Goal: Task Accomplishment & Management: Manage account settings

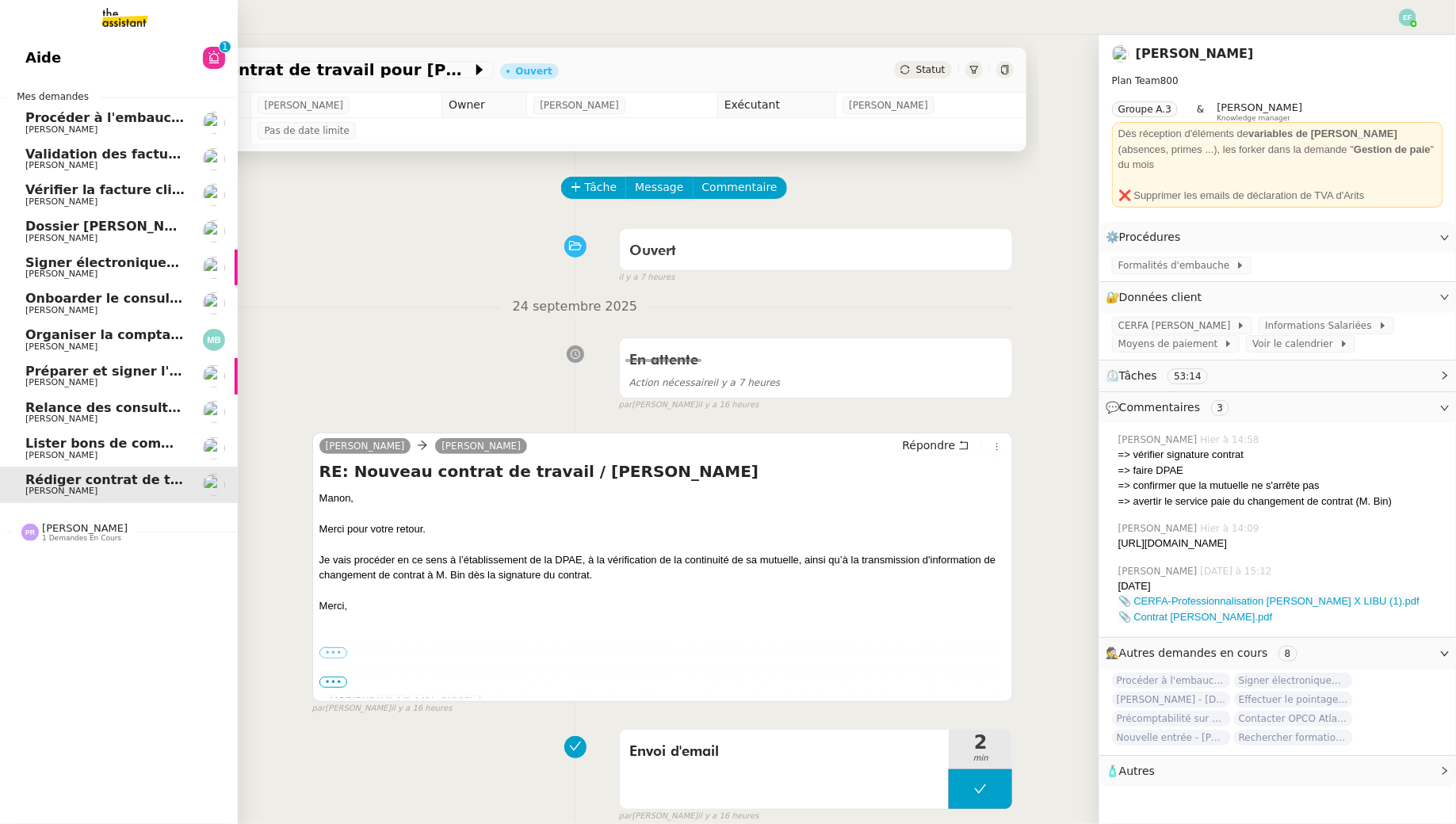
click at [62, 122] on span "Procéder à l'embauche d'[PERSON_NAME]" at bounding box center [175, 118] width 299 height 15
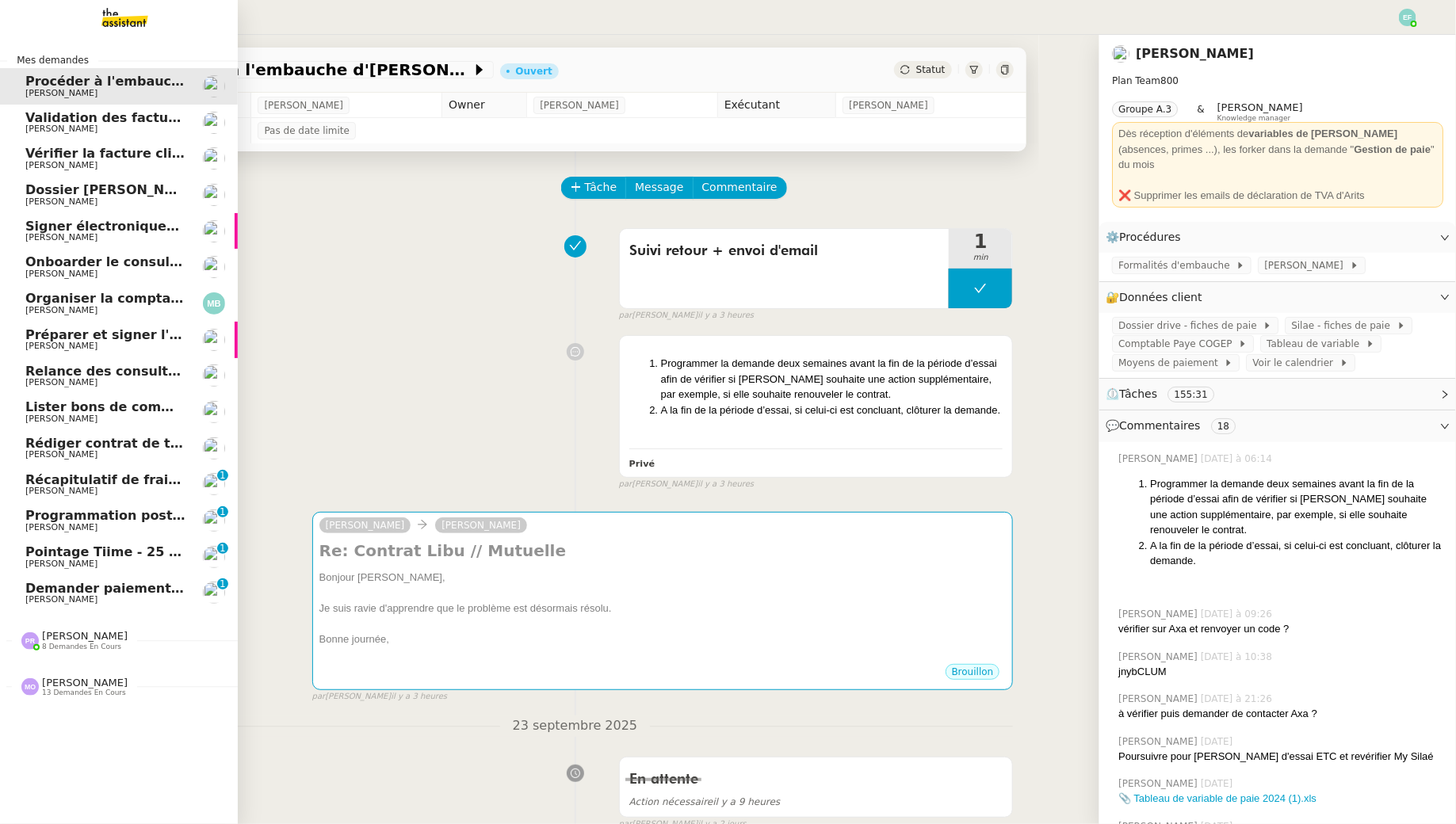
click at [61, 586] on span "Demander paiement immédiat de 250€" at bounding box center [166, 588] width 280 height 15
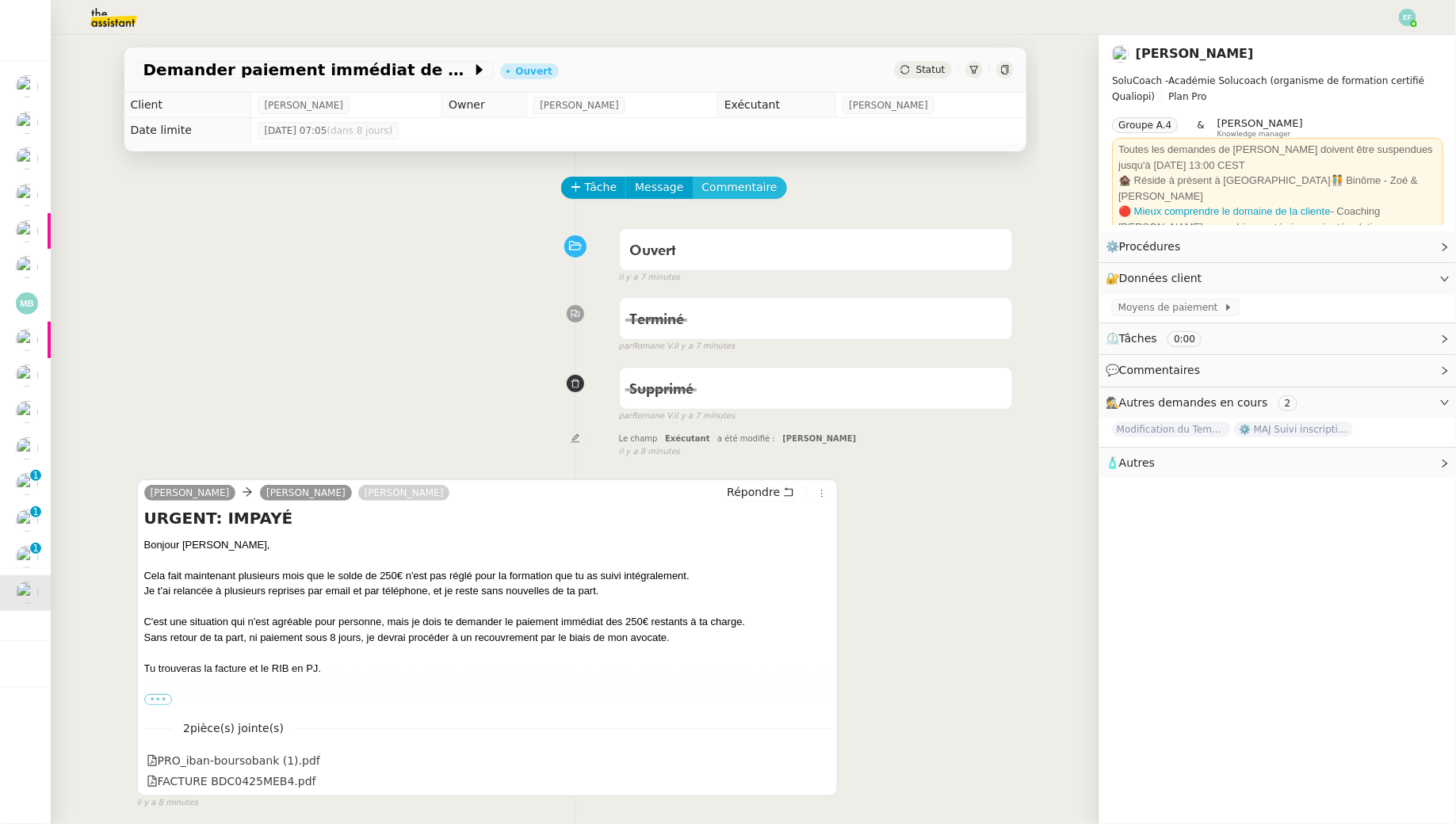
click at [762, 189] on span "Commentaire" at bounding box center [740, 187] width 75 height 18
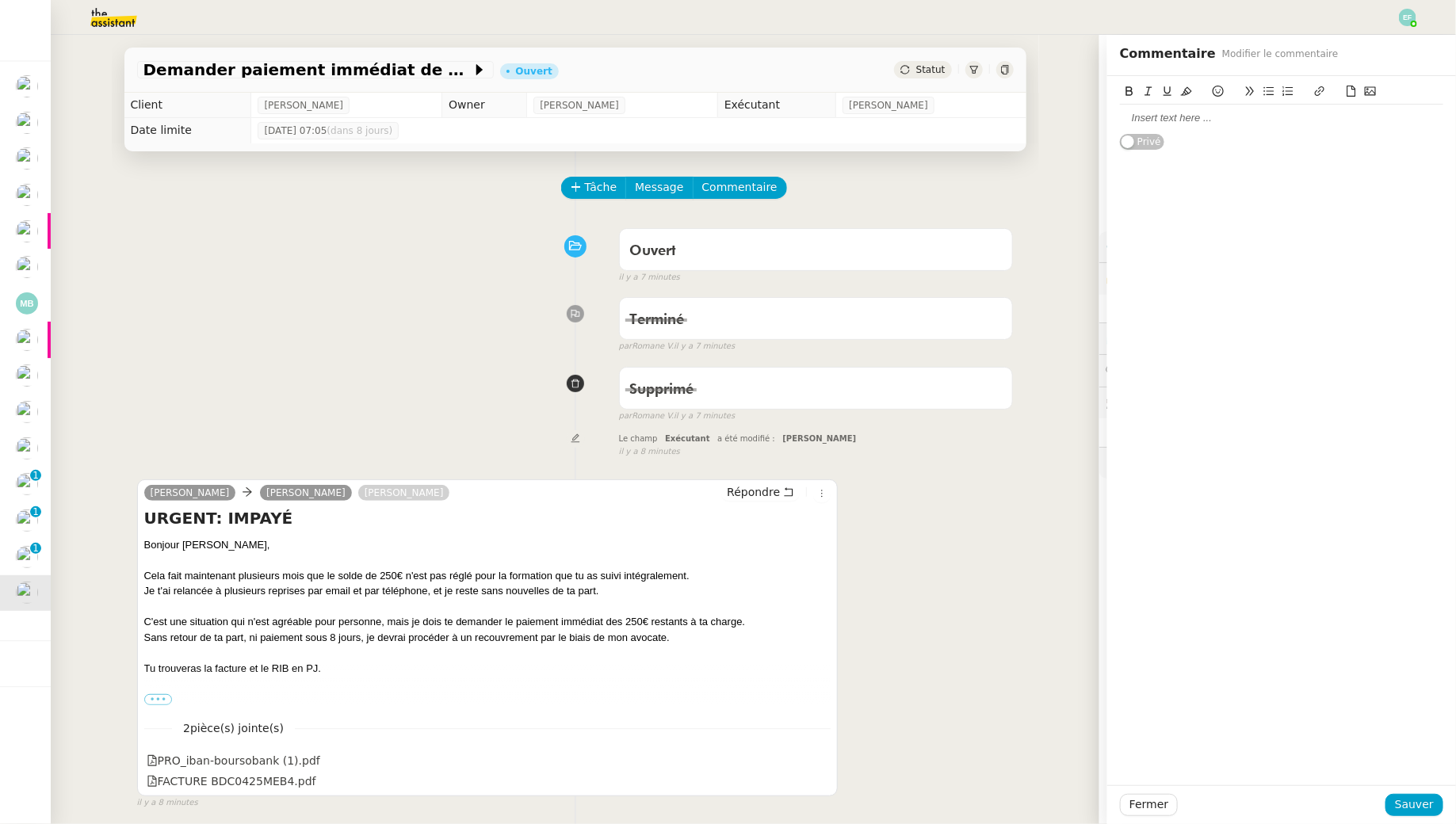
click at [1142, 119] on div at bounding box center [1281, 118] width 323 height 14
click at [1400, 800] on span "Sauver" at bounding box center [1414, 805] width 39 height 18
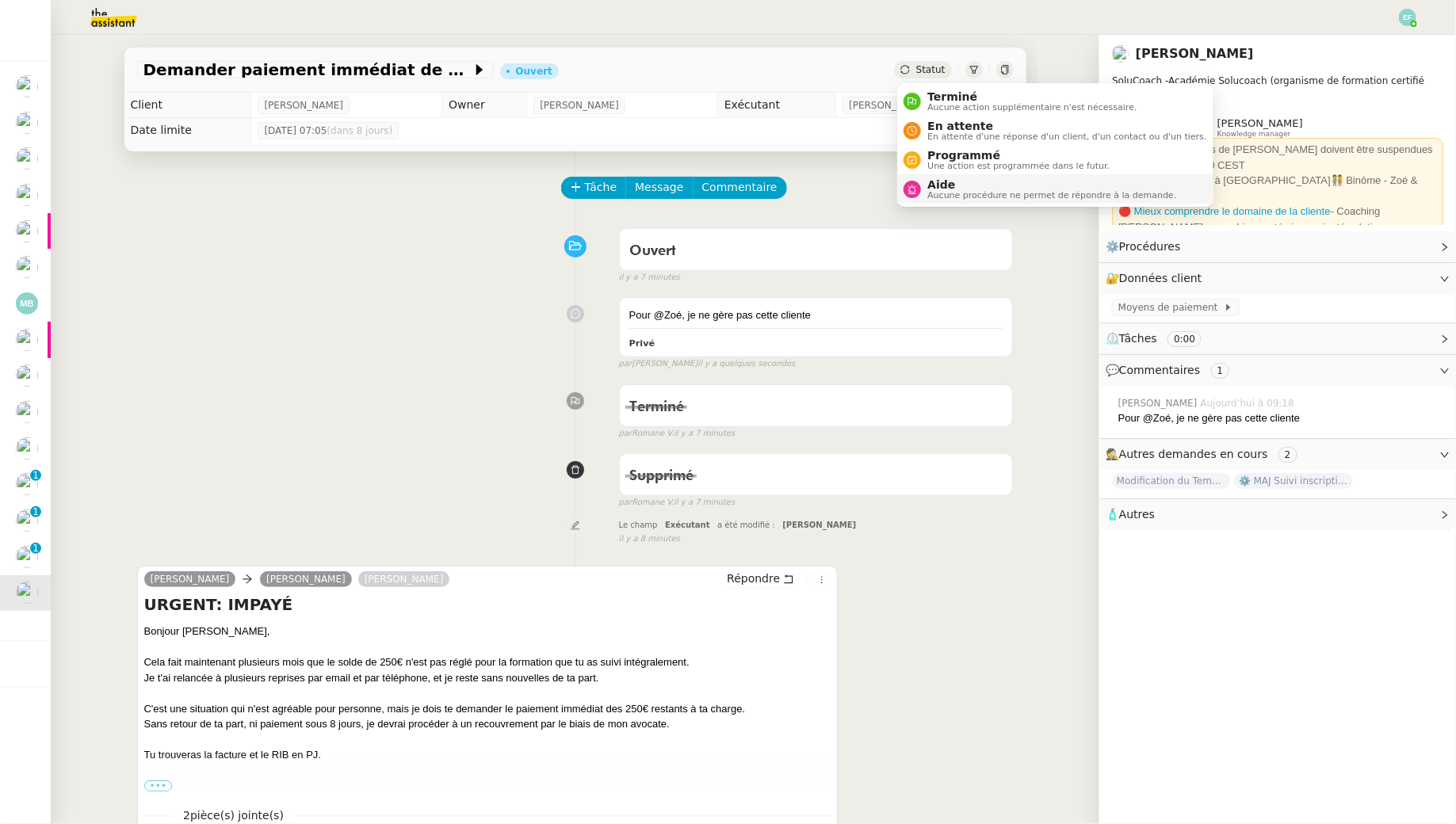
click at [940, 191] on span "Aucune procédure ne permet de répondre à la demande." at bounding box center [1051, 195] width 248 height 9
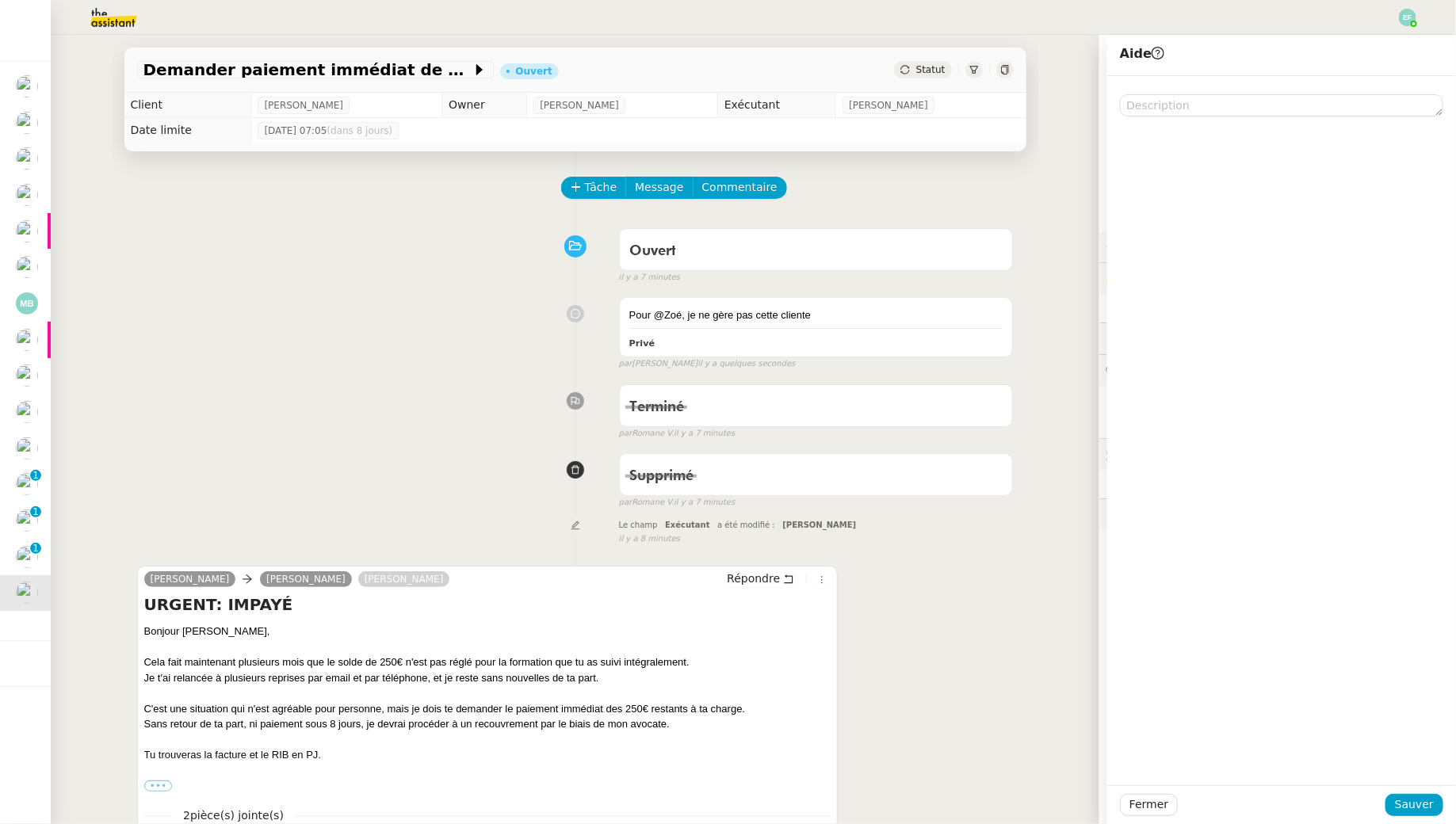
drag, startPoint x: 1178, startPoint y: 129, endPoint x: 1178, endPoint y: 113, distance: 16.0
click at [1178, 118] on div at bounding box center [1281, 431] width 349 height 709
click at [1179, 87] on div at bounding box center [1281, 96] width 323 height 41
click at [1187, 111] on textarea at bounding box center [1281, 105] width 323 height 22
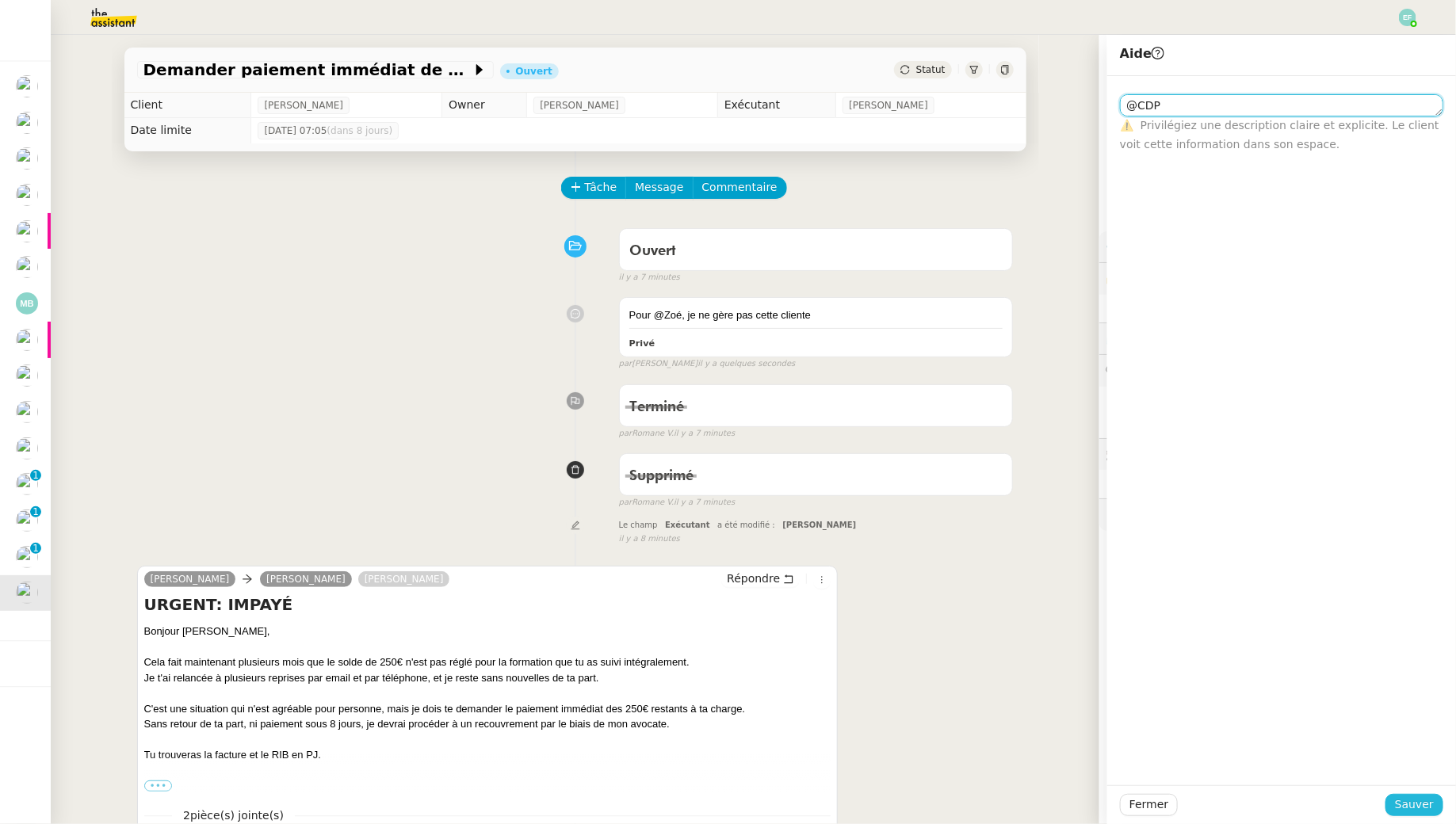
type textarea "@CDP"
click at [1410, 794] on button "Sauver" at bounding box center [1415, 805] width 58 height 22
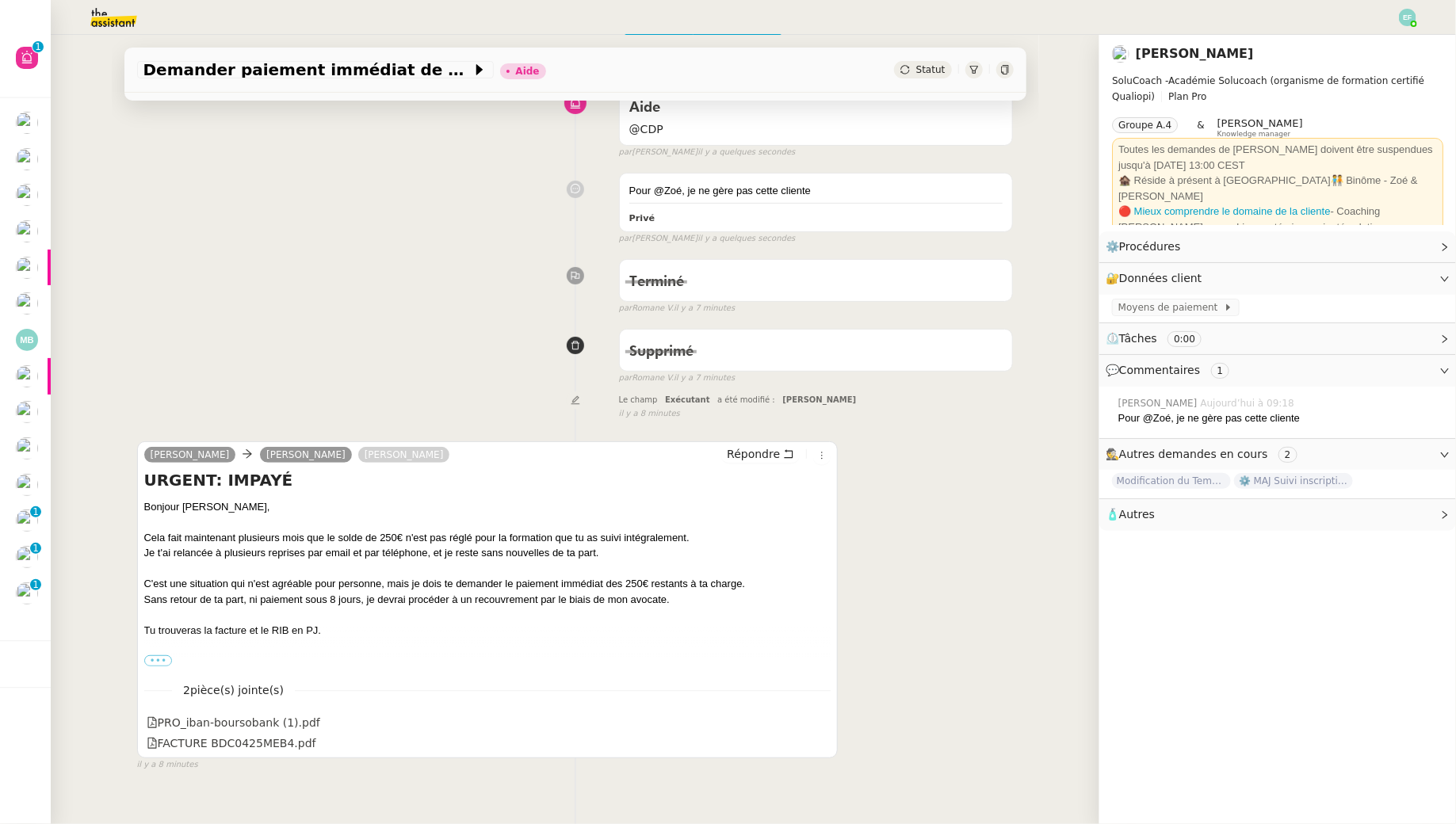
scroll to position [144, 0]
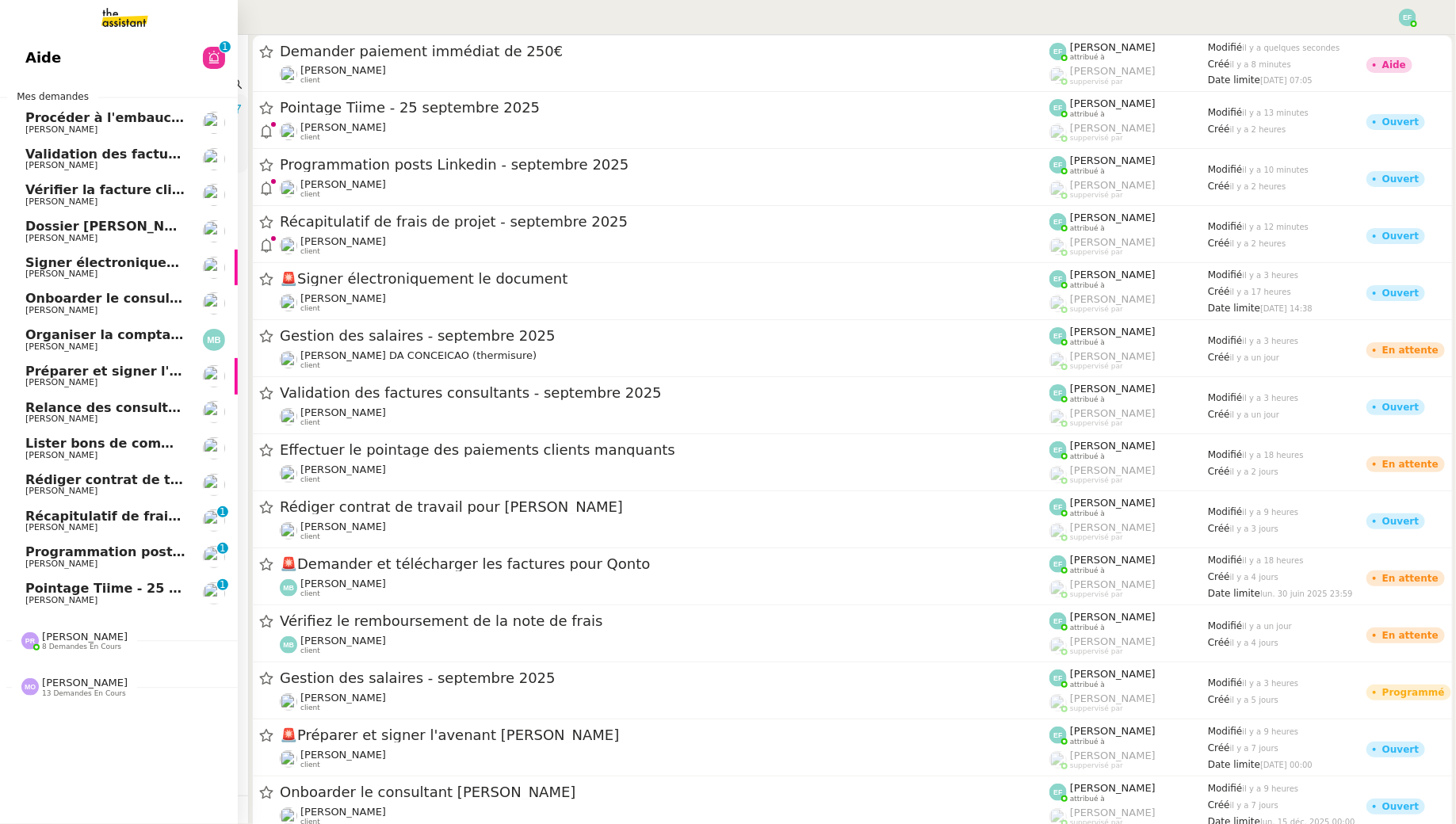
click at [180, 46] on link "Aide 0 1 2 3 4 5 6 7 8 9" at bounding box center [118, 58] width 238 height 36
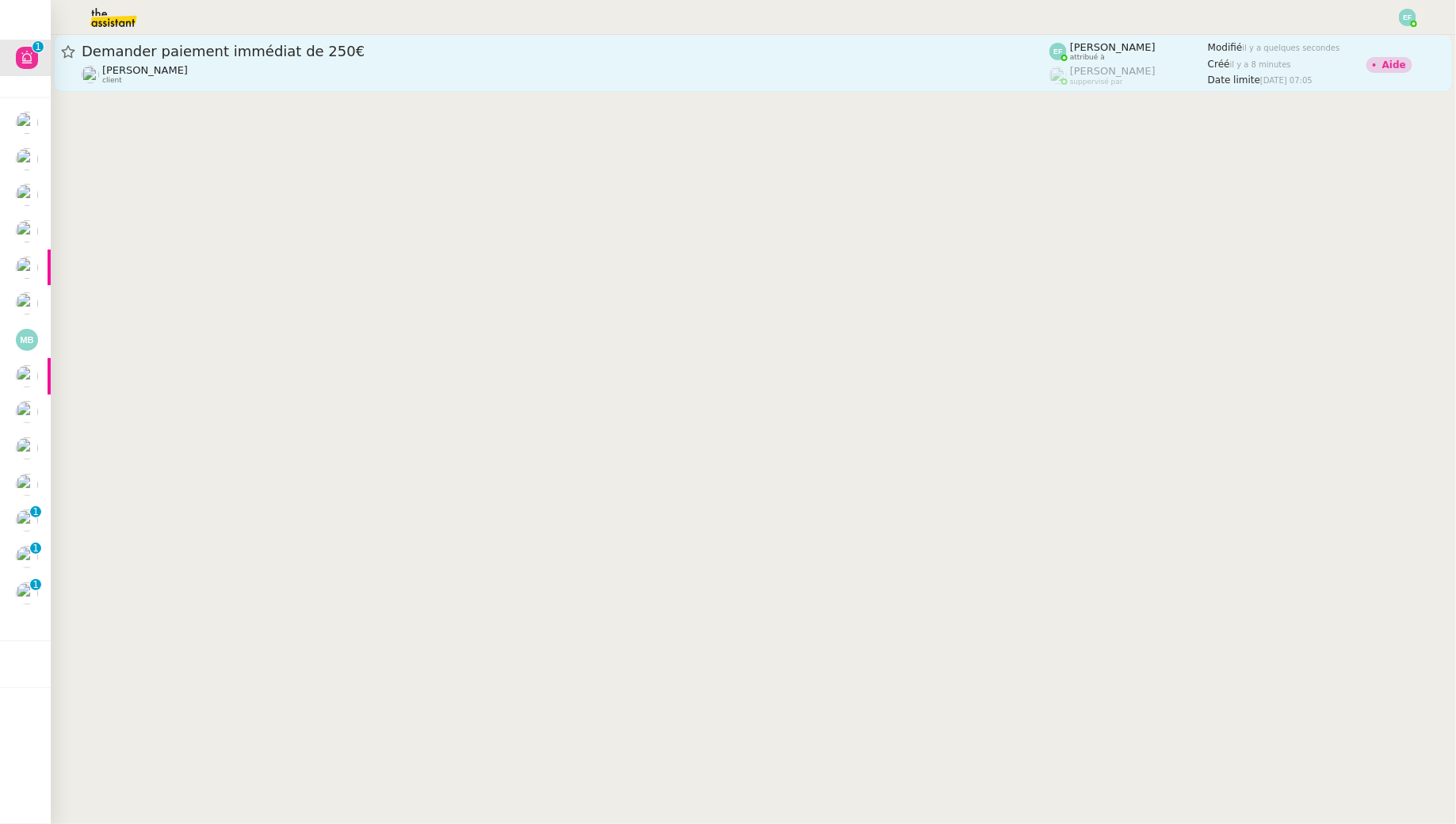
click at [417, 35] on link "Demander paiement immédiat de 250€ Edwige Giron-Fleckinger client Emelyne Fouss…" at bounding box center [753, 63] width 1399 height 57
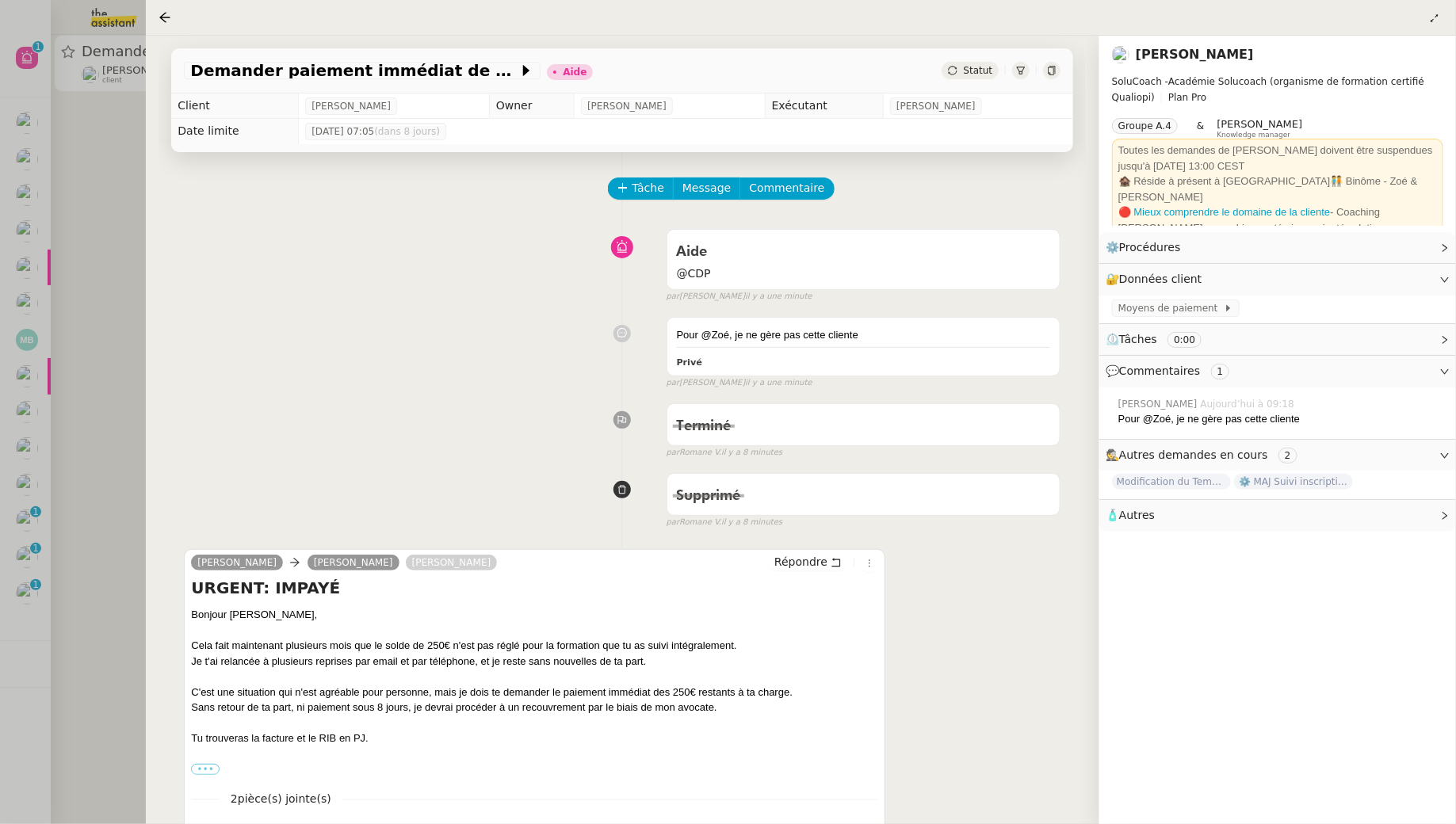
click at [71, 506] on div at bounding box center [728, 412] width 1456 height 824
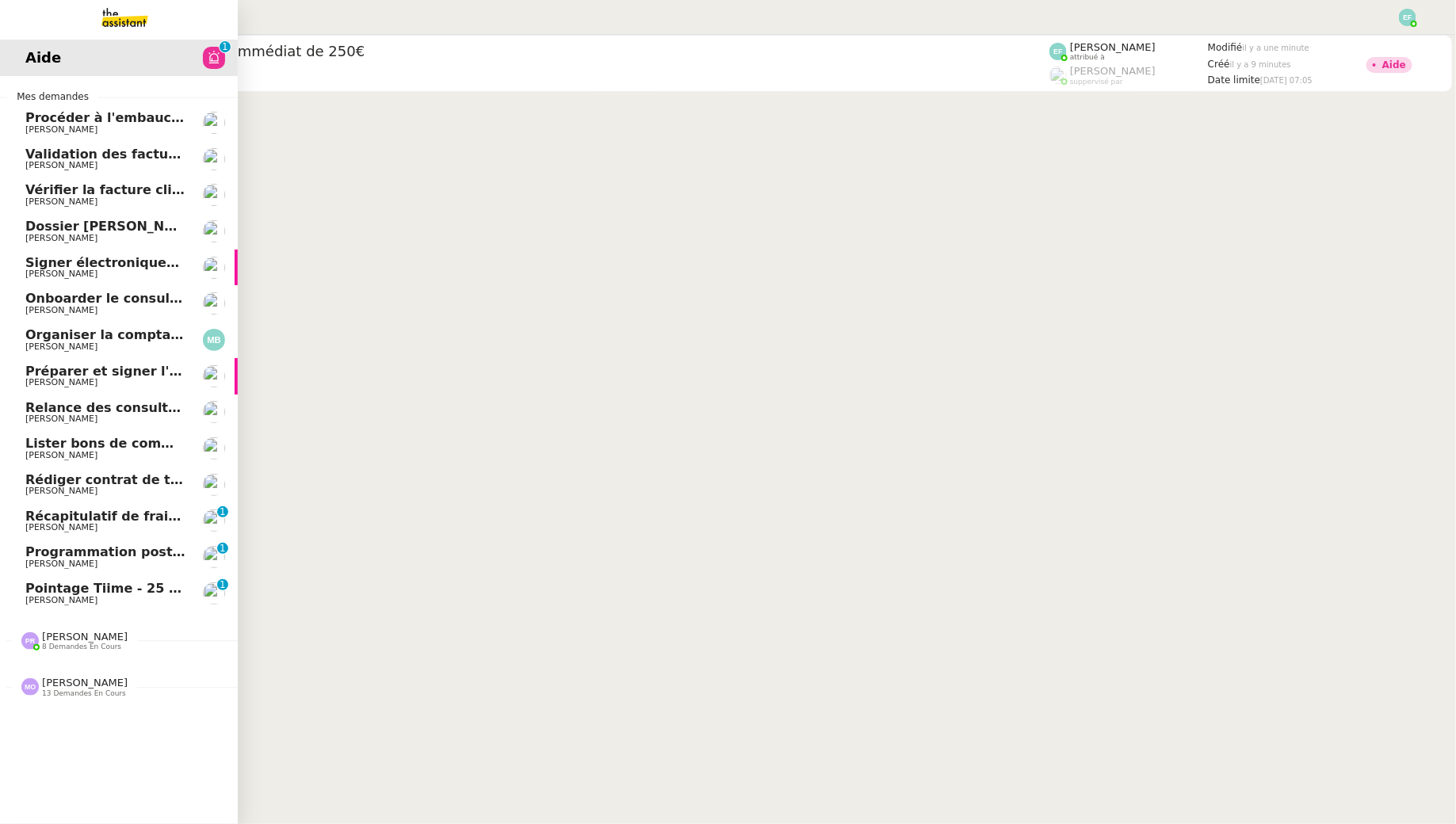
click at [33, 600] on span "[PERSON_NAME]" at bounding box center [61, 600] width 72 height 10
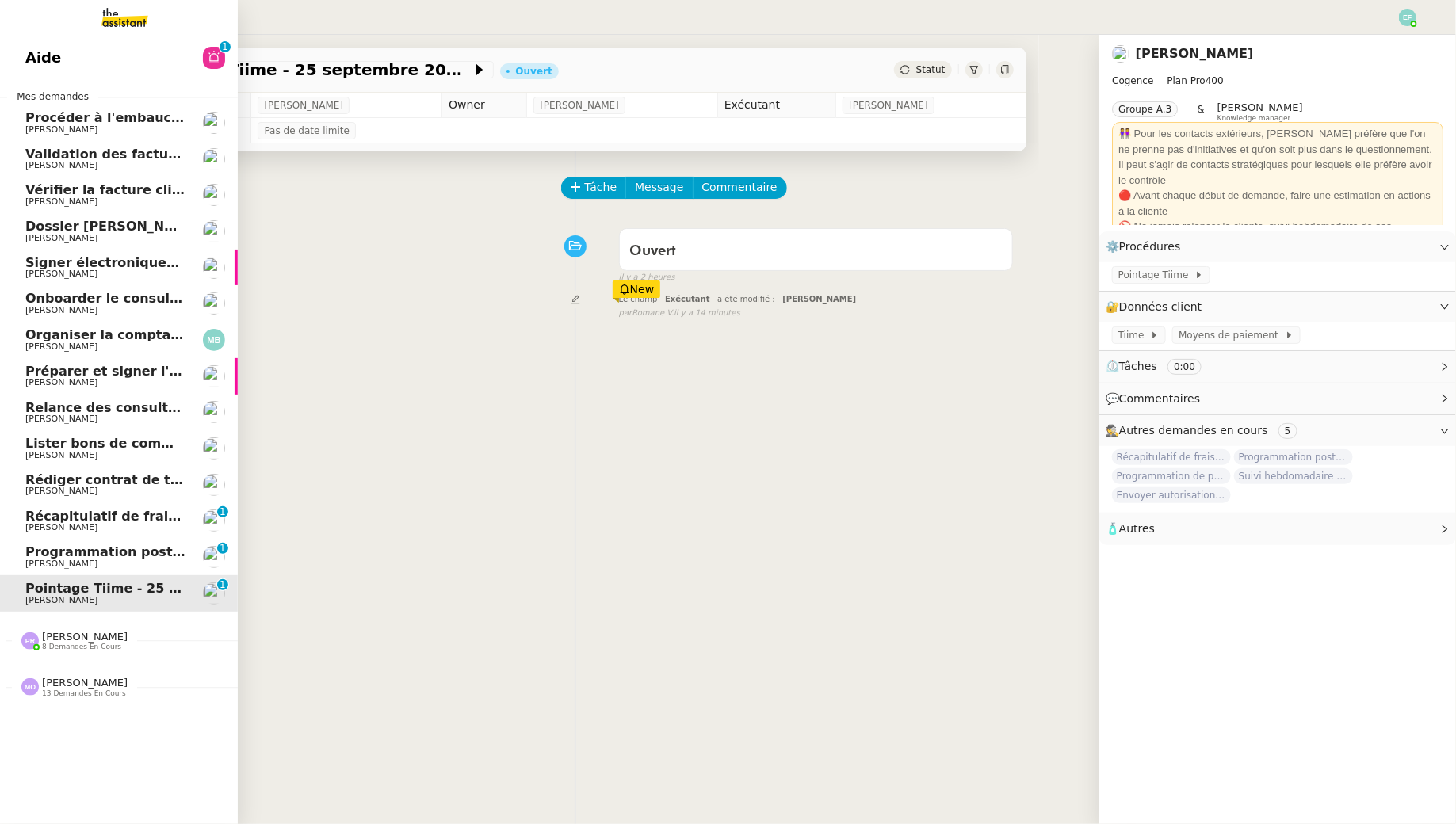
click at [35, 559] on span "[PERSON_NAME]" at bounding box center [61, 564] width 72 height 10
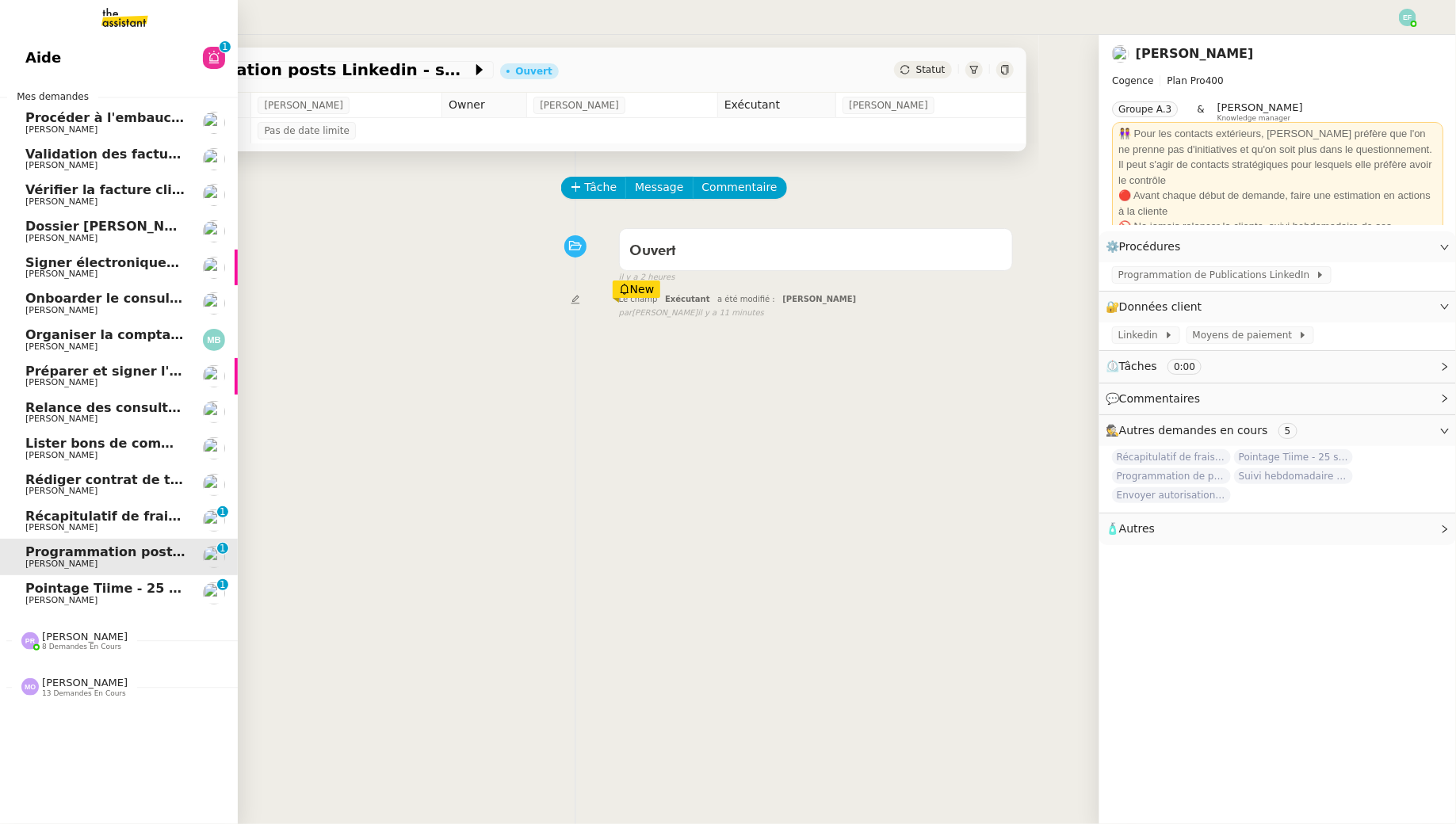
click at [47, 528] on span "[PERSON_NAME]" at bounding box center [61, 528] width 72 height 10
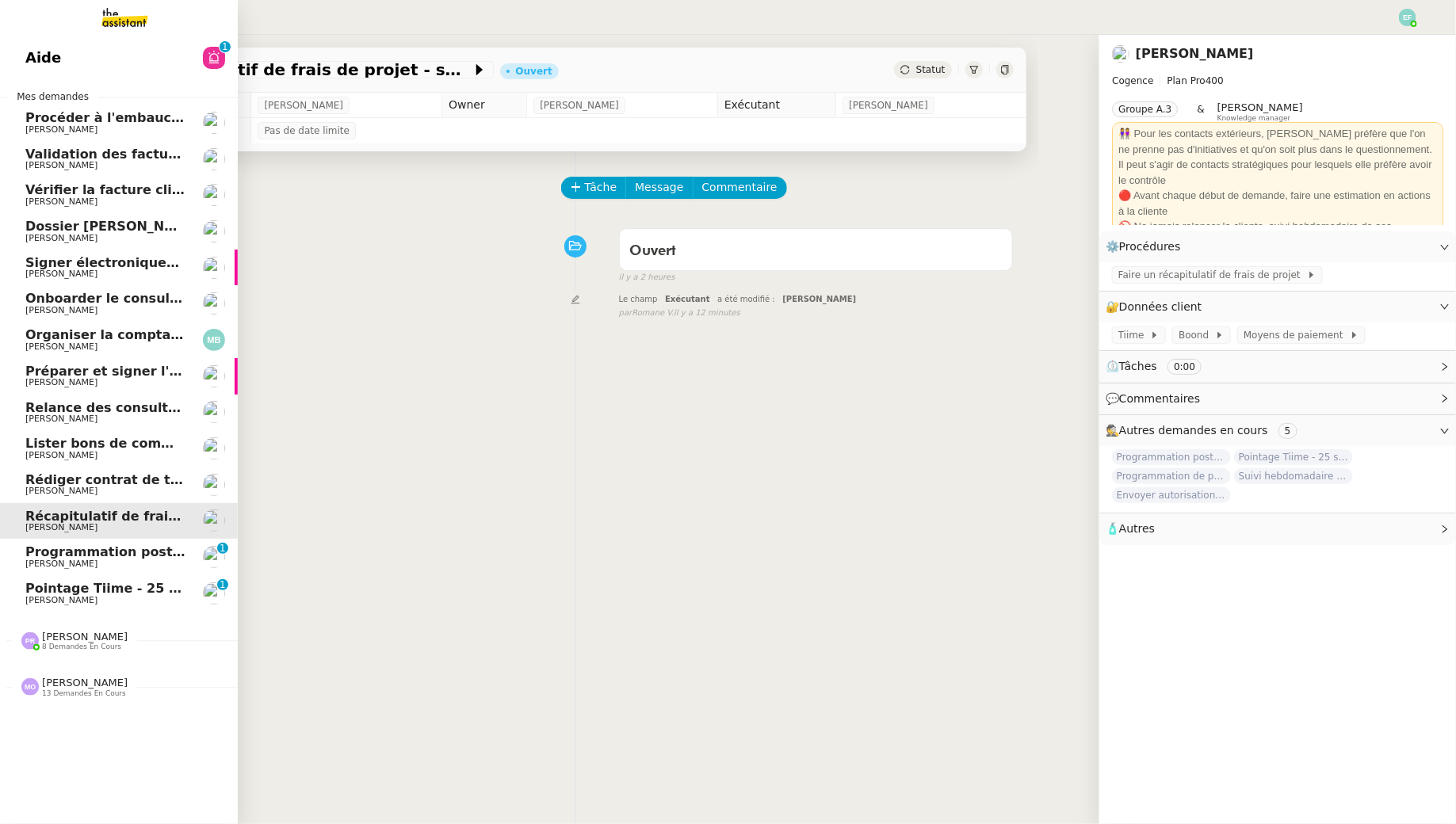
click at [129, 123] on span "Procéder à l'embauche d'Alexis Missire" at bounding box center [175, 118] width 299 height 15
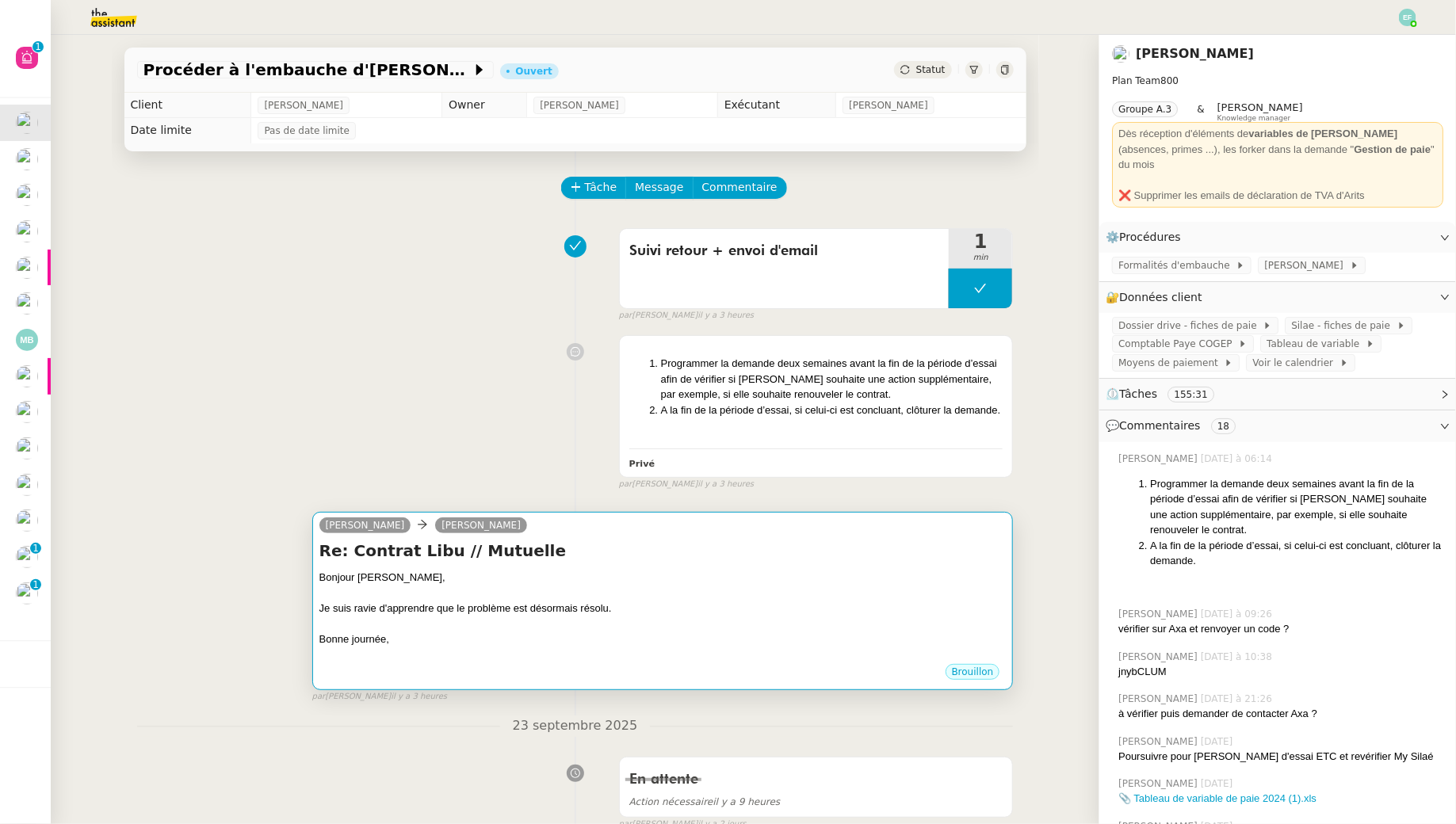
click at [750, 557] on h4 "Re: Contrat Libu // Mutuelle" at bounding box center [663, 551] width 687 height 22
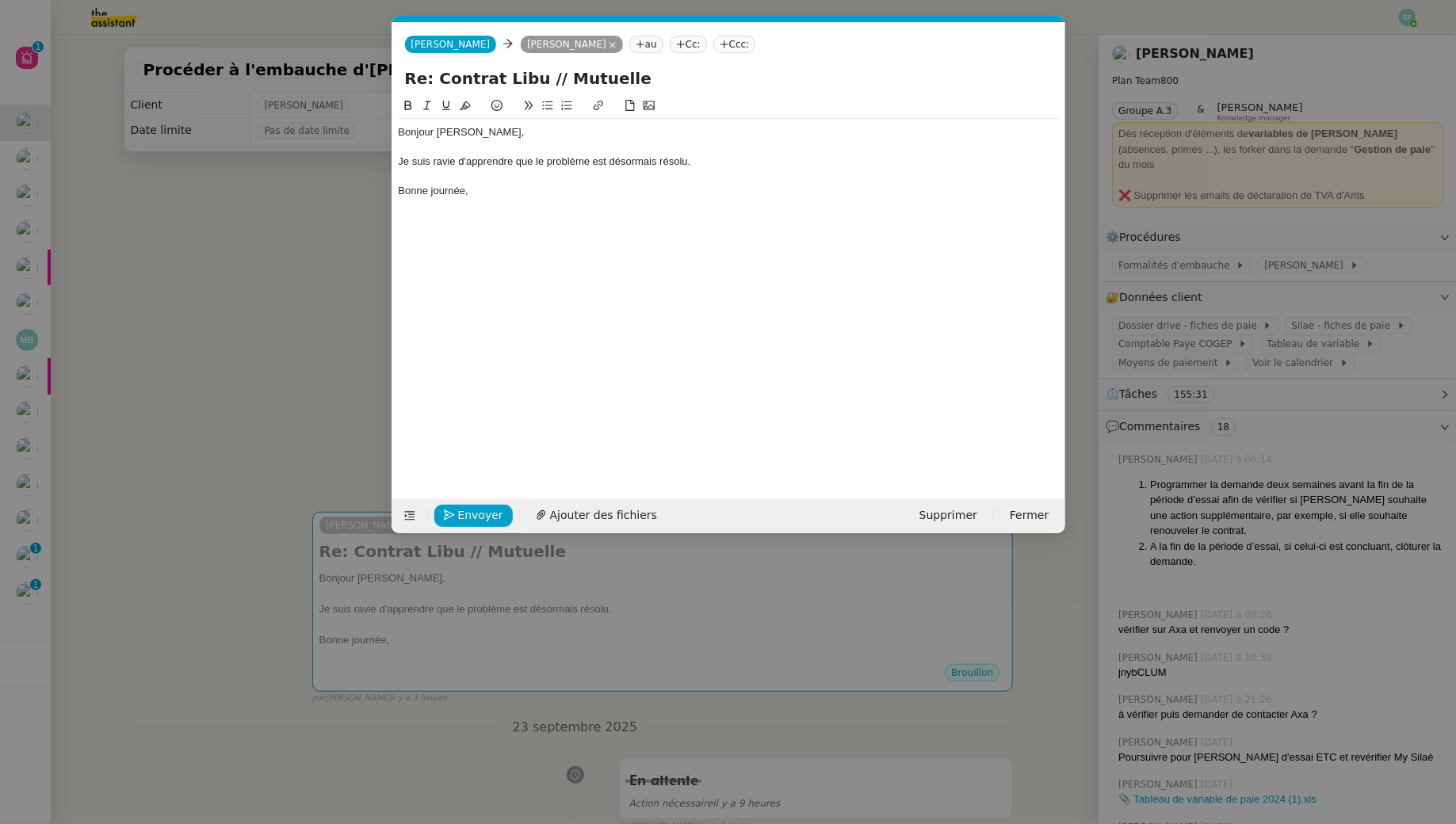
scroll to position [0, 33]
click at [460, 512] on span "Envoyer" at bounding box center [480, 515] width 46 height 18
click at [460, 512] on span "Confirmer l'envoi" at bounding box center [505, 515] width 95 height 18
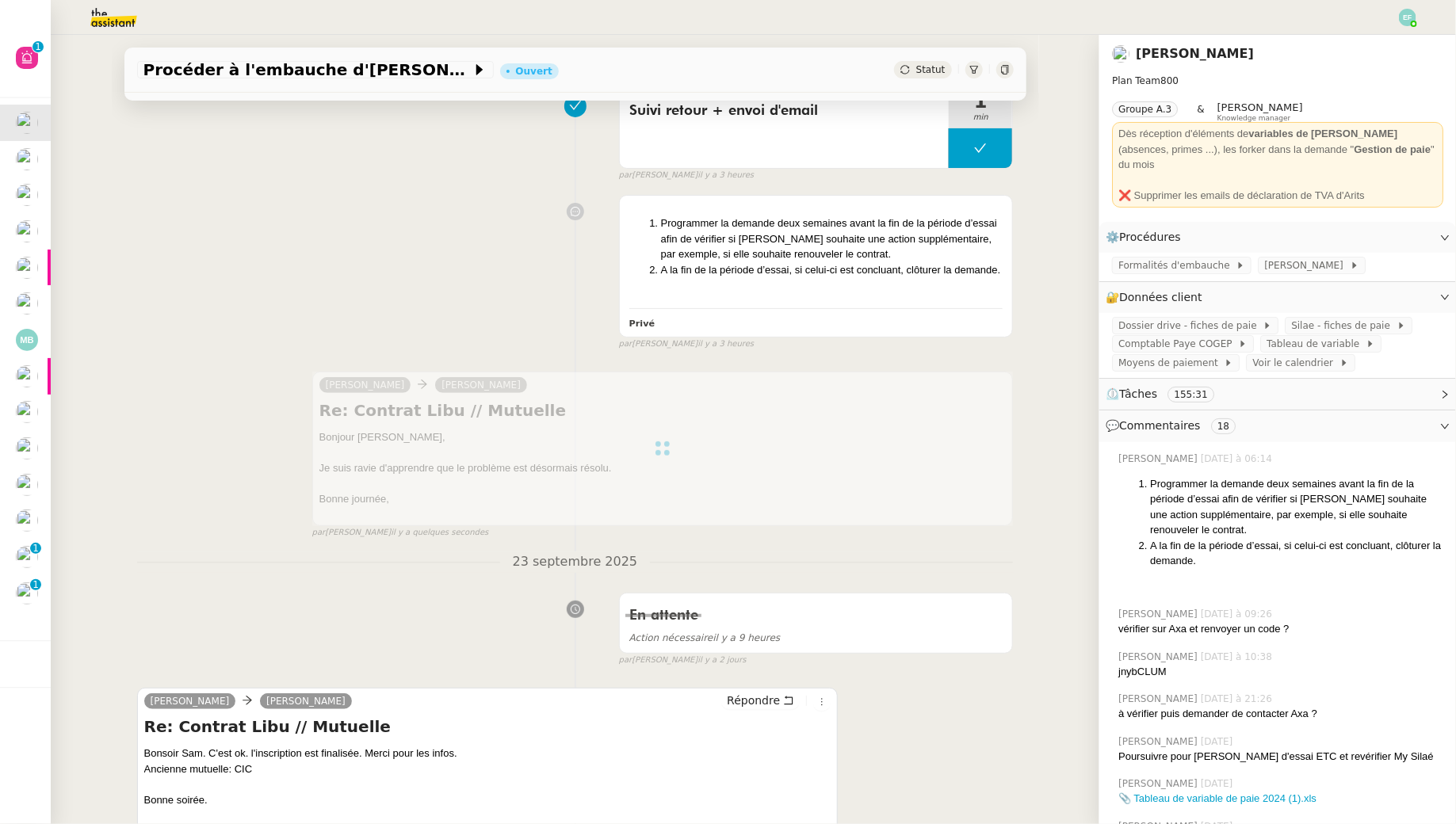
scroll to position [196, 0]
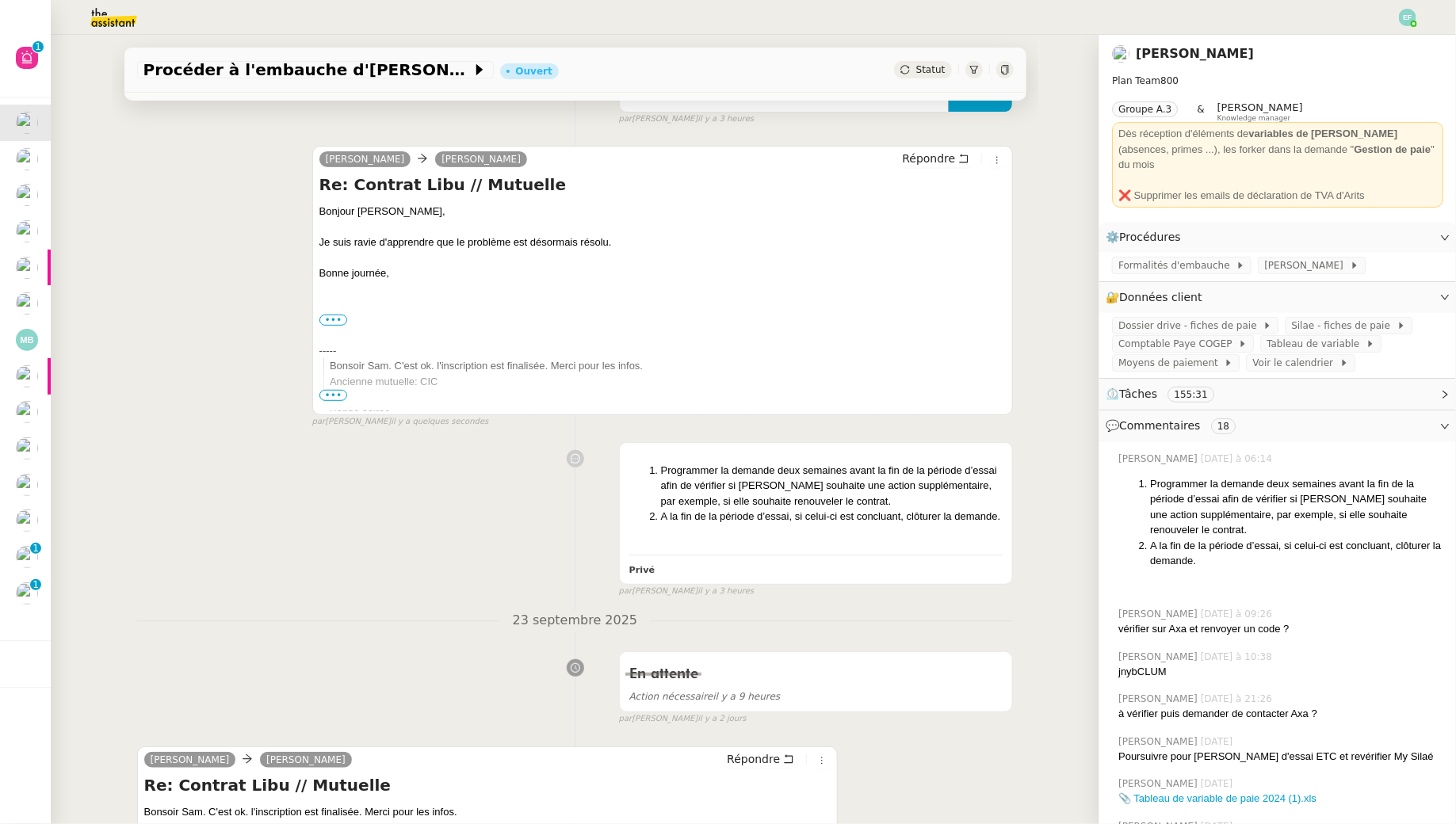
click at [1195, 258] on span "Formalités d'embauche" at bounding box center [1177, 265] width 118 height 16
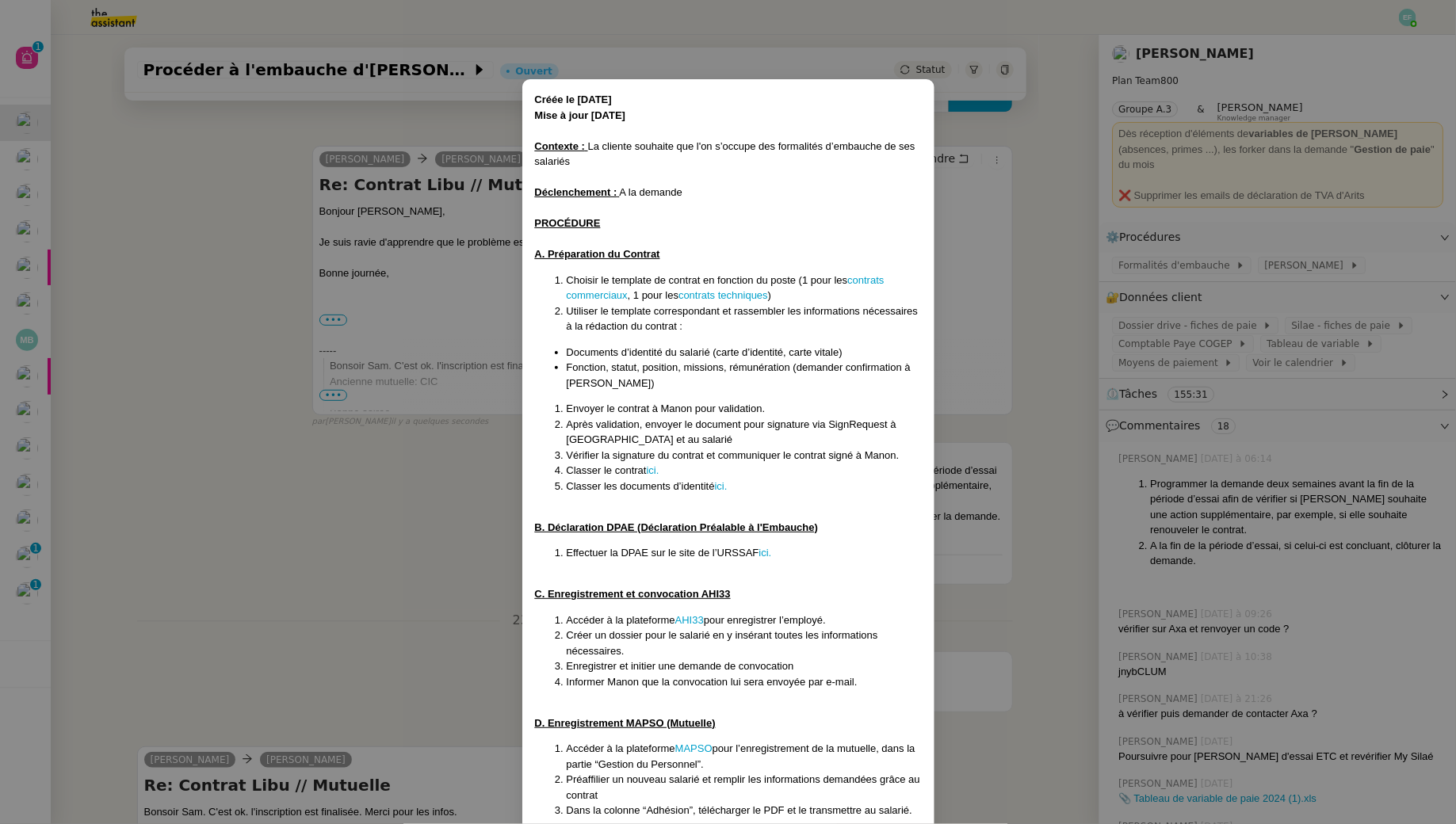
click at [404, 576] on nz-modal-container "Créée le 17/3/25 Mise à jour 22/09/25 Contexte : La cliente souhaite que l'on s…" at bounding box center [728, 412] width 1456 height 824
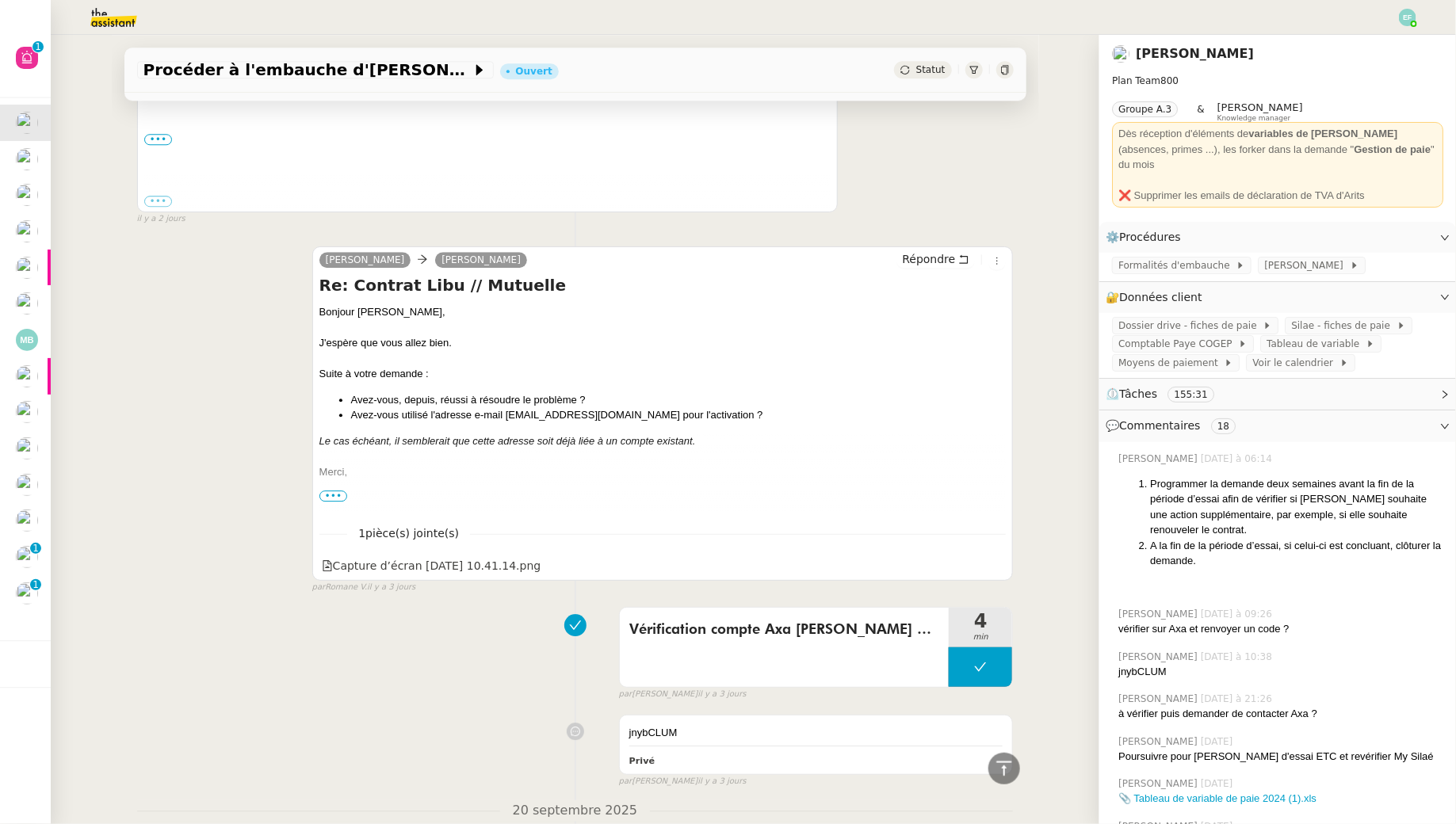
scroll to position [0, 0]
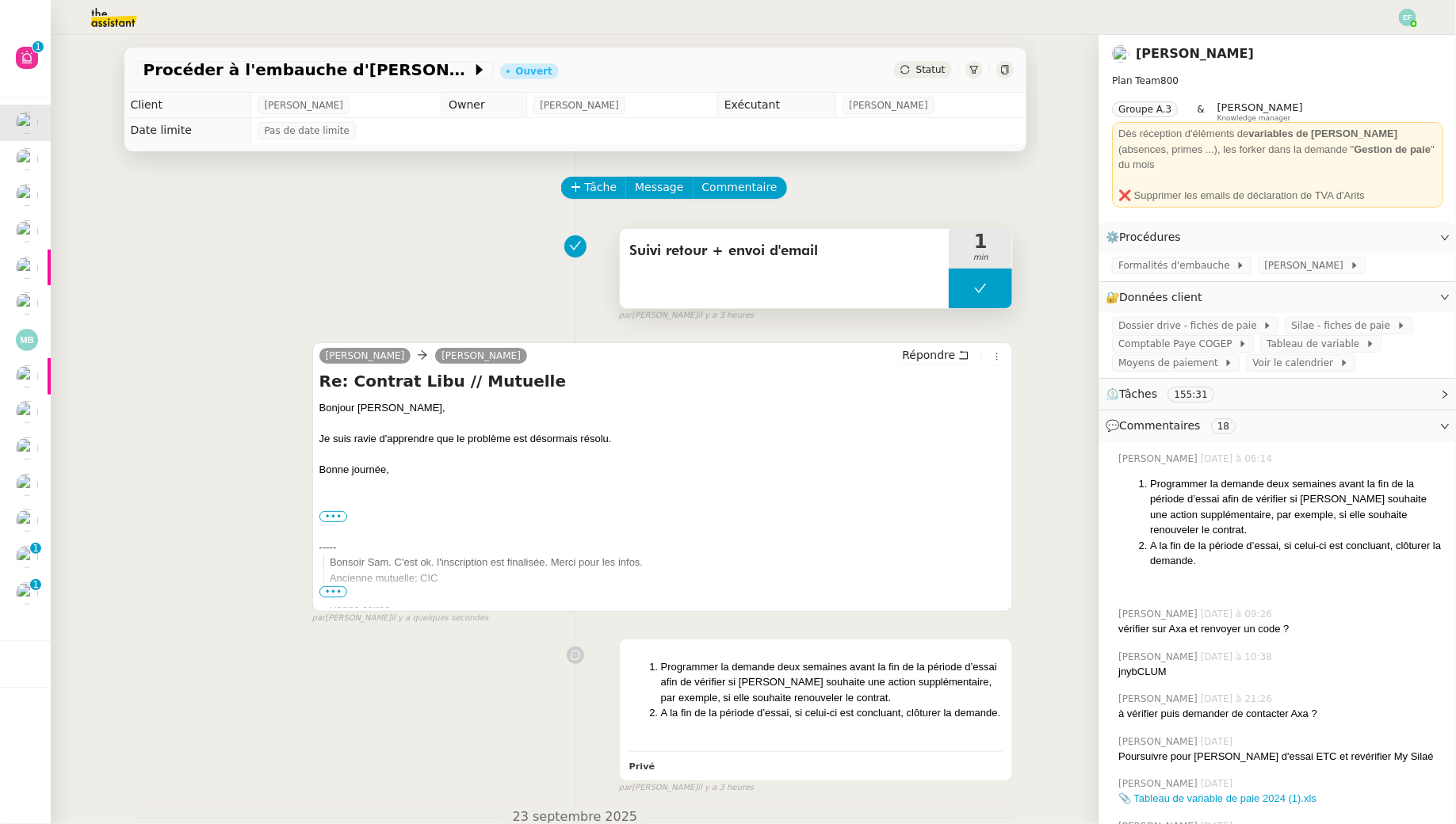
click at [999, 289] on button at bounding box center [980, 288] width 64 height 40
click at [981, 289] on button at bounding box center [996, 288] width 31 height 40
click at [968, 288] on button at bounding box center [980, 288] width 64 height 40
click at [968, 288] on icon at bounding box center [964, 288] width 12 height 12
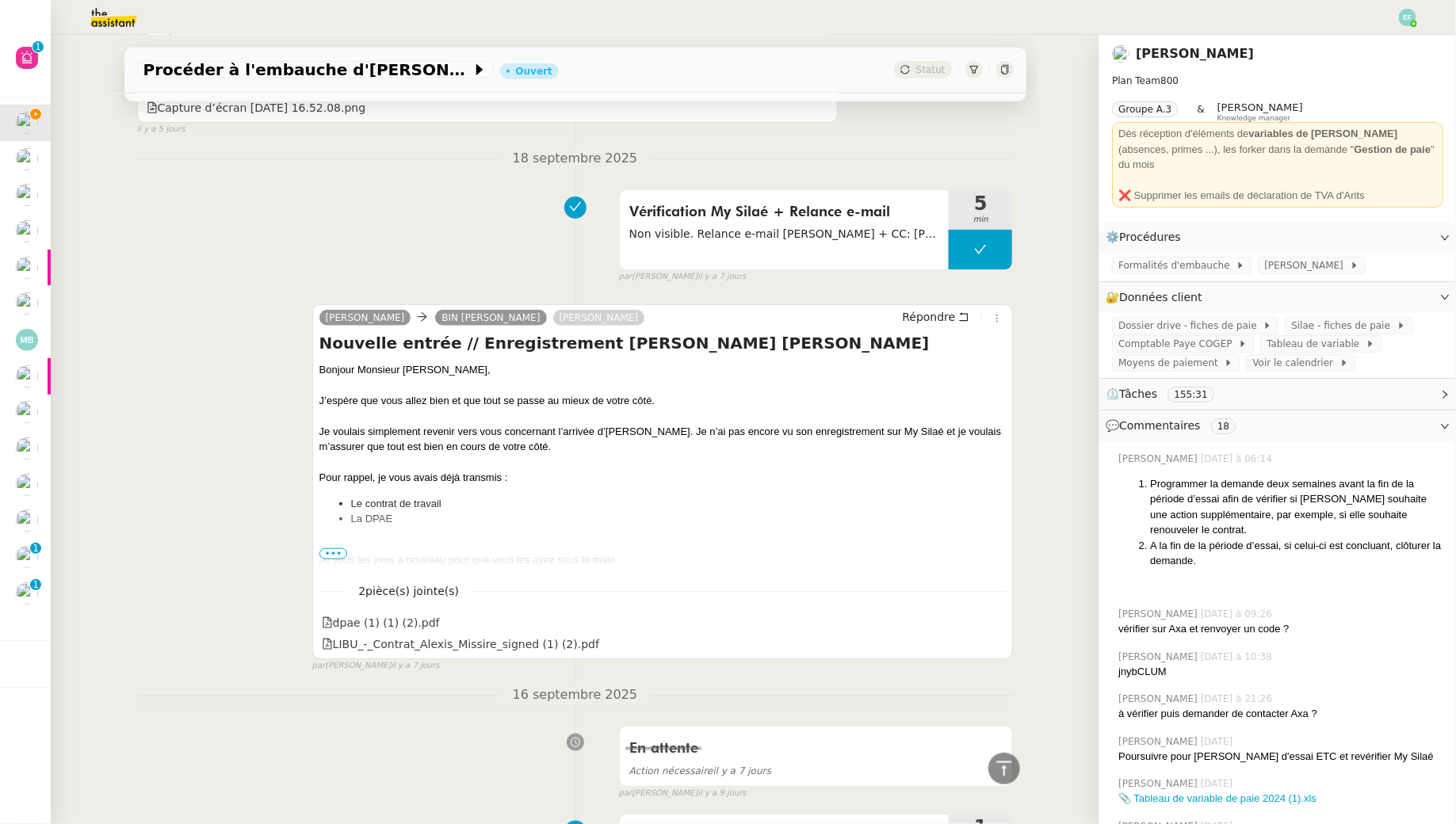
scroll to position [3697, 0]
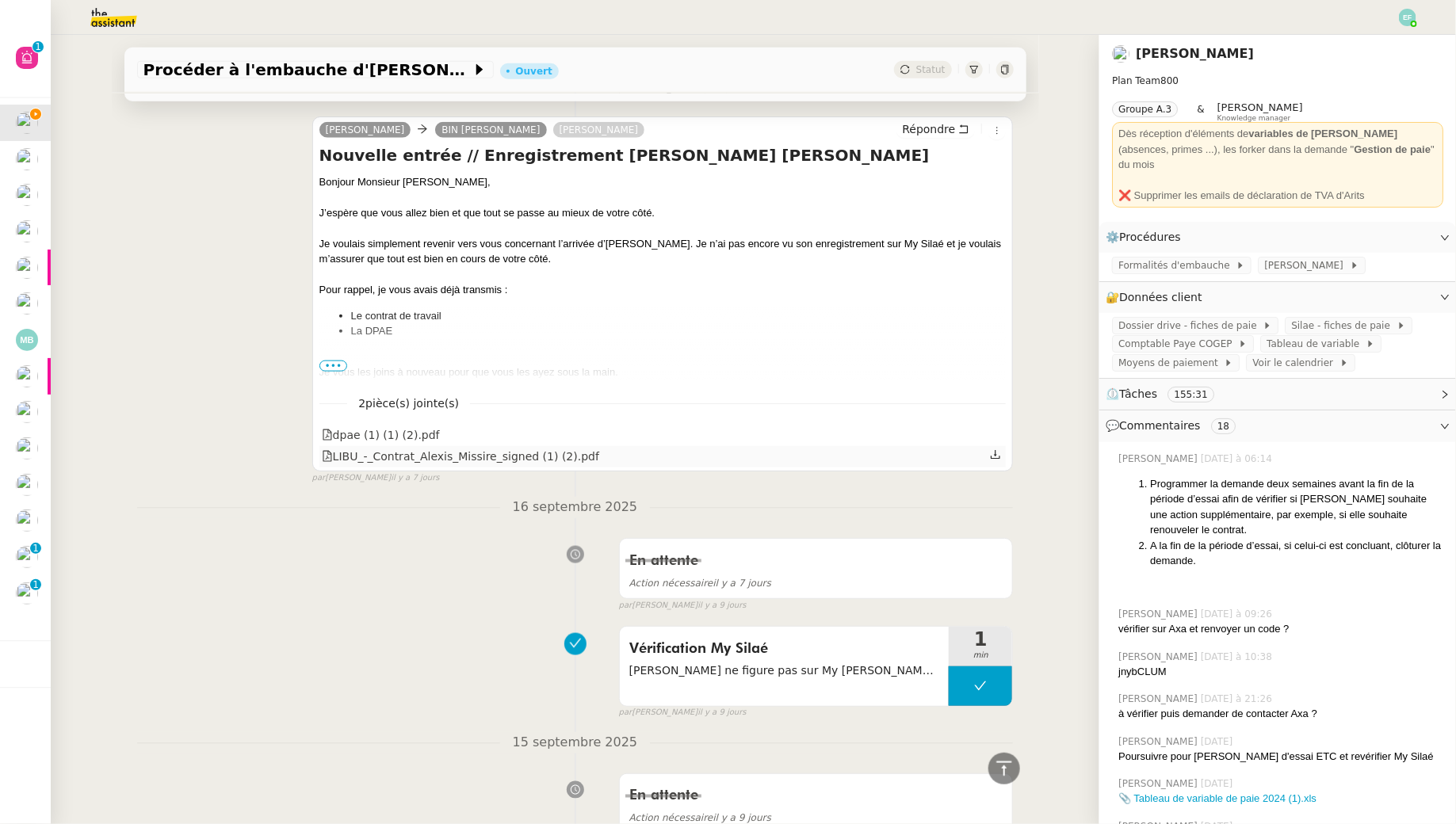
click at [1000, 450] on icon at bounding box center [995, 455] width 11 height 11
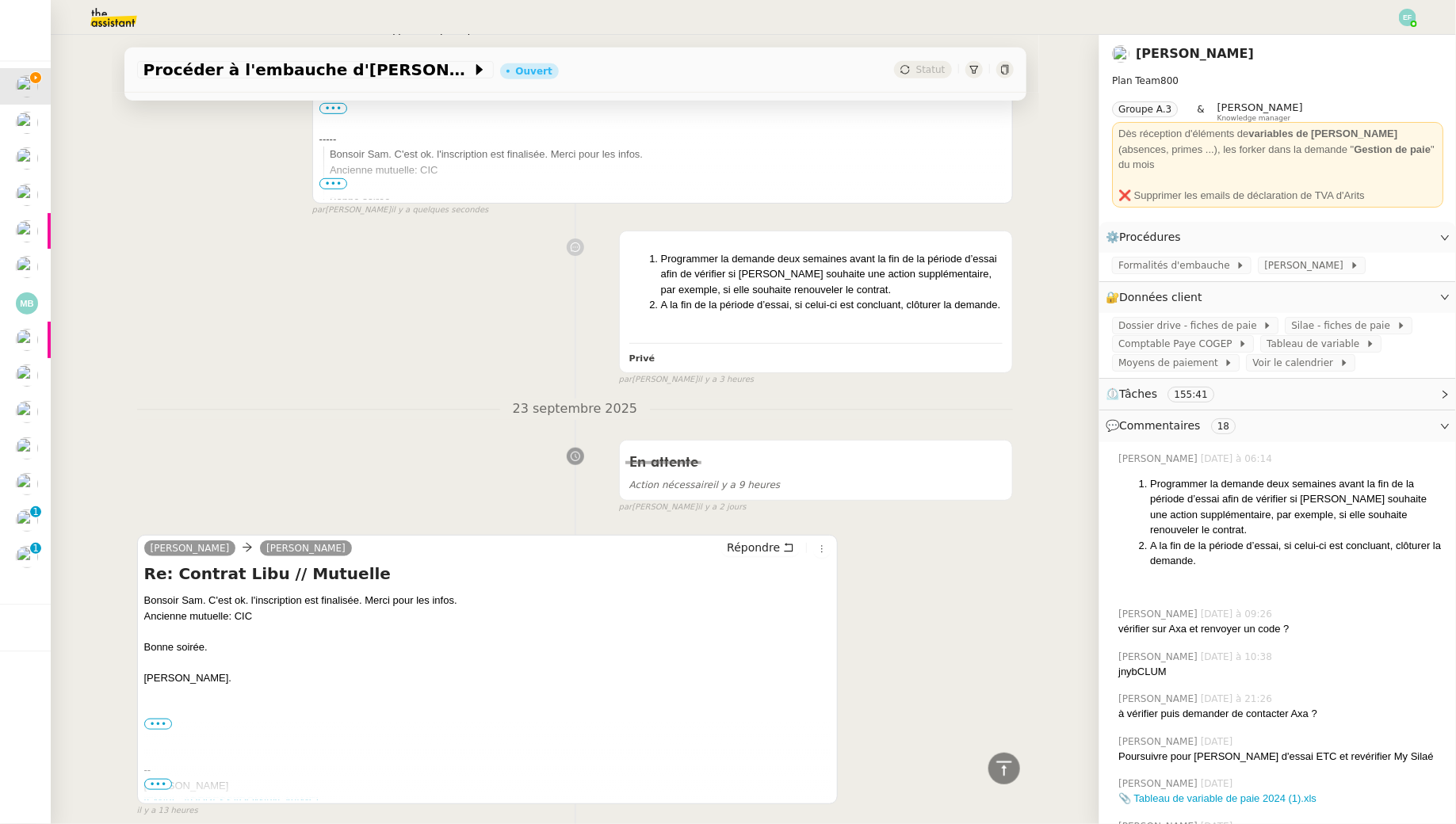
scroll to position [0, 0]
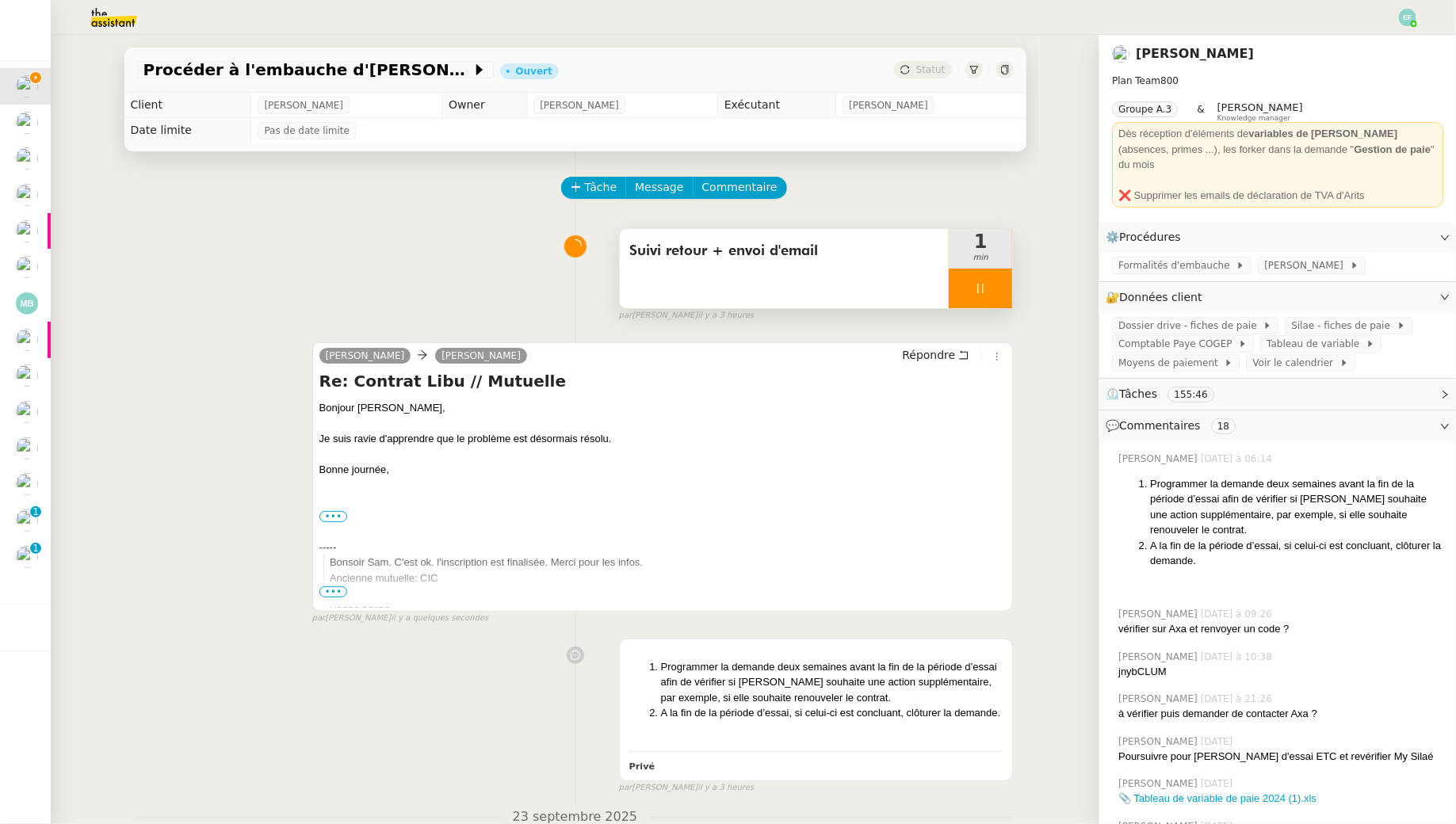
click at [995, 298] on div at bounding box center [980, 288] width 64 height 40
click at [1000, 298] on button at bounding box center [996, 288] width 31 height 40
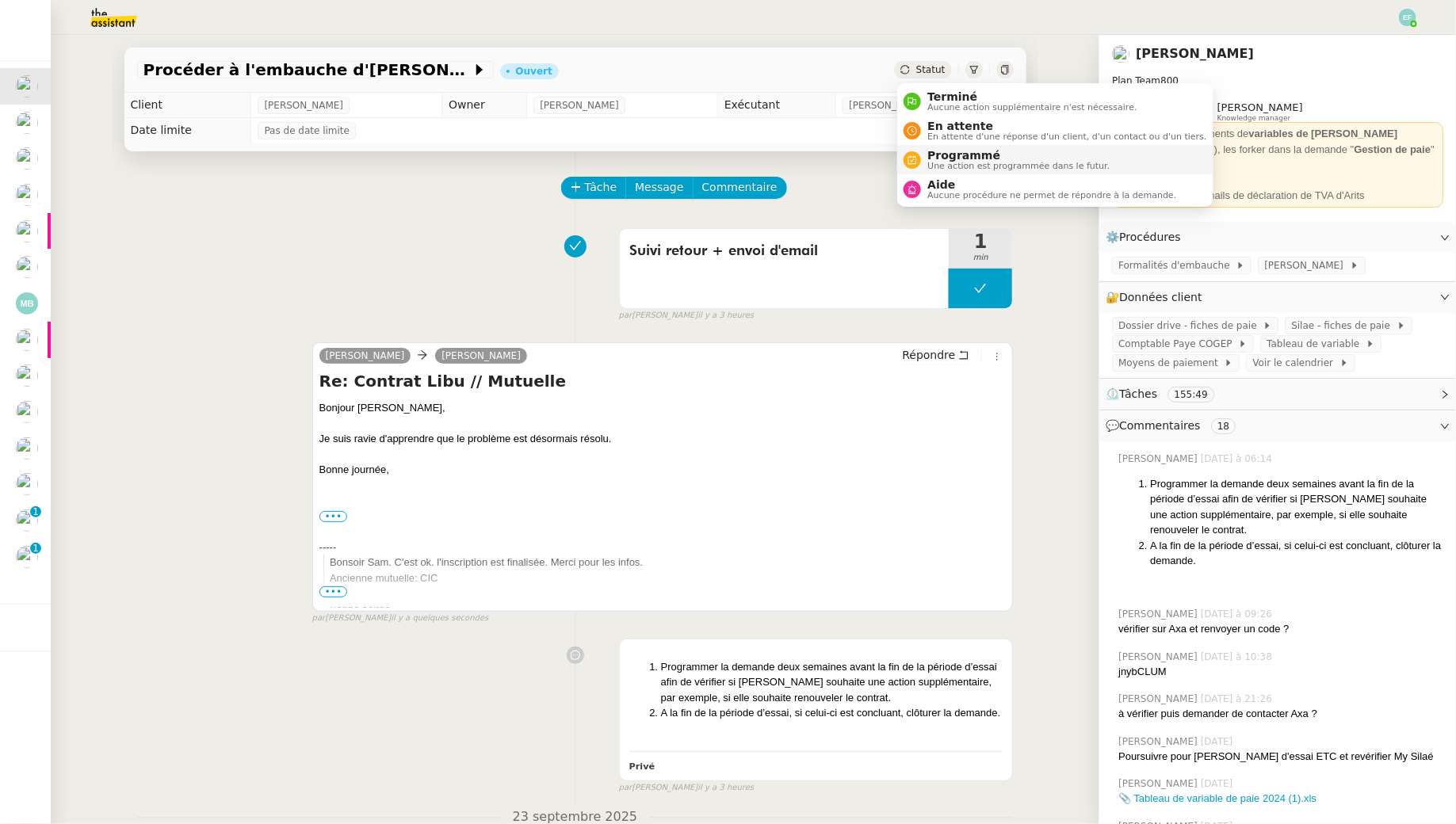
click at [937, 157] on span "Programmé" at bounding box center [1018, 155] width 182 height 12
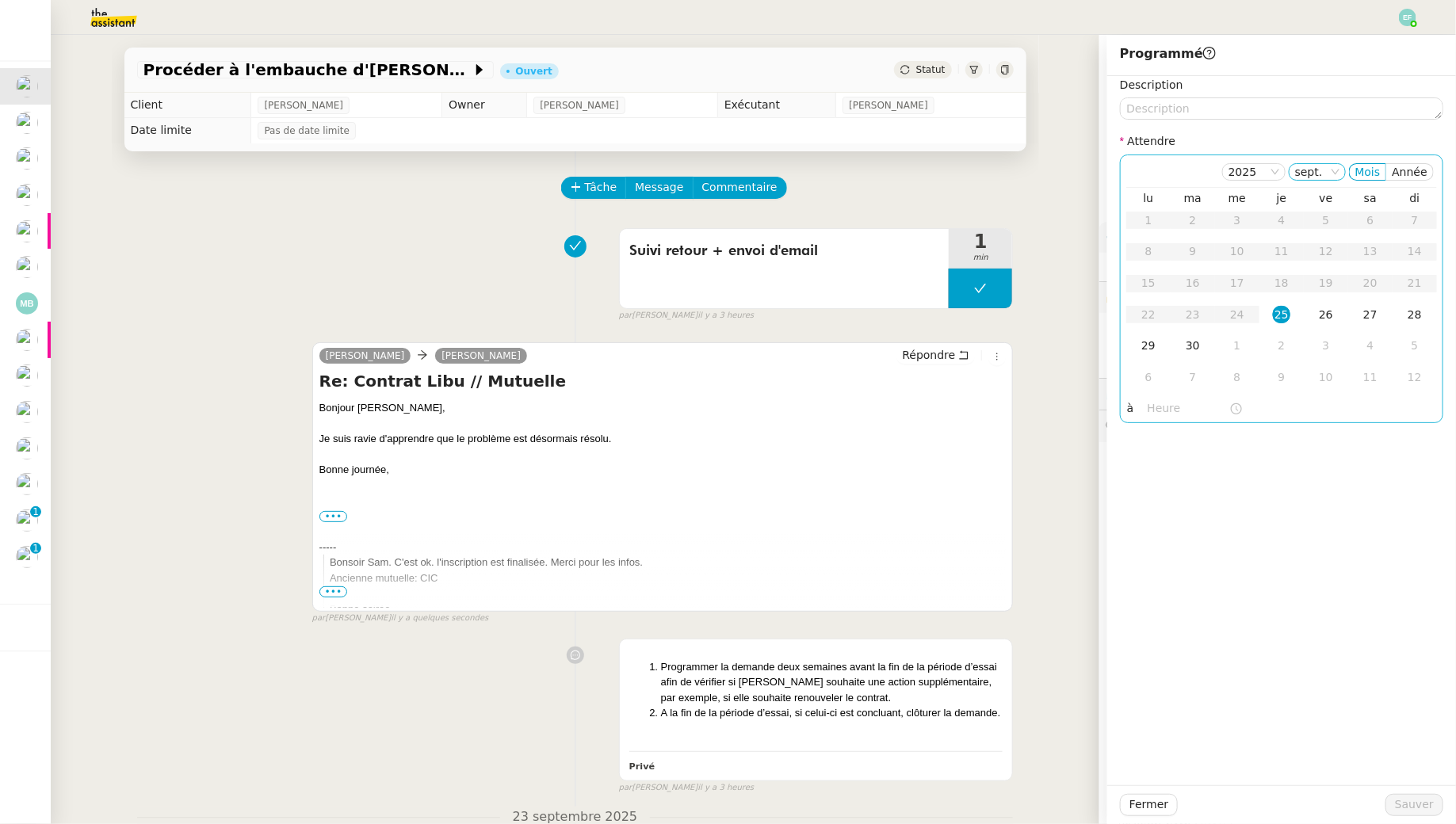
click at [1321, 171] on nz-select-item "sept." at bounding box center [1317, 171] width 45 height 16
click at [1320, 347] on nz-option-item "déc." at bounding box center [1322, 340] width 55 height 22
click at [1321, 175] on nz-select-item "déc." at bounding box center [1318, 171] width 43 height 16
click at [1307, 321] on div "nov." at bounding box center [1323, 318] width 43 height 14
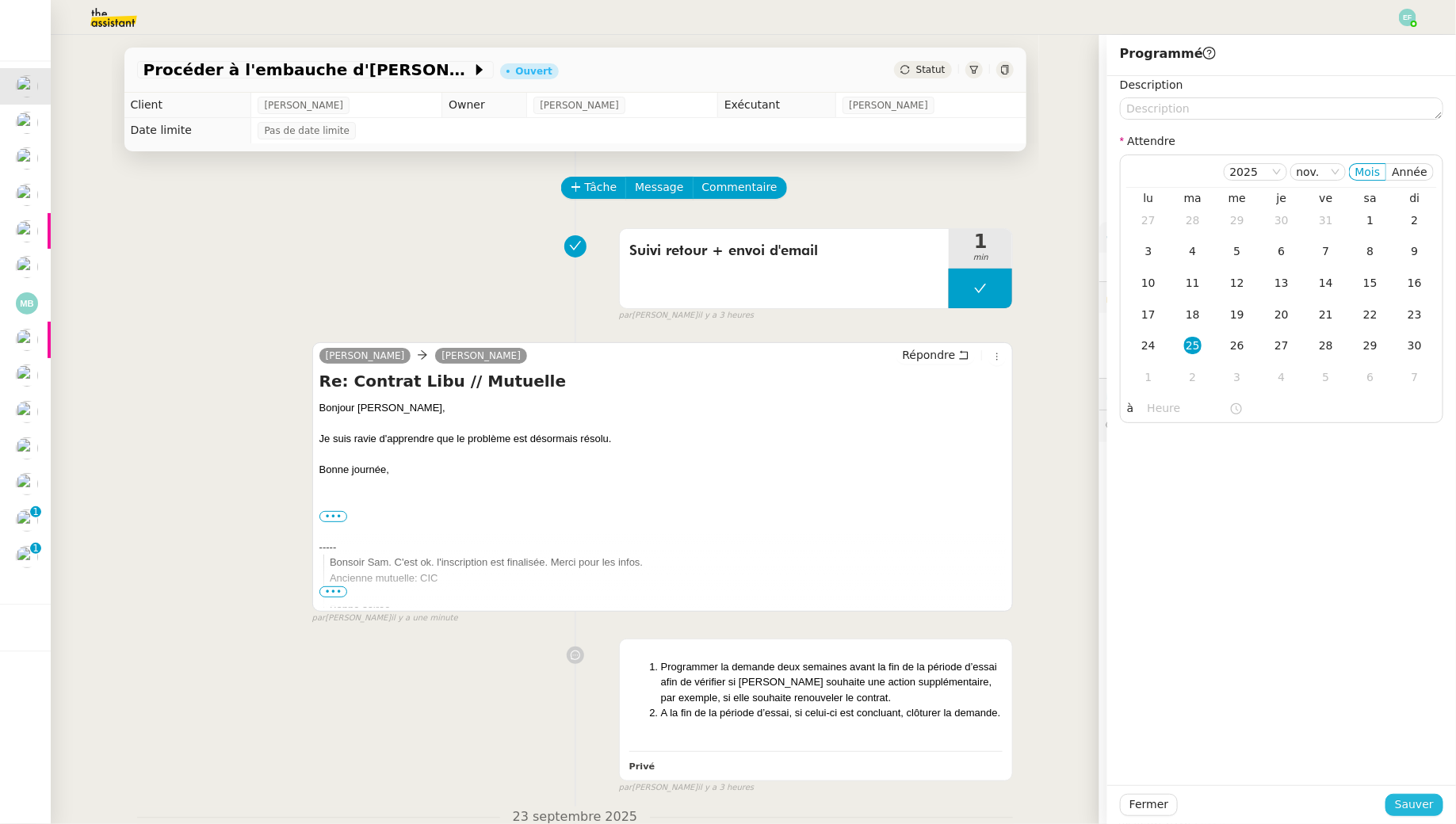
click at [1426, 803] on span "Sauver" at bounding box center [1414, 805] width 39 height 18
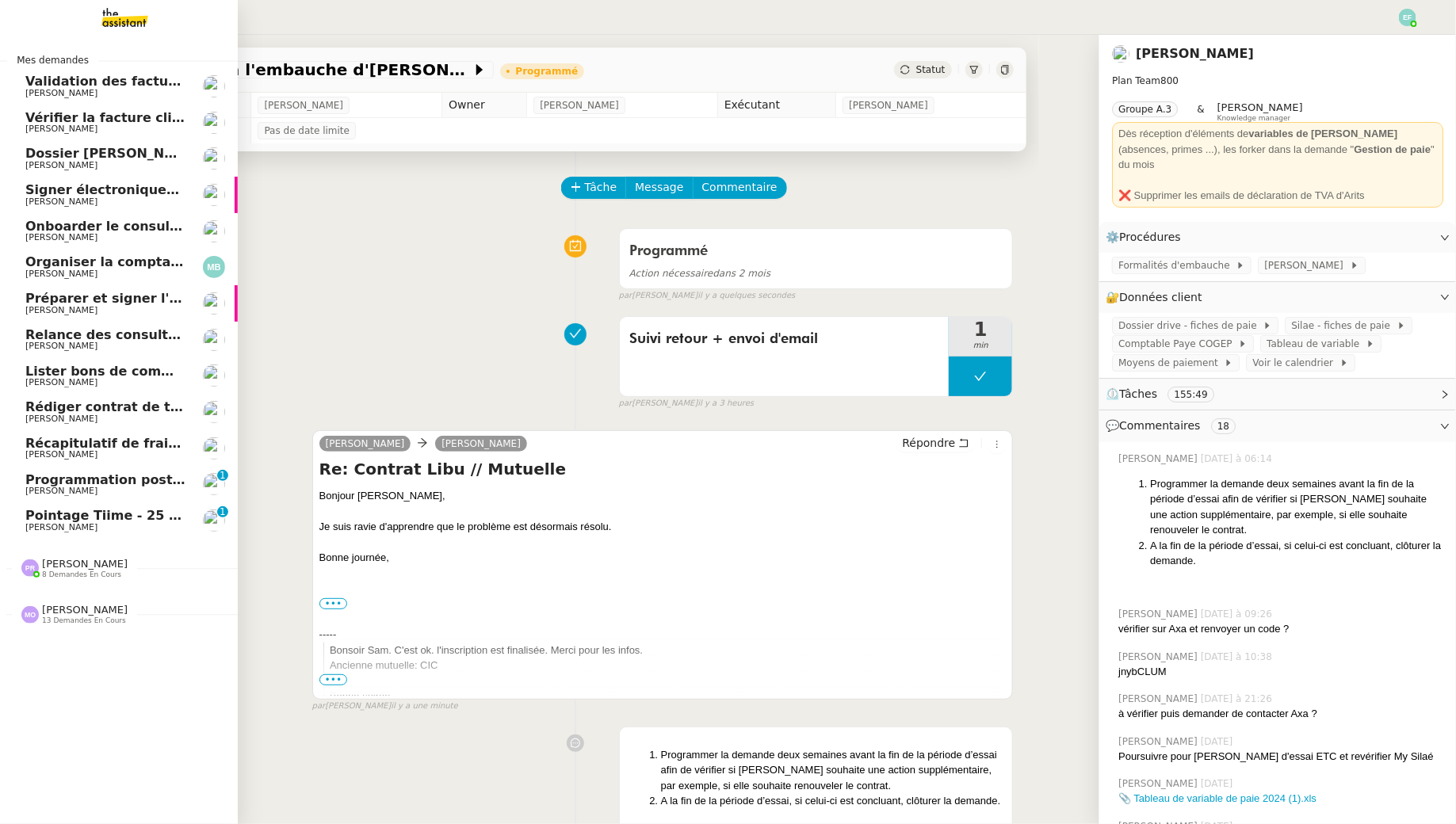
click at [109, 523] on span "Pointage Tiime - 25 septembre 2025" at bounding box center [156, 515] width 260 height 15
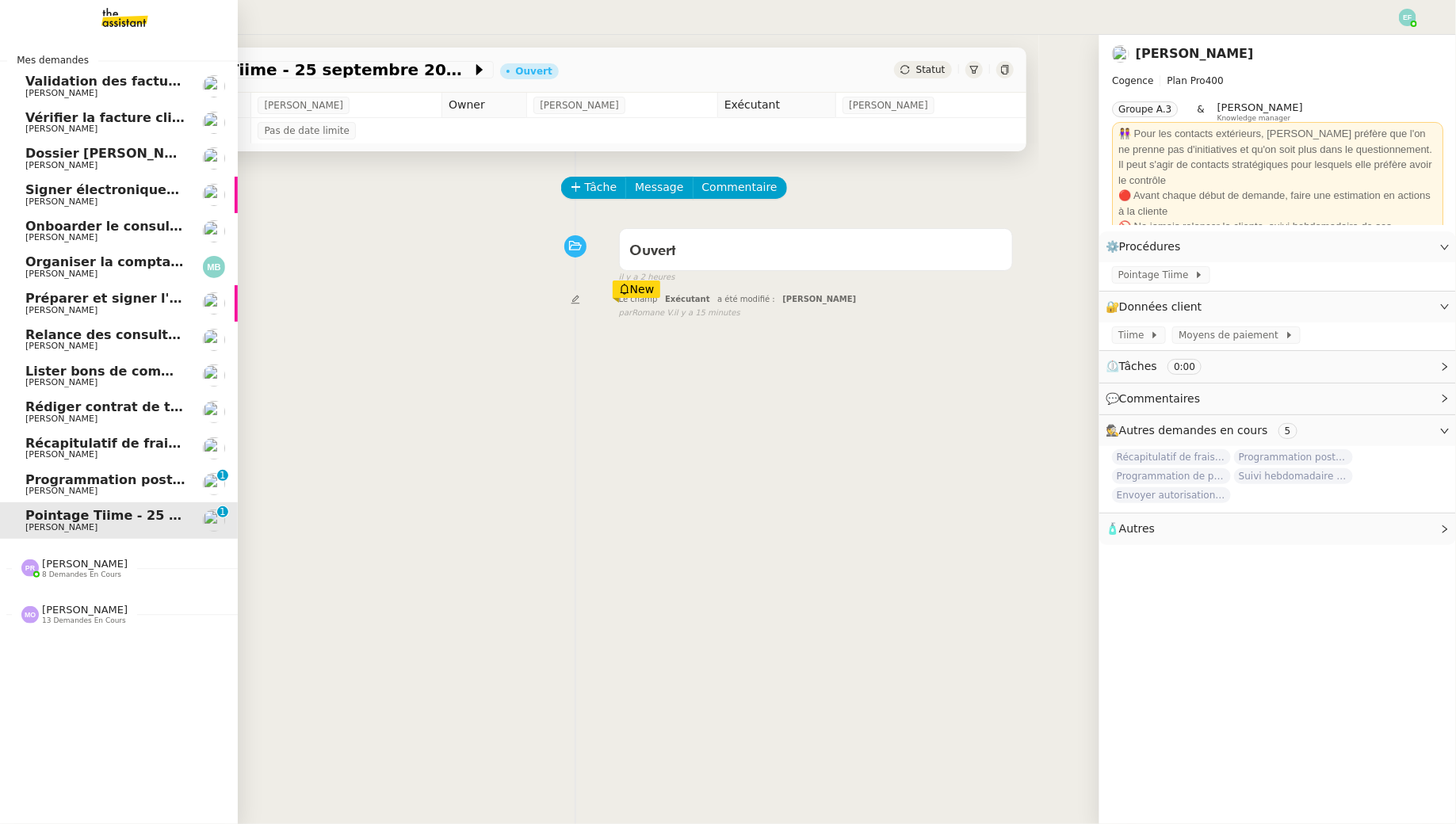
click at [70, 487] on span "[PERSON_NAME]" at bounding box center [61, 491] width 72 height 10
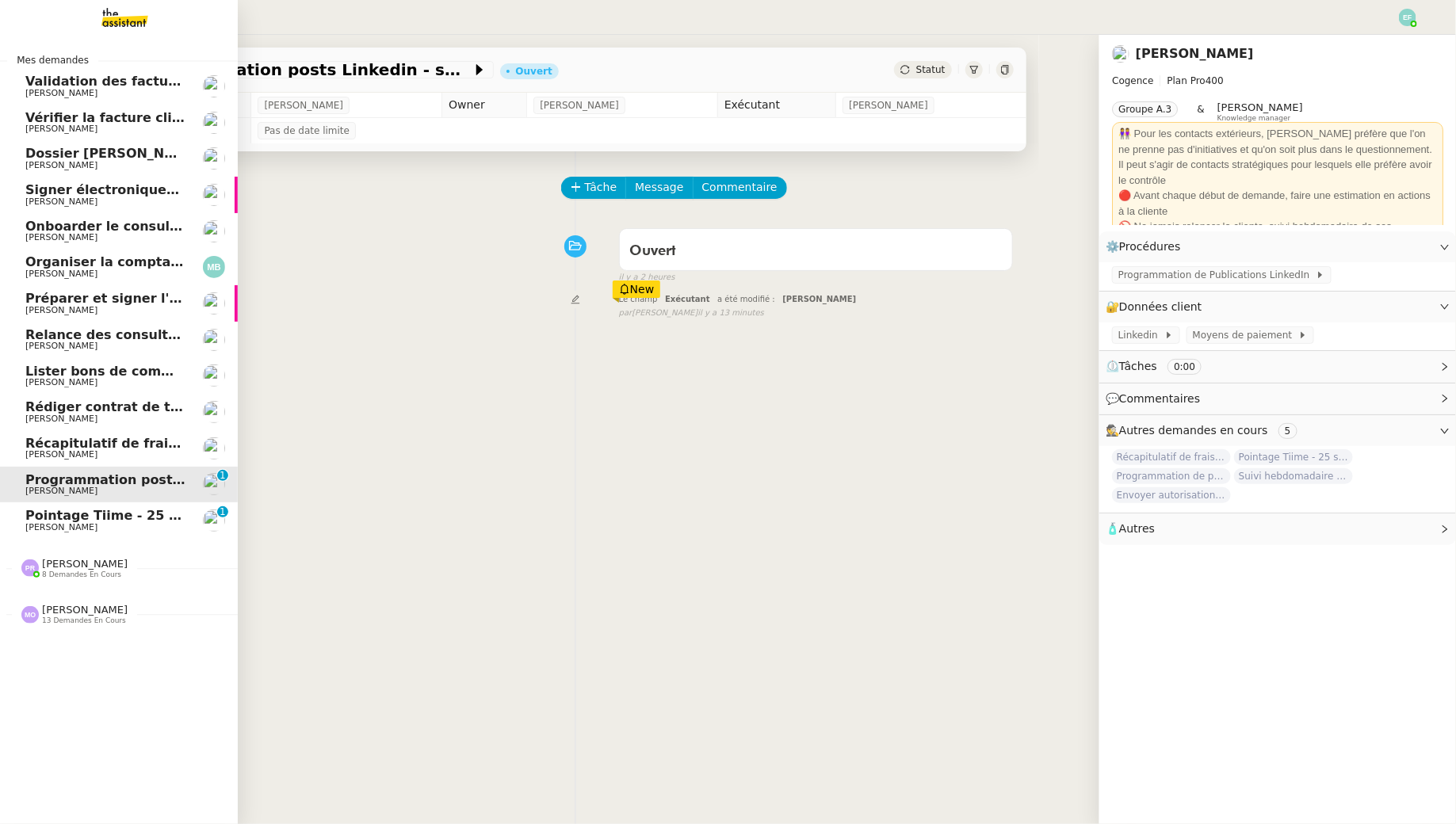
click at [133, 441] on span "Récapitulatif de frais de projet - septembre 2025" at bounding box center [201, 443] width 351 height 15
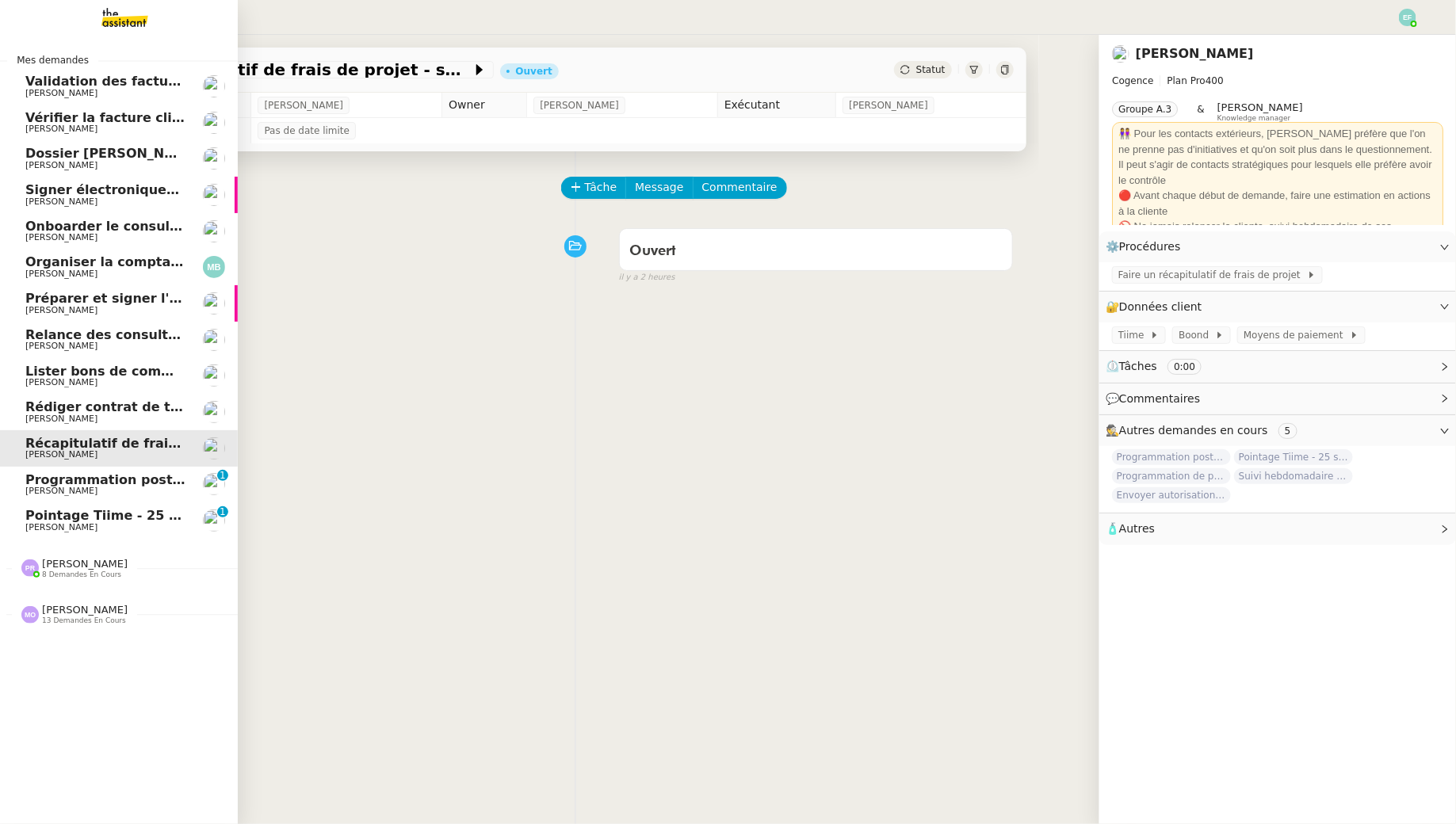
click at [46, 418] on span "[PERSON_NAME]" at bounding box center [61, 418] width 72 height 10
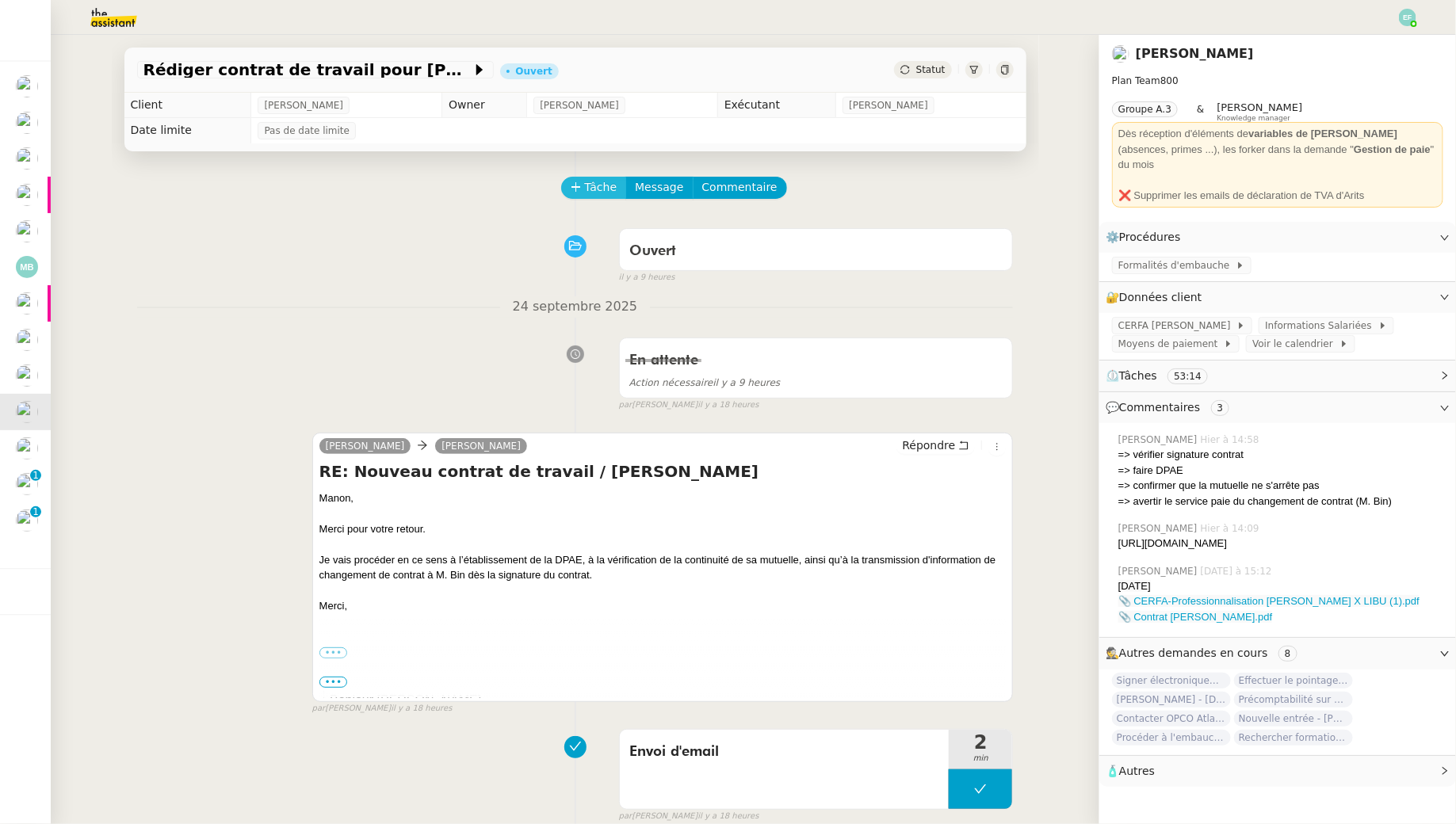
click at [605, 190] on span "Tâche" at bounding box center [600, 187] width 32 height 18
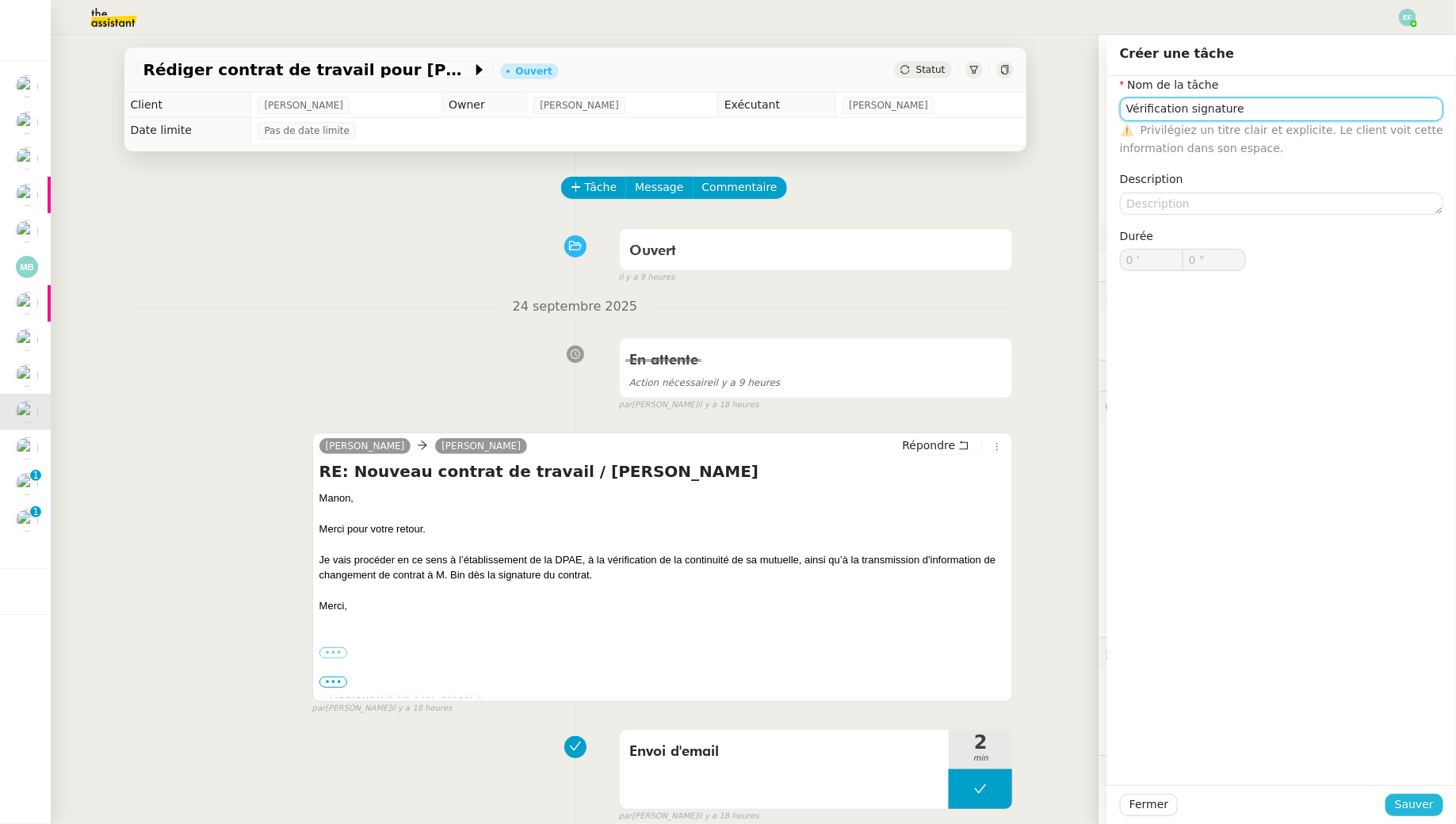
type input "Vérification signature"
click at [1430, 805] on span "Sauver" at bounding box center [1414, 805] width 39 height 18
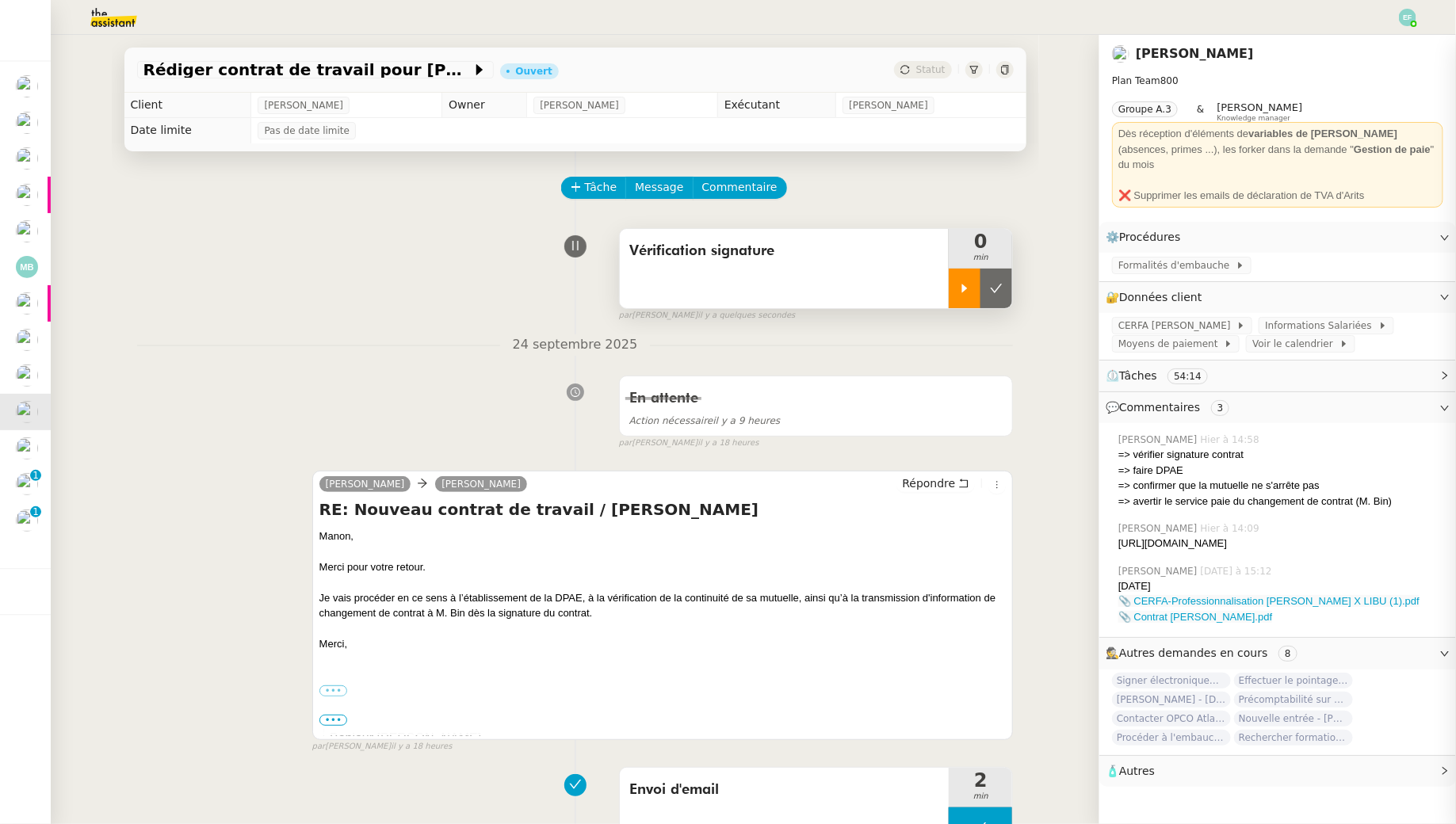
click at [968, 282] on icon at bounding box center [964, 288] width 12 height 12
drag, startPoint x: 1238, startPoint y: 543, endPoint x: 1112, endPoint y: 530, distance: 126.7
click at [1112, 530] on div "Emelyne Foussier Hier à 14:09 https://signrequest.com/#/document-status/a618083…" at bounding box center [1277, 537] width 331 height 43
click at [1180, 536] on div "https://signrequest.com/#/document-status/a6180839-968e-4a82-9965-22e27a147b63" at bounding box center [1280, 543] width 325 height 16
drag, startPoint x: 1222, startPoint y: 537, endPoint x: 1117, endPoint y: 529, distance: 105.3
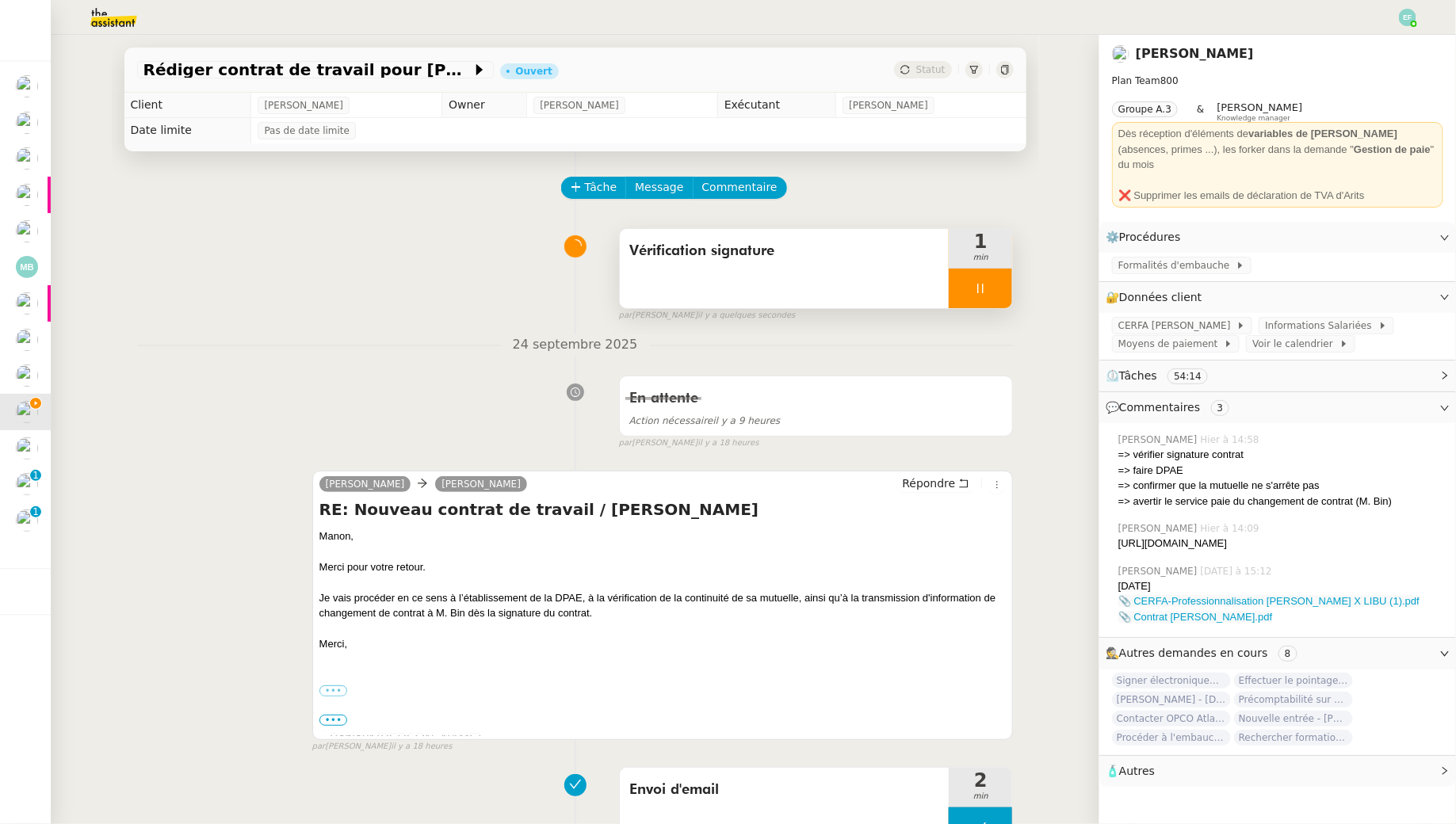
click at [1117, 529] on div "Emelyne Foussier Hier à 14:09 https://signrequest.com/#/document-status/a618083…" at bounding box center [1277, 537] width 331 height 43
copy div "https://signrequest.com/#/document-status/a6180839-968e-4a82-9965-22e27a147b63"
click at [758, 295] on div "Vérification signature" at bounding box center [784, 269] width 330 height 80
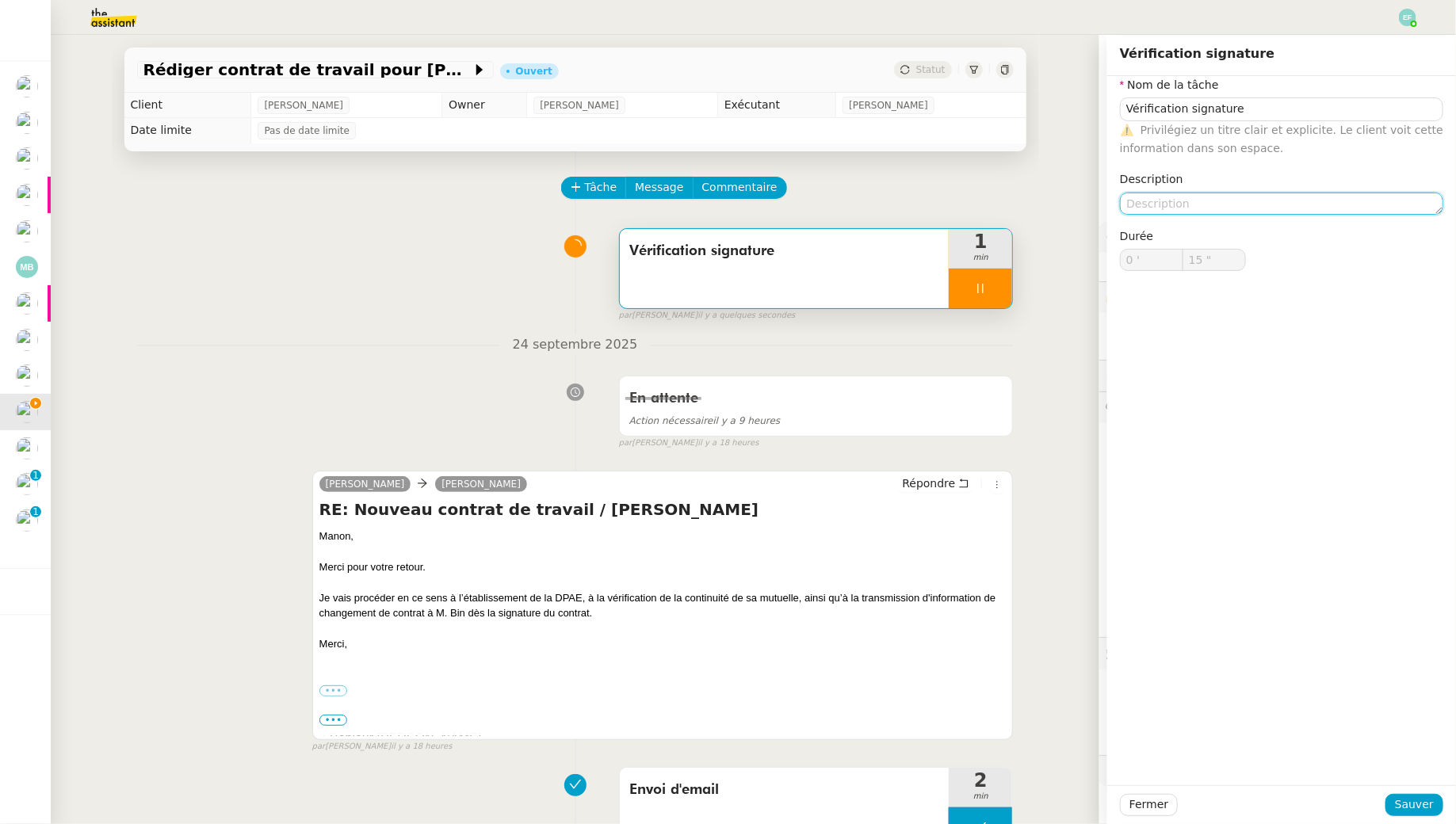
click at [1165, 198] on textarea at bounding box center [1281, 204] width 323 height 22
type input "16 ""
type textarea "Non signé"
type input "17 ""
type textarea "Non signé"
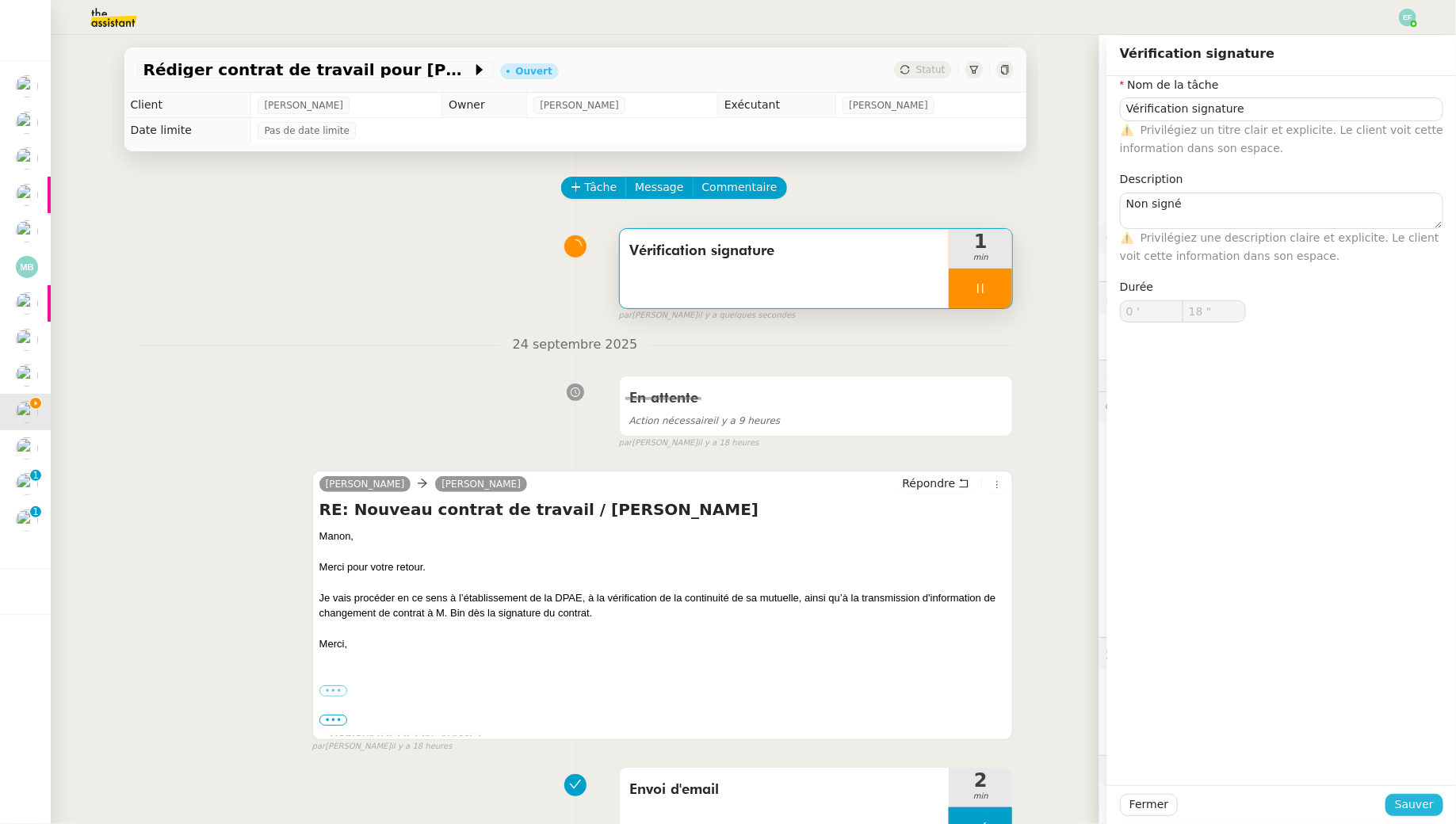
click at [1408, 809] on span "Sauver" at bounding box center [1414, 805] width 39 height 18
type input "19 ""
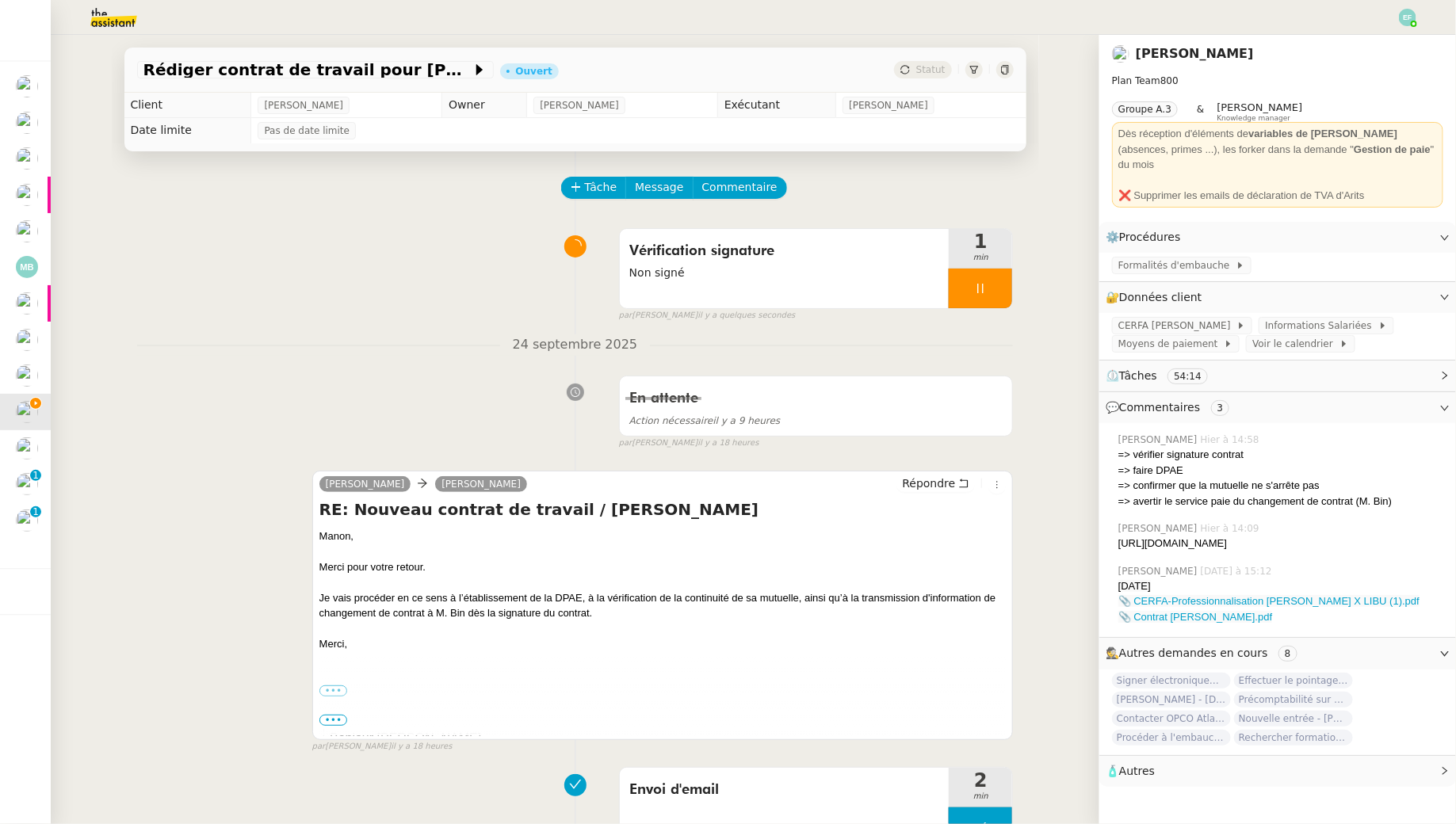
click at [973, 274] on div at bounding box center [980, 288] width 64 height 40
click at [993, 279] on button at bounding box center [996, 288] width 31 height 40
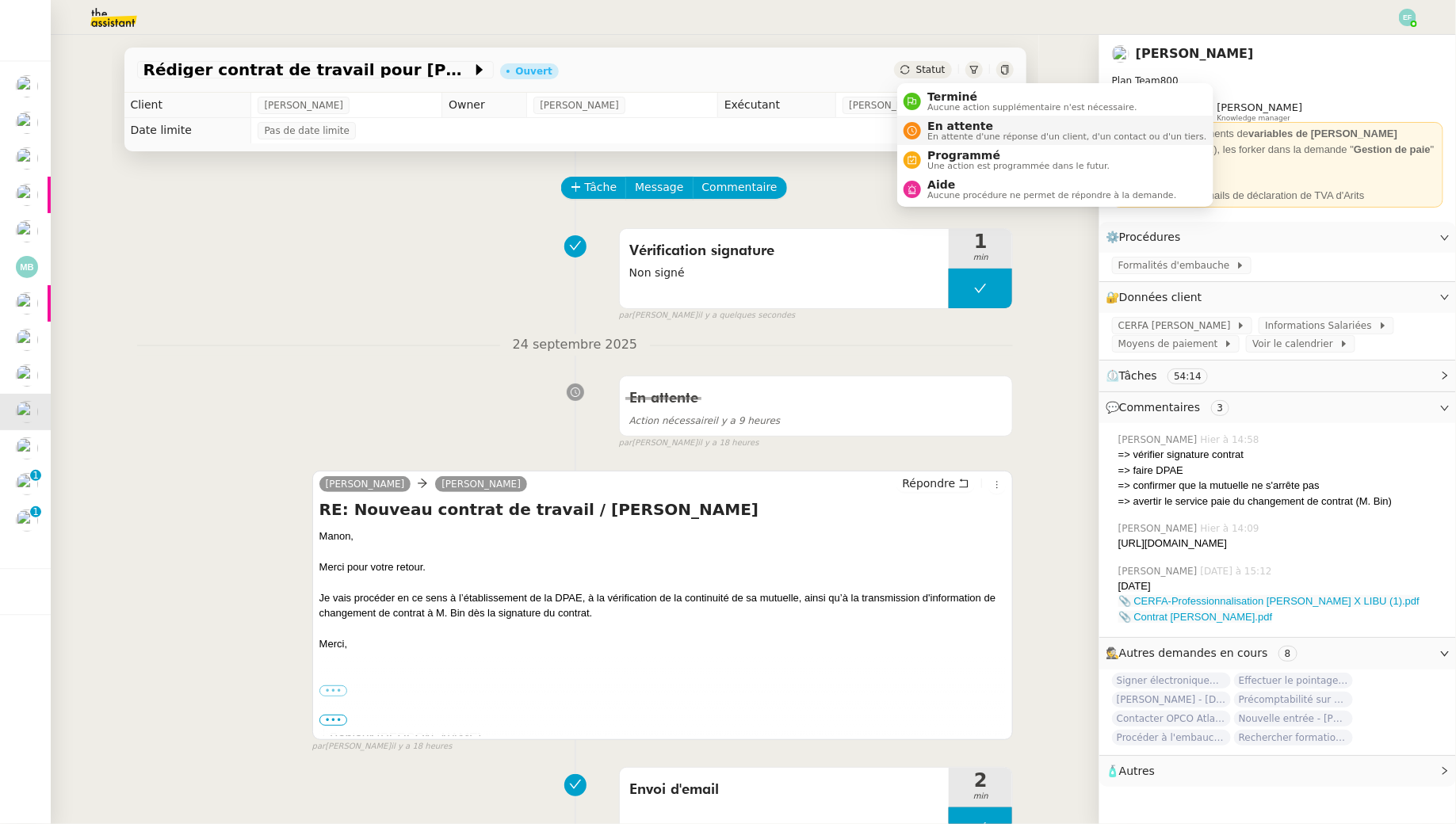
click at [943, 126] on span "En attente" at bounding box center [1066, 125] width 279 height 12
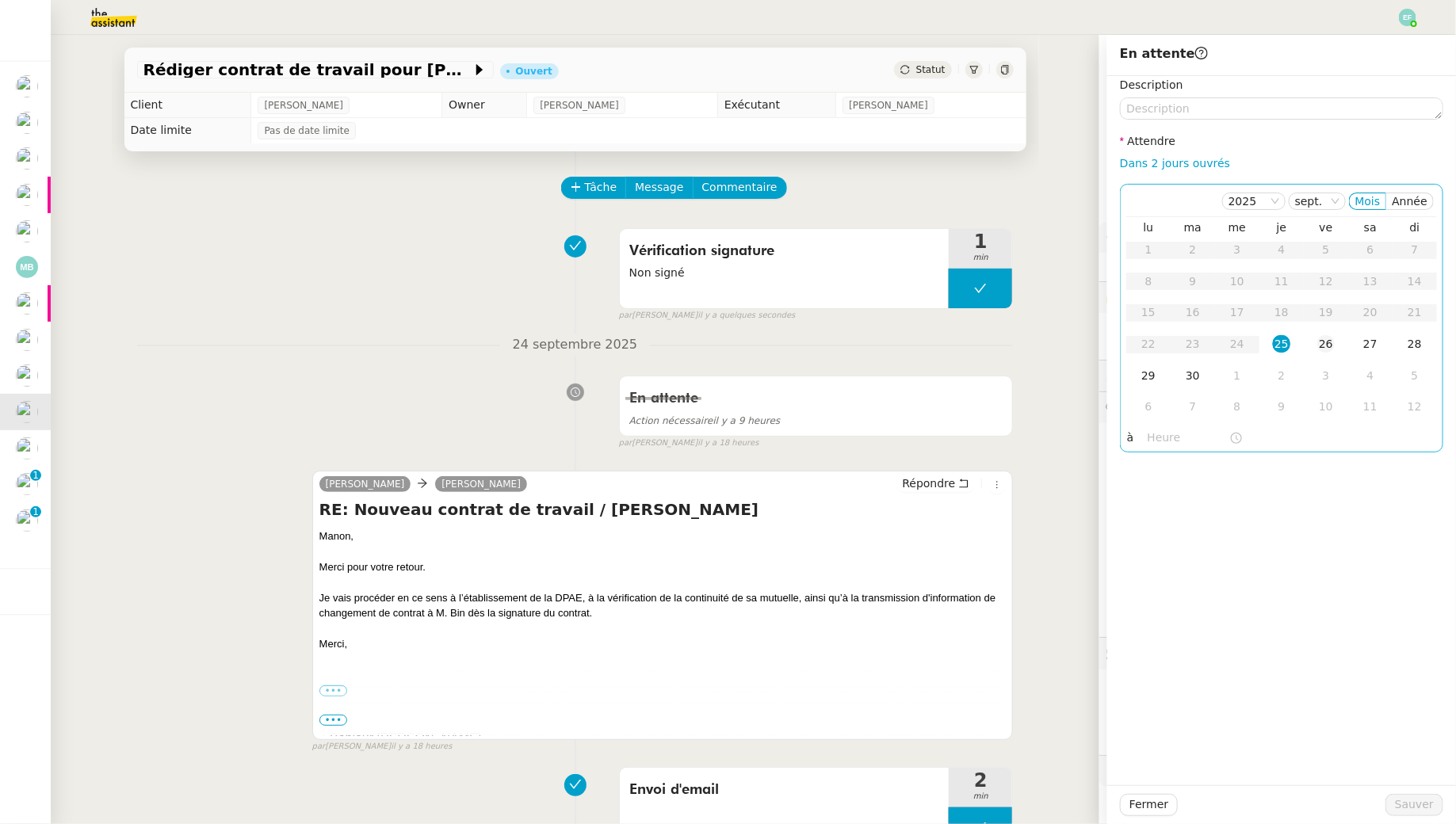
click at [1315, 345] on td "26" at bounding box center [1326, 345] width 45 height 31
click at [1411, 812] on span "Sauver" at bounding box center [1414, 805] width 39 height 18
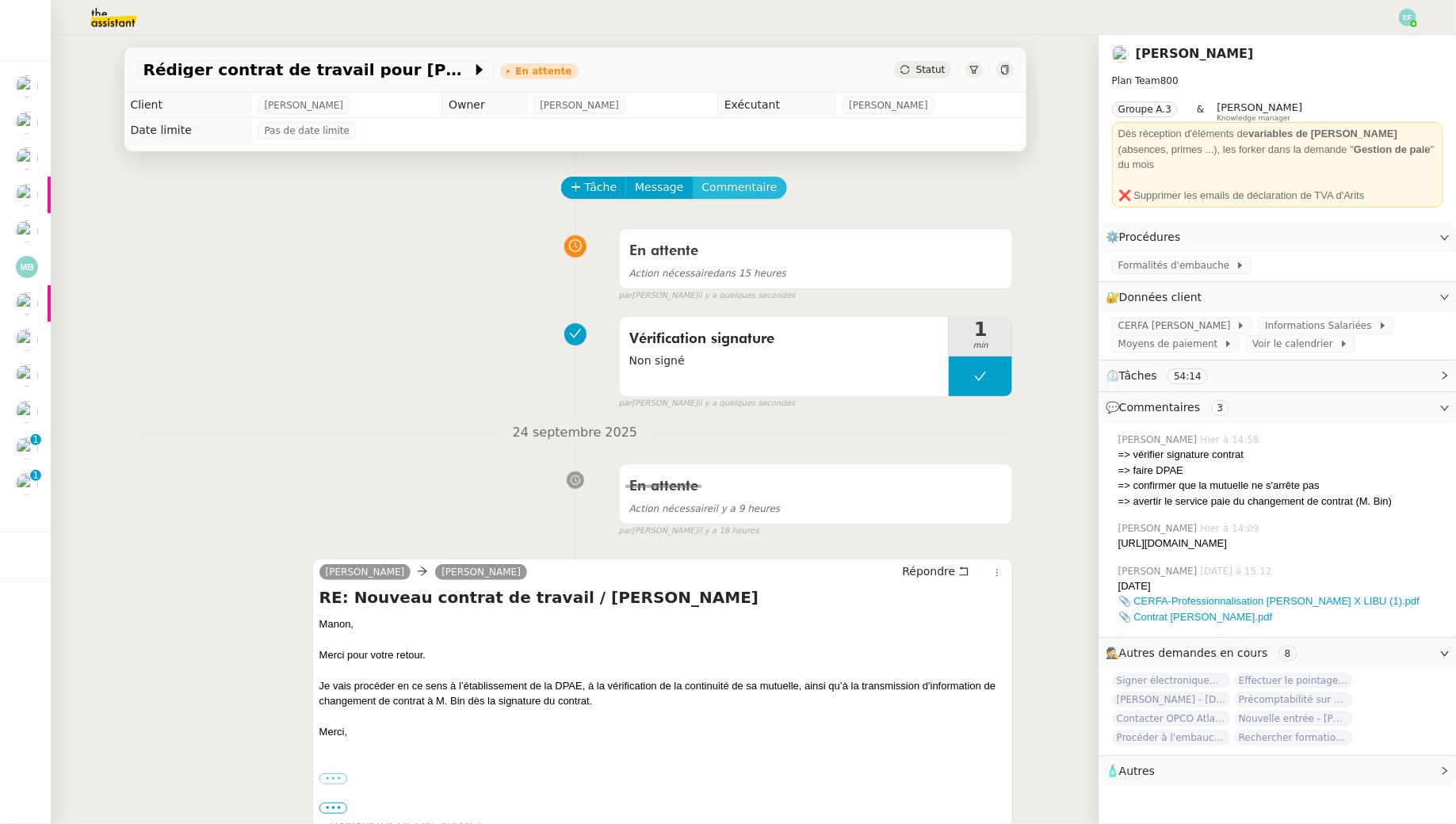
click at [728, 185] on span "Commentaire" at bounding box center [740, 187] width 75 height 18
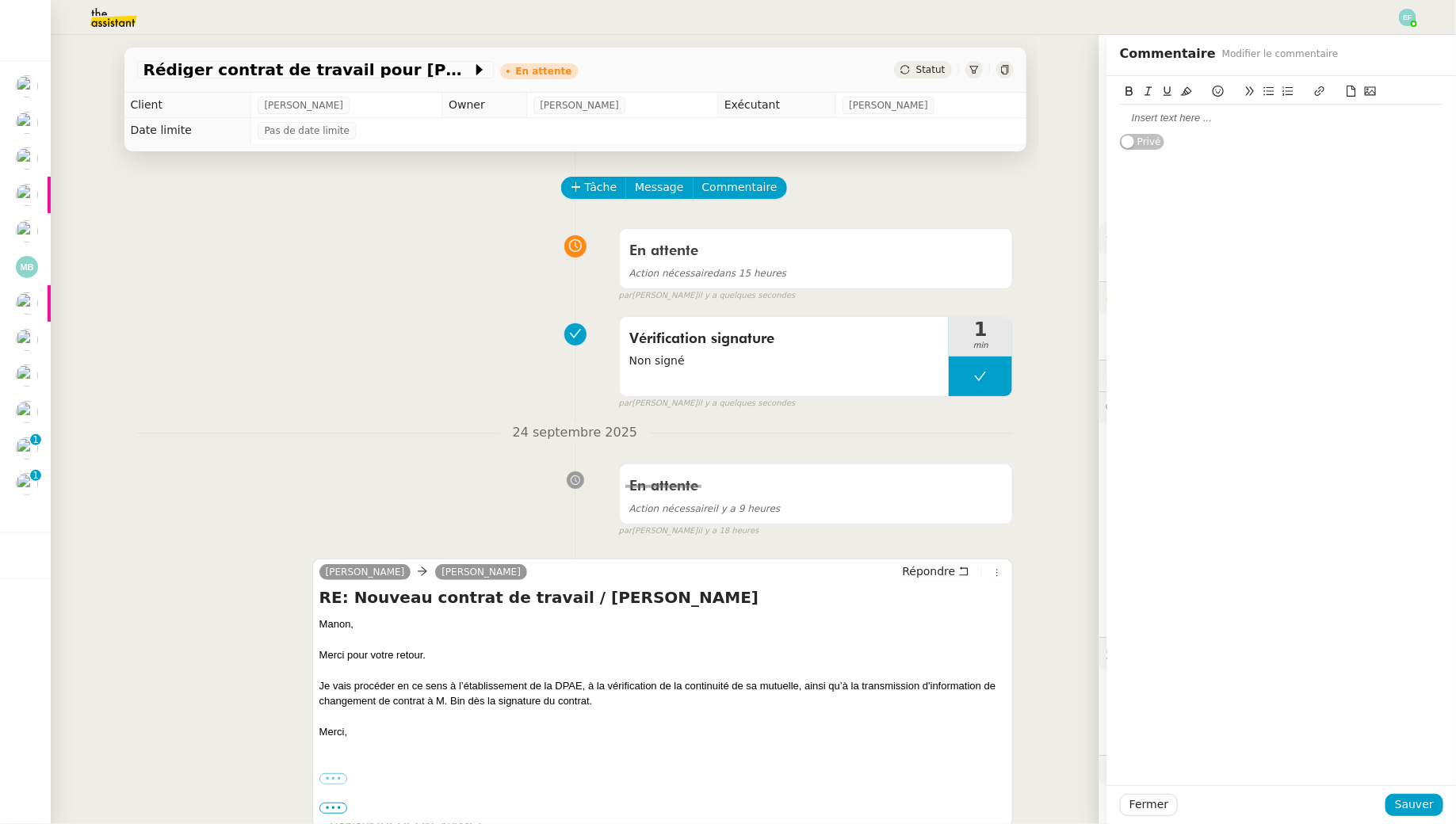
click at [1180, 116] on div at bounding box center [1281, 118] width 323 height 14
click at [1422, 807] on span "Sauver" at bounding box center [1414, 805] width 39 height 18
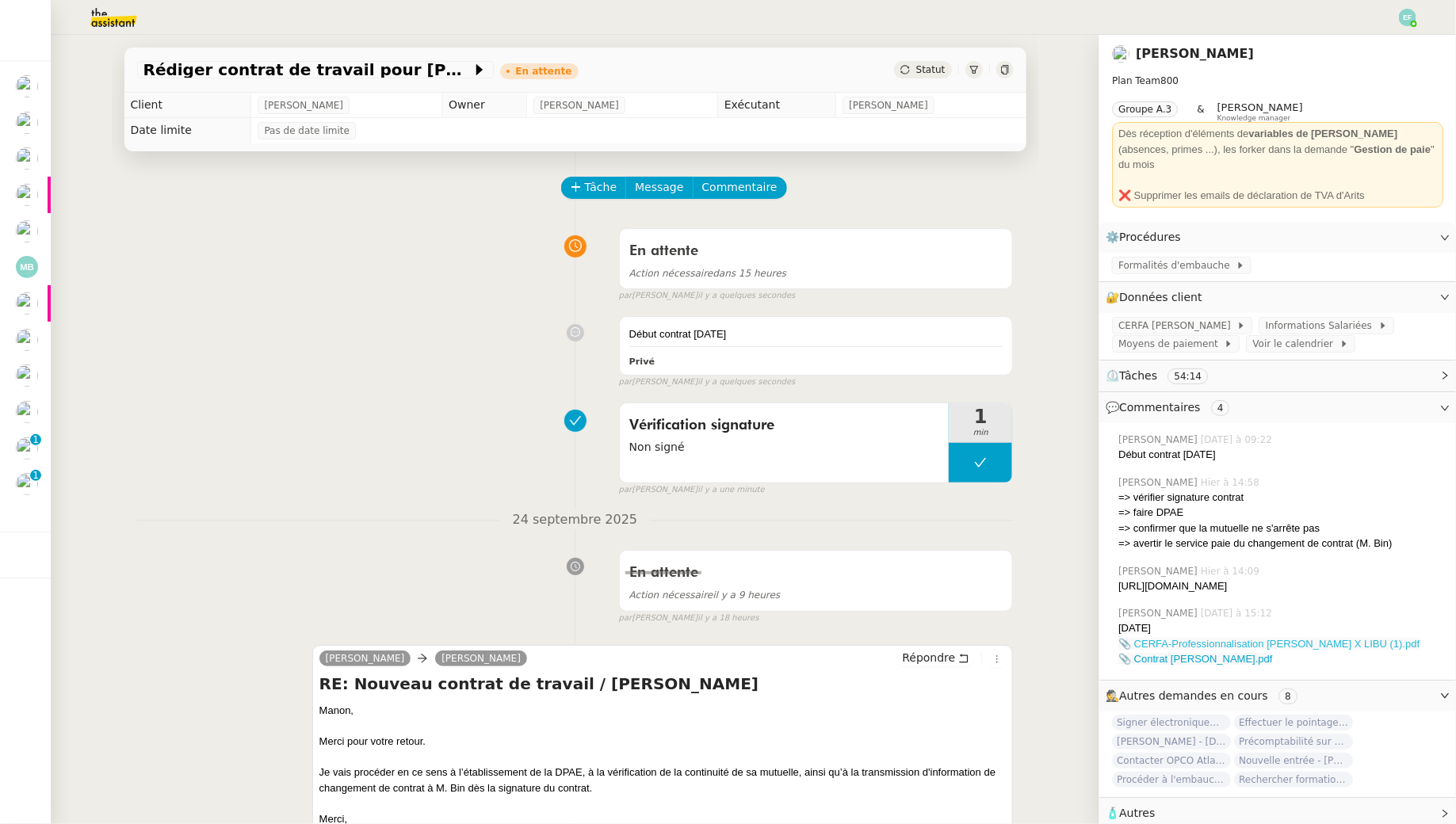
click at [1348, 645] on link "📎 CERFA-Professionnalisation FERNANDEZ Orlane X LIBU (1).pdf" at bounding box center [1269, 643] width 301 height 12
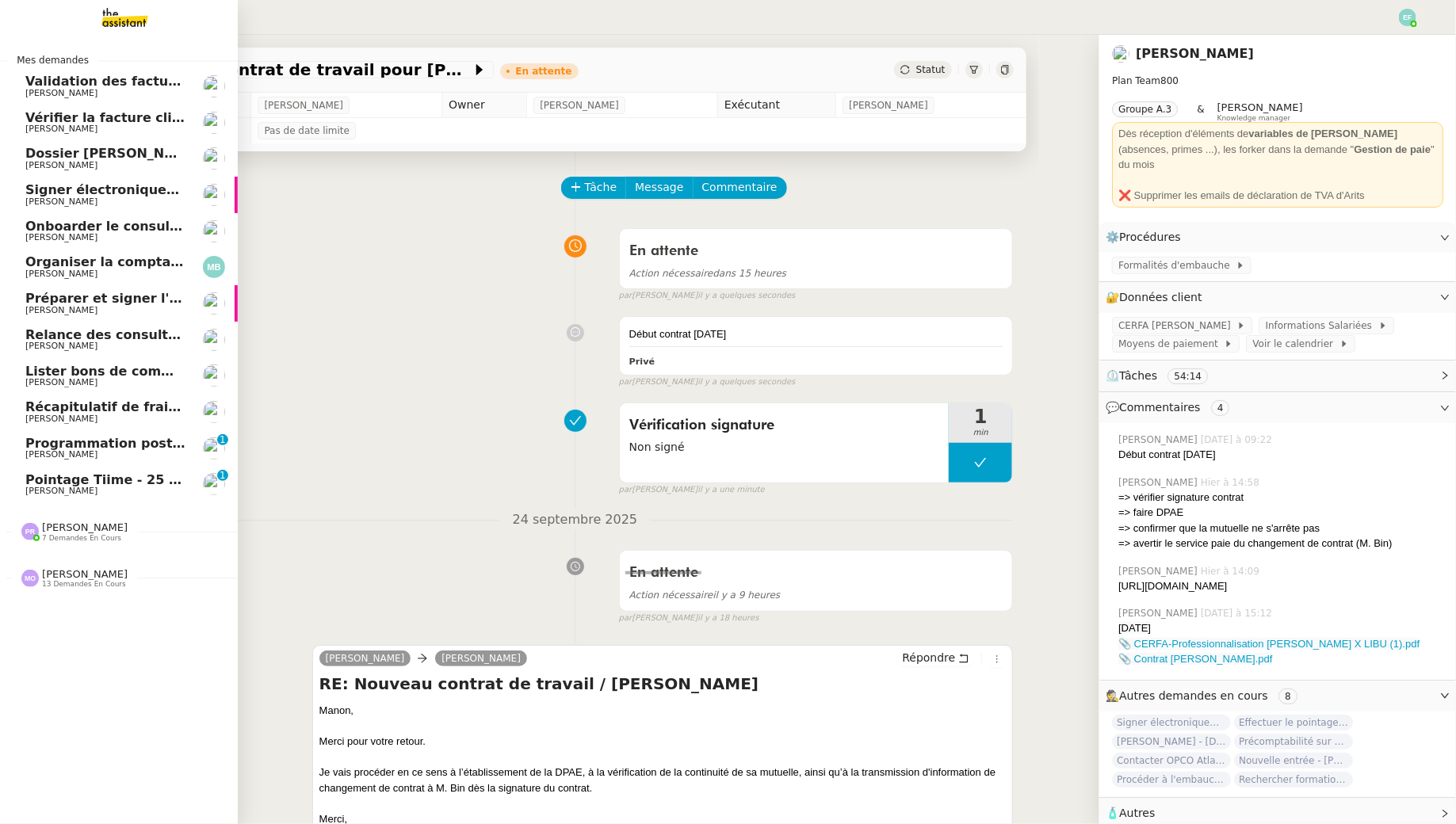
click at [147, 101] on link "Validation des factures consultants - septembre 2025 Florent Seiler" at bounding box center [118, 86] width 238 height 36
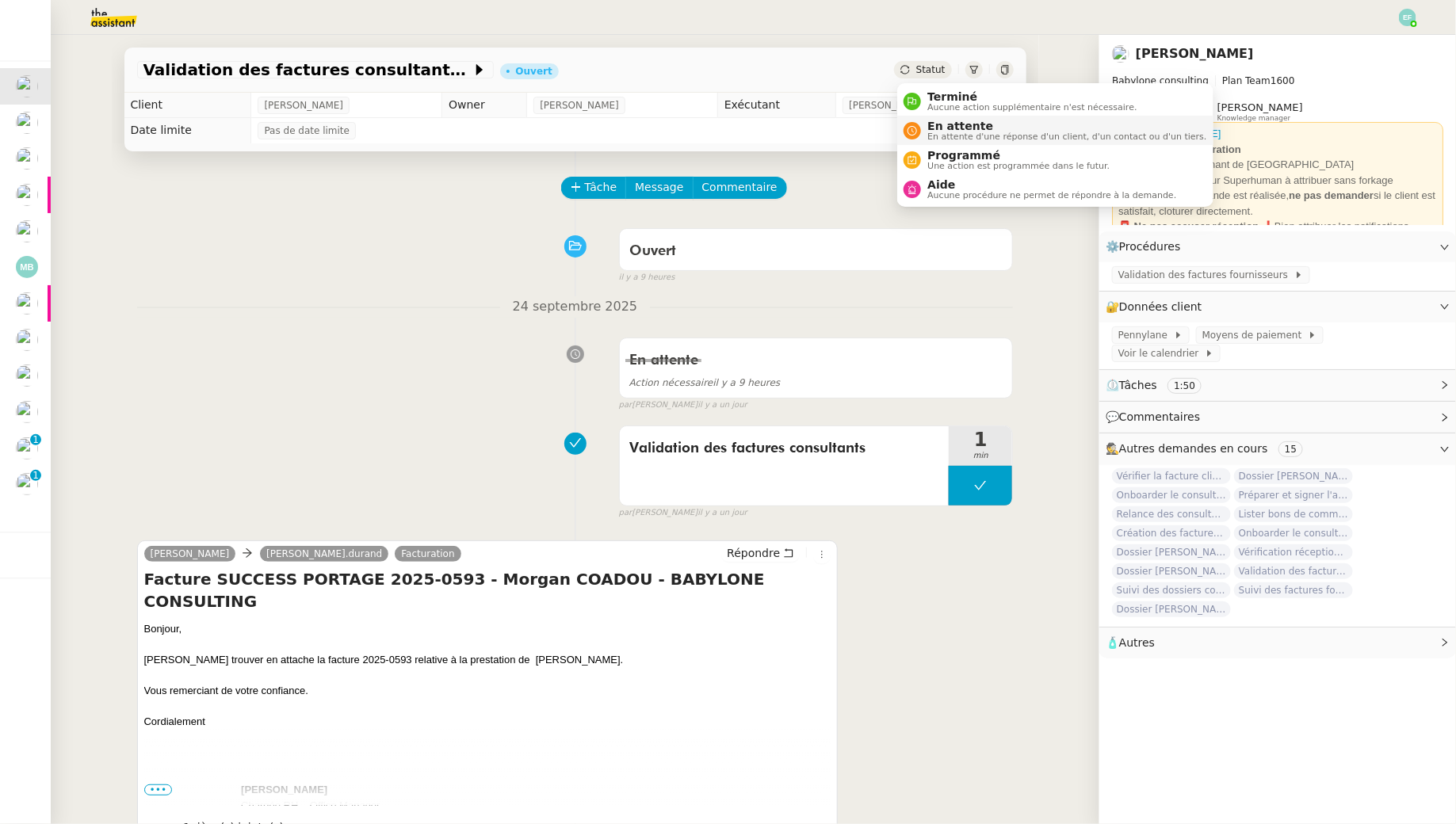
click at [931, 126] on span "En attente" at bounding box center [1066, 125] width 279 height 12
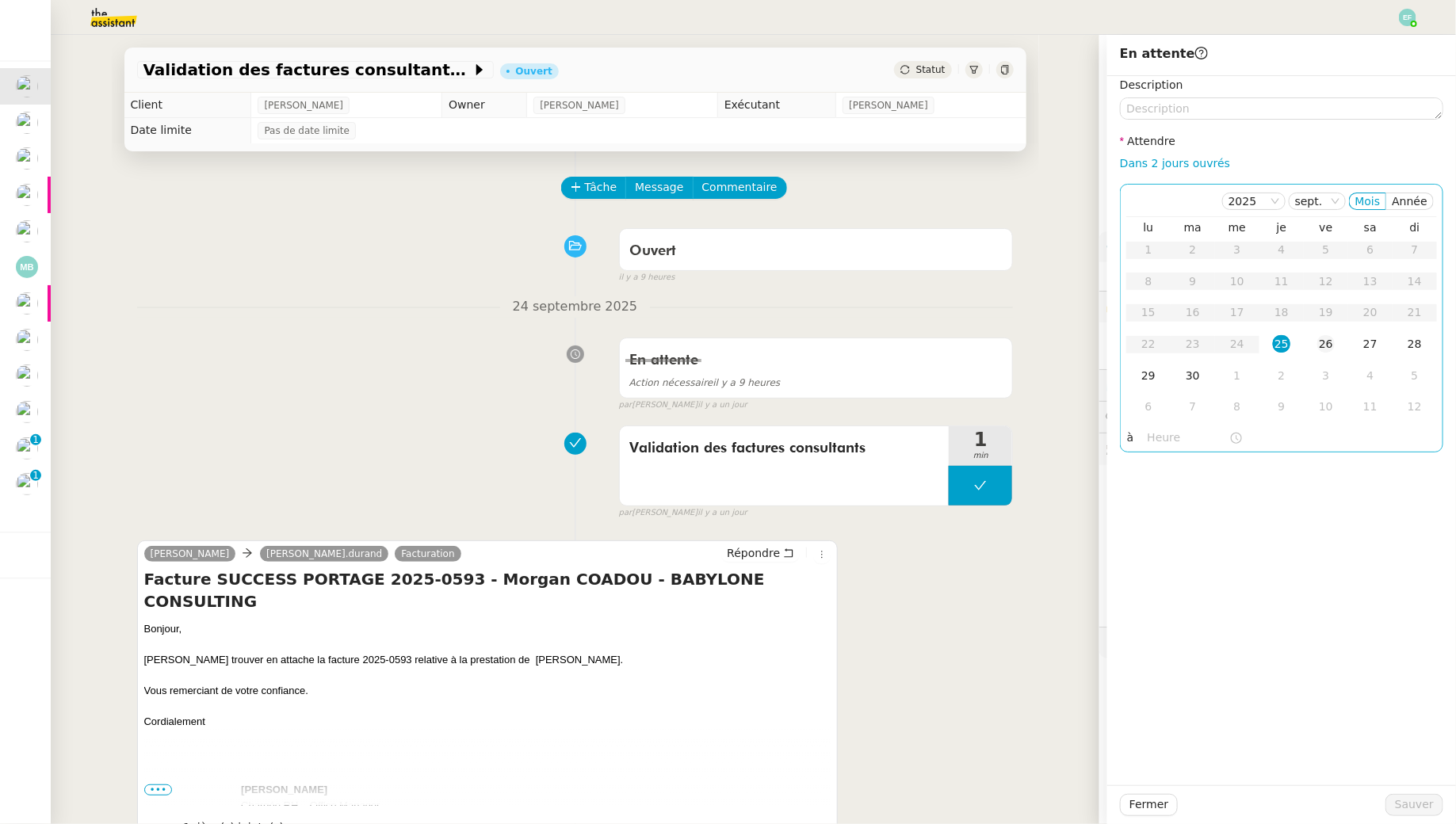
click at [1327, 340] on div "26" at bounding box center [1325, 344] width 17 height 17
click at [1405, 804] on span "Sauver" at bounding box center [1414, 805] width 39 height 18
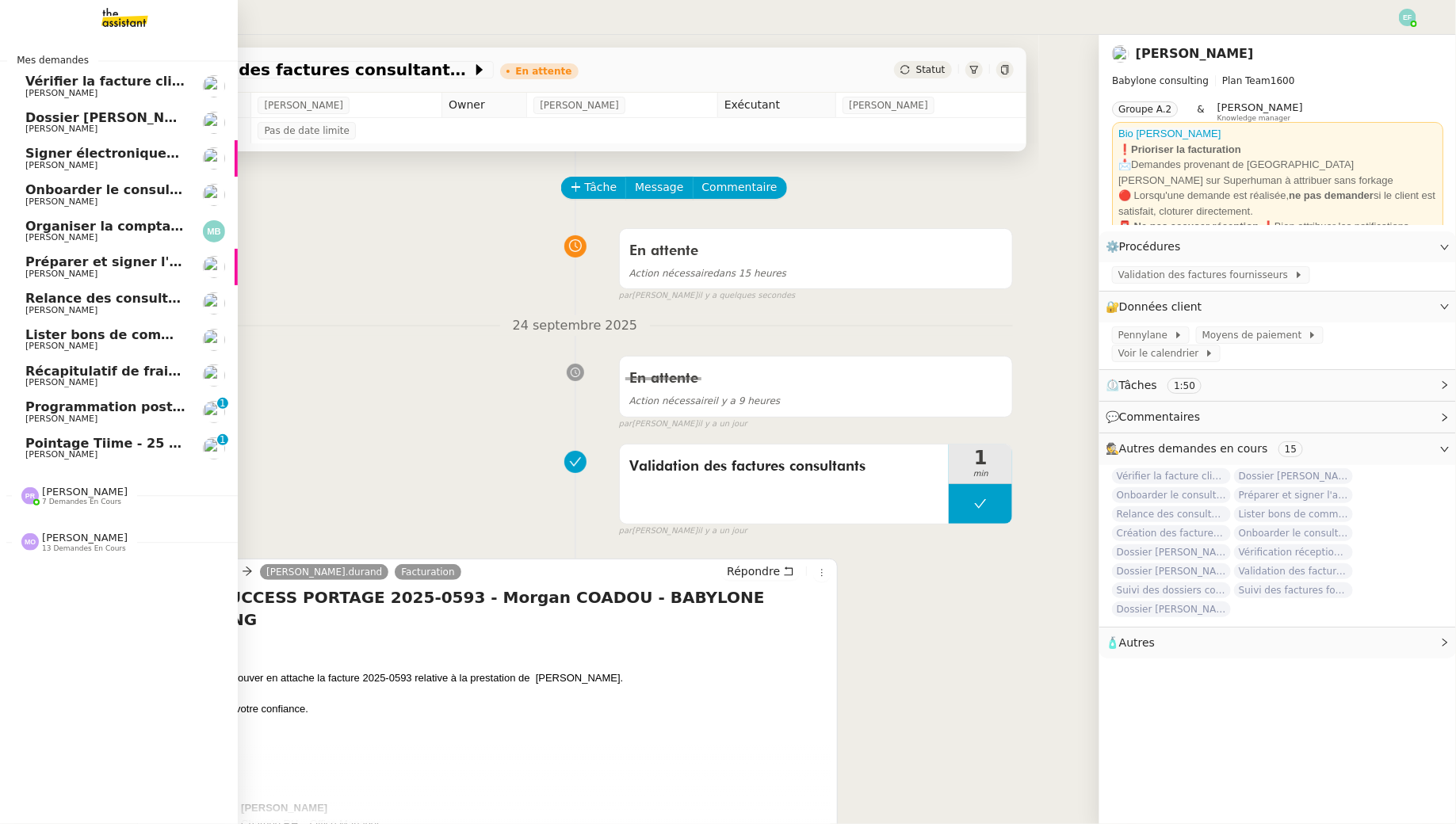
click at [45, 81] on span "Vérifier la facture client Accetal" at bounding box center [139, 81] width 227 height 15
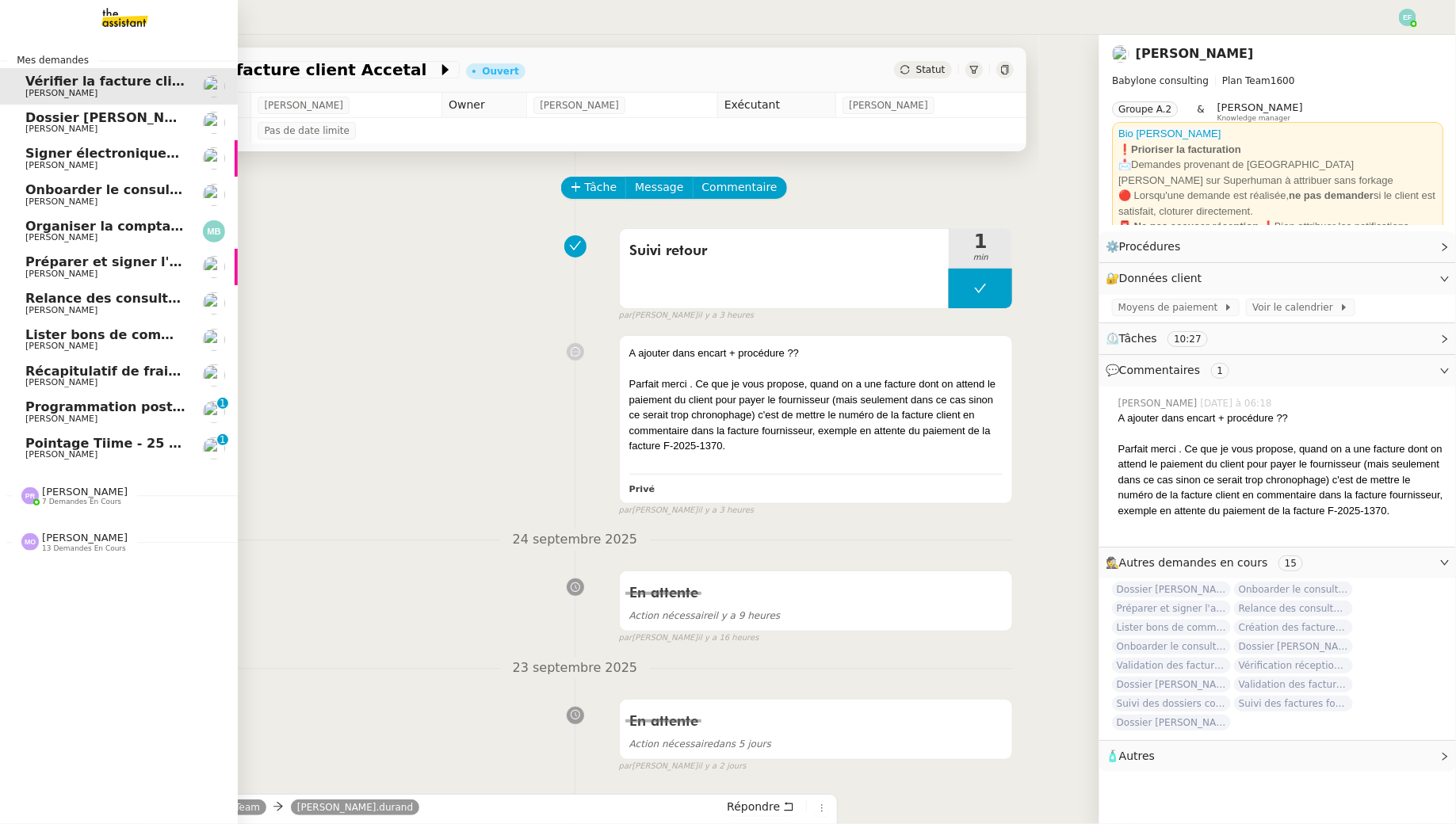
click at [40, 128] on span "[PERSON_NAME]" at bounding box center [61, 128] width 72 height 10
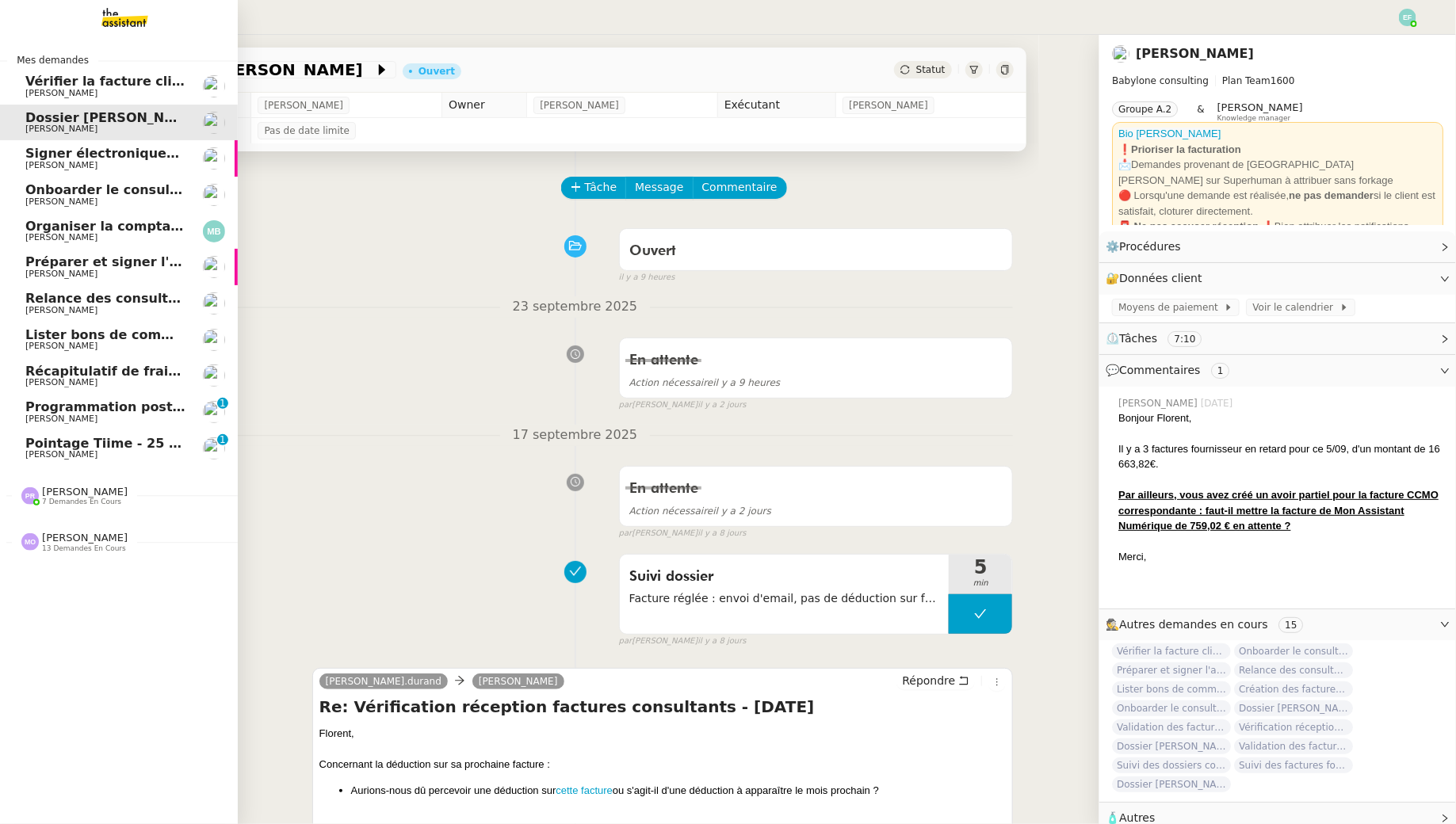
click at [151, 83] on span "Vérifier la facture client Accetal" at bounding box center [139, 81] width 227 height 15
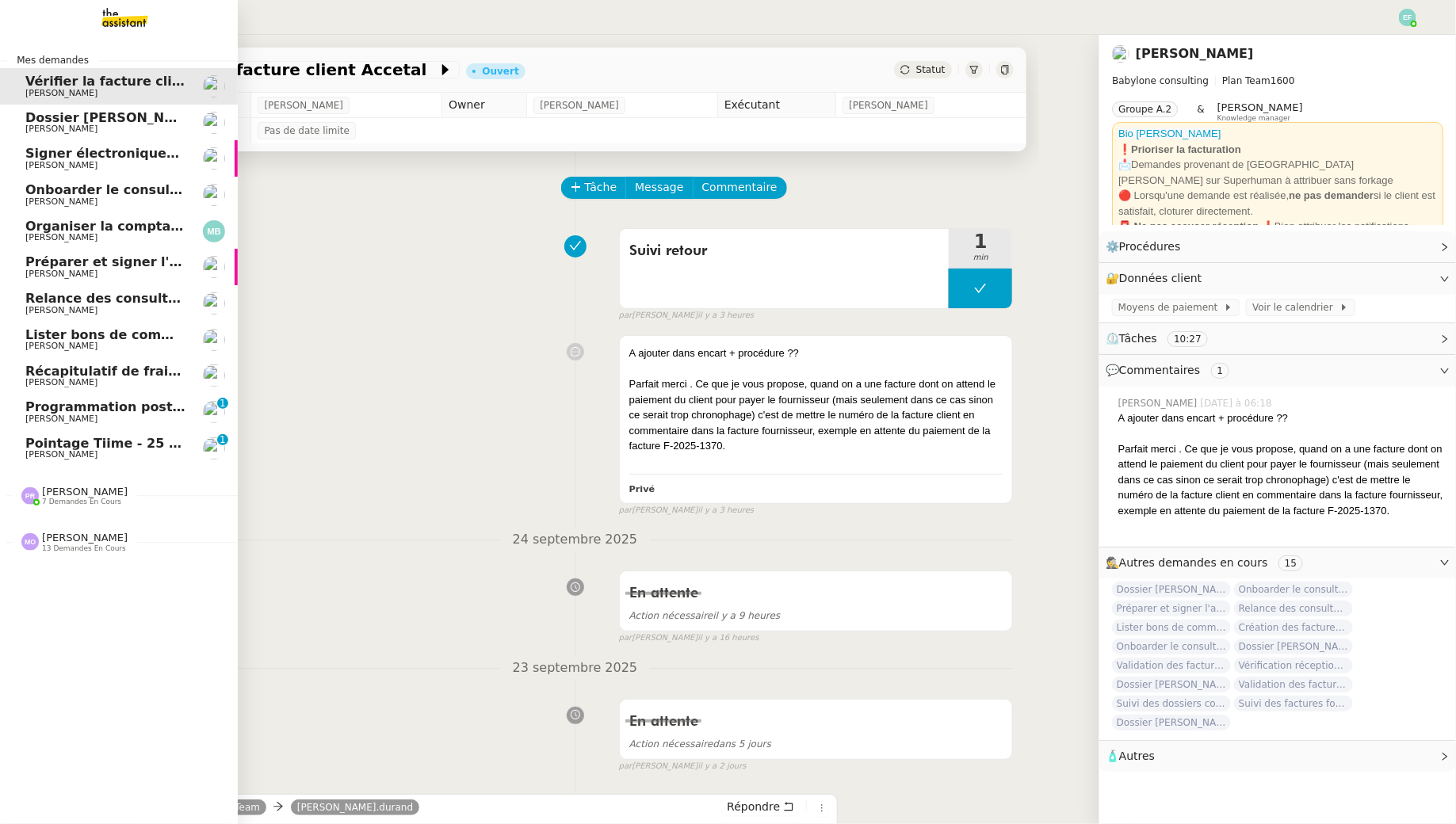
click at [77, 129] on span "[PERSON_NAME]" at bounding box center [61, 128] width 72 height 10
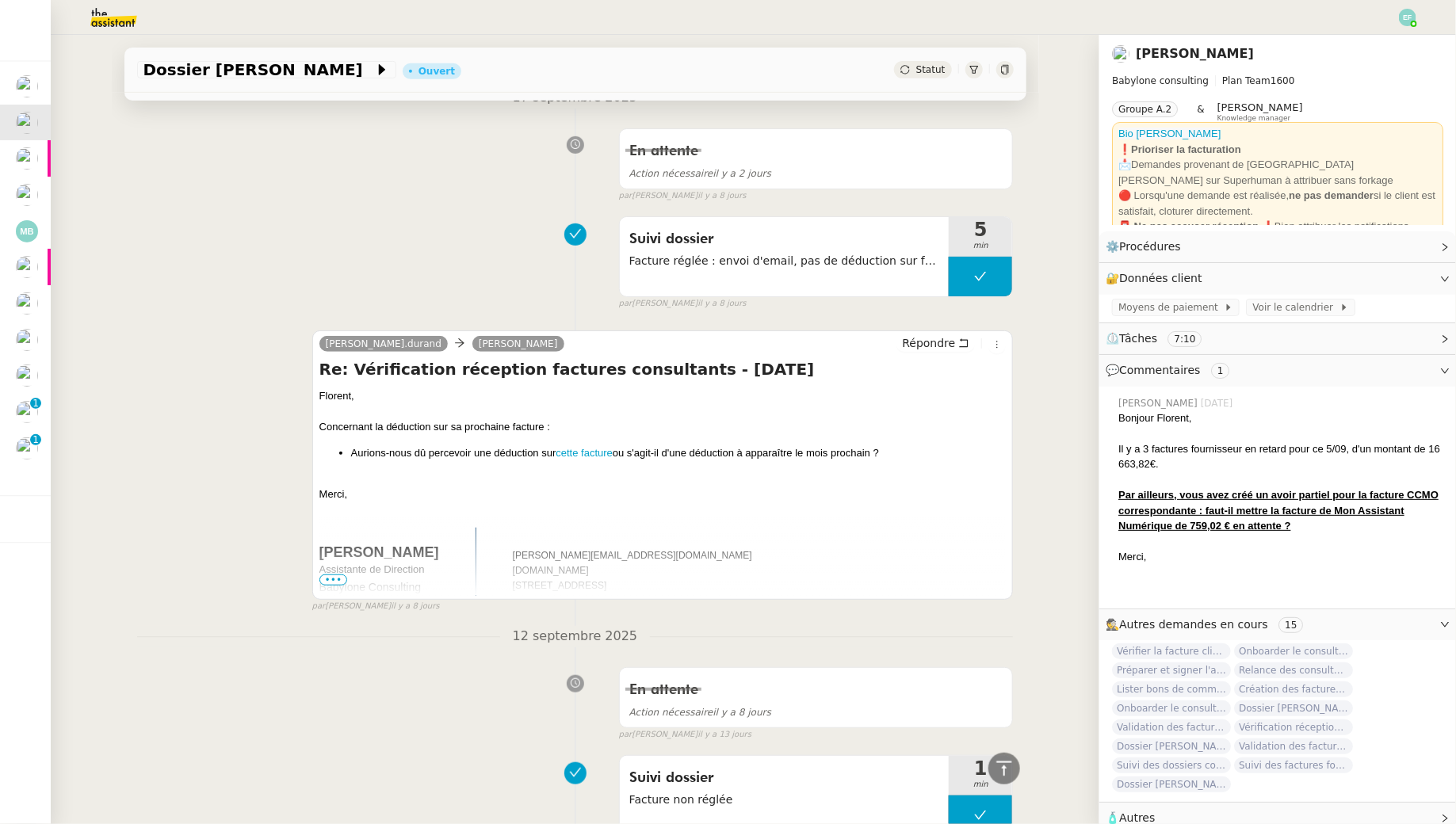
scroll to position [425, 0]
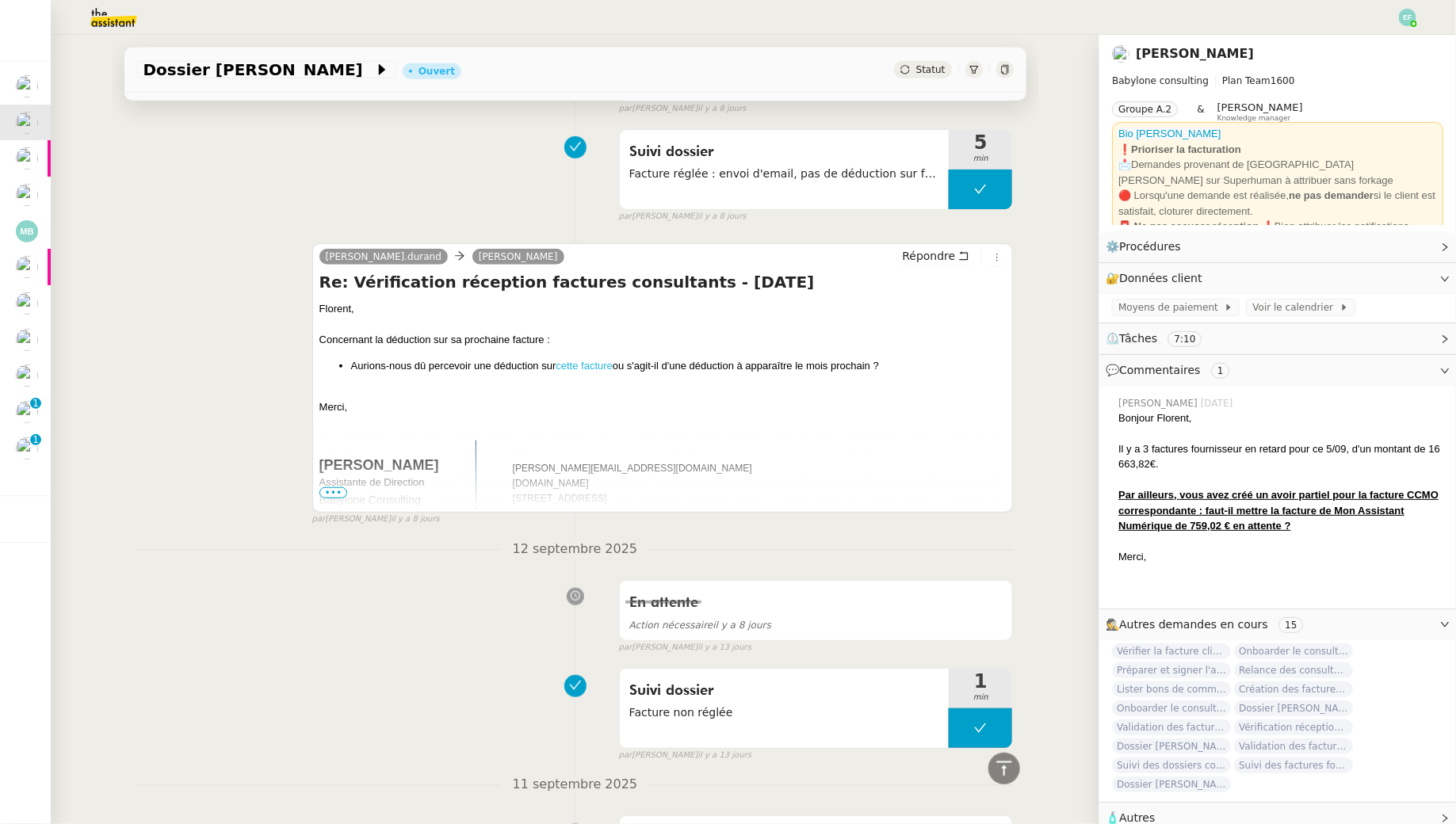
click at [601, 360] on link "cette facture" at bounding box center [584, 365] width 57 height 12
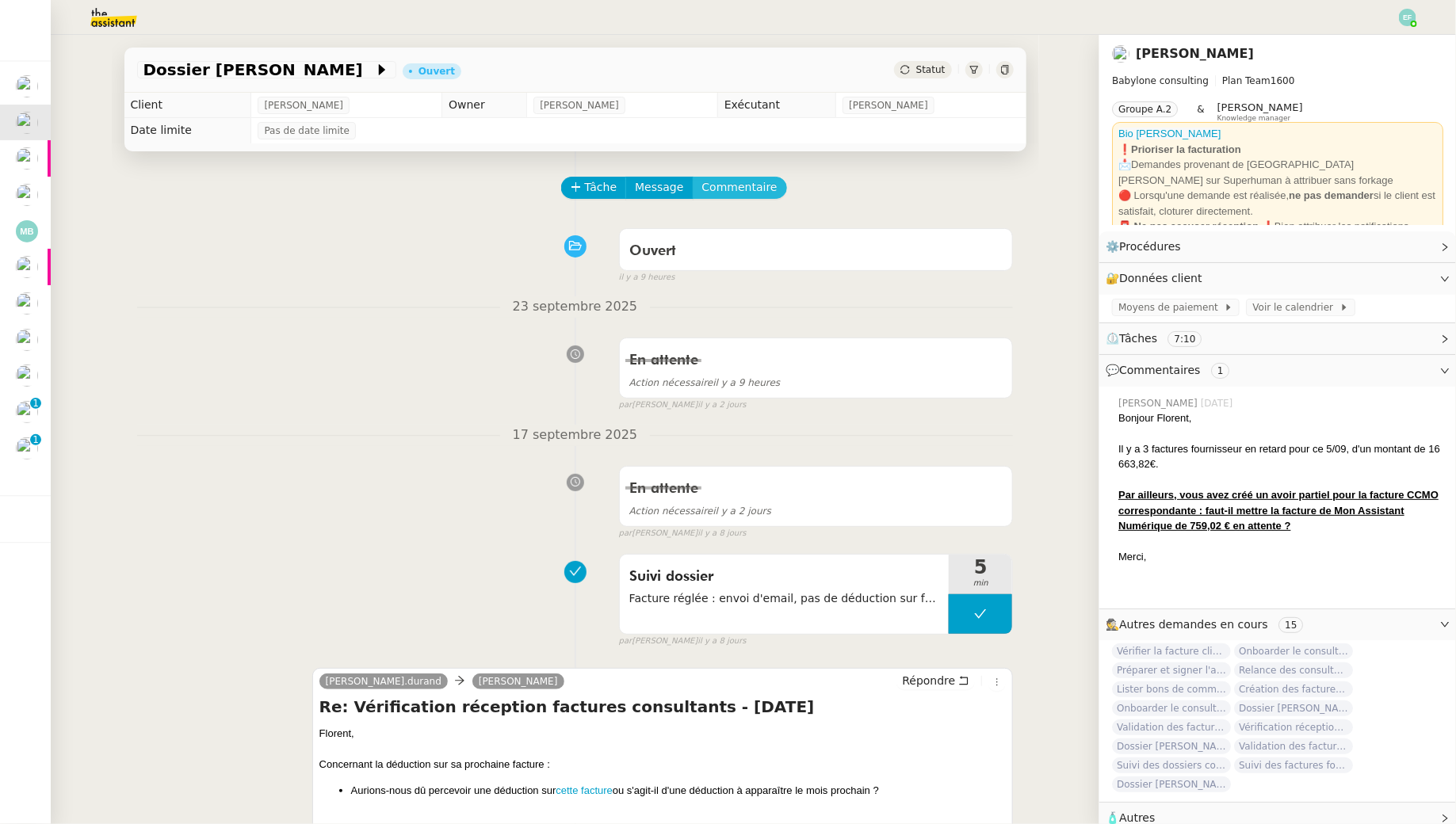
click at [768, 182] on button "Commentaire" at bounding box center [740, 187] width 94 height 22
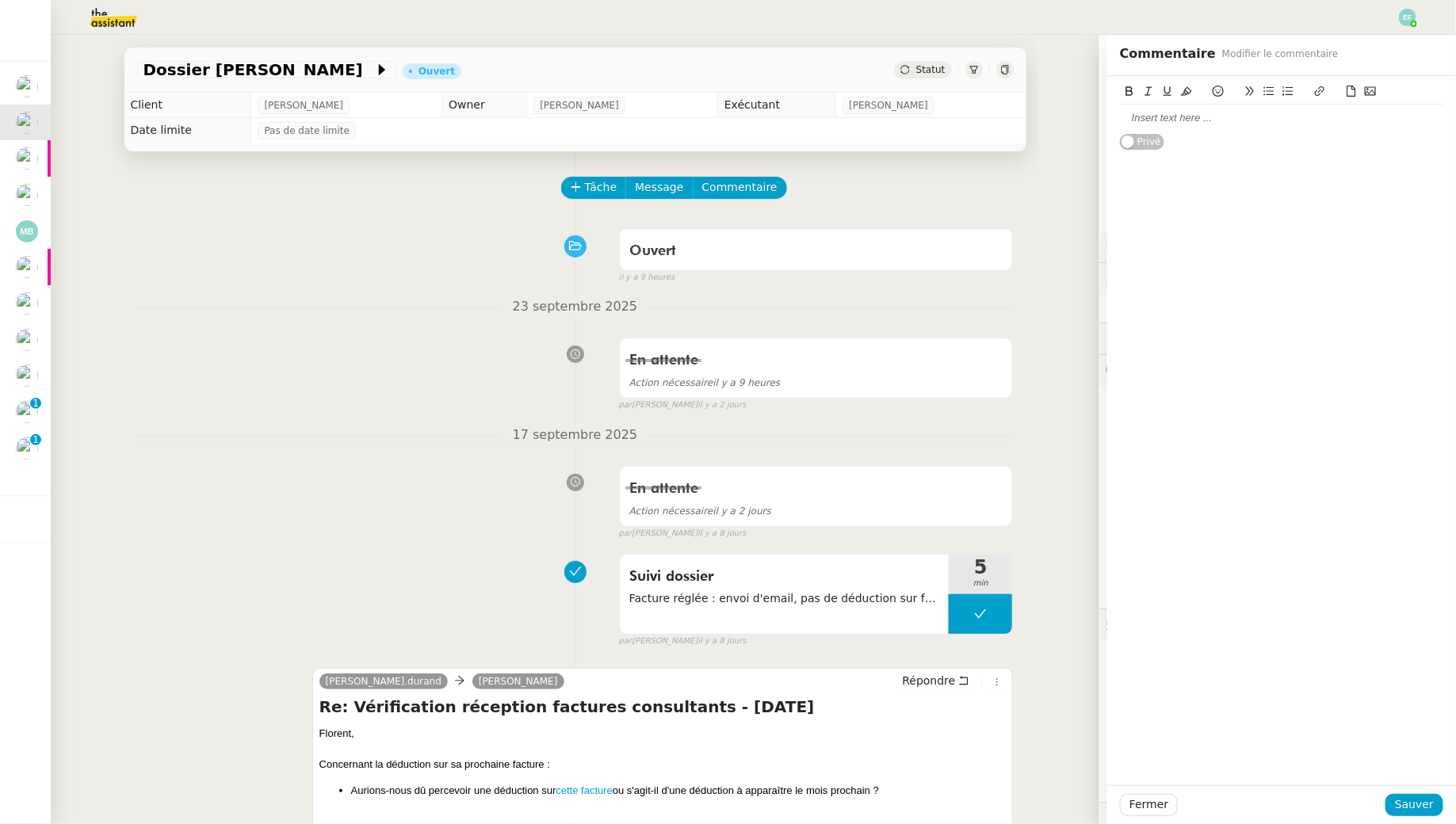
click at [1253, 124] on div at bounding box center [1281, 118] width 323 height 14
click at [585, 182] on span "Tâche" at bounding box center [600, 187] width 32 height 18
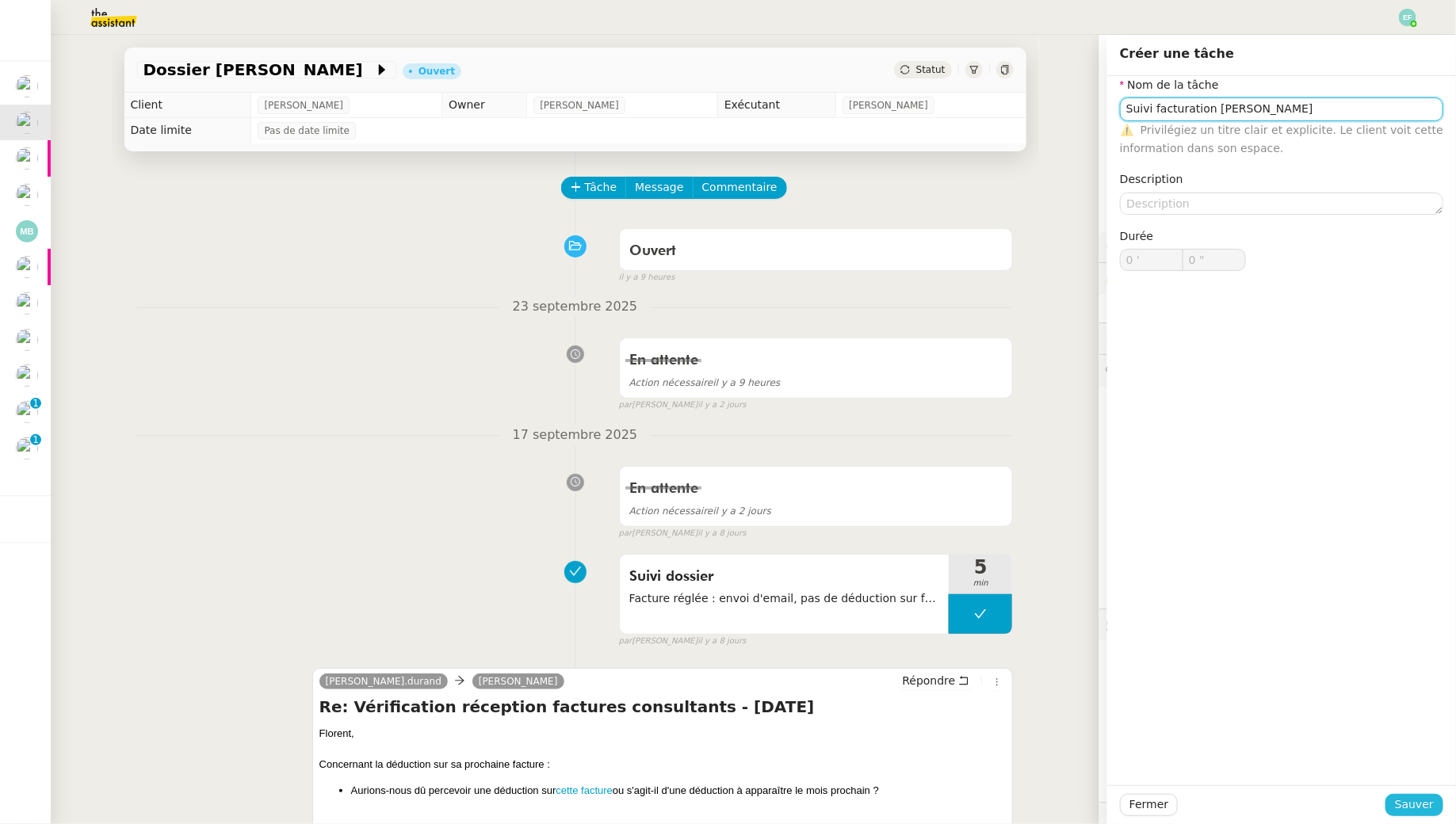
type input "Suivi facturation Thomas Caillierez"
click at [1429, 810] on span "Sauver" at bounding box center [1414, 805] width 39 height 18
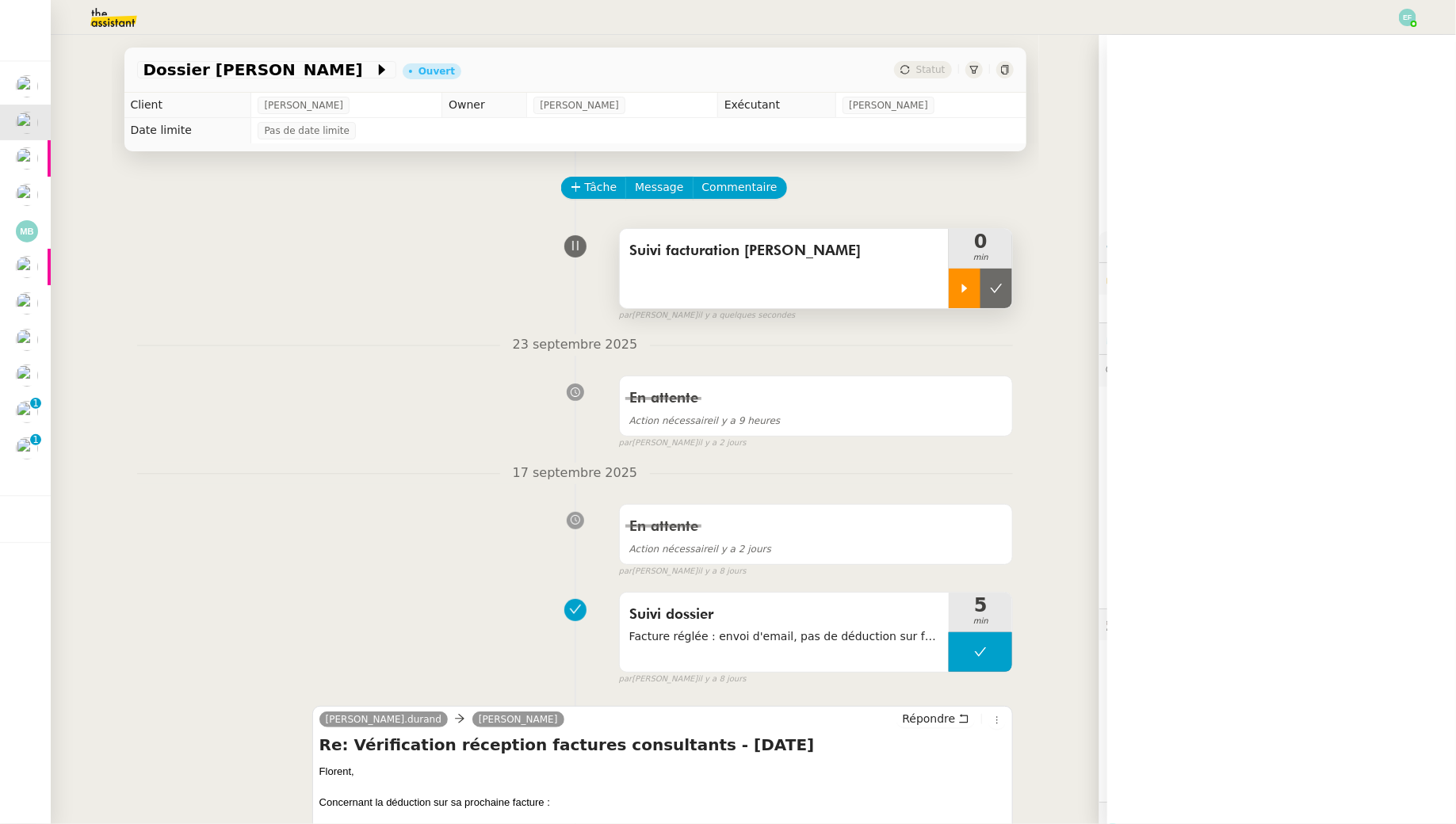
click at [957, 295] on div at bounding box center [964, 288] width 31 height 40
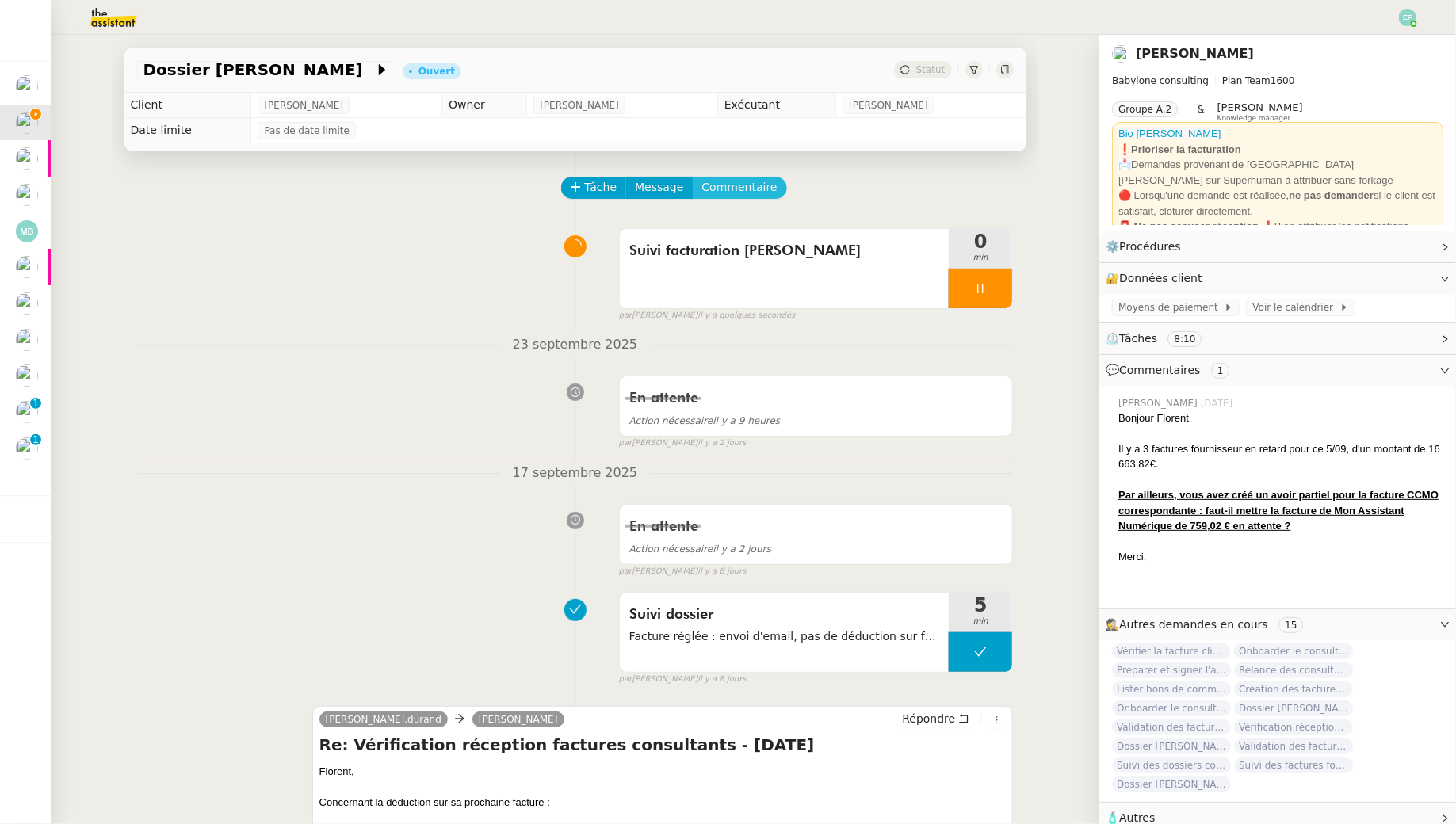
click at [750, 179] on span "Commentaire" at bounding box center [740, 187] width 75 height 18
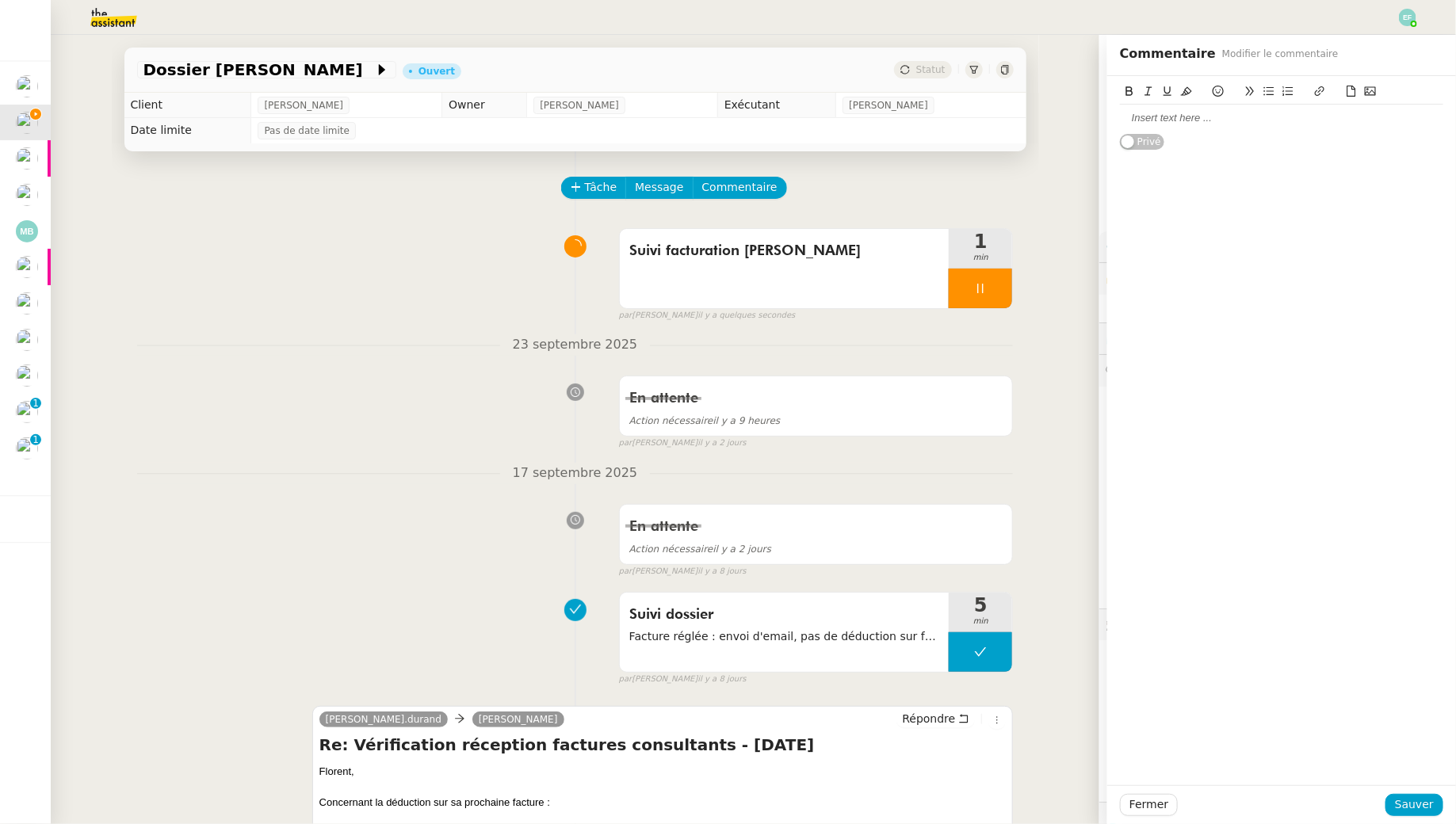
click at [1164, 128] on div at bounding box center [1281, 118] width 323 height 27
click at [1401, 804] on span "Sauver" at bounding box center [1414, 805] width 39 height 18
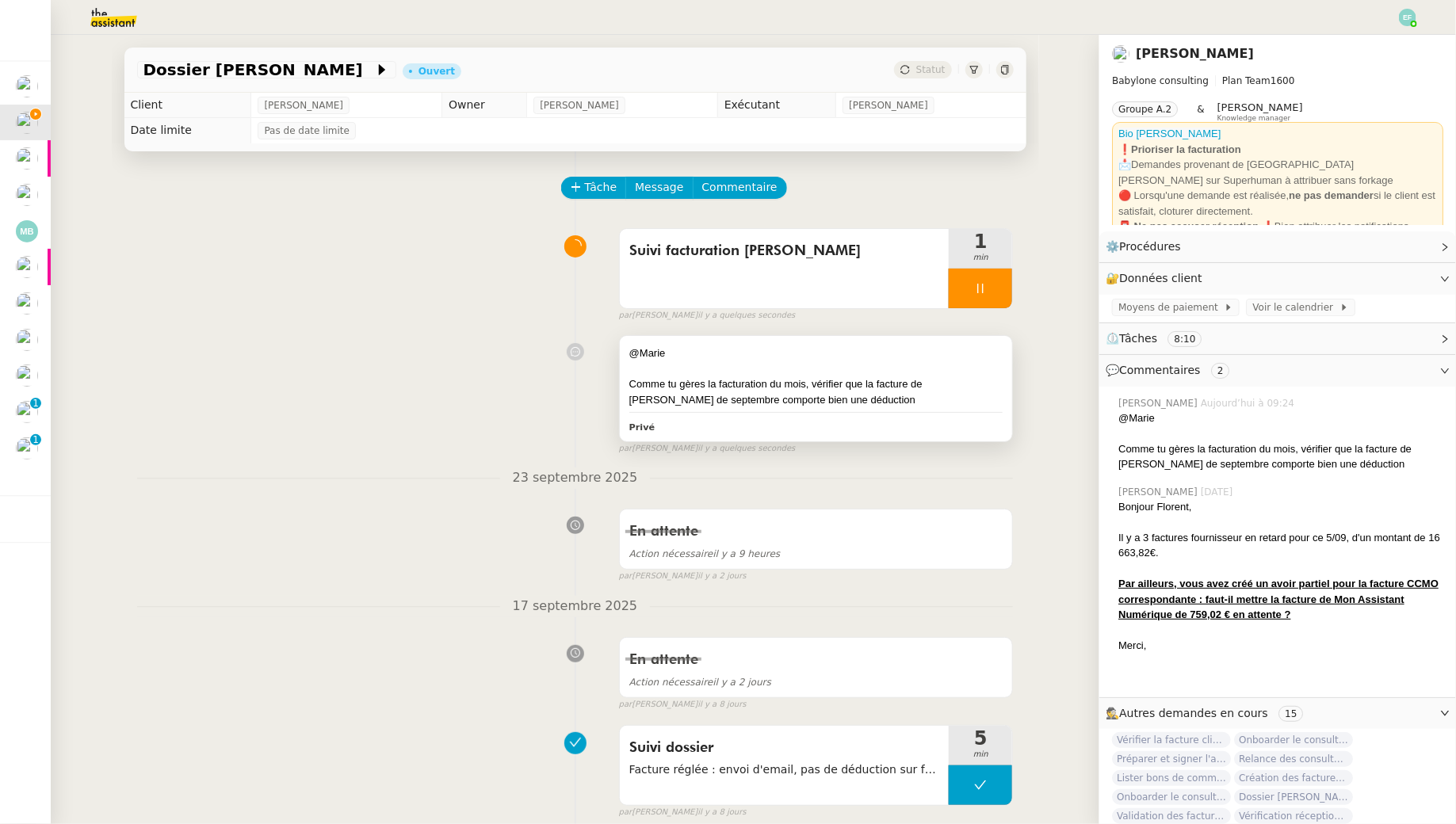
click at [878, 394] on div "Comme tu gères la facturation du mois, vérifier que la facture de Thomas Cailli…" at bounding box center [817, 391] width 374 height 31
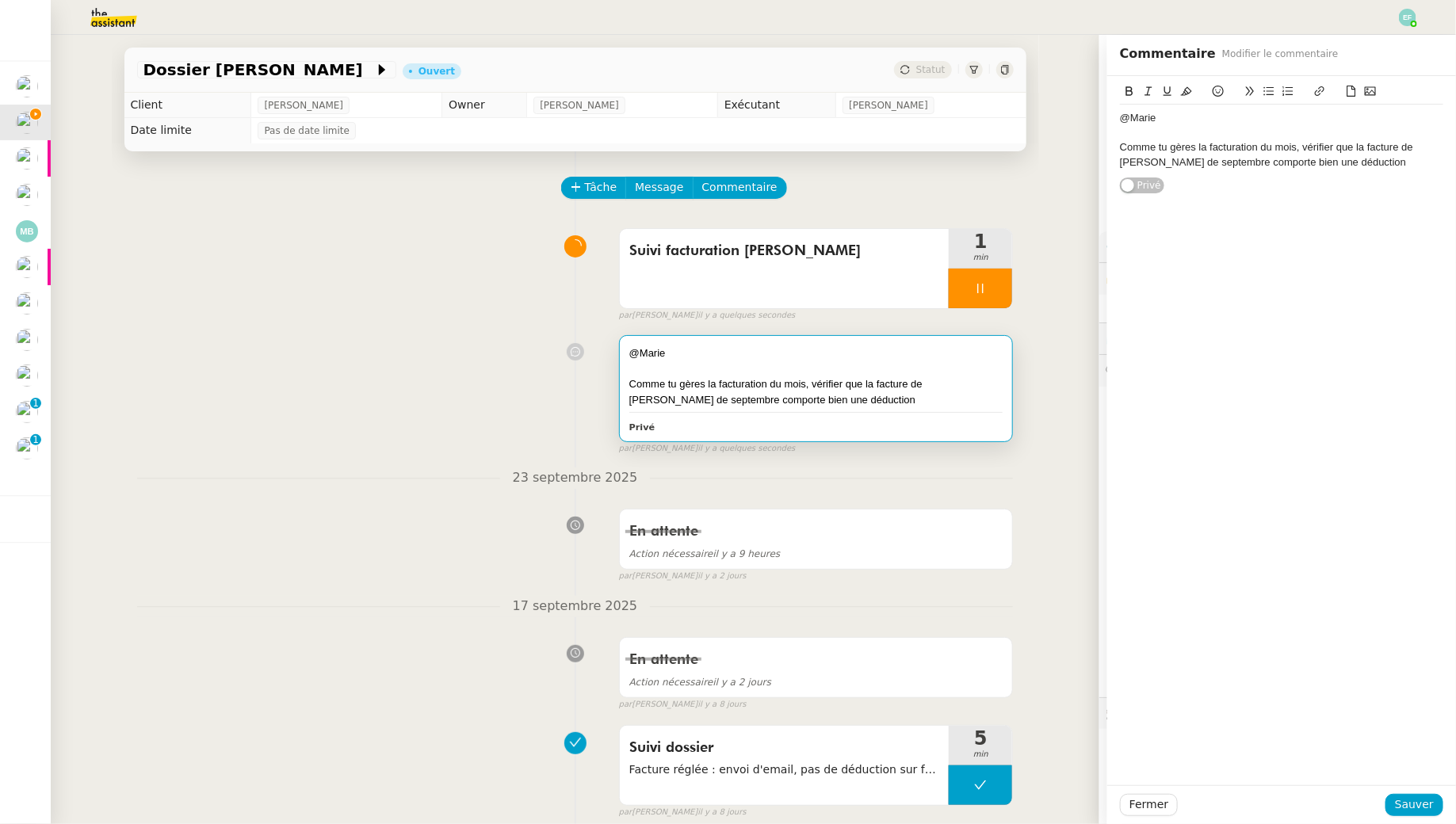
click at [1207, 163] on div "Comme tu gères la facturation du mois, vérifier que la facture de Thomas Cailli…" at bounding box center [1281, 154] width 323 height 29
drag, startPoint x: 1349, startPoint y: 176, endPoint x: 1214, endPoint y: 164, distance: 135.5
click at [1214, 164] on div "Comme tu gères la facturation du mois, vérifier que la facture de Thomas Cailli…" at bounding box center [1281, 161] width 323 height 44
click at [394, 267] on div "Suivi facturation Thomas Caillierez 1 min false par Emelyne F. il y a quelques …" at bounding box center [576, 272] width 876 height 101
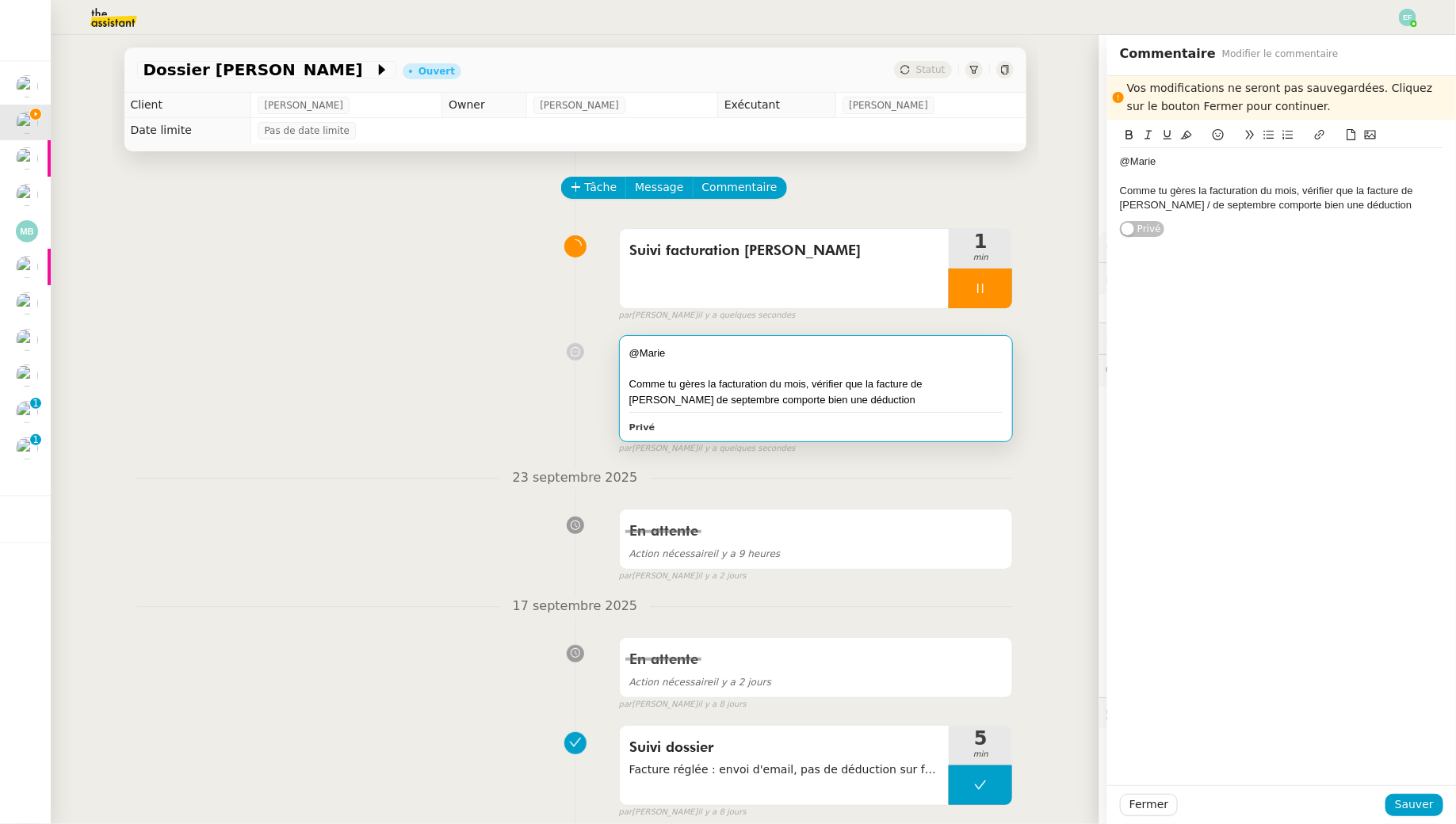
click at [1210, 208] on div "Comme tu gères la facturation du mois, vérifier que la facture de Thomas Cailli…" at bounding box center [1281, 198] width 323 height 29
click at [1406, 798] on span "Sauver" at bounding box center [1414, 805] width 39 height 18
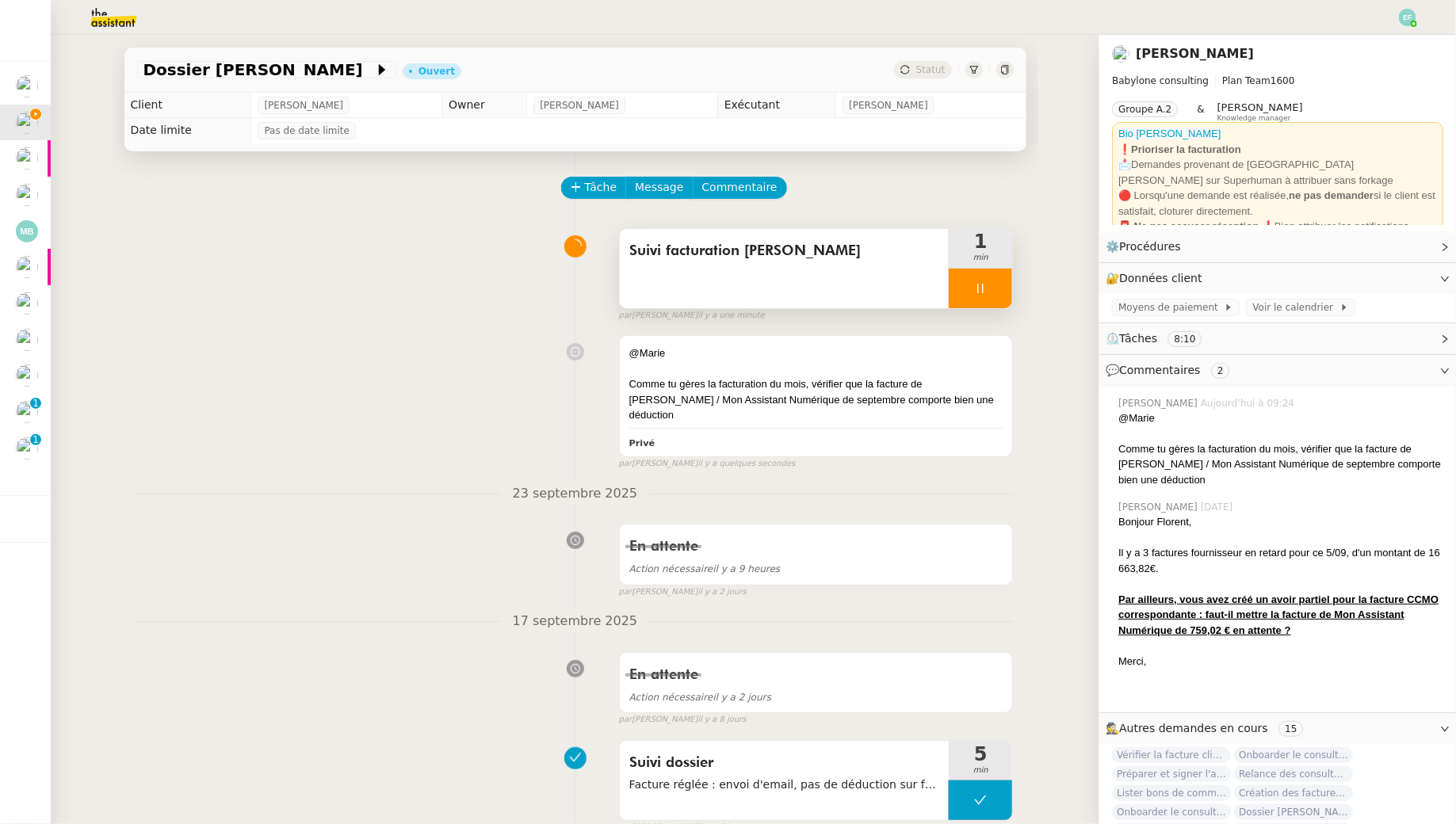
click at [991, 287] on div at bounding box center [980, 288] width 64 height 40
click at [998, 286] on icon at bounding box center [996, 288] width 12 height 12
click at [708, 410] on div "@Marie Comme tu gères la facturation du mois, vérifier que la facture de Thomas…" at bounding box center [816, 396] width 393 height 120
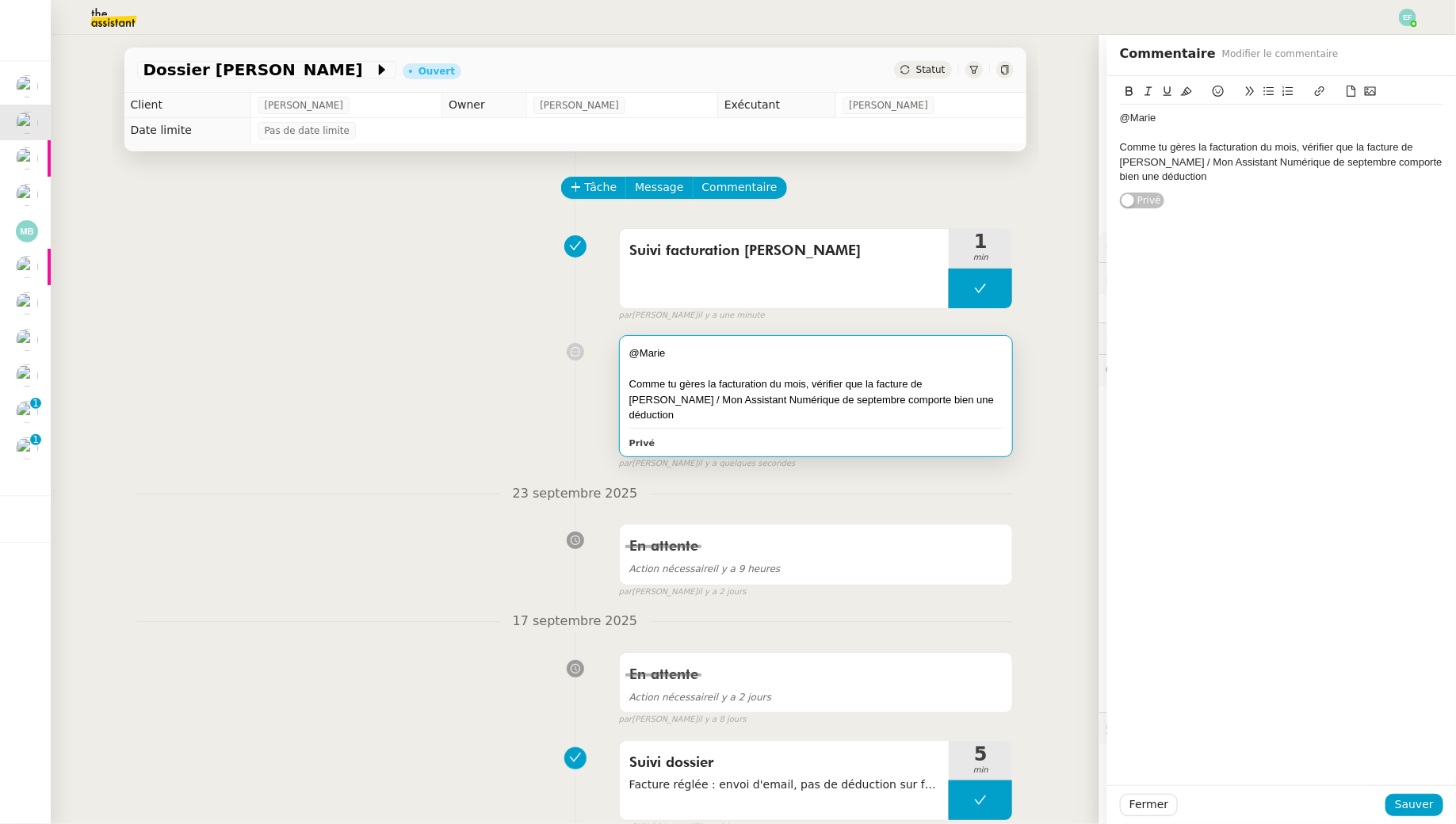
click at [1303, 150] on div "Comme tu gères la facturation du mois, vérifier que la facture de Thomas Cailli…" at bounding box center [1281, 161] width 323 height 44
click at [1122, 116] on div "@Marie" at bounding box center [1281, 118] width 323 height 14
click at [1361, 83] on button at bounding box center [1370, 92] width 19 height 18
click at [1126, 121] on div "@Marie" at bounding box center [1281, 118] width 323 height 14
click at [1405, 797] on span "Sauver" at bounding box center [1414, 805] width 39 height 18
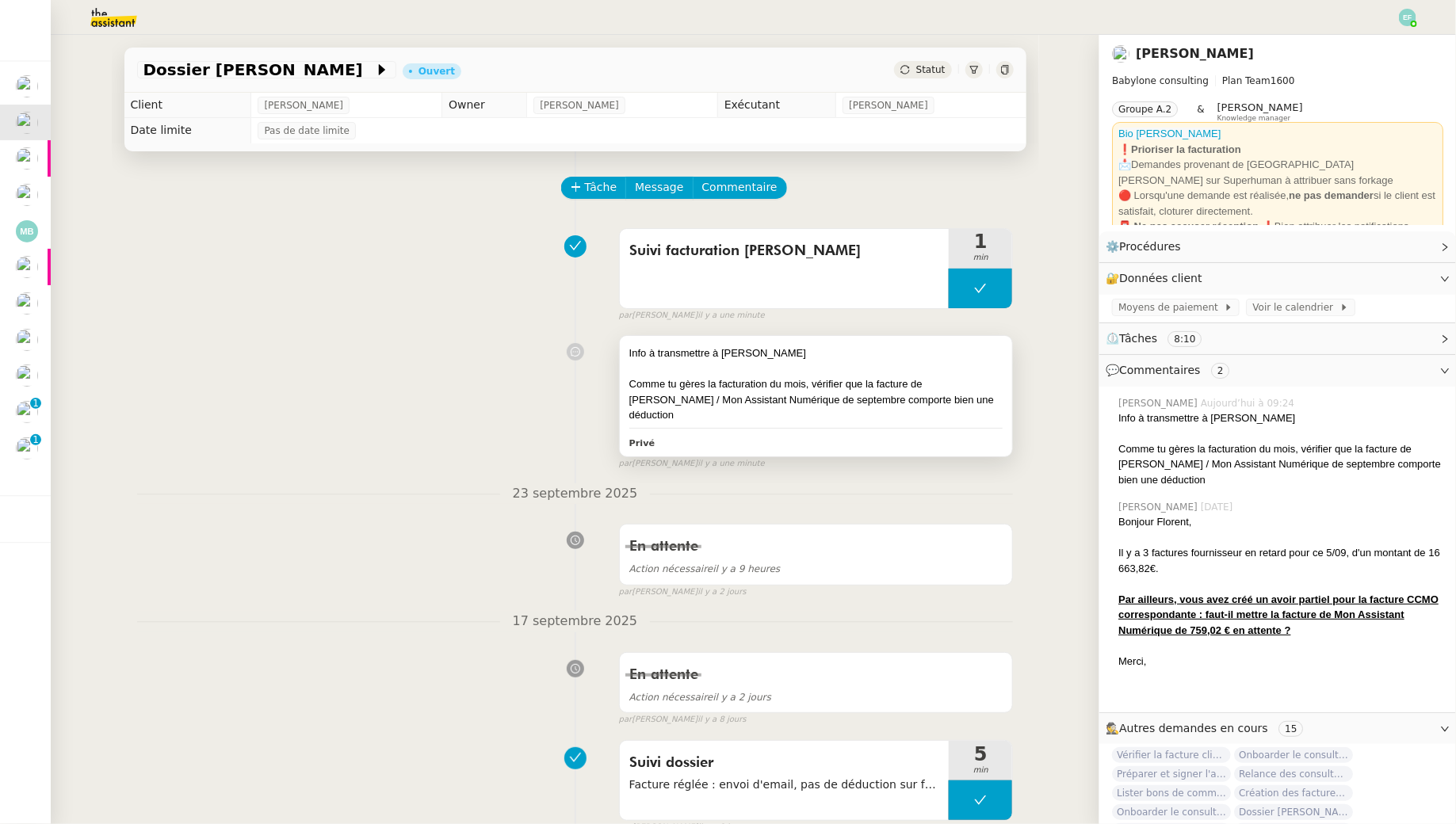
click at [757, 393] on div "Comme tu gères la facturation du mois, vérifier que la facture de Thomas Cailli…" at bounding box center [817, 399] width 374 height 46
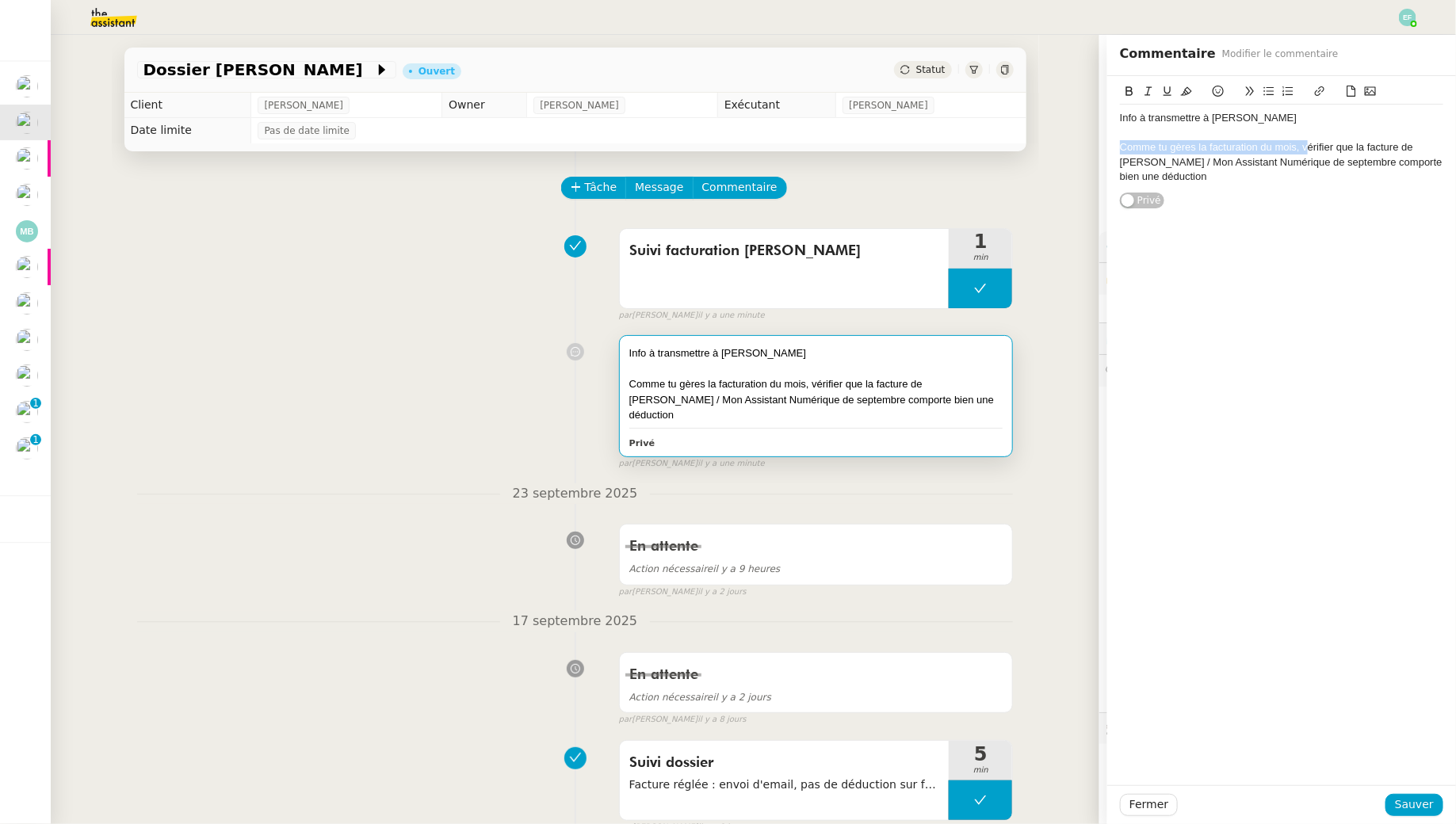
drag, startPoint x: 1305, startPoint y: 143, endPoint x: 1111, endPoint y: 146, distance: 194.0
click at [1111, 146] on div "Info à transmettre à Marie Comme tu gères la facturation du mois, vérifier que …" at bounding box center [1281, 142] width 349 height 133
click at [1417, 812] on span "Sauver" at bounding box center [1414, 805] width 39 height 18
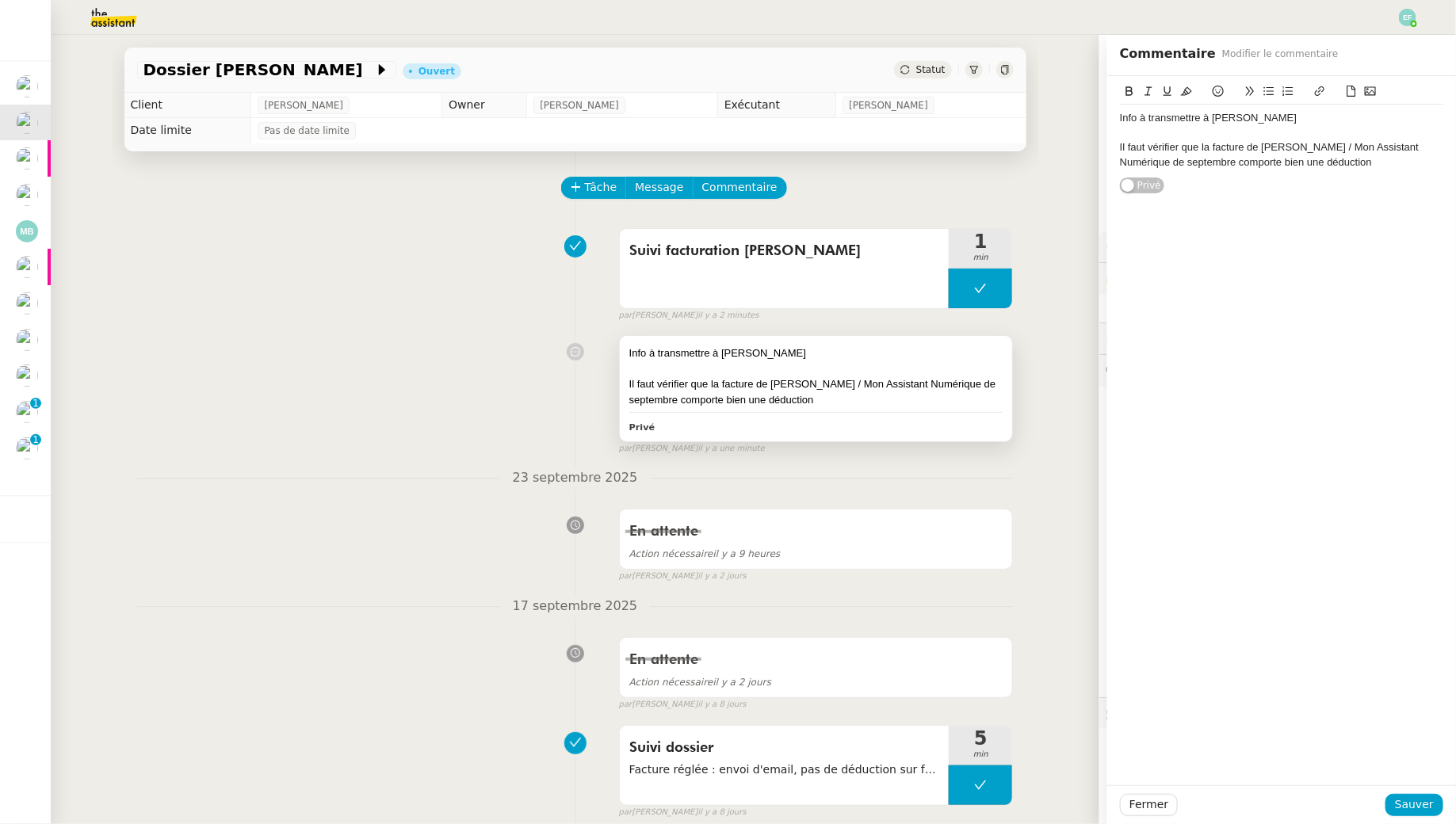
click at [921, 367] on div at bounding box center [817, 369] width 374 height 16
drag, startPoint x: 1391, startPoint y: 163, endPoint x: 1097, endPoint y: 132, distance: 295.6
click at [1097, 132] on app-ticket "Dossier Thomas Caillierez Ouvert Statut Client Florent Seiler Owner Romane Vach…" at bounding box center [753, 429] width 1405 height 789
copy div "Il faut vérifier que la facture de Thomas Caillierez / Mon Assistant Numérique …"
click at [1416, 803] on span "Sauver" at bounding box center [1414, 805] width 39 height 18
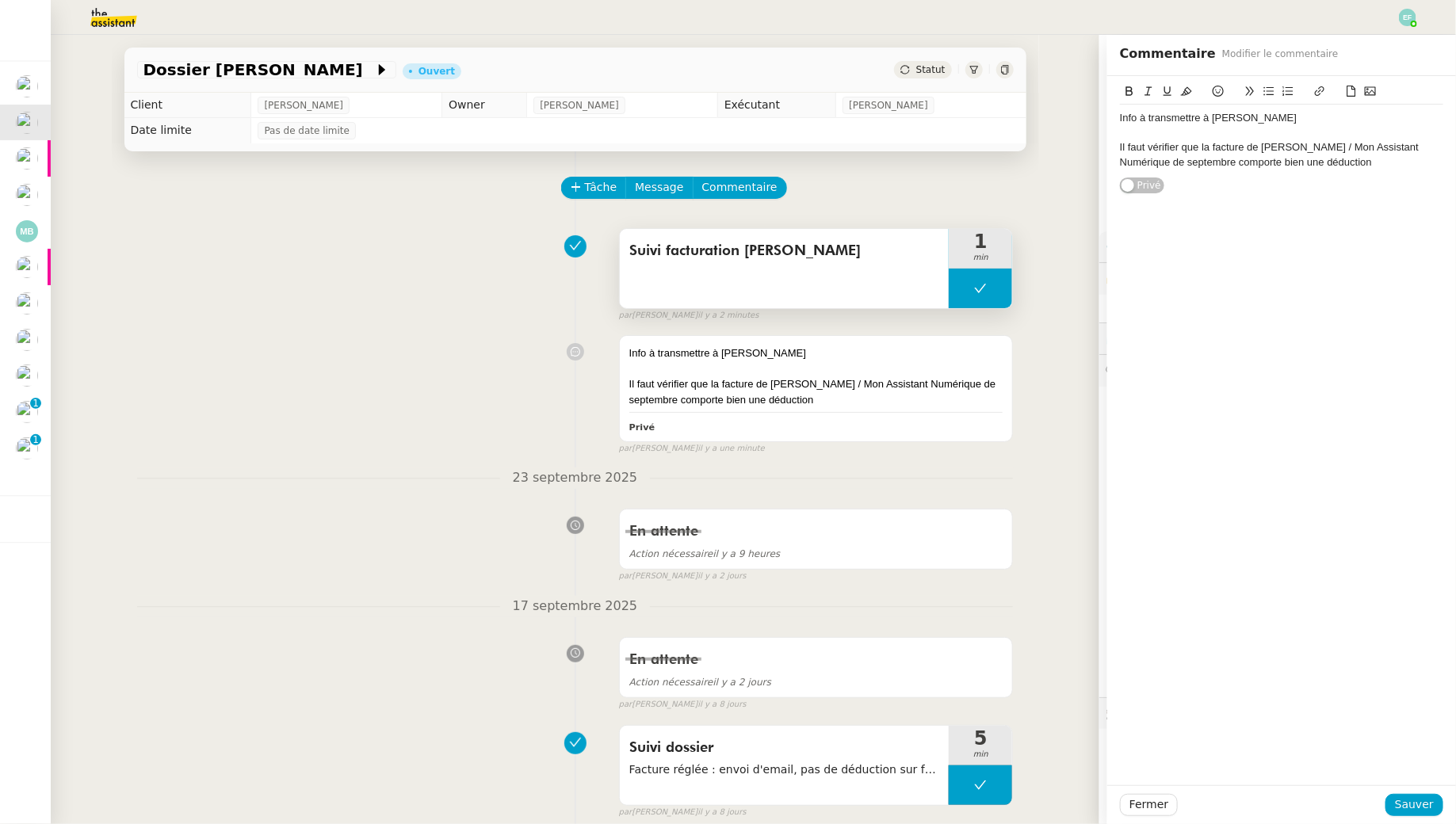
click at [991, 290] on button at bounding box center [980, 288] width 64 height 40
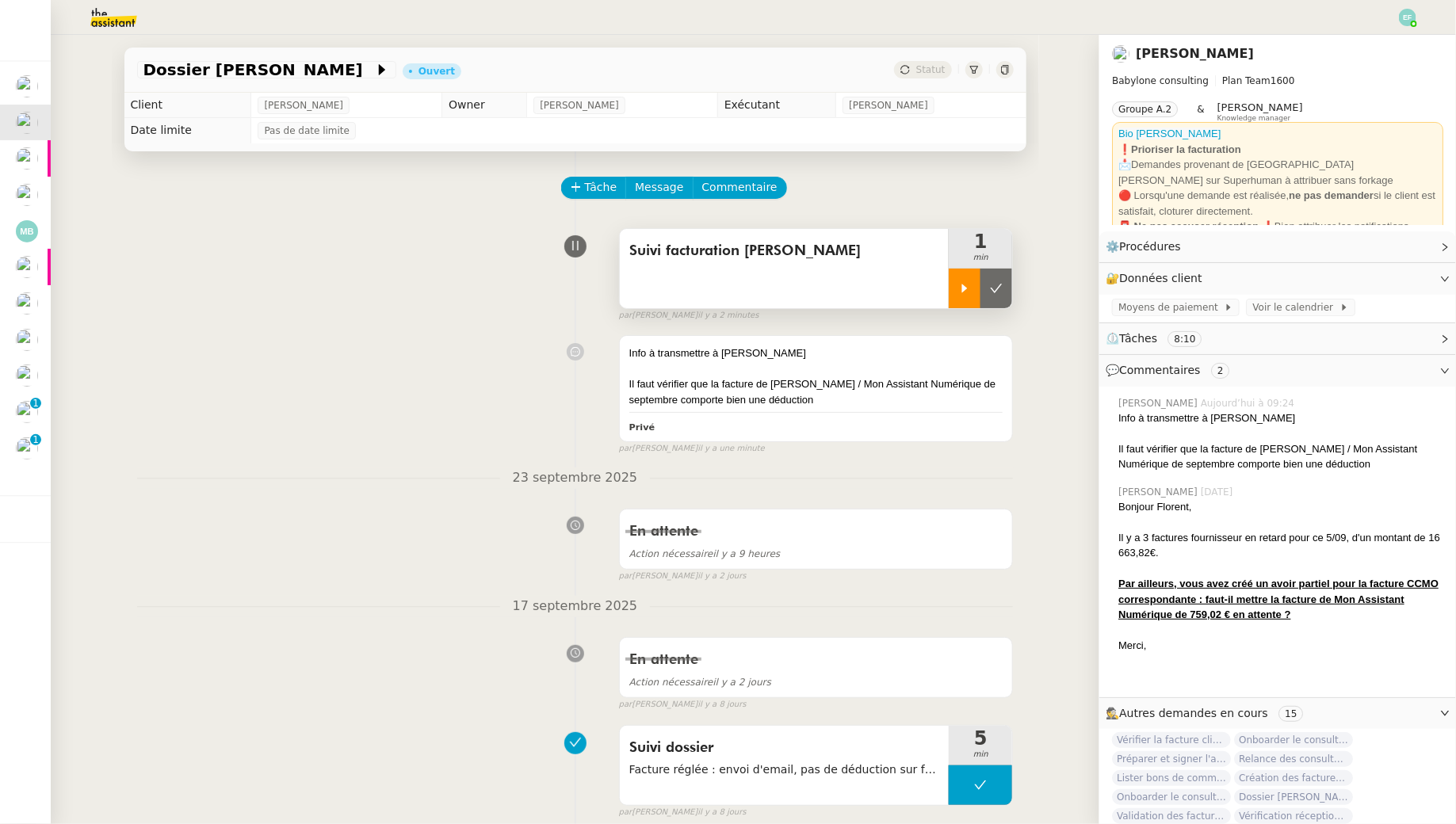
click at [963, 278] on div at bounding box center [964, 288] width 31 height 40
click at [994, 273] on div at bounding box center [980, 288] width 64 height 40
click at [1000, 284] on icon at bounding box center [996, 288] width 12 height 12
click at [1005, 65] on icon at bounding box center [1005, 69] width 9 height 9
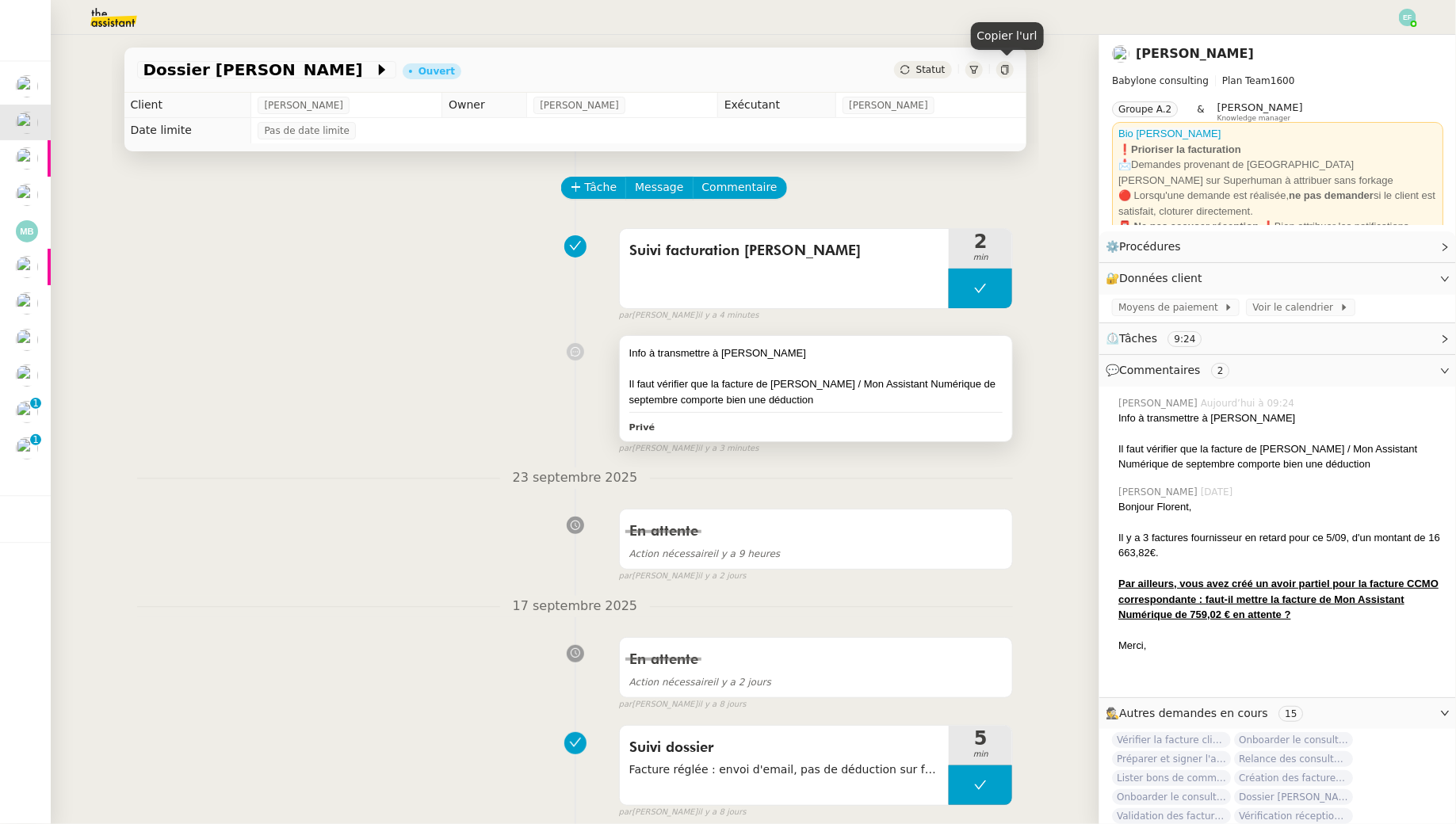
click at [759, 431] on div "Privé" at bounding box center [817, 426] width 374 height 18
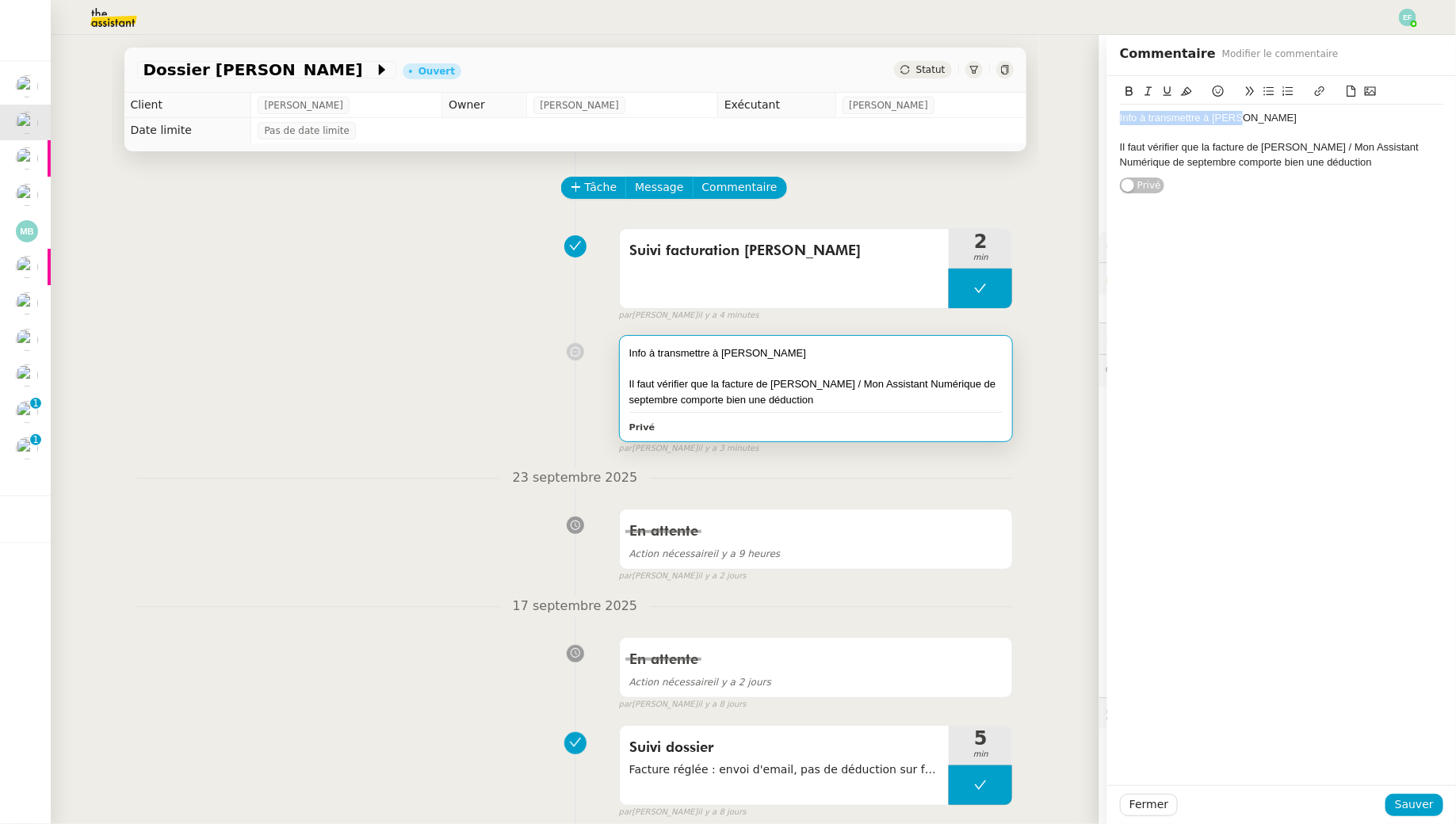
drag, startPoint x: 1214, startPoint y: 111, endPoint x: 1102, endPoint y: 66, distance: 120.7
click at [1102, 66] on app-ticket "Dossier Thomas Caillierez Ouvert Statut Client Florent Seiler Owner Romane Vach…" at bounding box center [753, 429] width 1405 height 789
click at [1405, 800] on span "Sauver" at bounding box center [1414, 805] width 39 height 18
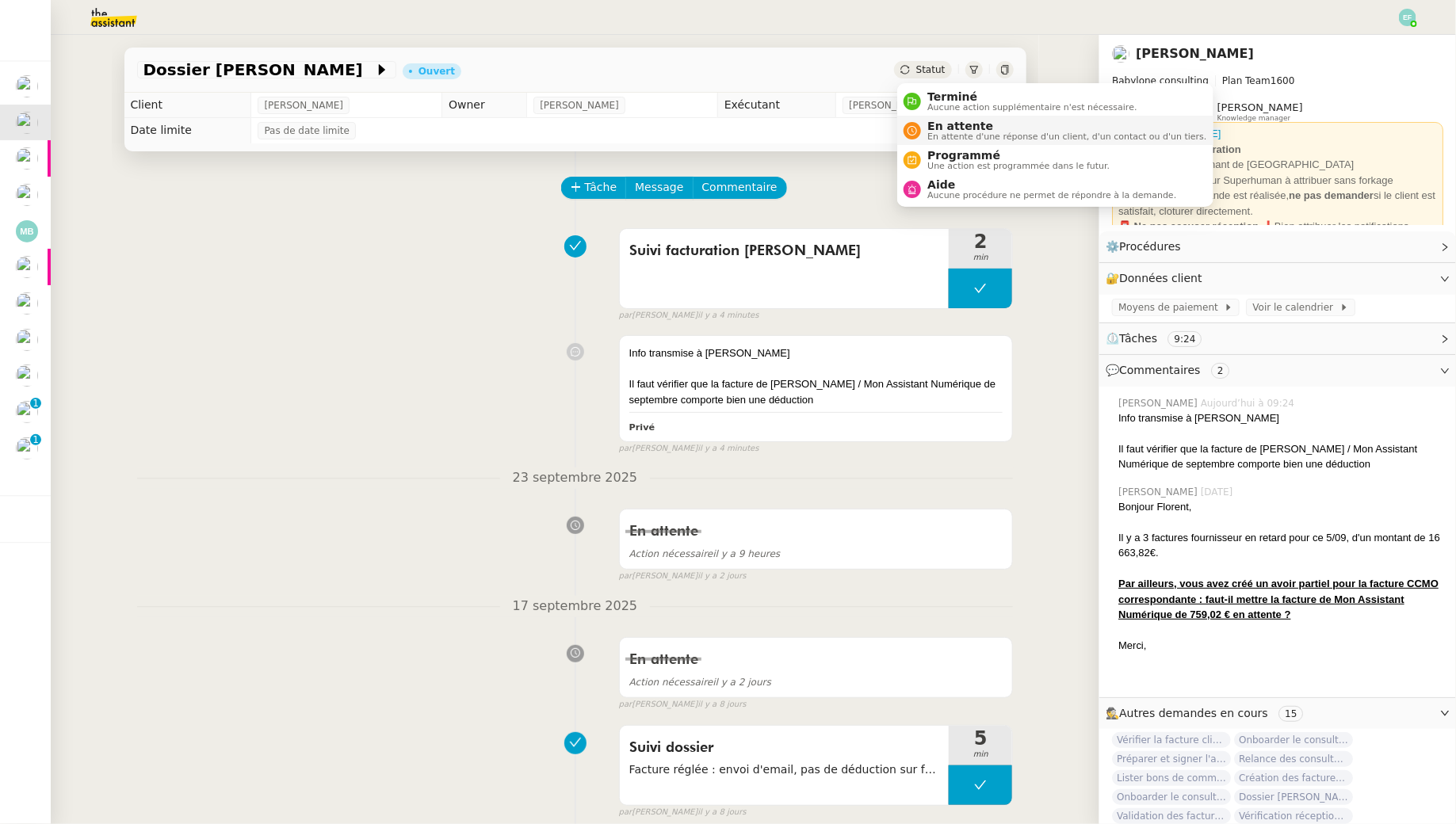
click at [923, 138] on div "En attente En attente d'une réponse d'un client, d'un contact ou d'un tiers." at bounding box center [1063, 130] width 285 height 22
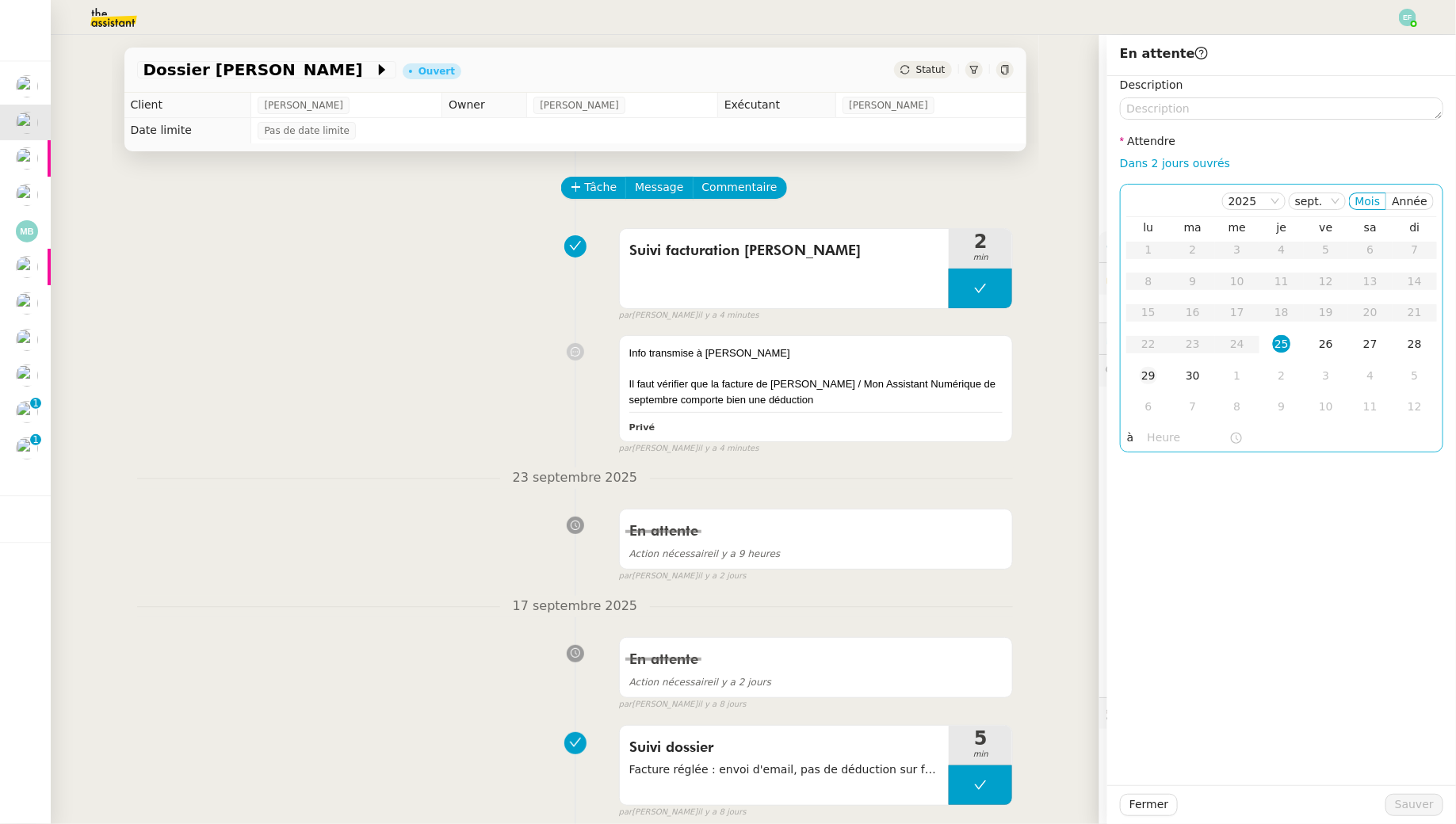
click at [1155, 386] on td "29" at bounding box center [1149, 376] width 45 height 31
click at [1329, 349] on div "26" at bounding box center [1325, 344] width 17 height 17
click at [1426, 807] on span "Sauver" at bounding box center [1414, 805] width 39 height 18
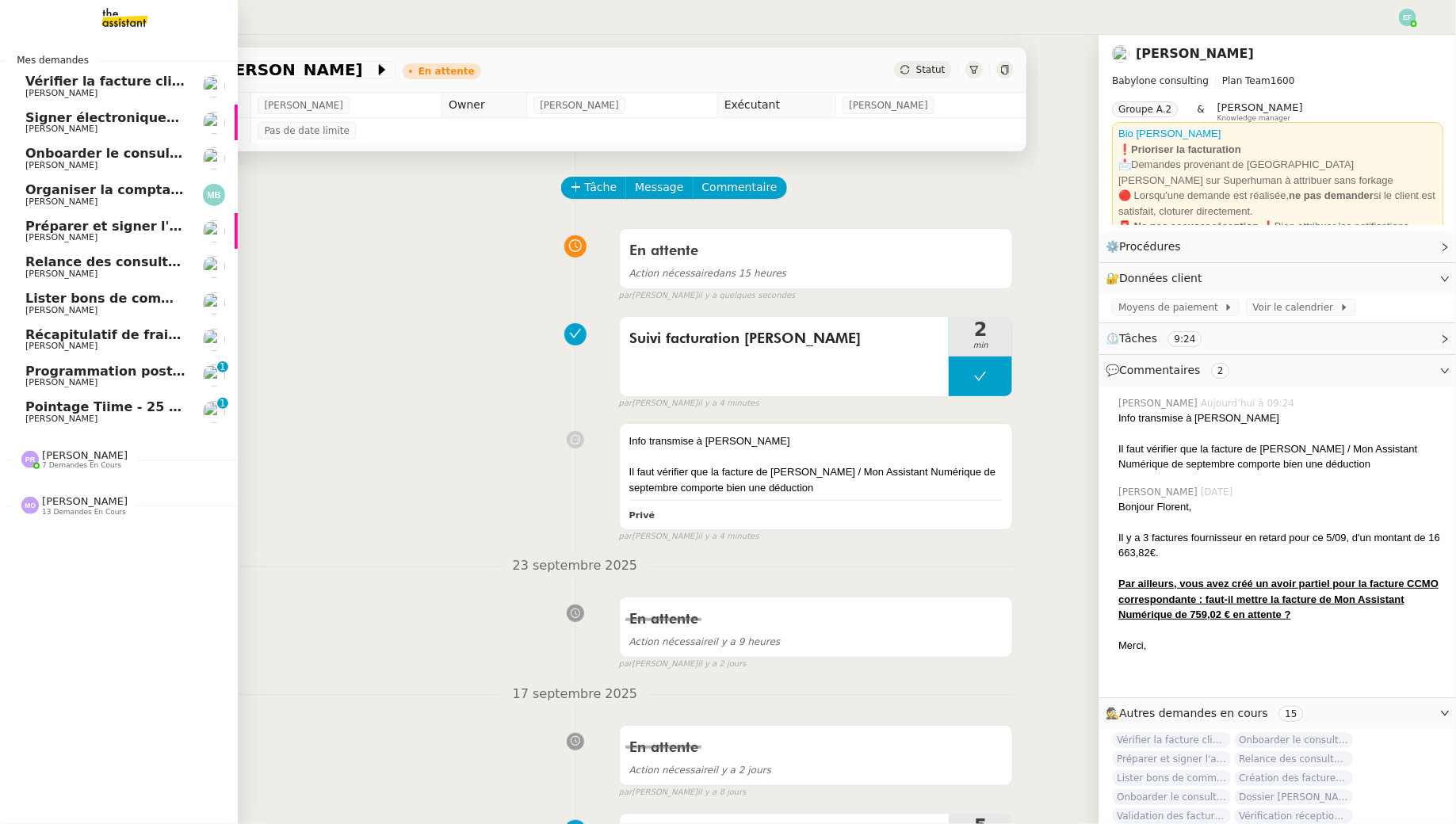
click at [138, 229] on span "Préparer et signer l'avenant TJM Fiona" at bounding box center [187, 226] width 324 height 15
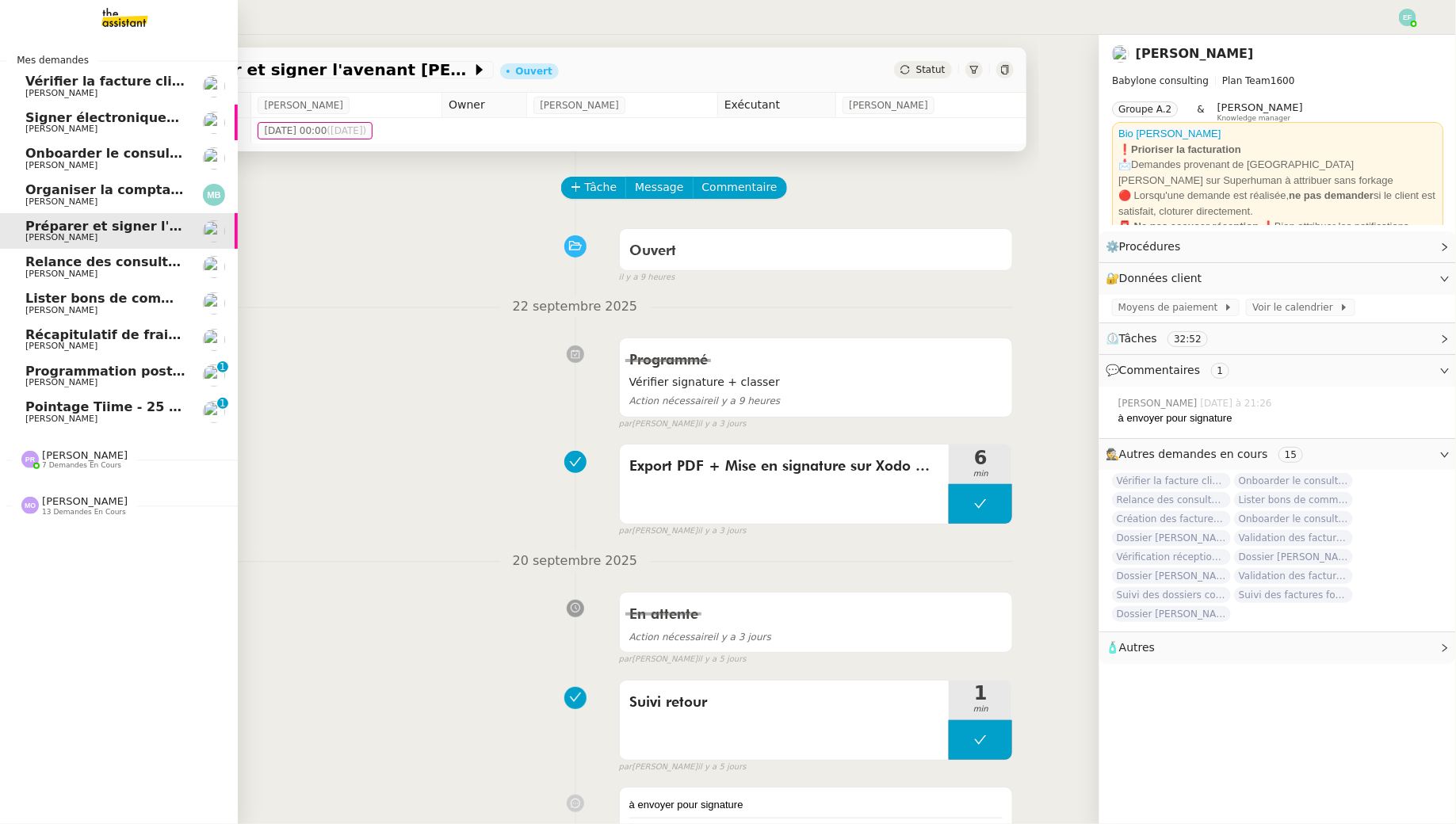
click at [137, 197] on span "[PERSON_NAME]" at bounding box center [105, 201] width 160 height 9
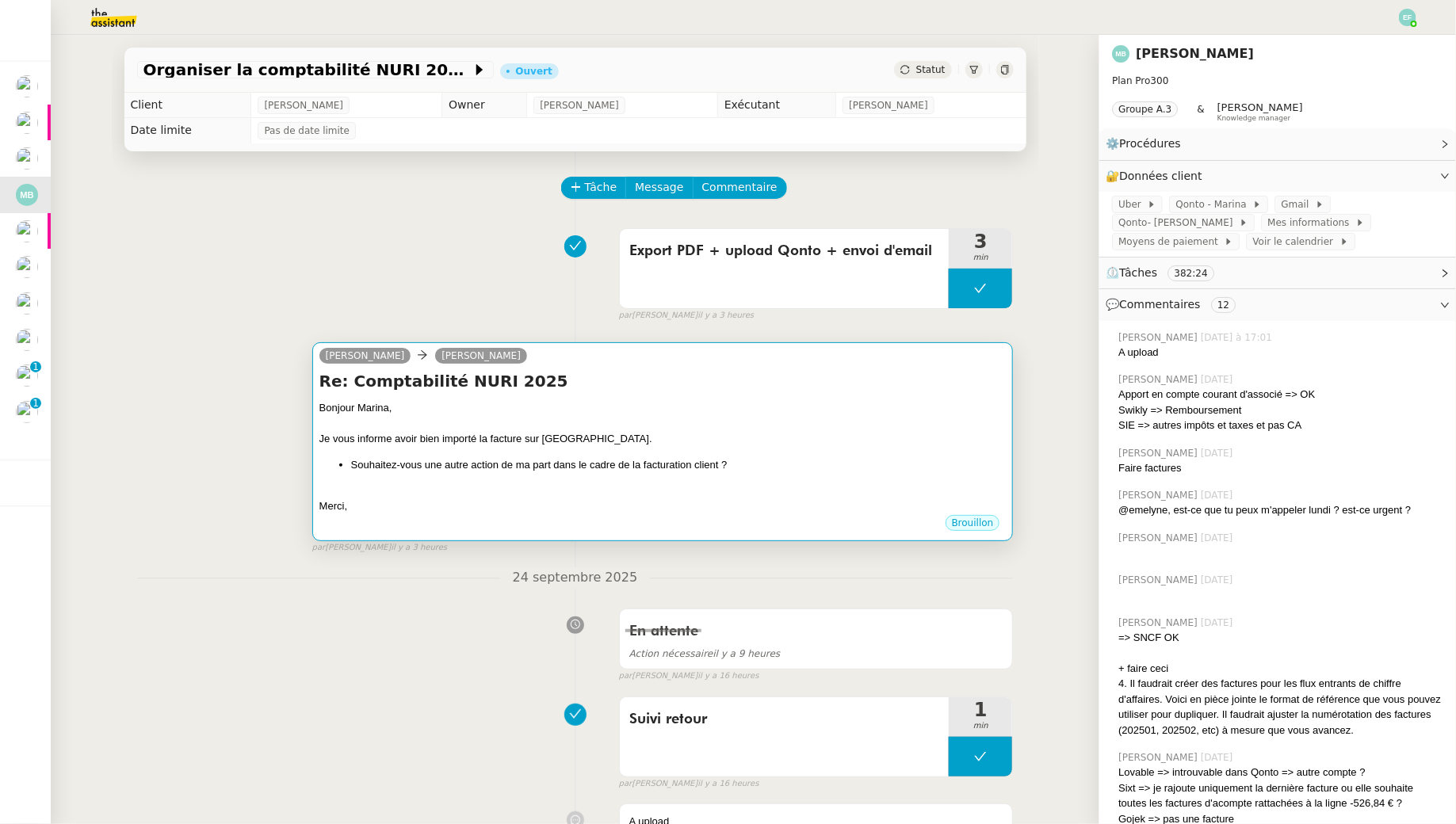
click at [684, 402] on div "Bonjour Marina," at bounding box center [663, 407] width 687 height 16
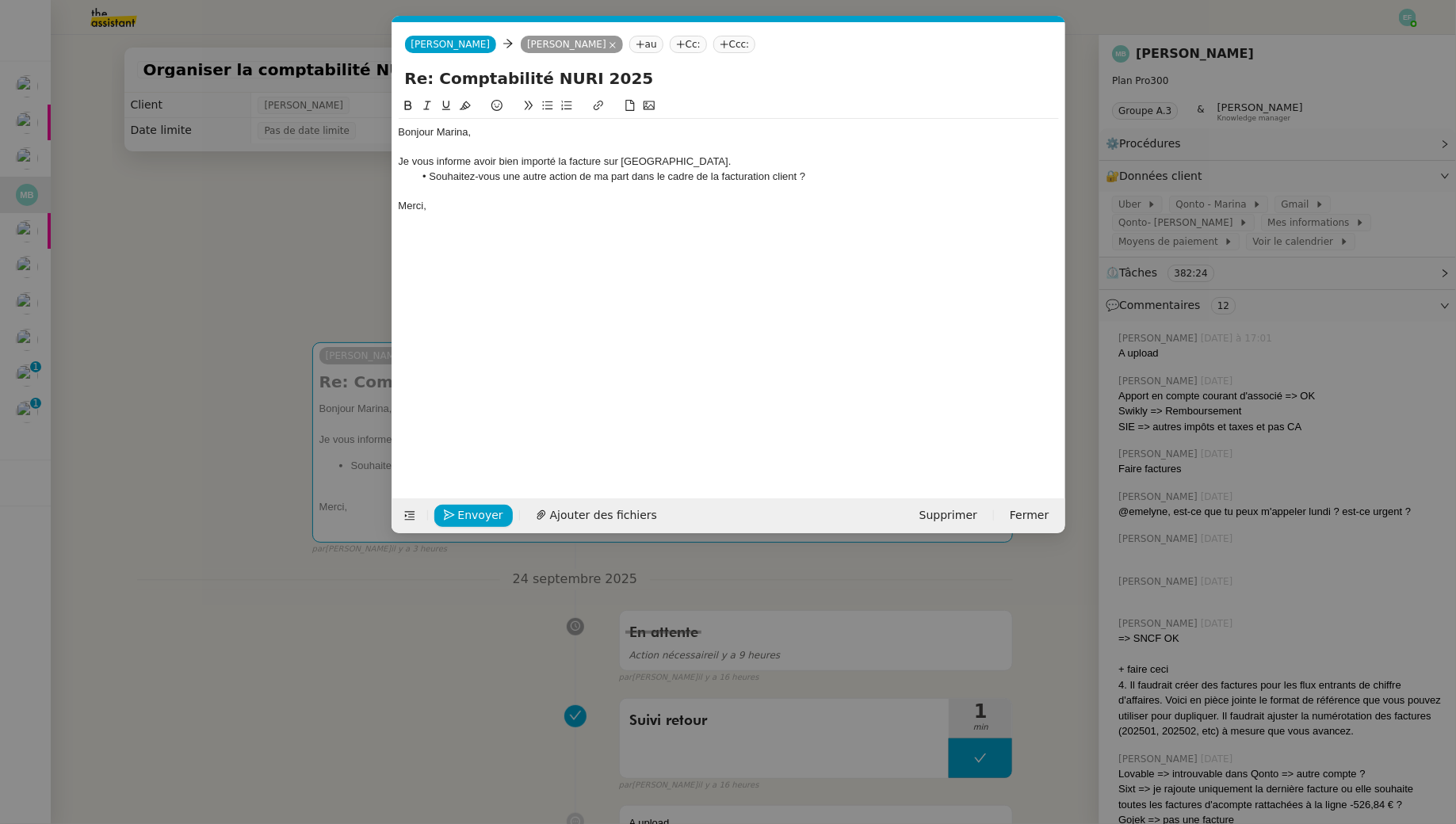
scroll to position [0, 33]
click at [484, 515] on span "Envoyer" at bounding box center [480, 515] width 46 height 18
click at [484, 515] on span "Confirmer l'envoi" at bounding box center [505, 515] width 95 height 18
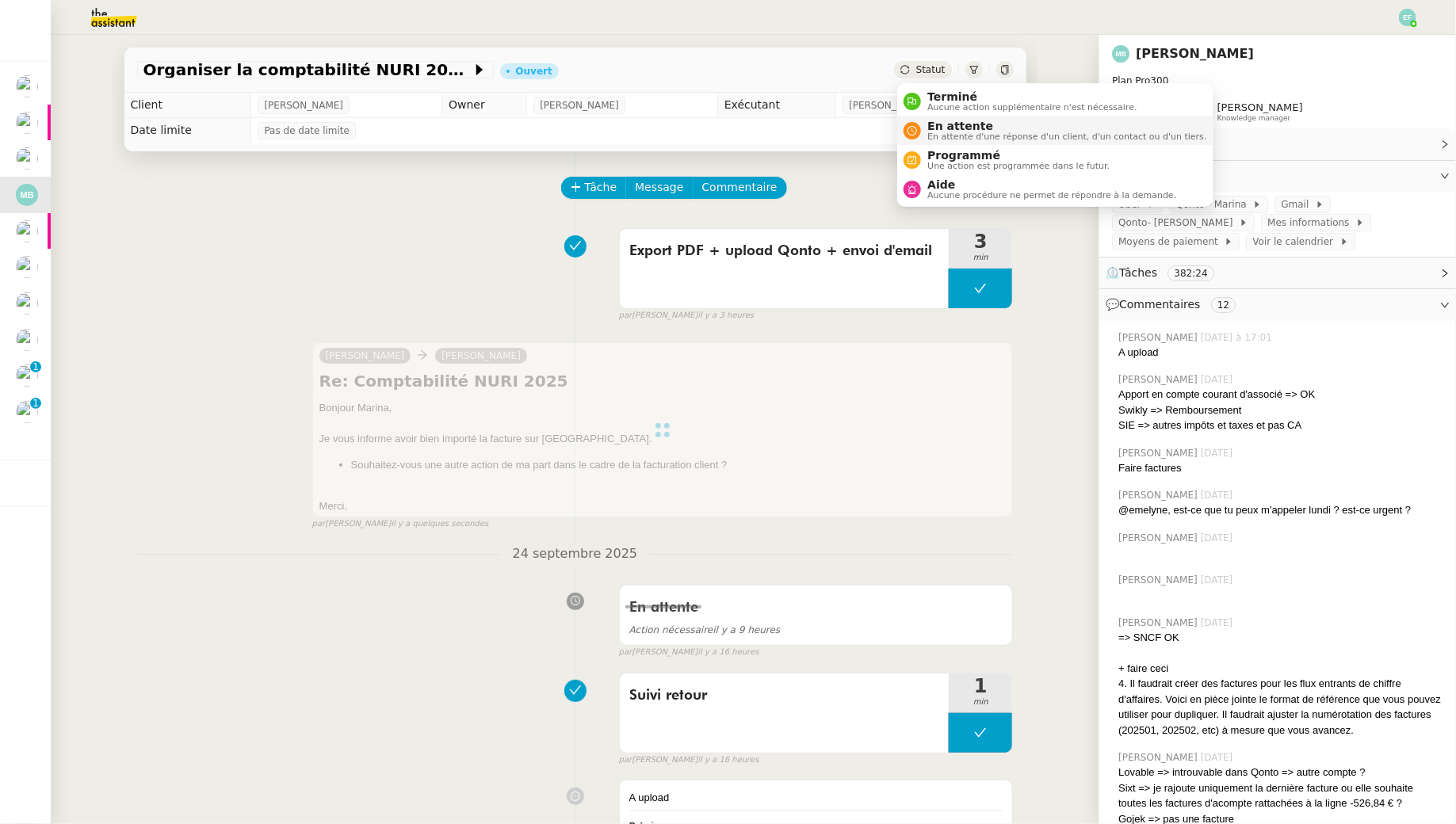
click at [930, 128] on span "En attente" at bounding box center [1066, 125] width 279 height 12
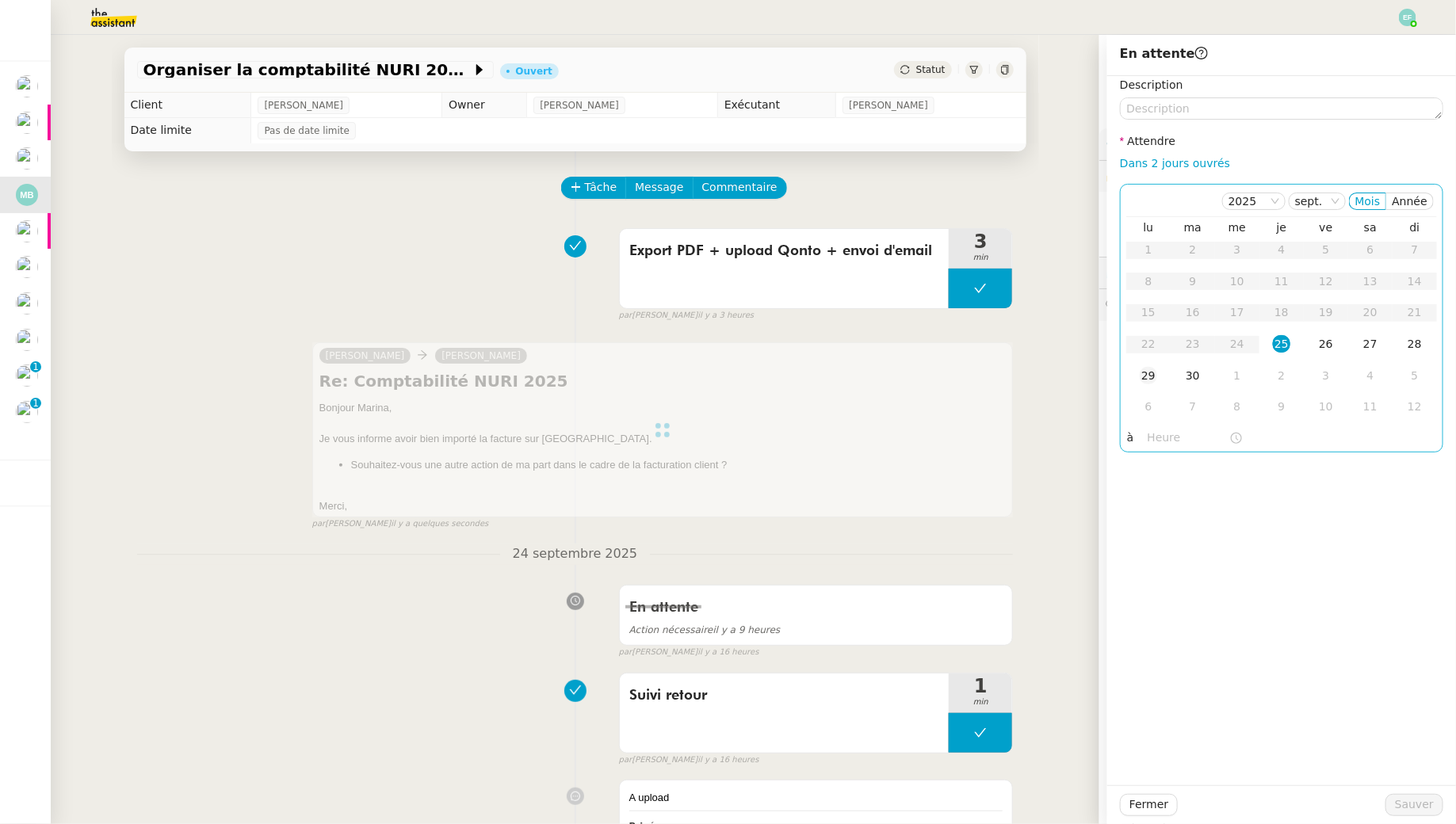
click at [1147, 374] on div "29" at bounding box center [1148, 375] width 17 height 17
click at [1408, 798] on span "Sauver" at bounding box center [1414, 805] width 39 height 18
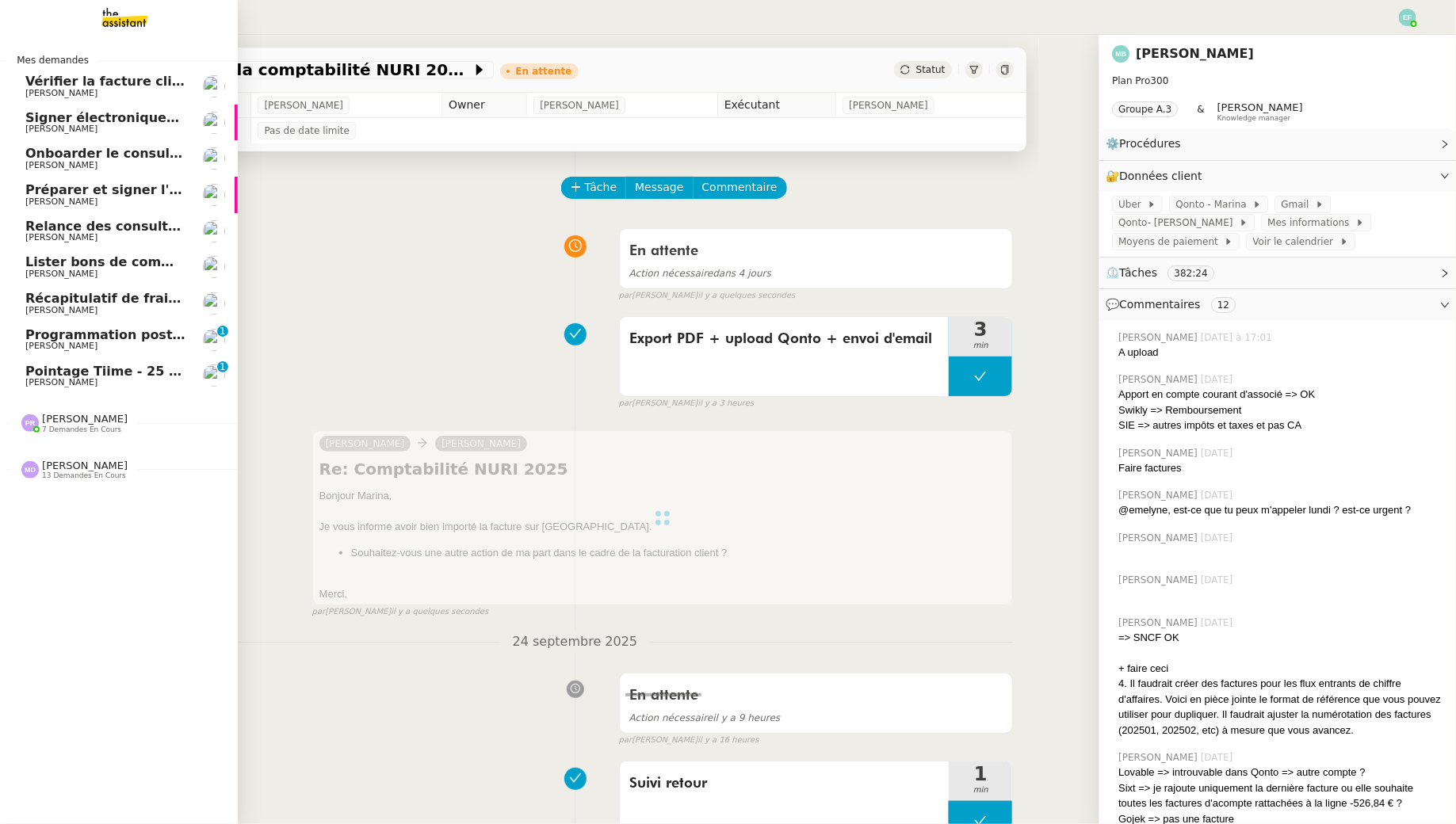
click at [57, 85] on span "Vérifier la facture client Accetal" at bounding box center [139, 81] width 227 height 15
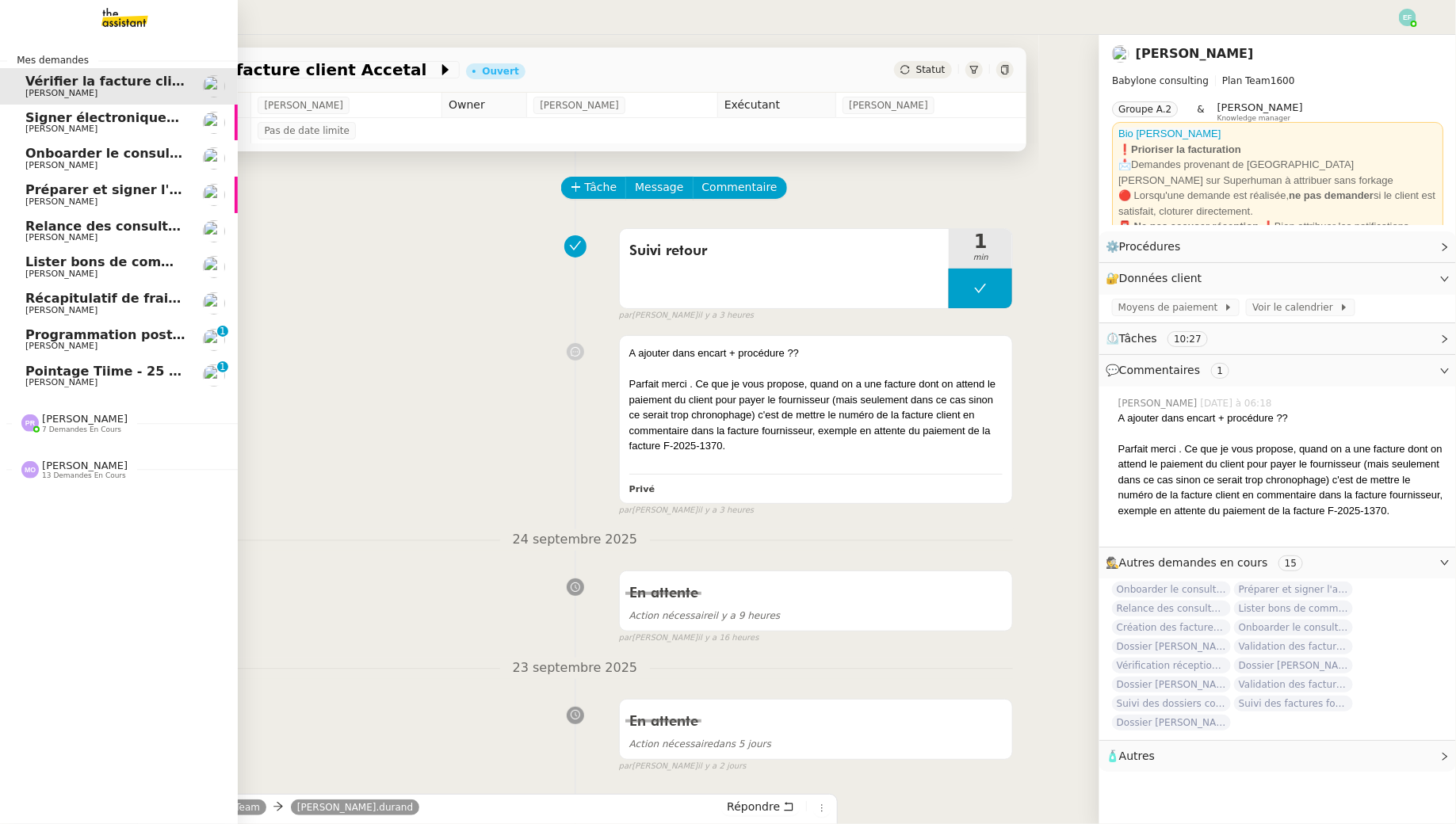
click at [41, 118] on span "Signer électroniquement le document" at bounding box center [161, 118] width 271 height 15
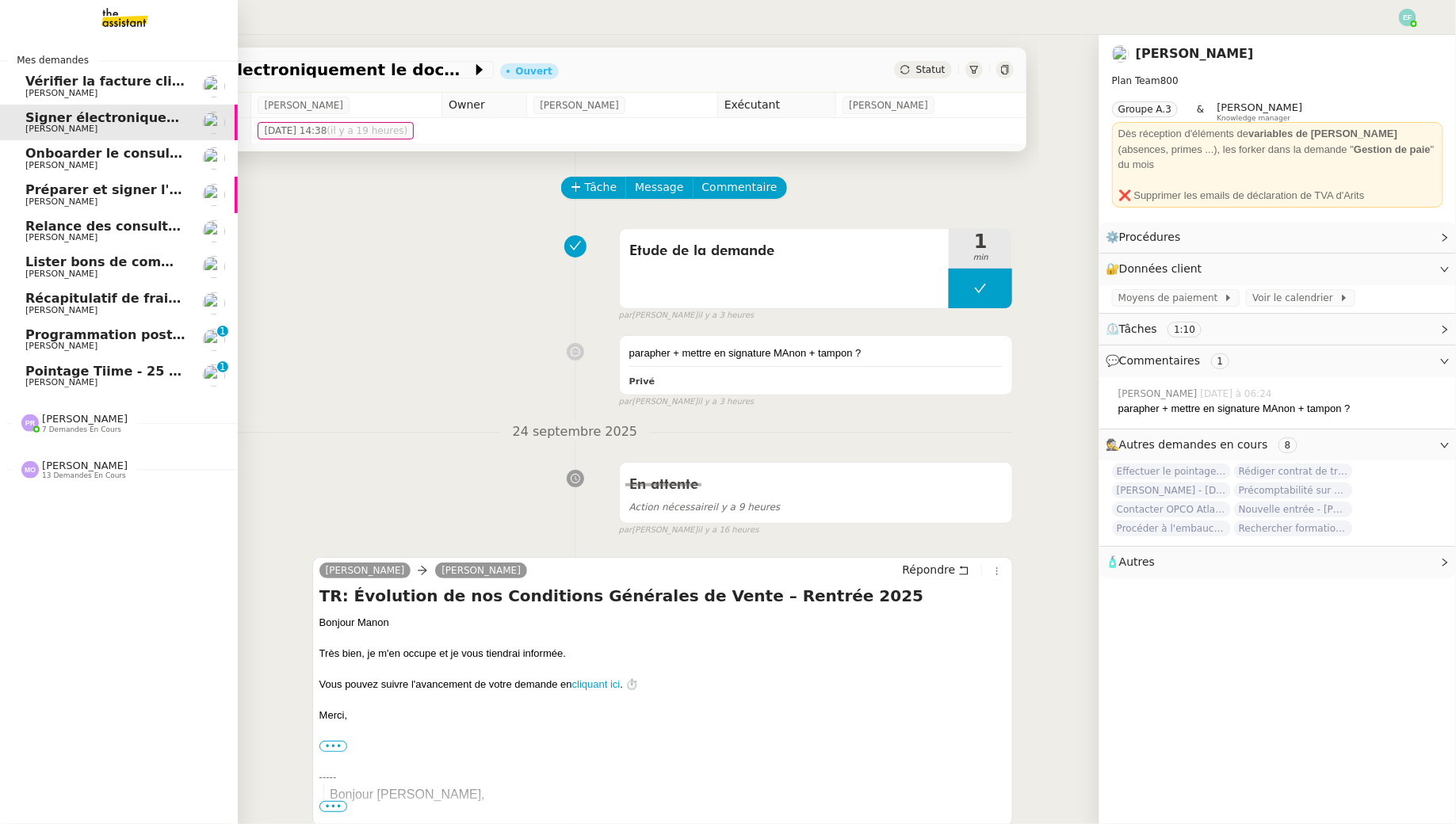
click at [108, 165] on span "[PERSON_NAME]" at bounding box center [105, 165] width 160 height 9
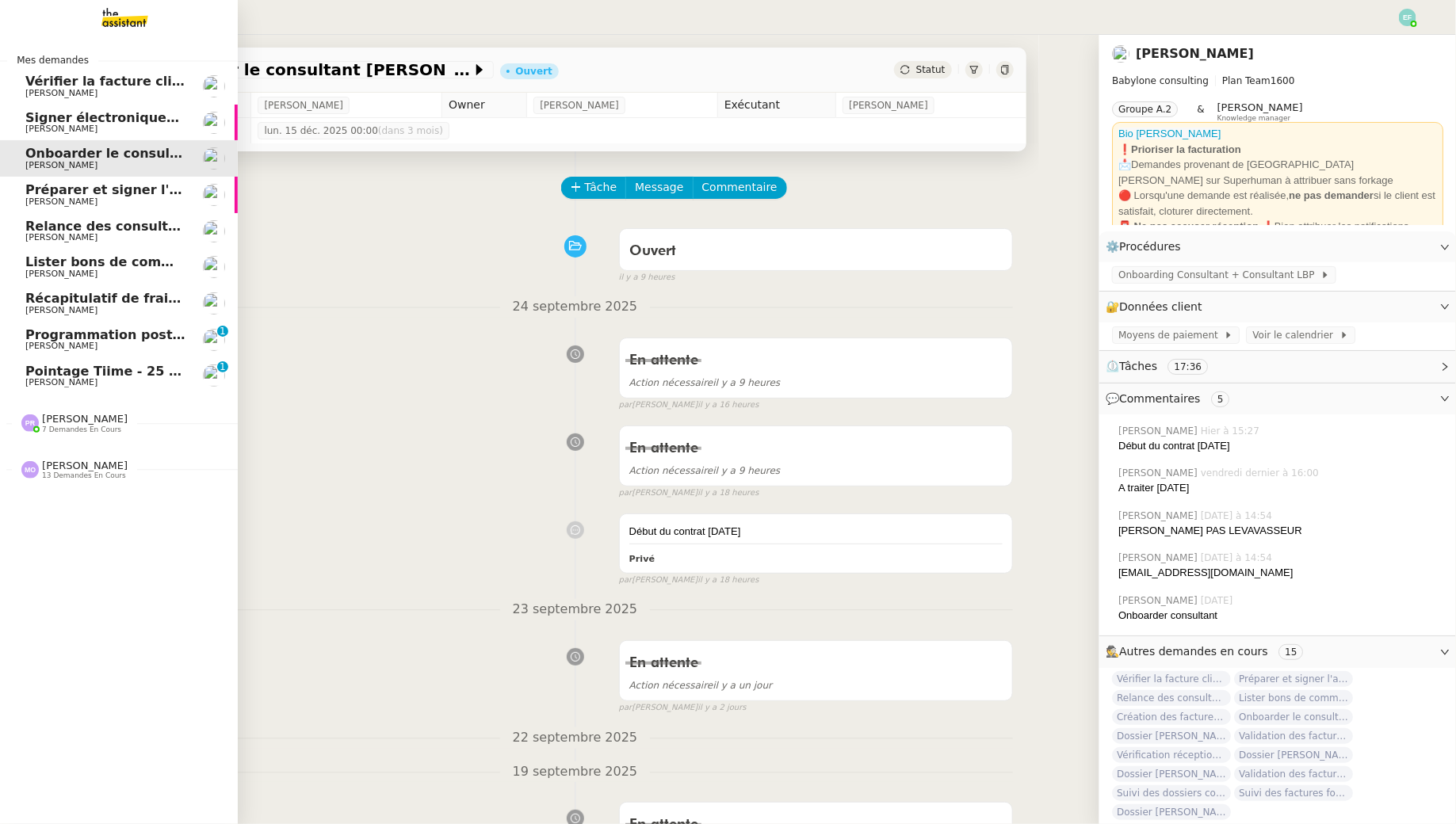
click at [121, 78] on span "Vérifier la facture client Accetal" at bounding box center [139, 81] width 227 height 15
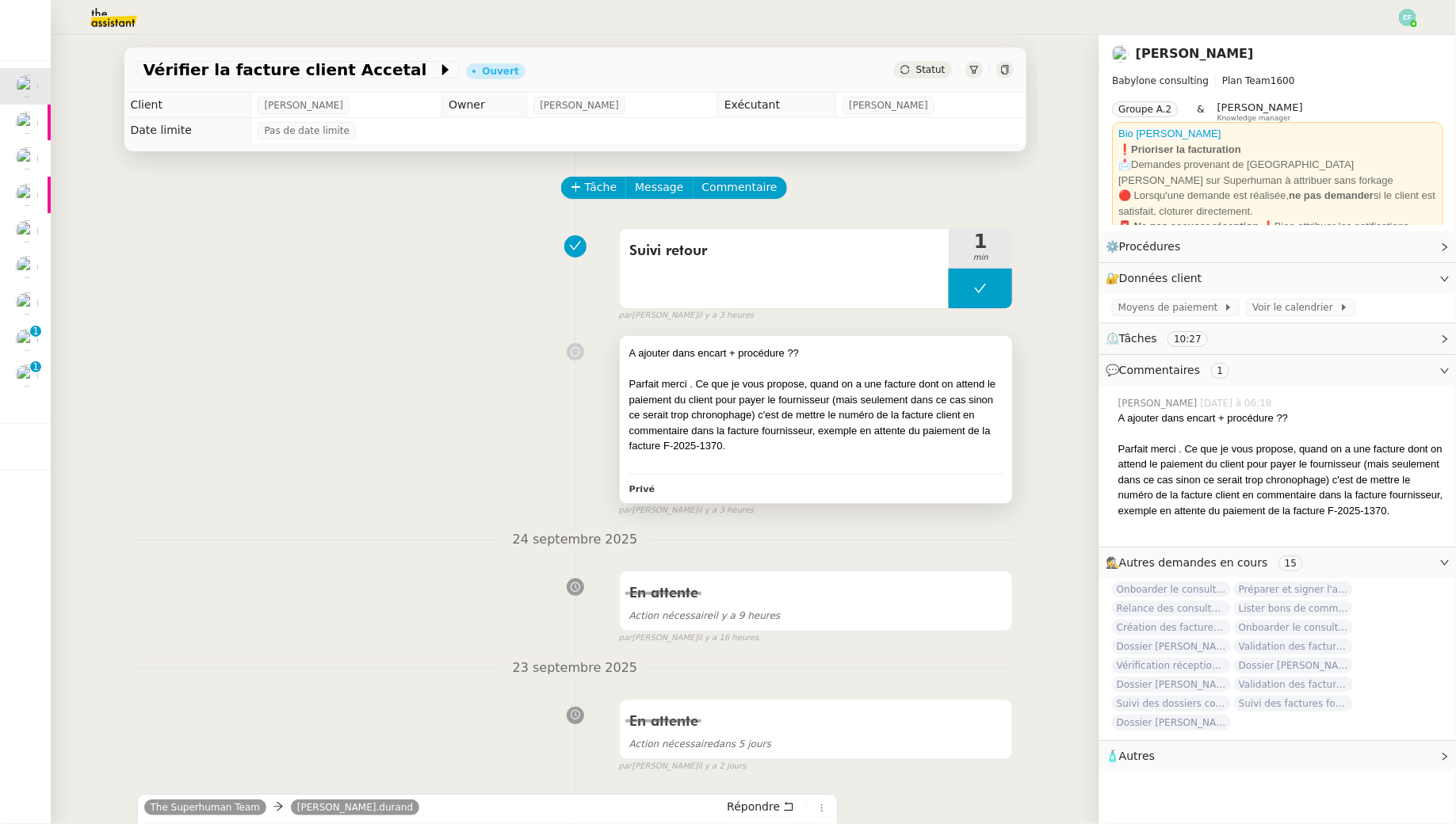
click at [706, 432] on div "Parfait merci . Ce que je vous propose, quand on a une facture dont on attend l…" at bounding box center [817, 415] width 374 height 78
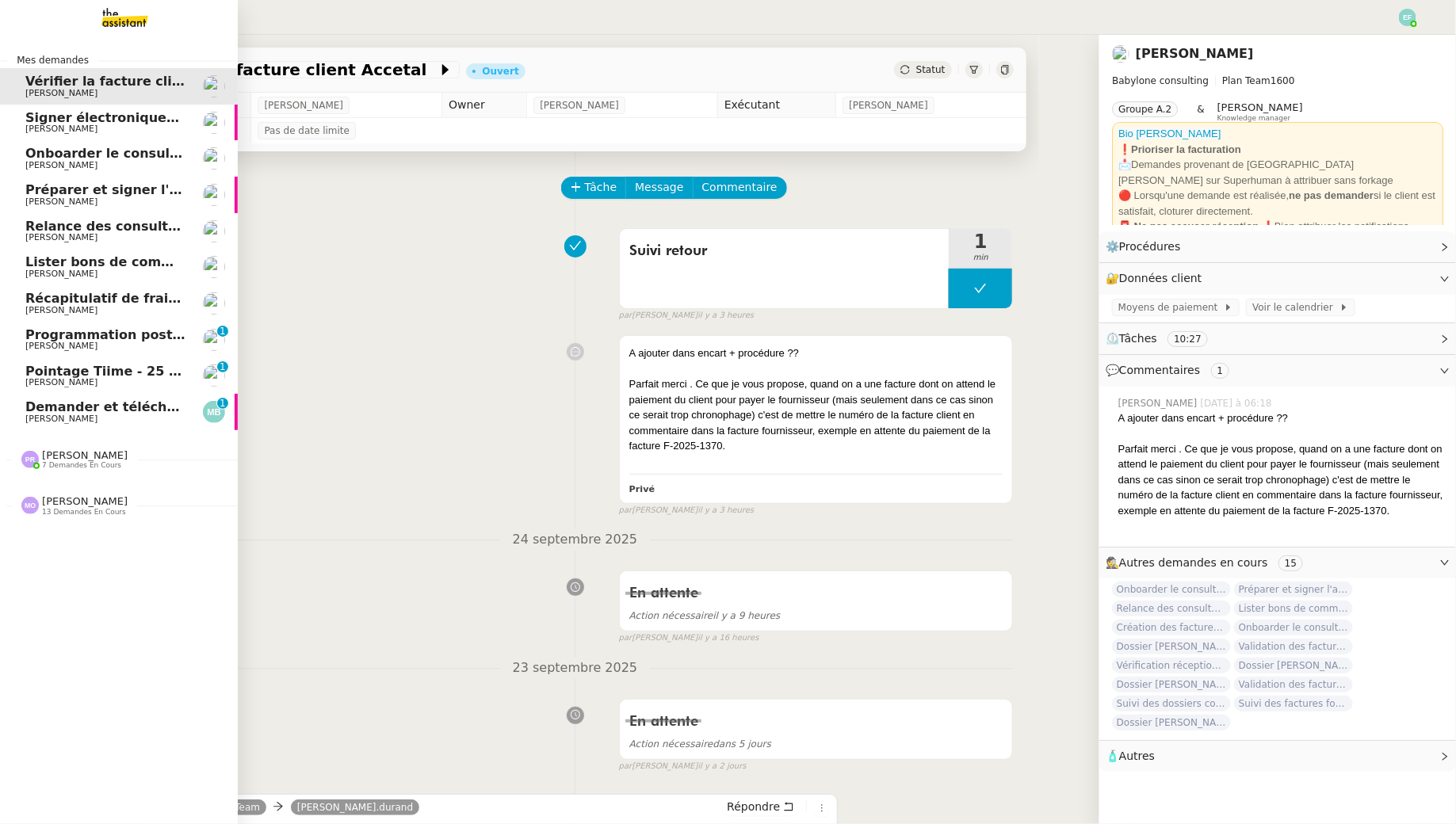
click at [65, 412] on span "Demander et télécharger les factures pour Qonto" at bounding box center [202, 407] width 354 height 15
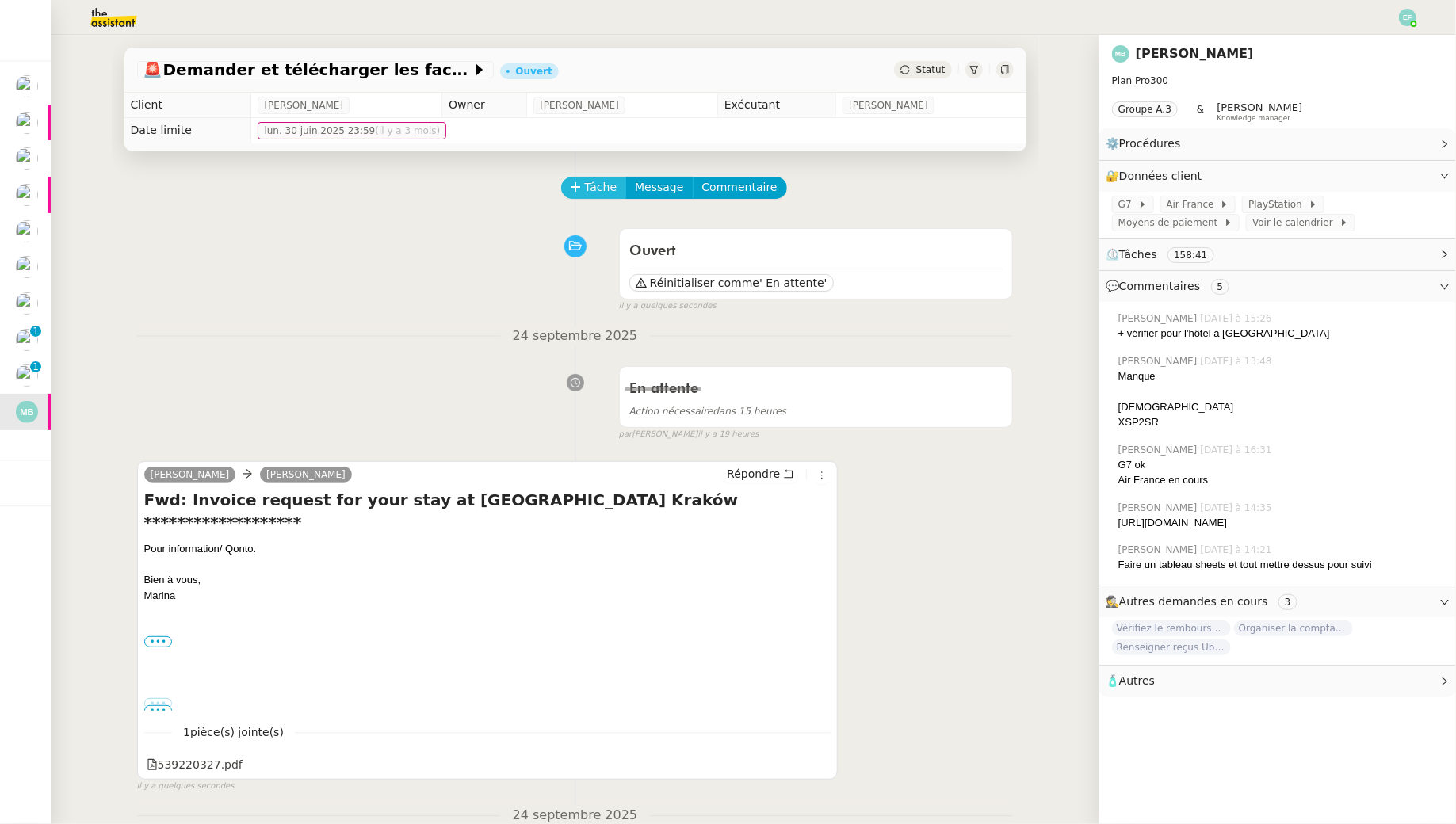
click at [609, 193] on span "Tâche" at bounding box center [600, 187] width 32 height 18
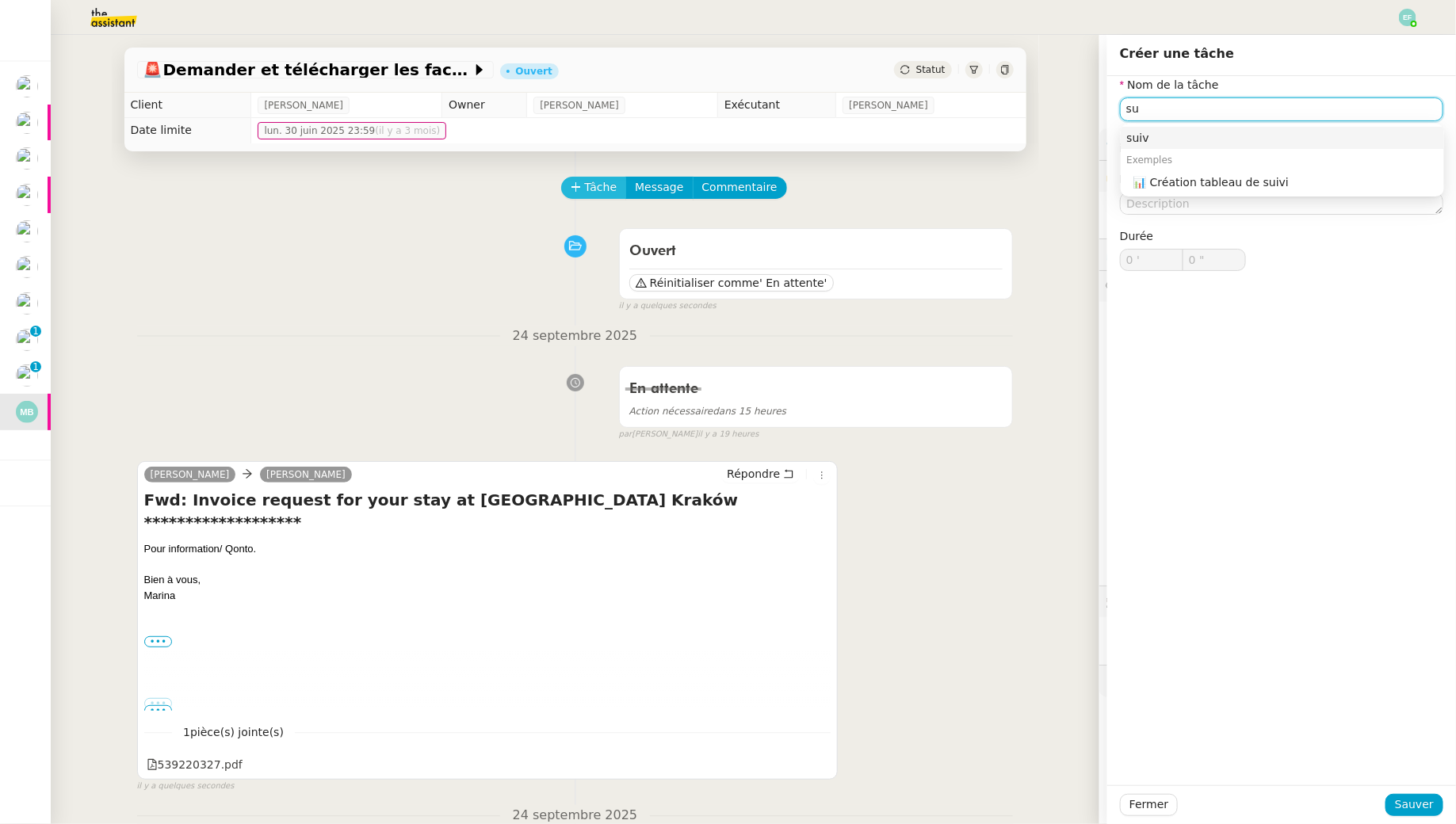
type input "s"
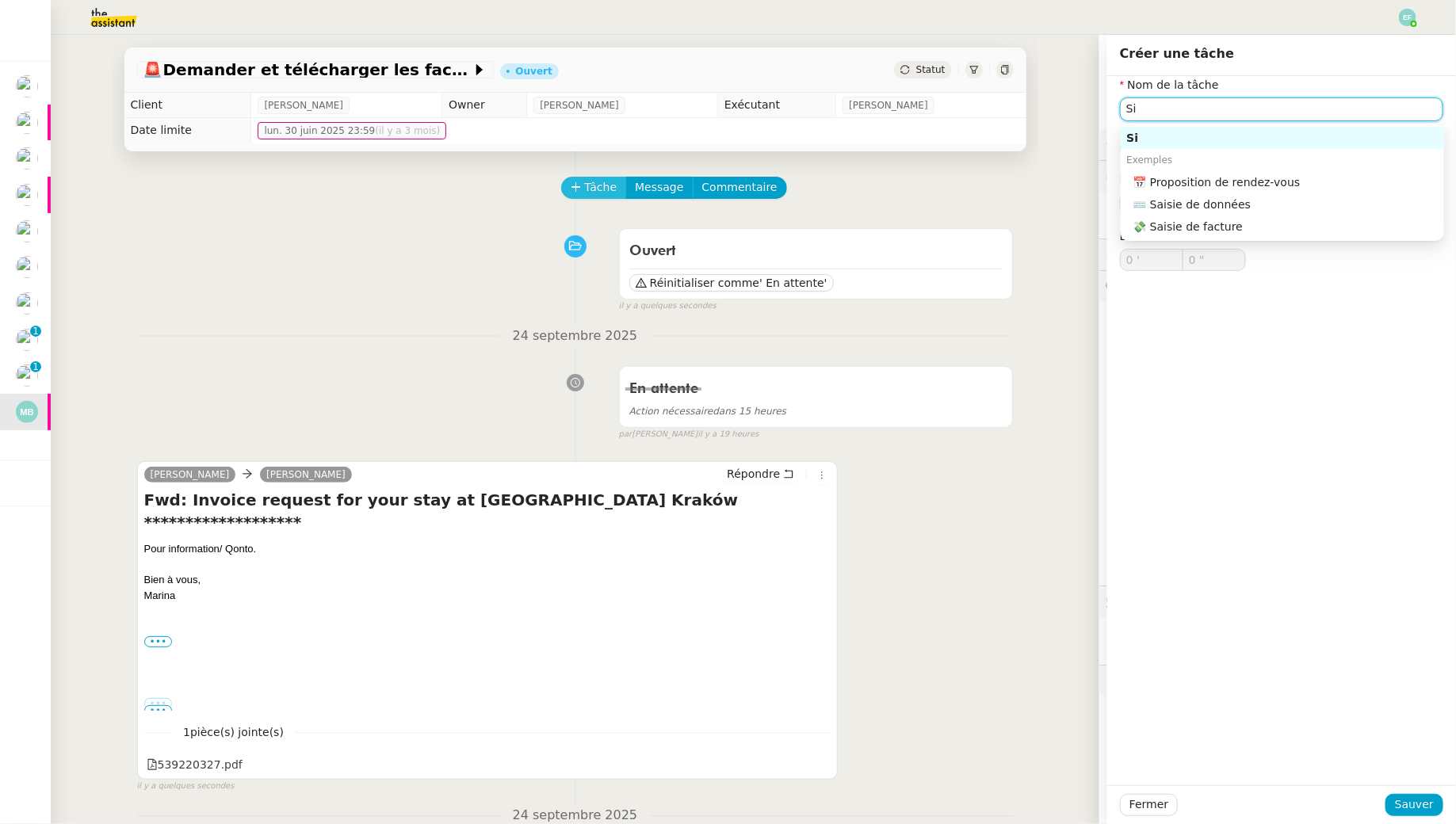
type input "S"
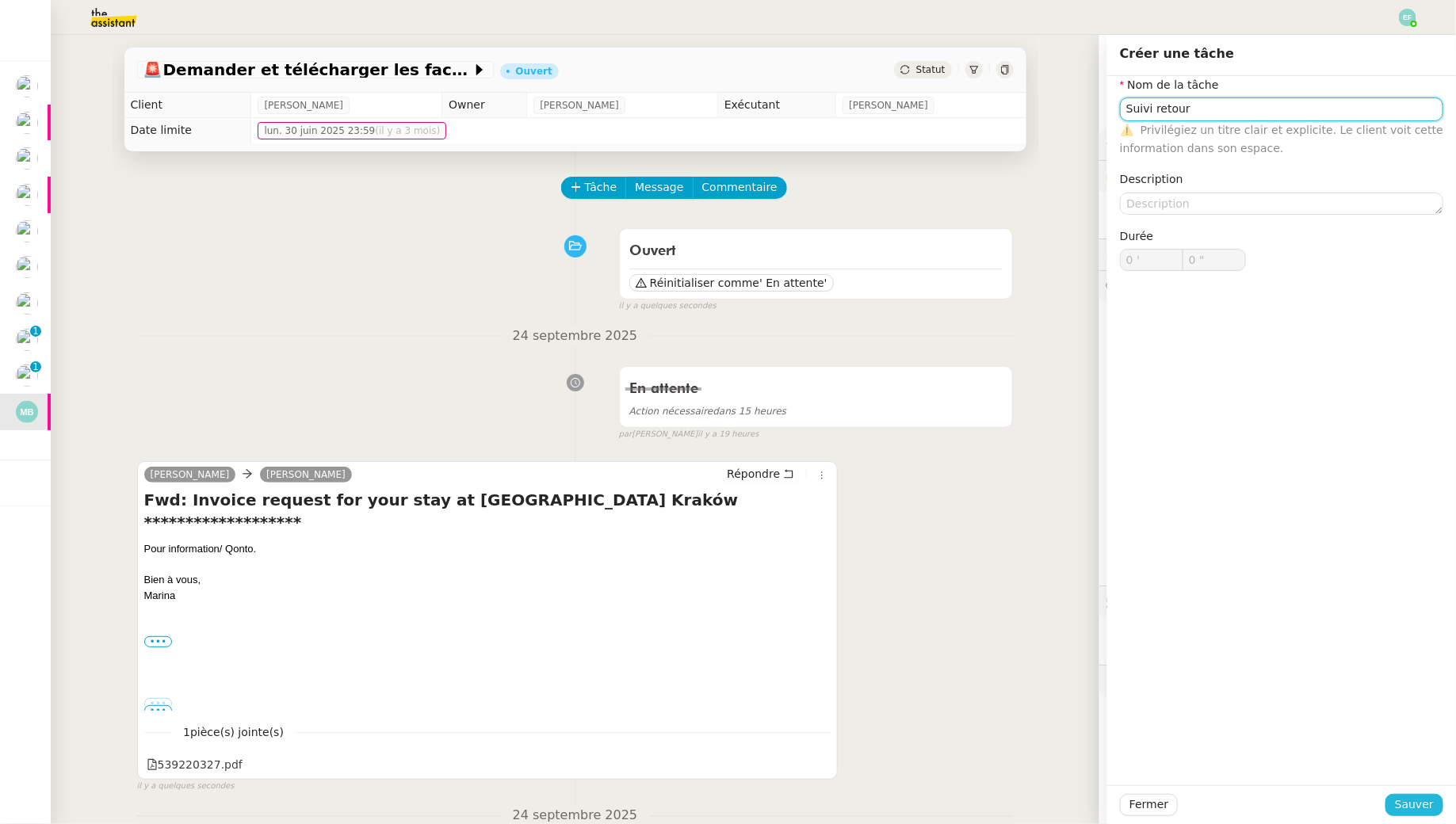
type input "Suivi retour"
click at [1415, 809] on span "Sauver" at bounding box center [1414, 805] width 39 height 18
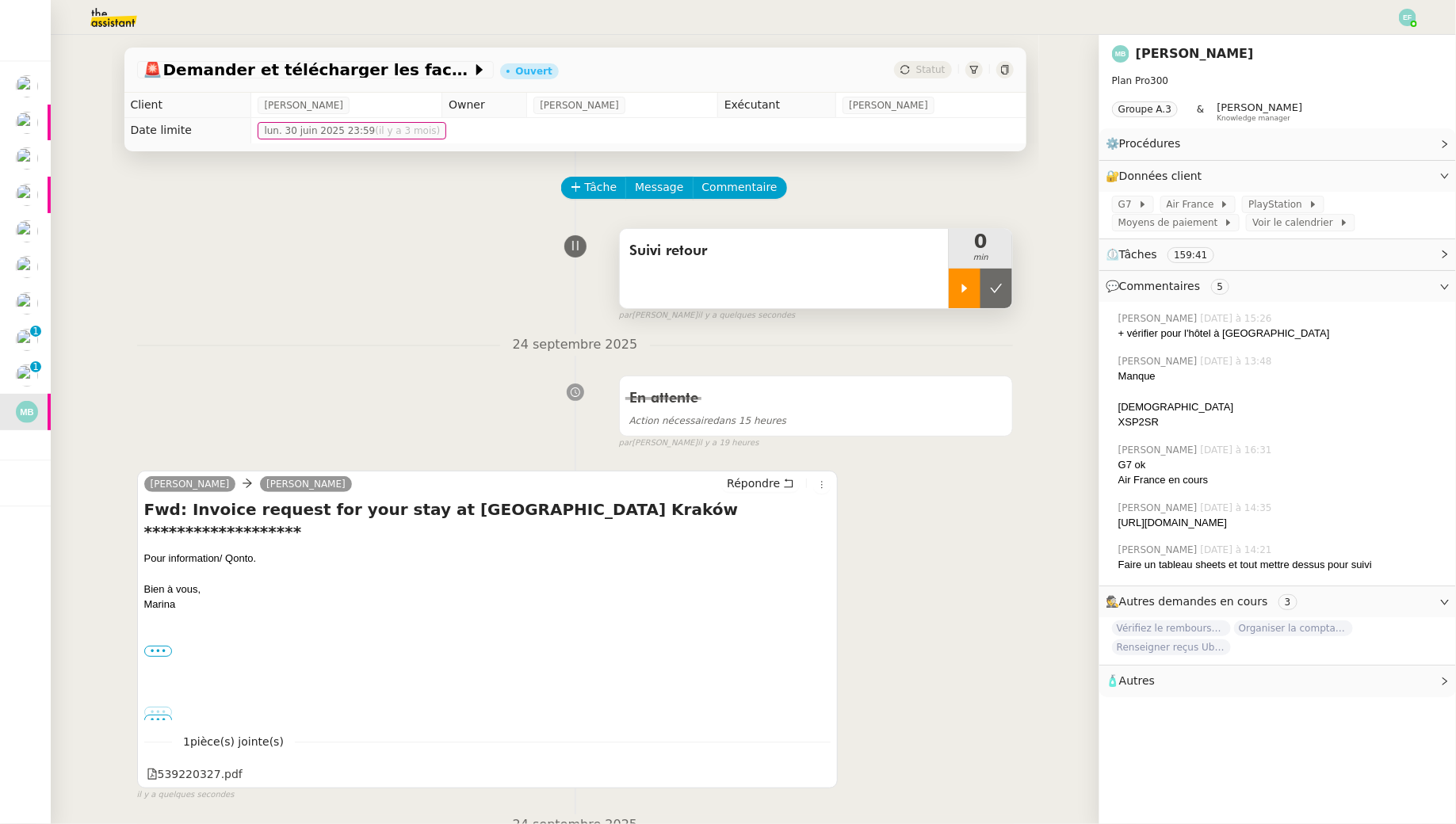
click at [965, 284] on icon at bounding box center [964, 288] width 12 height 12
click at [817, 767] on icon at bounding box center [820, 772] width 11 height 11
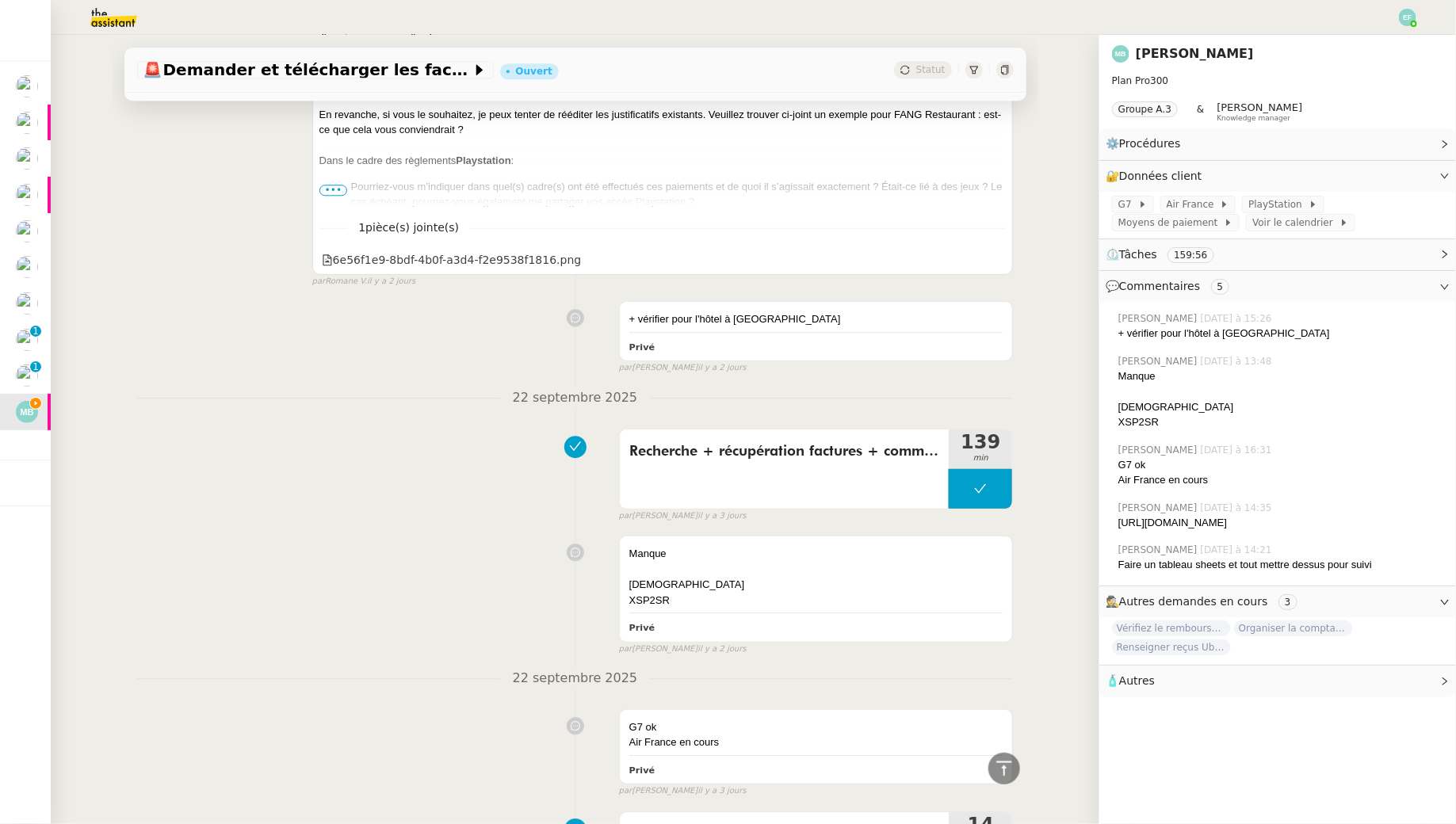
scroll to position [1870, 0]
drag, startPoint x: 1185, startPoint y: 528, endPoint x: 1116, endPoint y: 518, distance: 69.7
click at [1116, 518] on div "Emelyne Foussier lundi dernier à 14:35 https://docs.google.com/spreadsheets/d/1…" at bounding box center [1277, 516] width 331 height 43
copy div "[URL][DOMAIN_NAME]"
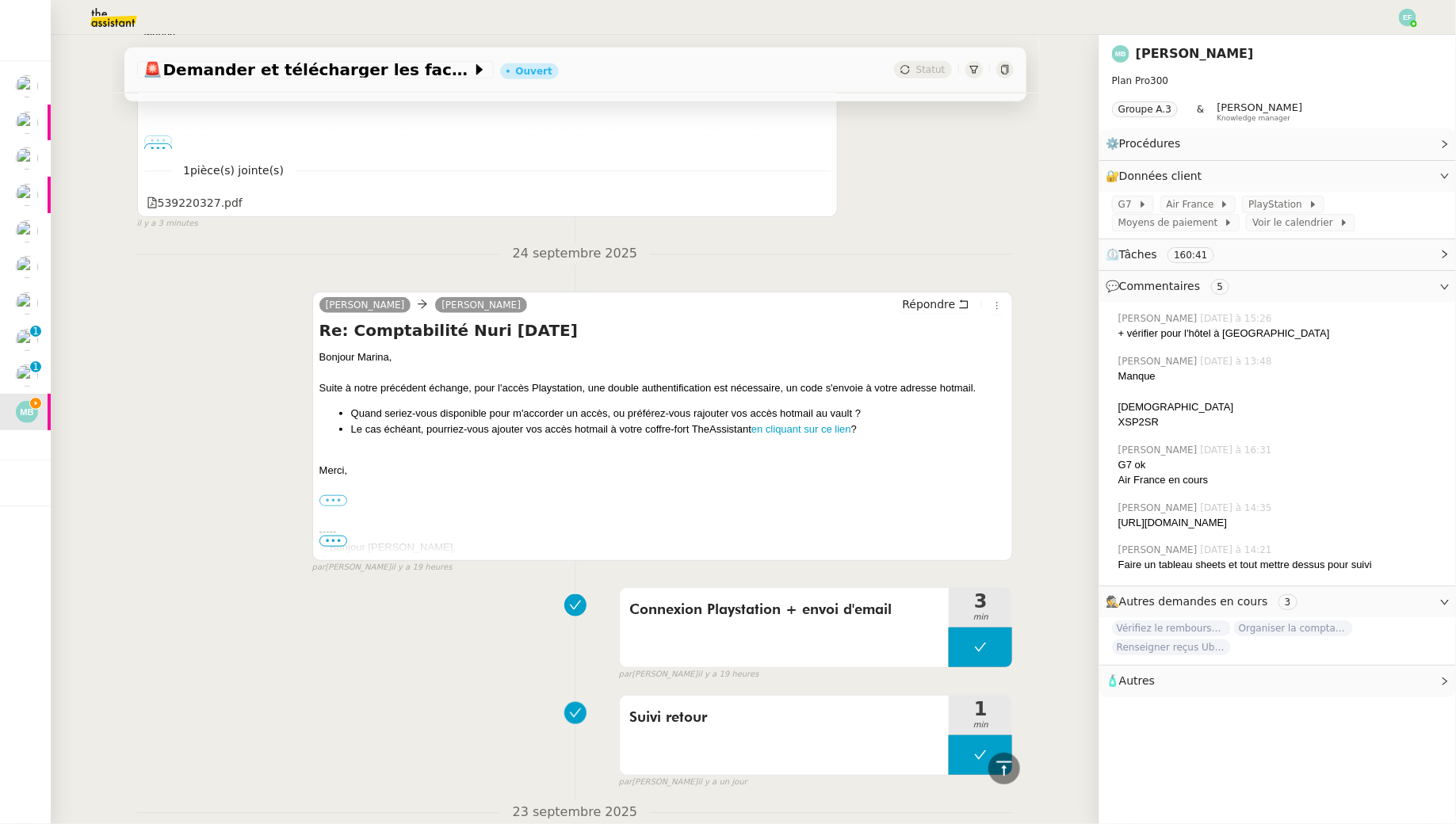
scroll to position [0, 0]
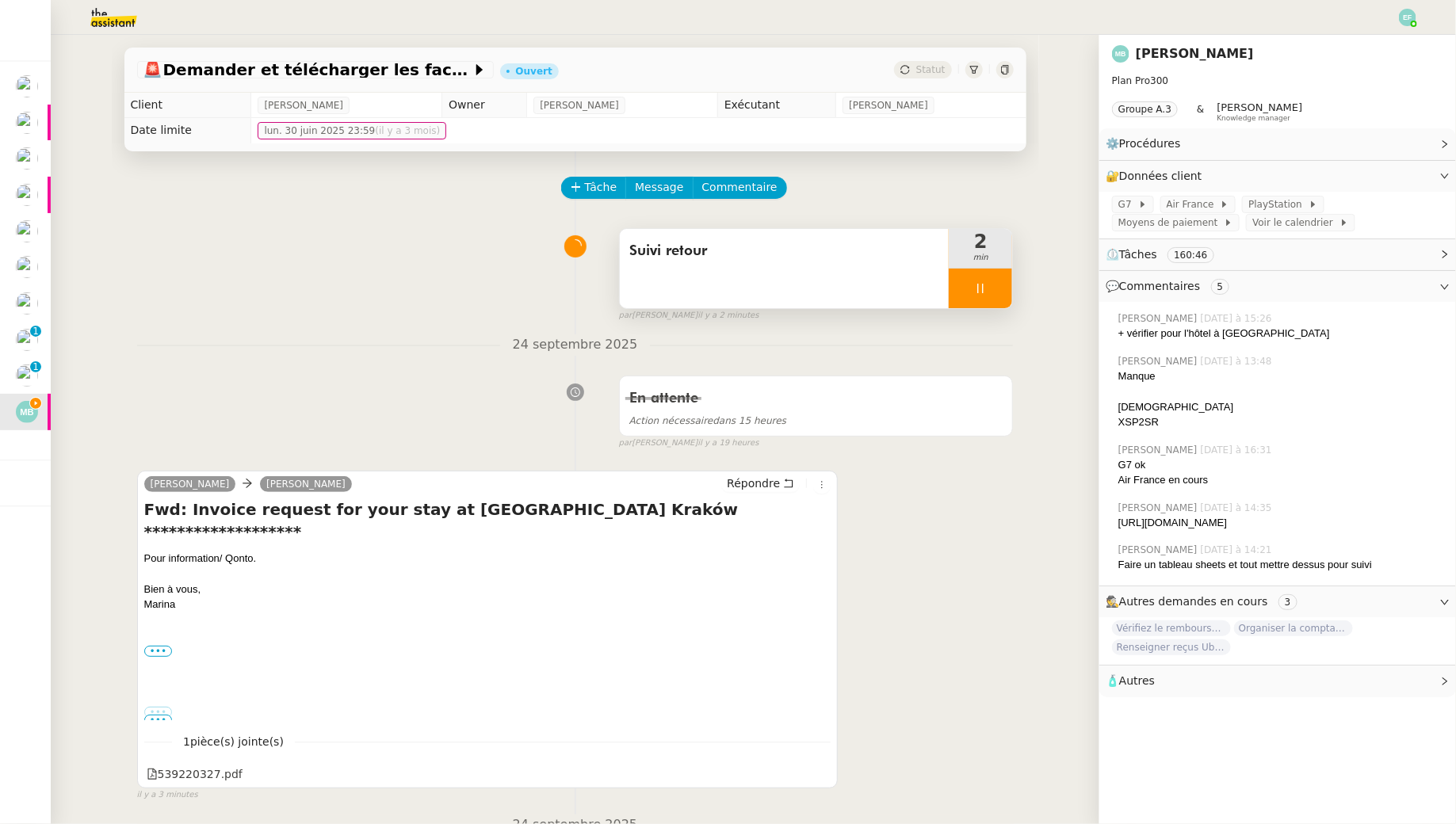
click at [904, 267] on div "Suivi retour" at bounding box center [784, 269] width 330 height 80
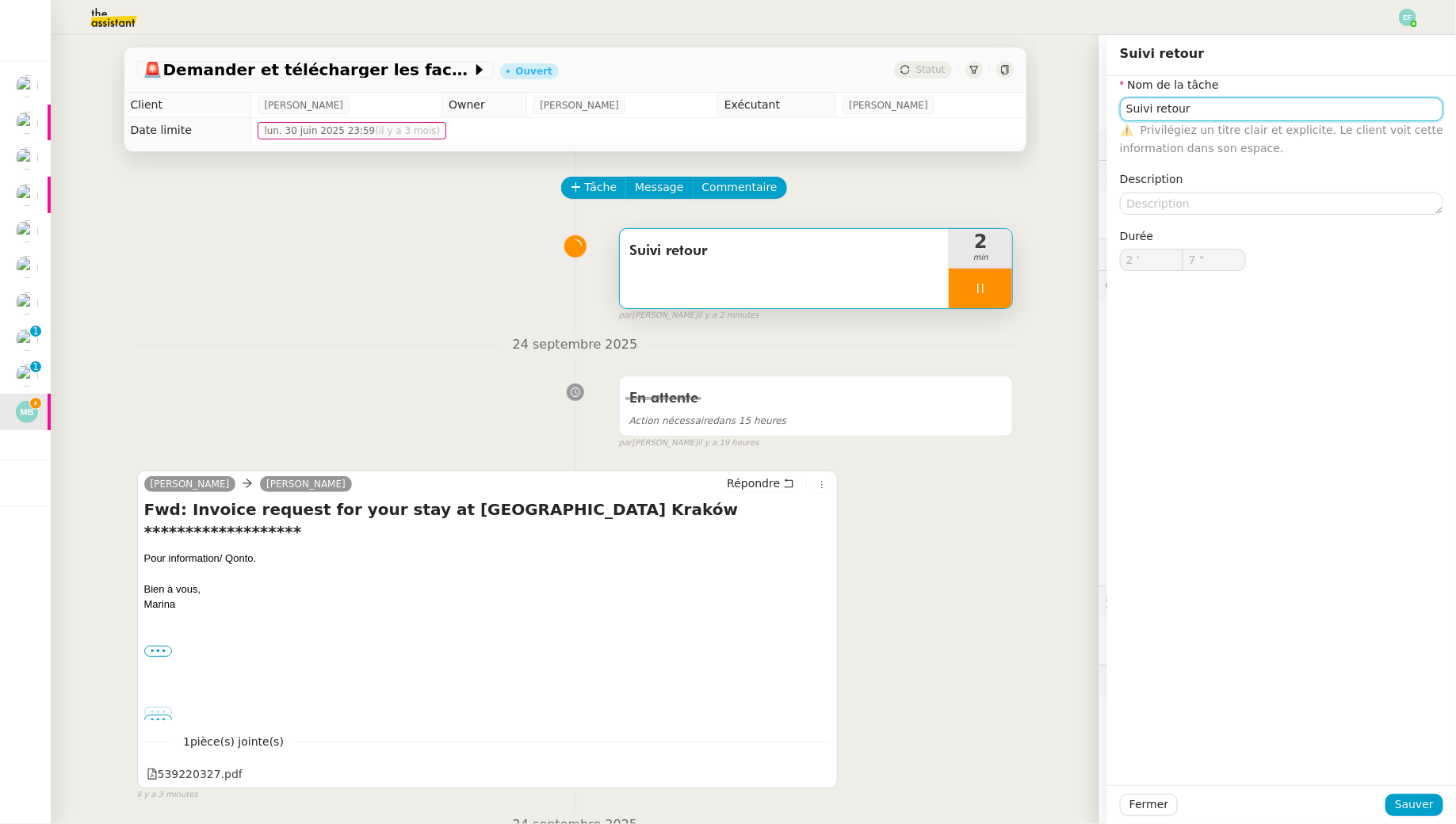
click at [1306, 113] on input "Suivi retour" at bounding box center [1281, 109] width 323 height 23
type input "Suivi retour"
type input "8 ""
type input "Suivi retour + i"
type input "9 ""
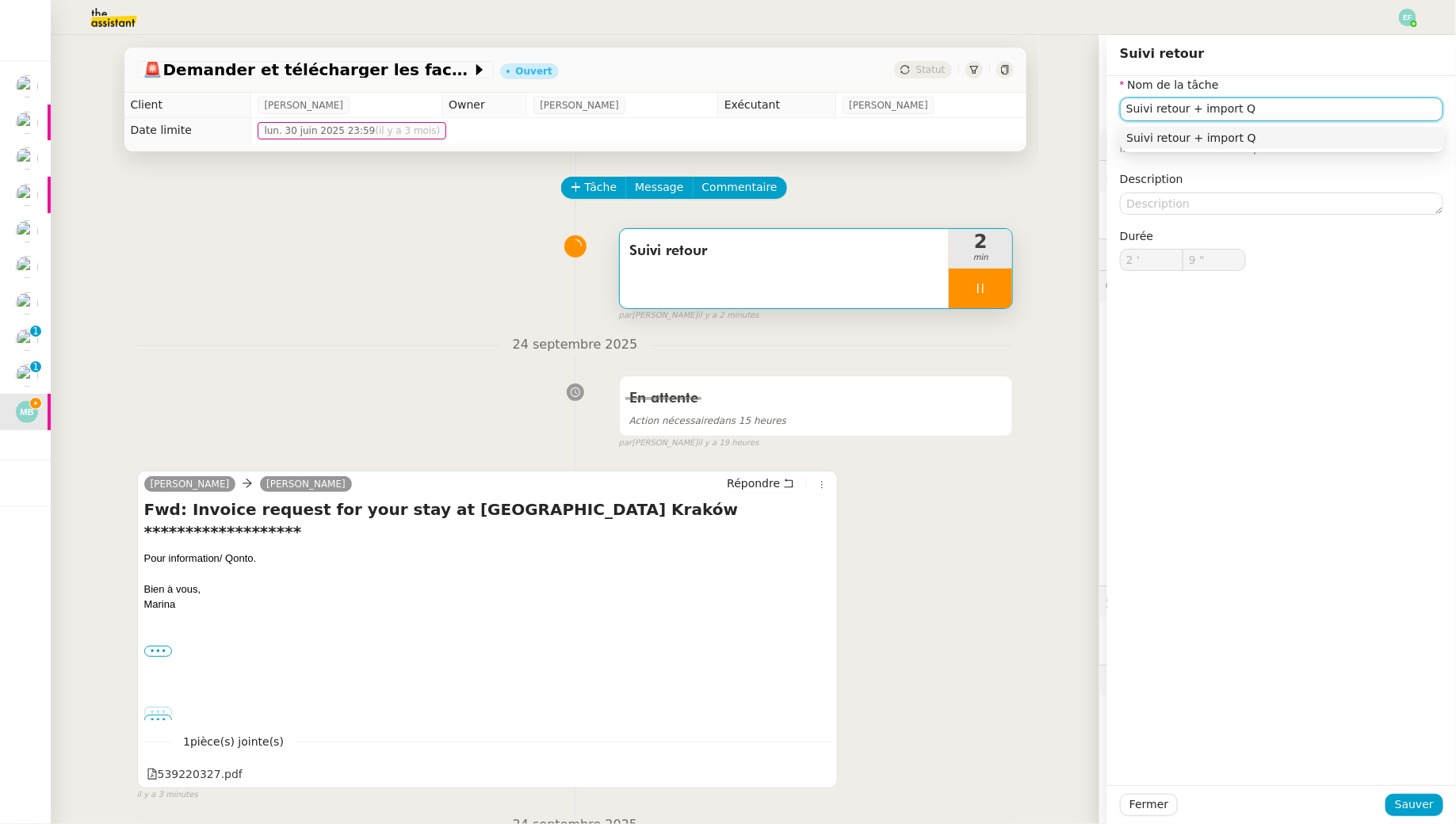
type input "Suivi retour + import Qo"
type input "10 ""
type input "Suivi retour + import Qonto"
type input "11 ""
type input "Suivi retour + import Qonto"
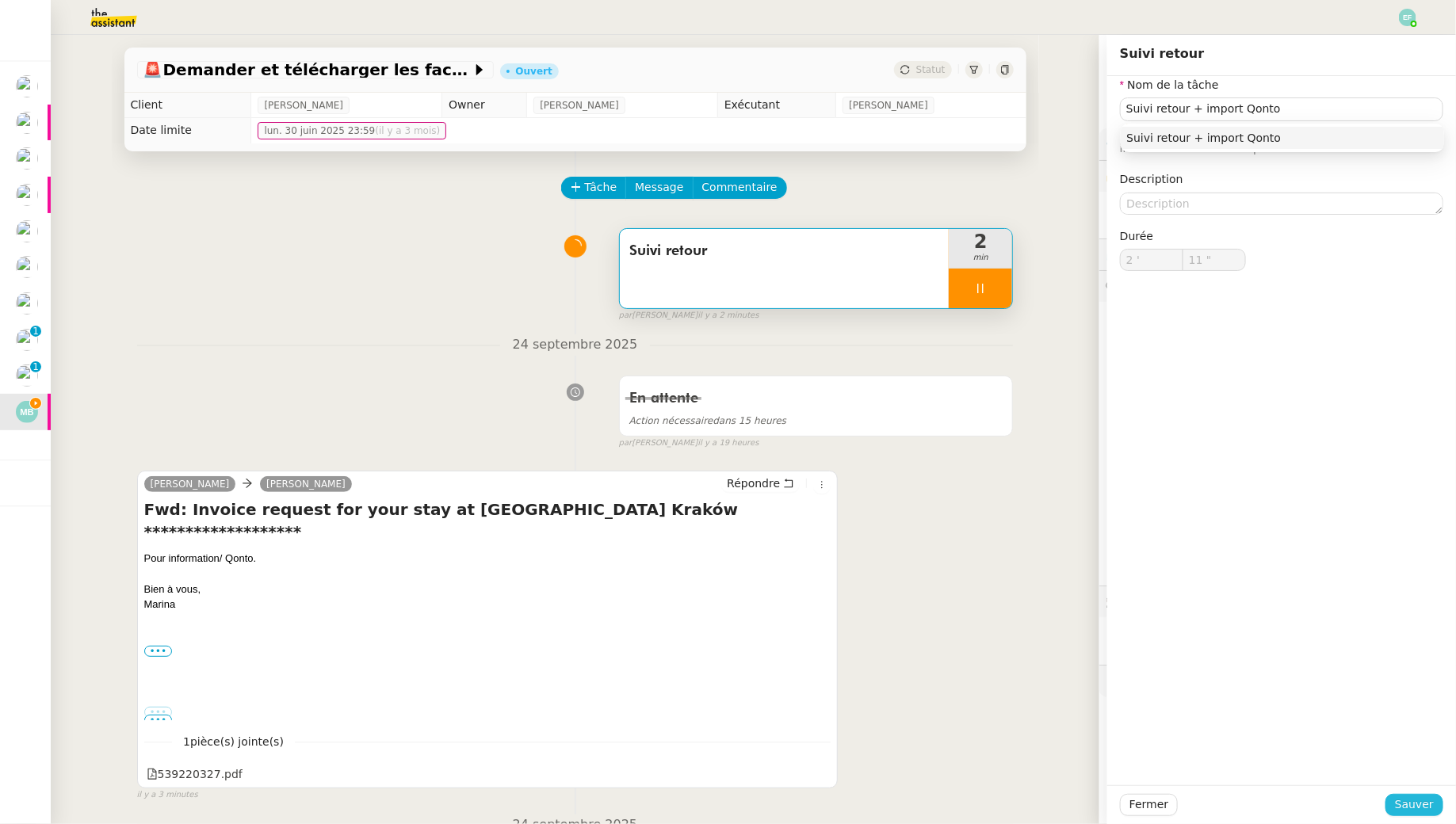
type input "12 ""
click at [1412, 807] on span "Sauver" at bounding box center [1414, 805] width 39 height 18
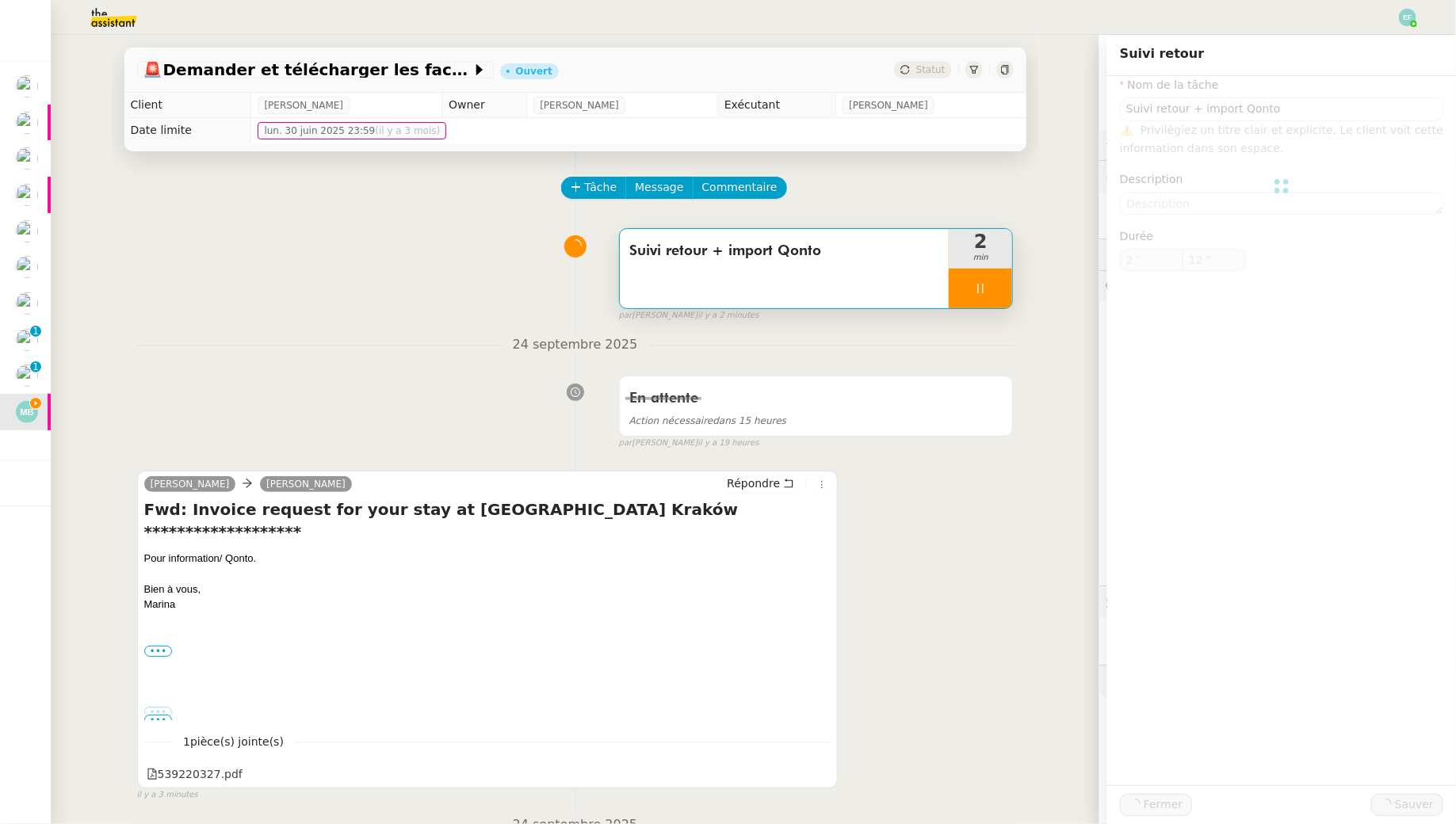
type input "Suivi retour + import Qonto"
type input "2 '"
type input "12 ""
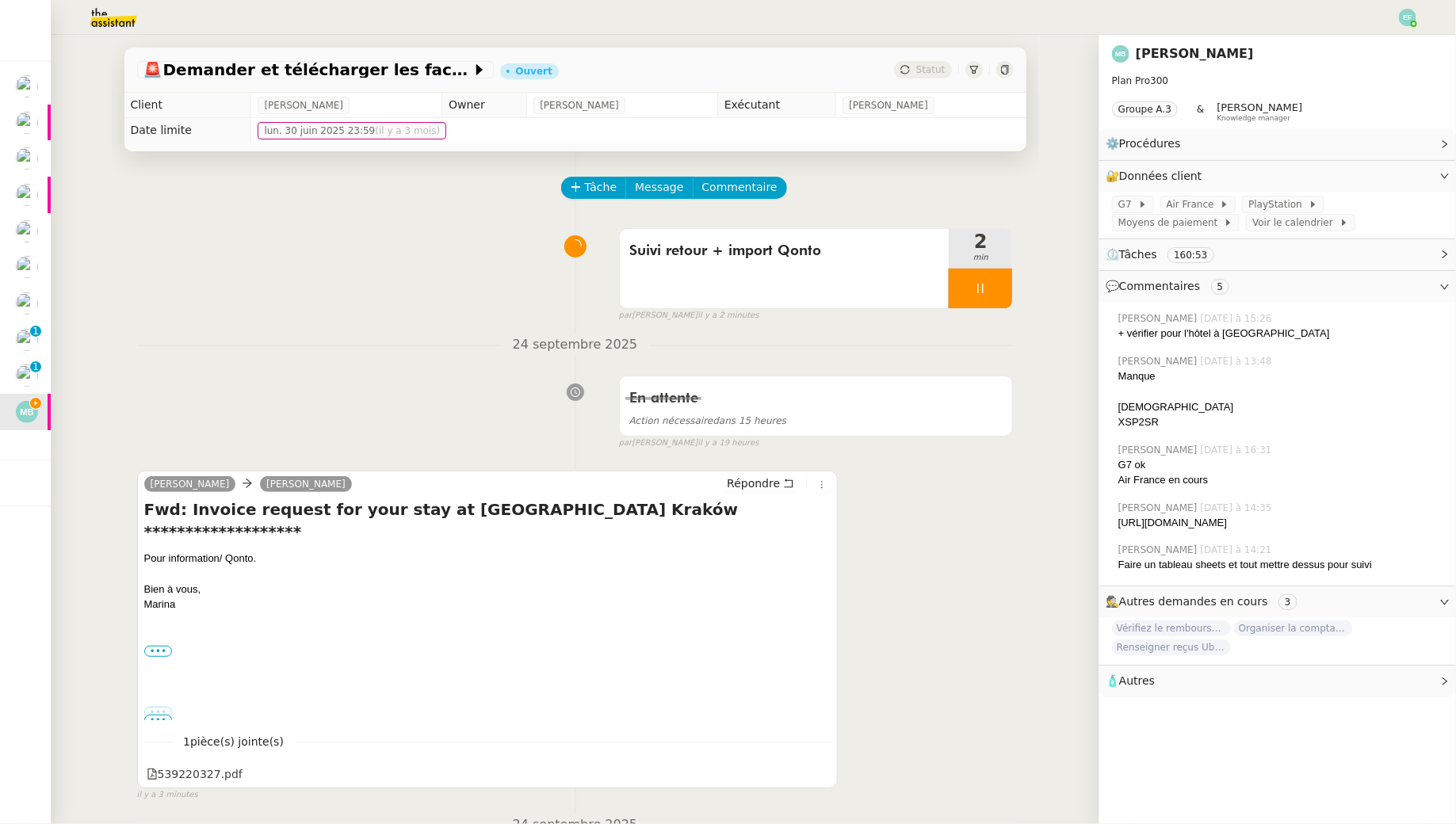
scroll to position [87, 0]
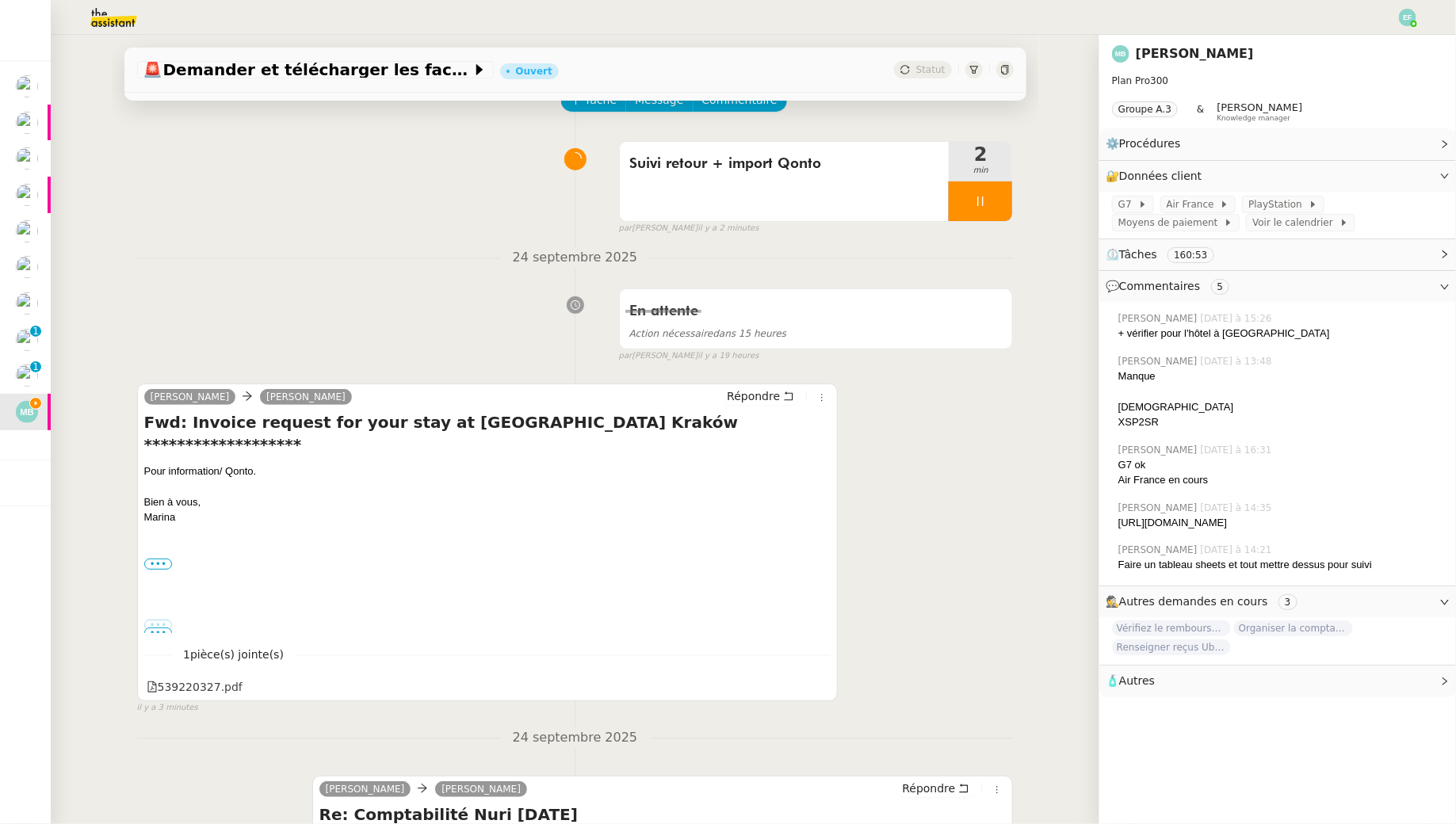
click at [984, 195] on icon at bounding box center [980, 200] width 12 height 12
click at [996, 200] on icon at bounding box center [996, 200] width 12 height 12
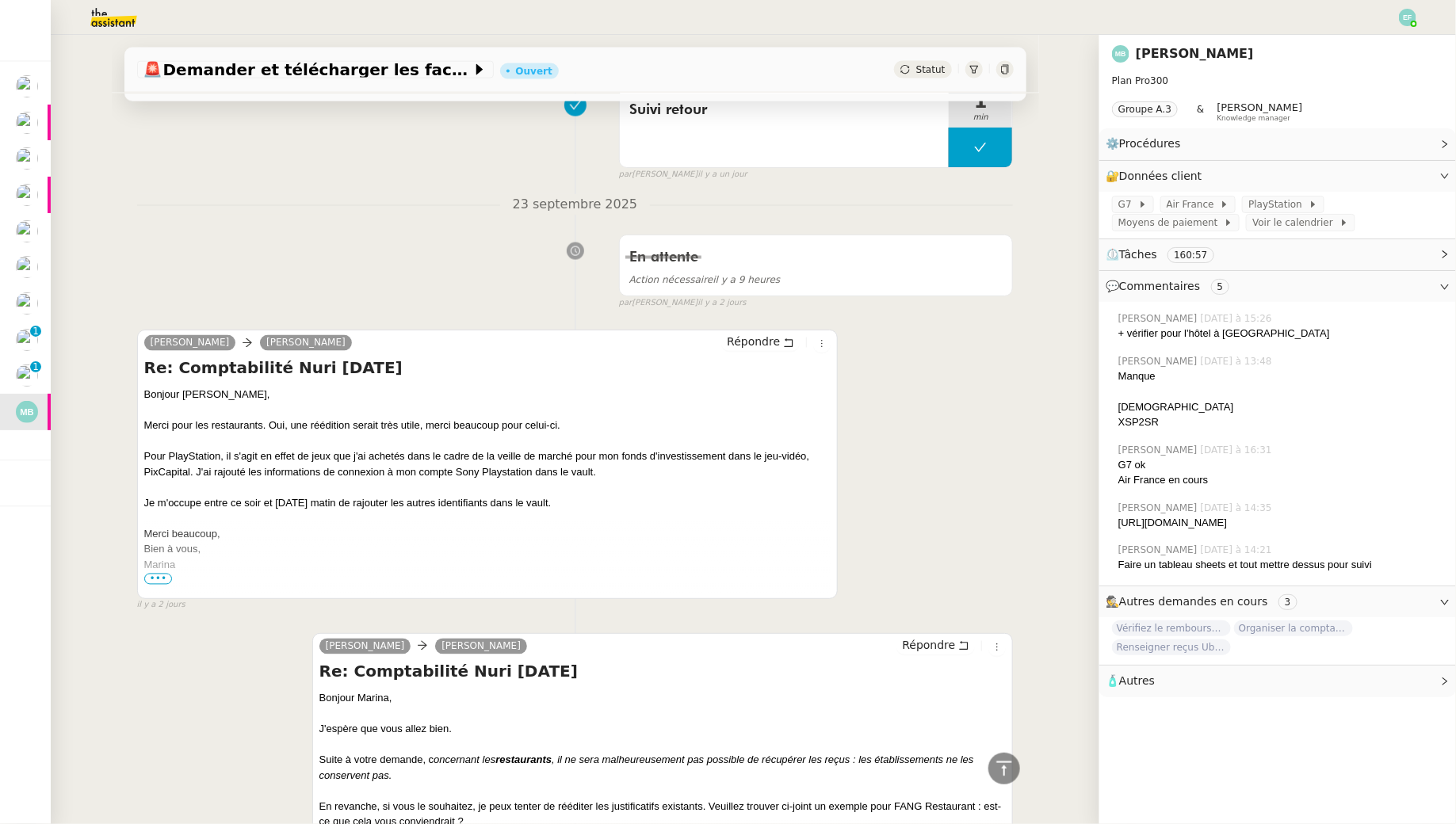
scroll to position [0, 0]
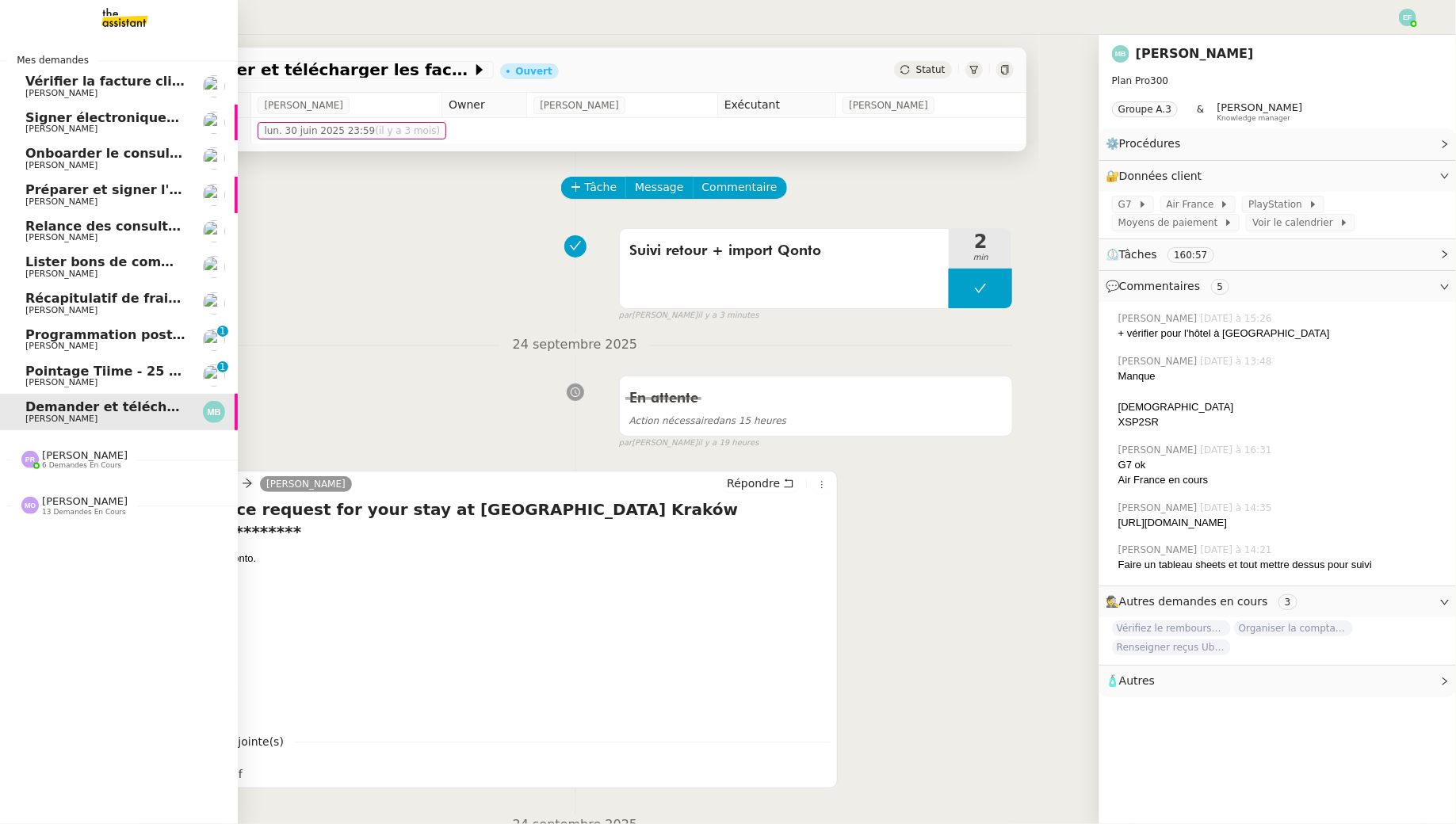
click at [132, 337] on span "Programmation posts Linkedin - septembre 2025" at bounding box center [200, 335] width 350 height 15
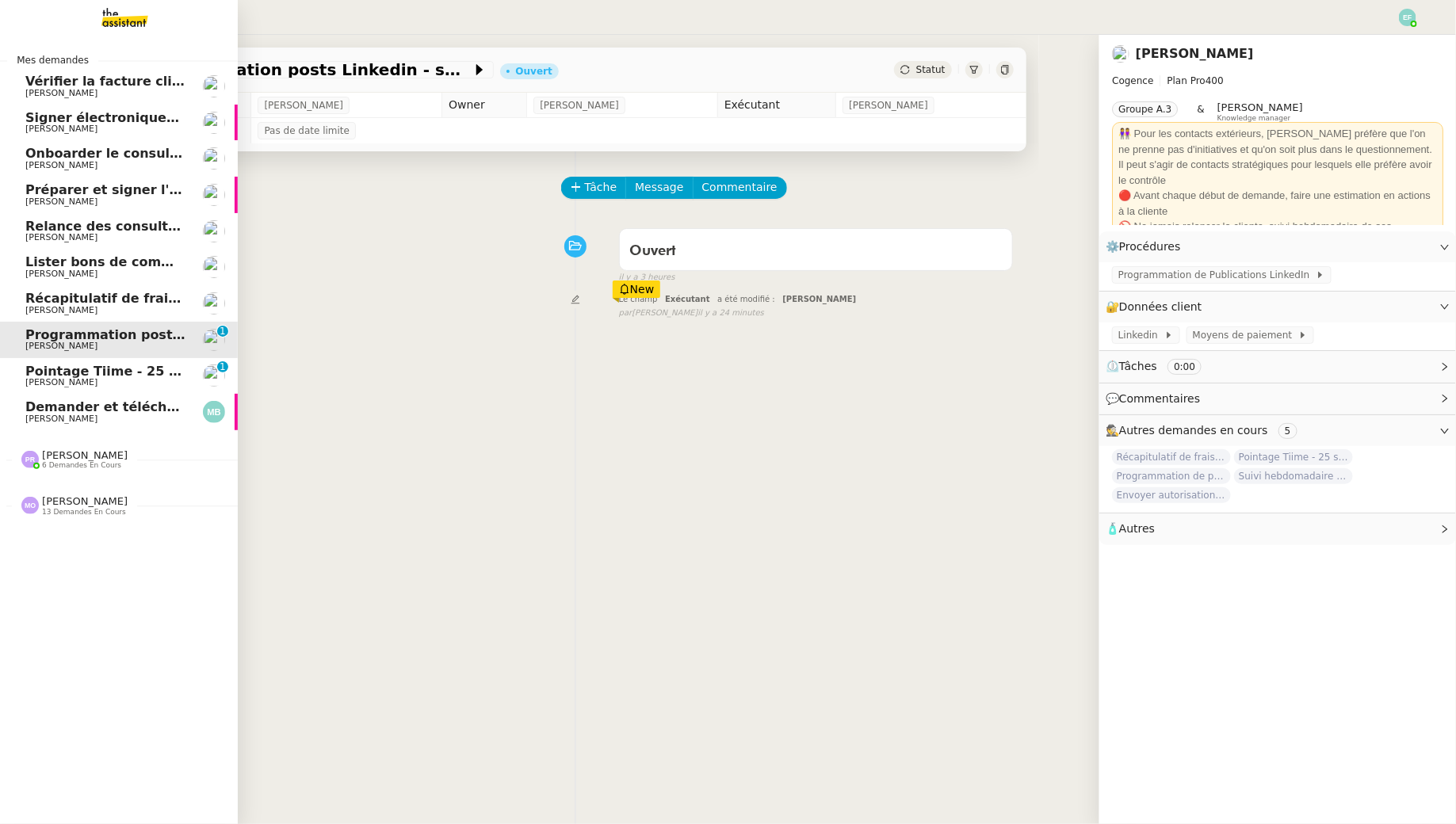
click at [124, 383] on span "[PERSON_NAME]" at bounding box center [105, 382] width 160 height 9
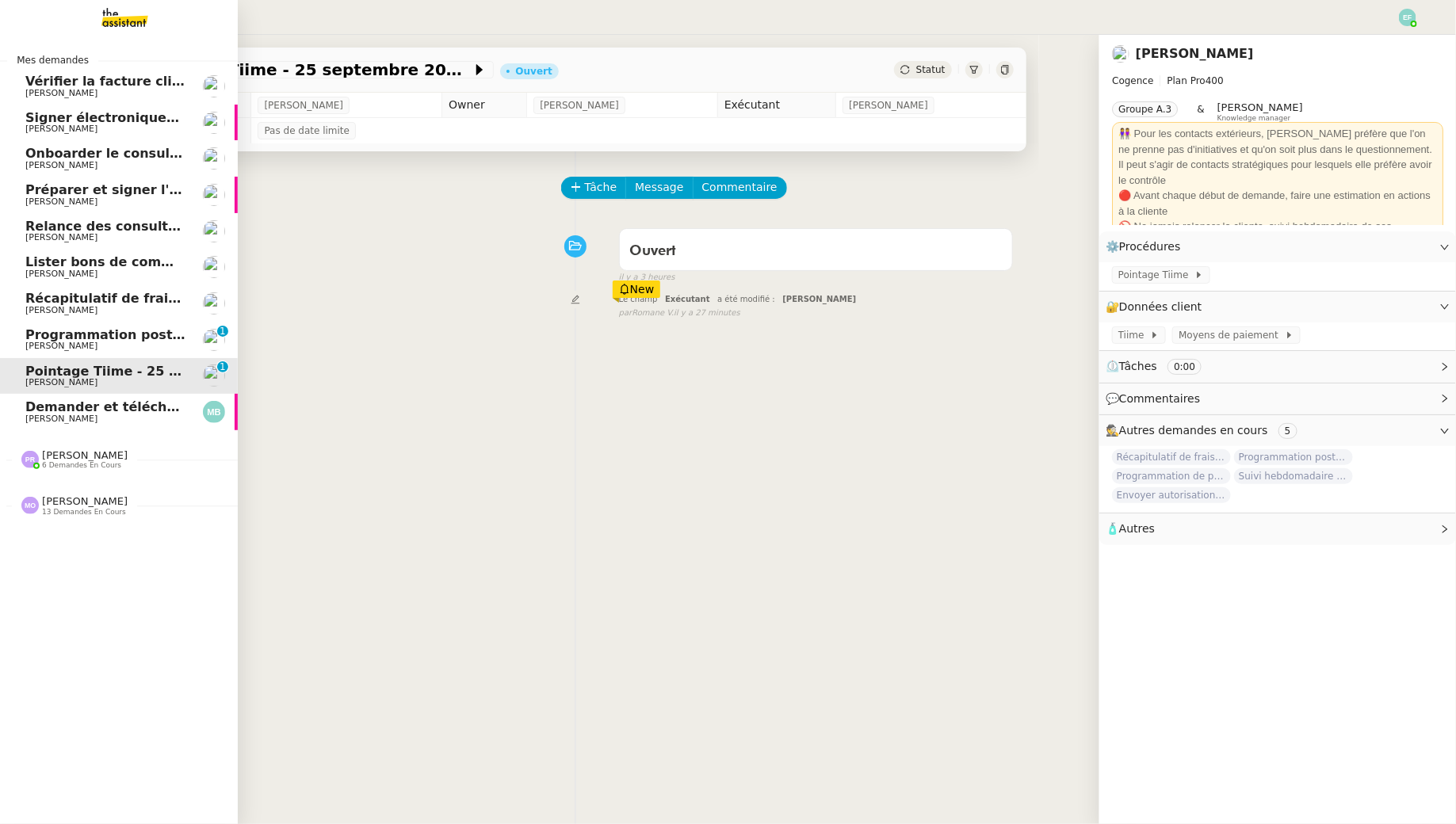
click at [94, 81] on span "Vérifier la facture client Accetal" at bounding box center [139, 81] width 227 height 15
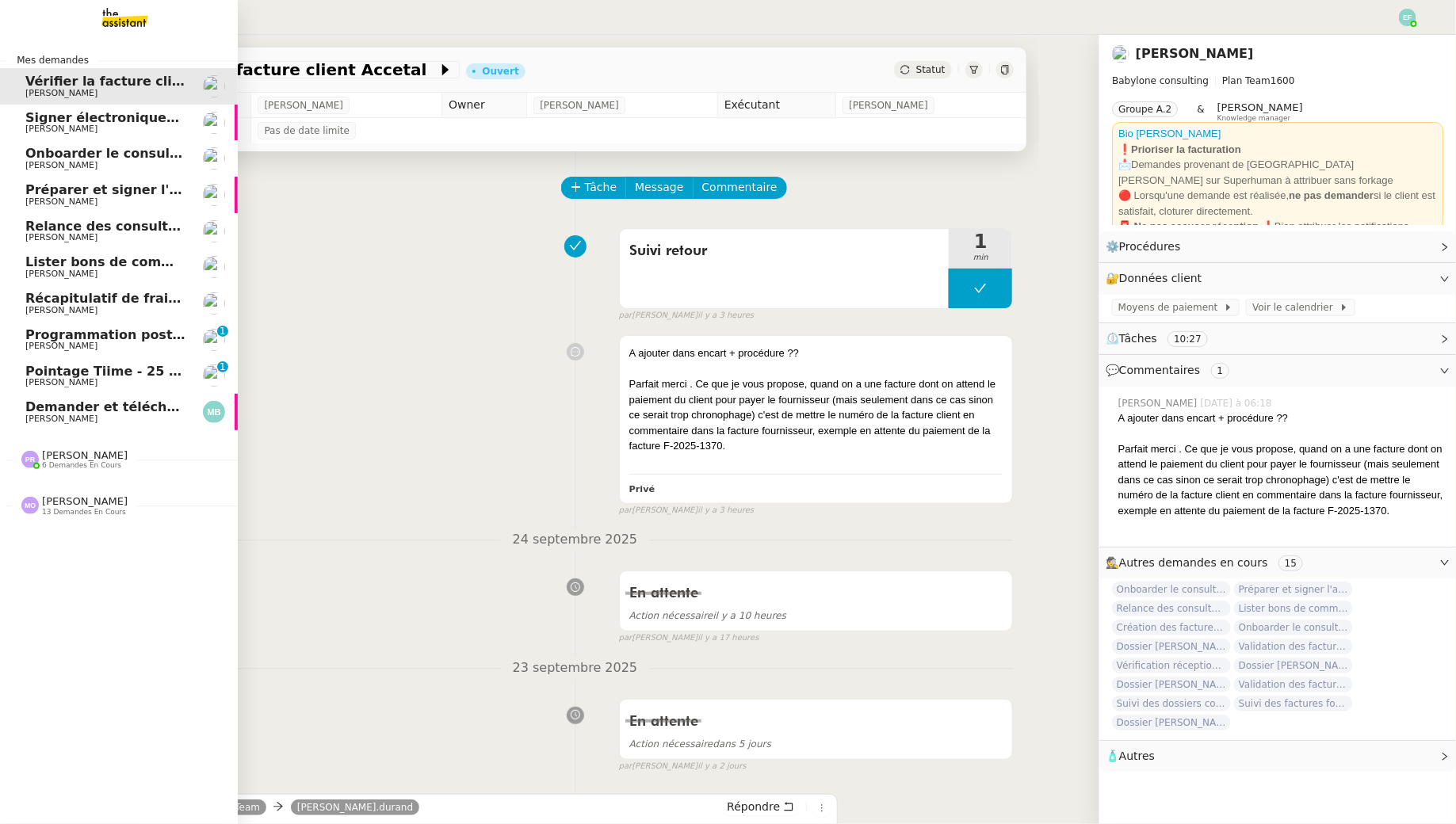
click at [89, 128] on span "[PERSON_NAME]" at bounding box center [105, 128] width 160 height 9
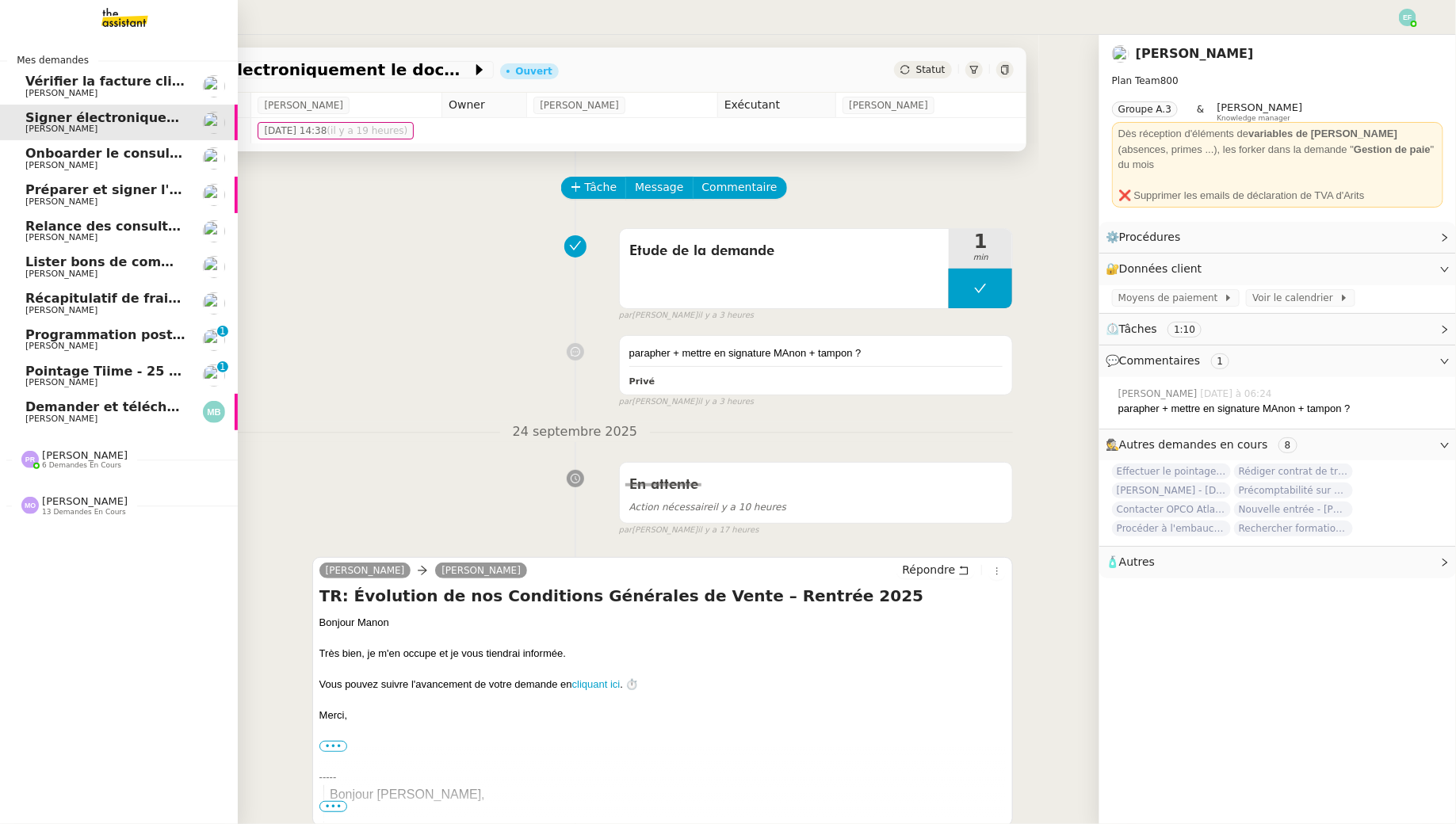
click at [38, 163] on span "[PERSON_NAME]" at bounding box center [61, 165] width 72 height 10
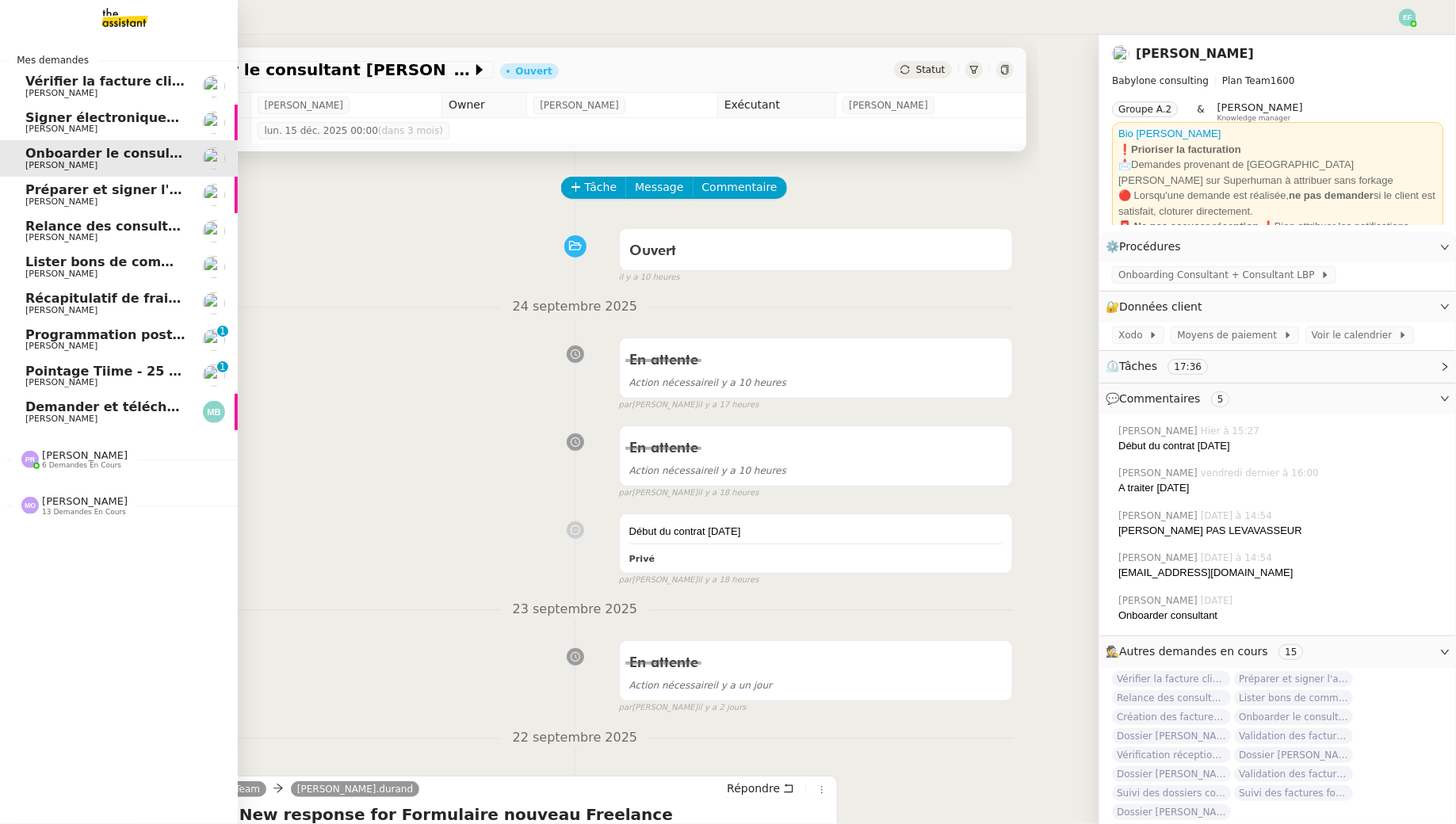
click at [91, 128] on span "[PERSON_NAME]" at bounding box center [105, 128] width 160 height 9
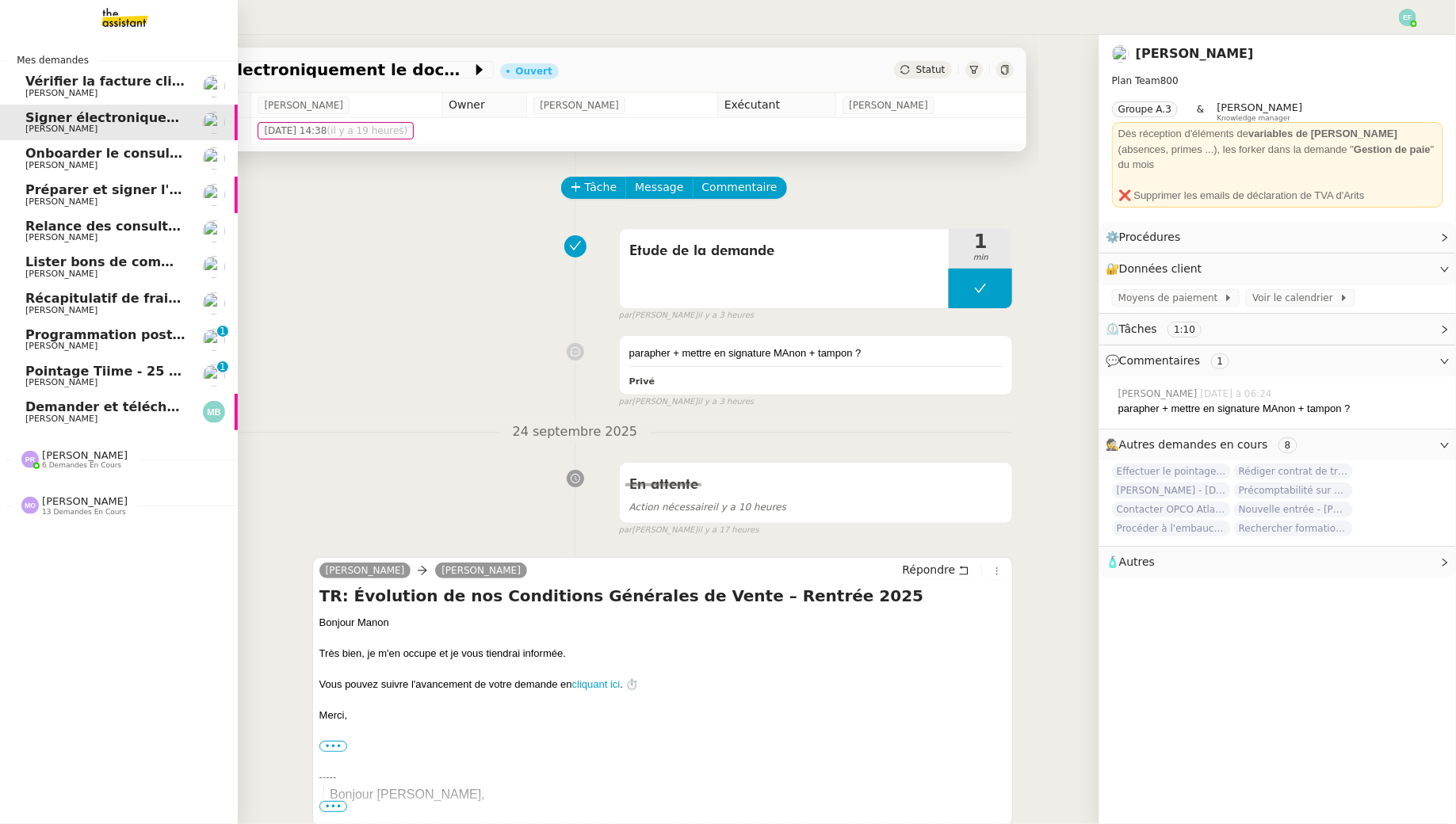
click at [76, 146] on span "Onboarder le consultant [PERSON_NAME]" at bounding box center [174, 153] width 297 height 15
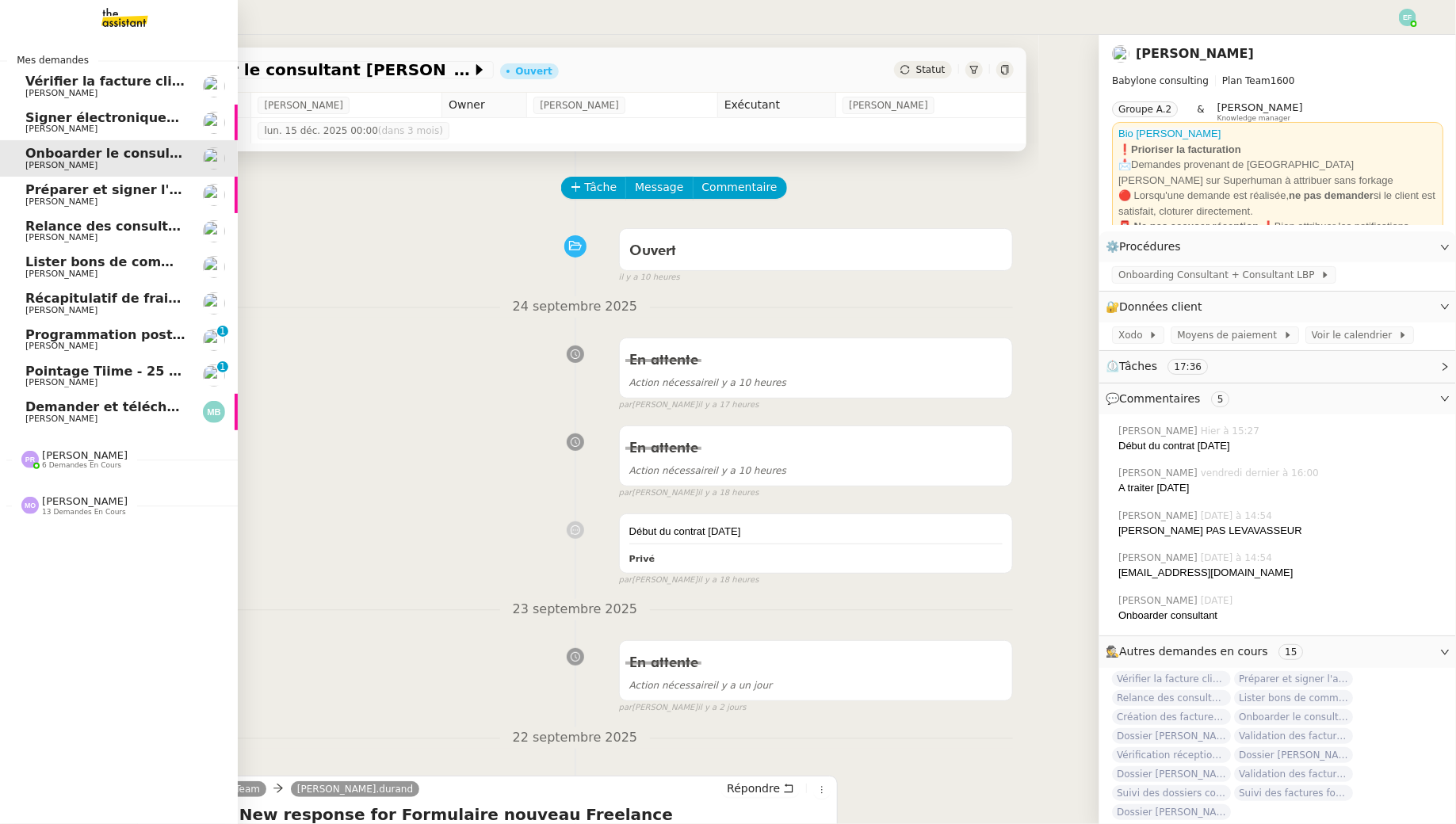
click at [152, 193] on span "Préparer et signer l'avenant TJM Fiona" at bounding box center [187, 190] width 324 height 15
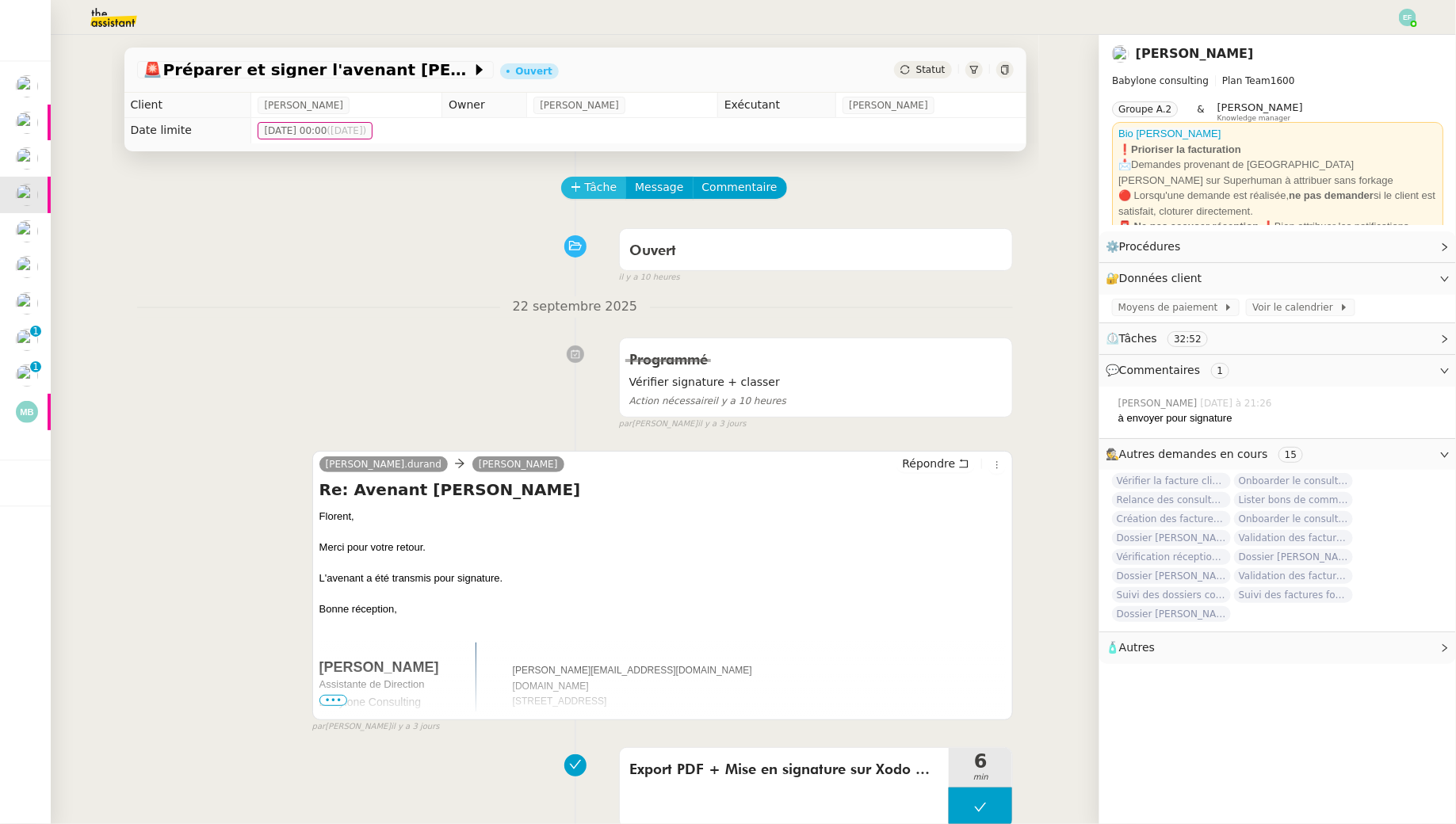
click at [592, 189] on span "Tâche" at bounding box center [600, 187] width 32 height 18
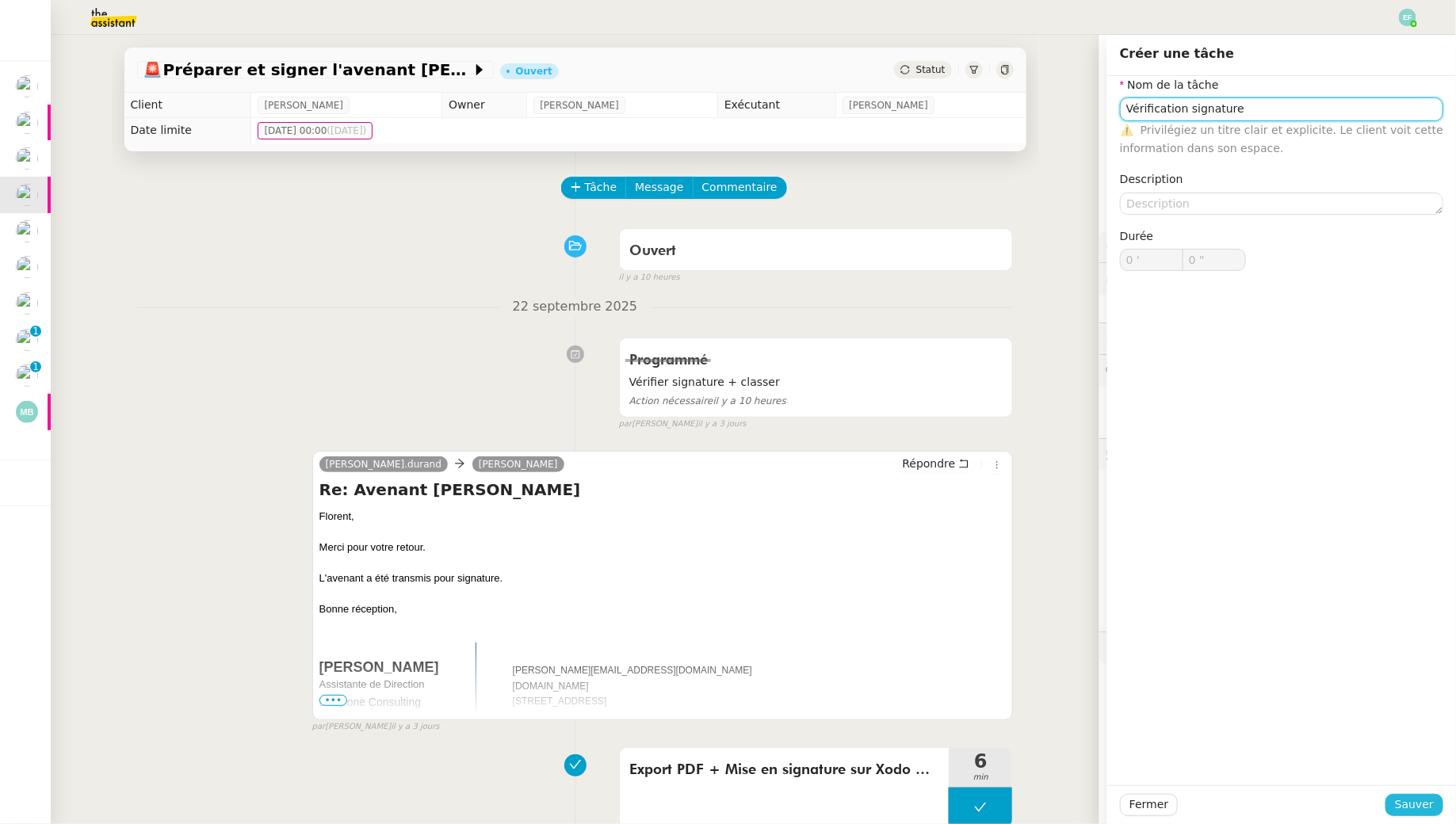
type input "Vérification signature"
click at [1420, 813] on span "Sauver" at bounding box center [1414, 805] width 39 height 18
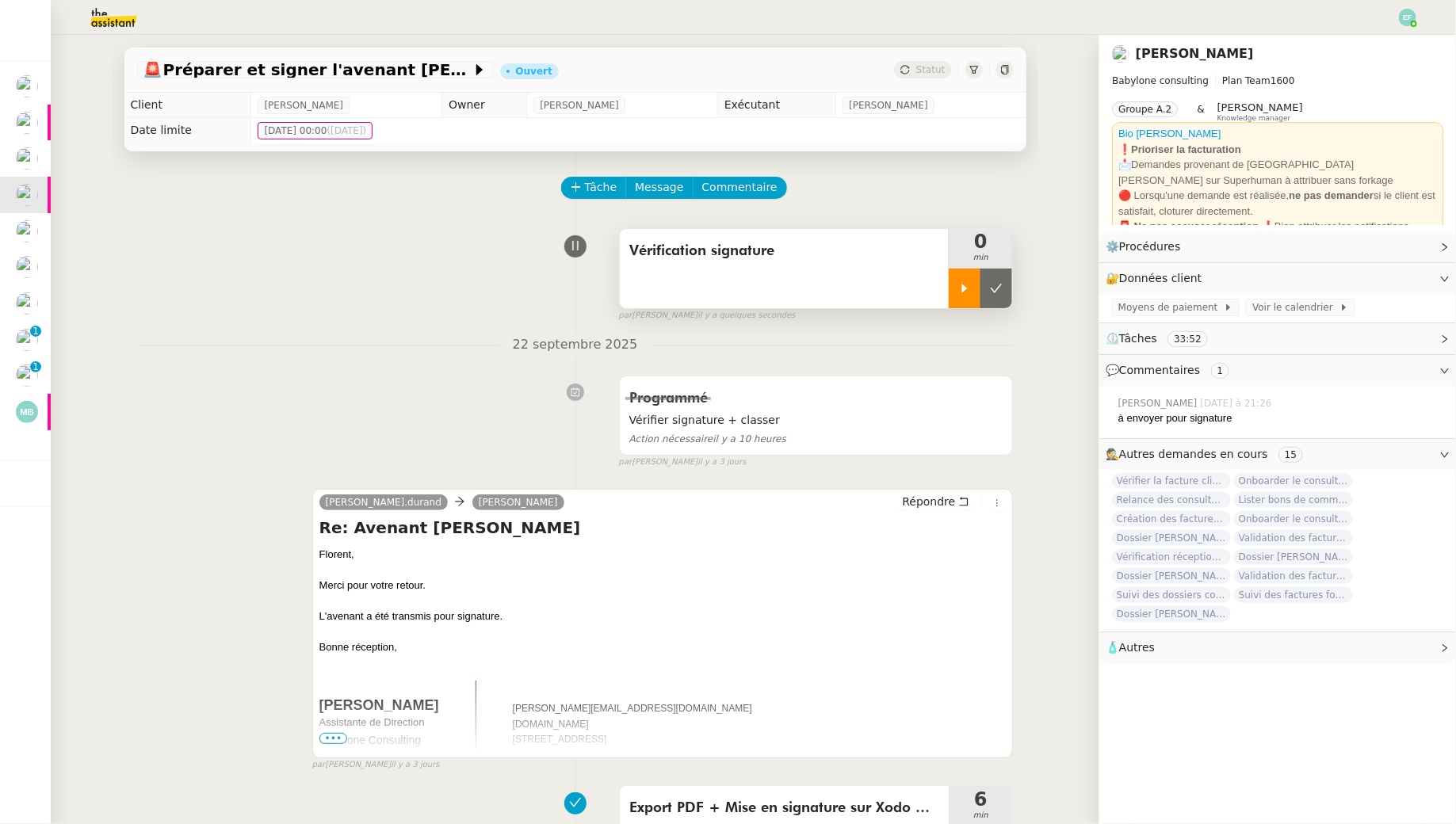
click at [958, 297] on div at bounding box center [964, 288] width 31 height 40
click at [984, 291] on icon at bounding box center [980, 288] width 12 height 12
click at [973, 292] on div at bounding box center [964, 288] width 31 height 40
click at [771, 279] on div "Vérification signature" at bounding box center [784, 269] width 330 height 80
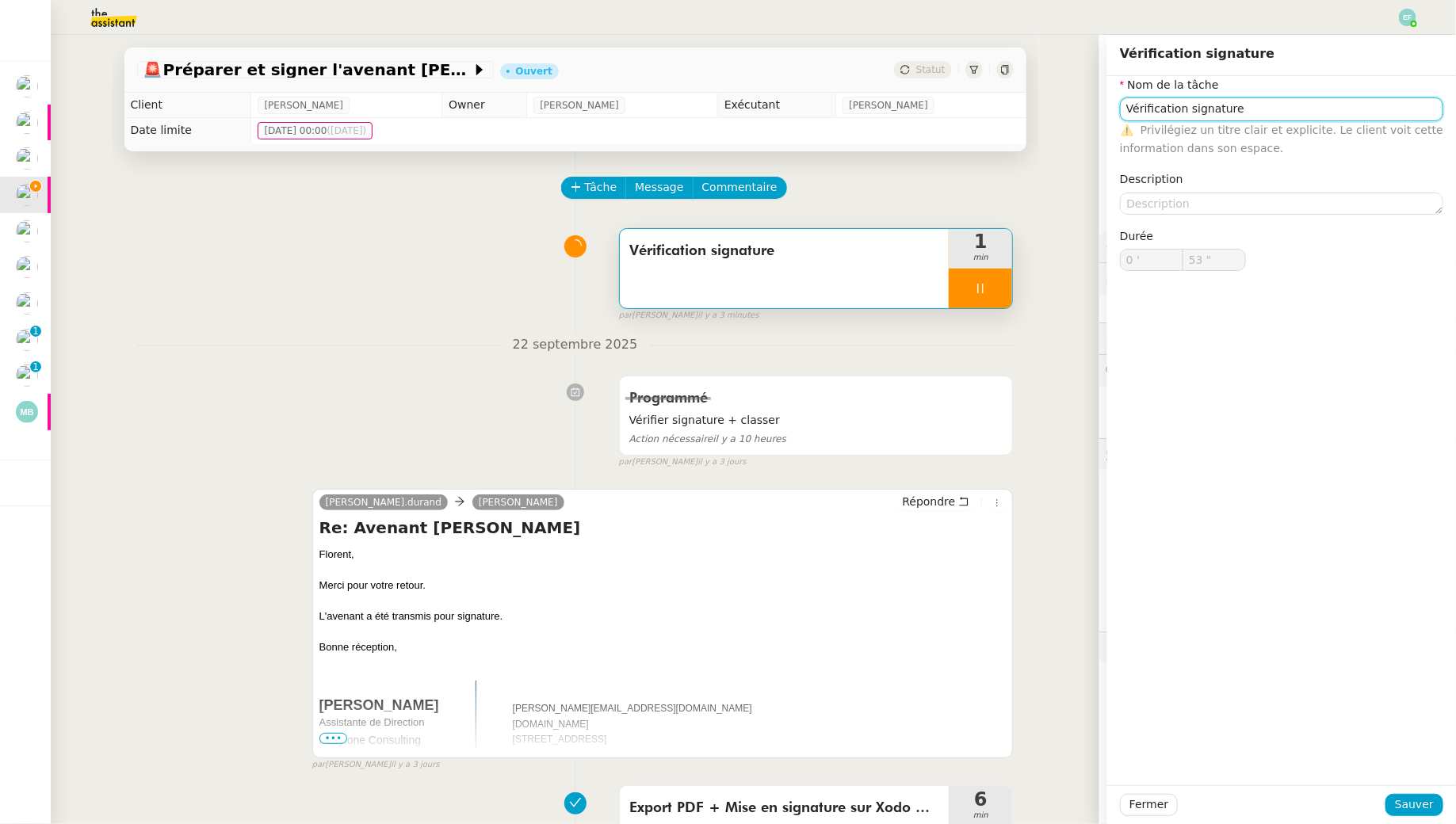
click at [1305, 108] on input "Vérification signature" at bounding box center [1281, 109] width 323 height 23
type input "Vérification signature +"
type input "54 ""
type input "Vérification signature + ck"
type input "56 ""
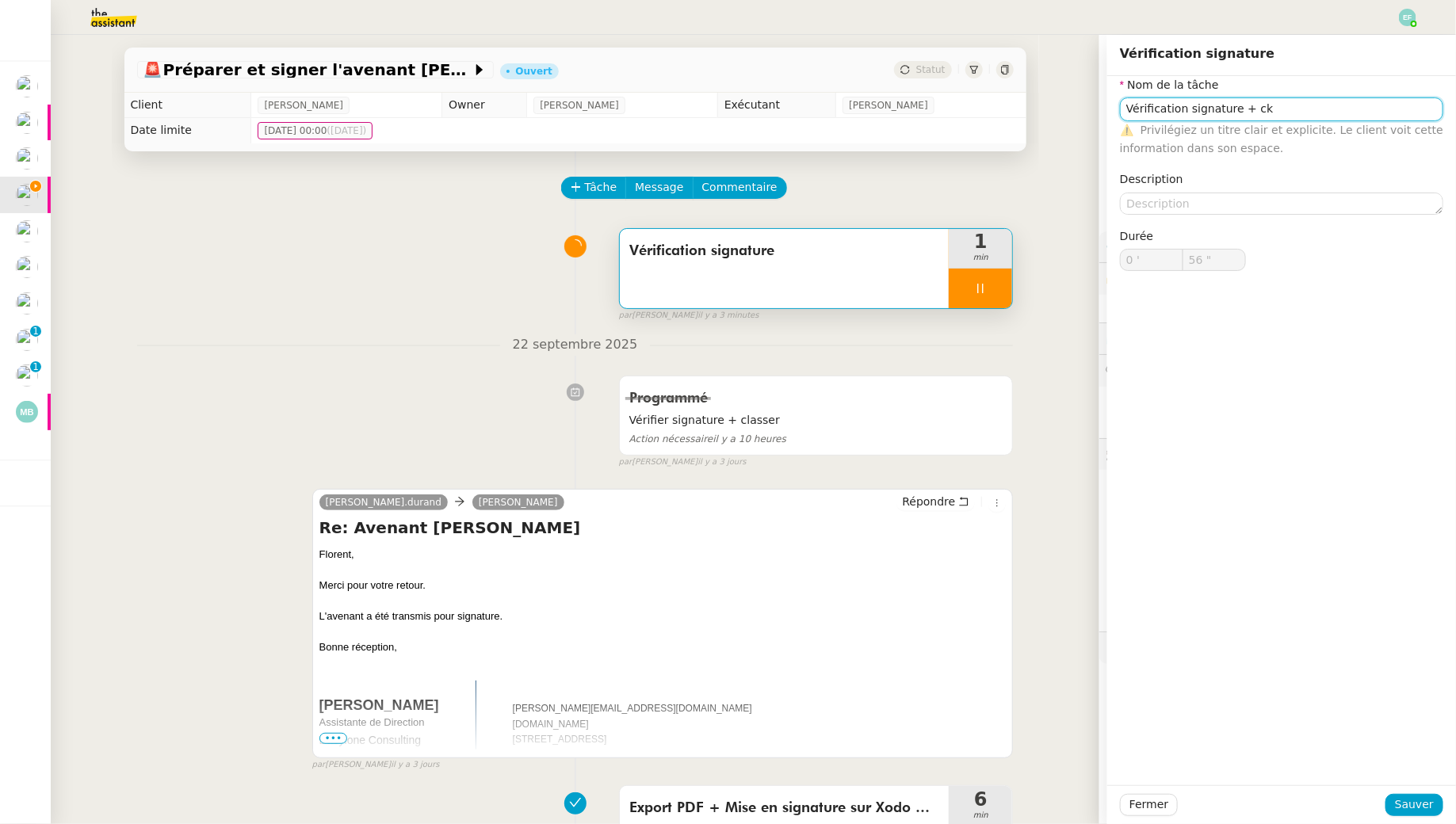
click at [1325, 106] on input "Vérification signature + ck" at bounding box center [1281, 109] width 323 height 23
type input "Vérification signature + clas"
type input "57 ""
type input "Vérification signature + classement"
type input "59 ""
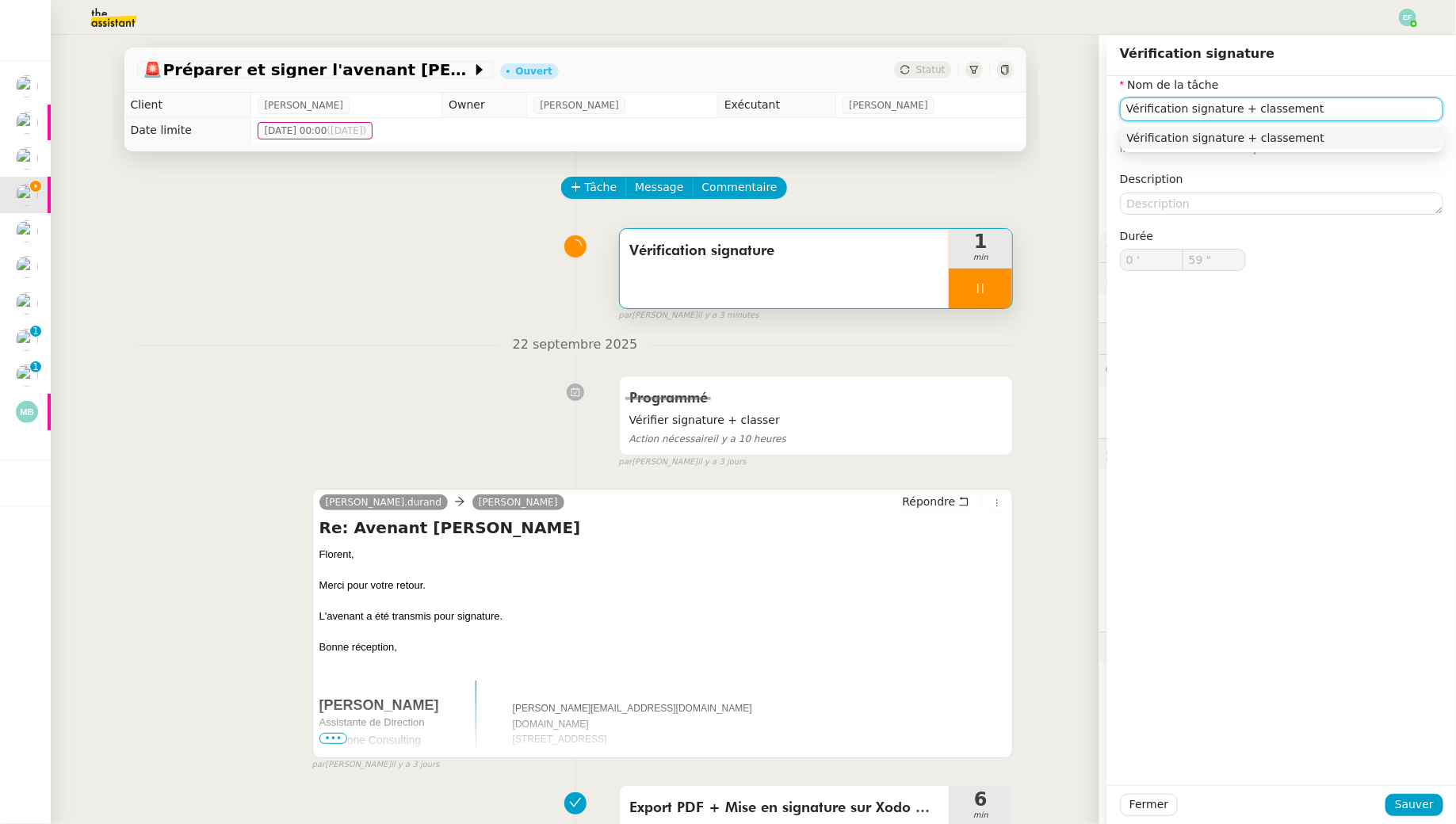
type input "Vérification signature + classement"
click at [1407, 823] on div "Fermer Sauver" at bounding box center [1281, 804] width 349 height 39
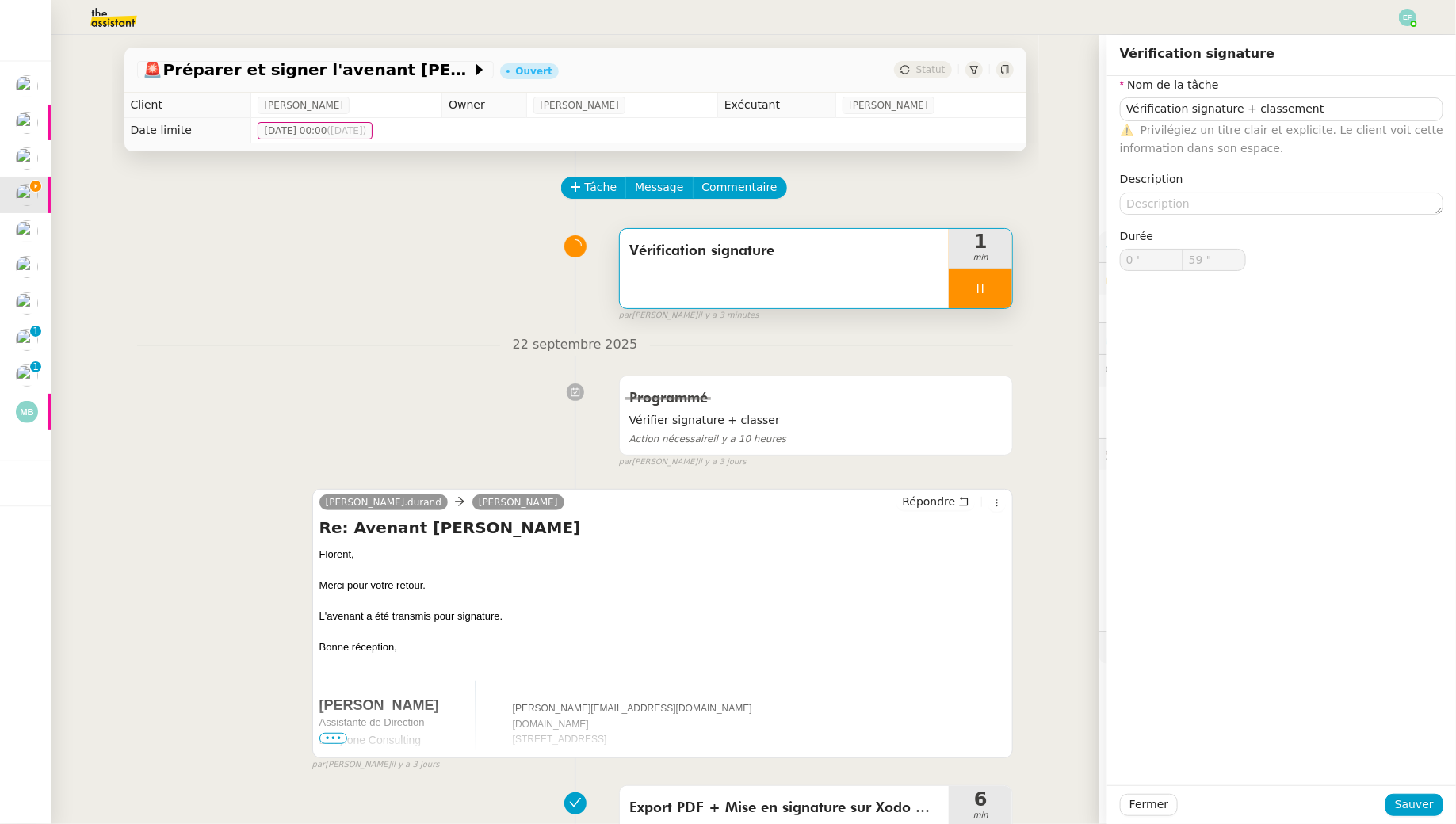
type input "1 '"
type input "0 ""
click at [1404, 809] on span "Sauver" at bounding box center [1414, 805] width 39 height 18
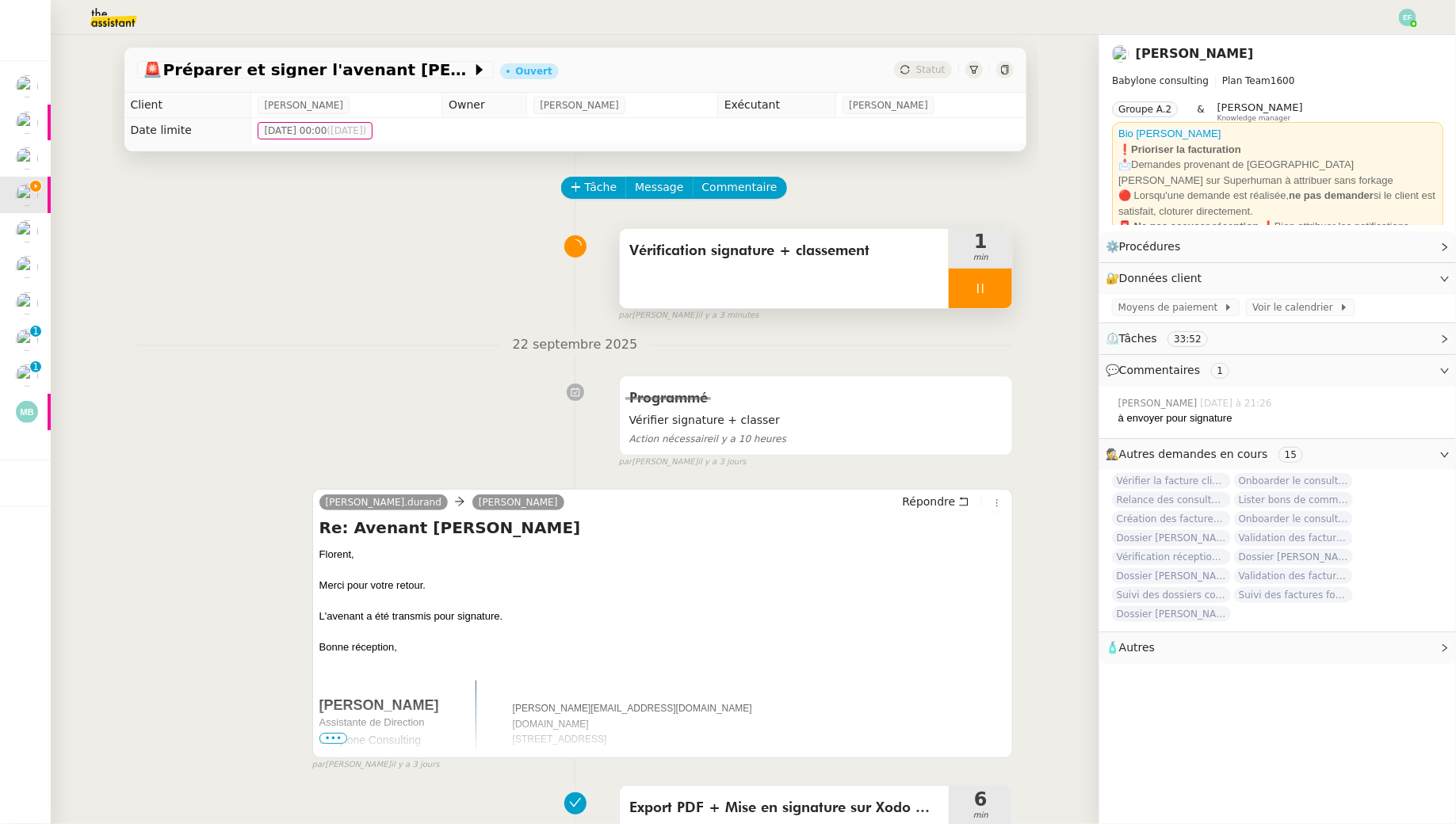
click at [854, 249] on span "Vérification signature + classement" at bounding box center [784, 251] width 311 height 24
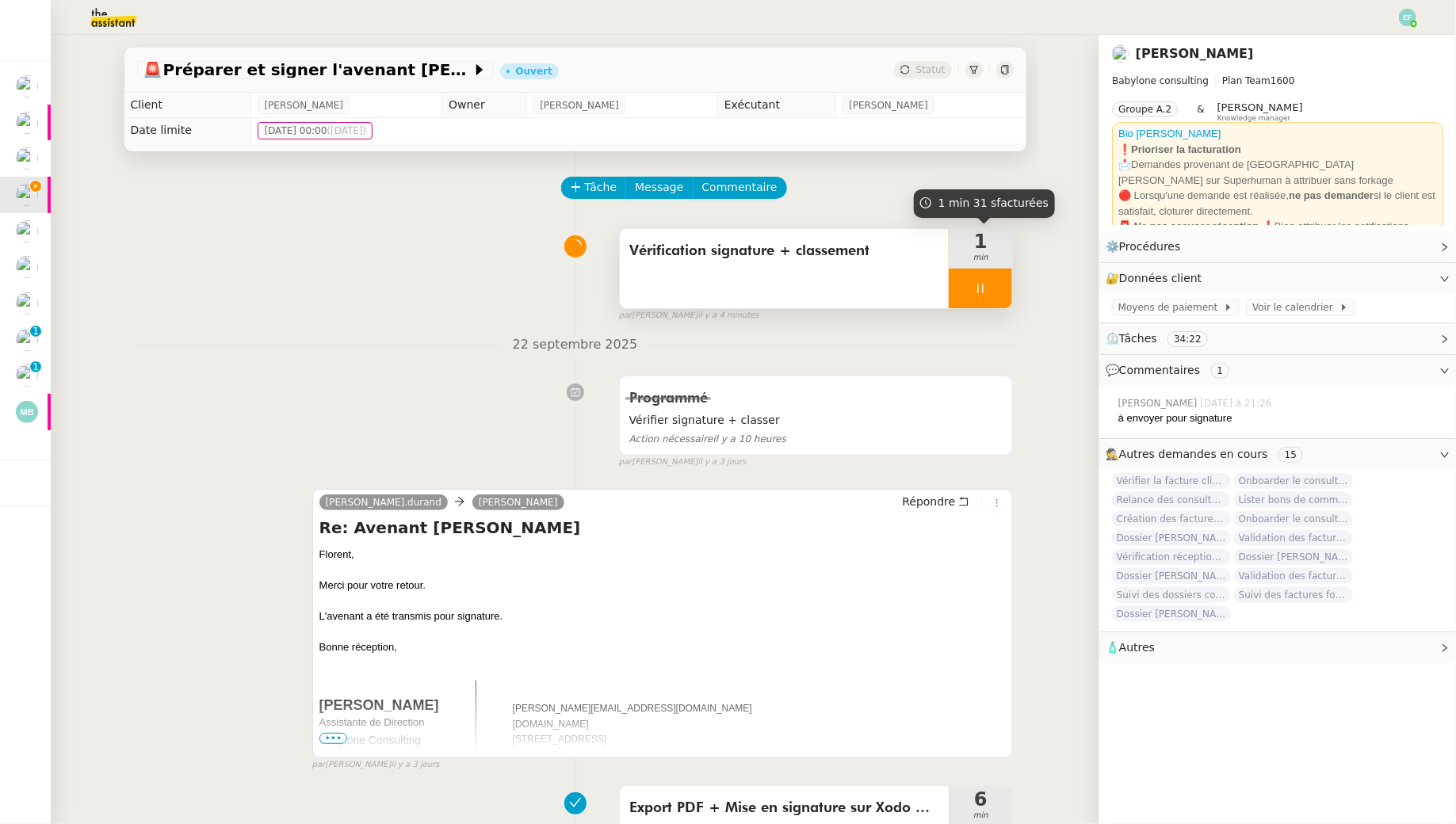
click at [998, 294] on div at bounding box center [980, 288] width 64 height 40
click at [998, 294] on icon at bounding box center [996, 288] width 12 height 12
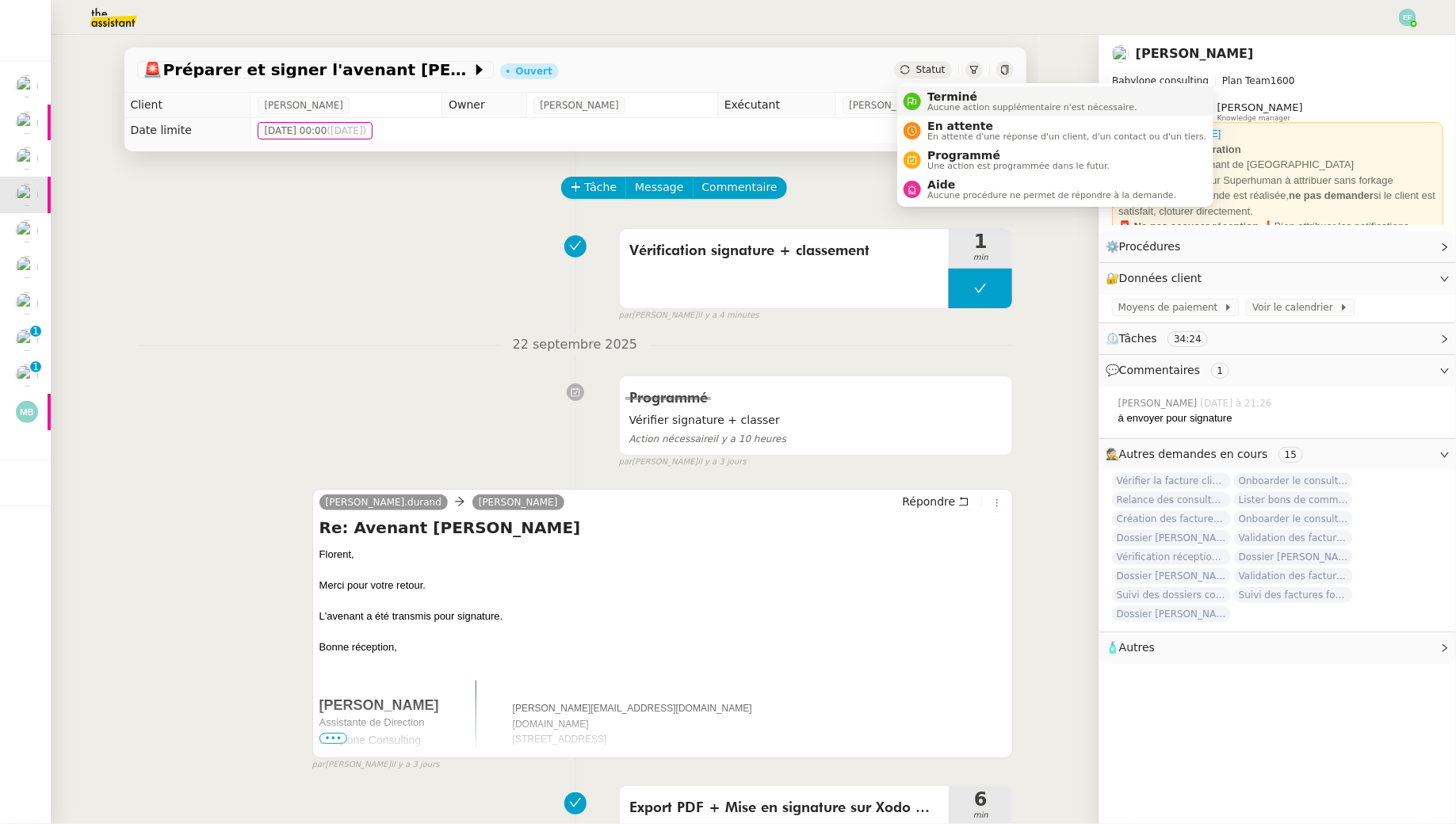
click at [927, 96] on div "Terminé Aucune action supplémentaire n'est nécessaire." at bounding box center [1029, 101] width 215 height 22
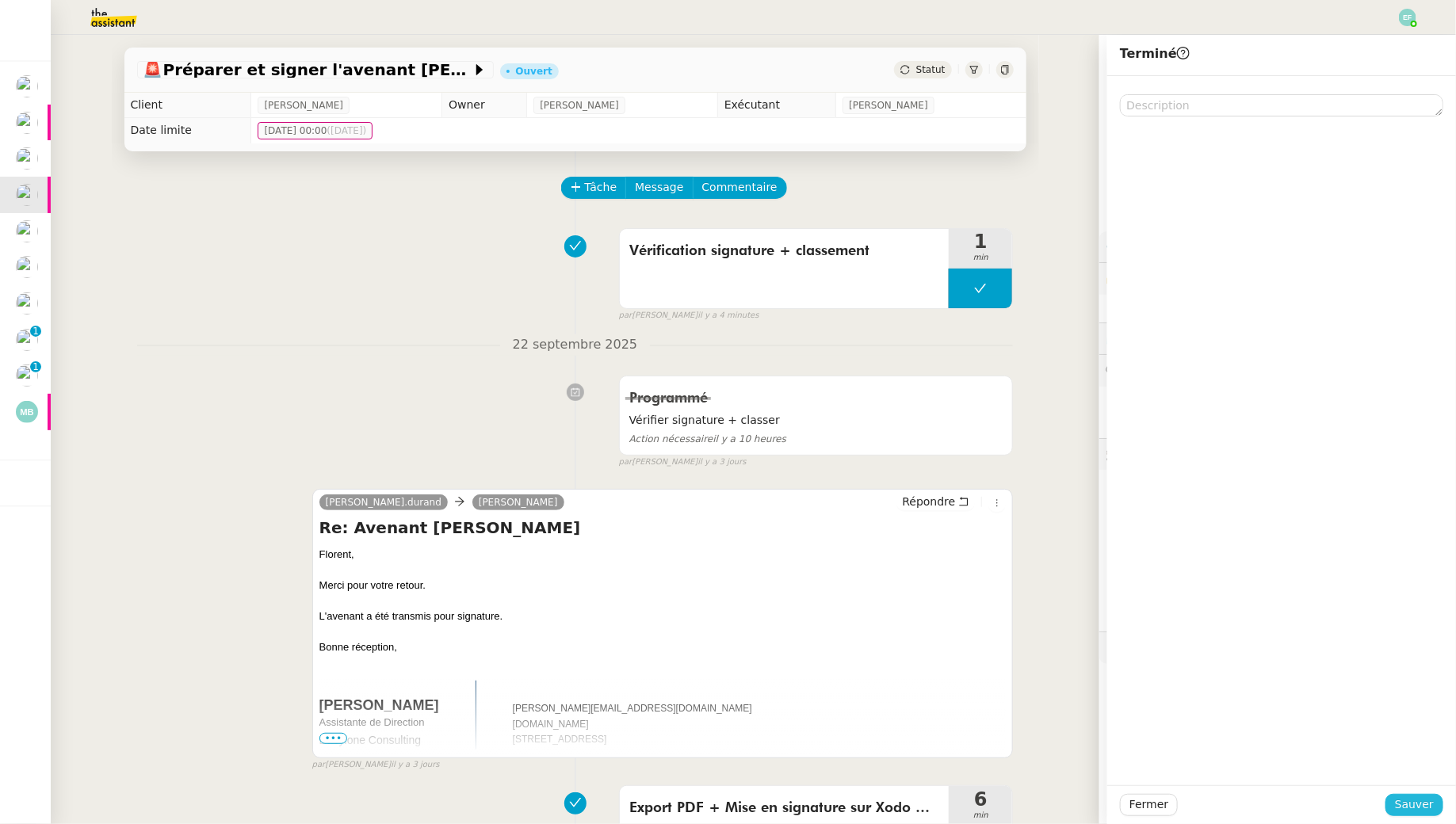
click at [1409, 801] on span "Sauver" at bounding box center [1414, 805] width 39 height 18
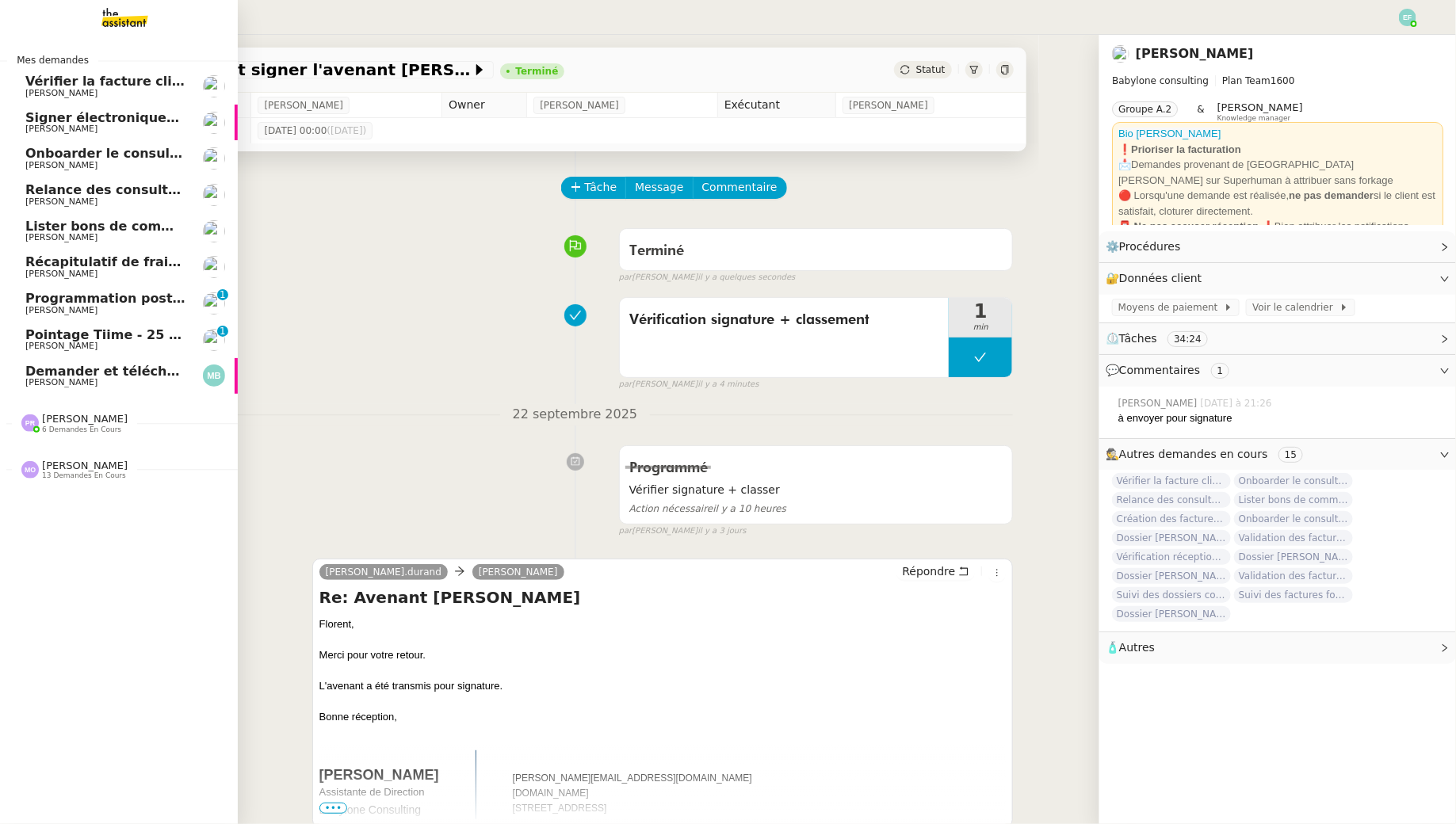
click at [67, 184] on span "Relance des consultants CRA - août 2025" at bounding box center [172, 190] width 293 height 15
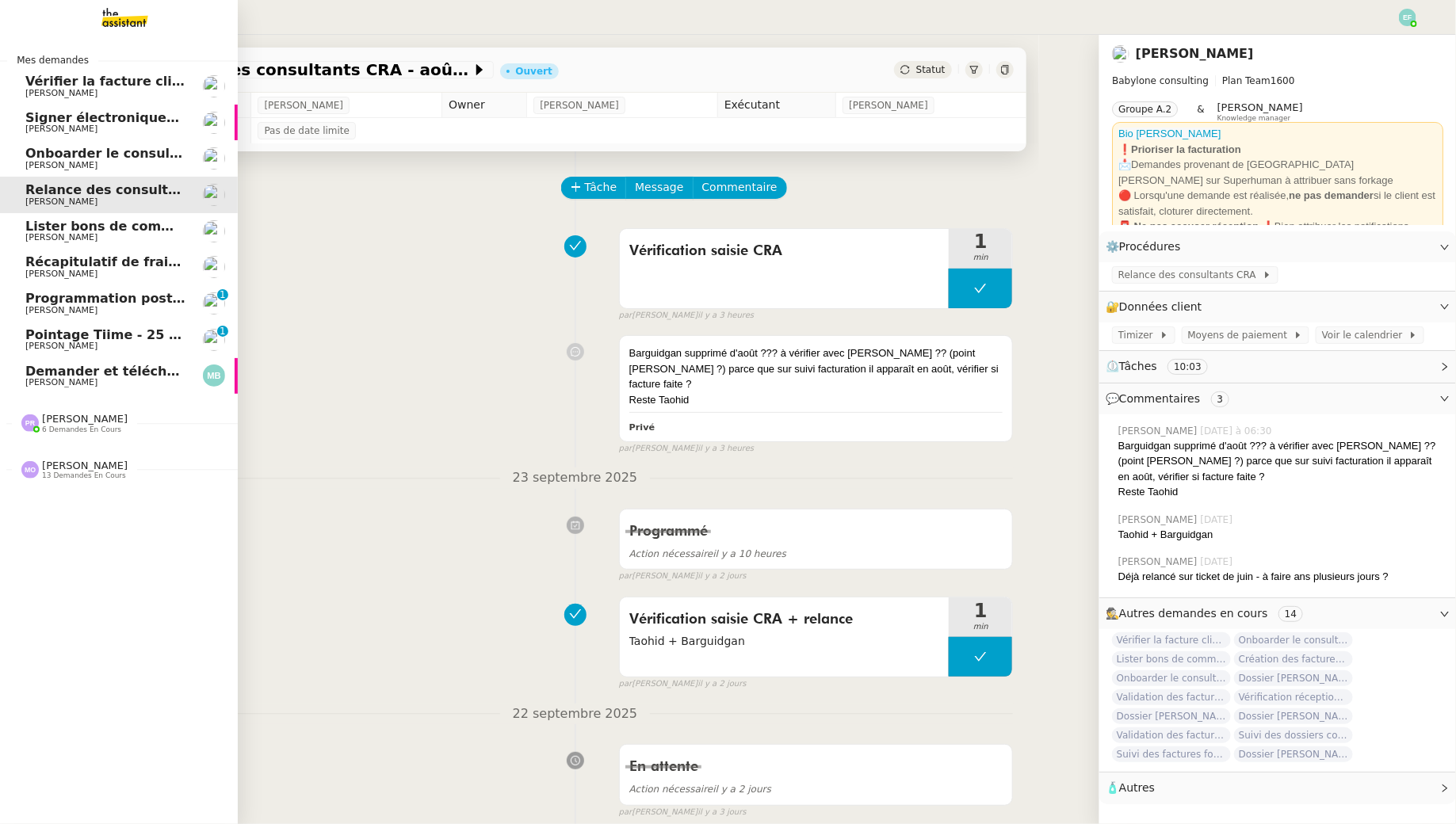
click at [114, 152] on span "Onboarder le consultant [PERSON_NAME]" at bounding box center [174, 153] width 297 height 15
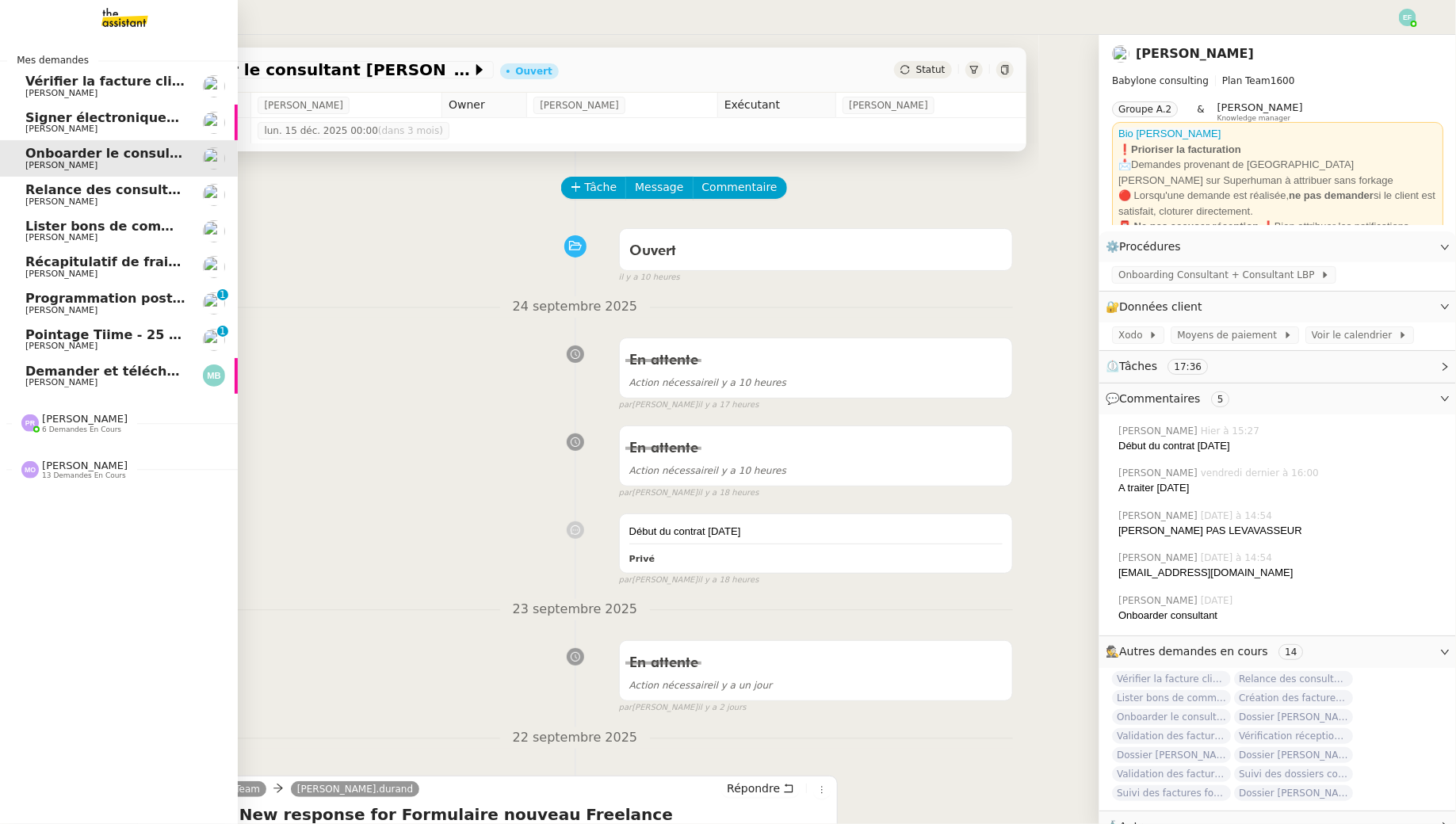
click at [113, 236] on span "[PERSON_NAME]" at bounding box center [105, 237] width 160 height 9
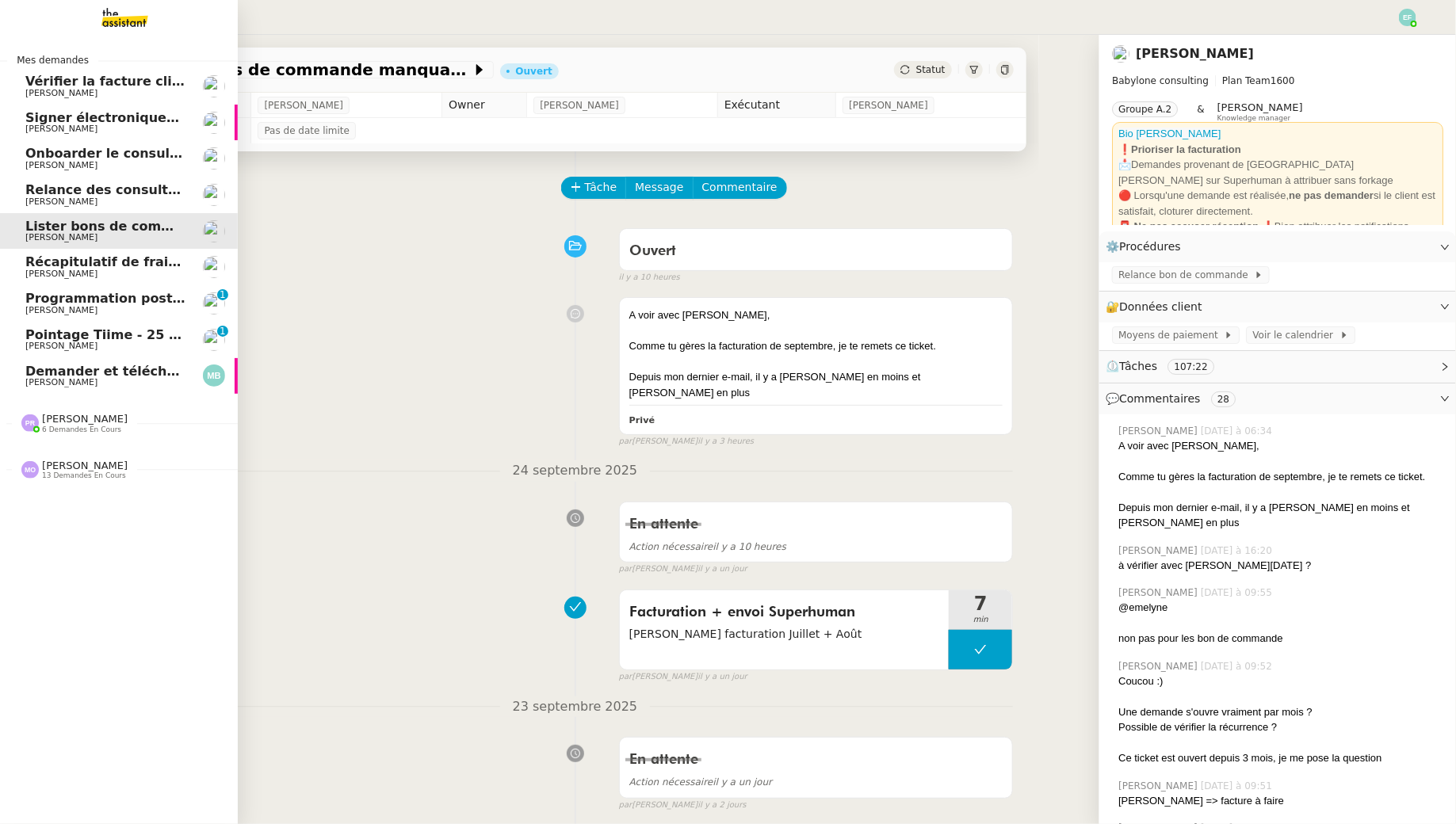
click at [111, 280] on link "Récapitulatif de frais de projet - septembre 2025 Juliette Rihal" at bounding box center [118, 267] width 238 height 36
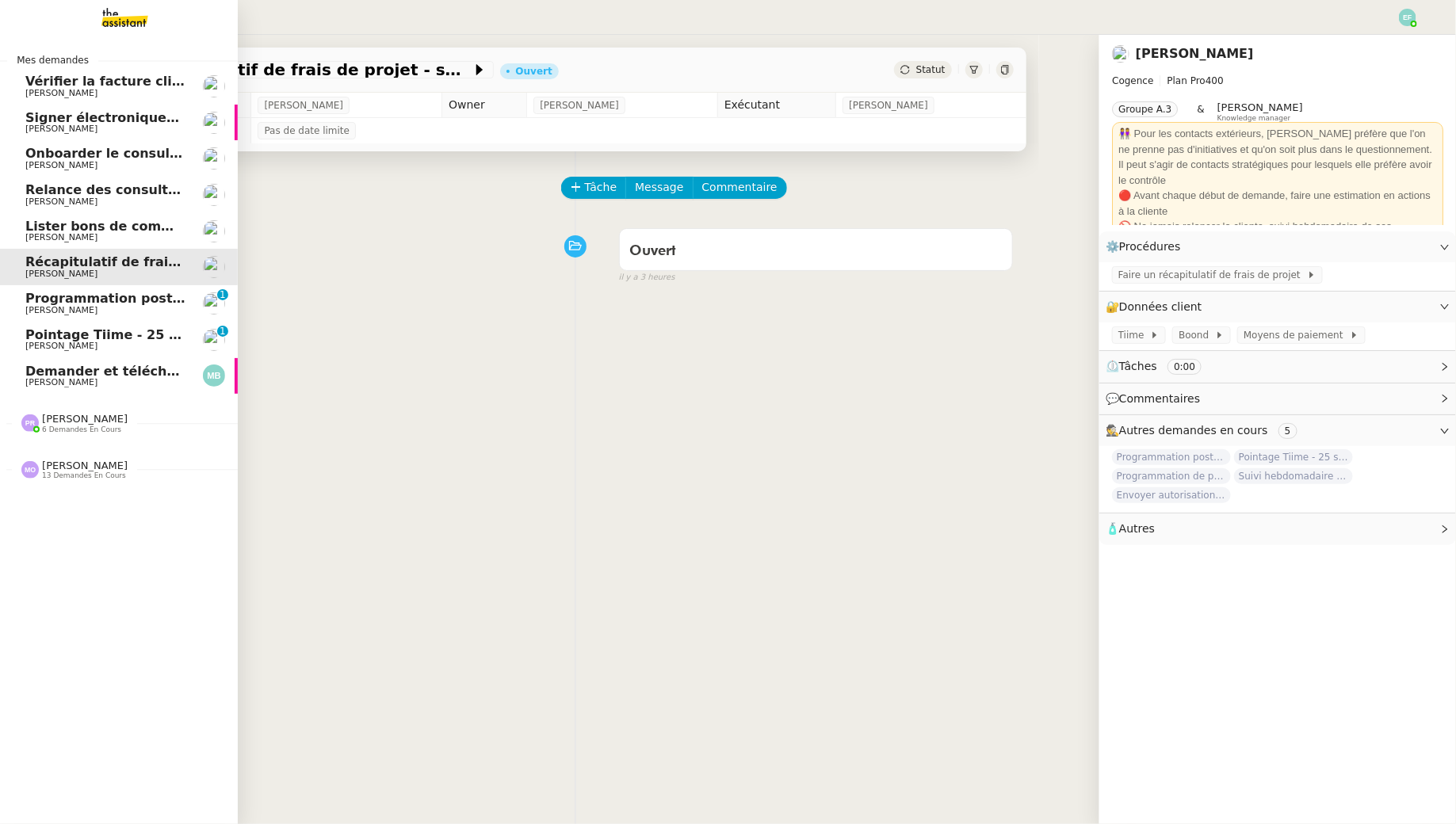
click at [108, 306] on span "[PERSON_NAME]" at bounding box center [105, 310] width 160 height 9
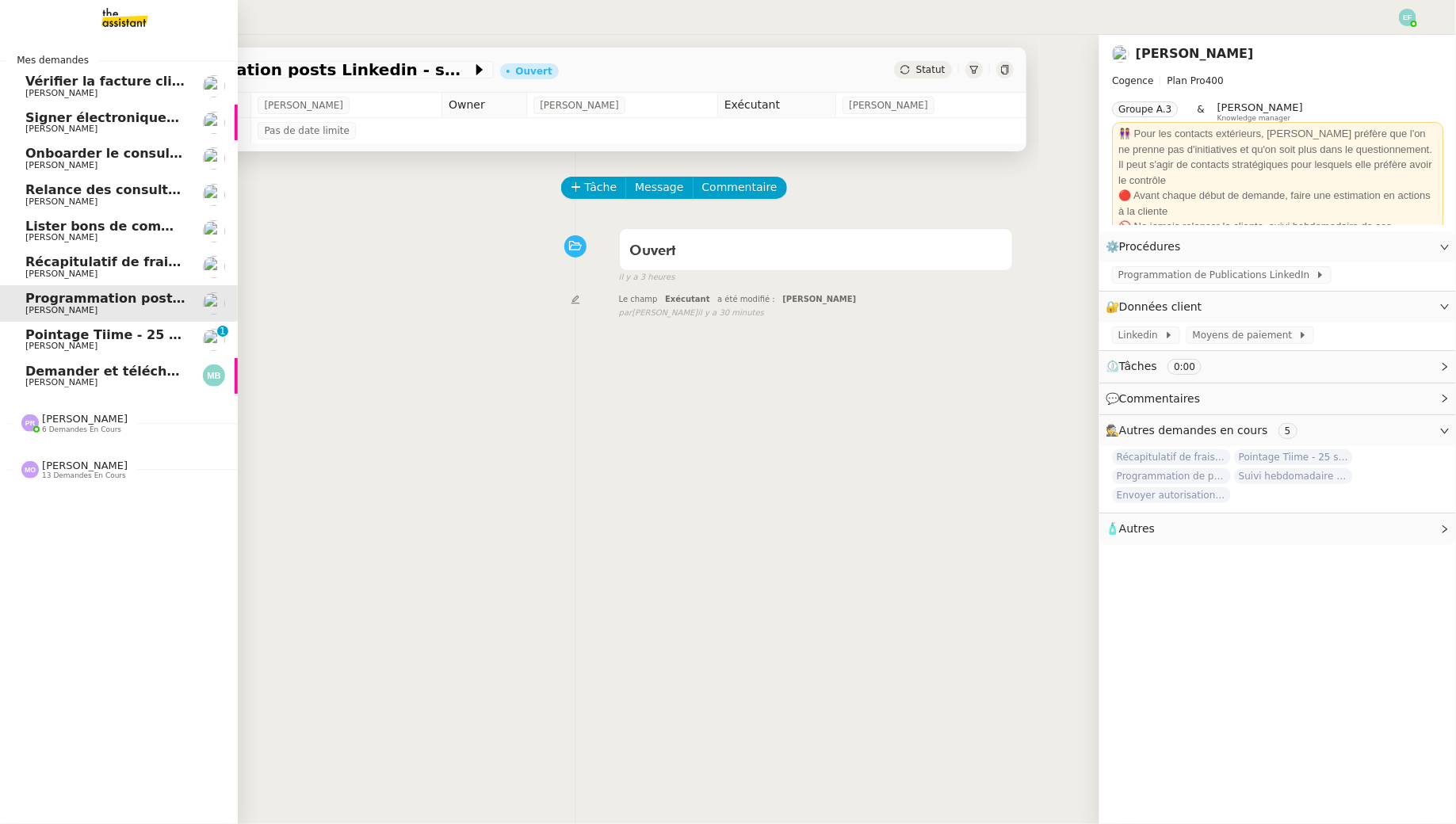
click at [131, 321] on link "Pointage Tiime - 25 septembre 2025 Juliette Rihal 0 1 2 3 4 5 6 7 8 9" at bounding box center [118, 340] width 238 height 36
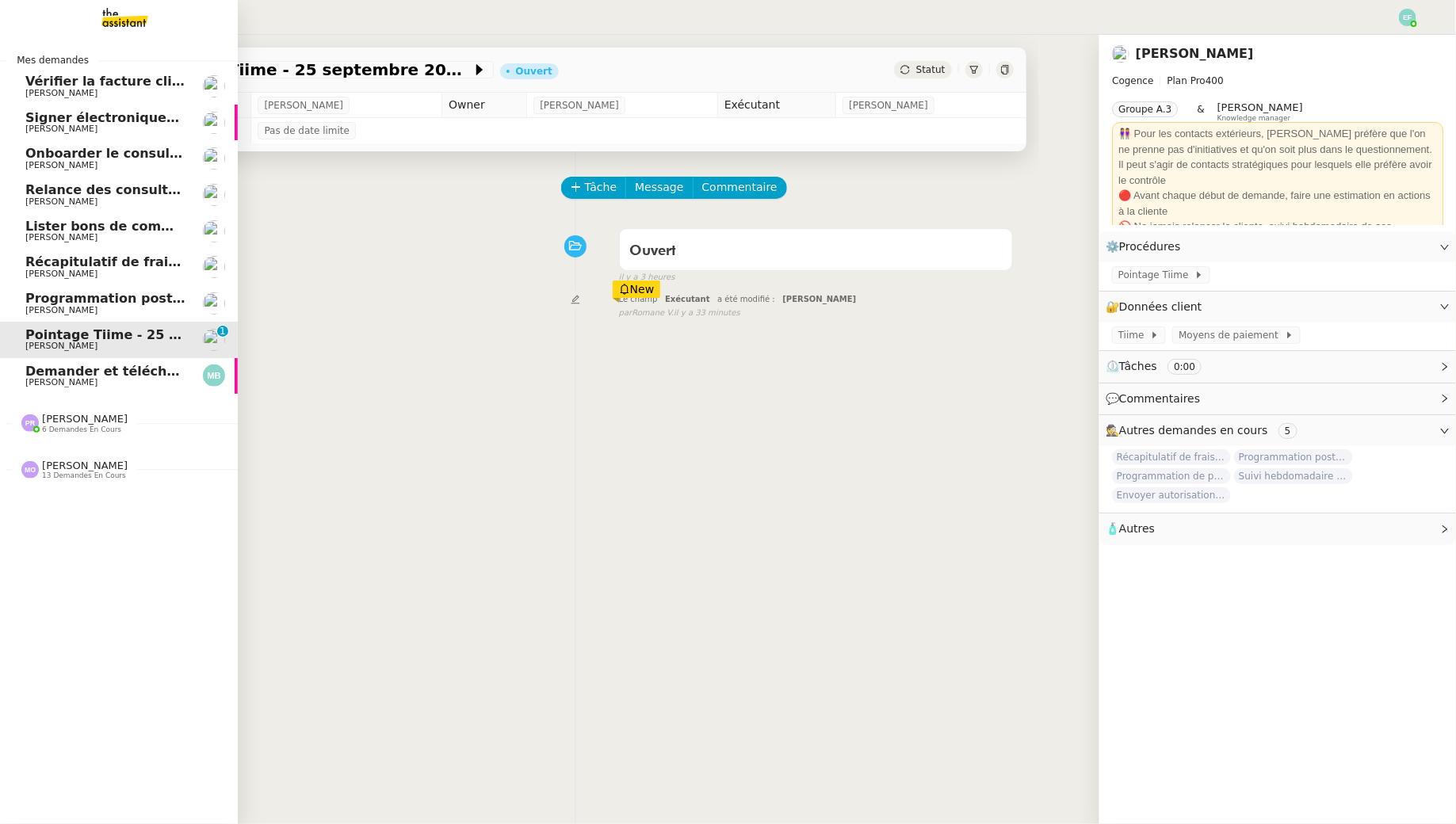
click at [130, 306] on span "[PERSON_NAME]" at bounding box center [105, 310] width 160 height 9
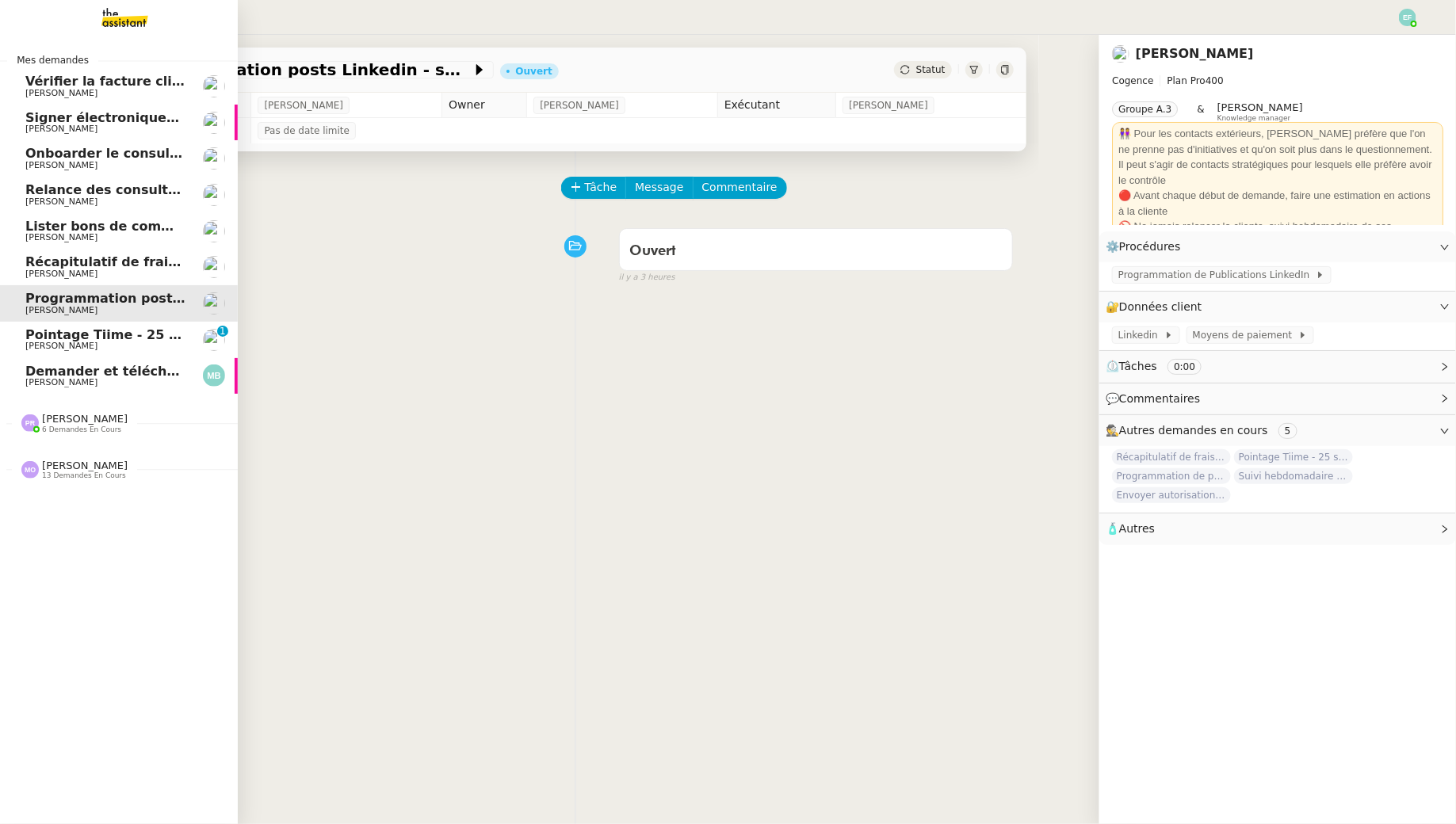
click at [140, 325] on link "Pointage Tiime - 25 septembre 2025 Juliette Rihal 0 1 2 3 4 5 6 7 8 9" at bounding box center [118, 340] width 238 height 36
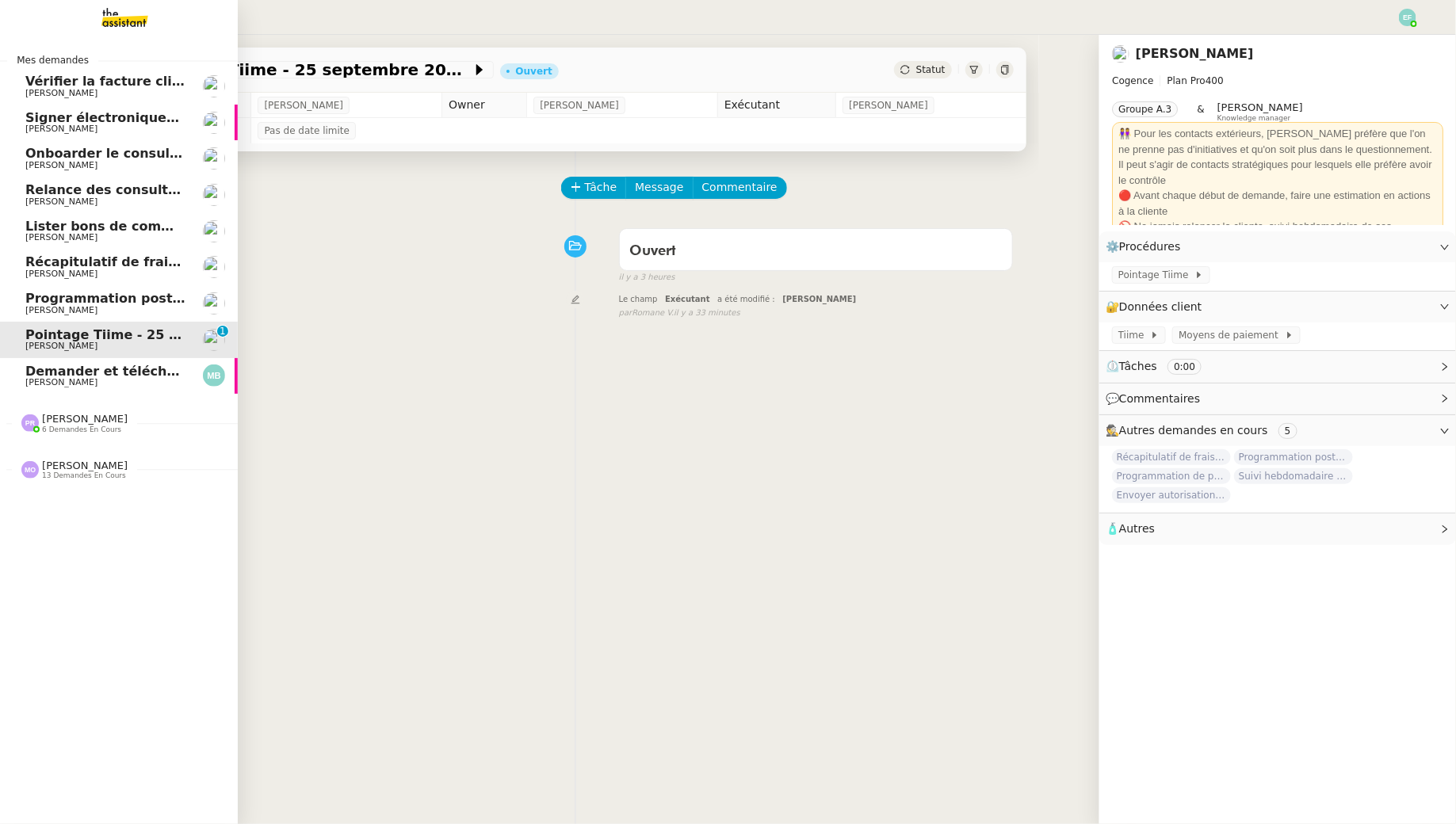
click at [153, 277] on span "[PERSON_NAME]" at bounding box center [105, 273] width 160 height 9
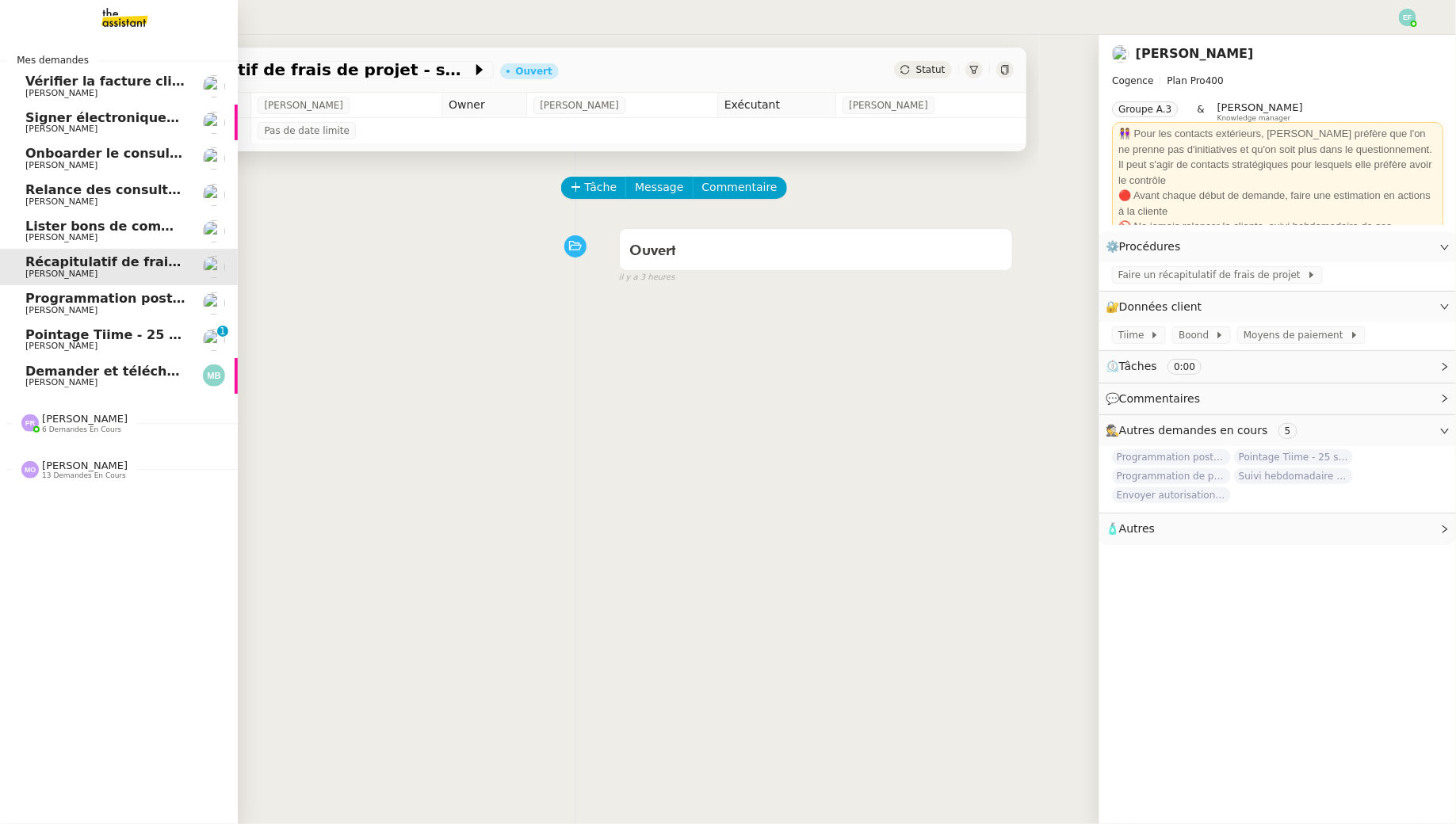
click at [153, 289] on link "Programmation posts Linkedin - septembre 2025 Juliette Rihal" at bounding box center [118, 303] width 238 height 36
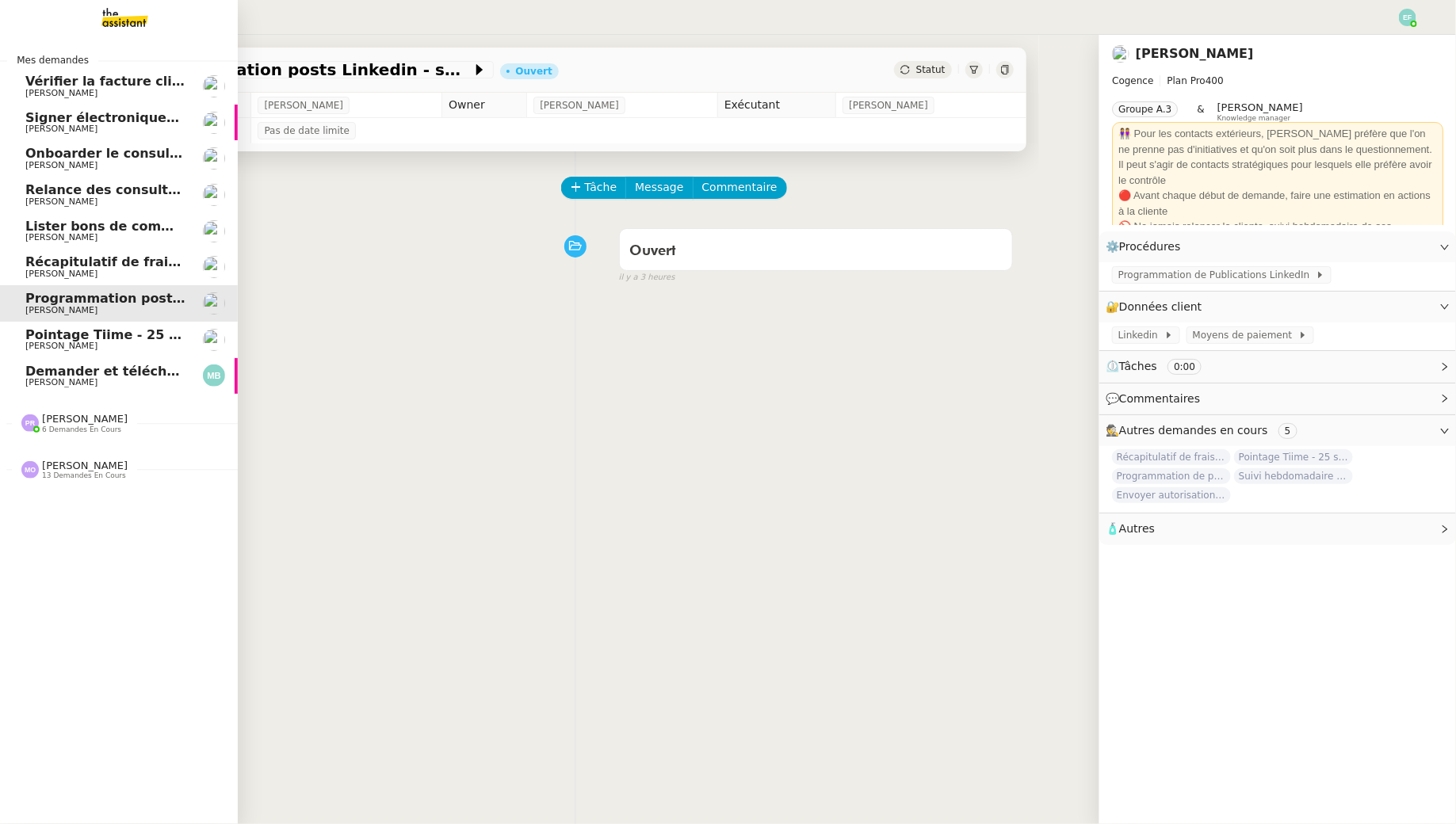
click at [153, 311] on span "[PERSON_NAME]" at bounding box center [105, 310] width 160 height 9
click at [151, 332] on span "Pointage Tiime - 25 septembre 2025" at bounding box center [156, 335] width 260 height 15
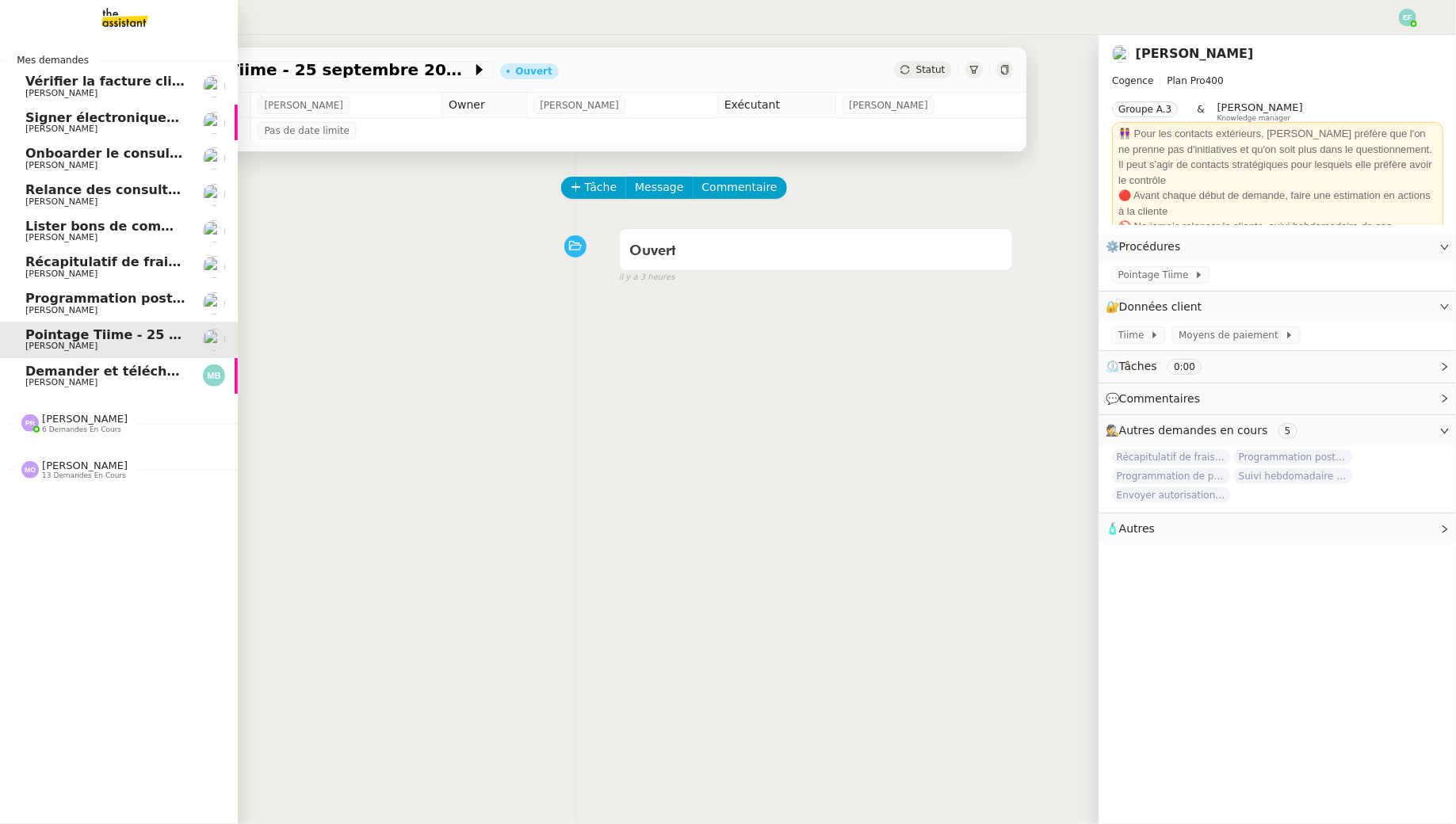
click at [155, 367] on span "Demander et télécharger les factures pour Qonto" at bounding box center [202, 371] width 354 height 15
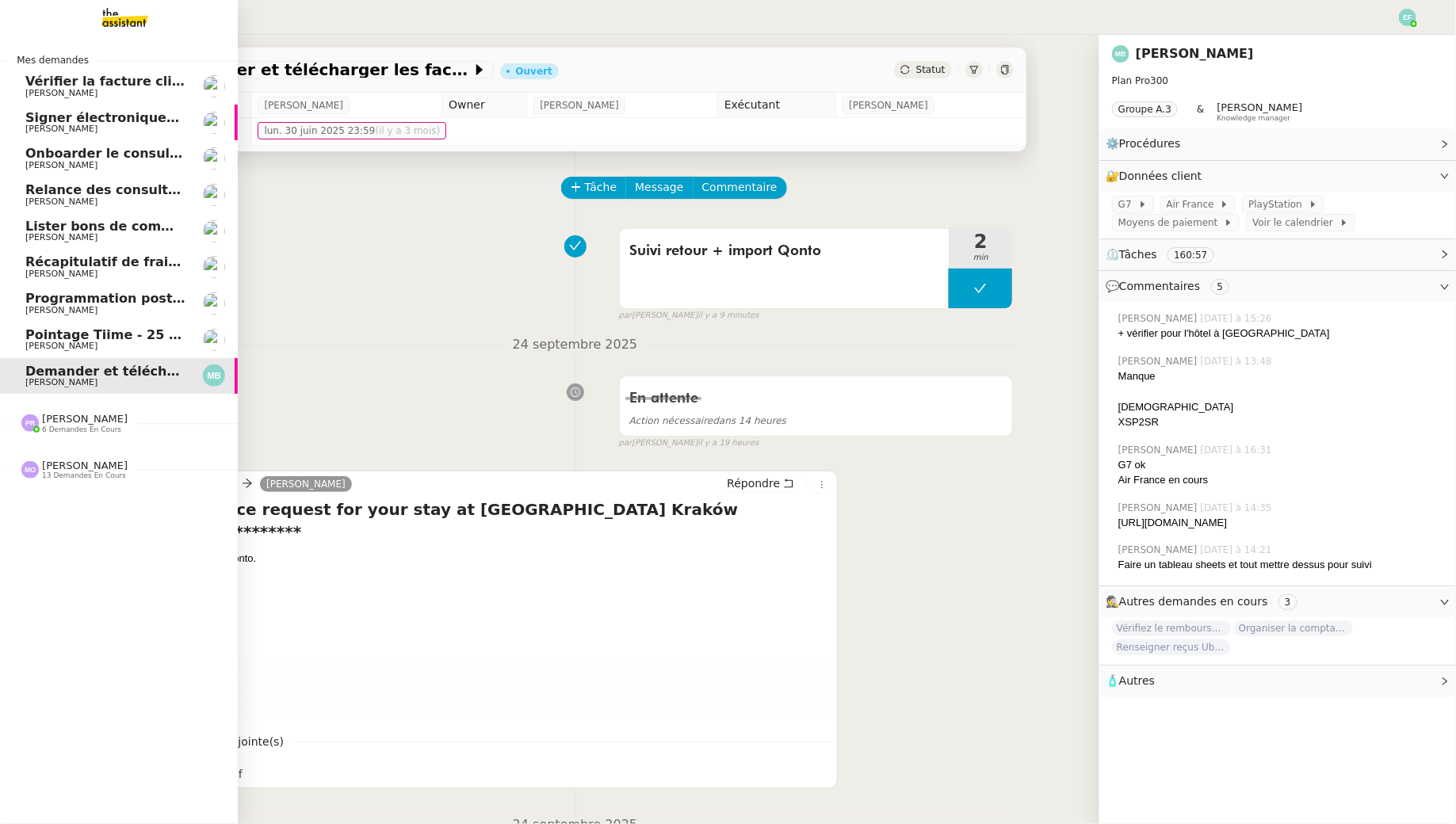
click at [54, 85] on span "Vérifier la facture client Accetal" at bounding box center [139, 81] width 227 height 15
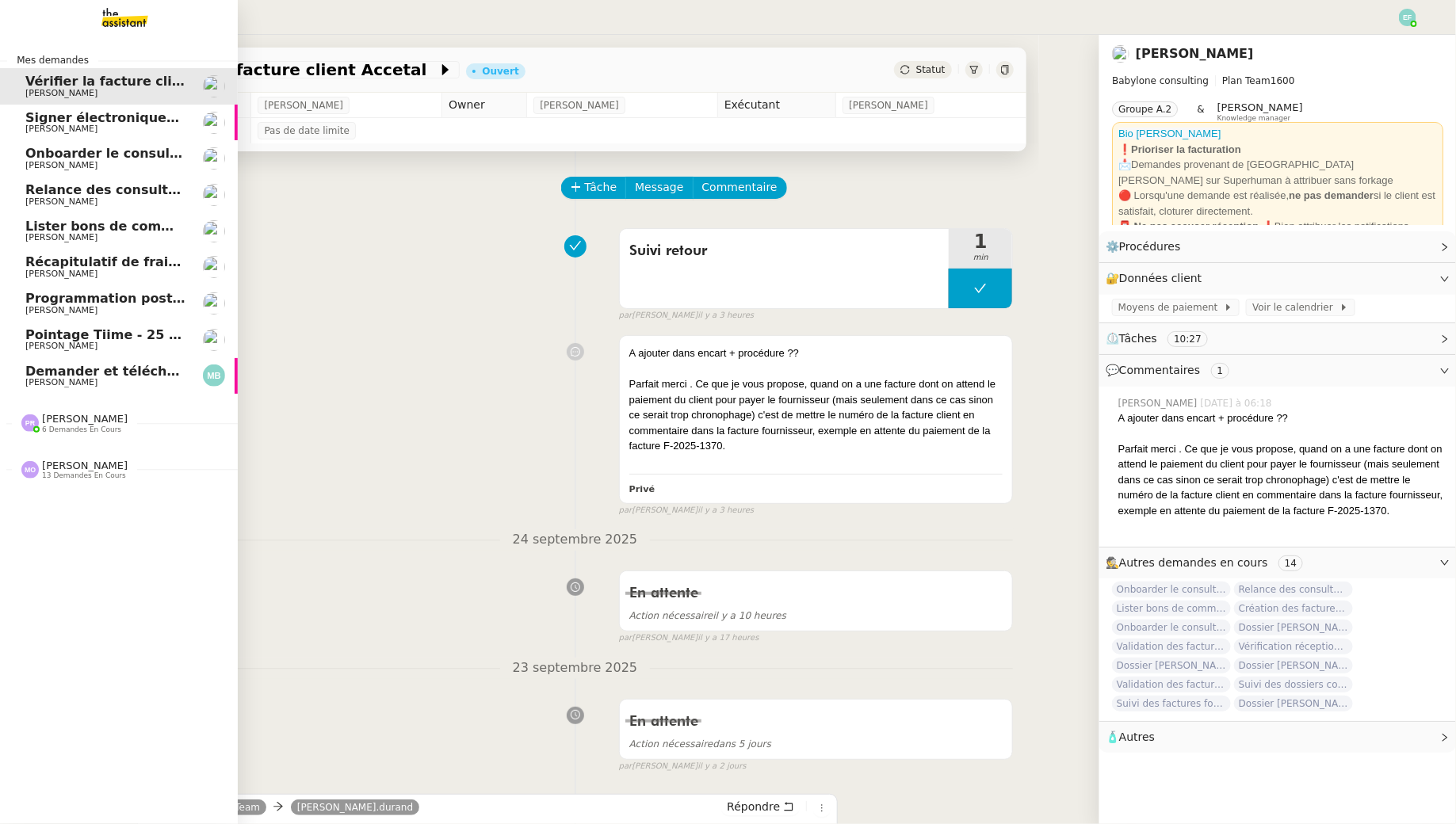
click at [41, 119] on span "Signer électroniquement le document" at bounding box center [161, 118] width 271 height 15
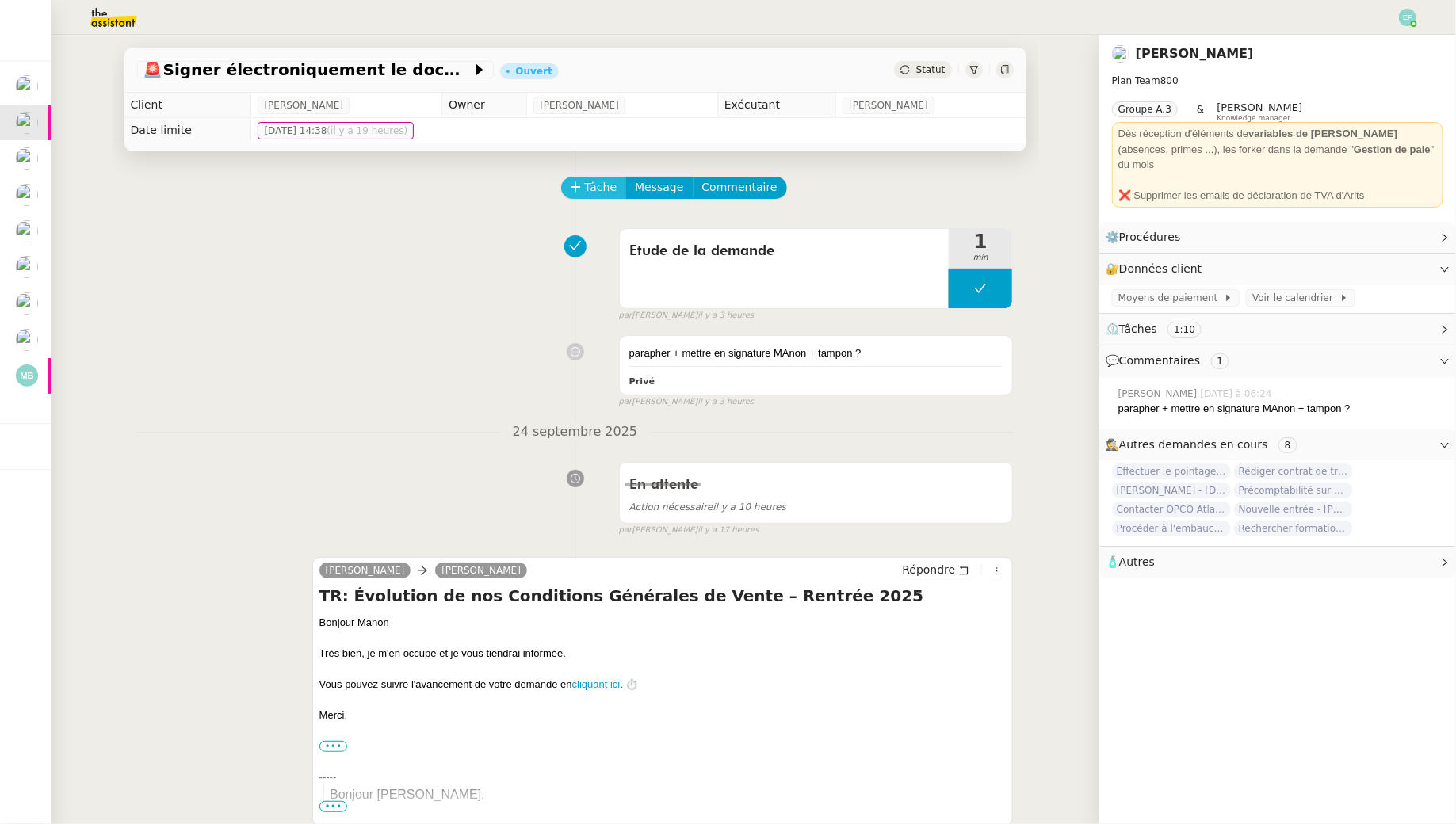
click at [597, 194] on span "Tâche" at bounding box center [600, 187] width 32 height 18
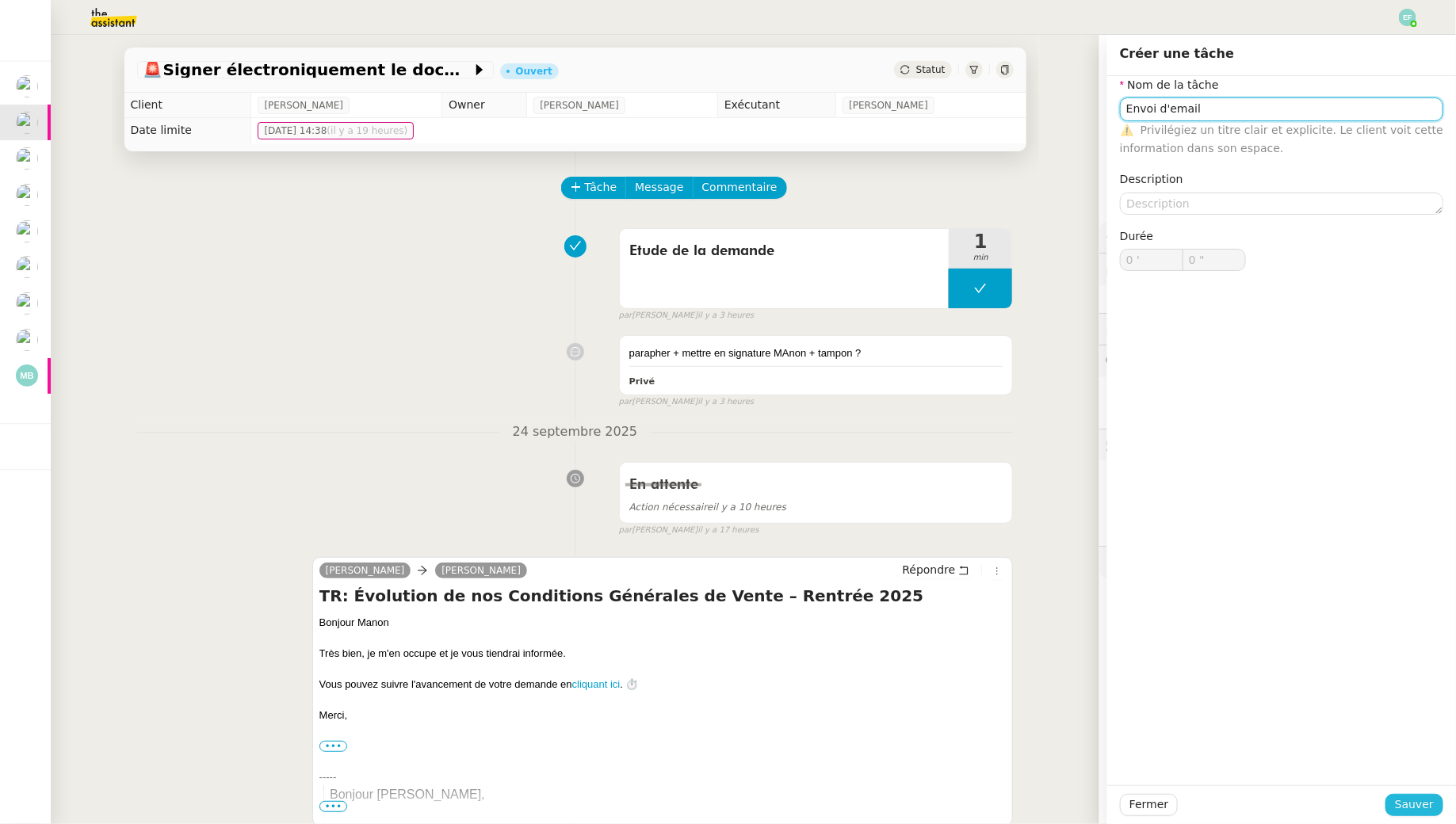
type input "Envoi d'email"
click at [1408, 802] on span "Sauver" at bounding box center [1414, 805] width 39 height 18
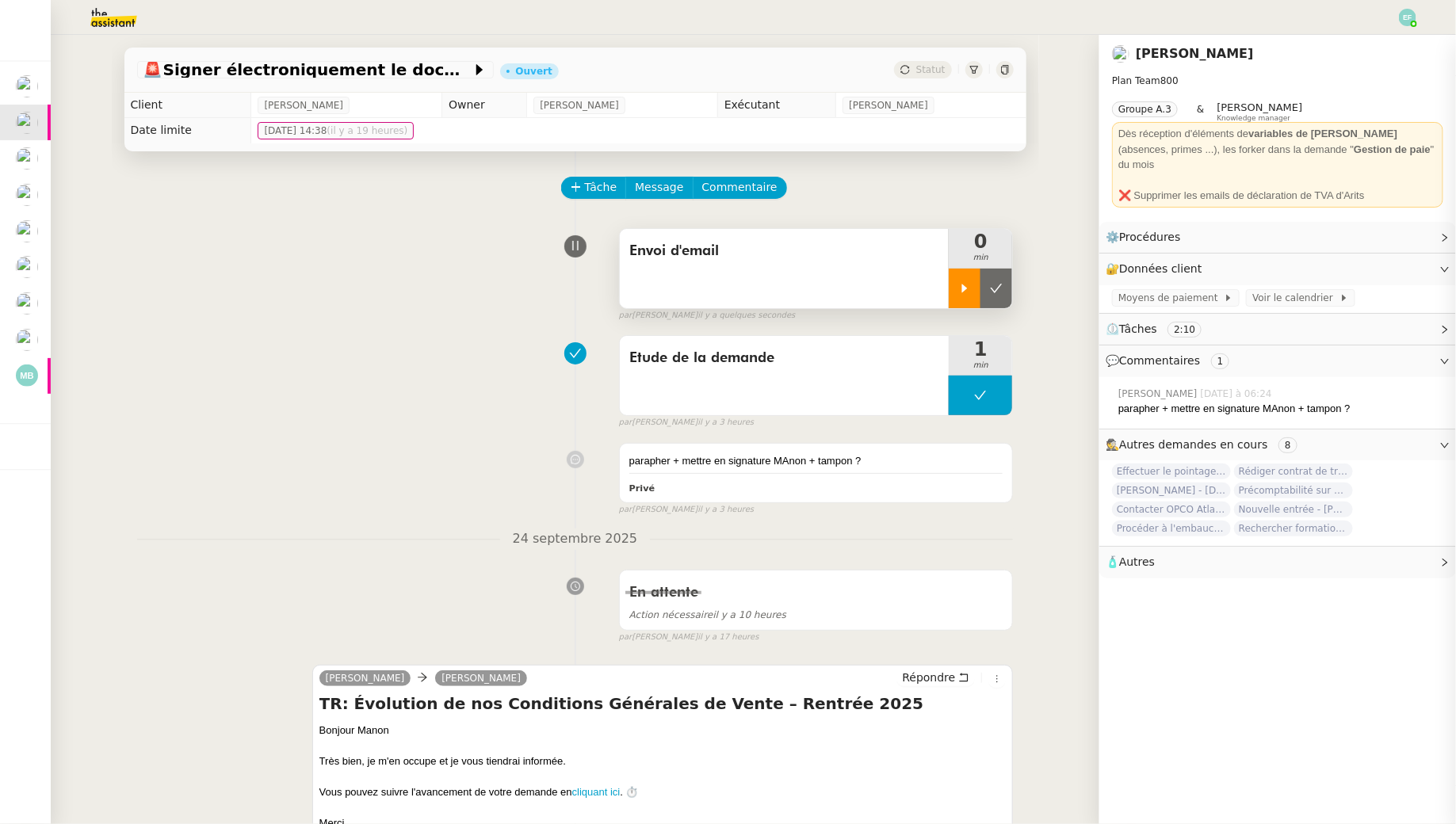
click at [963, 290] on icon at bounding box center [965, 288] width 6 height 9
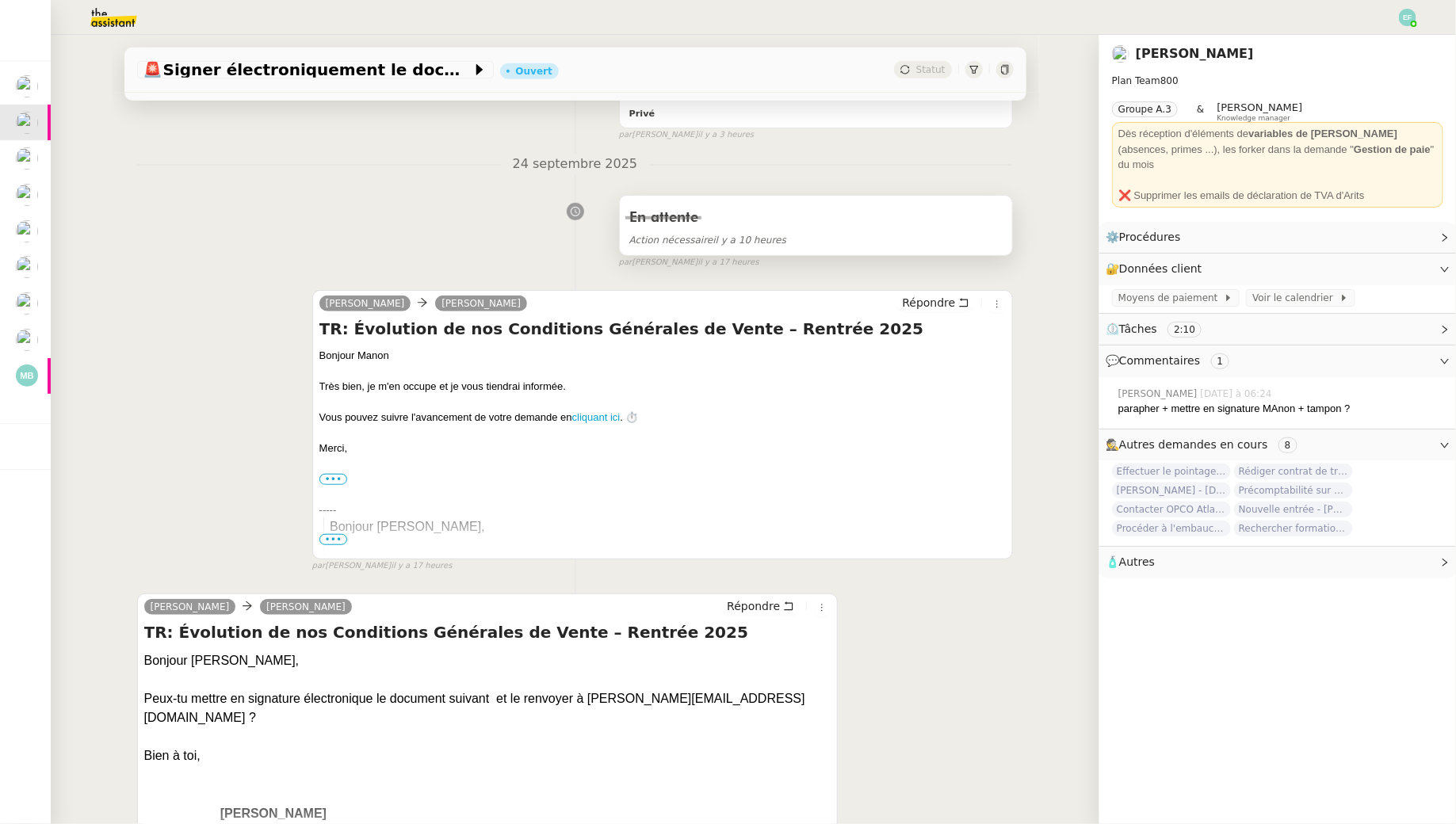
scroll to position [305, 0]
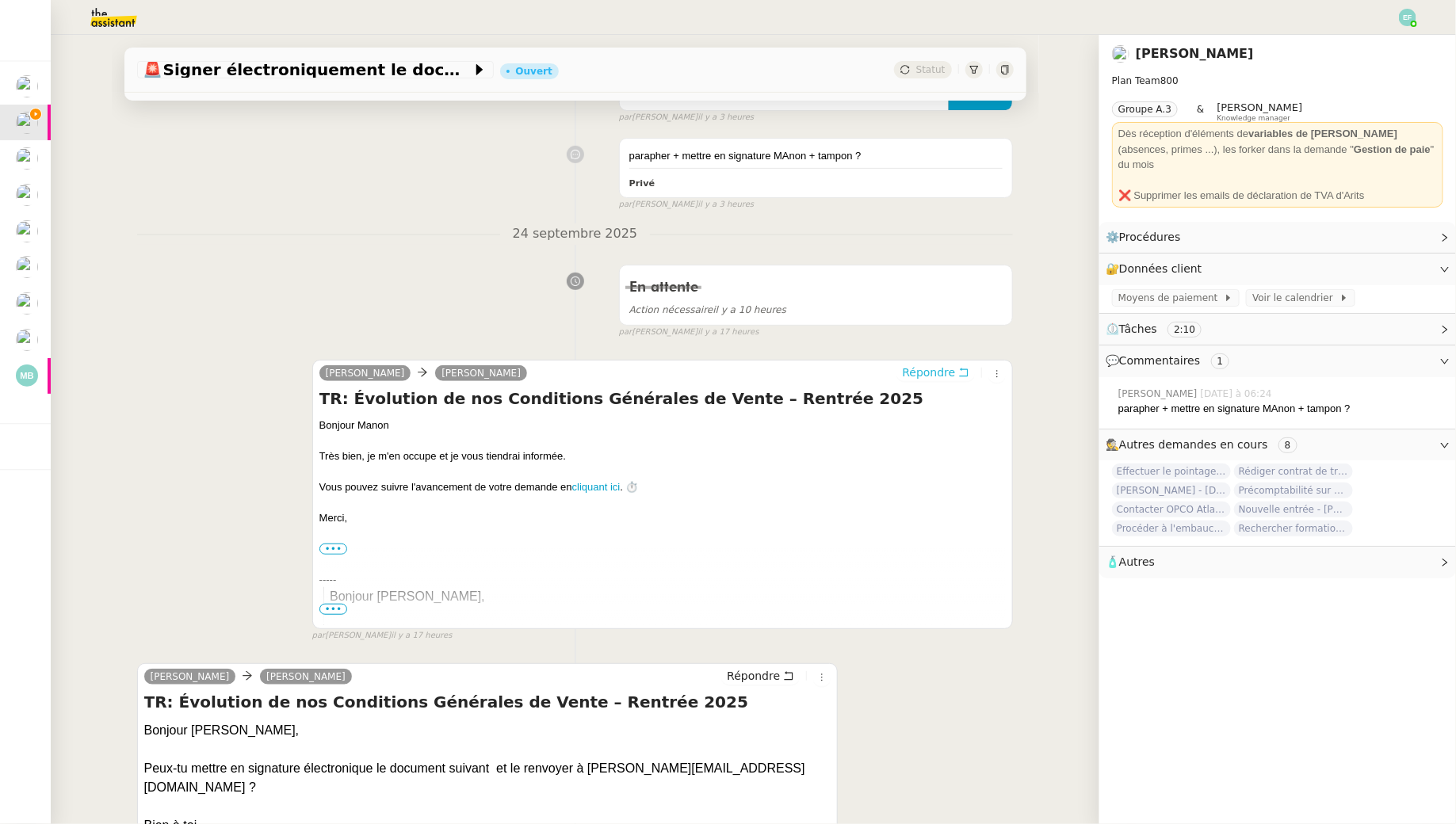
click at [955, 377] on span "Répondre" at bounding box center [928, 372] width 53 height 16
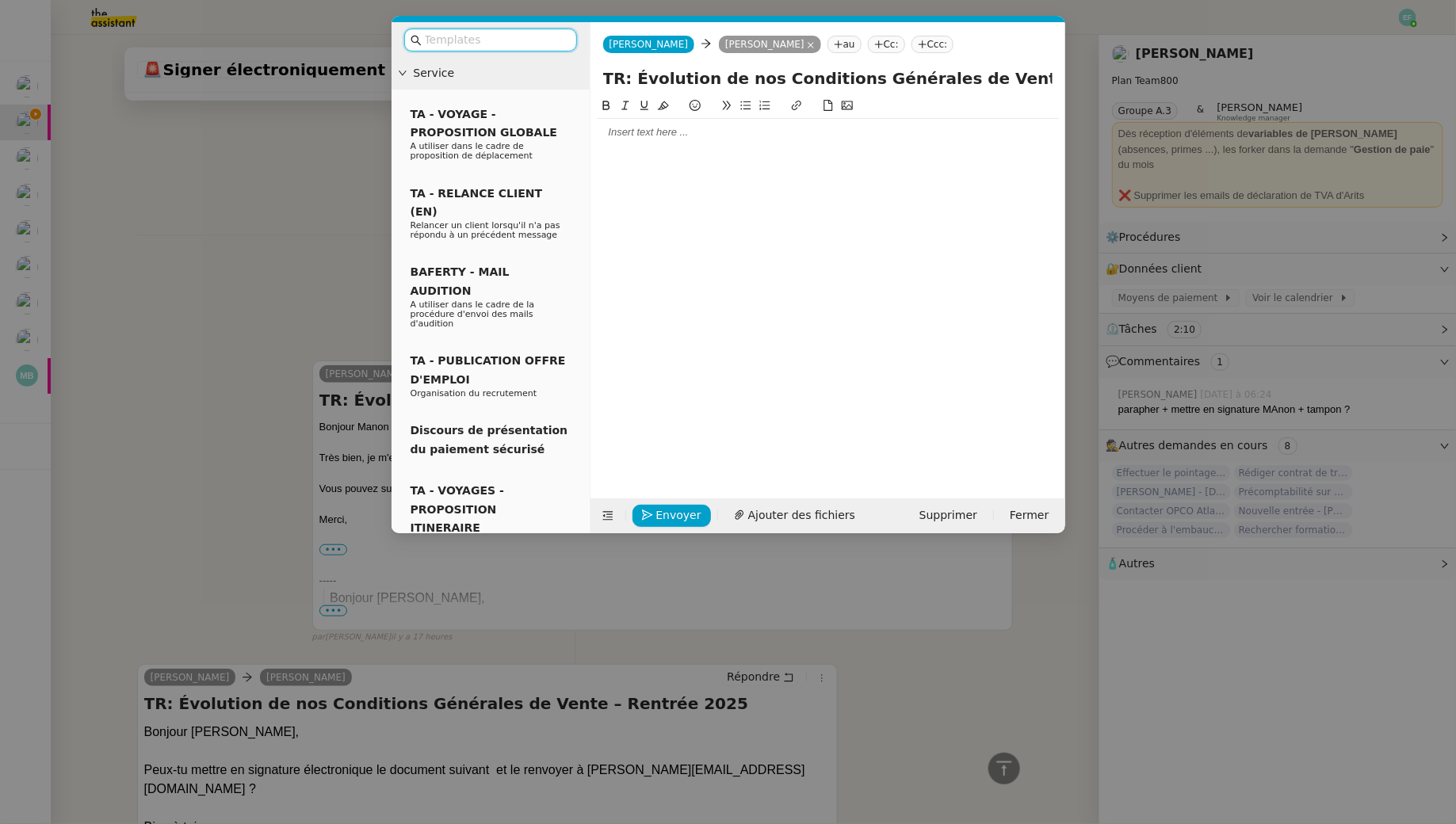
scroll to position [426, 0]
click at [743, 135] on div at bounding box center [827, 132] width 462 height 14
click at [269, 284] on nz-modal-container "Service TA - VOYAGE - PROPOSITION GLOBALE A utiliser dans le cadre de propositi…" at bounding box center [728, 412] width 1456 height 824
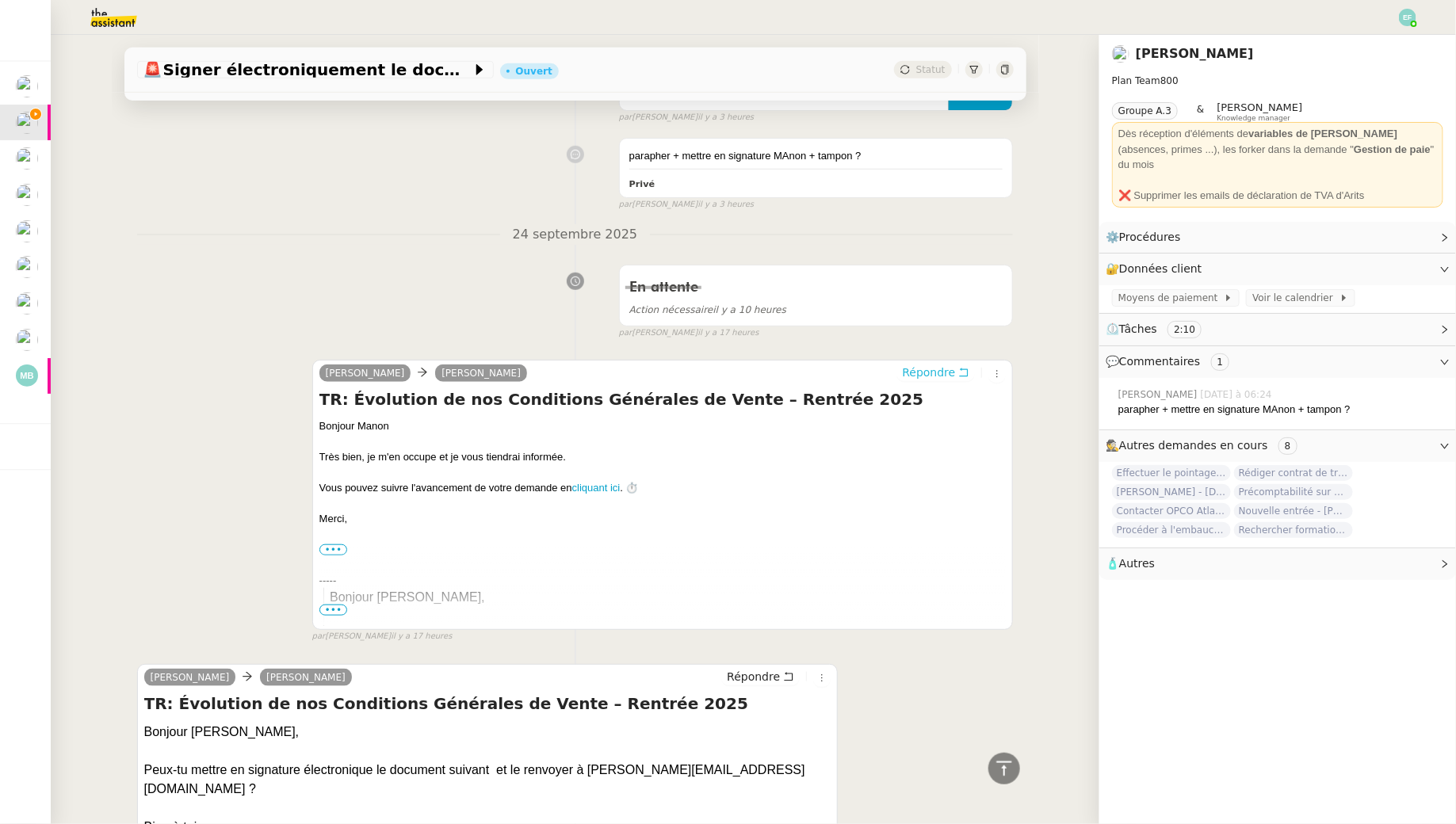
scroll to position [470, 0]
click at [1422, 260] on link "Modifier" at bounding box center [1401, 269] width 46 height 18
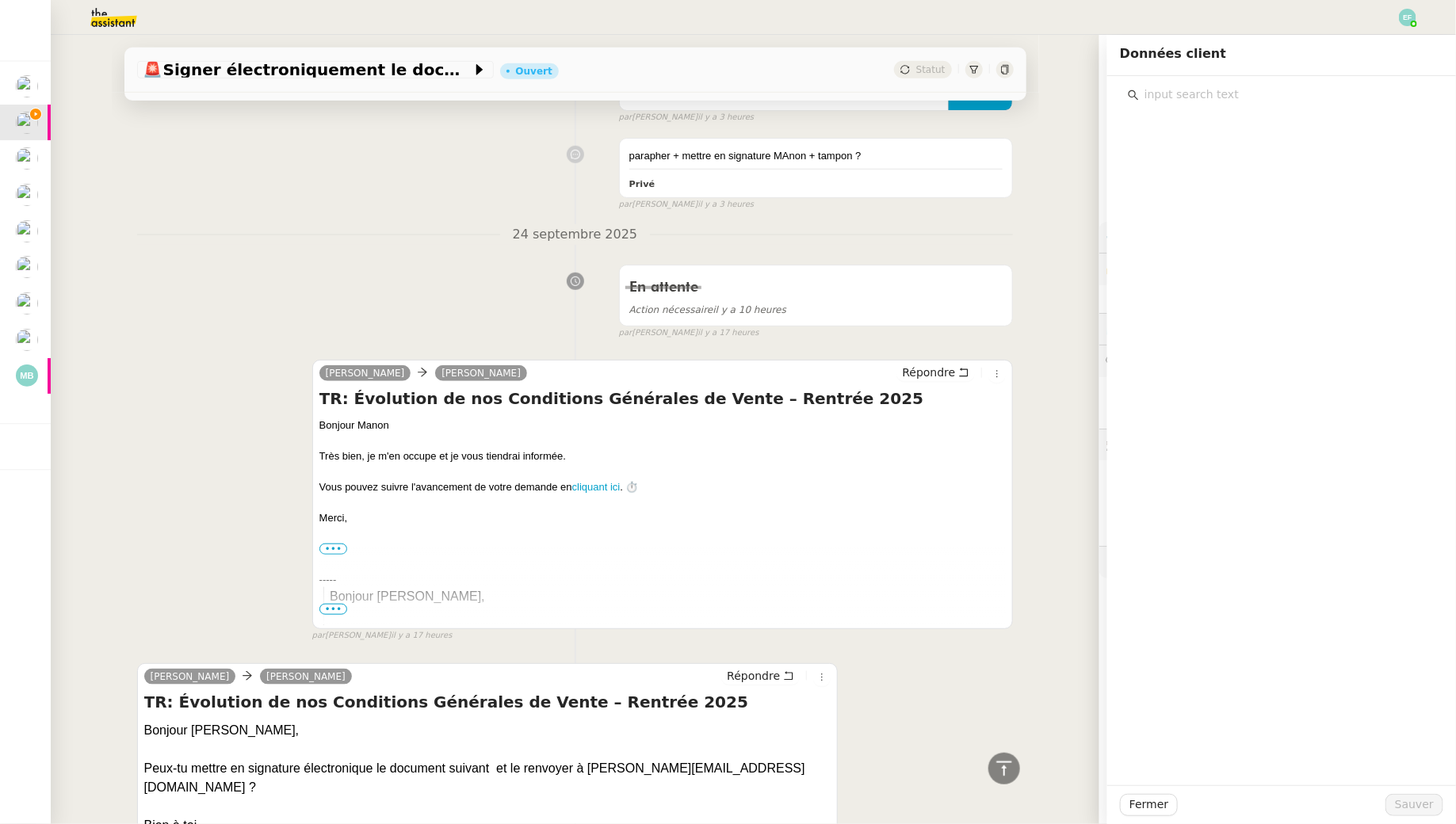
click at [1220, 90] on input "text" at bounding box center [1287, 94] width 297 height 22
type input "tampon"
click at [330, 303] on div "En attente Action nécessaire il y a 10 heures false par Emelyne F. il y a 17 he…" at bounding box center [576, 298] width 876 height 82
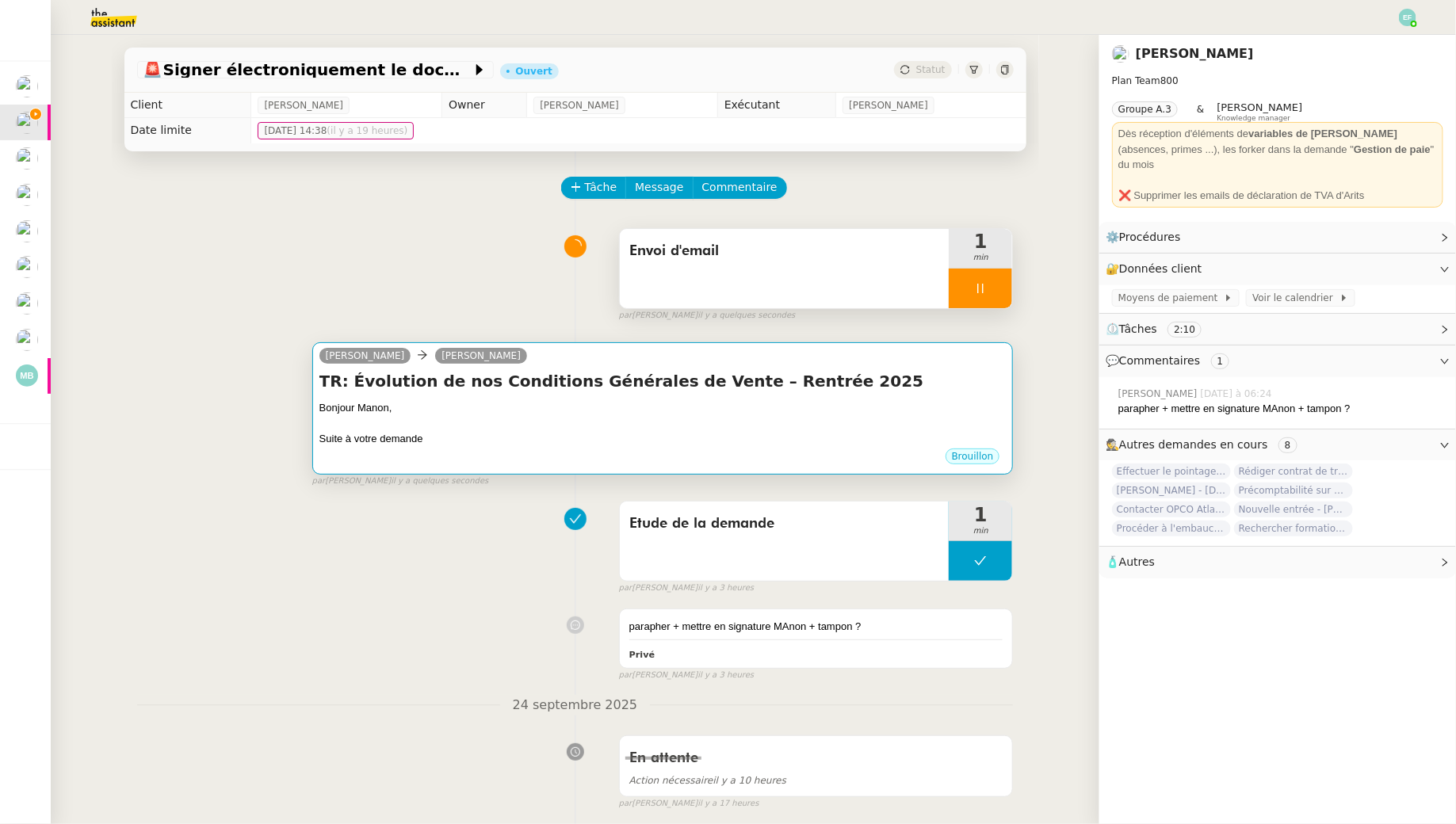
click at [697, 429] on div at bounding box center [663, 423] width 687 height 16
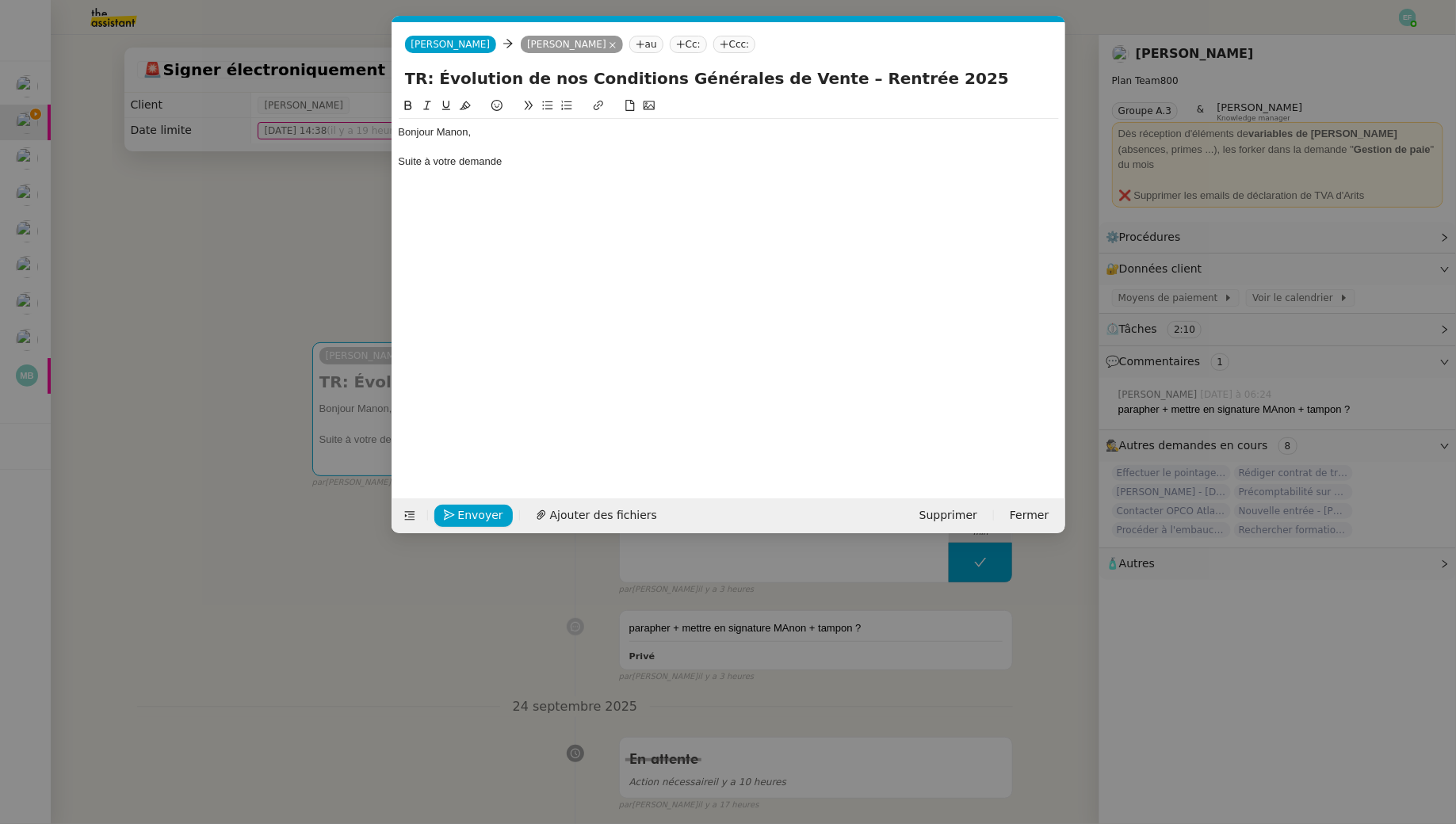
scroll to position [0, 33]
click at [545, 164] on div "Suite à votre demande" at bounding box center [728, 161] width 660 height 14
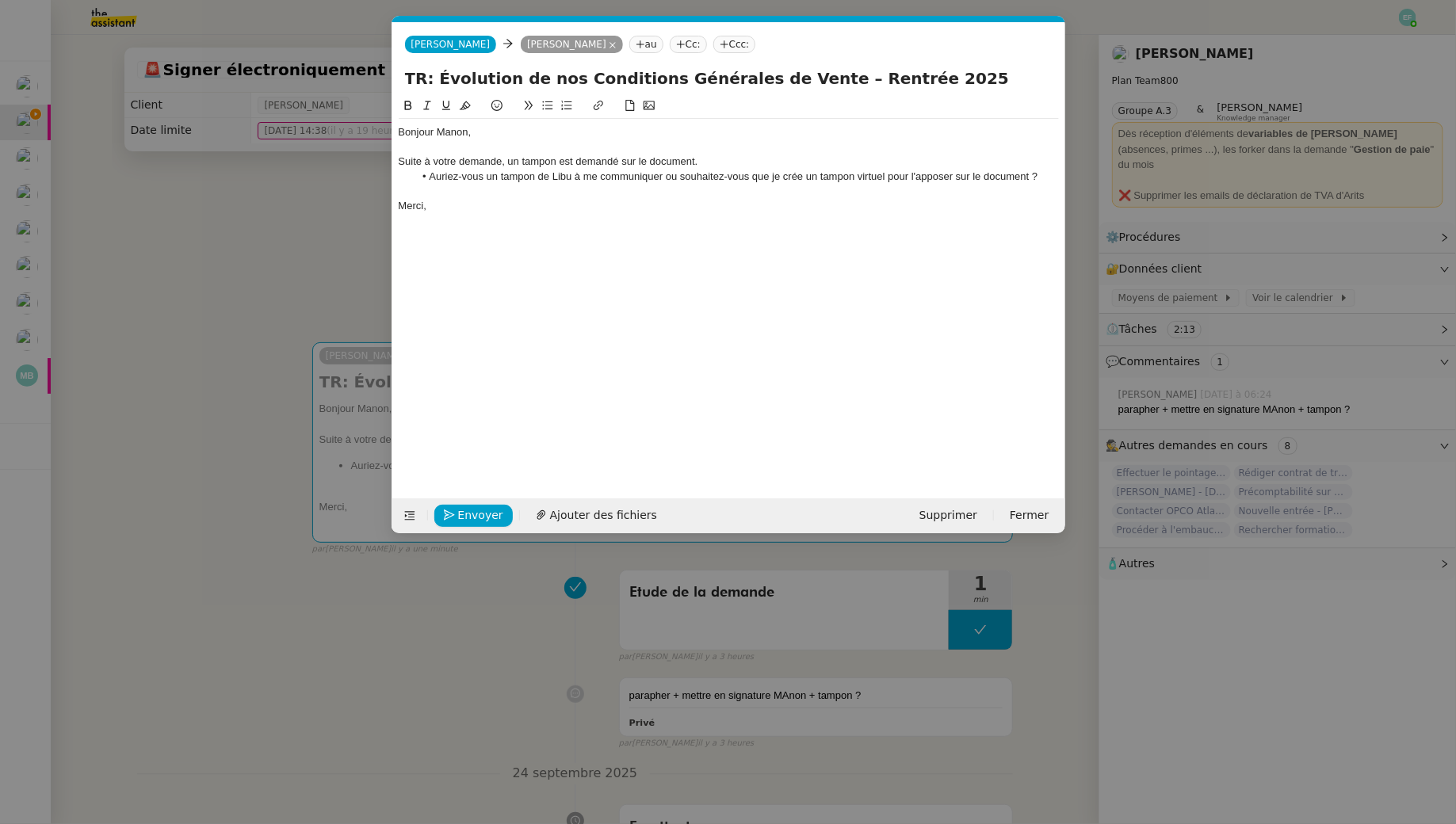
click at [506, 161] on div "Suite à votre demande, un tampon est demandé sur le document." at bounding box center [728, 161] width 660 height 14
click at [705, 161] on div "Suite à votre demande, après vérification, un tampon est demandé sur le documen…" at bounding box center [728, 161] width 660 height 14
click at [794, 165] on div "Suite à votre demande, après vérification, un tampon est demandé sur le documen…" at bounding box center [728, 161] width 660 height 14
click at [548, 192] on div at bounding box center [728, 190] width 660 height 14
click at [575, 196] on div at bounding box center [728, 190] width 660 height 14
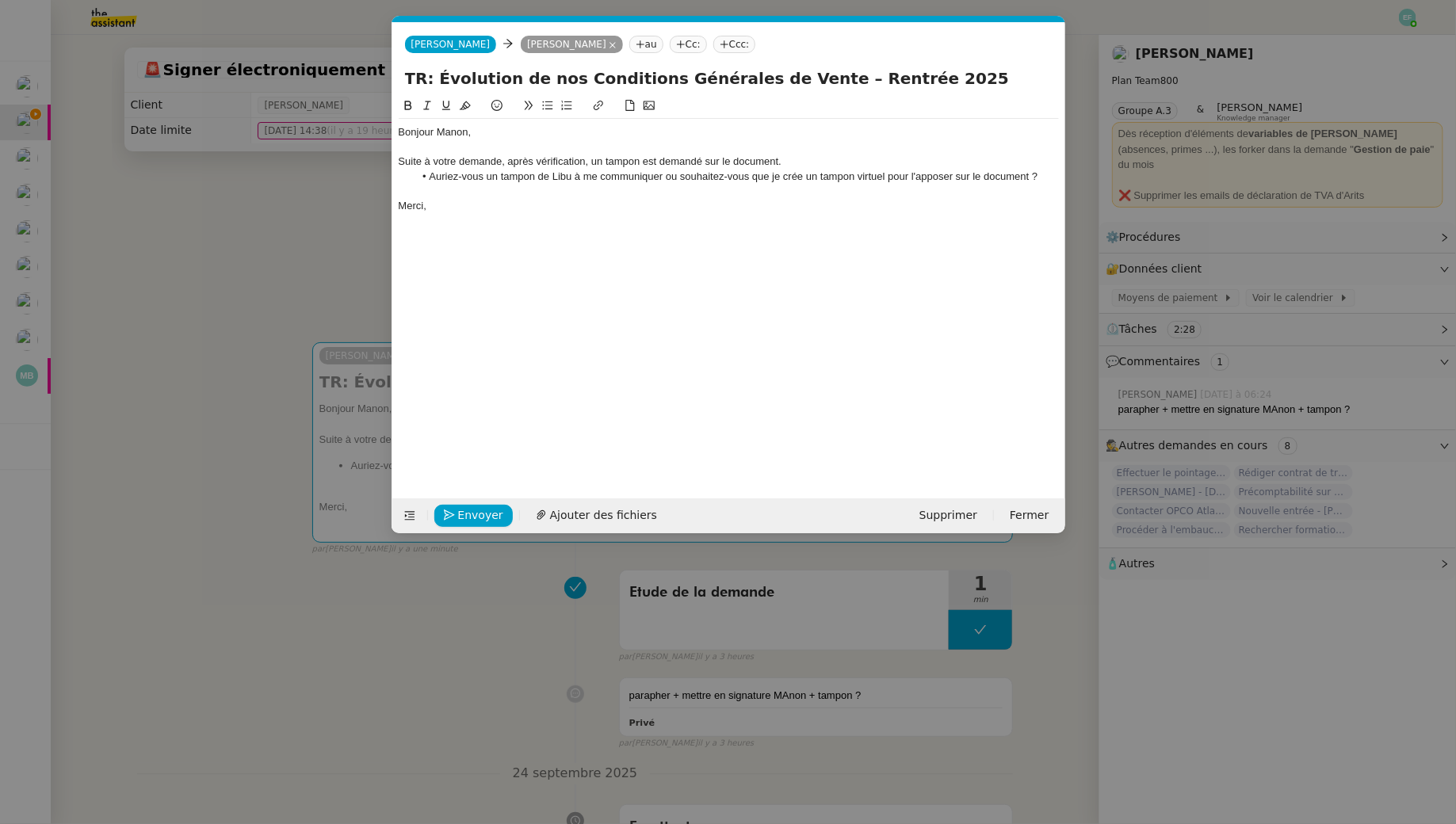
click at [661, 210] on div "Merci," at bounding box center [728, 205] width 660 height 14
click at [883, 172] on li "Auriez-vous un tampon de Libu à me communiquer ou souhaitez-vous que je crée un…" at bounding box center [735, 176] width 645 height 14
click at [494, 225] on div "Bonjour Manon, Suite à votre demande, après vérification, un tampon est demandé…" at bounding box center [728, 285] width 660 height 377
click at [241, 373] on nz-modal-container "Service TA - VOYAGE - PROPOSITION GLOBALE A utiliser dans le cadre de propositi…" at bounding box center [728, 412] width 1456 height 824
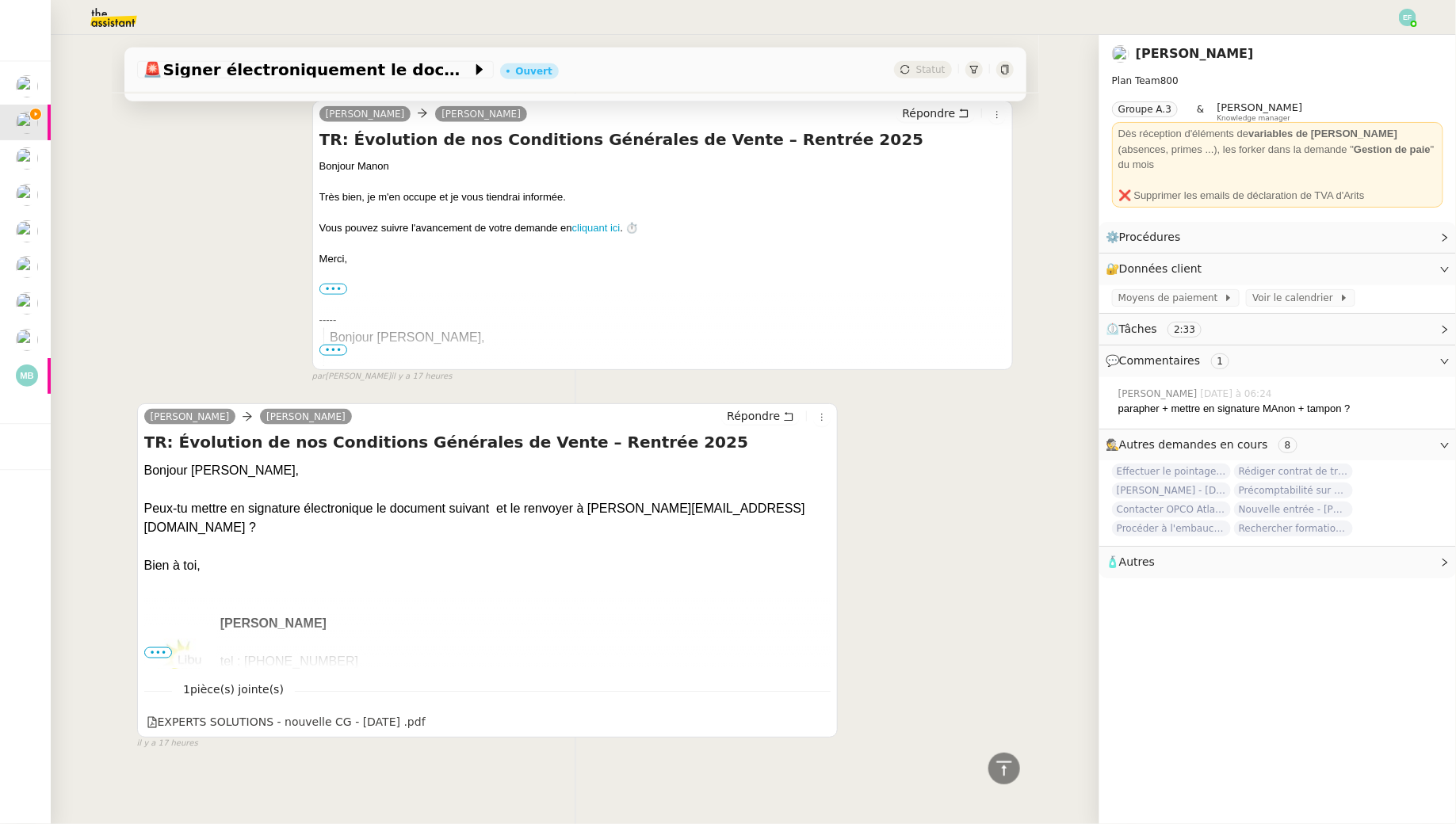
scroll to position [0, 0]
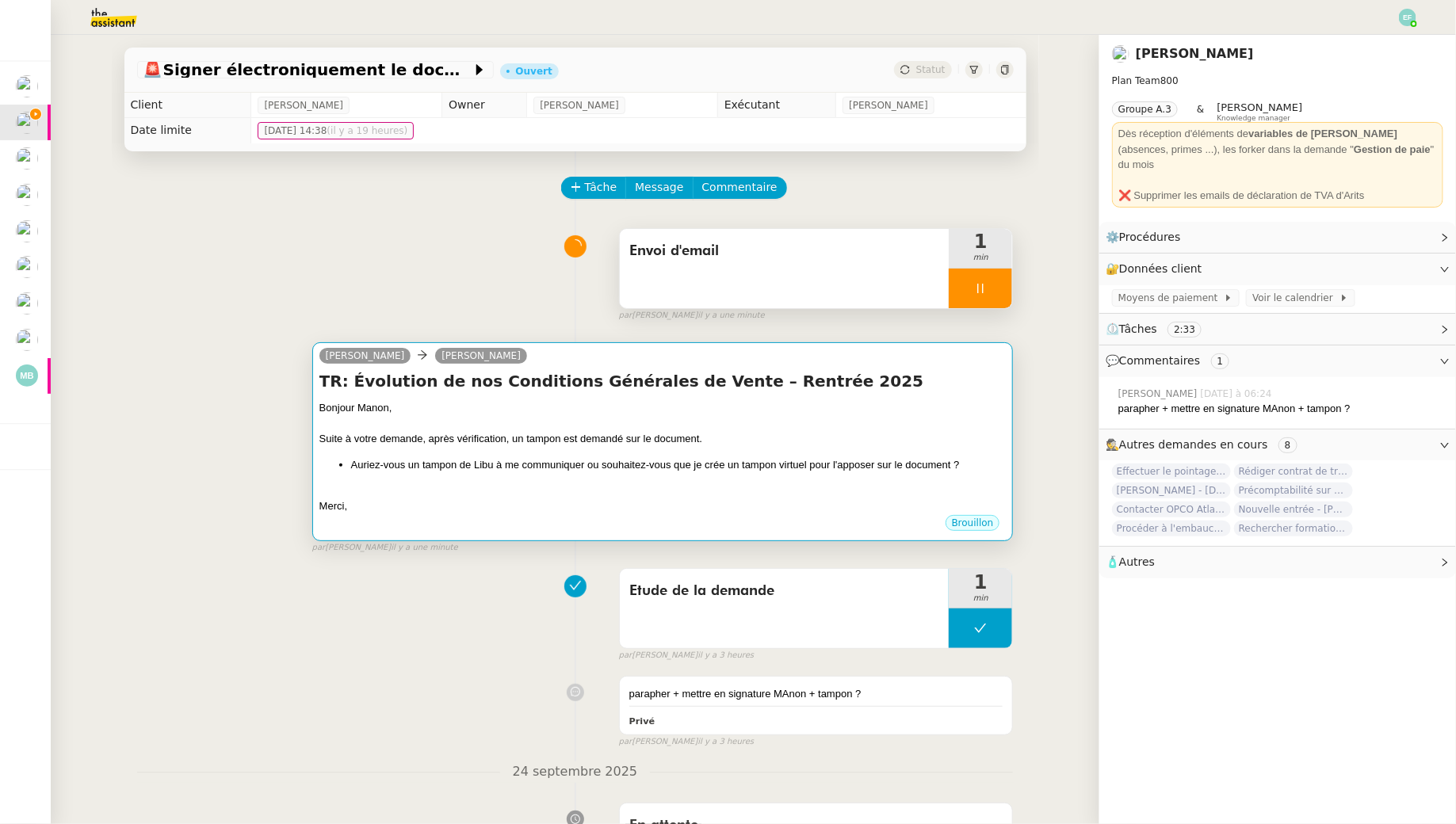
click at [509, 416] on div at bounding box center [663, 423] width 687 height 16
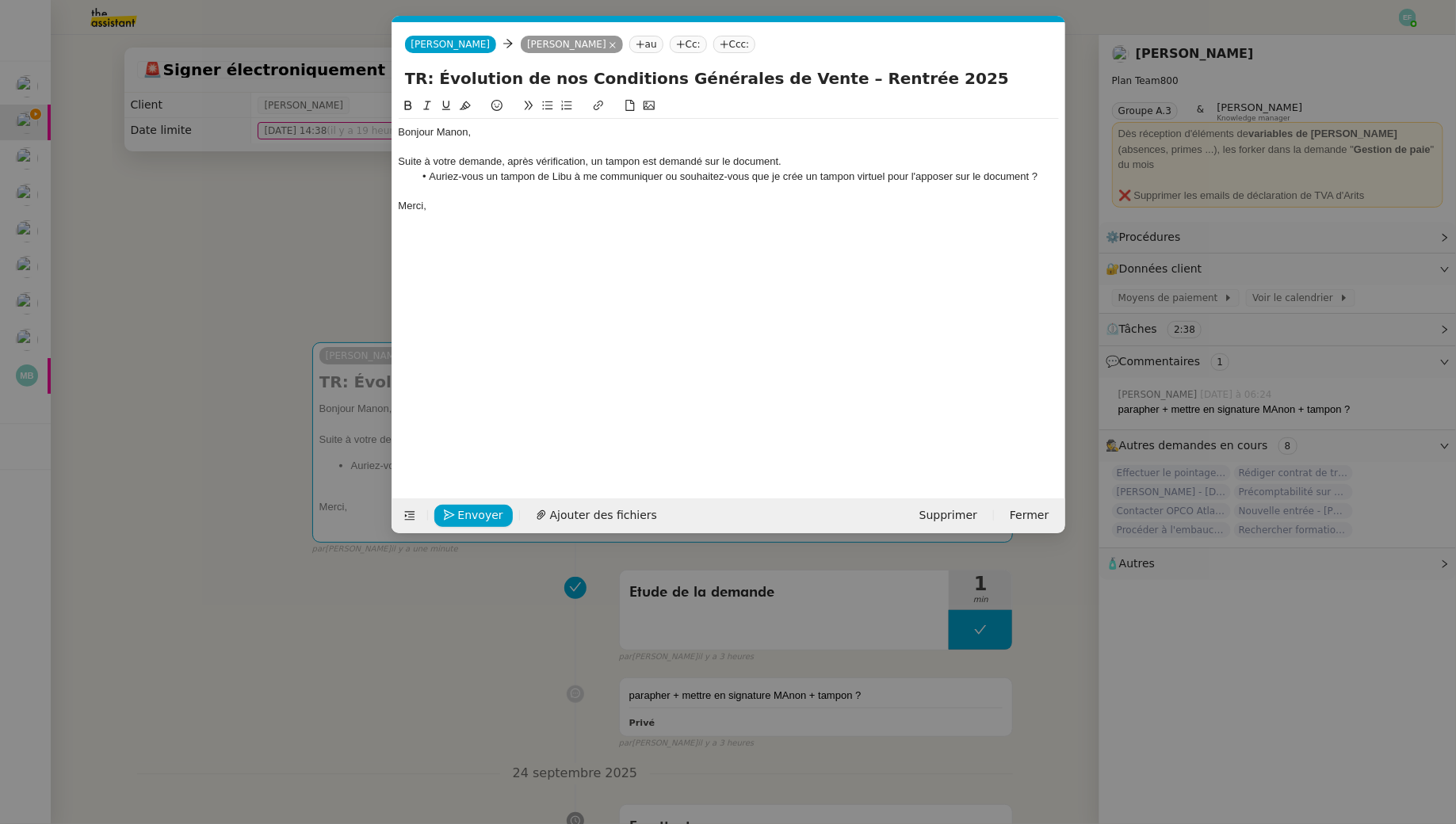
scroll to position [0, 33]
click at [454, 518] on button "Envoyer" at bounding box center [473, 515] width 79 height 22
click at [803, 179] on li "Auriez-vous un tampon de Libu à me communiquer ou souhaitez-vous que je crée un…" at bounding box center [735, 176] width 645 height 14
click at [486, 508] on span "Confirmer l'envoi" at bounding box center [505, 515] width 95 height 18
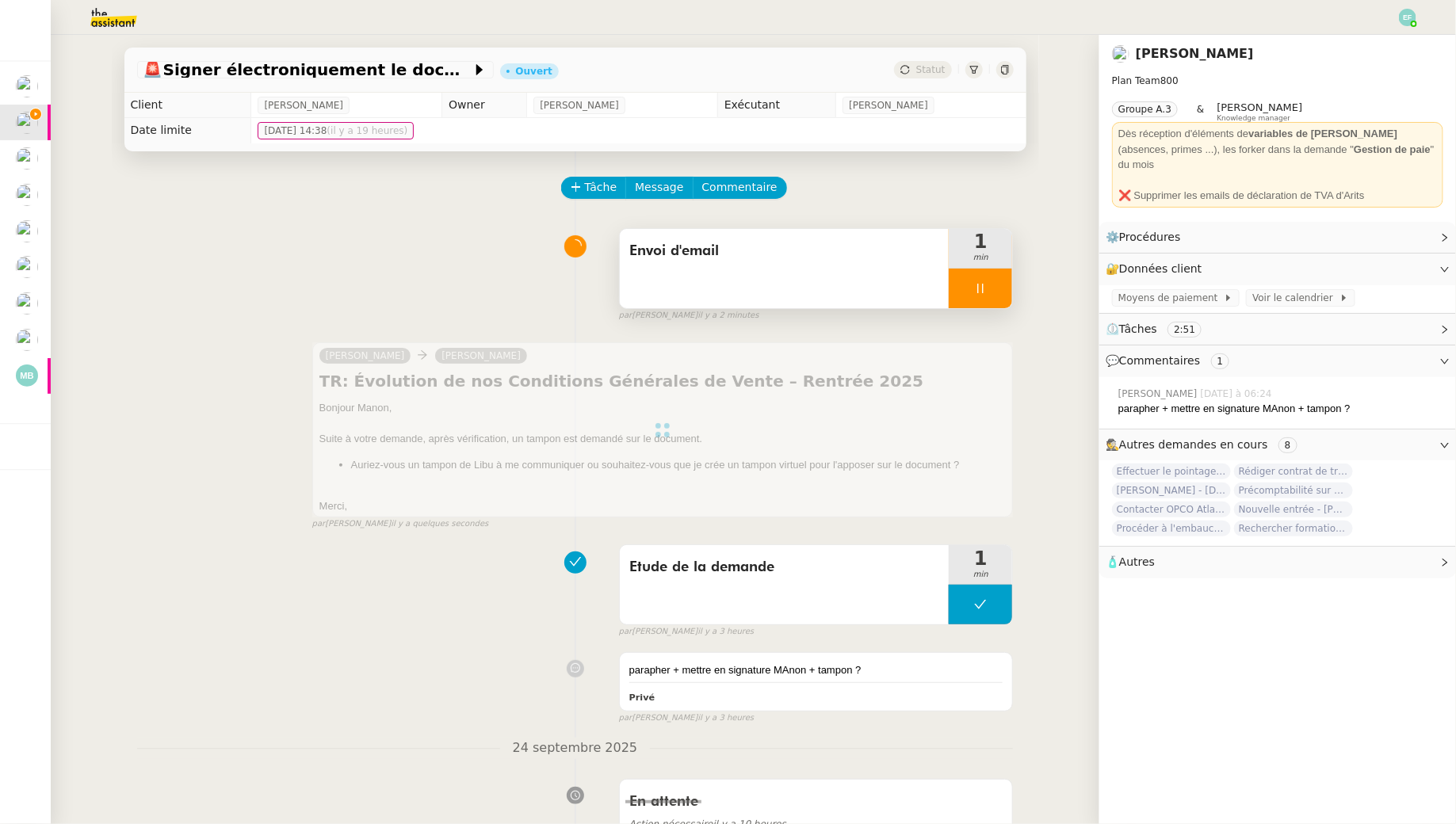
click at [1005, 289] on div at bounding box center [980, 288] width 64 height 40
click at [1005, 289] on button at bounding box center [996, 288] width 31 height 40
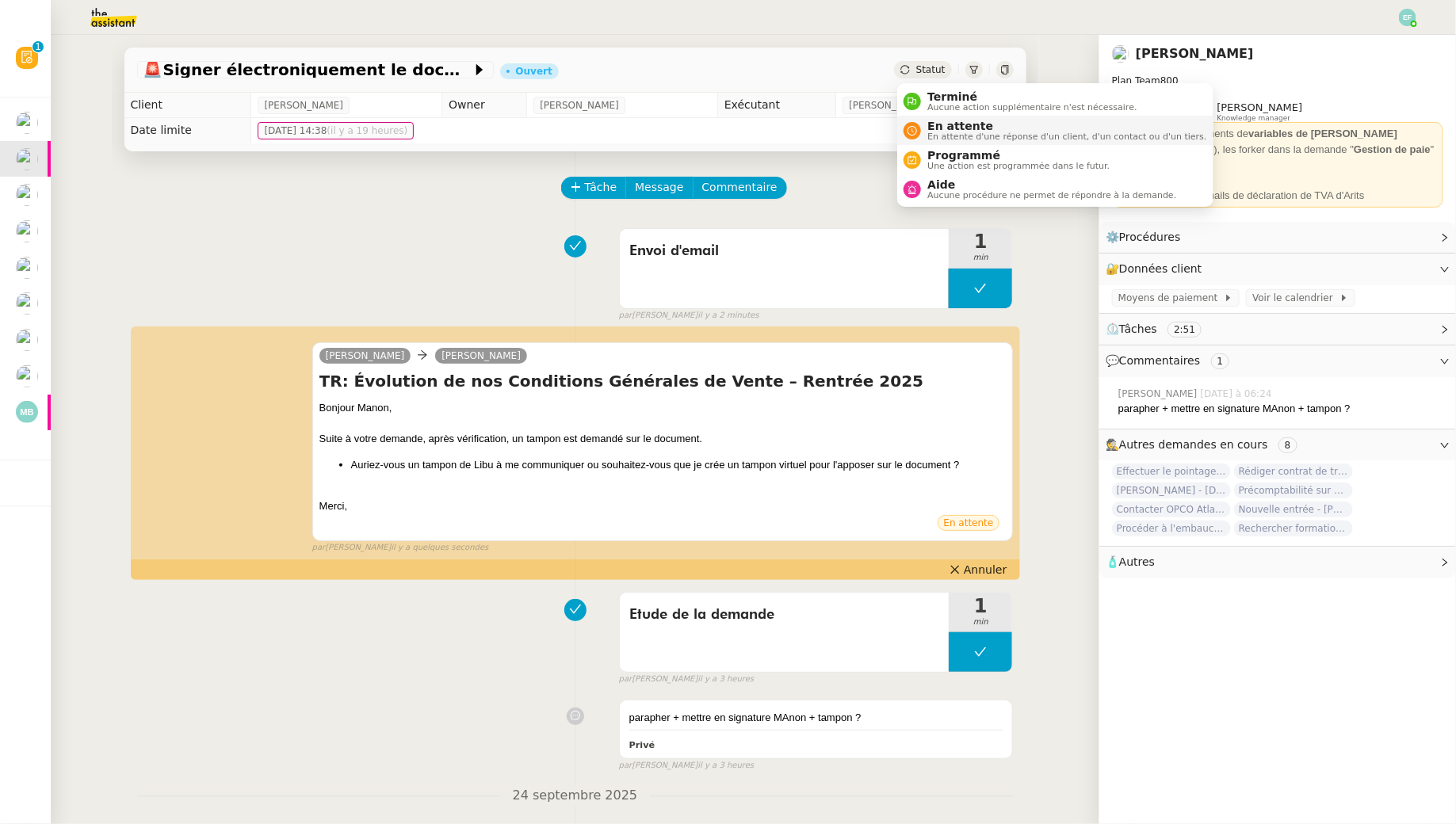
click at [928, 129] on span "En attente" at bounding box center [1066, 125] width 279 height 12
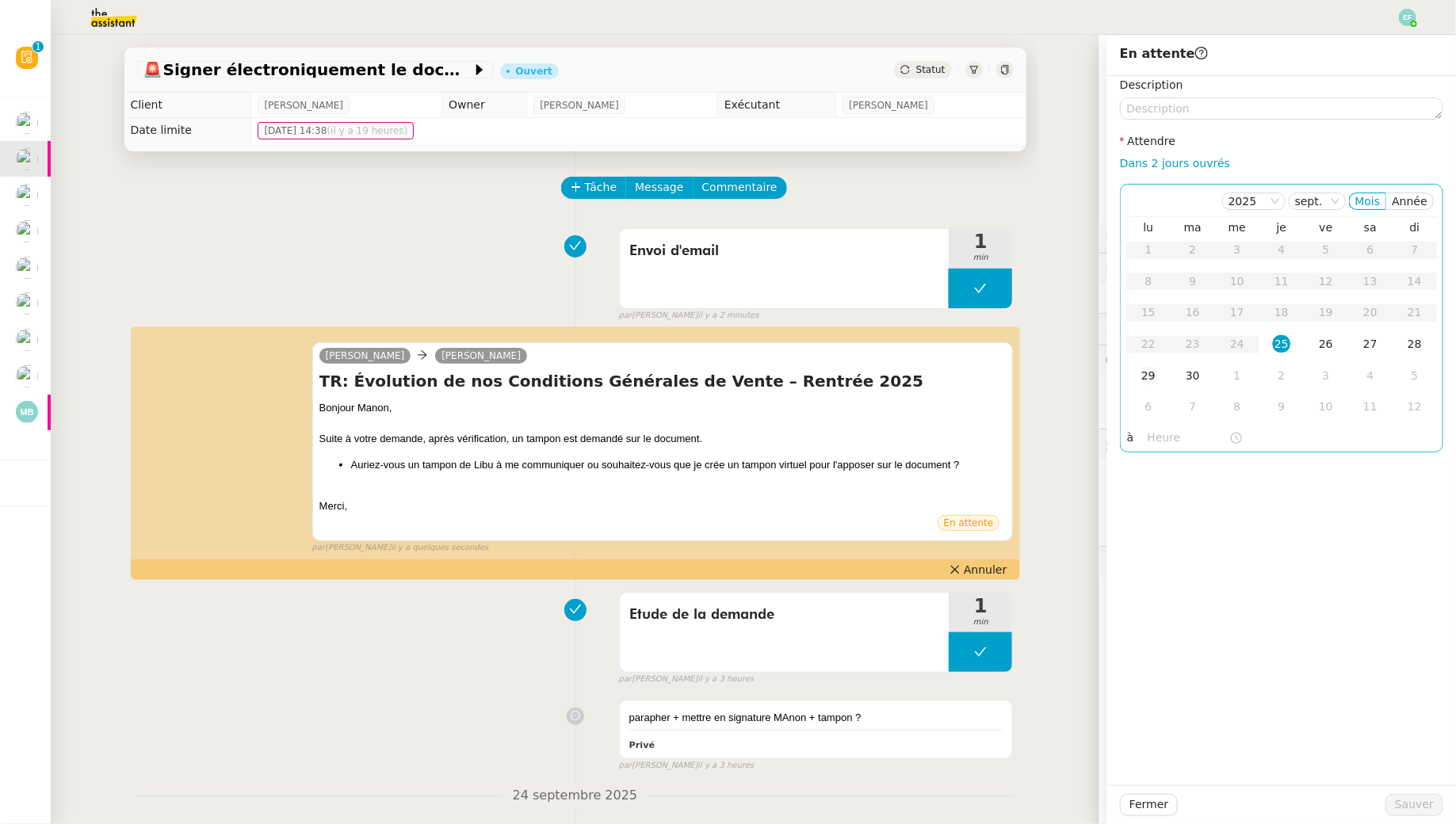
click at [1152, 376] on div "29" at bounding box center [1148, 375] width 17 height 17
click at [1426, 807] on span "Sauver" at bounding box center [1414, 805] width 39 height 18
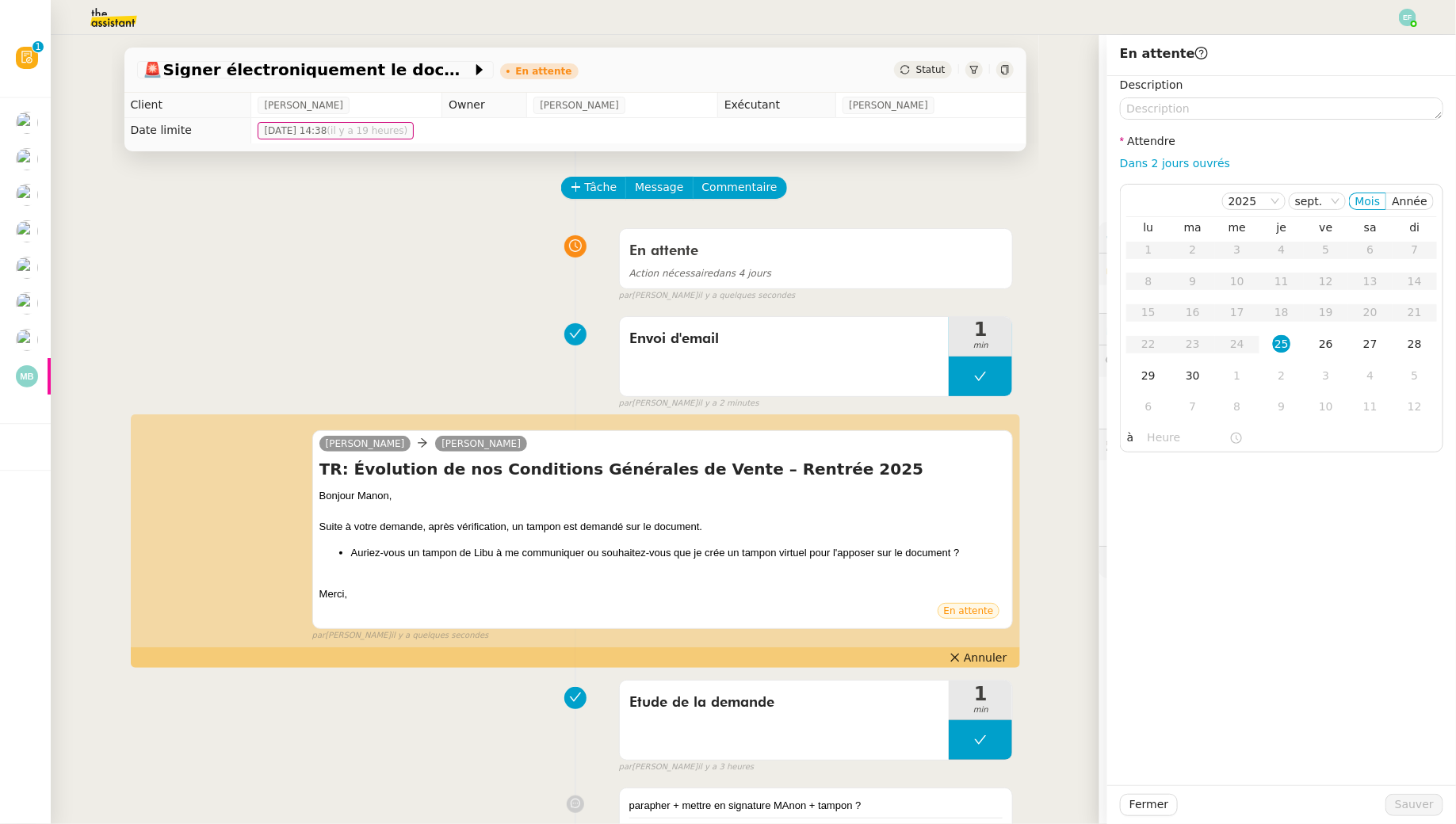
click at [454, 243] on div "En attente Action nécessaire dans 4 jours false par Emelyne F. il y a quelques …" at bounding box center [576, 262] width 876 height 82
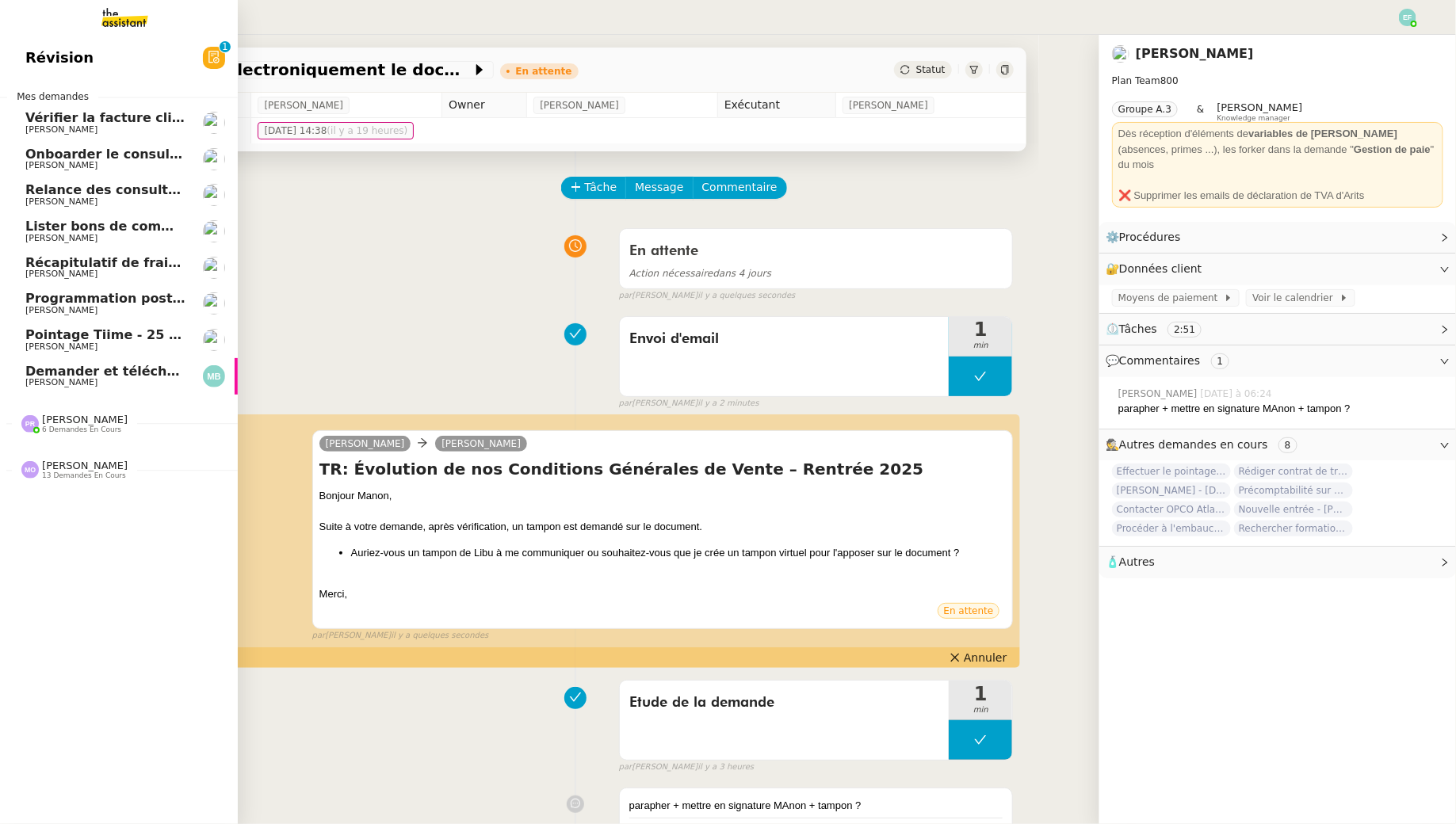
click at [51, 130] on span "[PERSON_NAME]" at bounding box center [61, 129] width 72 height 10
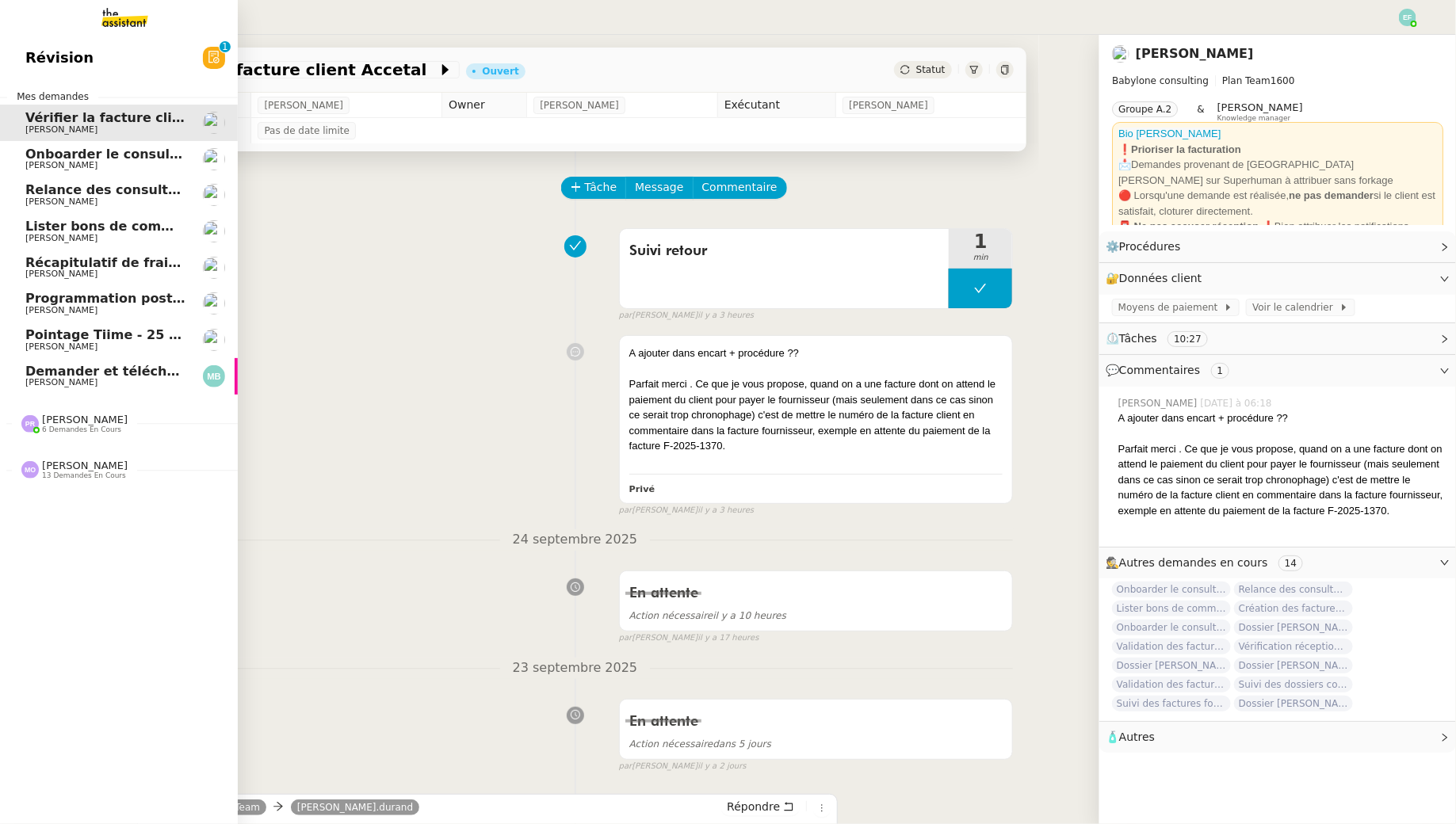
click at [108, 369] on span "Demander et télécharger les factures pour Qonto" at bounding box center [202, 371] width 354 height 15
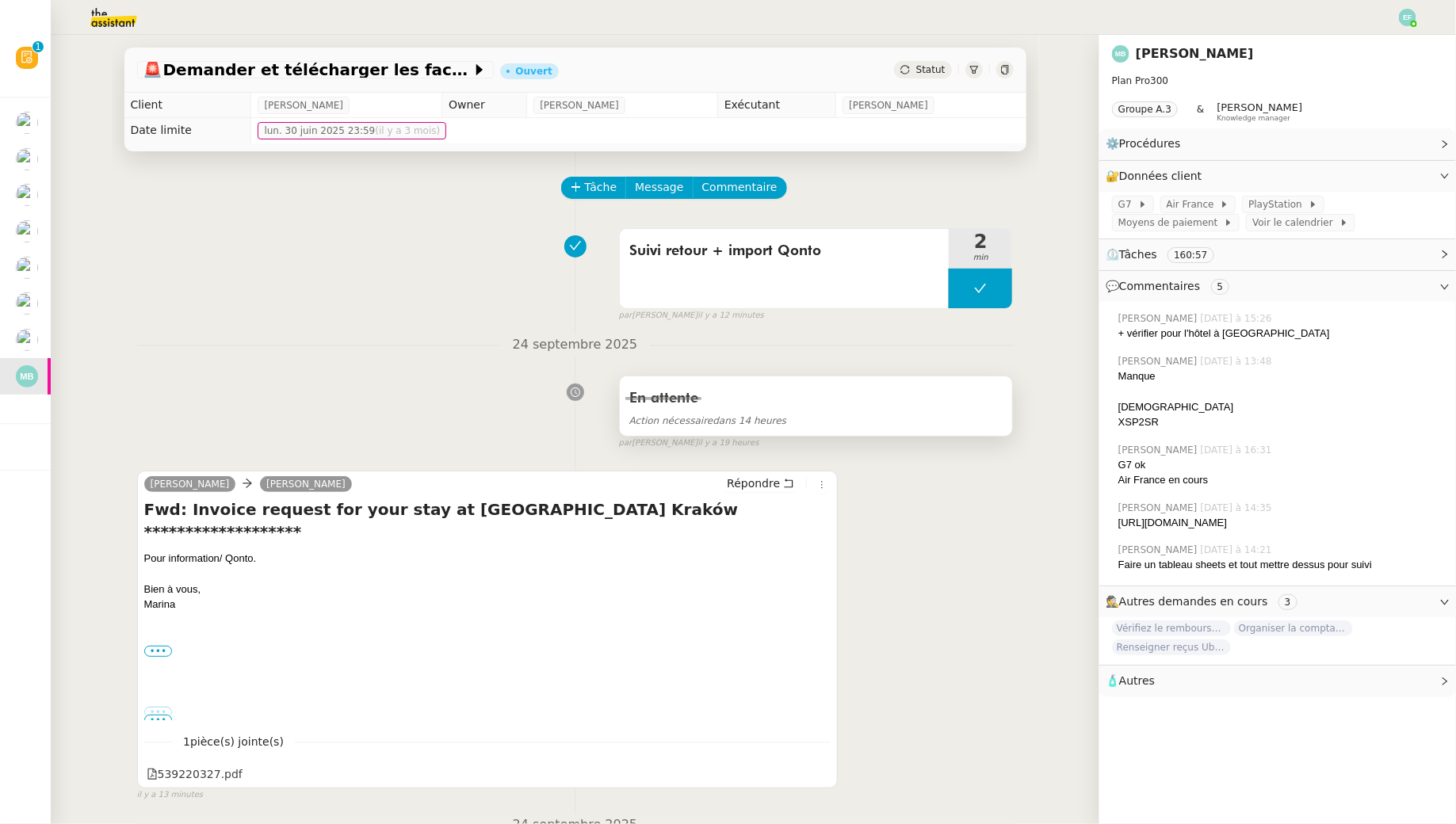
scroll to position [358, 0]
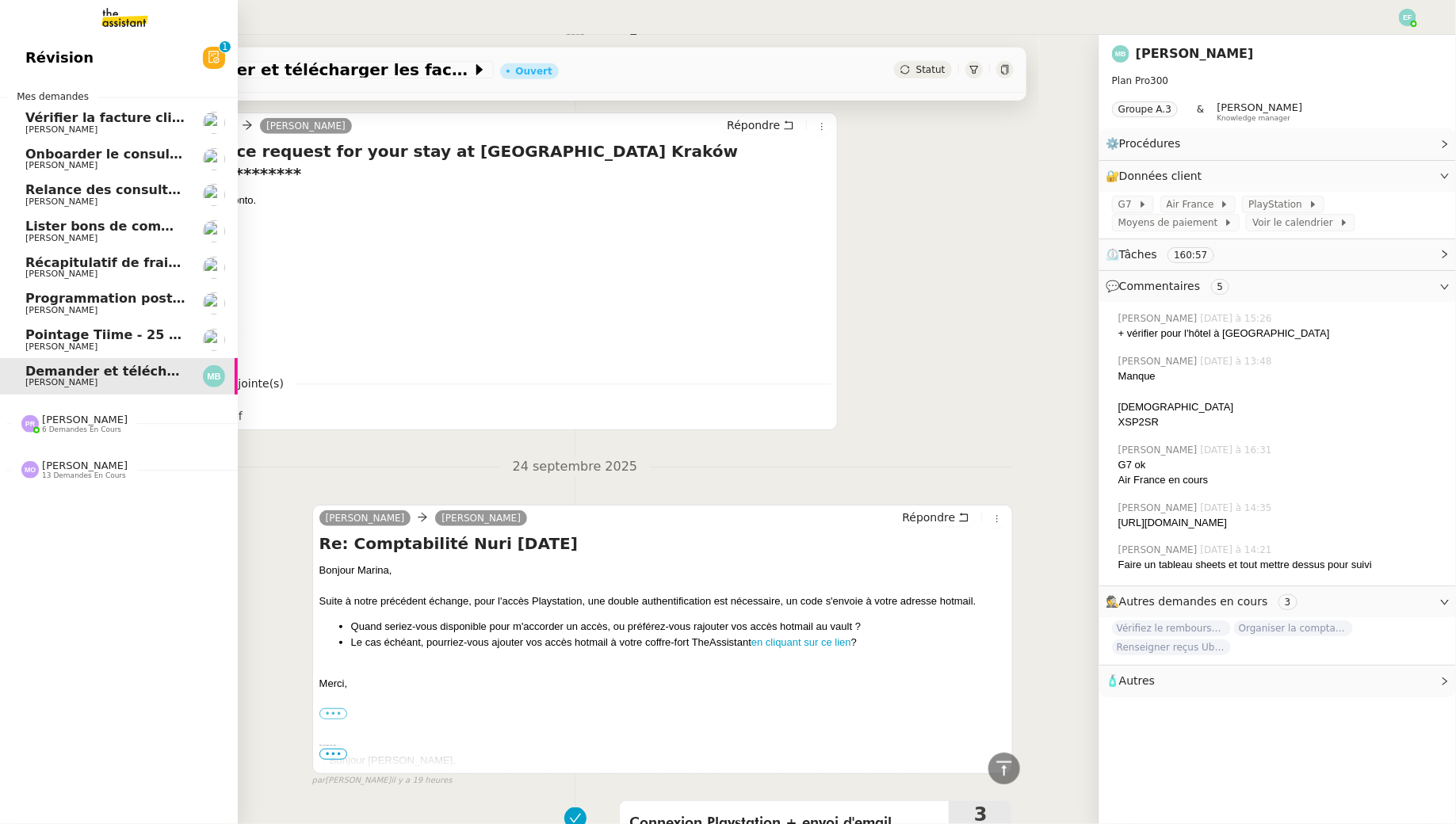
click at [0, 40] on app-ticket-navbar "Révision 0 1 2 3 4 5 6 7 8 9 Mes demandes Vérifier la facture client Accetal Fl…" at bounding box center [0, 40] width 0 height 0
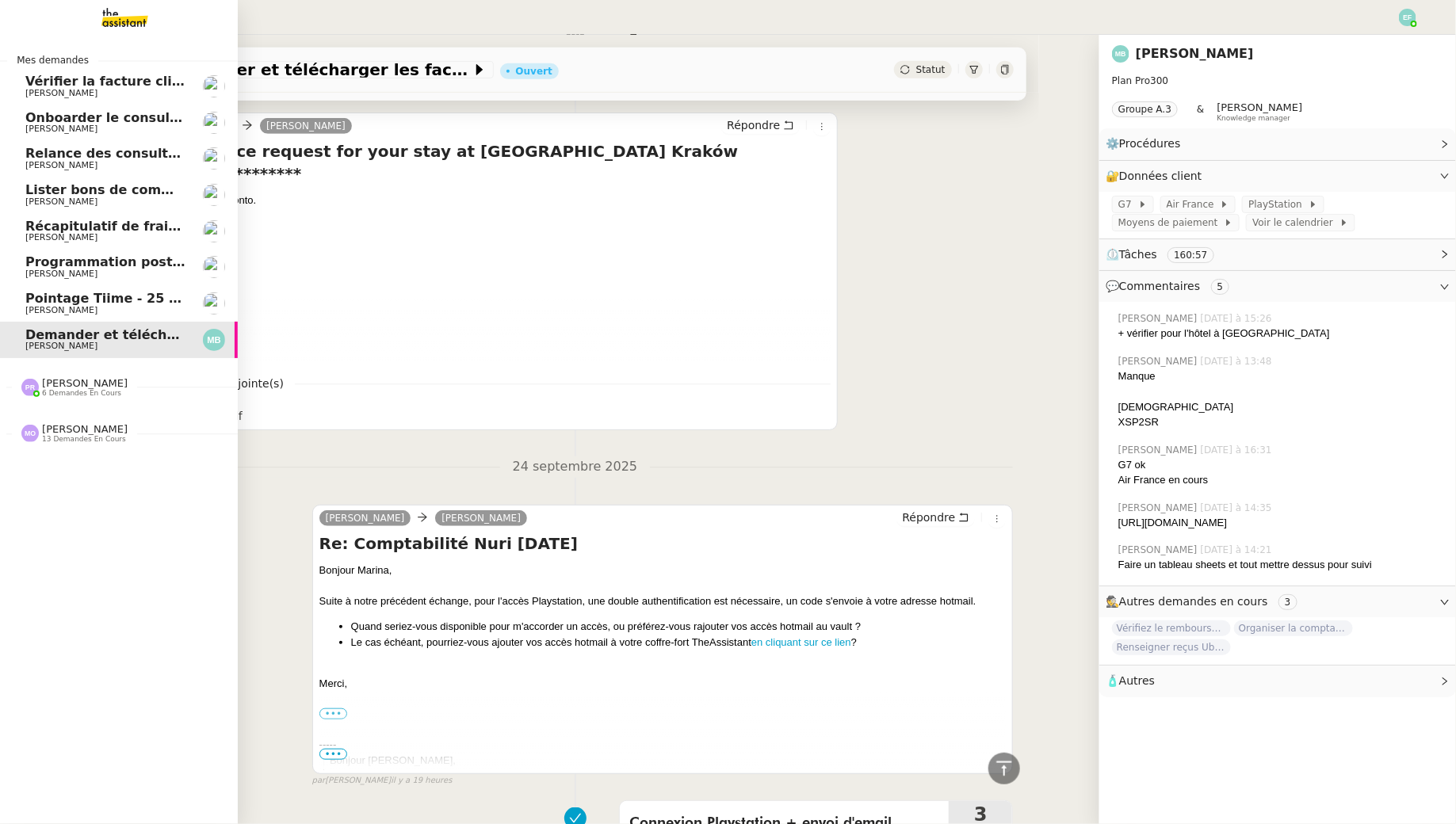
click at [68, 90] on span "[PERSON_NAME]" at bounding box center [61, 93] width 72 height 10
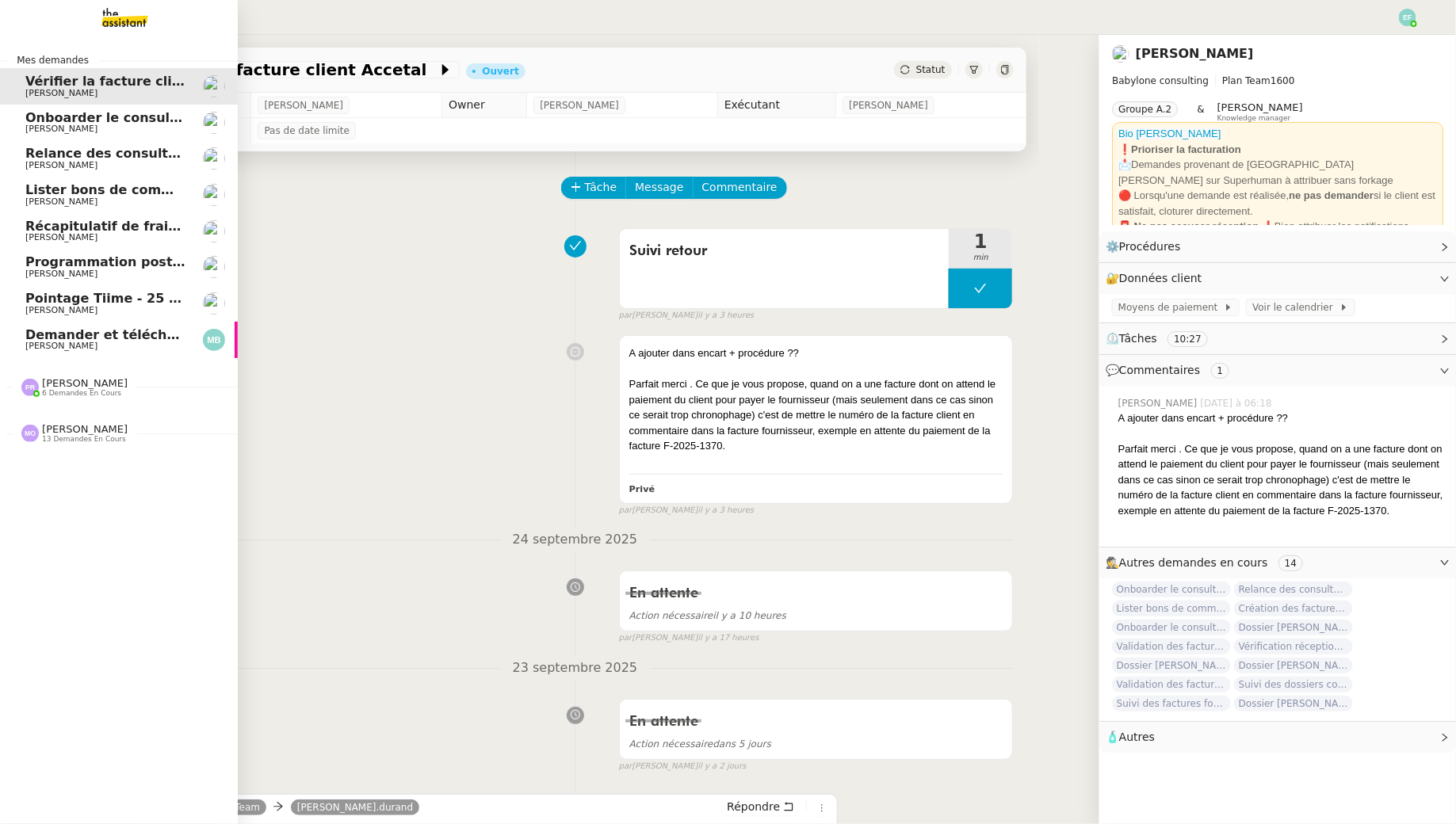
click at [35, 232] on span "Récapitulatif de frais de projet - septembre 2025" at bounding box center [201, 226] width 351 height 15
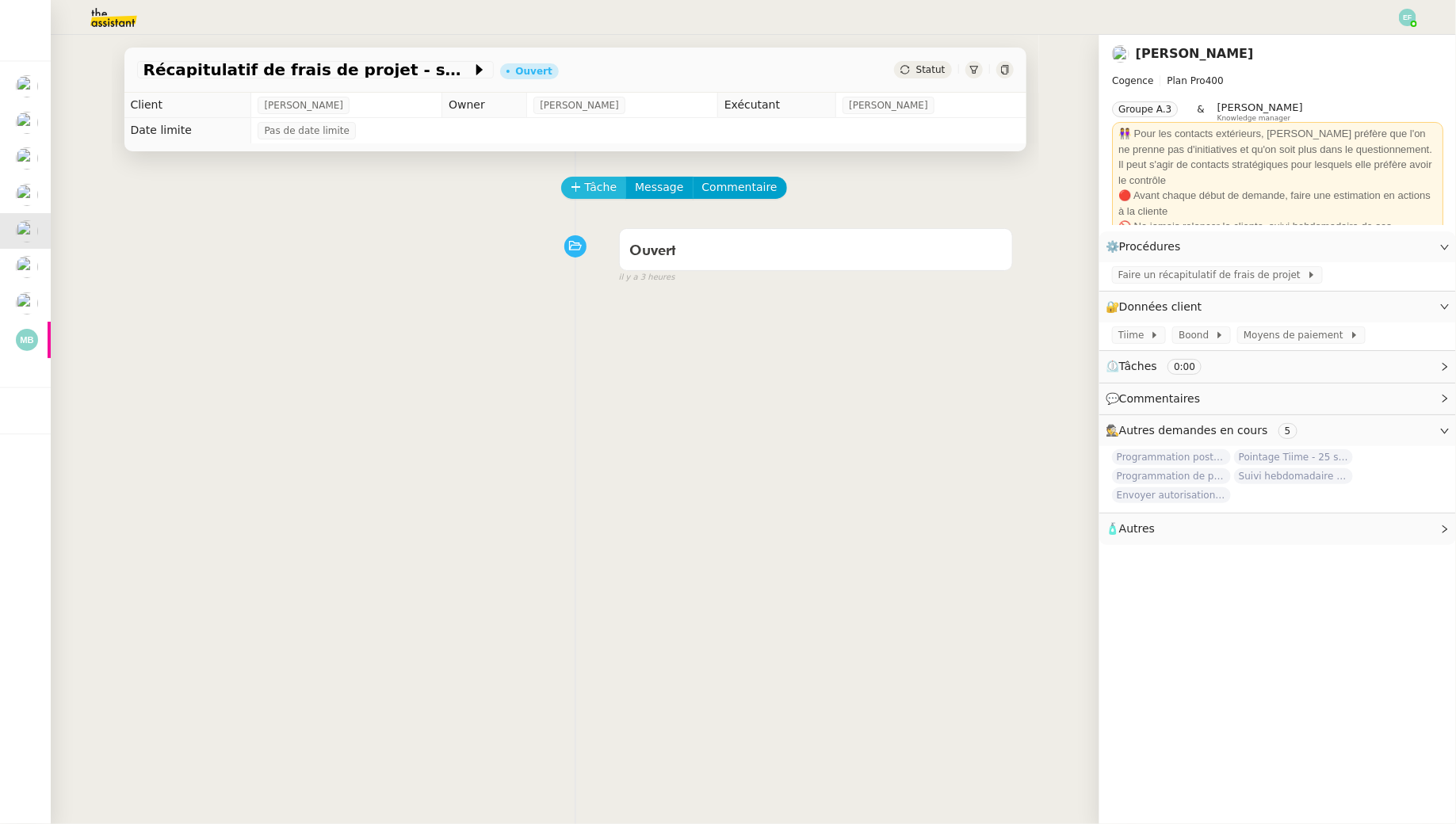
click at [592, 190] on span "Tâche" at bounding box center [600, 187] width 32 height 18
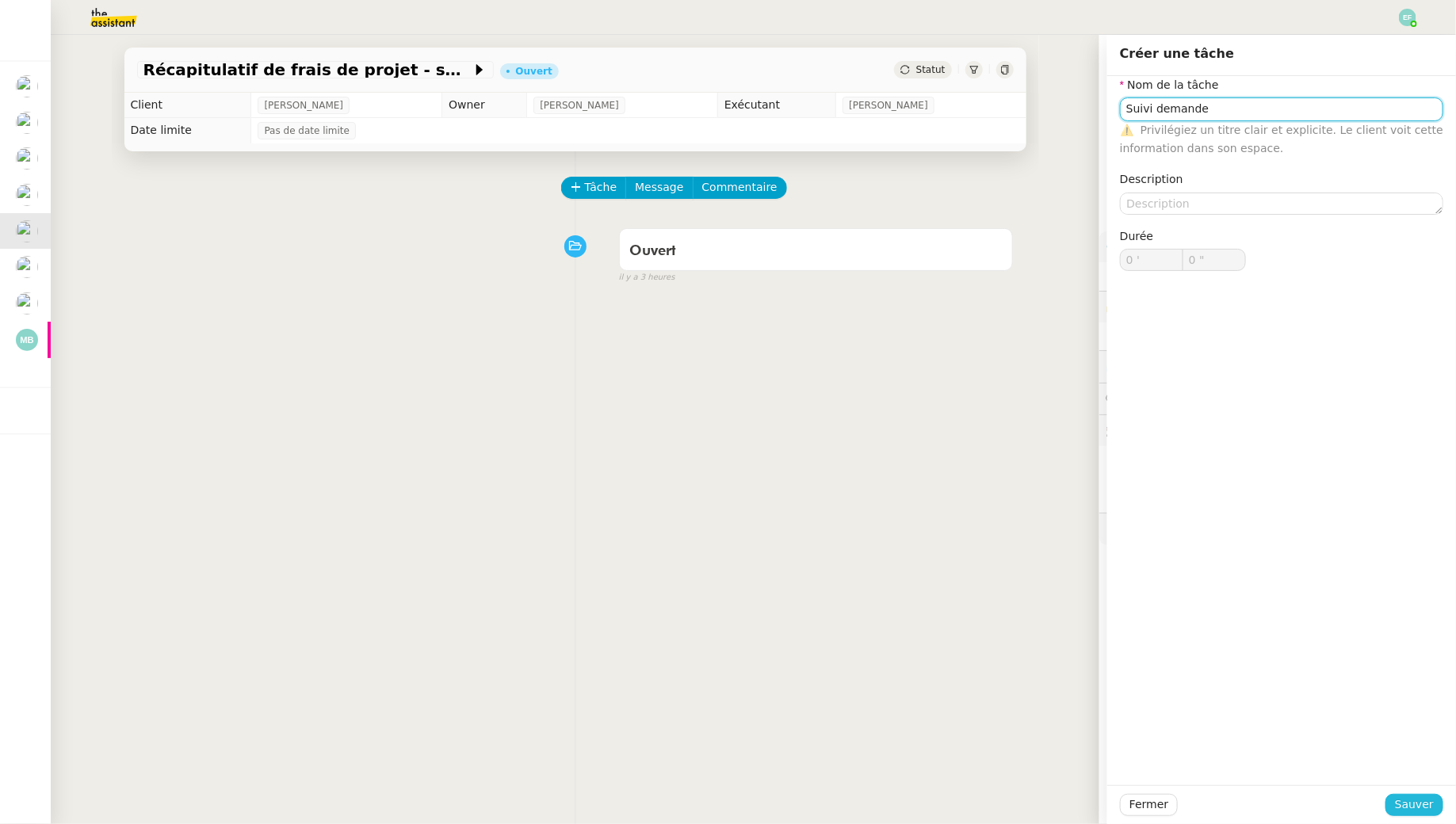
type input "Suivi demande"
click at [1415, 803] on span "Sauver" at bounding box center [1414, 805] width 39 height 18
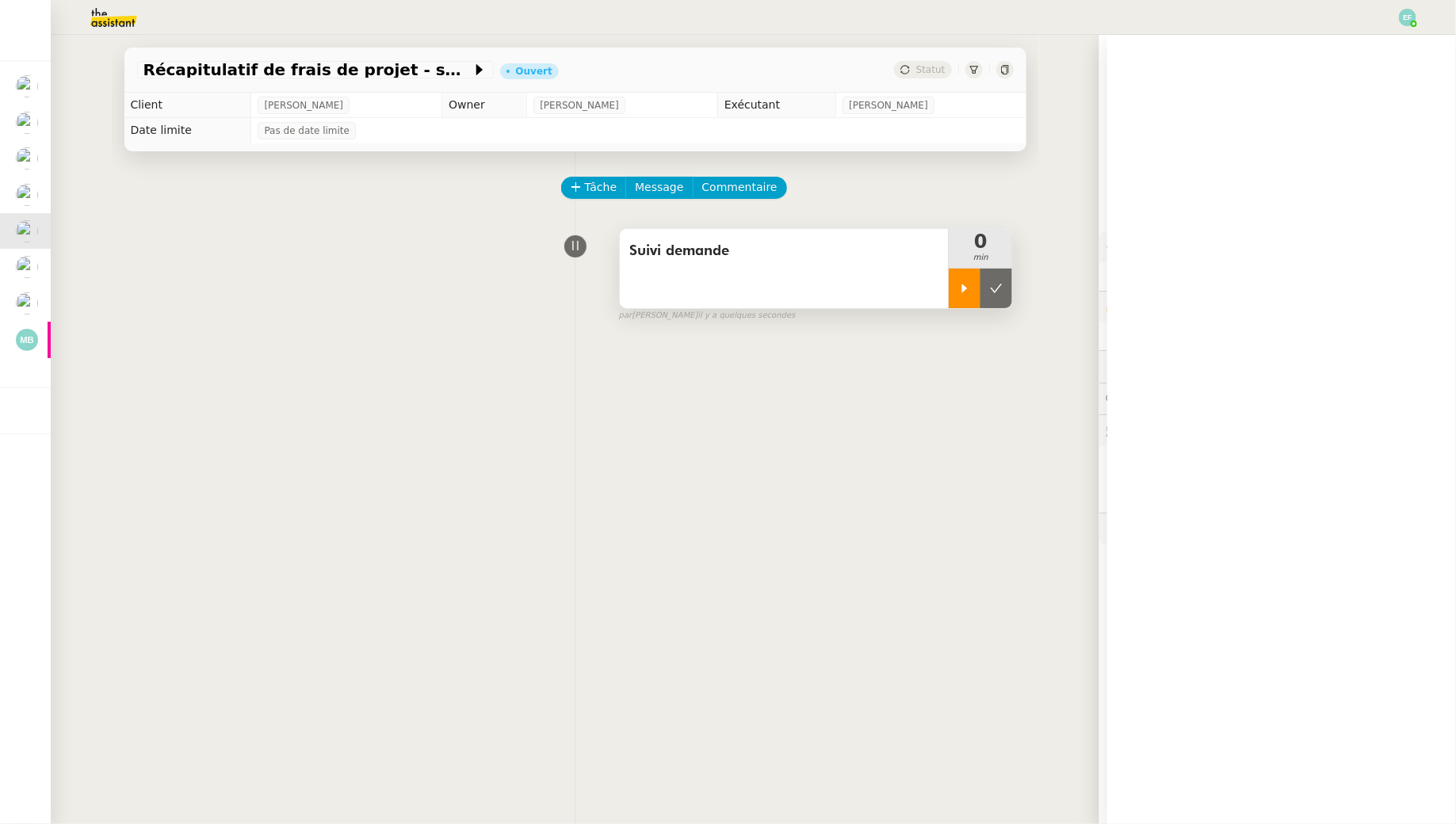
click at [957, 282] on div at bounding box center [964, 288] width 31 height 40
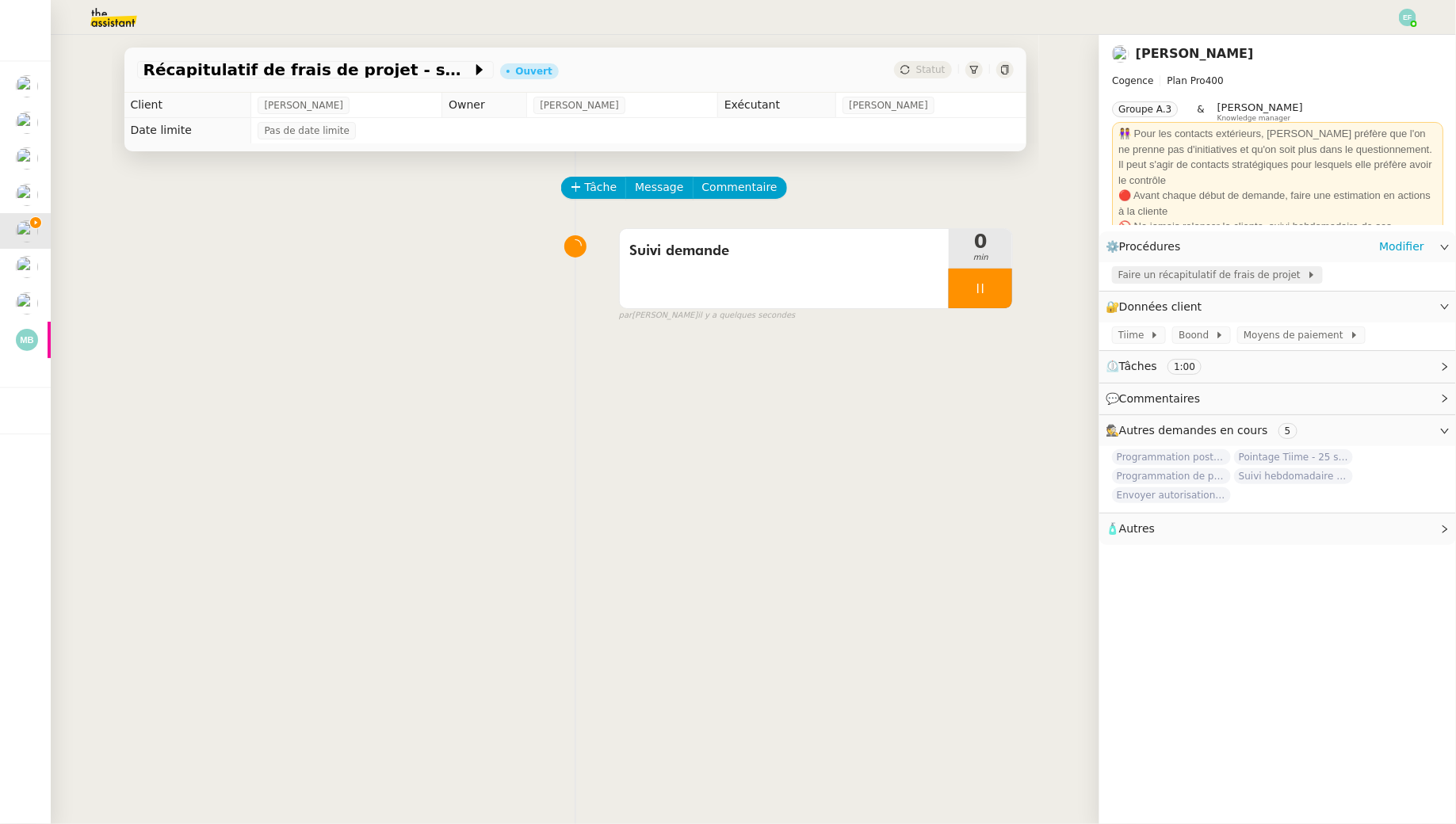
click at [1171, 275] on span "Faire un récapitulatif de frais de projet" at bounding box center [1213, 274] width 189 height 16
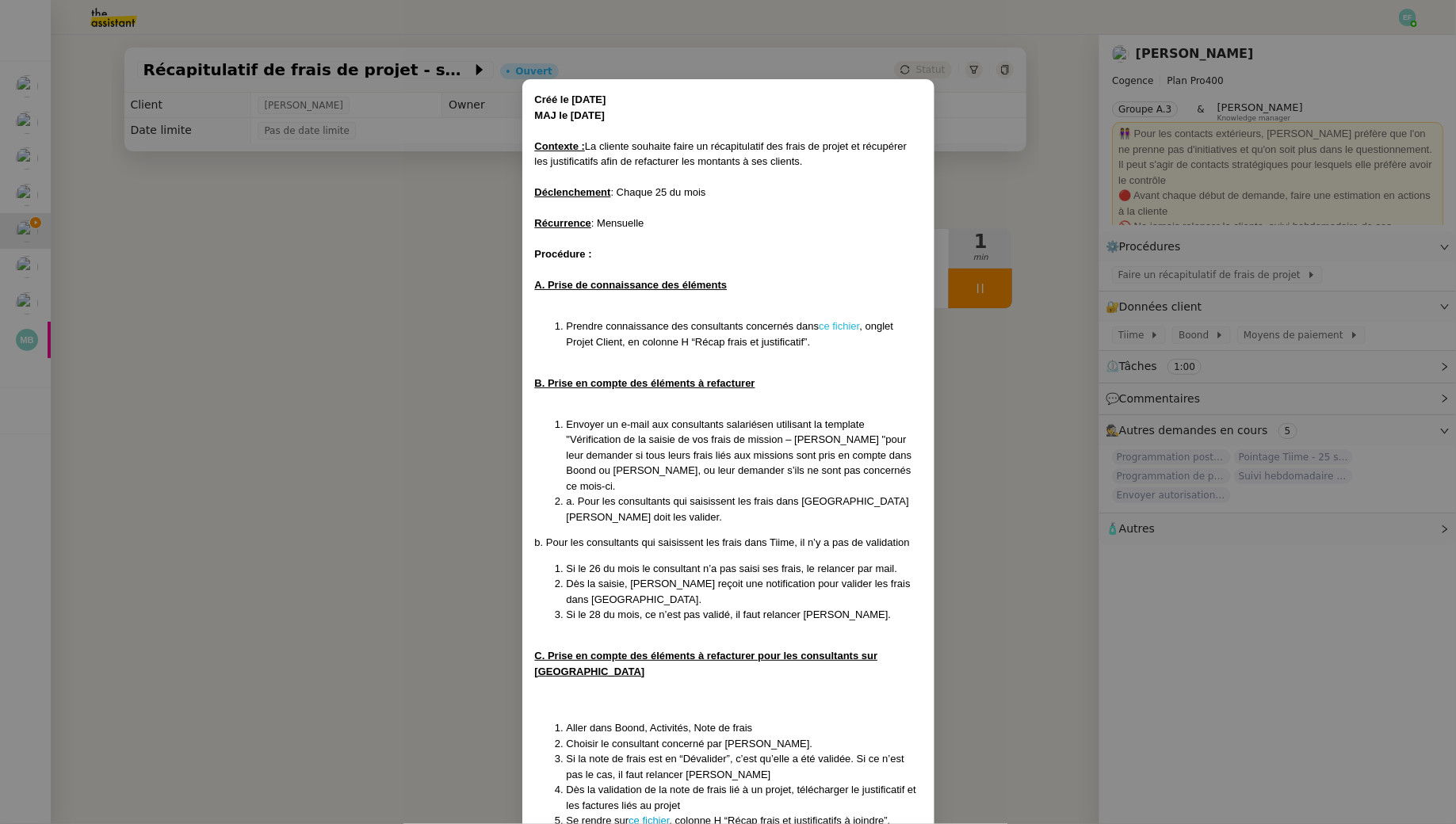
click at [841, 330] on link "ce fichier" at bounding box center [838, 326] width 41 height 12
click at [347, 240] on nz-modal-container "Créé le 23/05/25 MAJ le 06/08/25 Contexte : La cliente souhaite faire un récapi…" at bounding box center [728, 412] width 1456 height 824
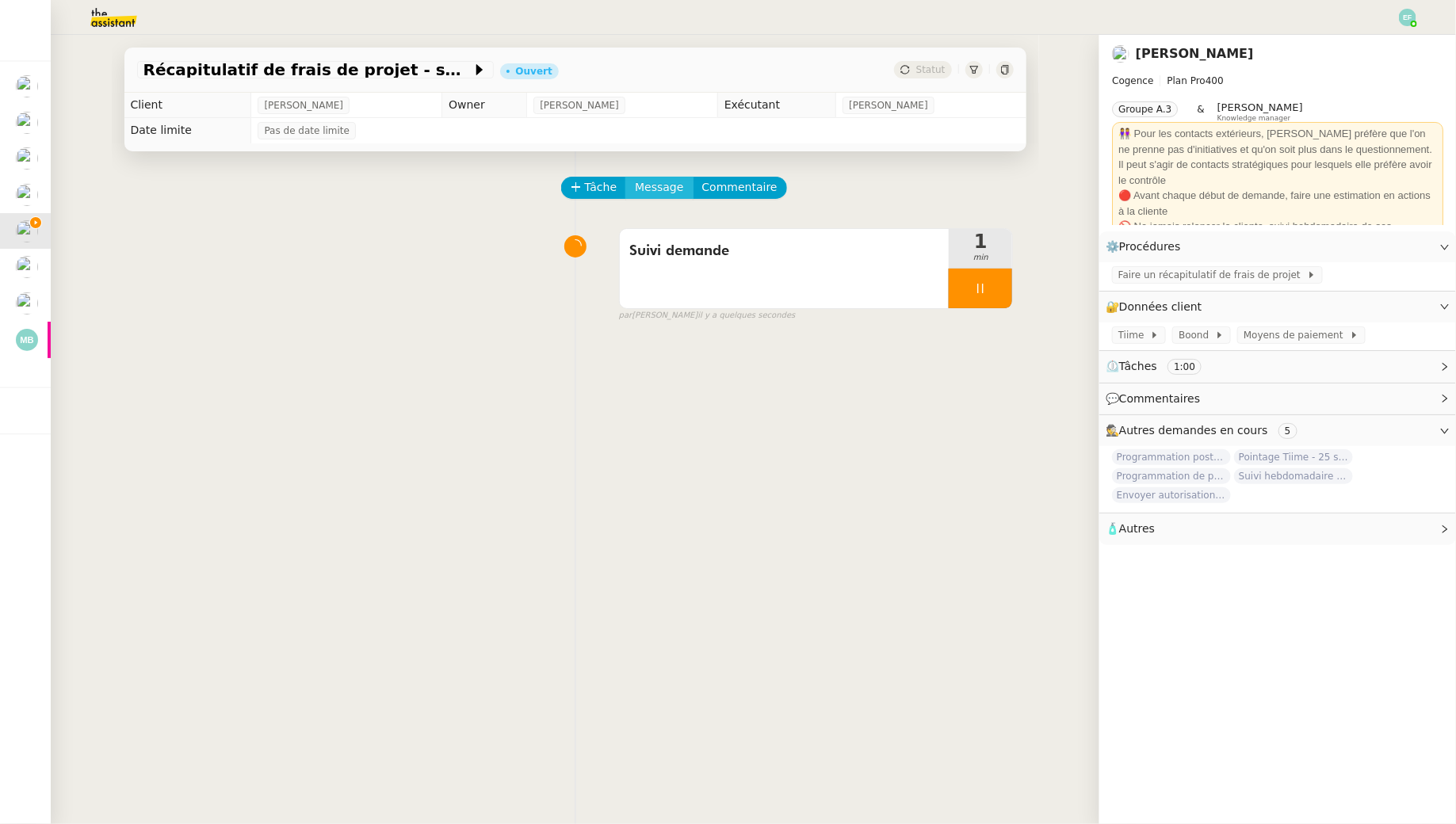
click at [646, 181] on span "Message" at bounding box center [658, 187] width 48 height 18
click at [648, 238] on icon at bounding box center [644, 233] width 11 height 11
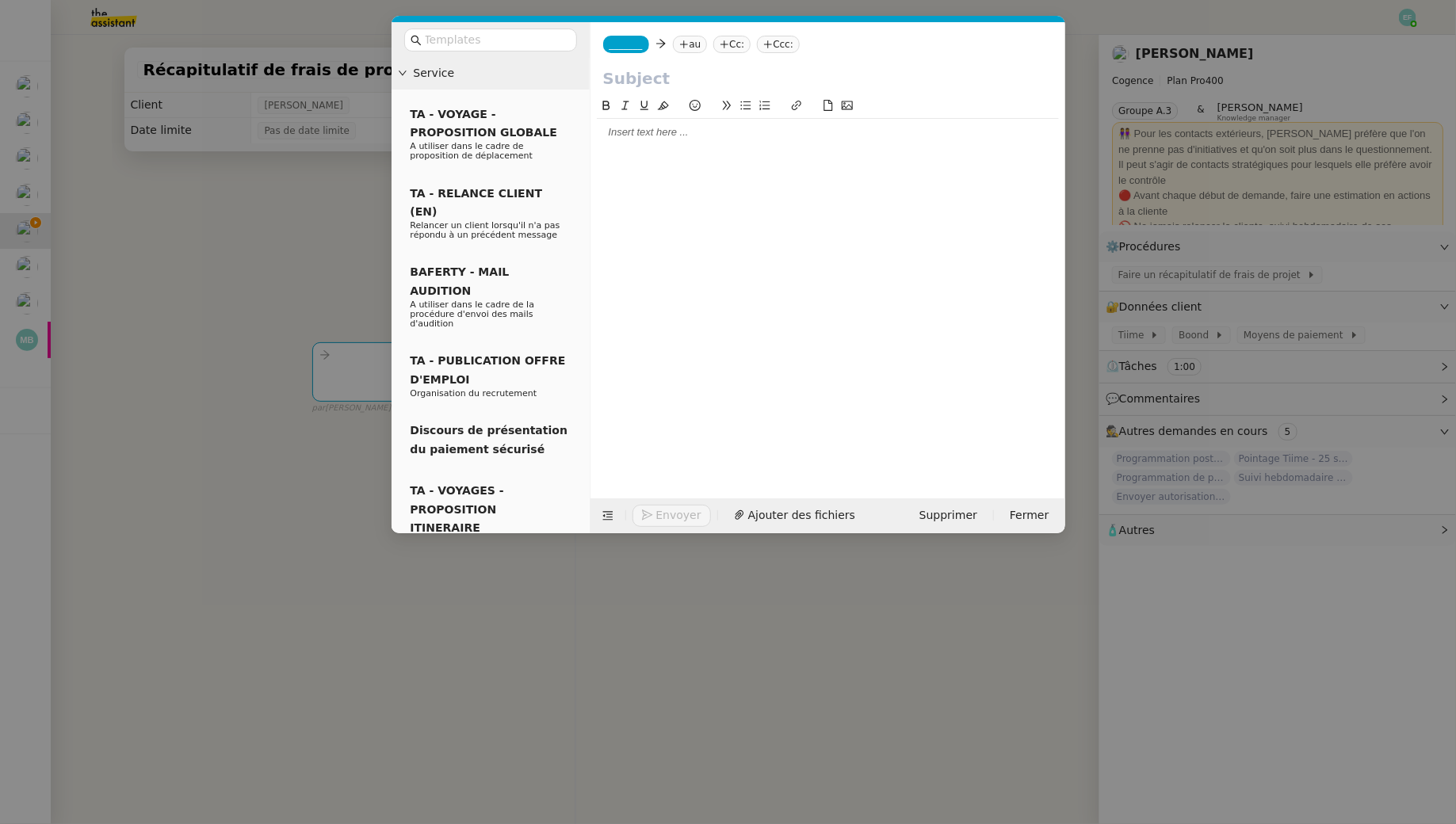
click at [683, 45] on icon at bounding box center [683, 44] width 9 height 9
click at [514, 34] on input "text" at bounding box center [496, 40] width 142 height 18
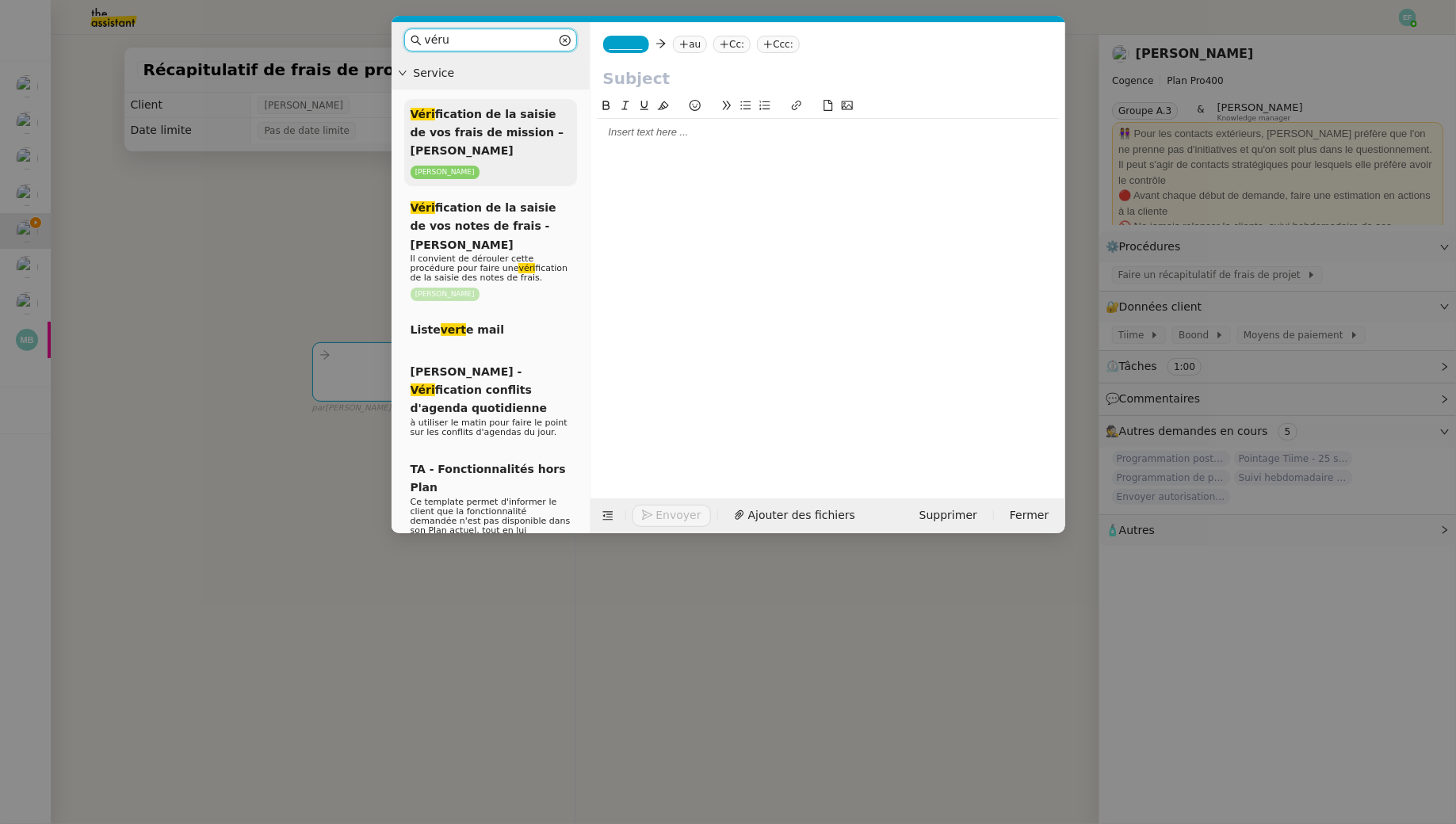
type input "véru"
click at [526, 119] on span "Véri fication de la saisie de vos frais de mission – Mois Année" at bounding box center [488, 133] width 154 height 50
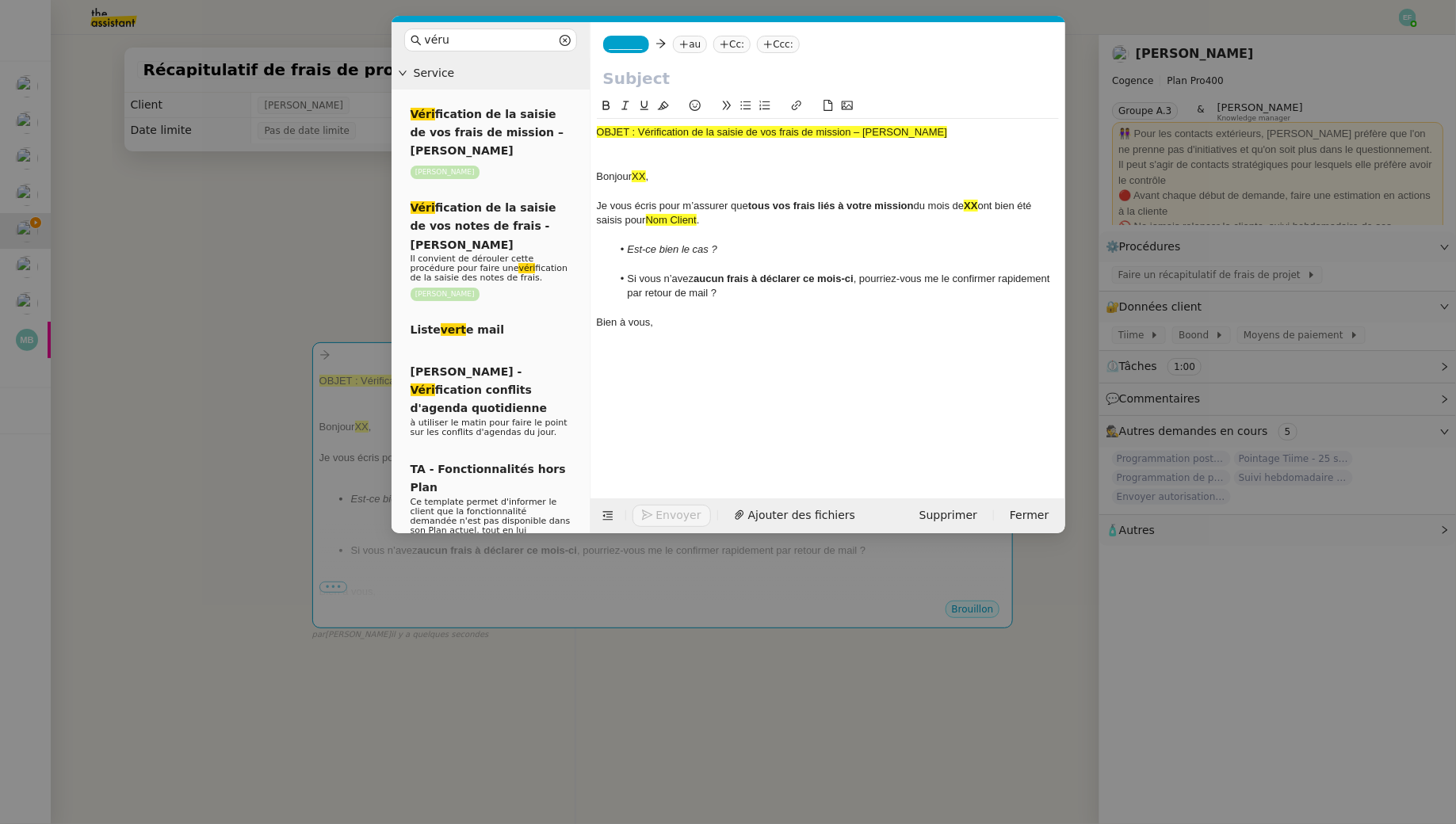
click at [692, 46] on nz-tag "au" at bounding box center [689, 44] width 34 height 17
type input "antoine.bayar"
click at [790, 74] on span "Antoine Bayard" at bounding box center [764, 70] width 152 height 12
click at [239, 304] on nz-modal-container "véru Service Véri fication de la saisie de vos frais de mission – Mois Année Ju…" at bounding box center [728, 412] width 1456 height 824
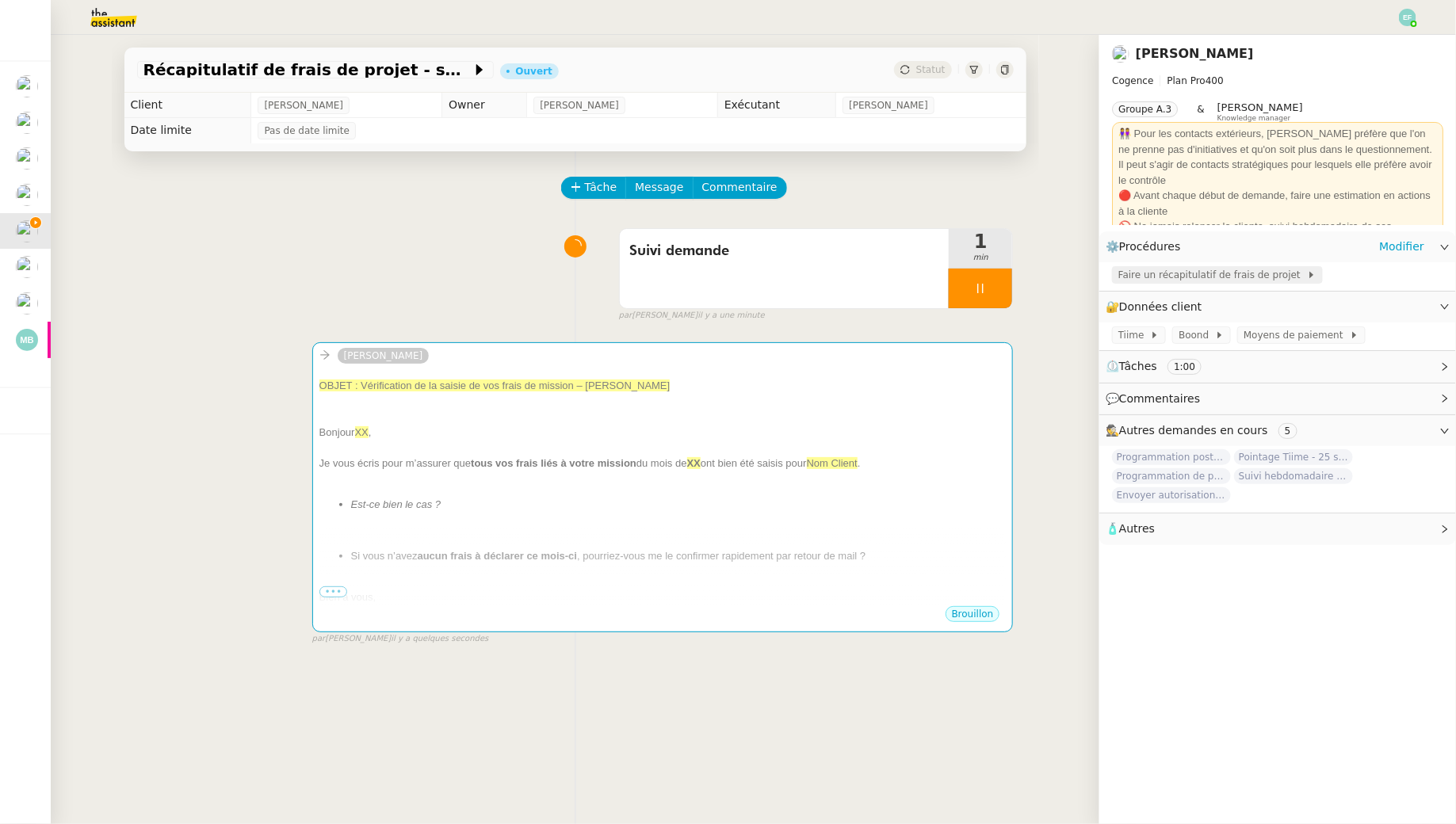
click at [1237, 276] on span "Faire un récapitulatif de frais de projet" at bounding box center [1213, 274] width 189 height 16
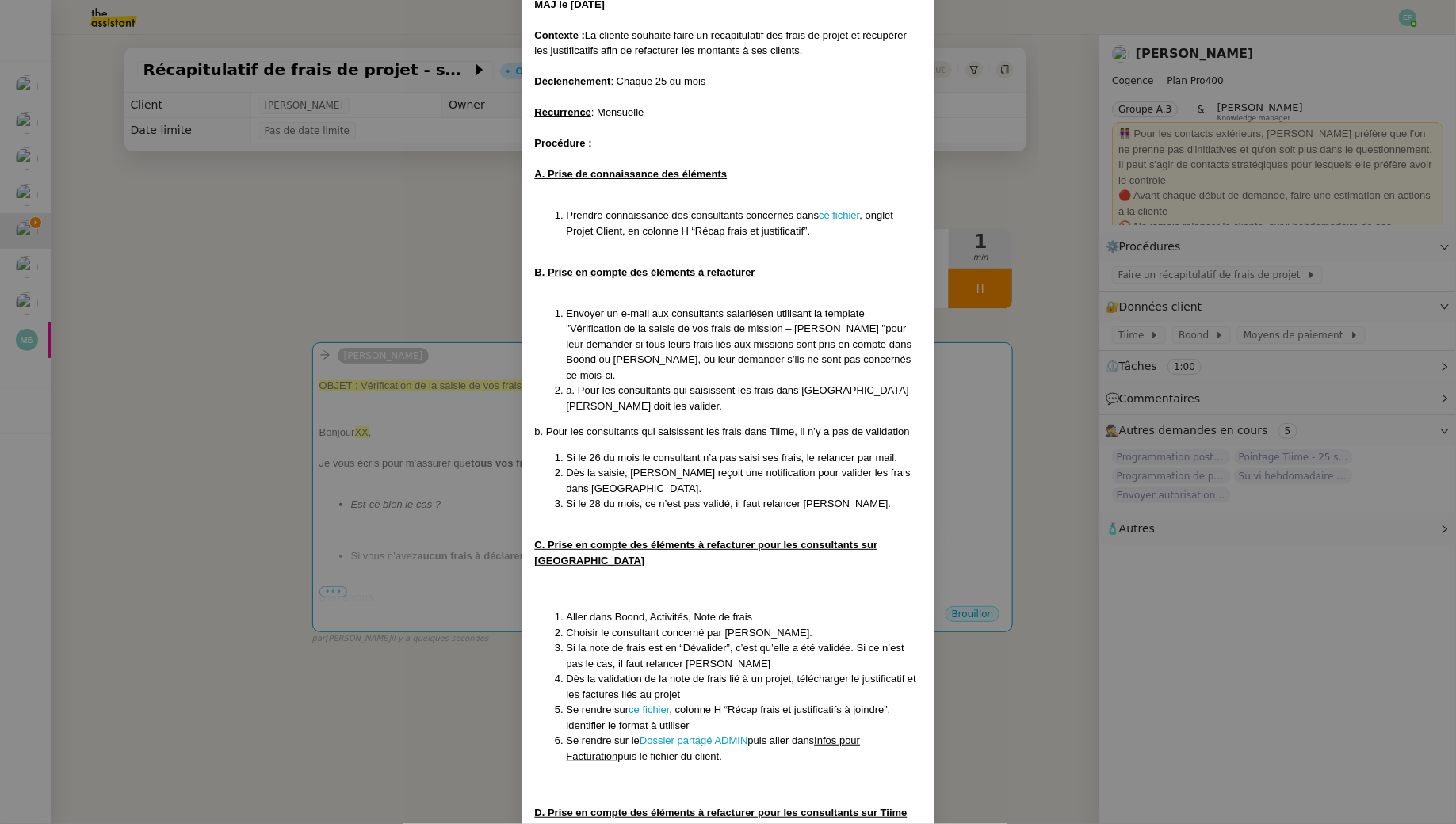
scroll to position [112, 0]
click at [476, 249] on nz-modal-container "Créé le 23/05/25 MAJ le 06/08/25 Contexte : La cliente souhaite faire un récapi…" at bounding box center [728, 412] width 1456 height 824
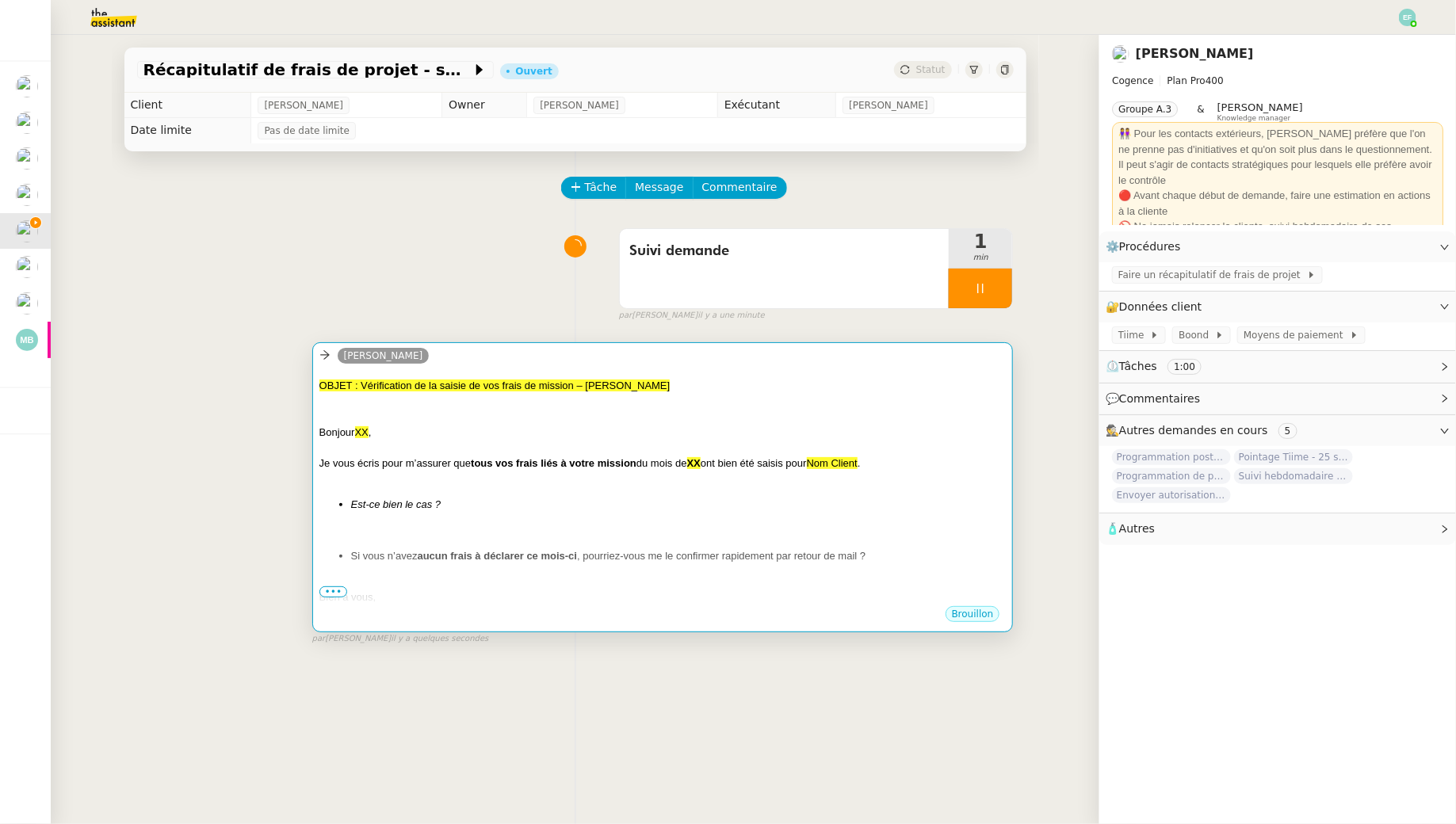
click at [598, 416] on div at bounding box center [663, 417] width 687 height 16
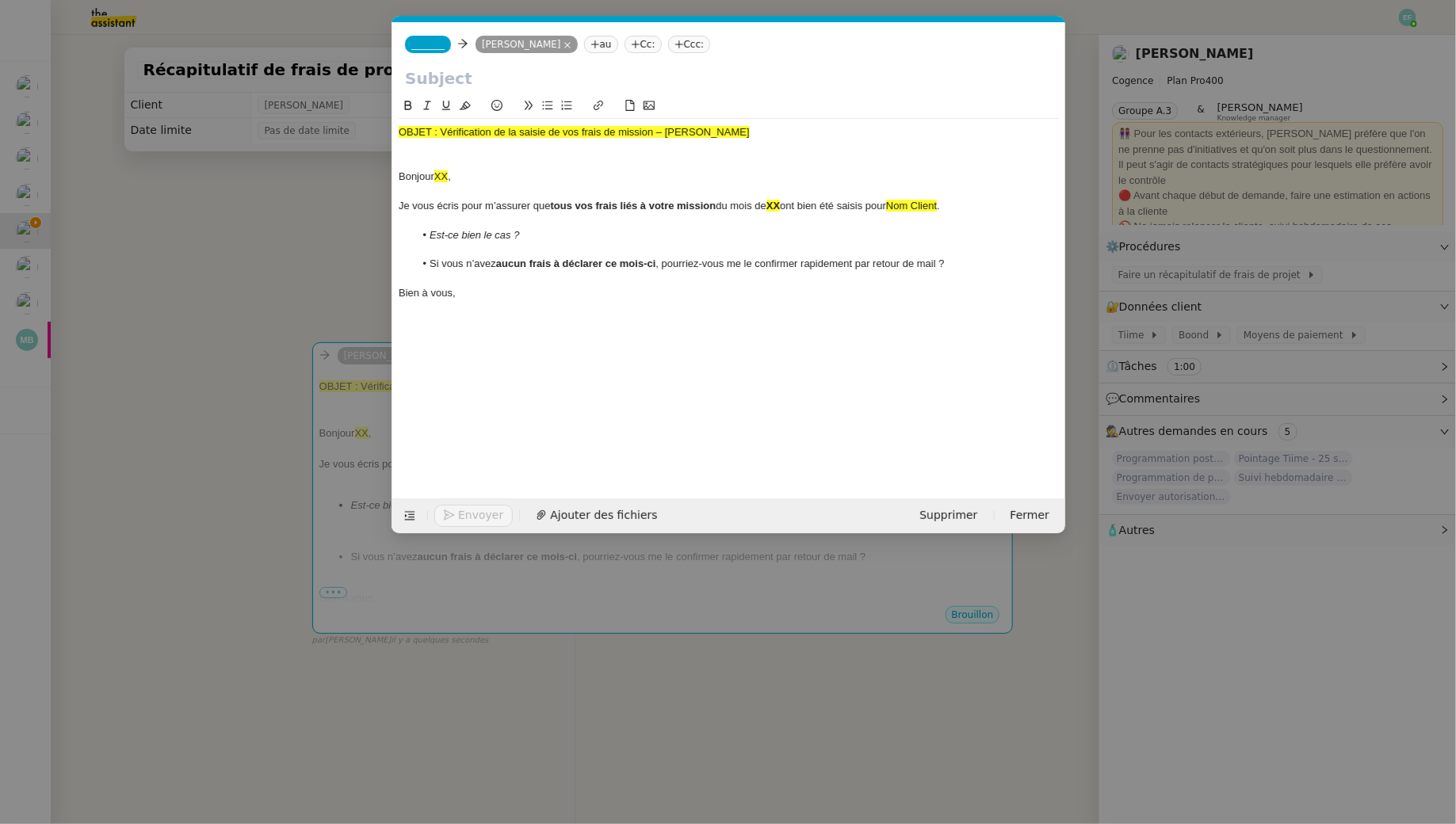
scroll to position [0, 55]
drag, startPoint x: 748, startPoint y: 132, endPoint x: 333, endPoint y: 123, distance: 415.1
click at [333, 123] on nz-modal-container "véru Service Véri fication de la saisie de vos frais de mission – Mois Année Ju…" at bounding box center [728, 412] width 1456 height 824
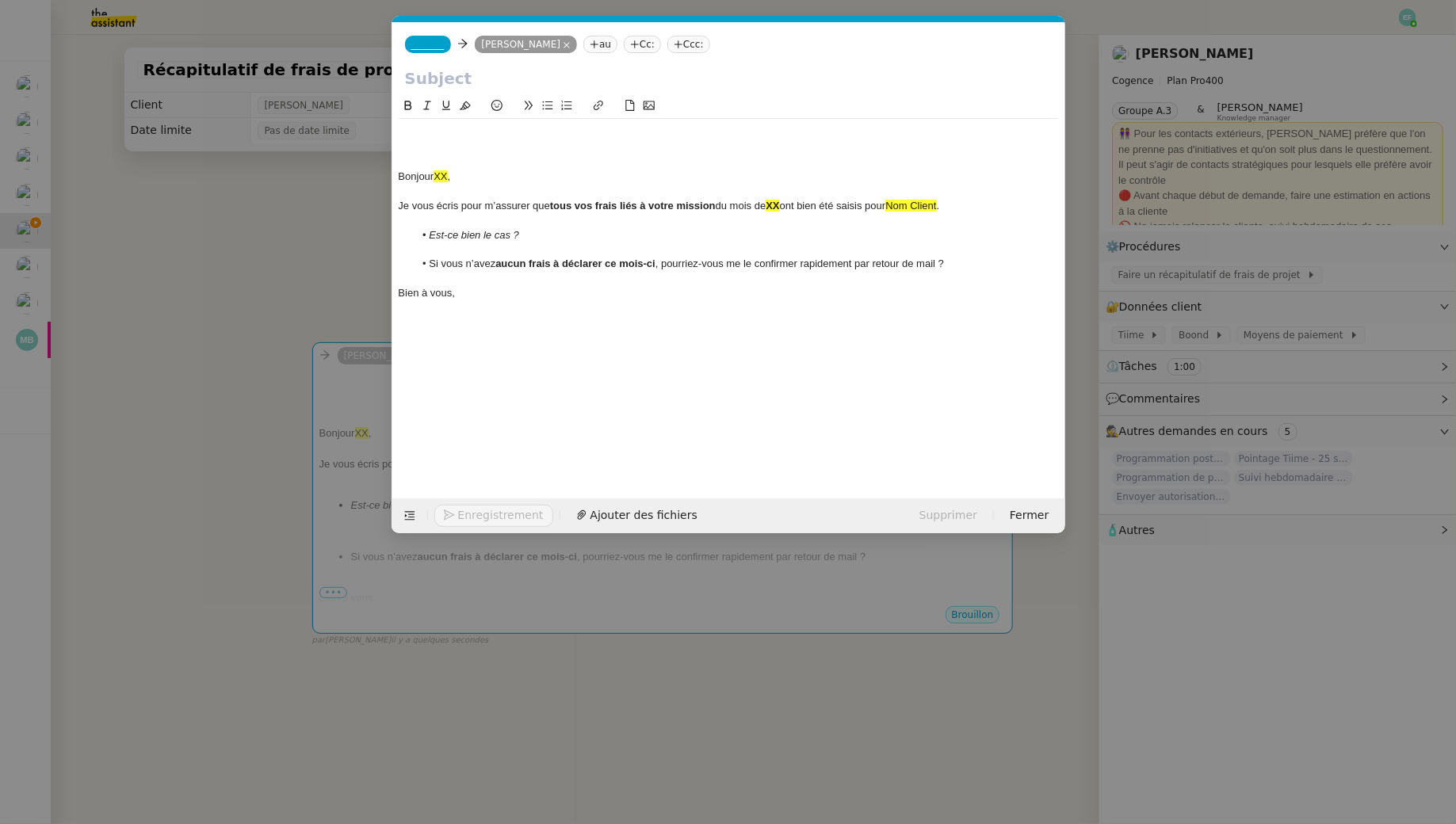
click at [455, 76] on input "text" at bounding box center [729, 78] width 648 height 24
paste input "OBJET : Vérification de la saisie de vos frais de mission – Mois Année"
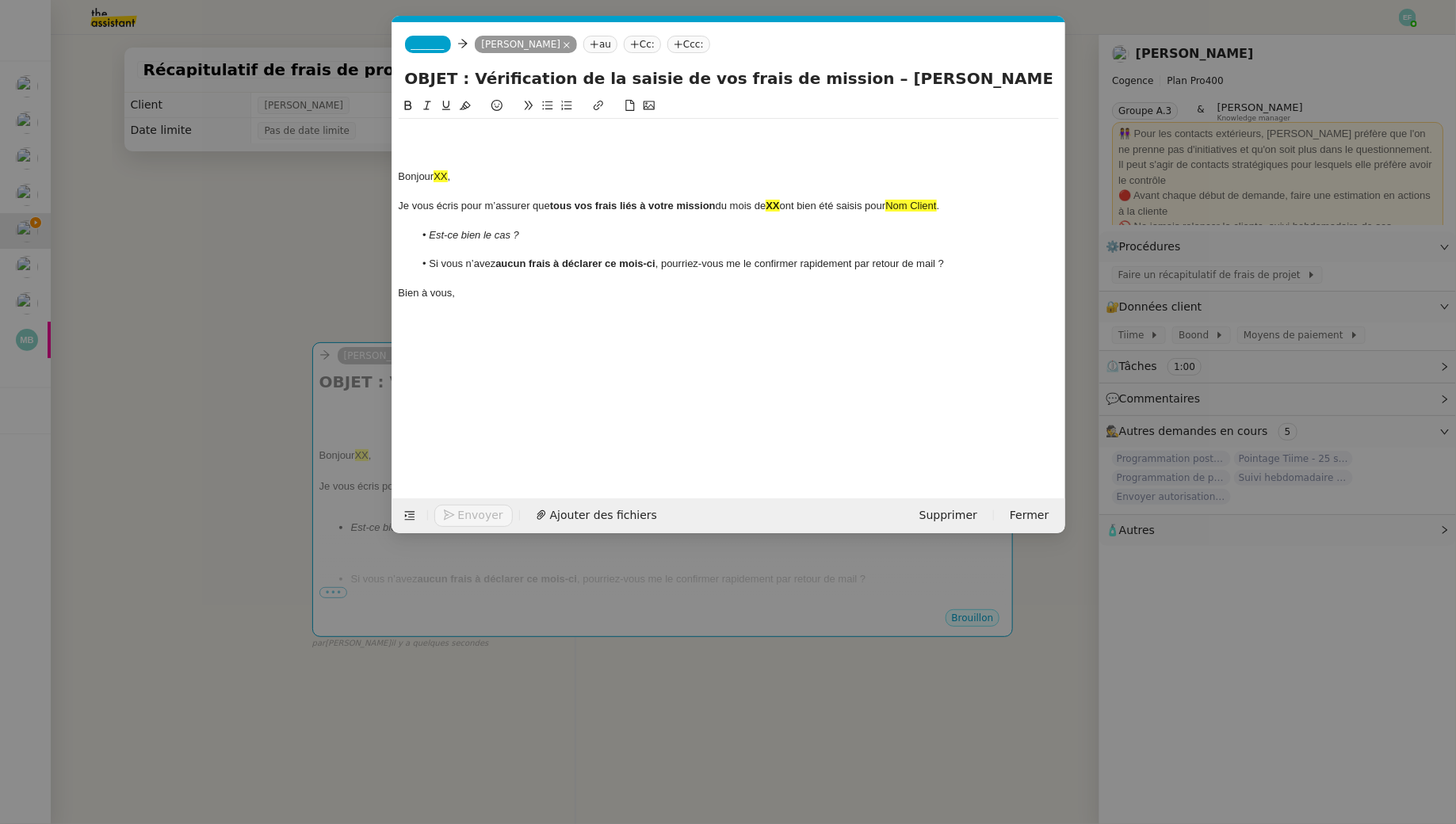
drag, startPoint x: 469, startPoint y: 78, endPoint x: 360, endPoint y: 71, distance: 109.2
click at [360, 71] on nz-modal-container "véru Service Véri fication de la saisie de vos frais de mission – Mois Année Ju…" at bounding box center [728, 412] width 1456 height 824
drag, startPoint x: 867, startPoint y: 83, endPoint x: 764, endPoint y: 79, distance: 103.1
click at [764, 79] on input "Vérification de la saisie de vos frais de mission – Mois Année" at bounding box center [729, 78] width 648 height 24
type input "Vérification de la saisie de vos frais de mission – Septembre 2025"
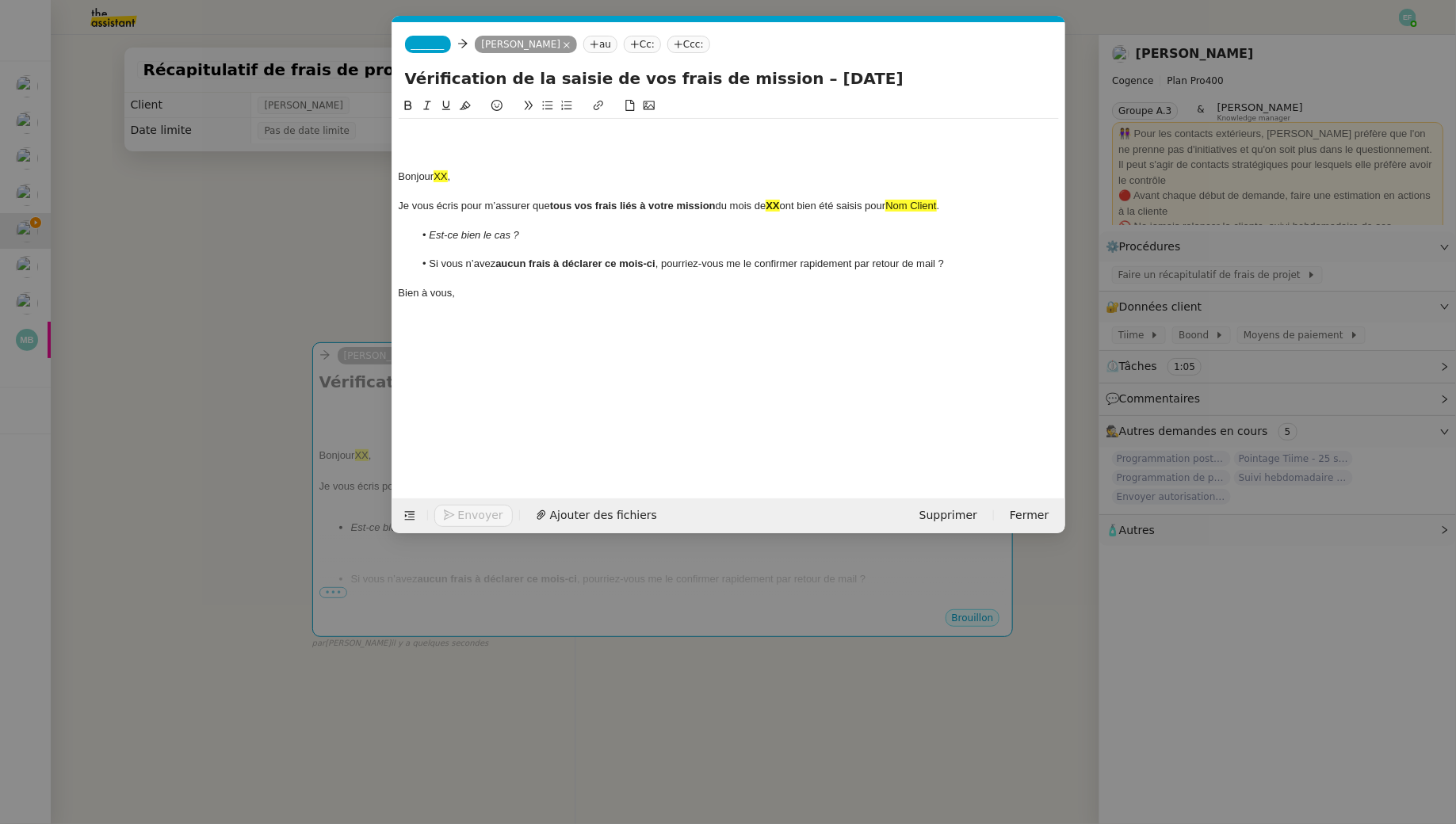
click at [398, 174] on div "Bonjour XX ," at bounding box center [728, 176] width 660 height 14
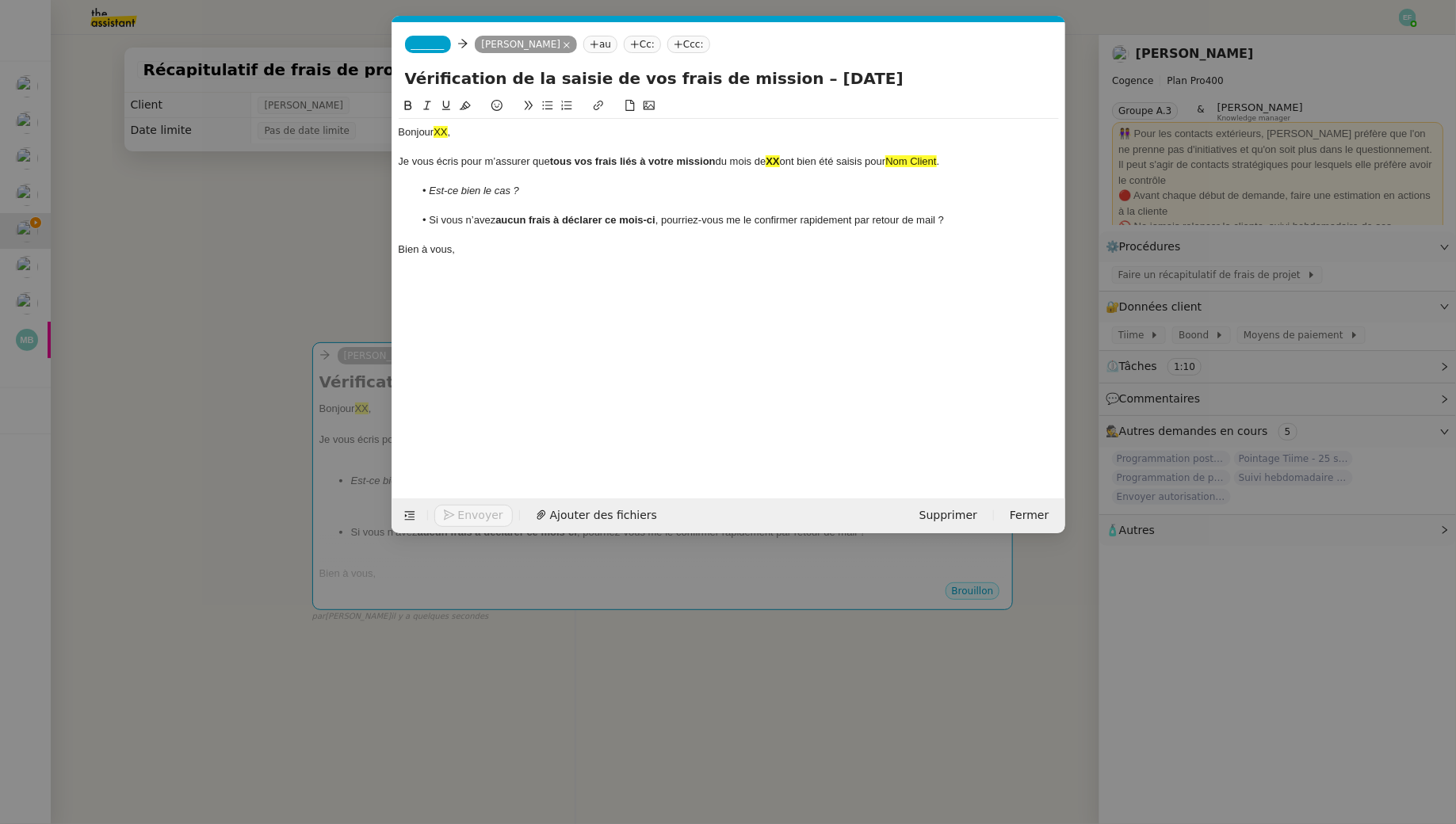
click at [470, 133] on div "Bonjour XX ," at bounding box center [728, 132] width 660 height 14
click at [417, 40] on span "_______" at bounding box center [428, 44] width 33 height 11
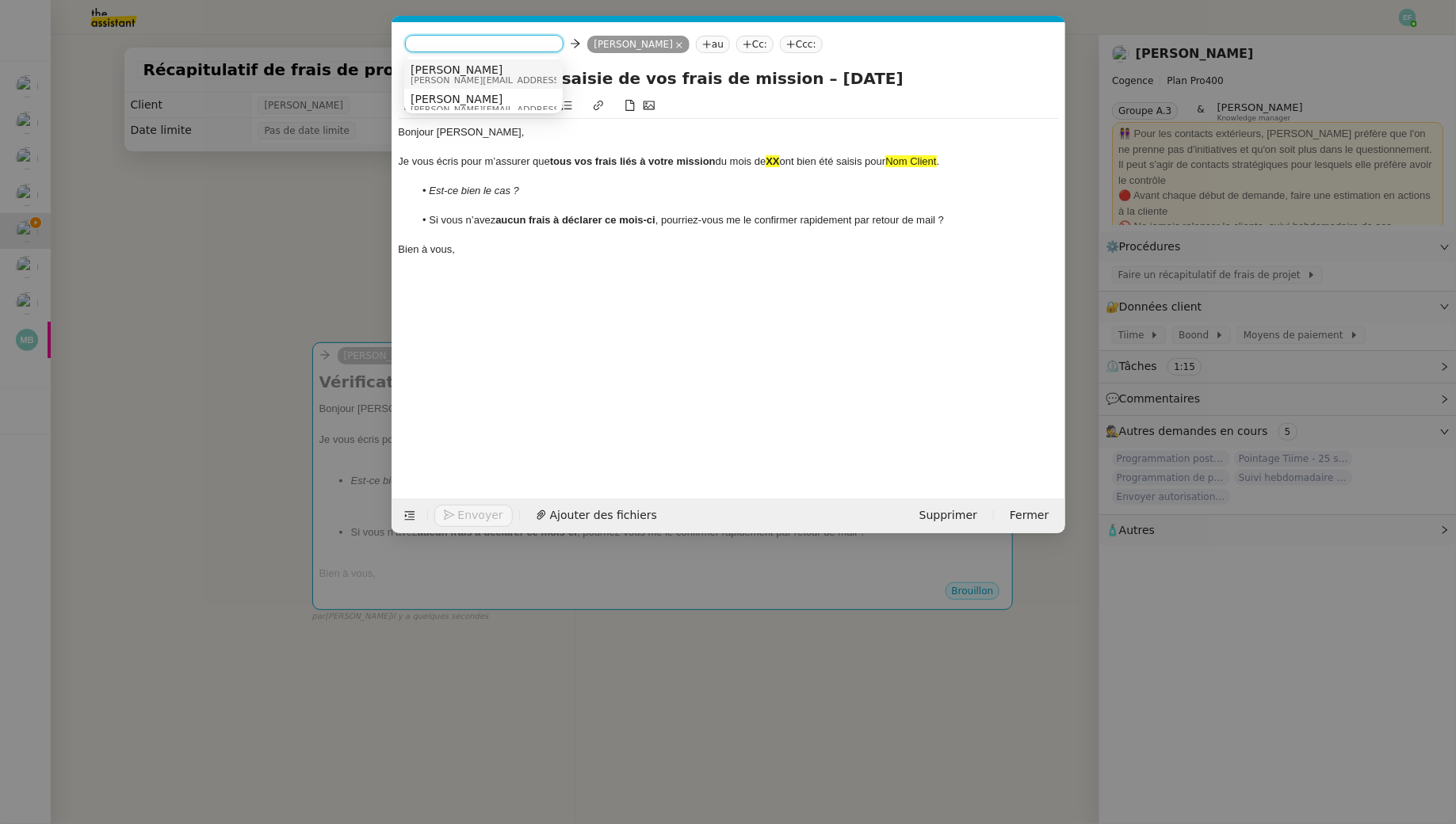
click at [504, 68] on span "Louise" at bounding box center [523, 70] width 225 height 12
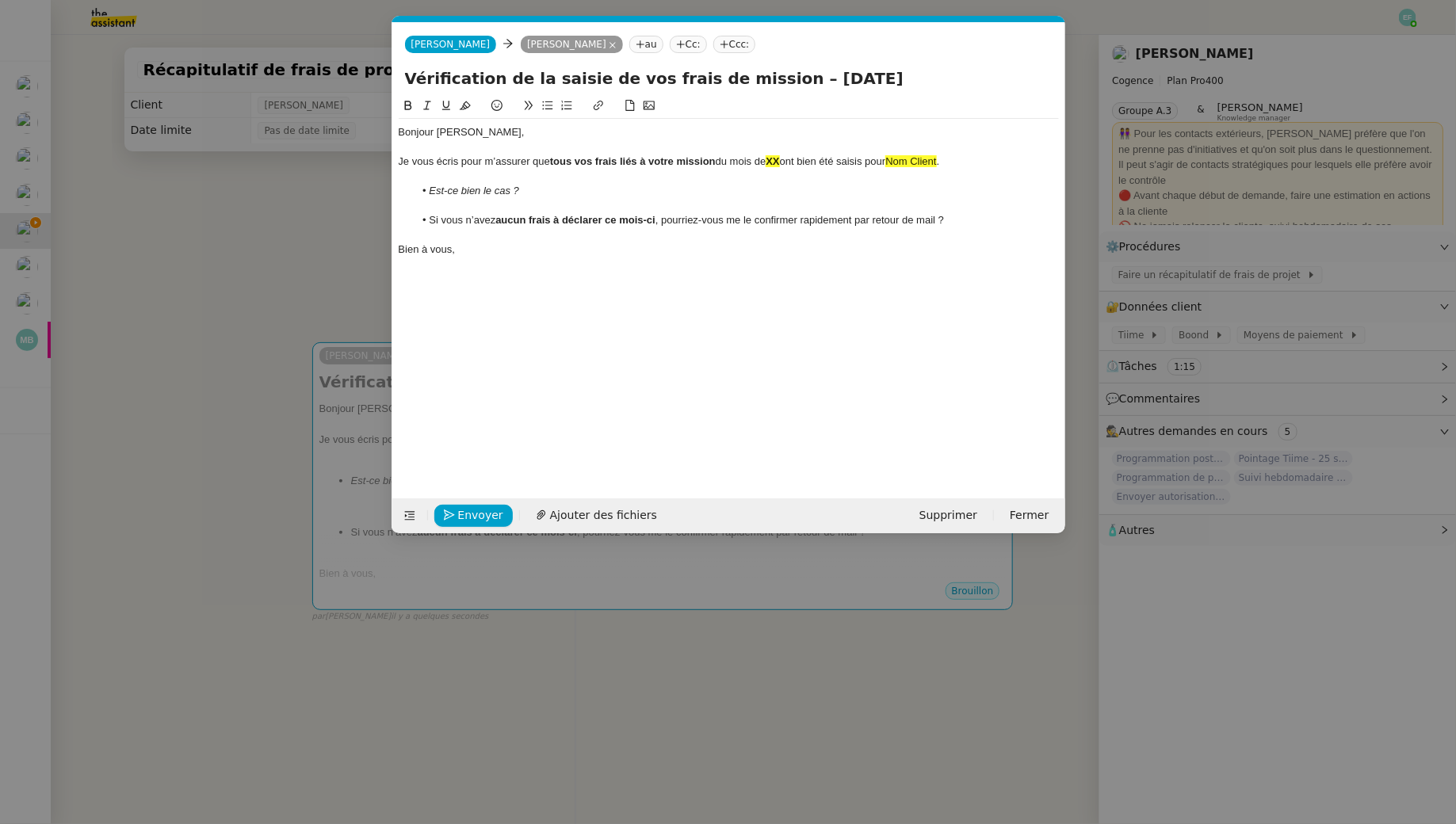
drag, startPoint x: 784, startPoint y: 162, endPoint x: 846, endPoint y: 301, distance: 152.2
click at [779, 163] on strong "XX" at bounding box center [772, 161] width 13 height 12
drag, startPoint x: 999, startPoint y: 160, endPoint x: 933, endPoint y: 161, distance: 66.0
click at [933, 161] on div "Je vous écris pour m’assurer que tous vos frais liés à votre mission du mois de…" at bounding box center [728, 161] width 660 height 14
click at [277, 200] on nz-modal-container "véru Service Véri fication de la saisie de vos frais de mission – Mois Année Ju…" at bounding box center [728, 412] width 1456 height 824
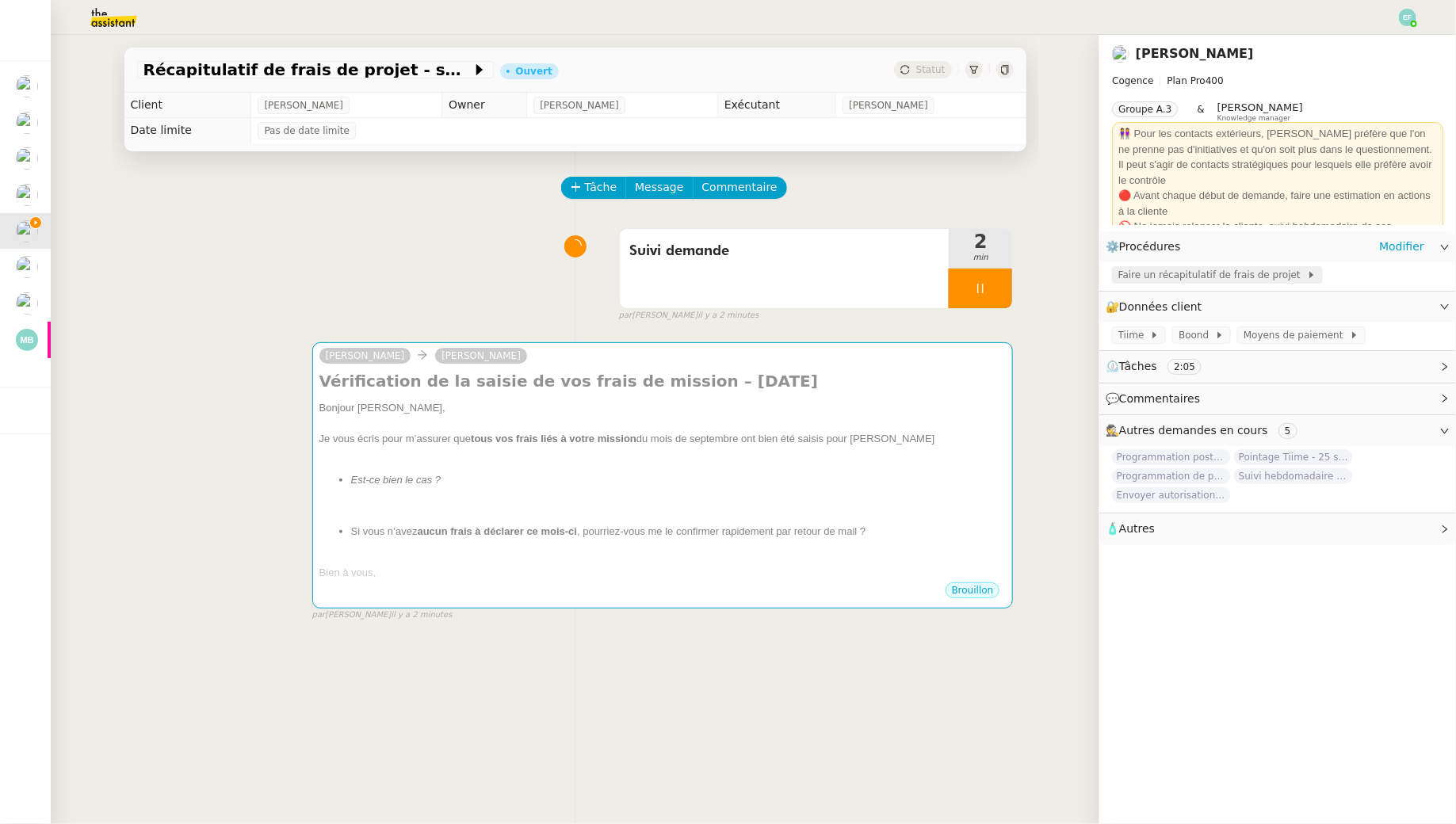
click at [1226, 277] on span "Faire un récapitulatif de frais de projet" at bounding box center [1213, 274] width 189 height 16
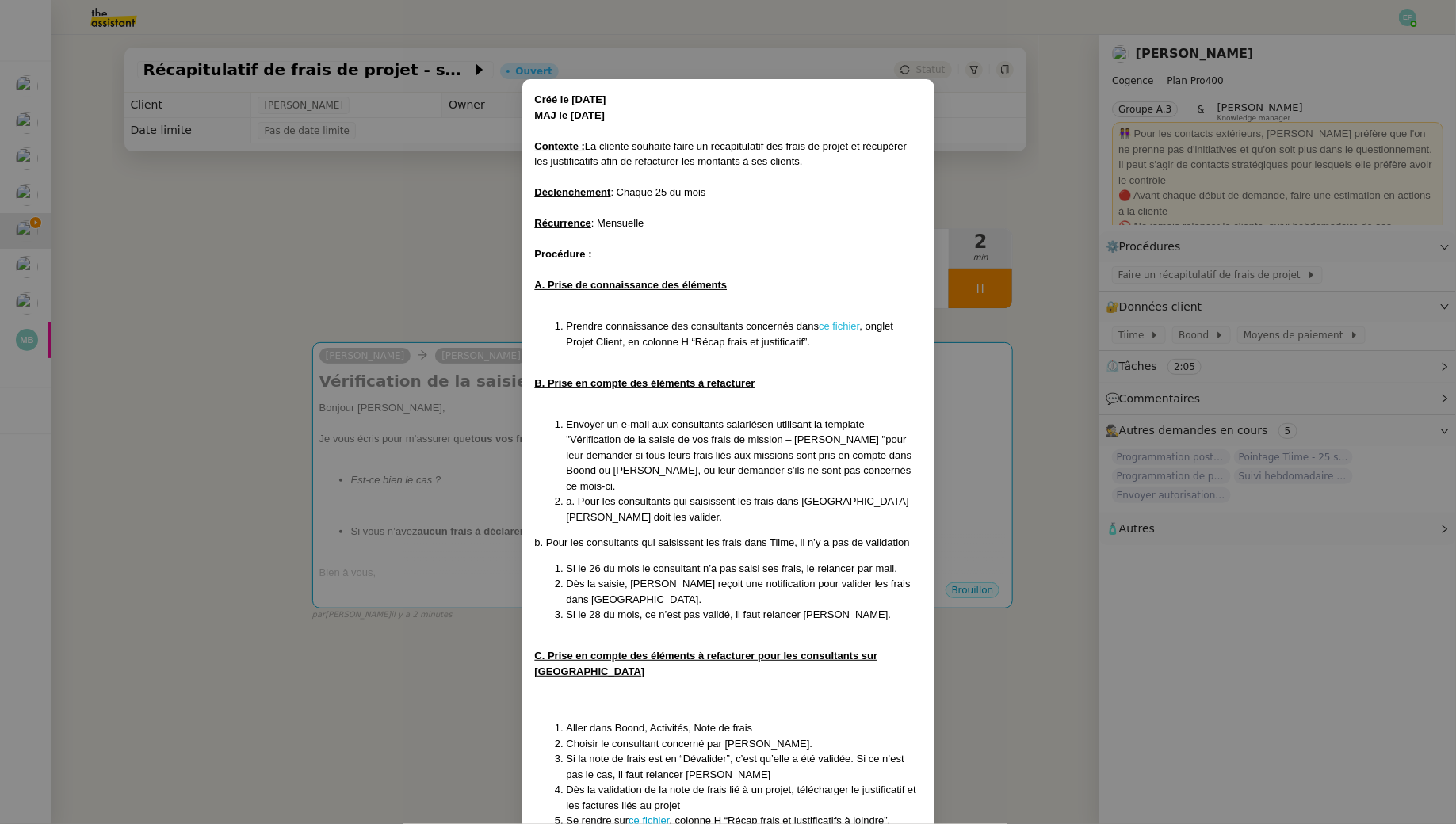
click at [841, 323] on link "ce fichier" at bounding box center [838, 326] width 41 height 12
click at [306, 203] on nz-modal-container "Créé le 23/05/25 MAJ le 06/08/25 Contexte : La cliente souhaite faire un récapi…" at bounding box center [728, 412] width 1456 height 824
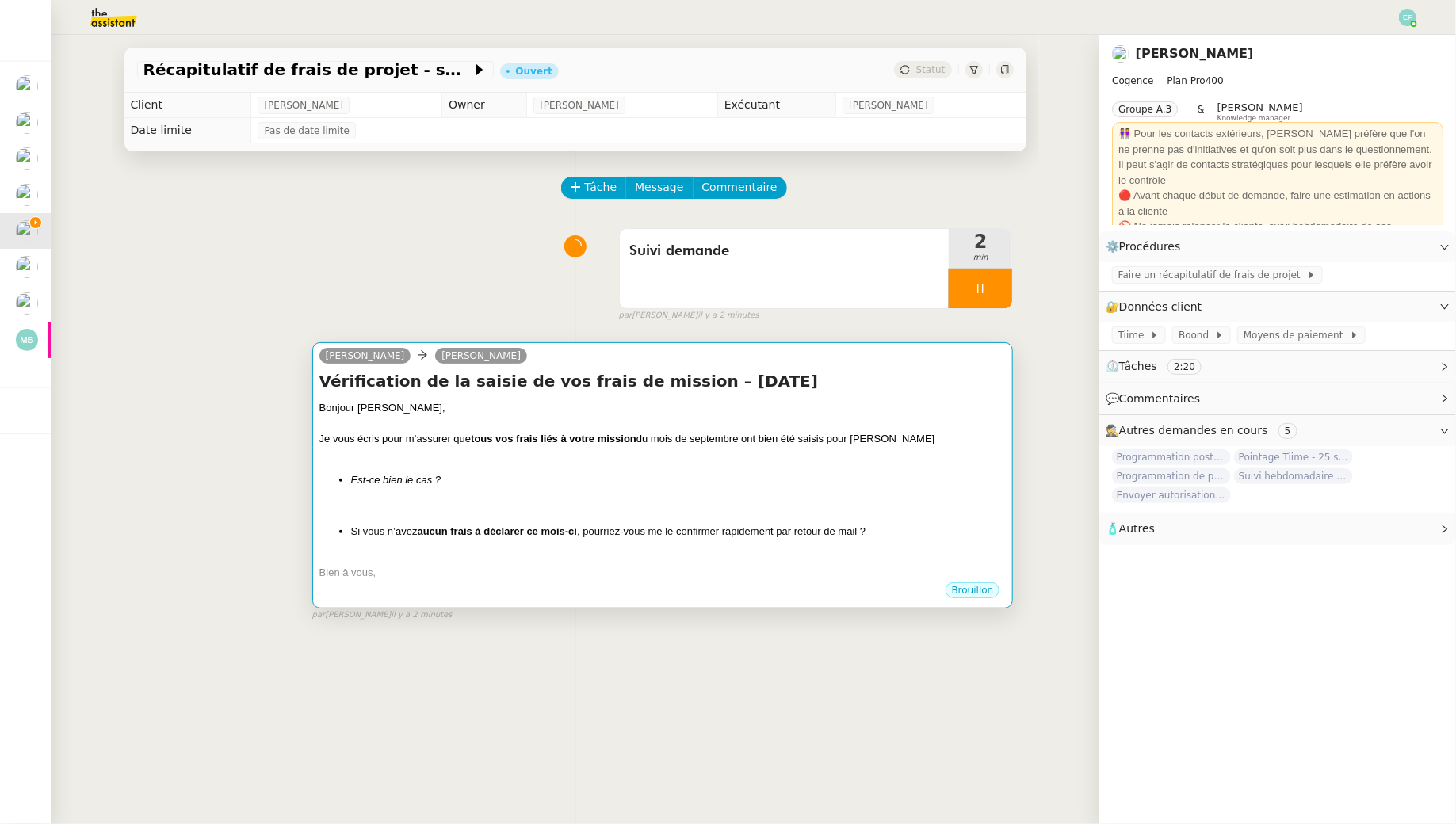
click at [695, 485] on li "Est-ce bien le cas ?" at bounding box center [678, 479] width 655 height 16
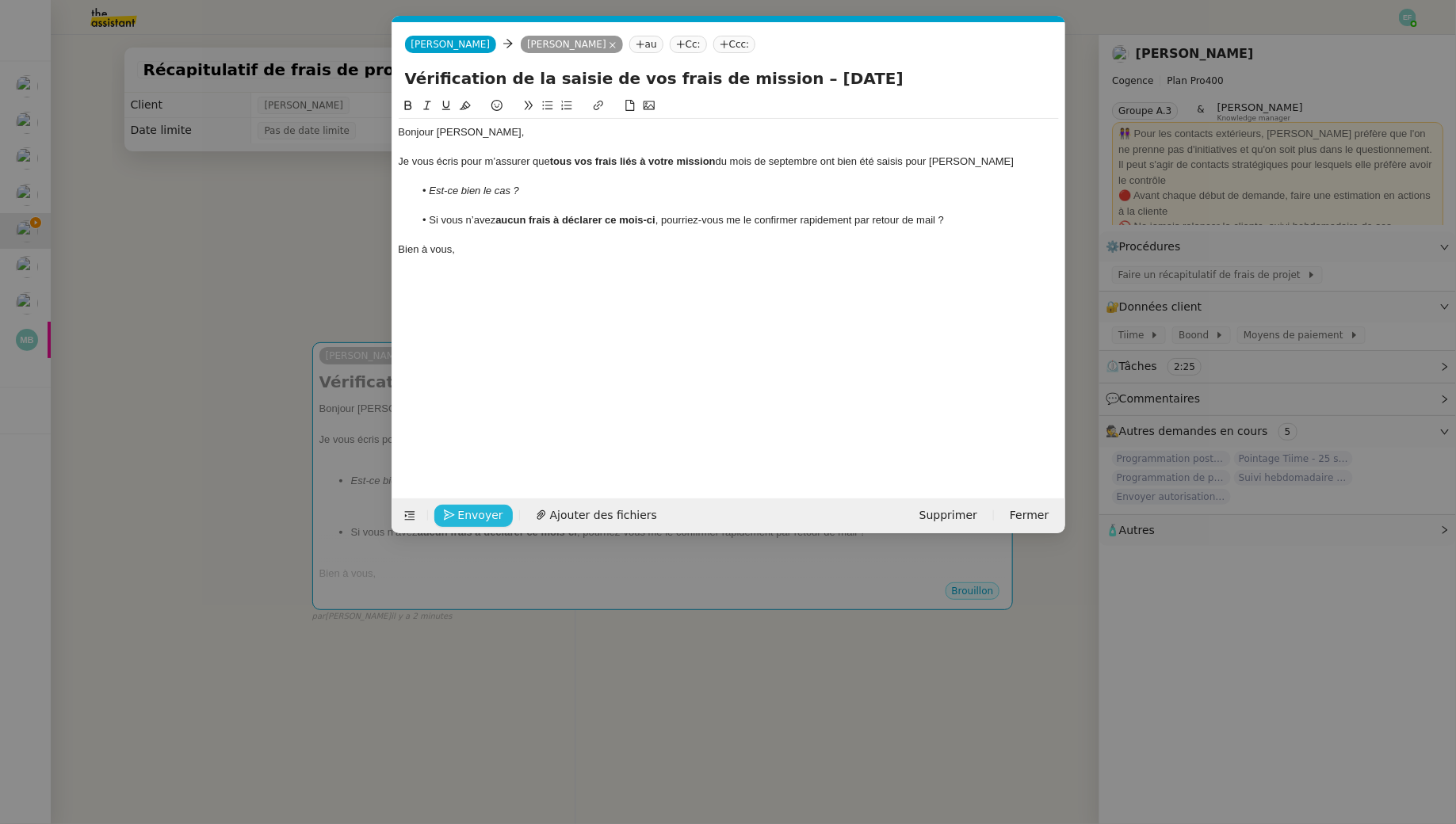
click at [484, 510] on span "Envoyer" at bounding box center [480, 515] width 46 height 18
click at [484, 510] on span "Confirmer l'envoi" at bounding box center [505, 515] width 95 height 18
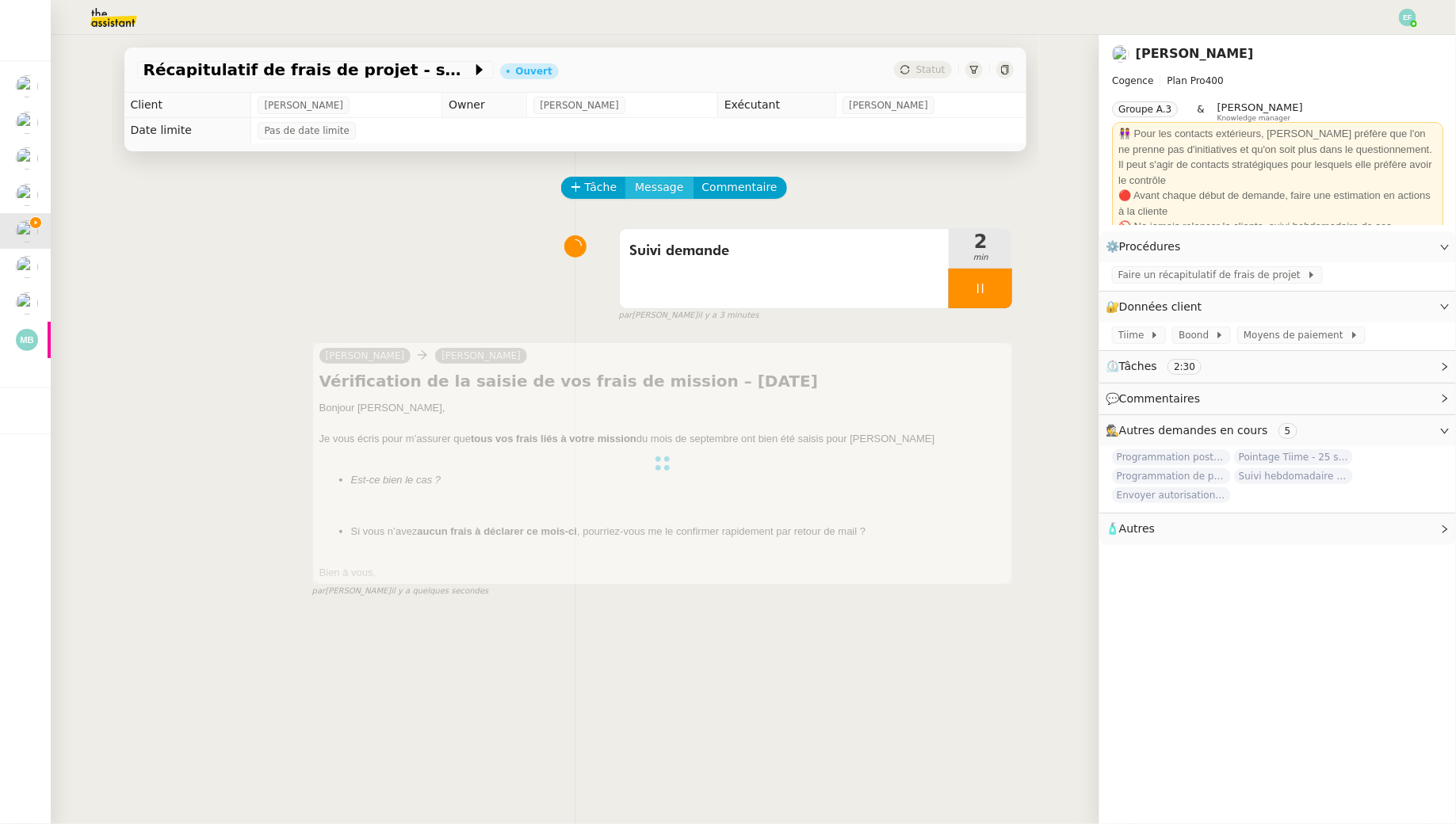
click at [646, 190] on span "Message" at bounding box center [658, 187] width 48 height 18
click at [665, 235] on span "Nouvelle conversation" at bounding box center [728, 233] width 139 height 12
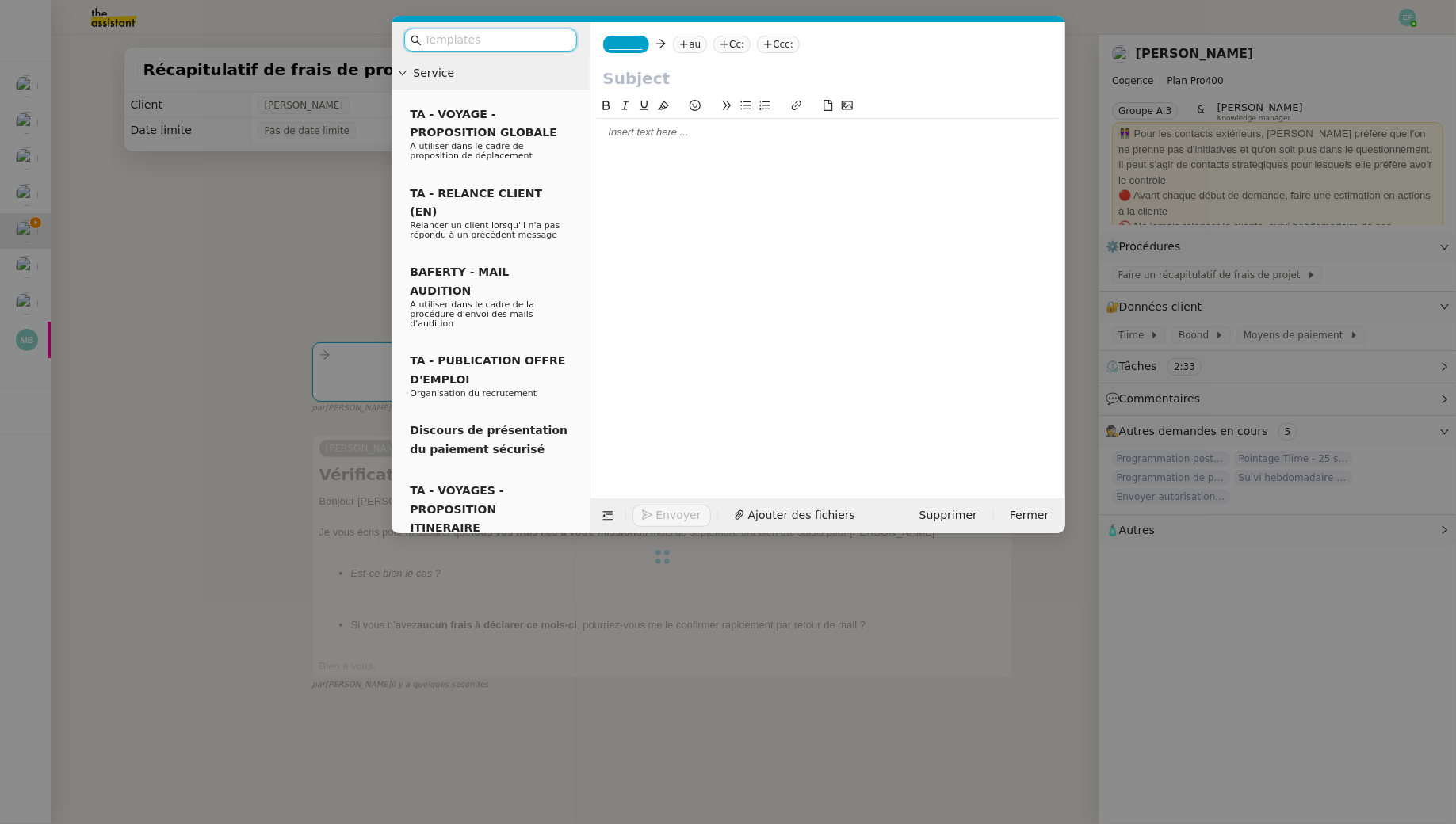
click at [287, 237] on nz-modal-container "Service TA - VOYAGE - PROPOSITION GLOBALE A utiliser dans le cadre de propositi…" at bounding box center [728, 412] width 1456 height 824
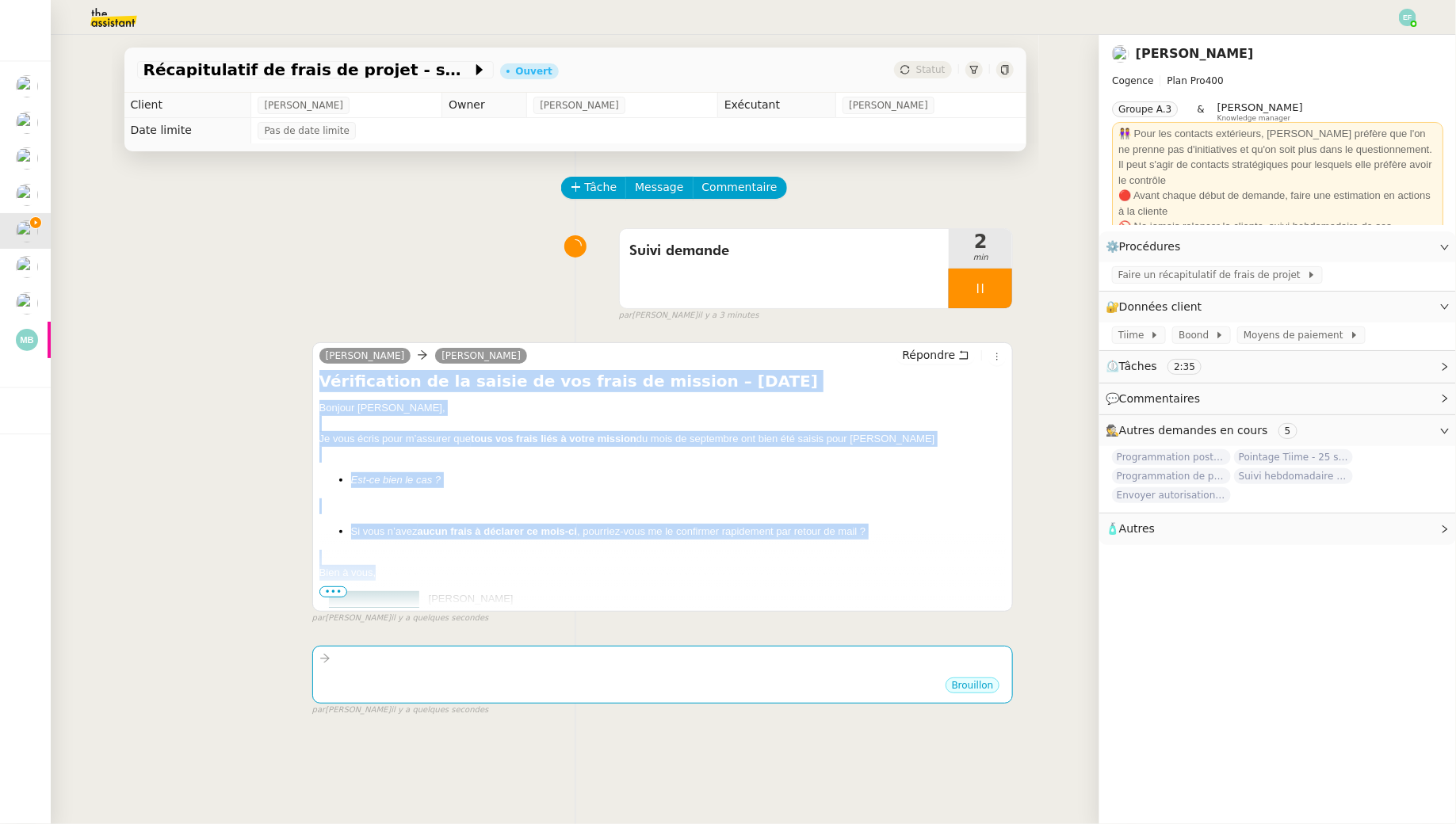
drag, startPoint x: 325, startPoint y: 378, endPoint x: 432, endPoint y: 575, distance: 224.2
click at [432, 575] on div "Vérification de la saisie de vos frais de mission – Septembre 2025 Bonjour Anto…" at bounding box center [663, 489] width 687 height 238
copy div "Vérification de la saisie de vos frais de mission – Septembre 2025 Bonjour Anto…"
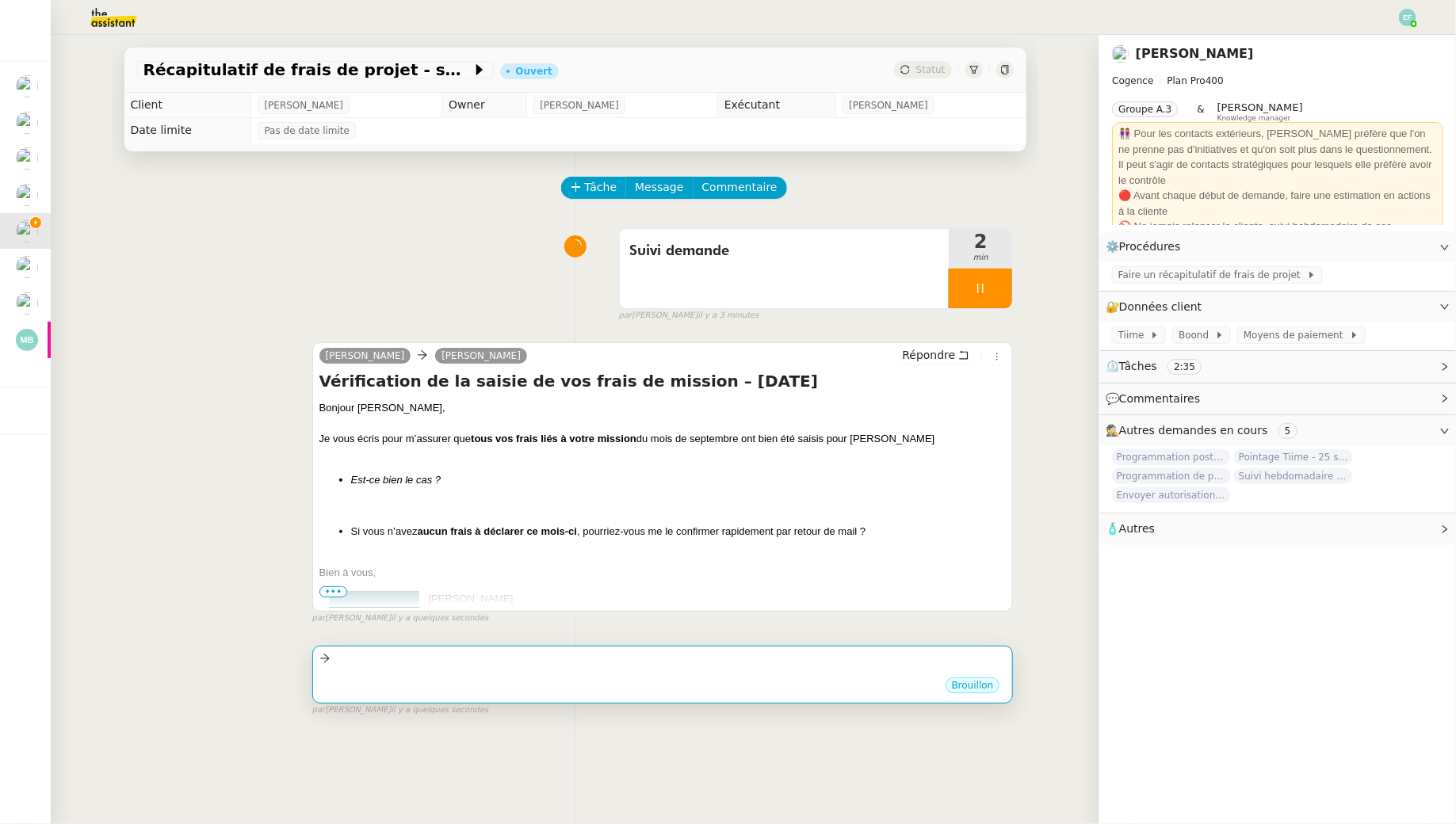
click at [428, 666] on div at bounding box center [663, 659] width 687 height 18
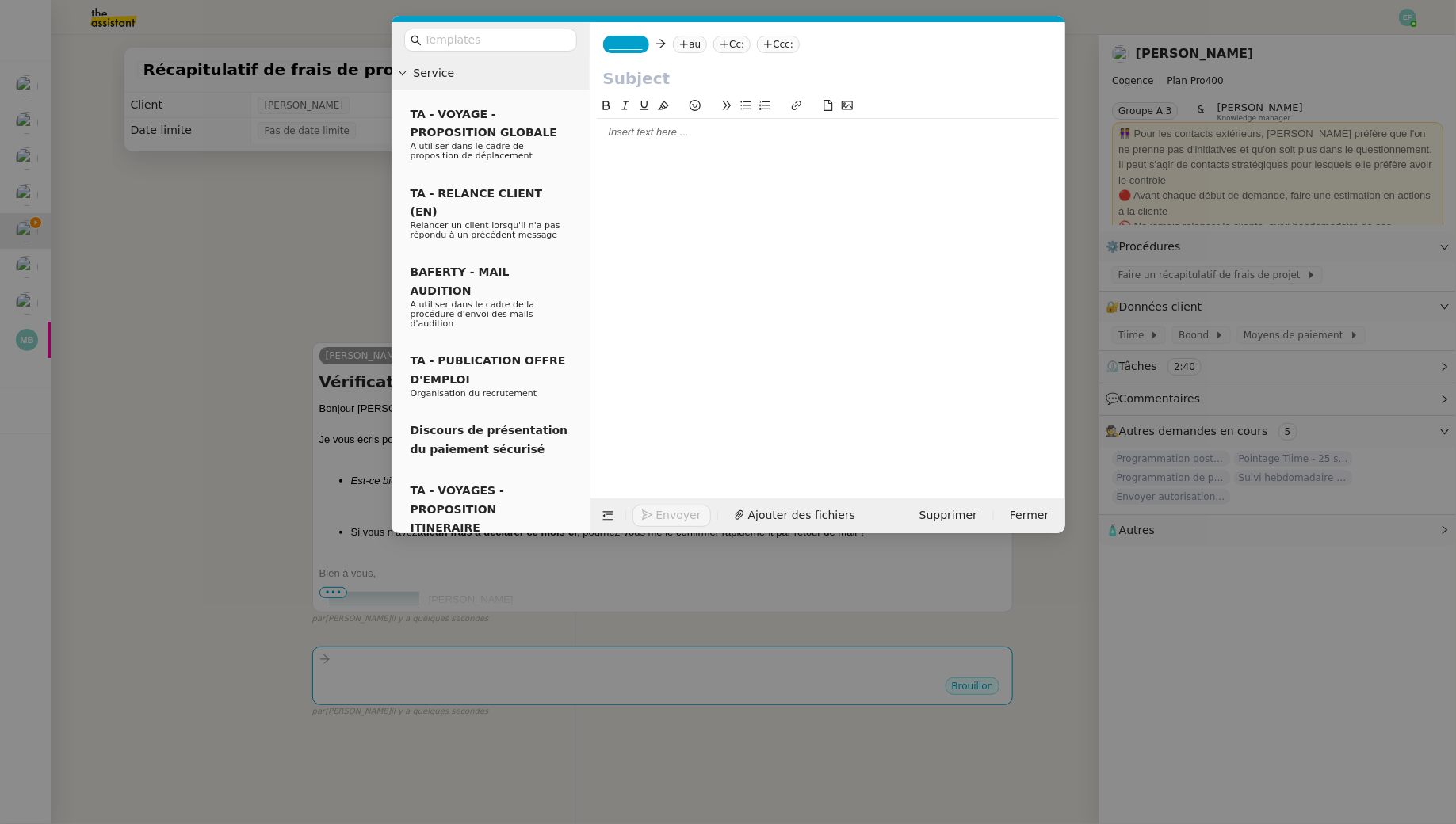
click at [615, 133] on div at bounding box center [827, 132] width 462 height 14
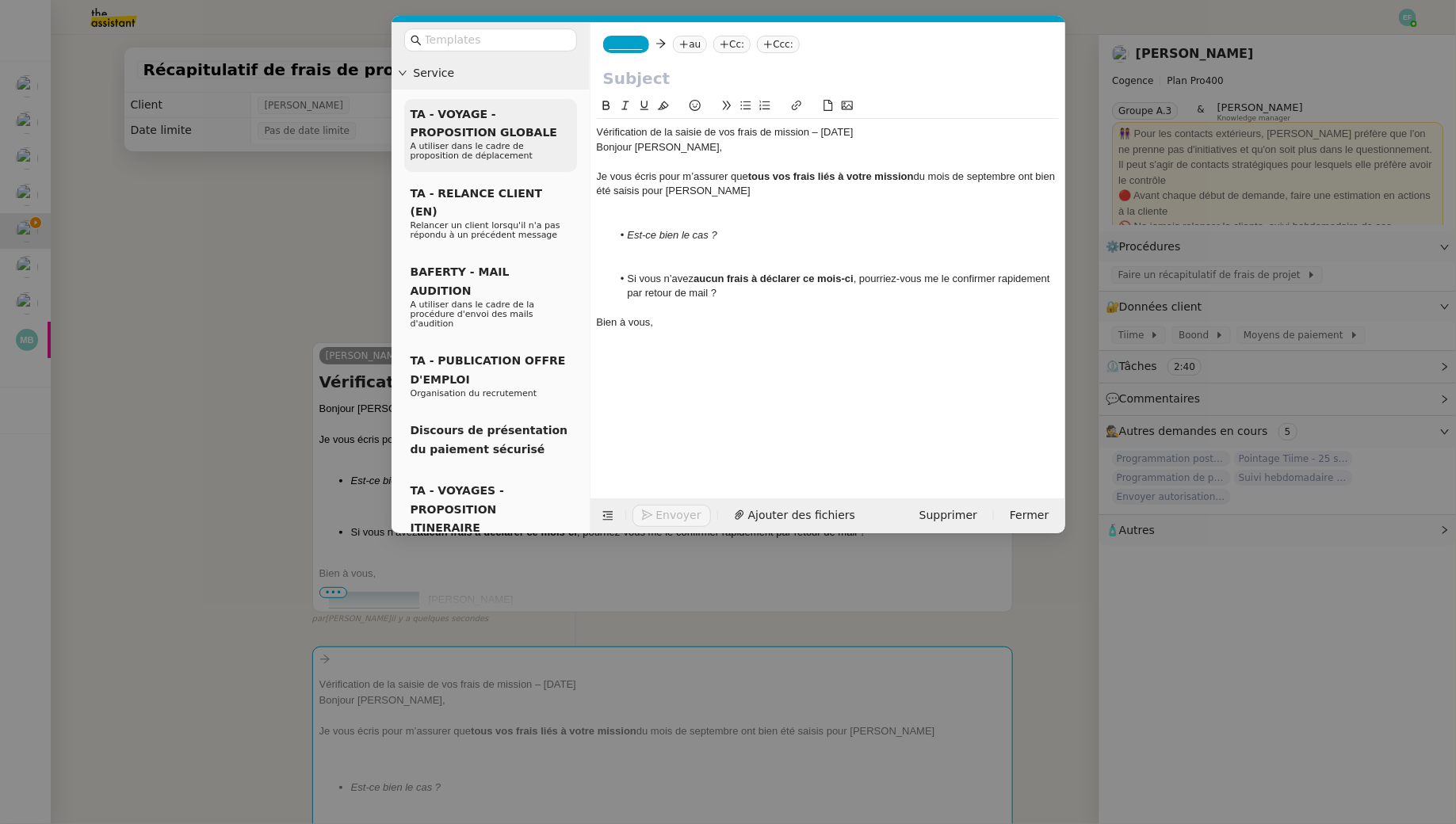
drag, startPoint x: 929, startPoint y: 133, endPoint x: 517, endPoint y: 130, distance: 412.0
click at [517, 130] on nz-layout "Service TA - VOYAGE - PROPOSITION GLOBALE A utiliser dans le cadre de propositi…" at bounding box center [728, 277] width 673 height 511
click at [621, 87] on input "text" at bounding box center [827, 78] width 450 height 24
paste input "Vérification de la saisie de vos frais de mission – Septembre 2025"
type input "Vérification de la saisie de vos frais de mission – Septembre 2025"
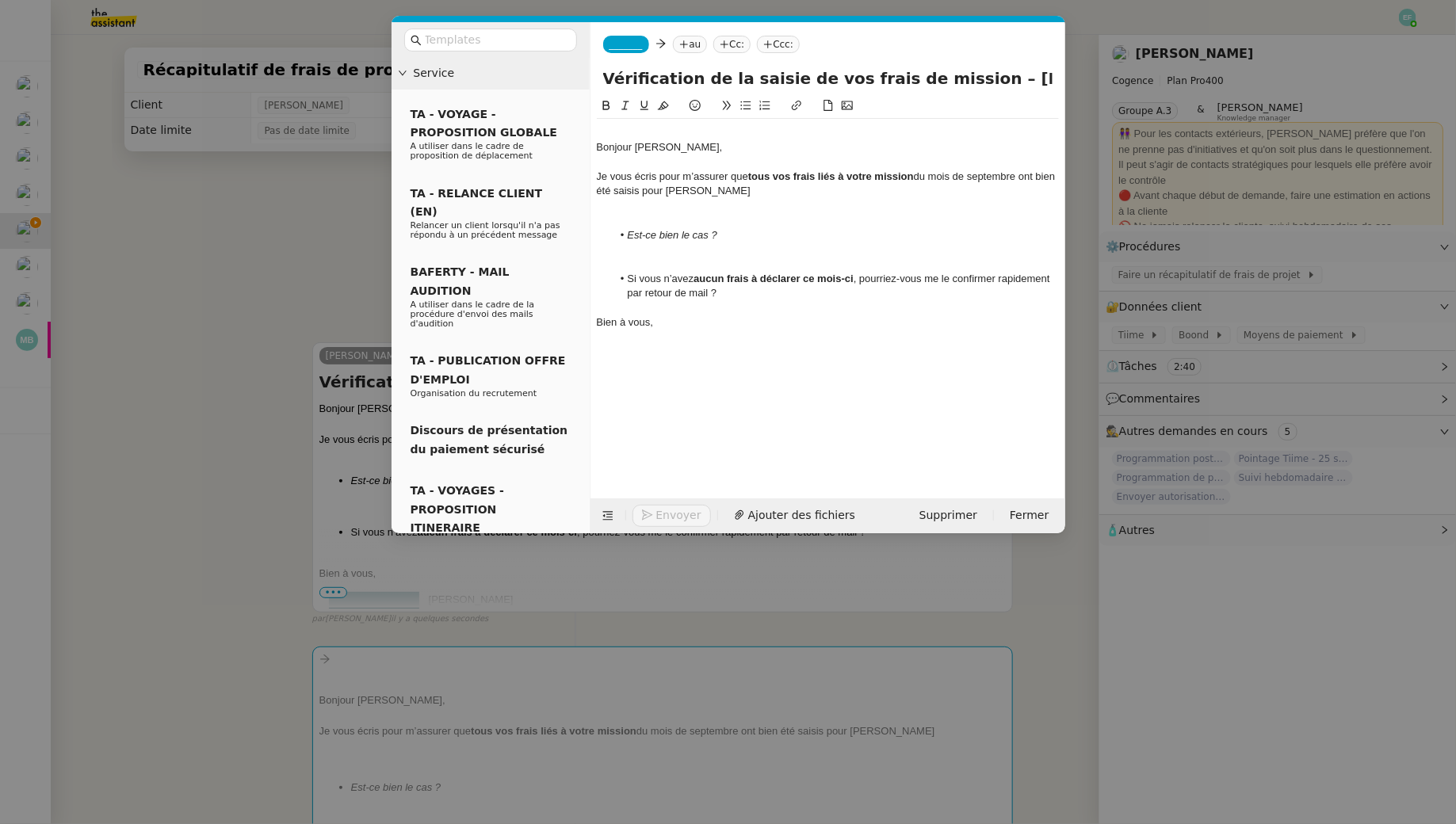
scroll to position [0, 36]
type input "Vérification de la saisie de vos frais de mission – [DATE]"
click at [594, 145] on nz-spin "Bonjour [PERSON_NAME], Je vous écris pour m’assurer que tous vos frais liés à v…" at bounding box center [827, 288] width 475 height 383
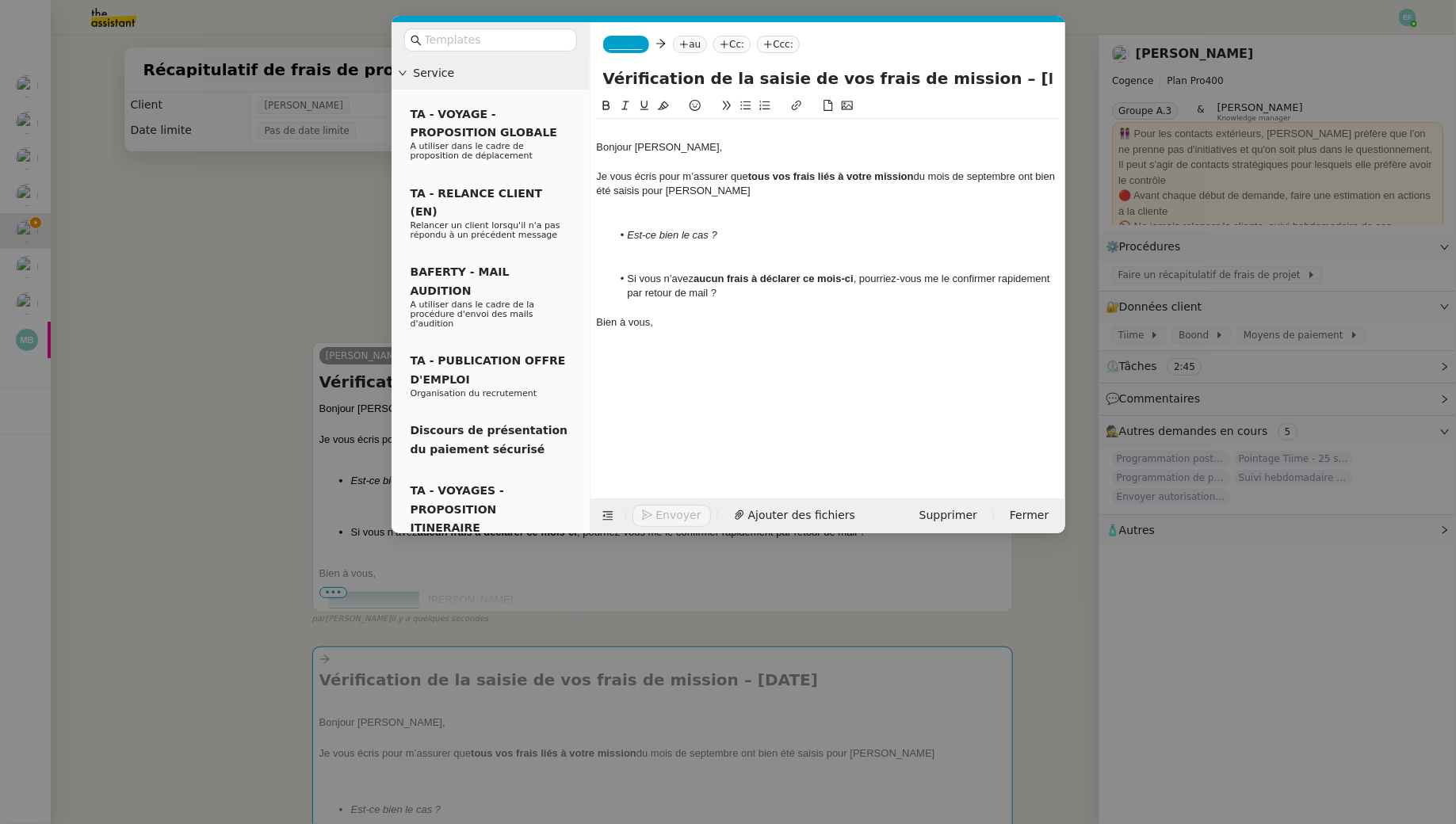
click at [598, 145] on div "Bonjour [PERSON_NAME]," at bounding box center [827, 147] width 462 height 14
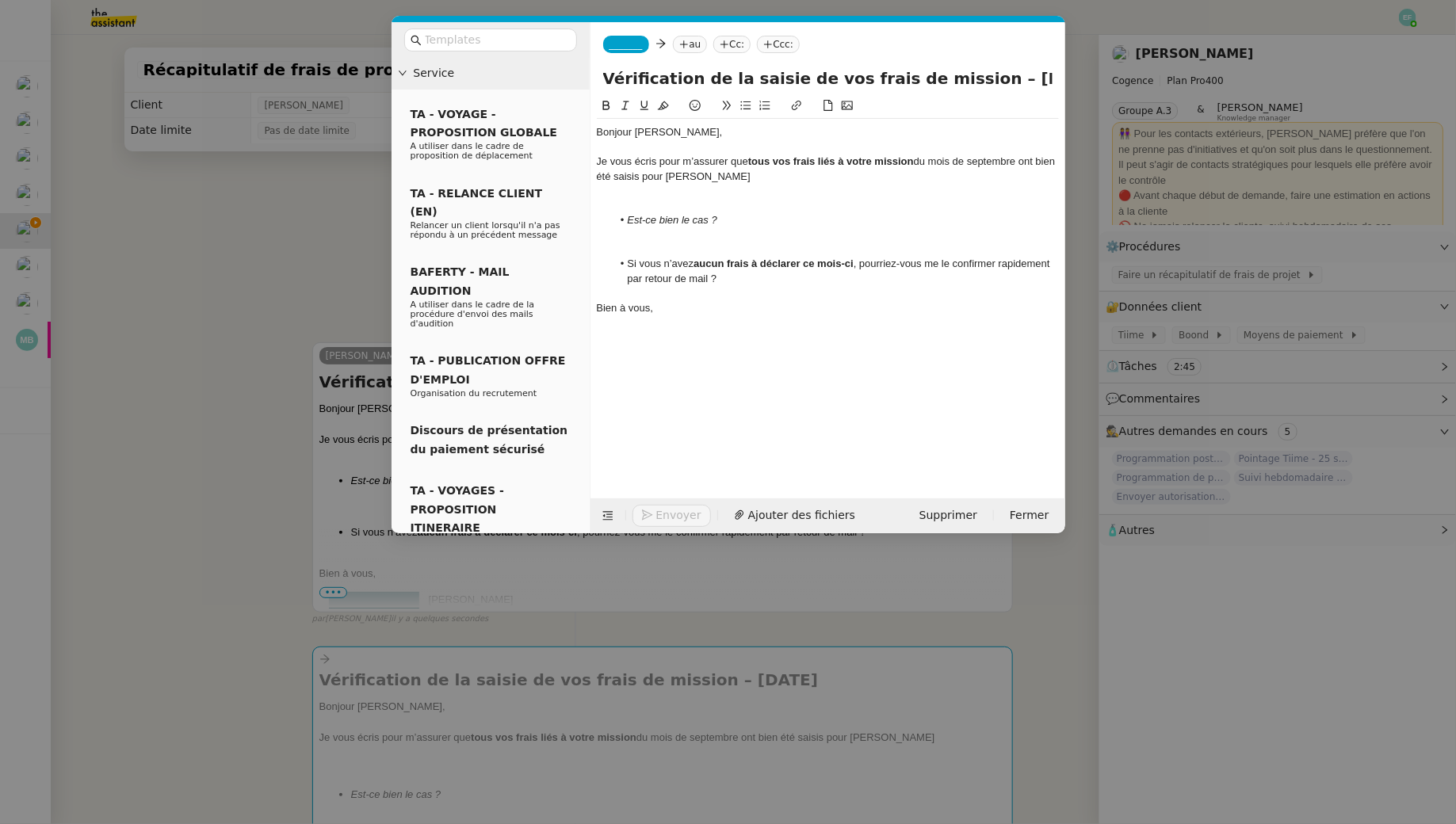
click at [649, 136] on div "Bonjour Antoine," at bounding box center [827, 132] width 462 height 14
click at [668, 199] on div at bounding box center [827, 205] width 462 height 14
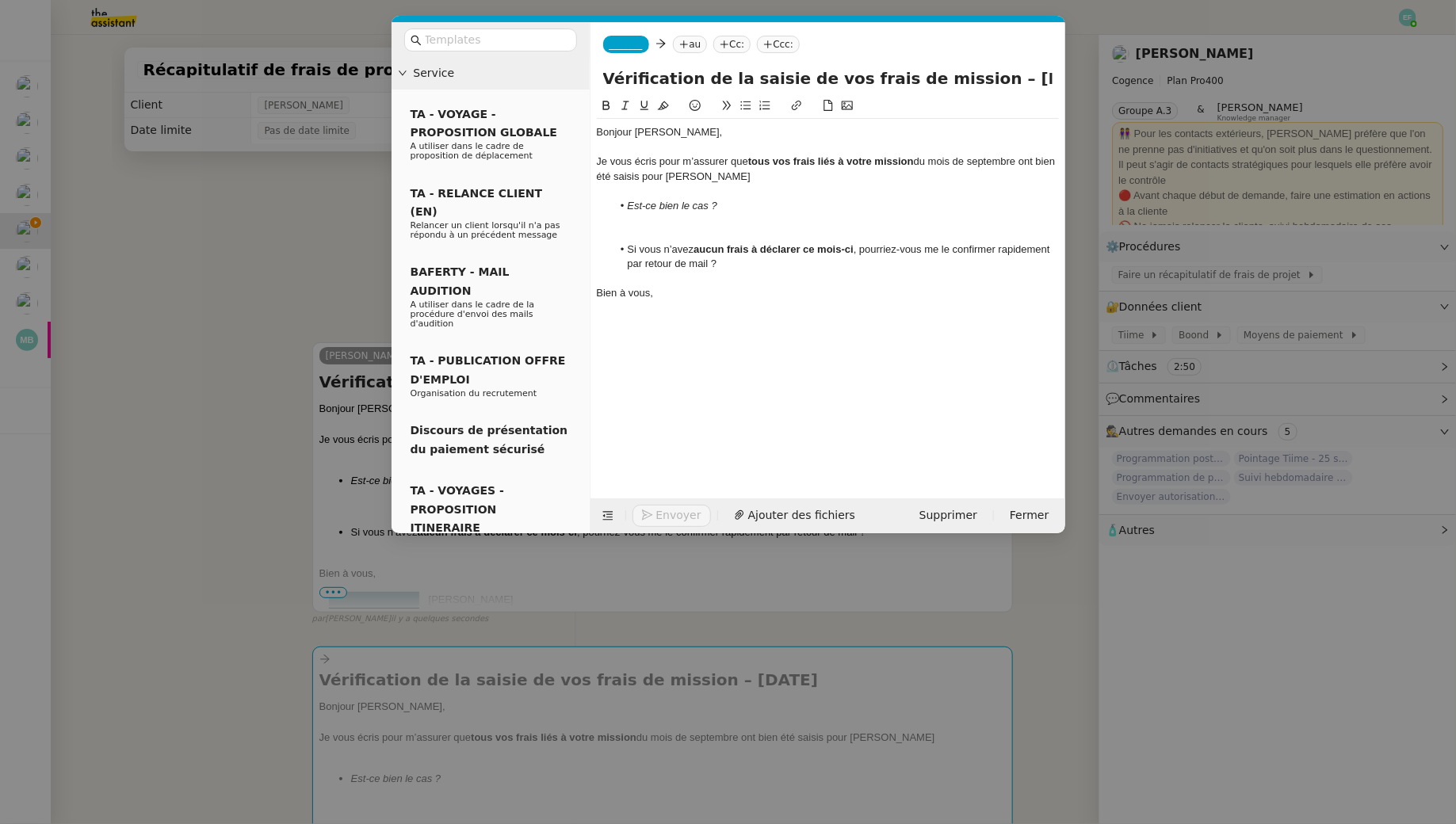
click at [659, 231] on div at bounding box center [827, 235] width 462 height 14
click at [748, 177] on div "Je vous écris pour m’assurer que tous vos frais liés à votre mission du mois de…" at bounding box center [827, 169] width 462 height 29
click at [726, 219] on div at bounding box center [827, 219] width 462 height 14
click at [754, 245] on div at bounding box center [827, 249] width 462 height 14
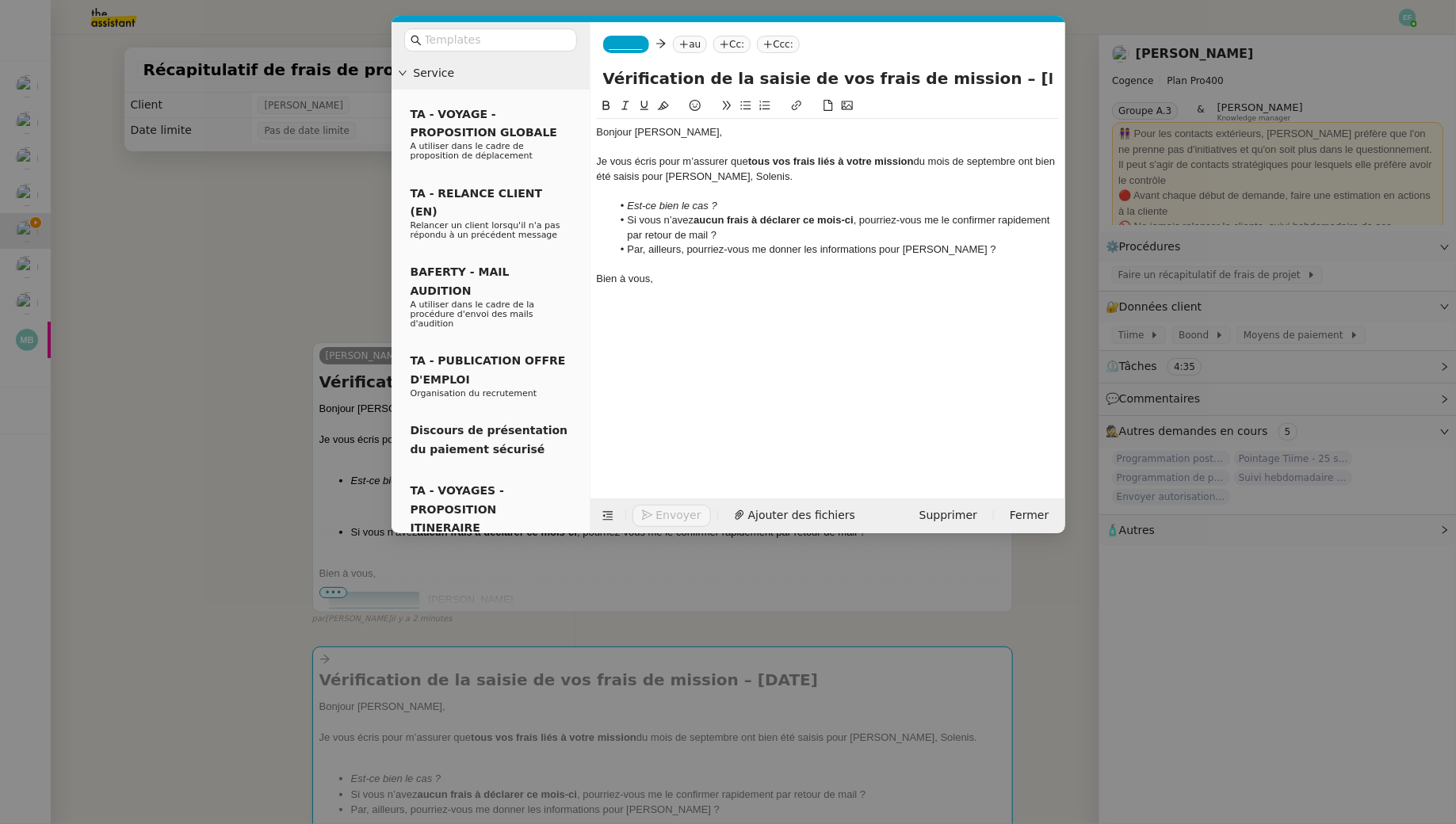
click at [960, 254] on li "Par, ailleurs, pourriez-vous me donner les informations pour Charles ?" at bounding box center [836, 249] width 447 height 14
click at [990, 76] on input "Vérification de la saisie de vos frais de mission – Septembre 2025" at bounding box center [827, 78] width 450 height 24
drag, startPoint x: 1010, startPoint y: 79, endPoint x: 1129, endPoint y: 68, distance: 119.5
click at [1129, 68] on nz-modal-container "Service TA - VOYAGE - PROPOSITION GLOBALE A utiliser dans le cadre de propositi…" at bounding box center [728, 412] width 1456 height 824
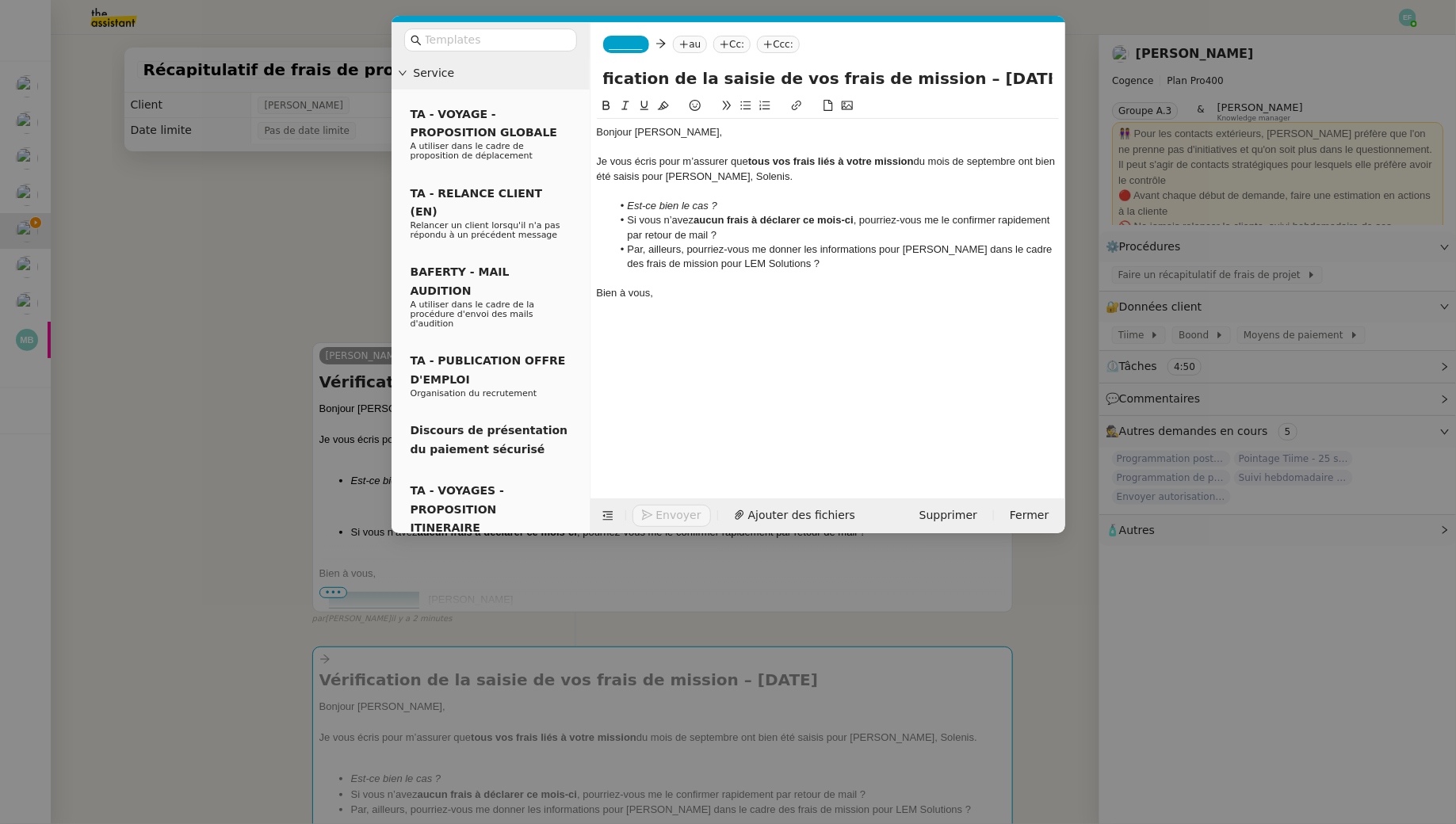
click at [1050, 74] on input "Vérification de la saisie de vos frais de mission – Septembre 2025" at bounding box center [827, 78] width 450 height 24
click at [909, 75] on input "Vérification de la saisie de vos frais de mission – Septembre 2025" at bounding box center [827, 78] width 450 height 24
type input "Vérification de la saisie de vos frais de mission + Charles Fouché – Septembre …"
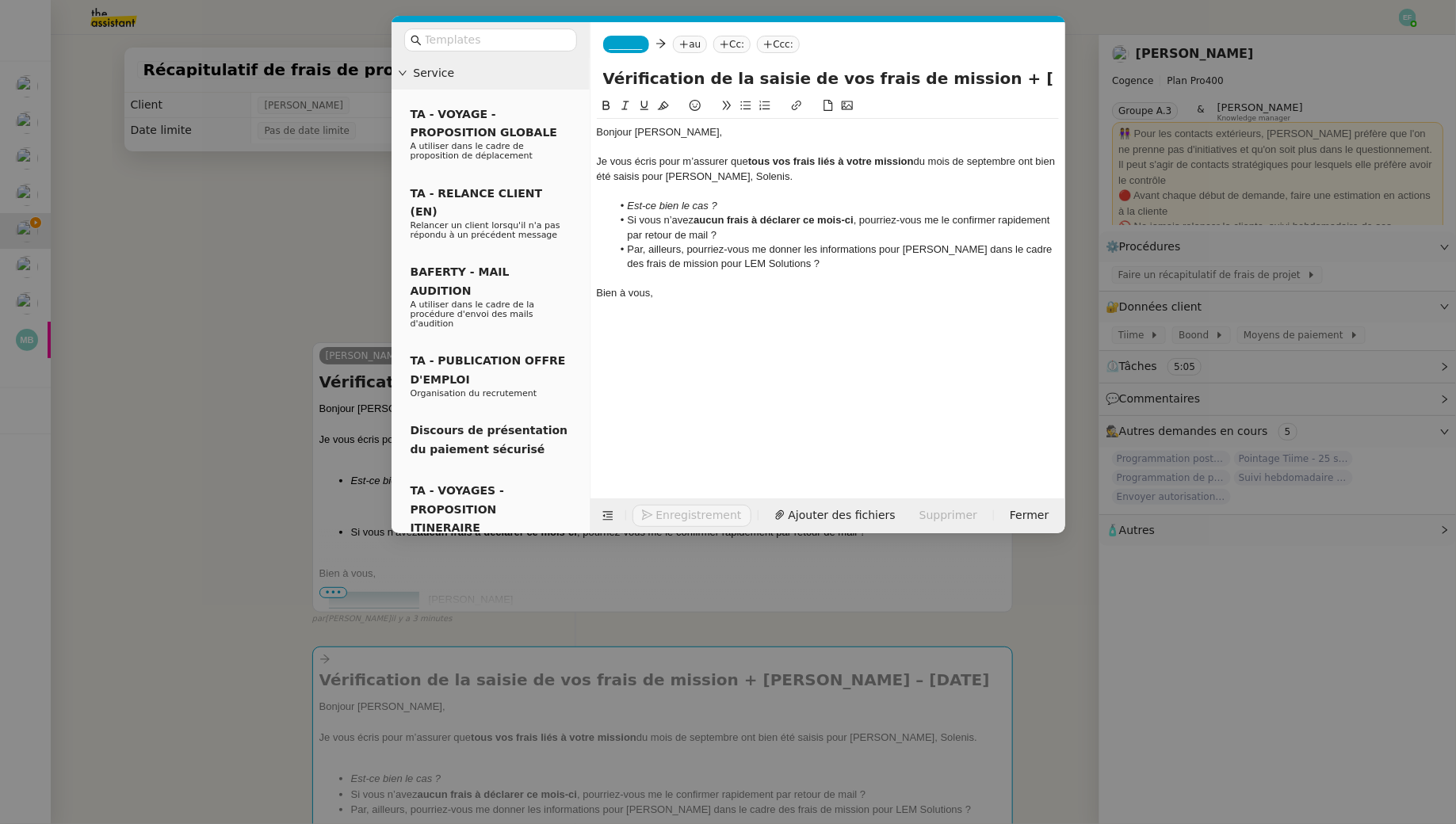
click at [621, 46] on span "_______" at bounding box center [626, 44] width 33 height 11
click at [701, 80] on span "louise@cogence-consulting.com" at bounding box center [721, 80] width 225 height 9
click at [719, 41] on nz-tag "au" at bounding box center [735, 44] width 34 height 17
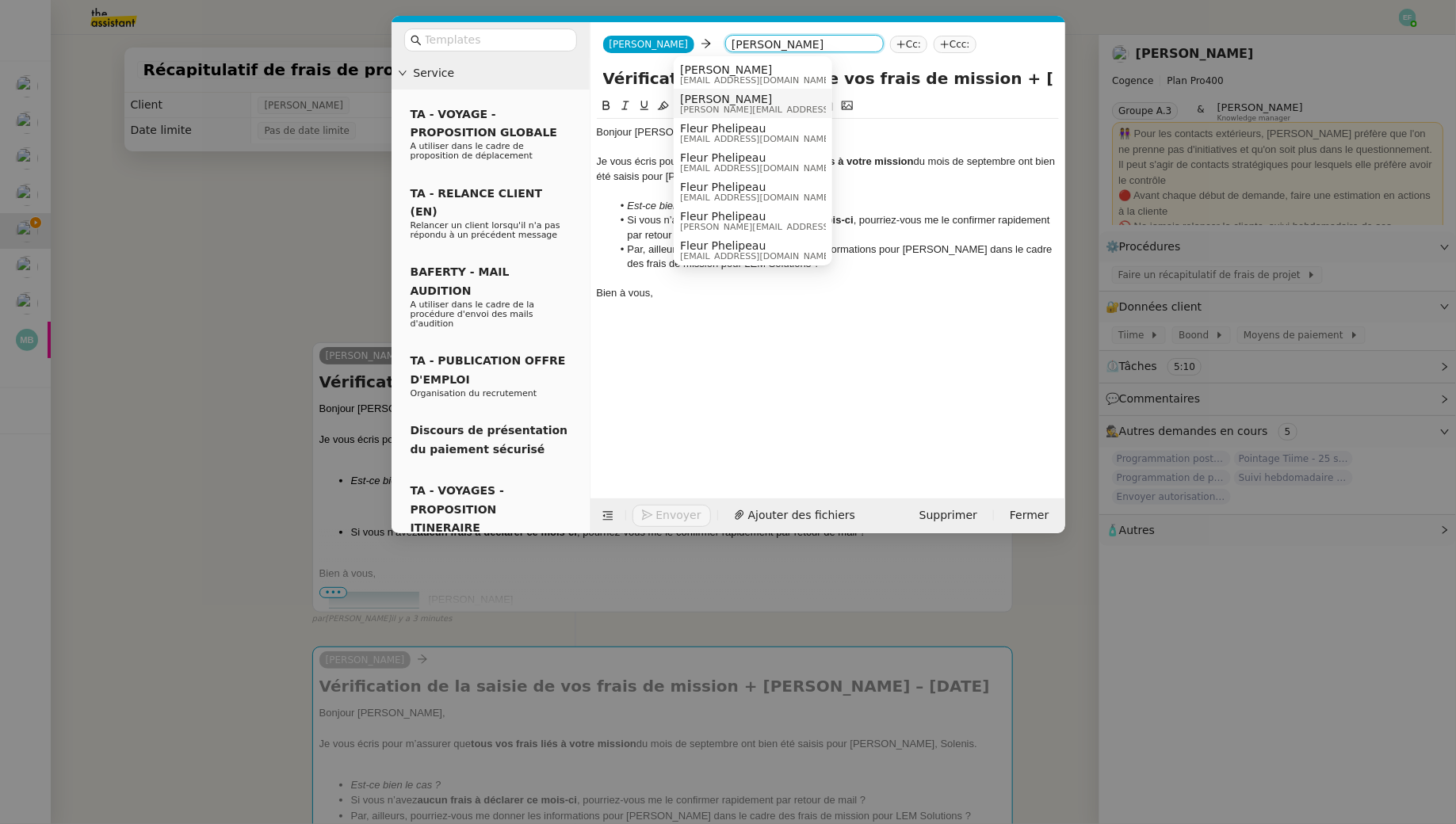
type input "juliette"
click at [754, 105] on span "juliette.rihal@cogence-consulting.com" at bounding box center [793, 109] width 225 height 9
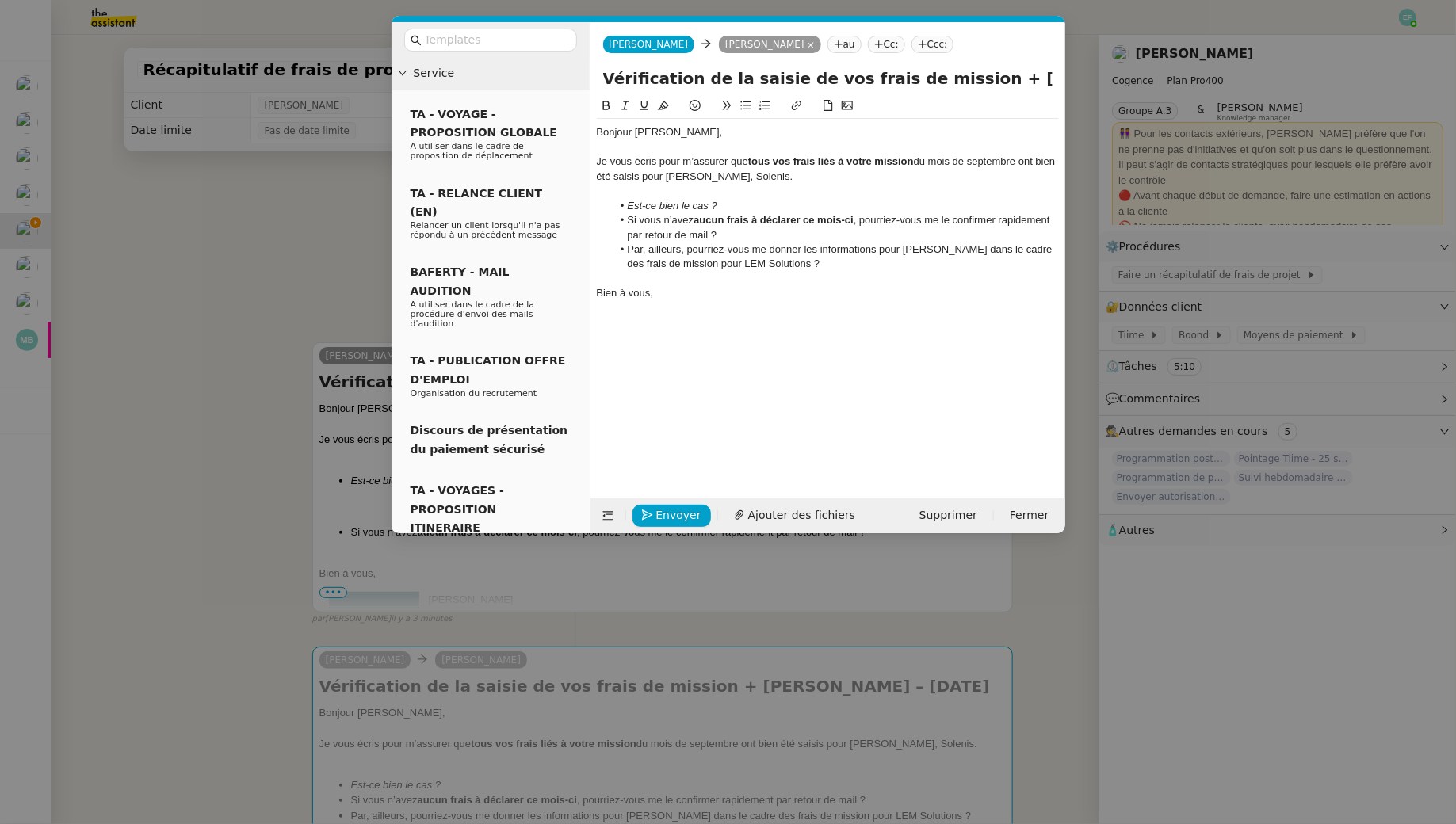
click at [708, 129] on div "Bonjour Juliette," at bounding box center [827, 132] width 462 height 14
click at [737, 238] on li "Si vous n’avez aucun frais à déclarer ce mois-ci , pourriez-vous me le confirme…" at bounding box center [836, 227] width 447 height 29
click at [849, 267] on li "Par, ailleurs, pourriez-vous me donner les informations pour Charles dans le ca…" at bounding box center [836, 257] width 447 height 29
click at [1015, 247] on li "Par, ailleurs, pourriez-vous me donner les informations pour Charles dans le ca…" at bounding box center [836, 257] width 447 height 29
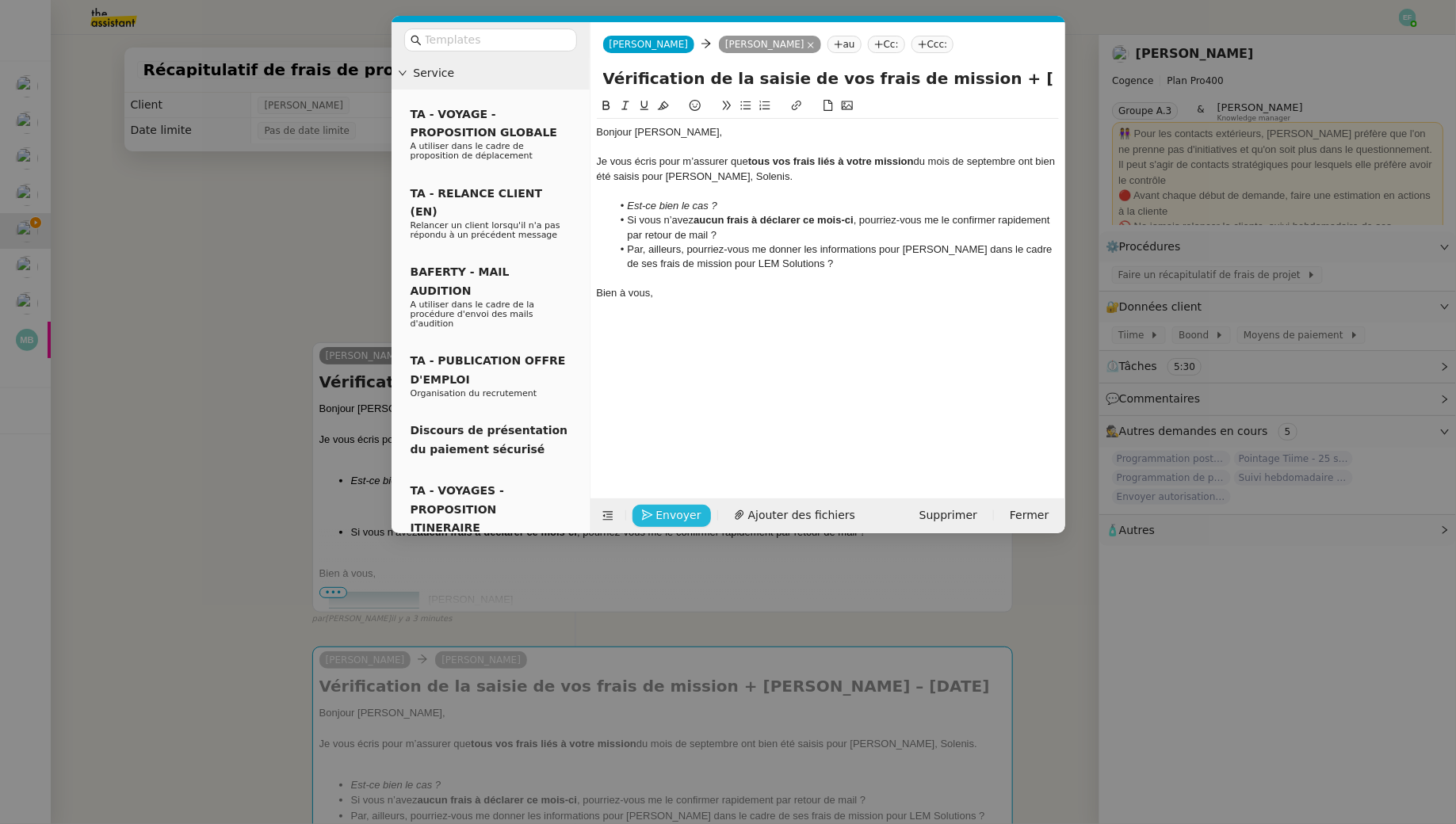
click at [659, 506] on span "Envoyer" at bounding box center [678, 515] width 46 height 18
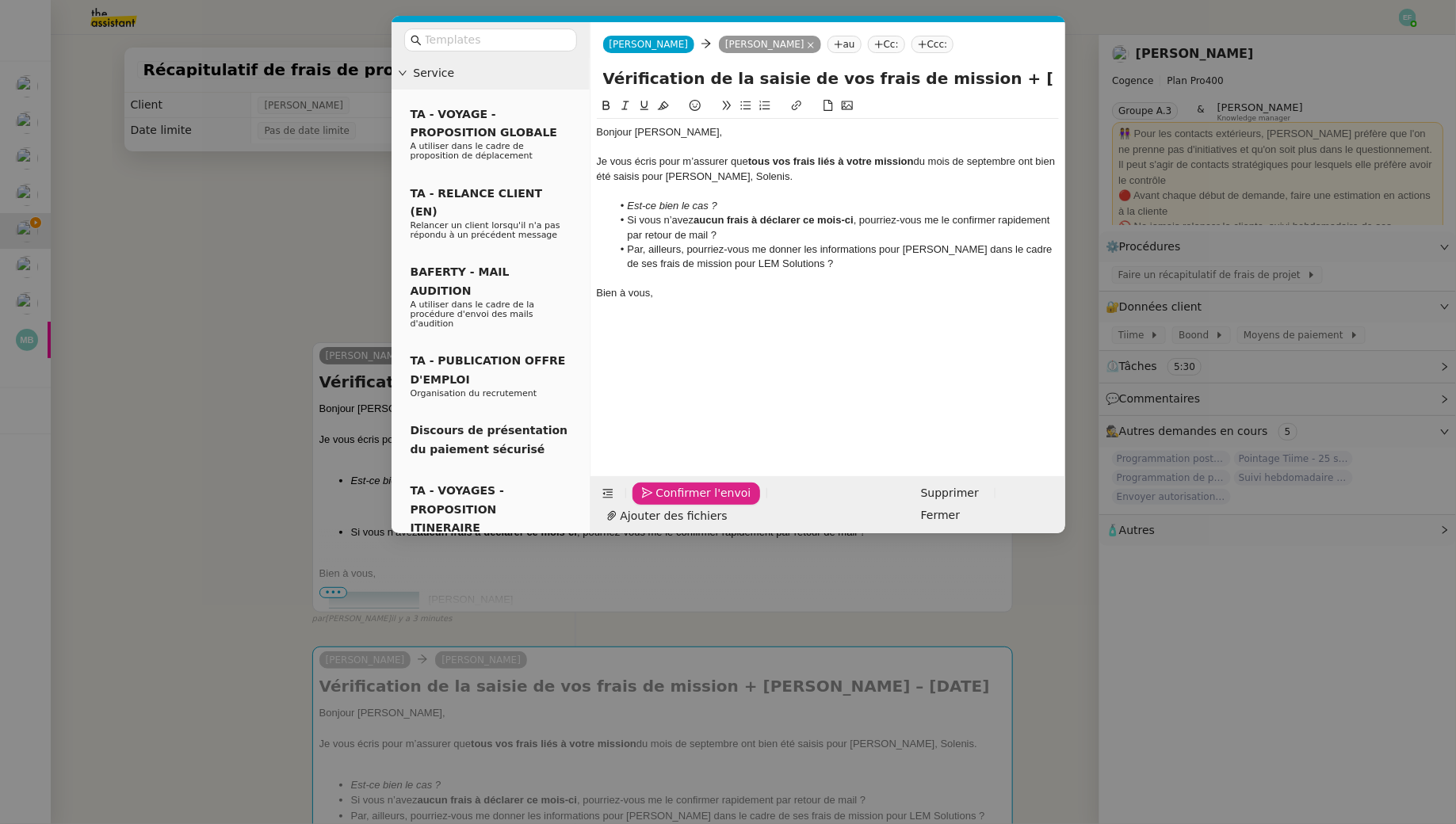
click at [659, 503] on span "Confirmer l'envoi" at bounding box center [703, 494] width 95 height 18
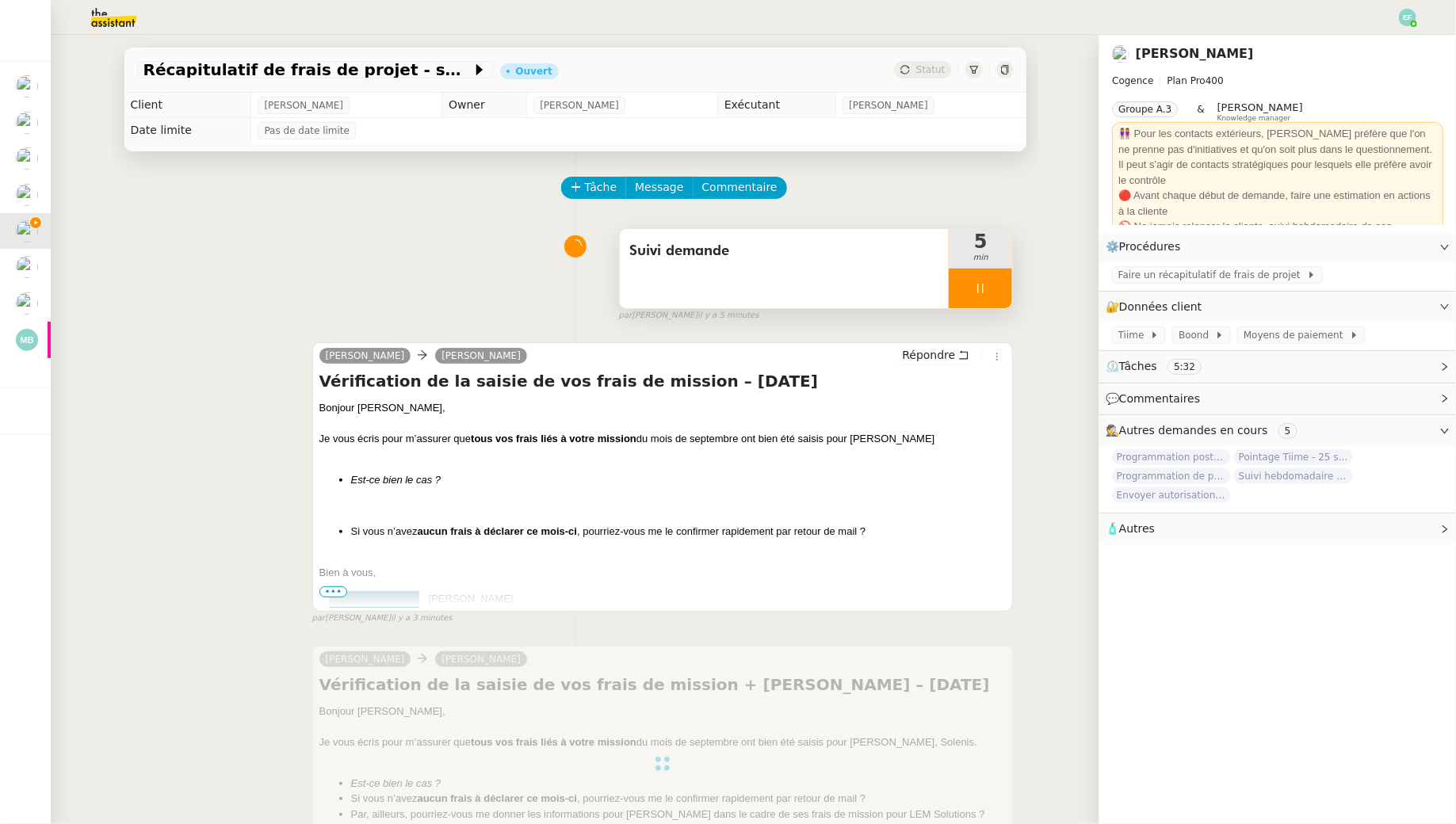
click at [795, 287] on div "Suivi demande" at bounding box center [784, 269] width 330 height 80
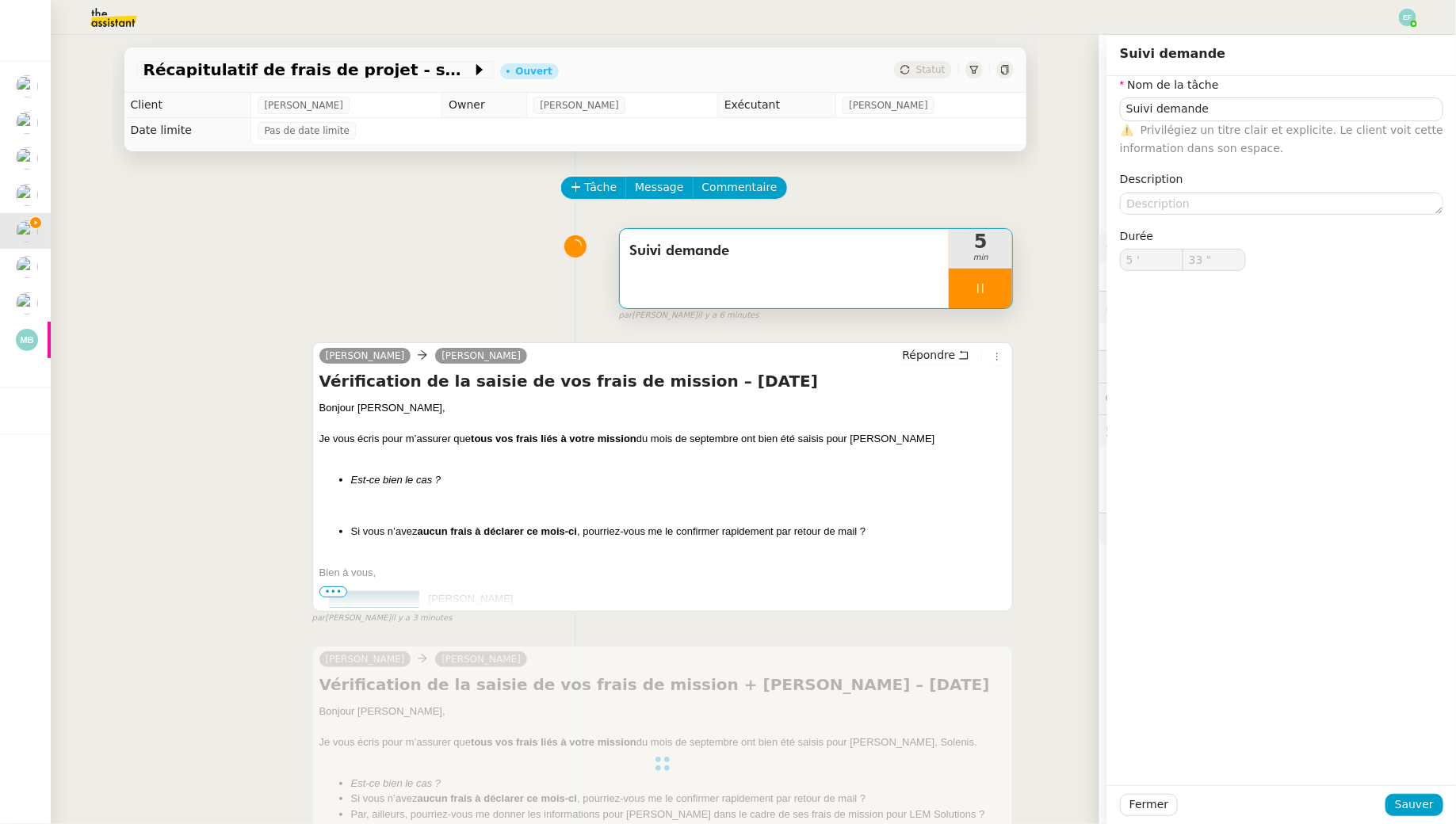
type input "34 ""
type input "Suivi demande"
type input "5 '"
type input "35 ""
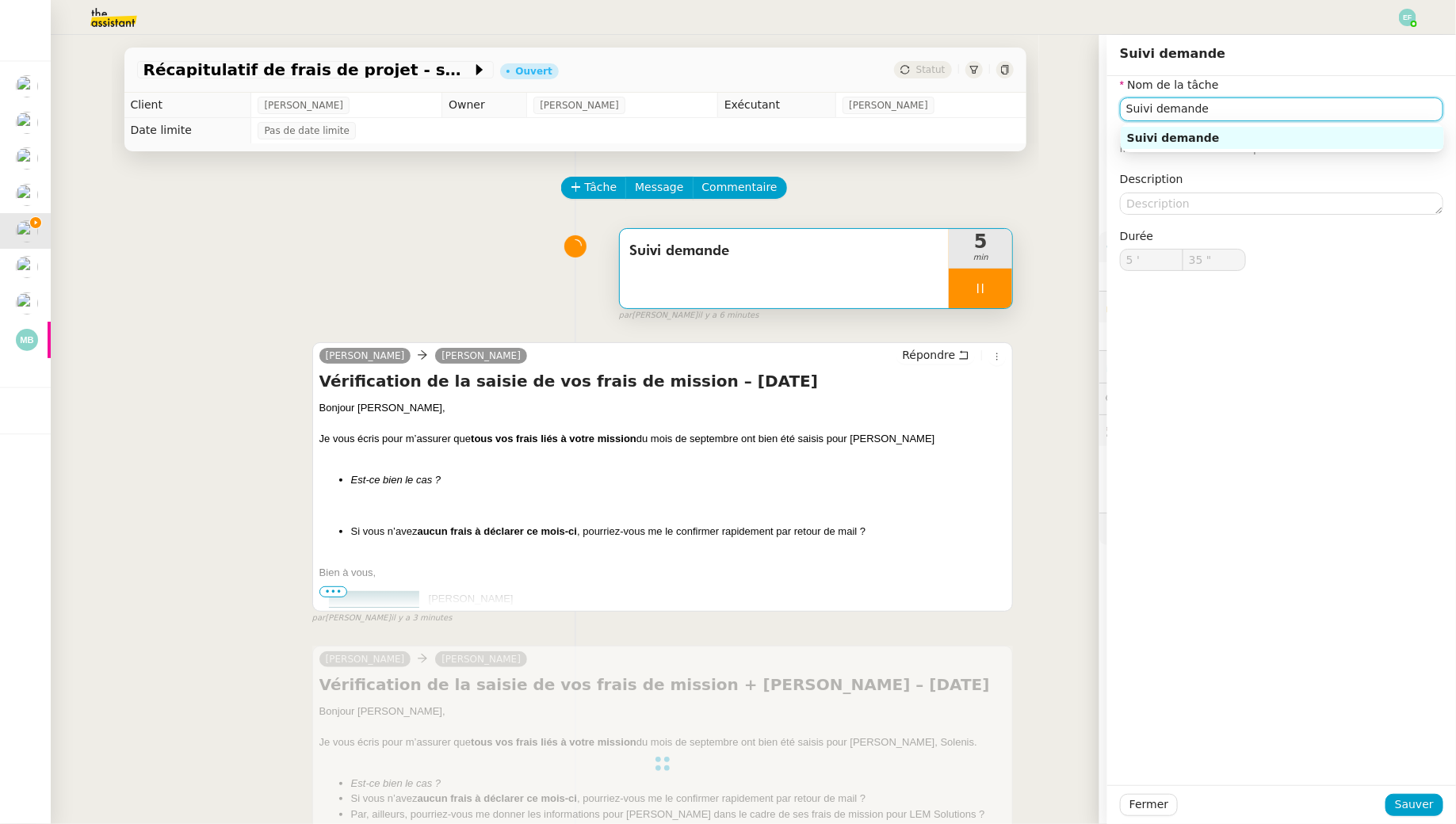
drag, startPoint x: 1239, startPoint y: 111, endPoint x: 1065, endPoint y: 47, distance: 185.4
click at [1065, 47] on app-ticket "Récapitulatif de frais de projet - septembre 2025 Ouvert Statut Client Juliette…" at bounding box center [753, 429] width 1405 height 789
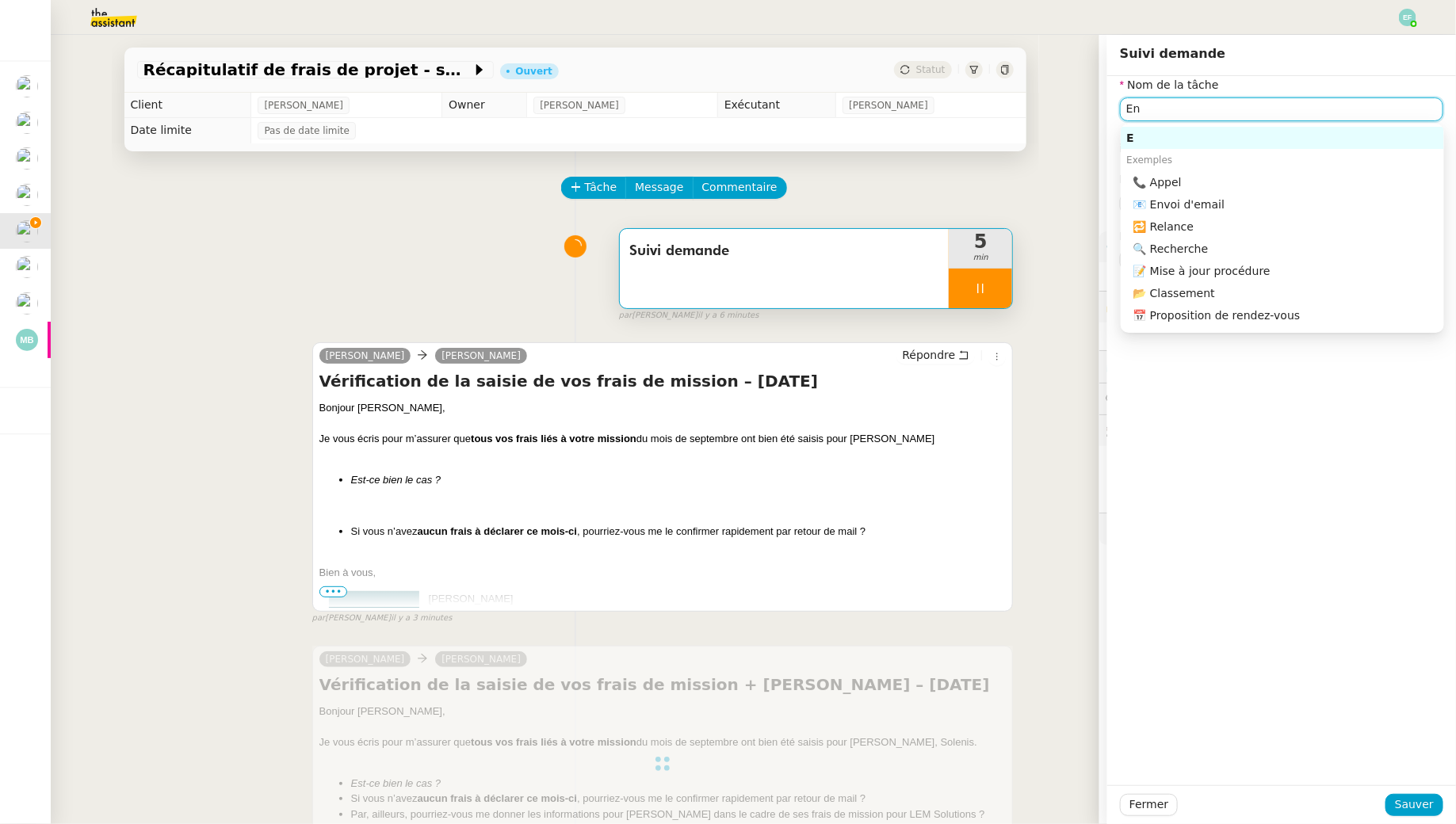
type input "Env"
type input "36 ""
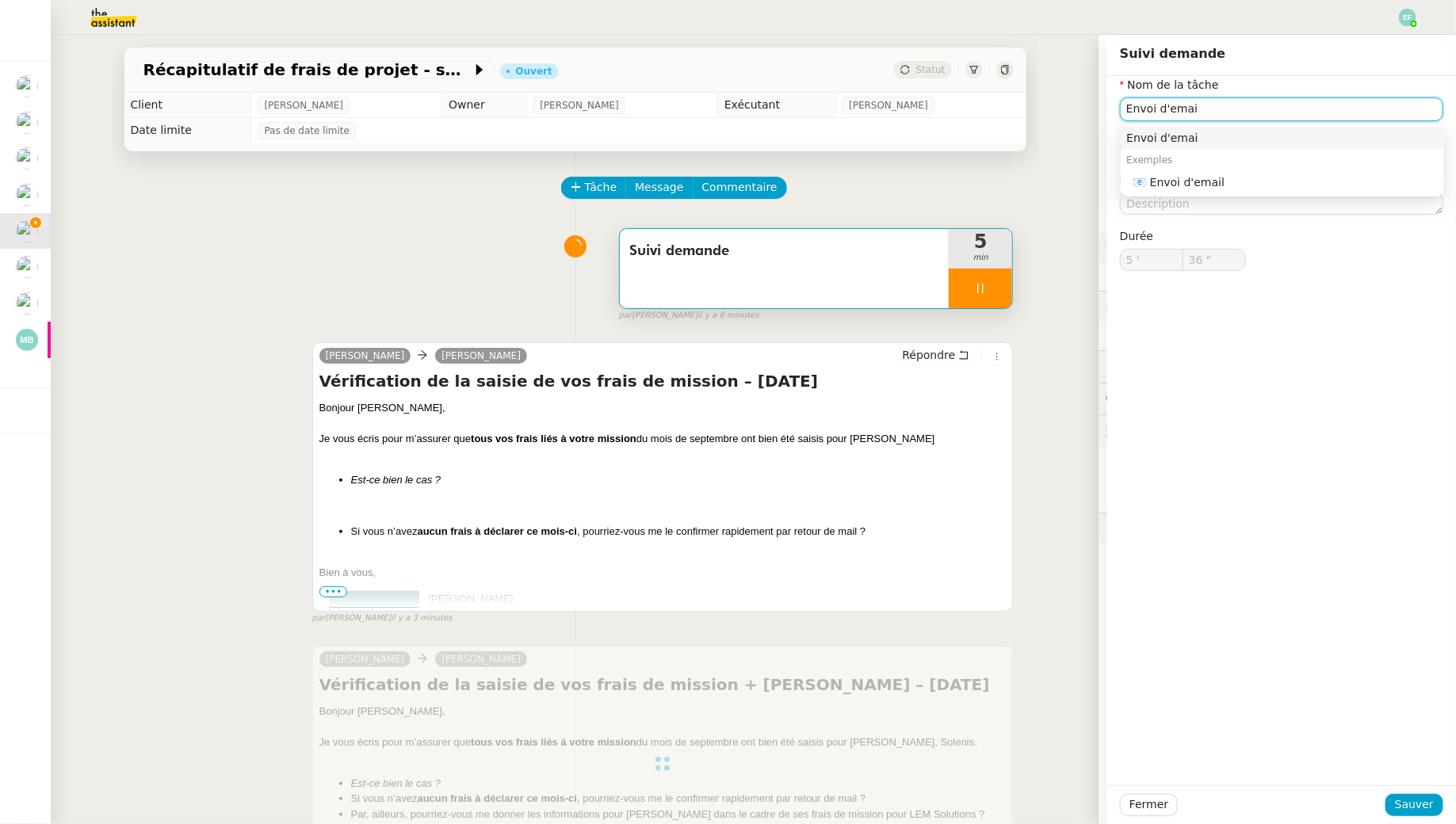
type input "Envoi d'email"
type input "38 ""
type input "Envoi d'email"
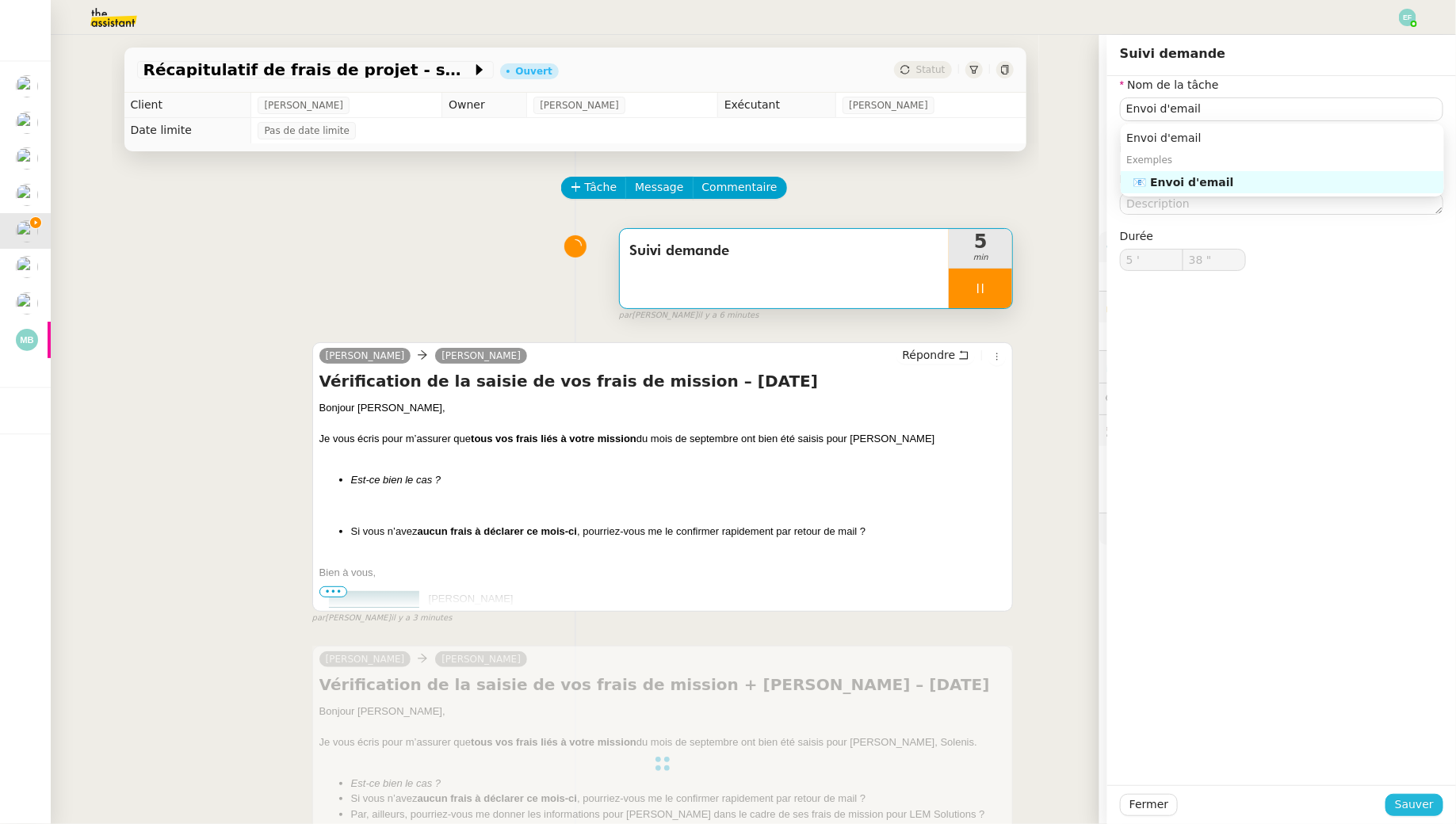
click at [1396, 809] on button "Sauver" at bounding box center [1415, 805] width 58 height 22
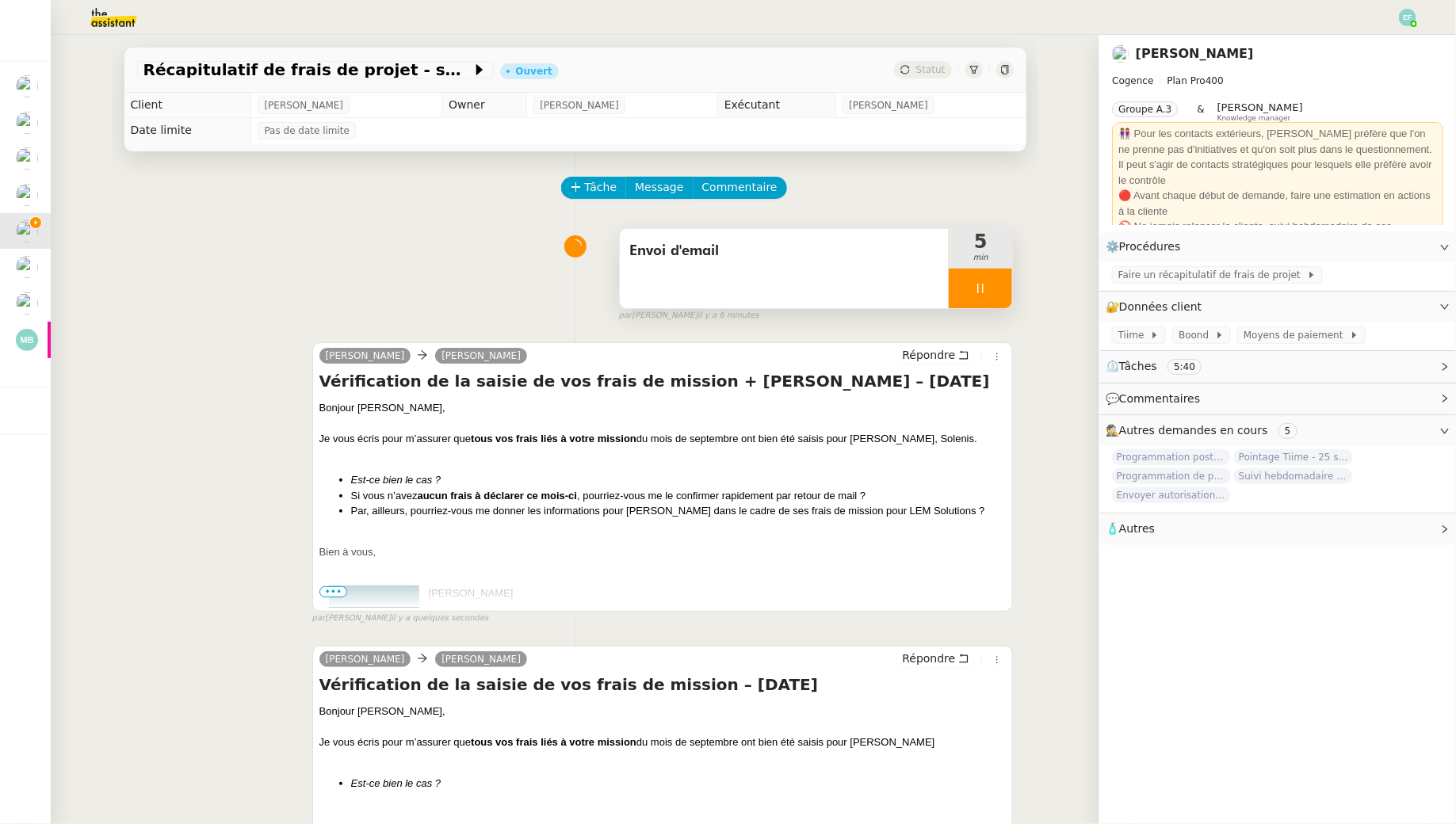
click at [731, 248] on span "Envoi d'email" at bounding box center [784, 251] width 311 height 24
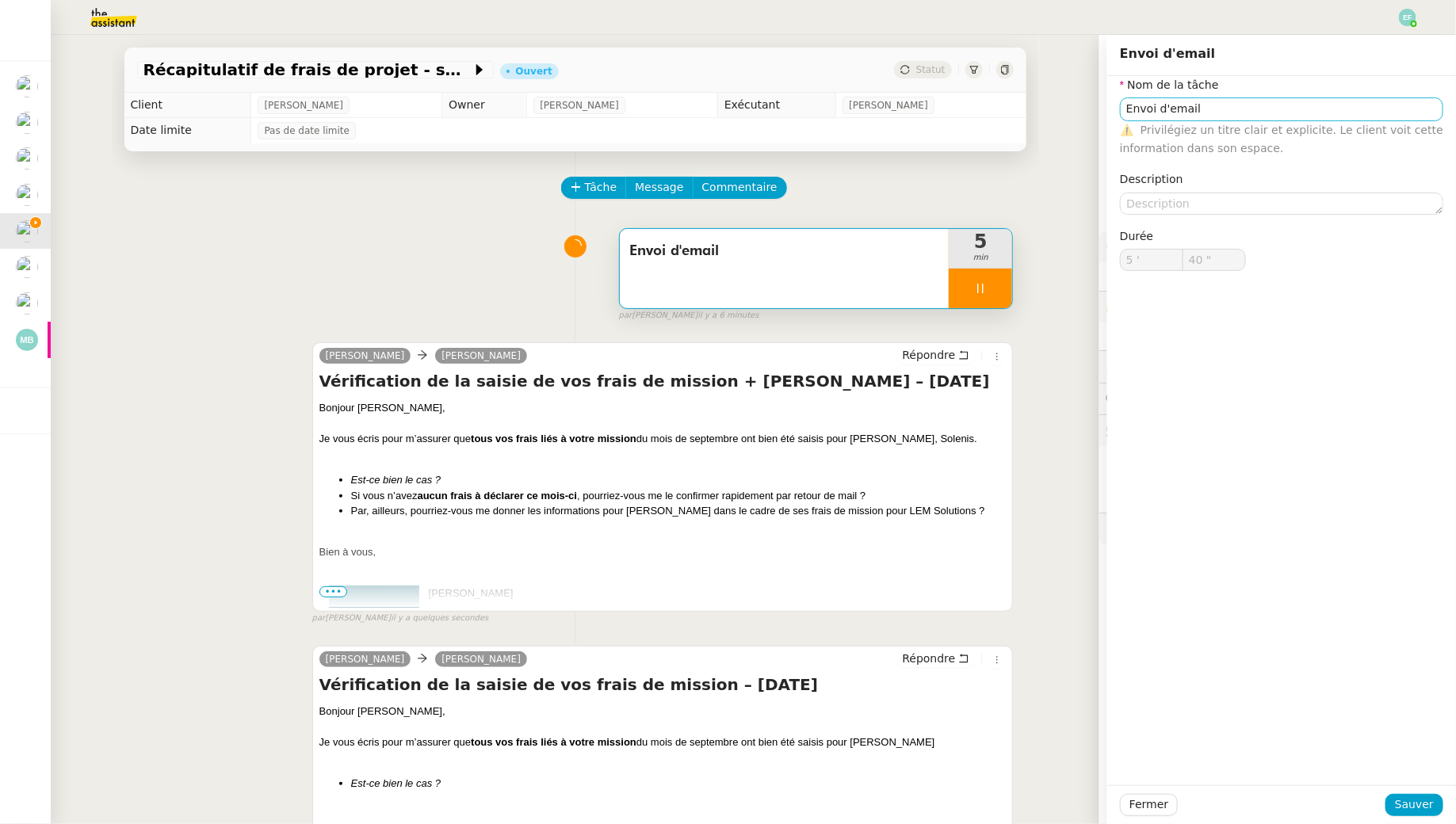
type input "41 ""
click at [1311, 112] on input "Envoi d'email" at bounding box center [1281, 109] width 323 height 23
type input "Envoi d'emails"
type input "42 ""
type input "Envoi d'emails"
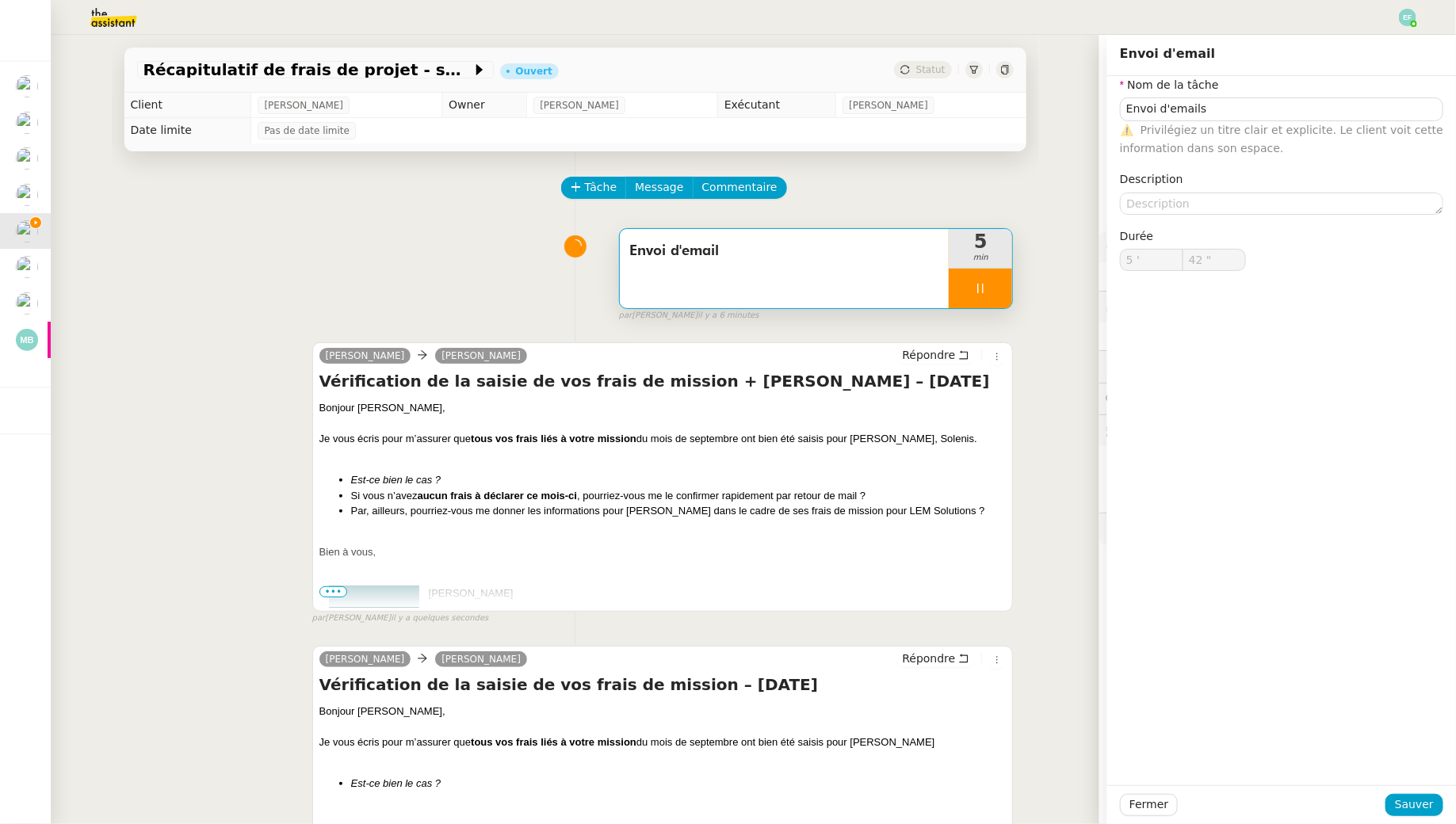
click at [1432, 819] on div "Fermer Sauver" at bounding box center [1281, 804] width 349 height 39
click at [1426, 811] on span "Sauver" at bounding box center [1414, 805] width 39 height 18
type input "43 ""
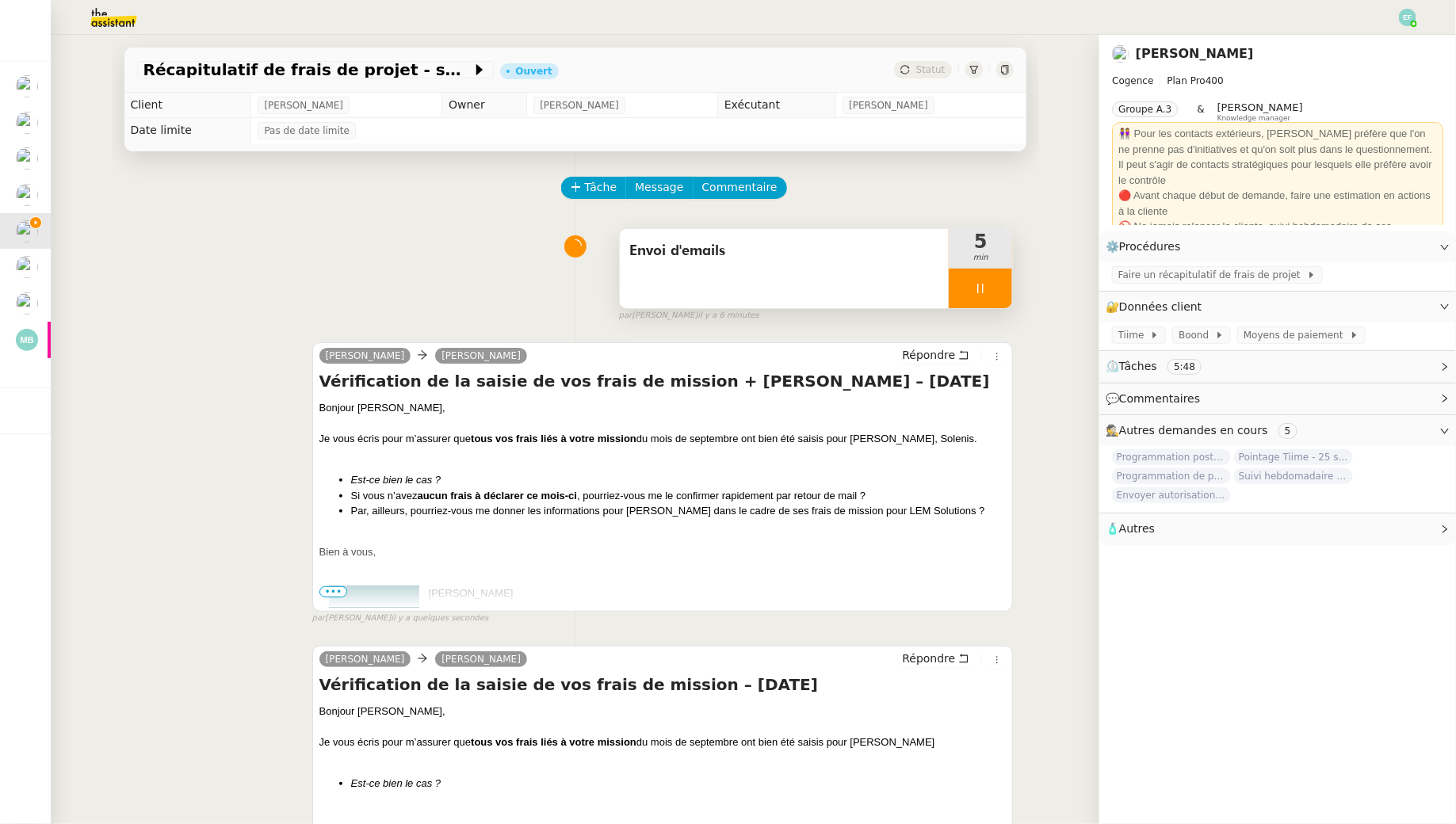
click at [997, 282] on div at bounding box center [980, 288] width 64 height 40
click at [997, 282] on icon at bounding box center [996, 288] width 12 height 12
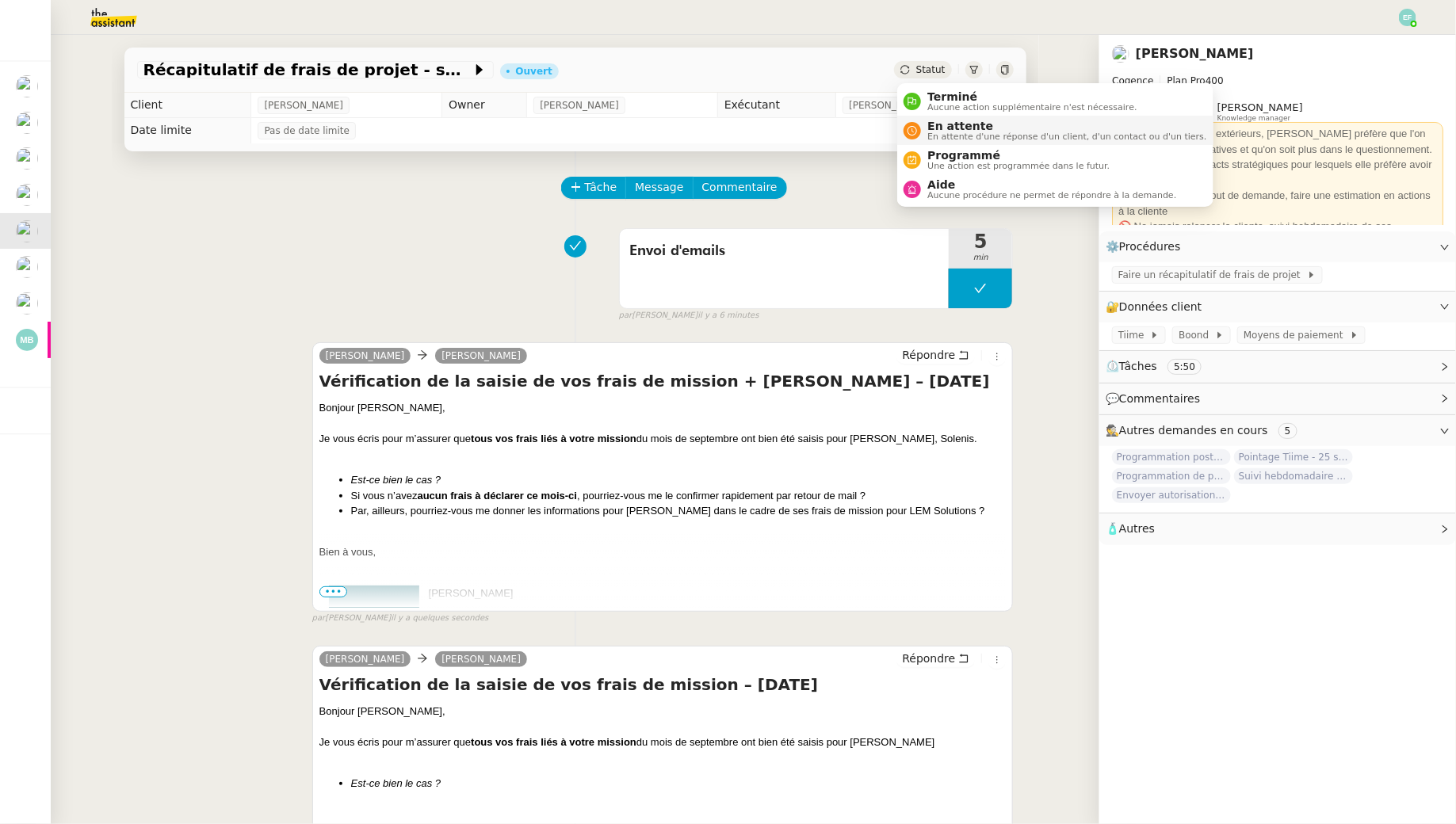
click at [931, 124] on span "En attente" at bounding box center [1066, 125] width 279 height 12
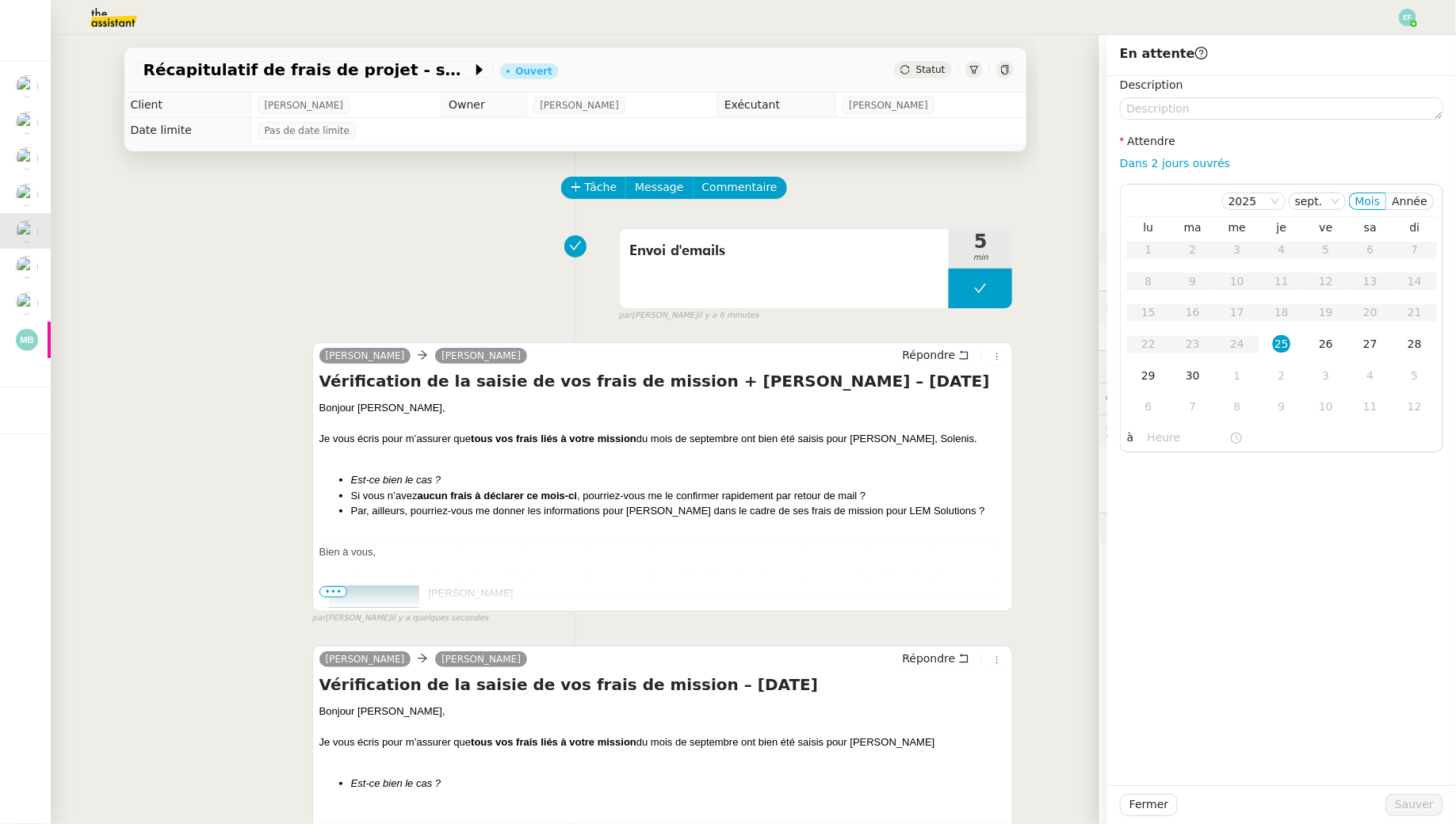
click at [566, 257] on div at bounding box center [575, 246] width 22 height 22
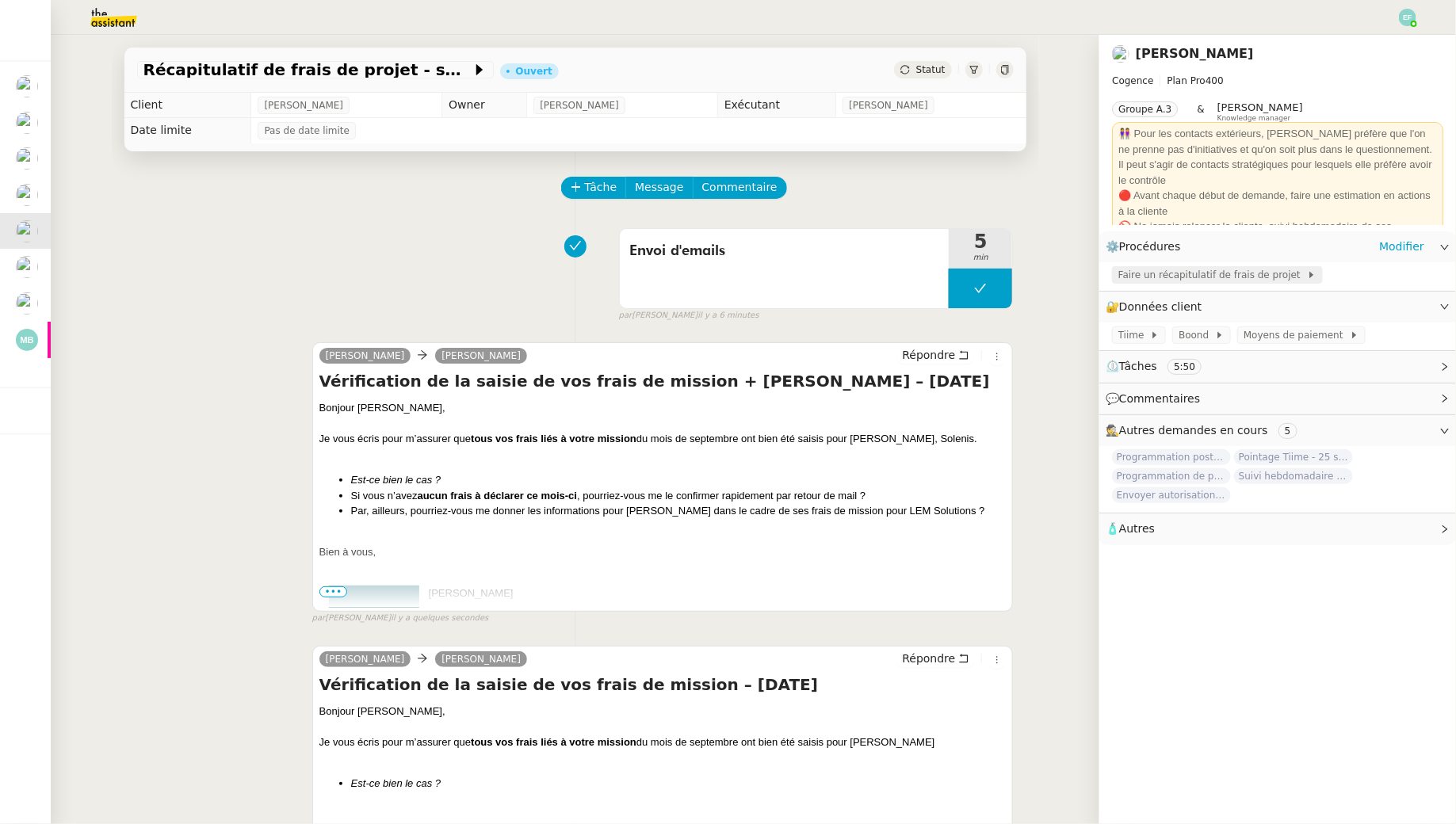
click at [1195, 267] on div "Faire un récapitulatif de frais de projet" at bounding box center [1217, 274] width 211 height 17
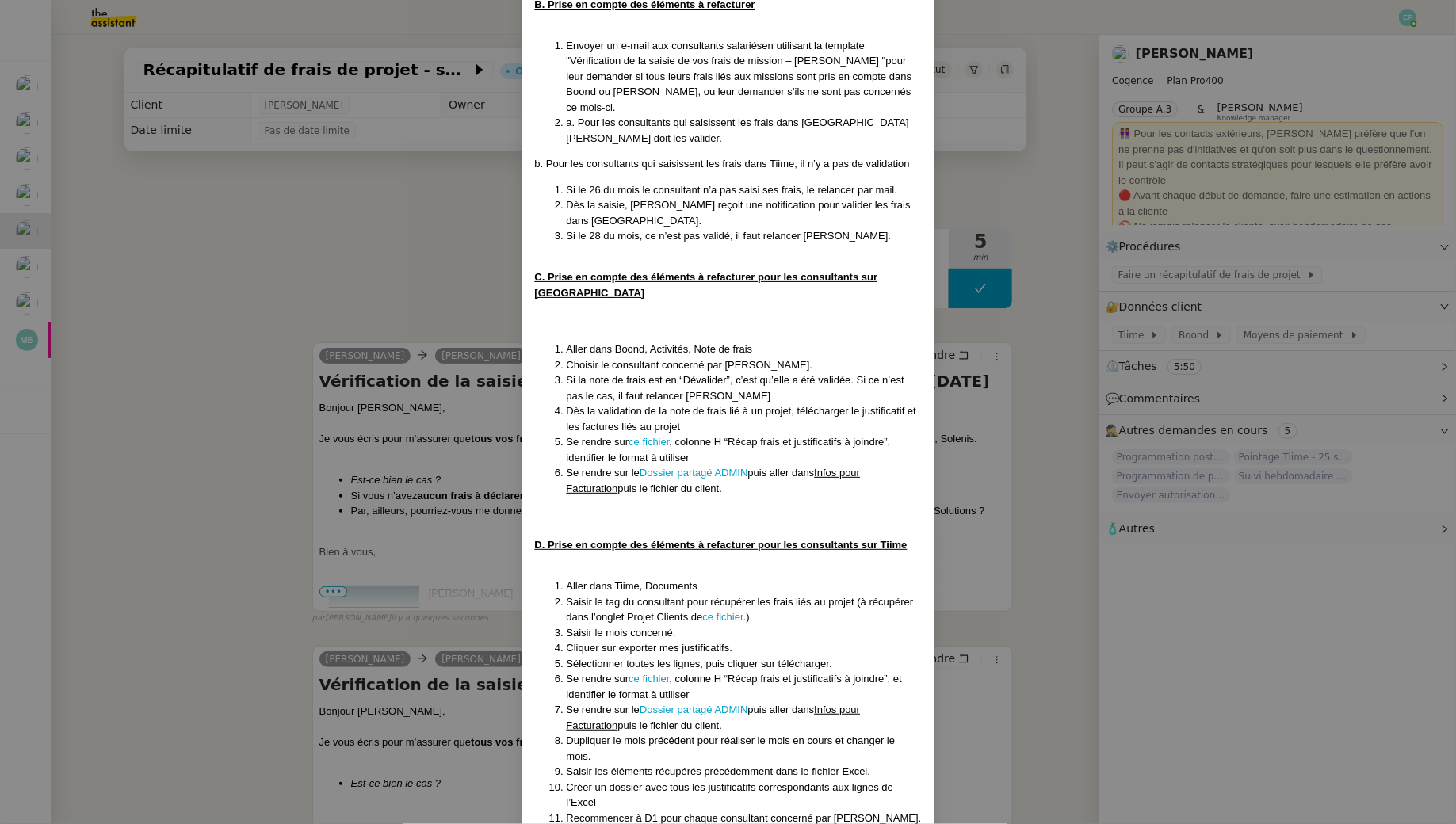
scroll to position [412, 0]
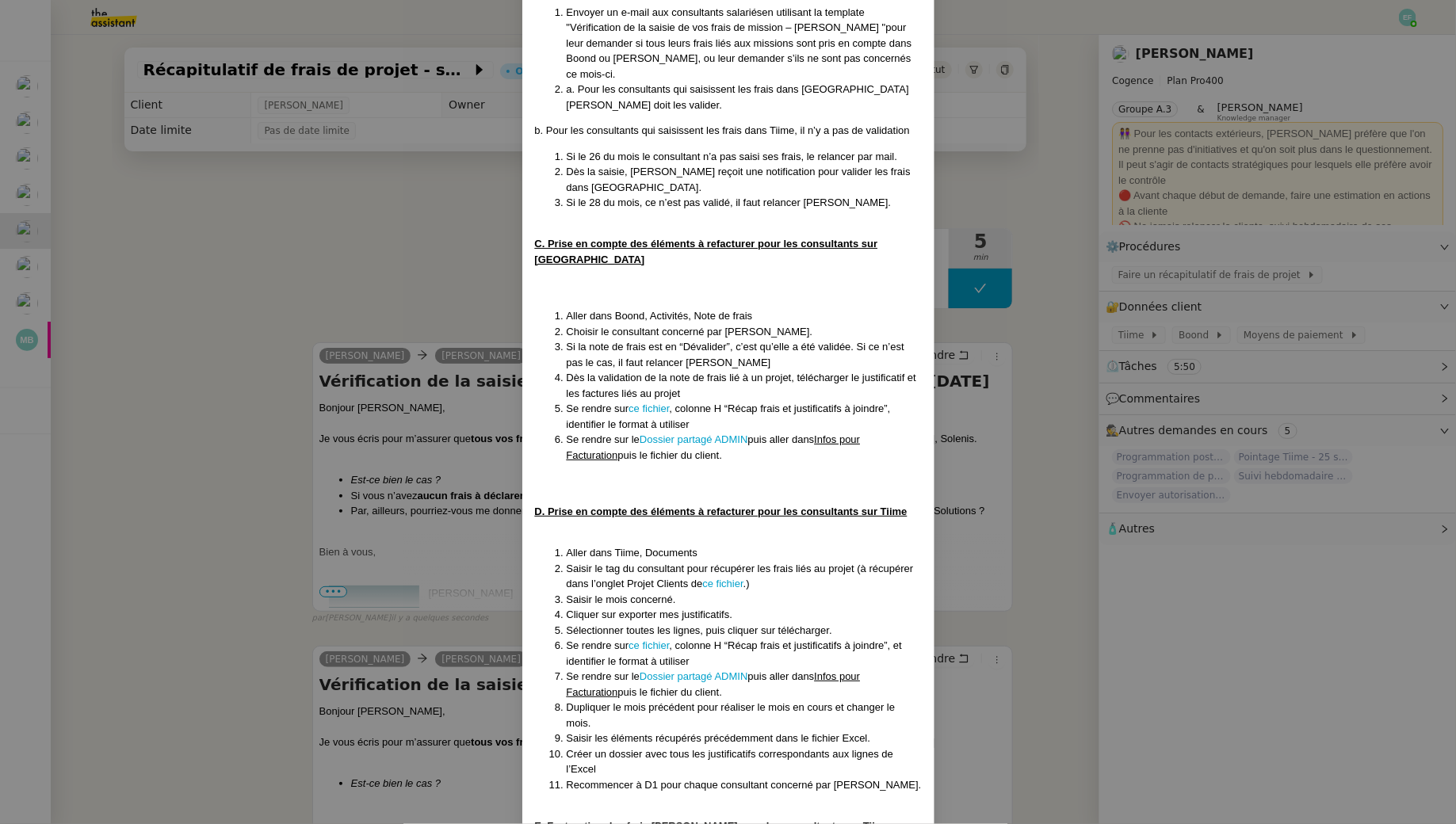
click at [369, 265] on nz-modal-container "Créé le 23/05/25 MAJ le 06/08/25 Contexte : La cliente souhaite faire un récapi…" at bounding box center [728, 412] width 1456 height 824
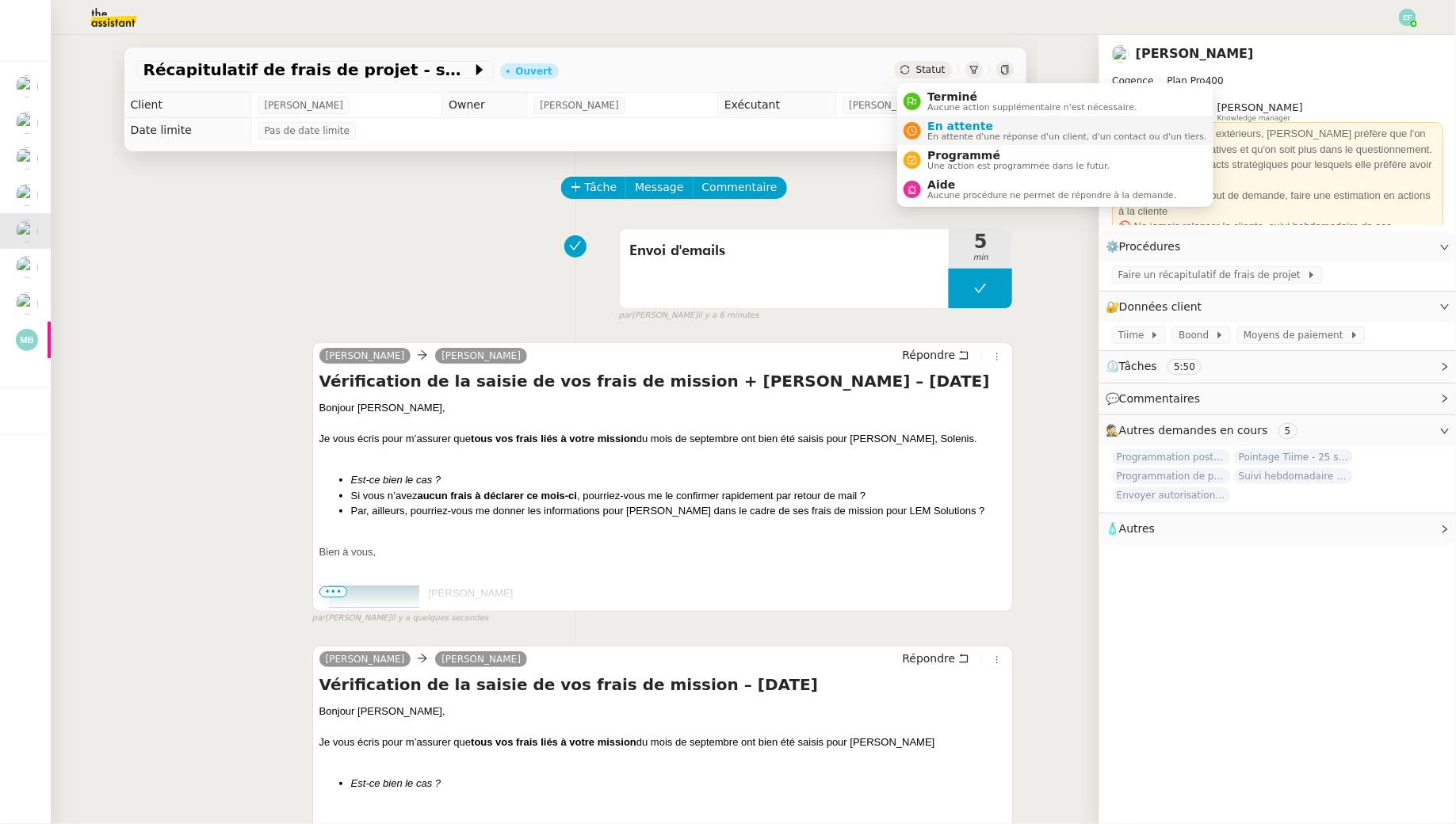
click at [924, 131] on div "En attente En attente d'une réponse d'un client, d'un contact ou d'un tiers." at bounding box center [1063, 130] width 285 height 22
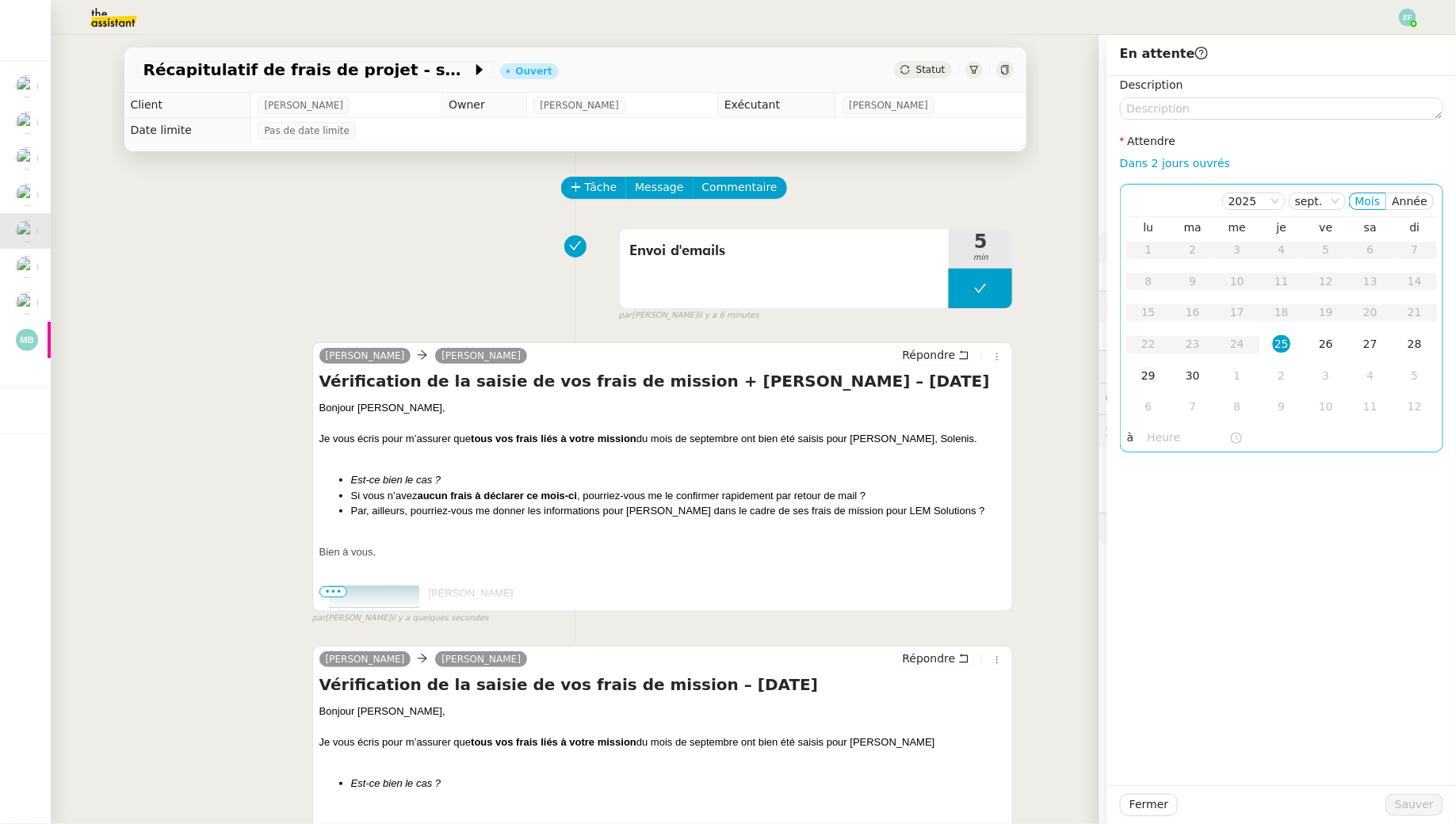
click at [1148, 372] on div "29" at bounding box center [1148, 375] width 17 height 17
click at [1415, 803] on span "Sauver" at bounding box center [1414, 805] width 39 height 18
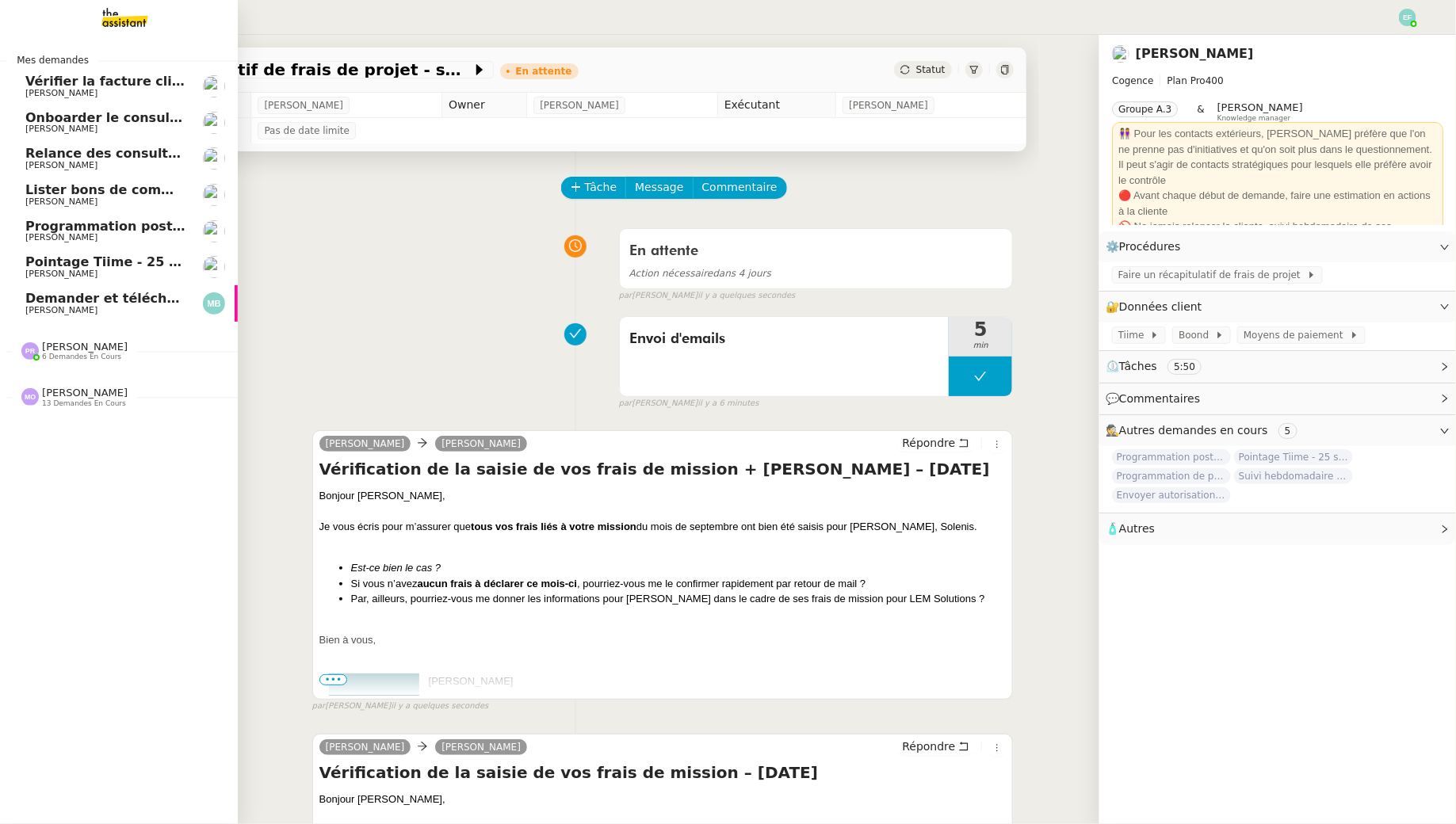
click at [94, 82] on span "Vérifier la facture client Accetal" at bounding box center [139, 81] width 227 height 15
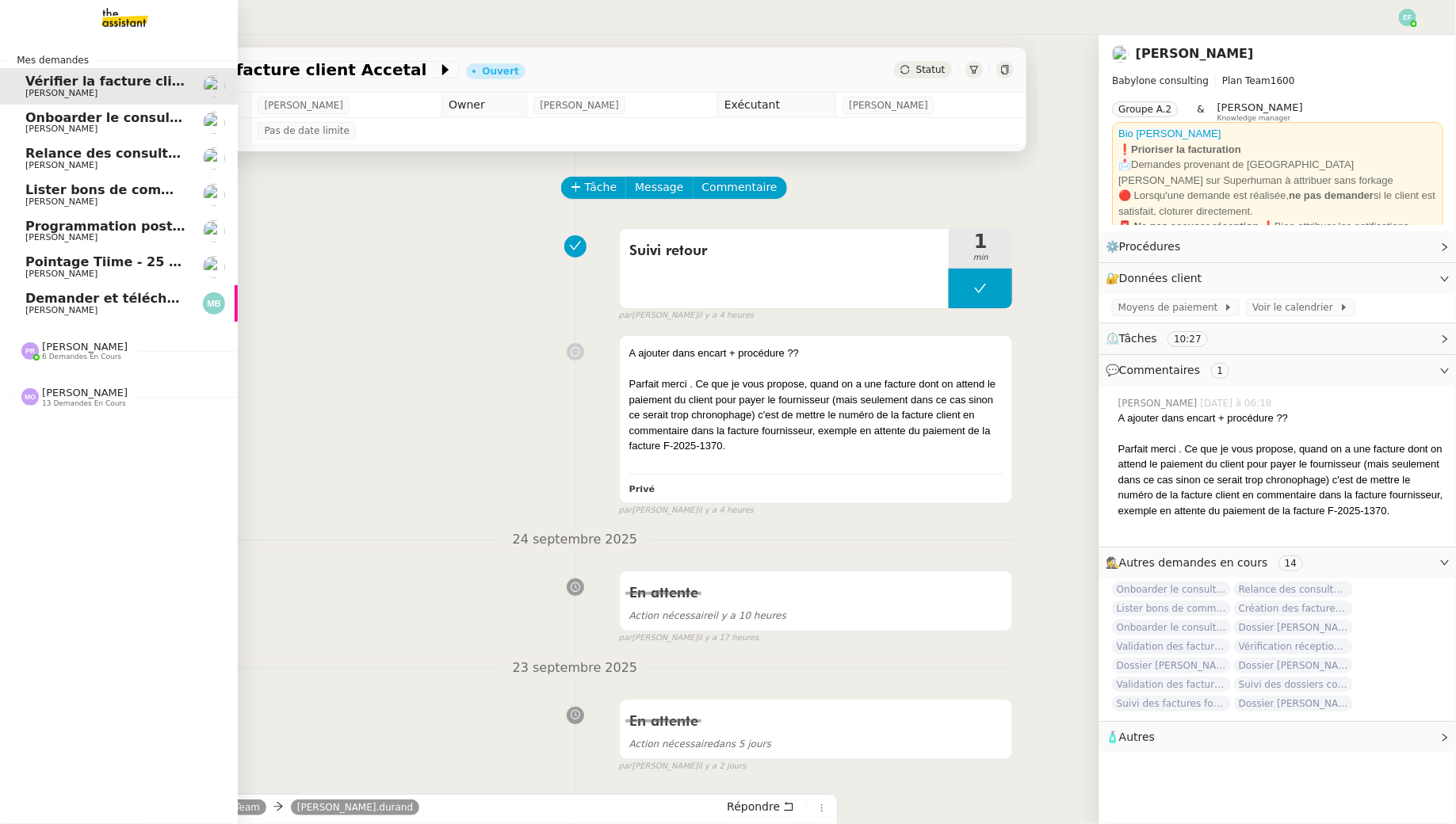
click at [40, 124] on span "[PERSON_NAME]" at bounding box center [61, 128] width 72 height 10
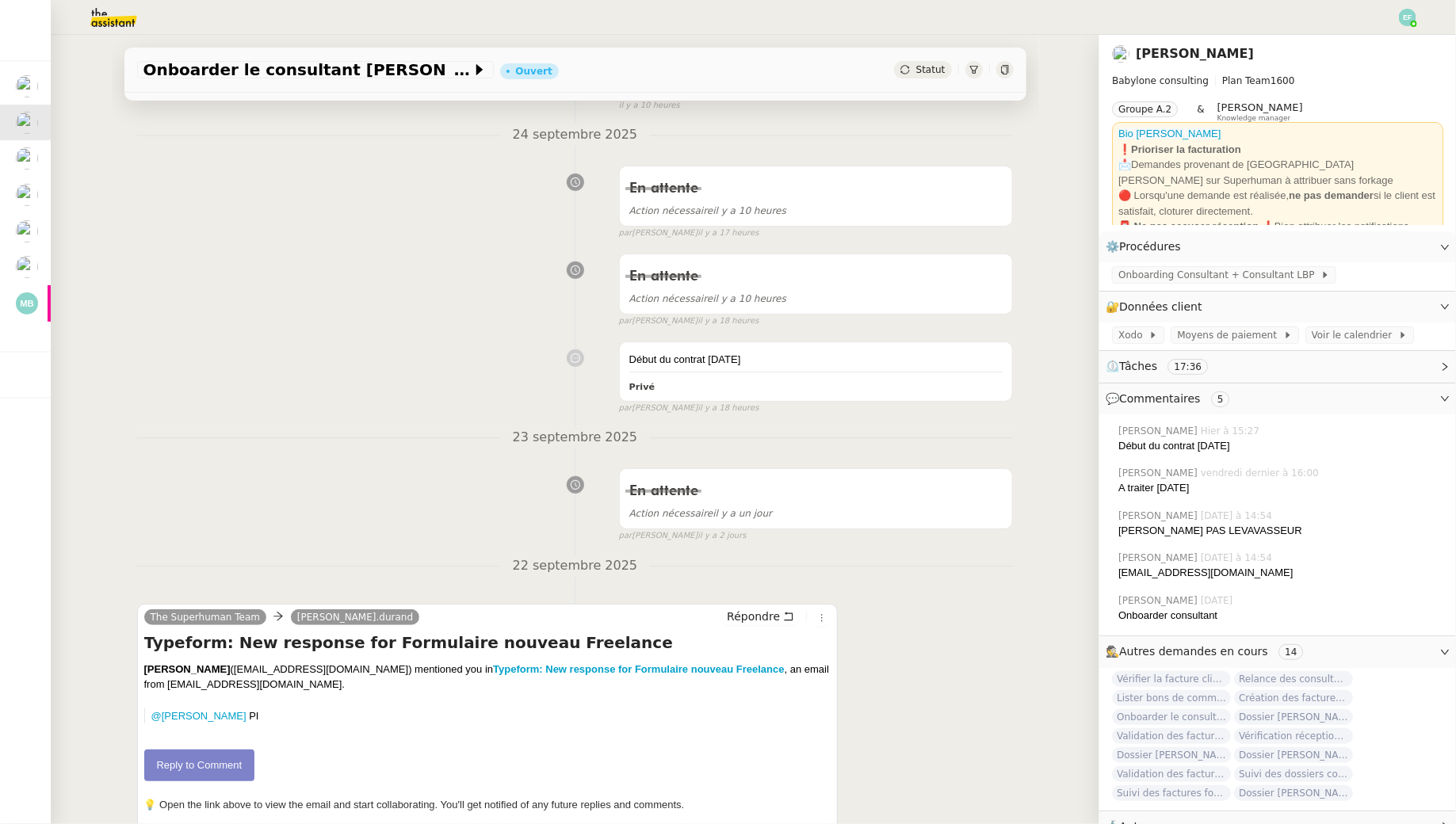
scroll to position [180, 0]
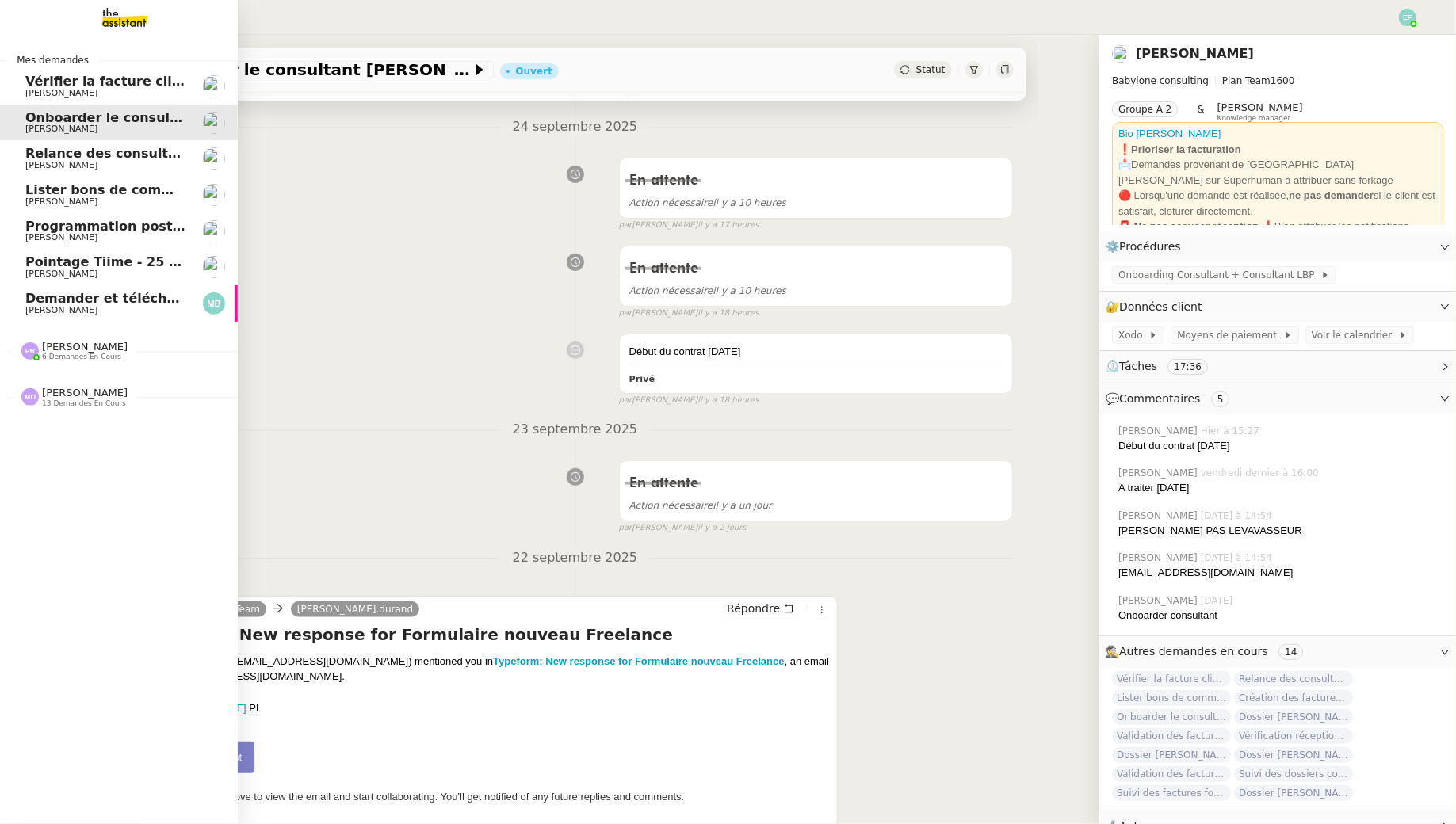
click at [36, 164] on span "[PERSON_NAME]" at bounding box center [61, 165] width 72 height 10
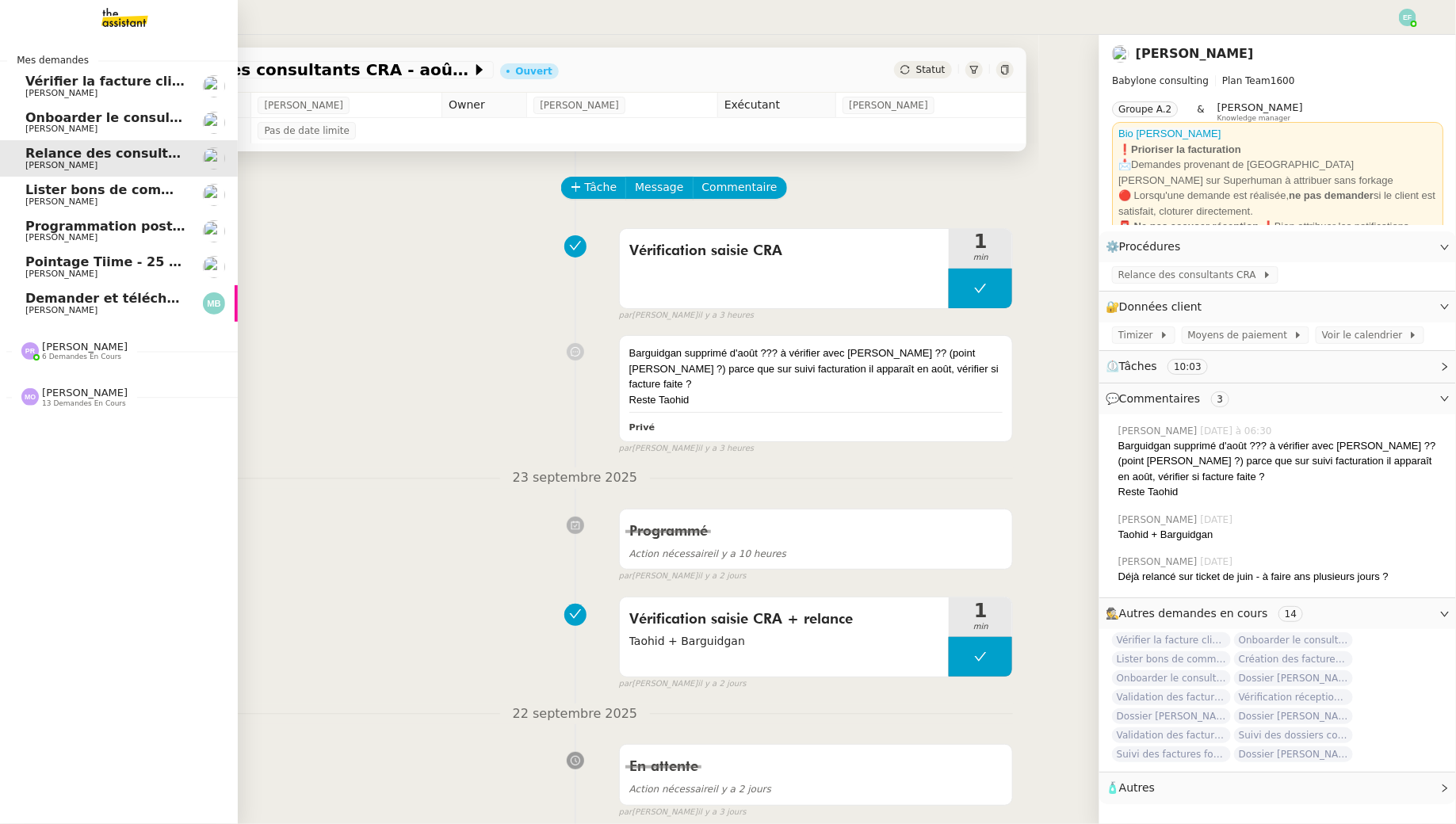
click at [37, 199] on span "[PERSON_NAME]" at bounding box center [61, 201] width 72 height 10
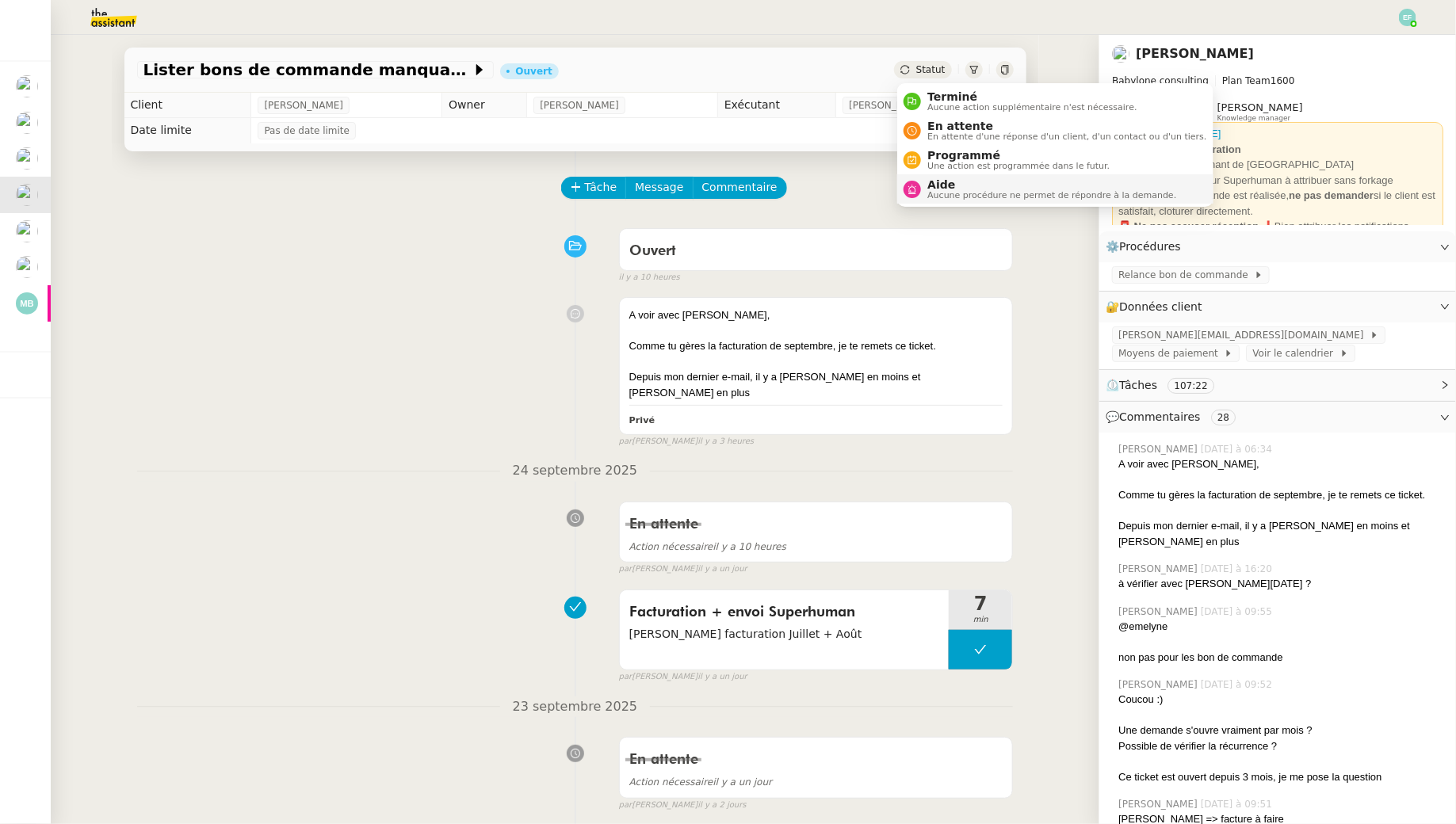
click at [924, 180] on div "Aide Aucune procédure ne permet de répondre à la demande." at bounding box center [1049, 189] width 255 height 22
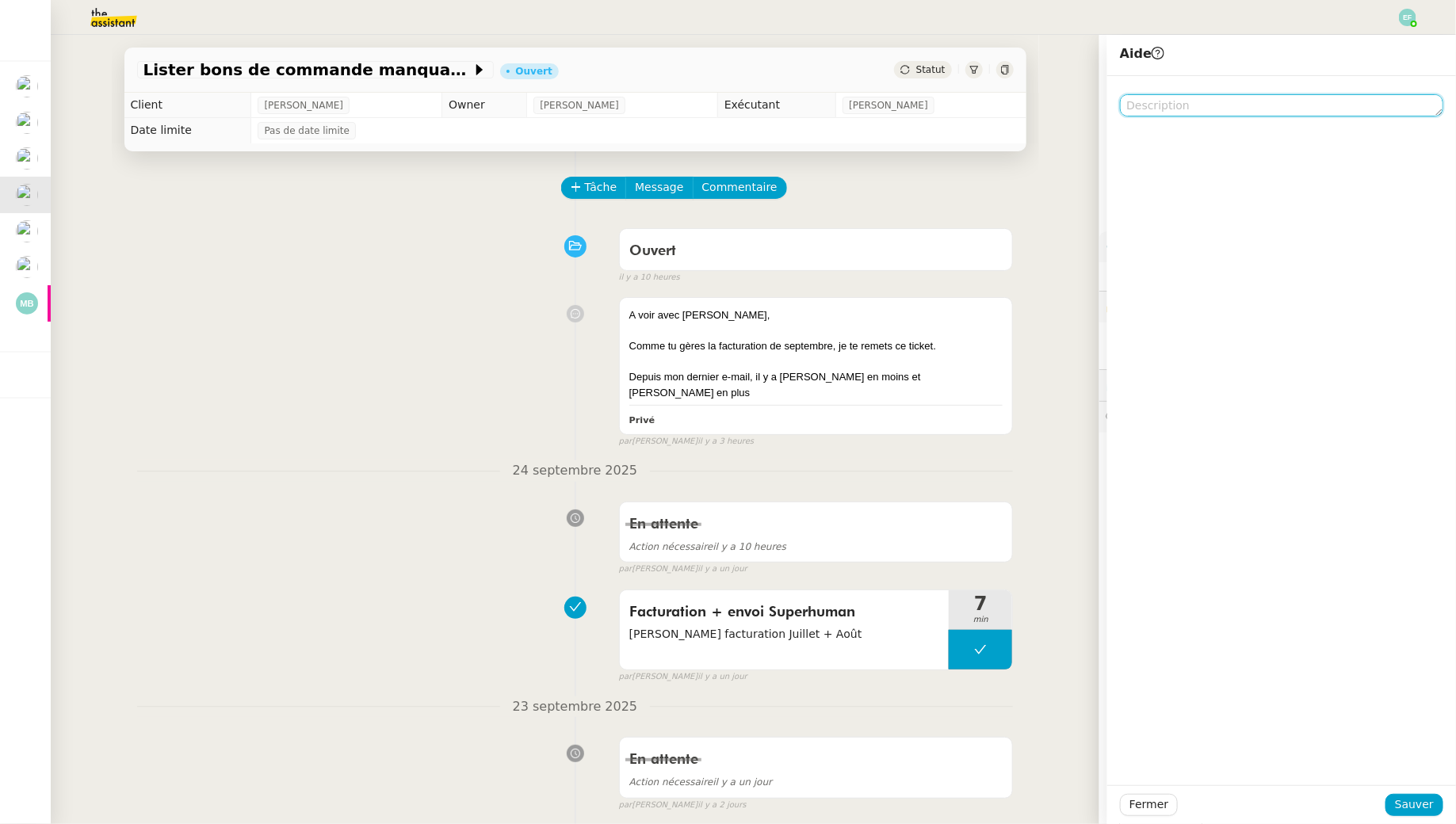
click at [1179, 101] on textarea at bounding box center [1281, 105] width 323 height 22
type textarea "@CDP"
click at [1401, 805] on span "Sauver" at bounding box center [1414, 805] width 39 height 18
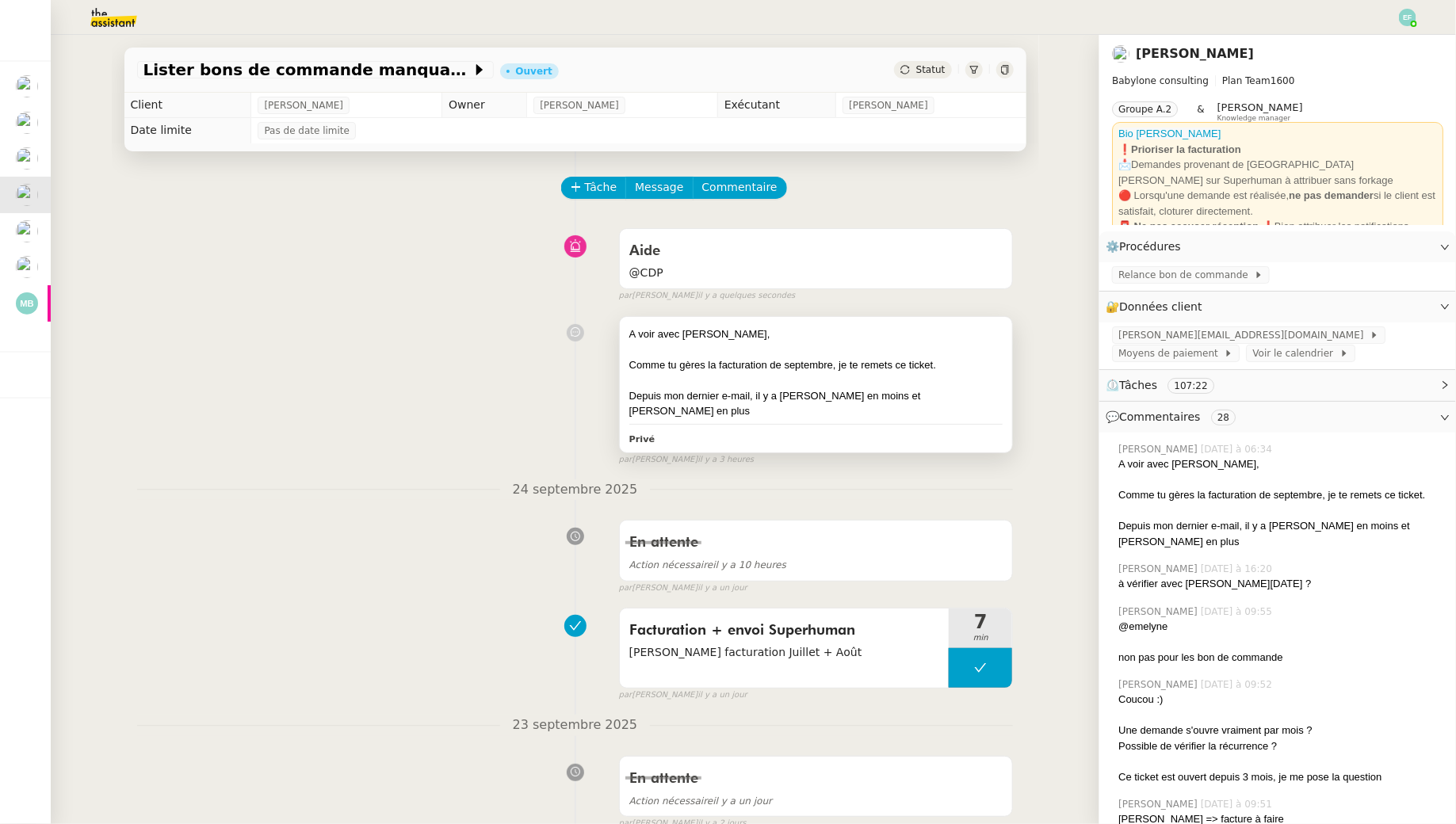
click at [888, 359] on div "Comme tu gères la facturation de septembre, je te remets ce ticket." at bounding box center [817, 365] width 374 height 16
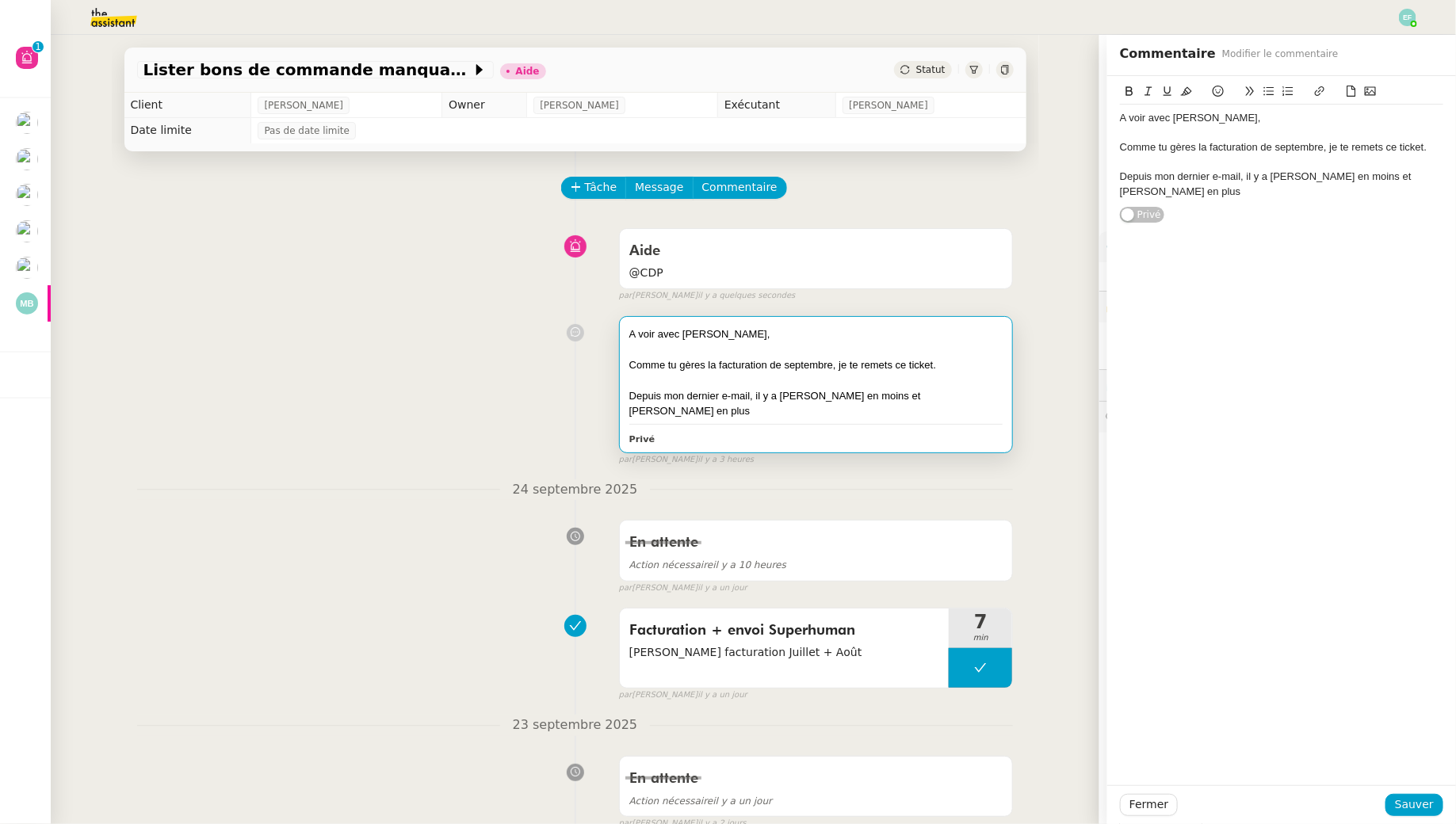
click at [1136, 114] on div "A voir avec Marie," at bounding box center [1281, 118] width 323 height 14
click at [1178, 112] on div "A remettre avec Marie," at bounding box center [1281, 118] width 323 height 14
click at [1228, 114] on div "A remettre à Marie," at bounding box center [1281, 118] width 323 height 14
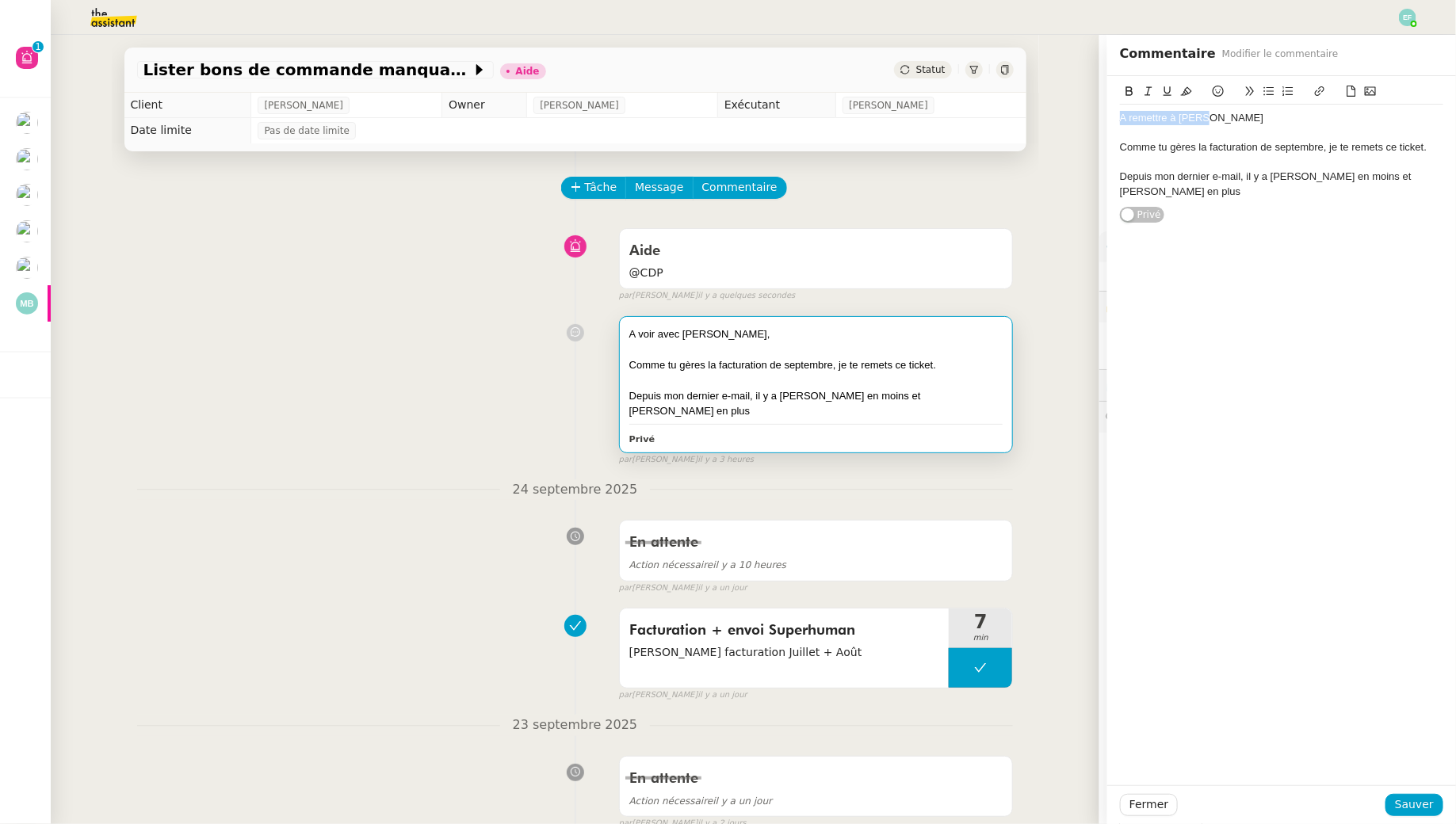
drag, startPoint x: 1234, startPoint y: 122, endPoint x: 1092, endPoint y: 106, distance: 142.9
click at [1092, 105] on app-ticket "Lister bons de commande manquants à Vincent Aide Statut Client Florent Seiler O…" at bounding box center [753, 429] width 1405 height 789
click at [1128, 89] on icon at bounding box center [1129, 90] width 11 height 11
click at [1169, 88] on icon at bounding box center [1167, 90] width 11 height 11
click at [1240, 123] on div "A remettre à Marie Comme tu gères la facturation de septembre, je te remets ce …" at bounding box center [1281, 155] width 323 height 101
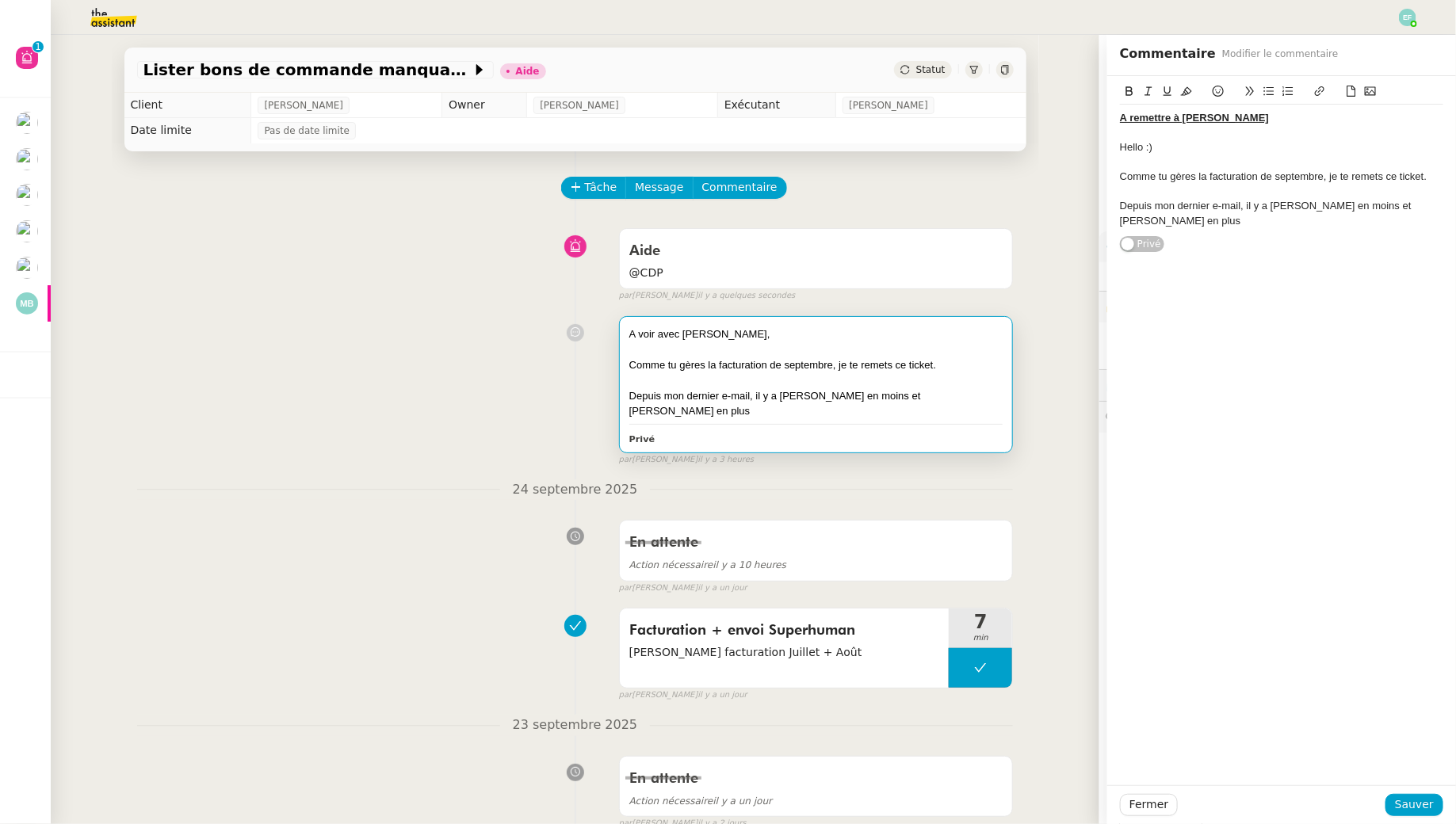
click at [1275, 225] on div "Depuis mon dernier e-mail, il y a Yvon Gatsono en moins et Mohamed Taohid en pl…" at bounding box center [1281, 213] width 323 height 29
click at [1405, 805] on span "Sauver" at bounding box center [1414, 805] width 39 height 18
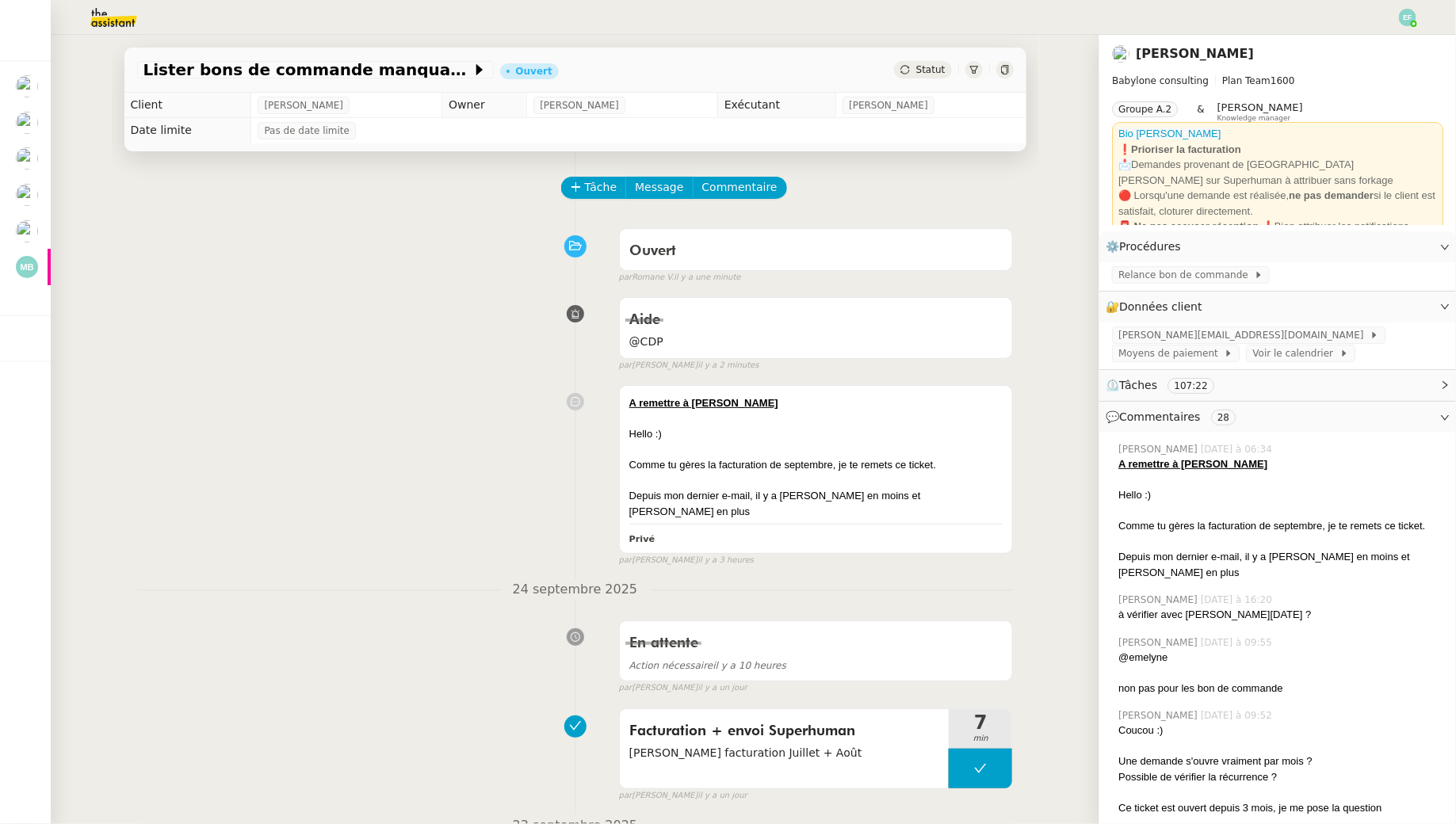
click at [108, 19] on img at bounding box center [101, 17] width 123 height 35
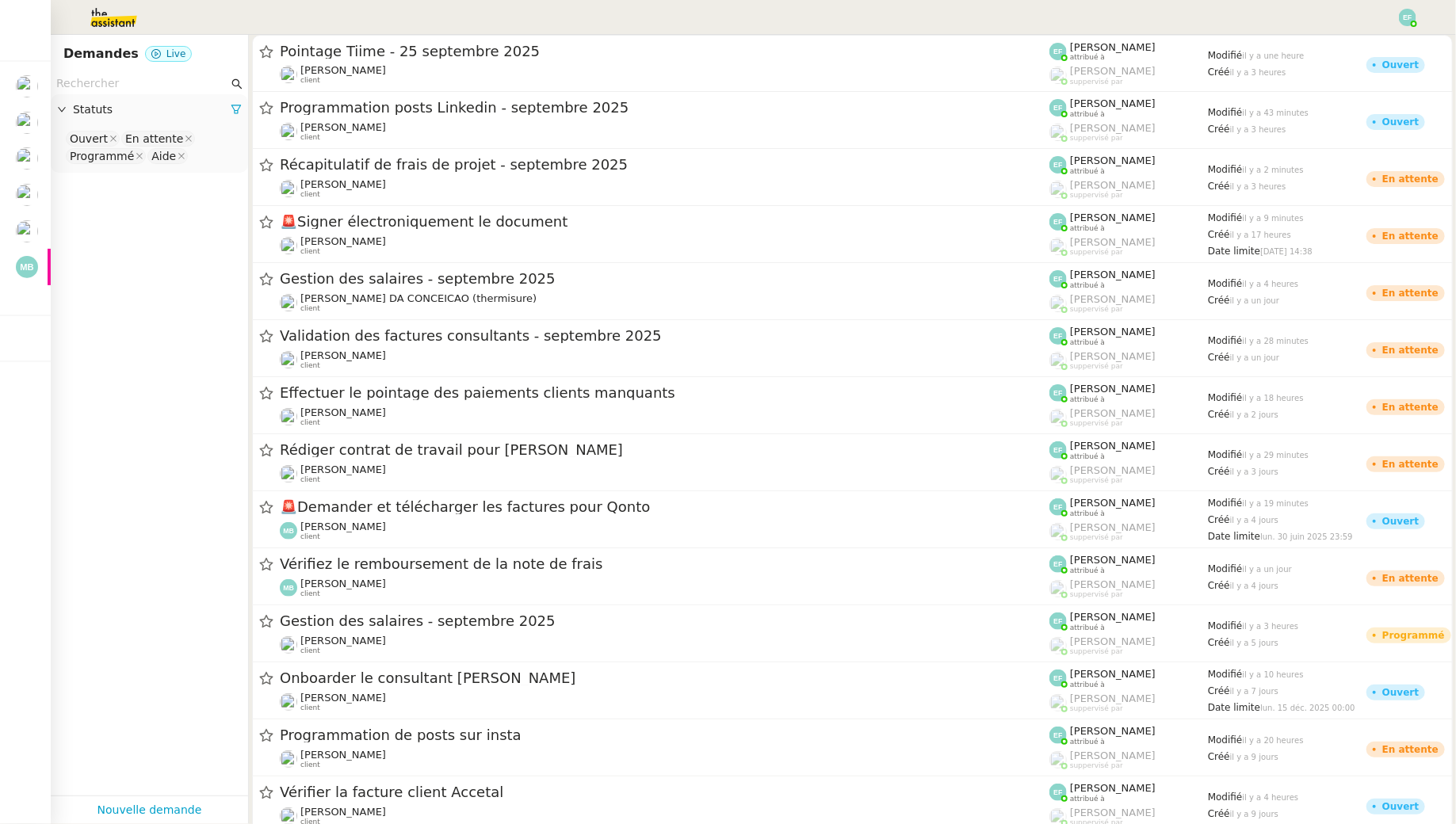
click at [92, 91] on input "text" at bounding box center [142, 84] width 172 height 18
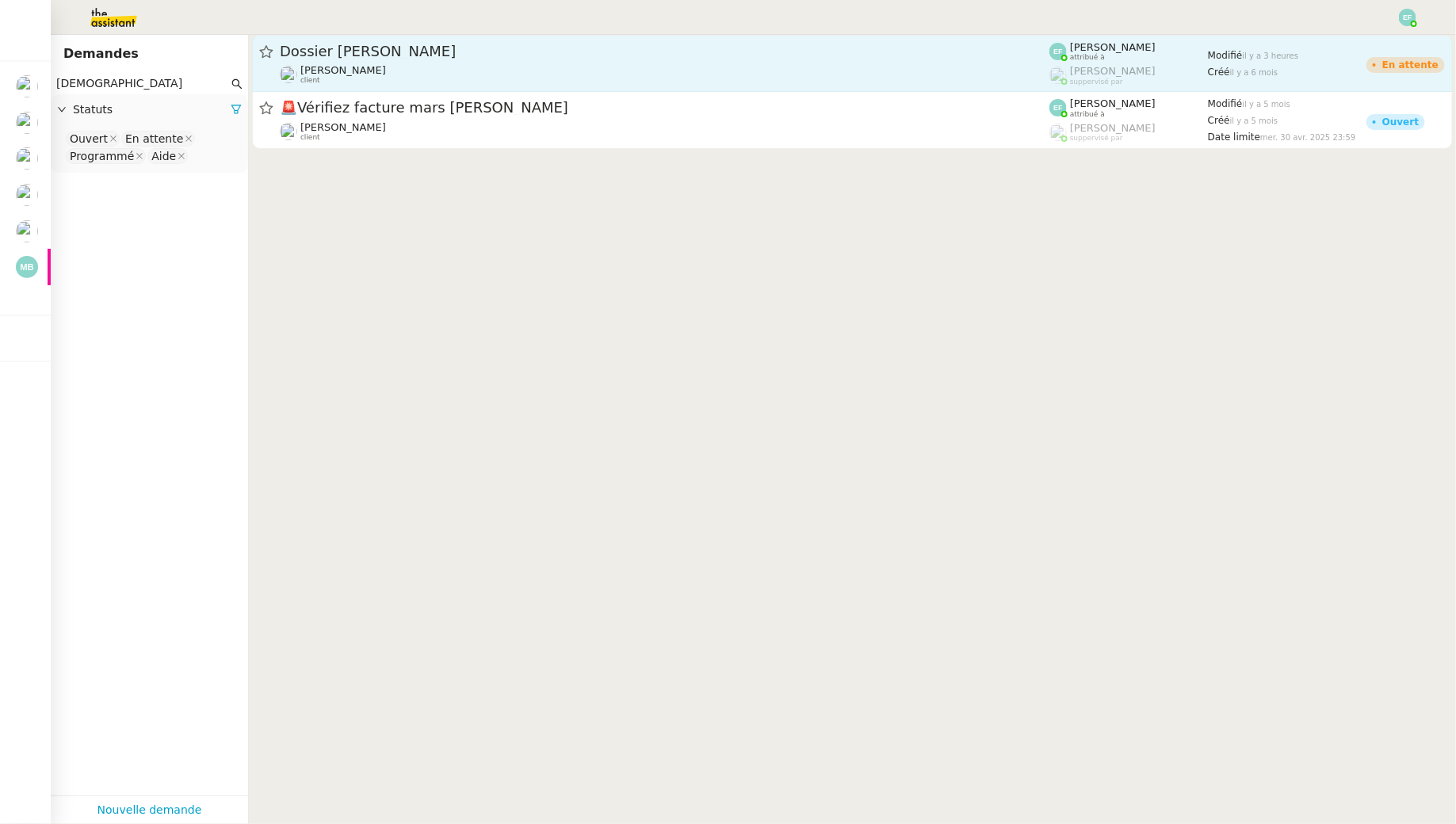
type input "taohid"
click at [382, 48] on span "Dossier [PERSON_NAME]" at bounding box center [664, 51] width 769 height 14
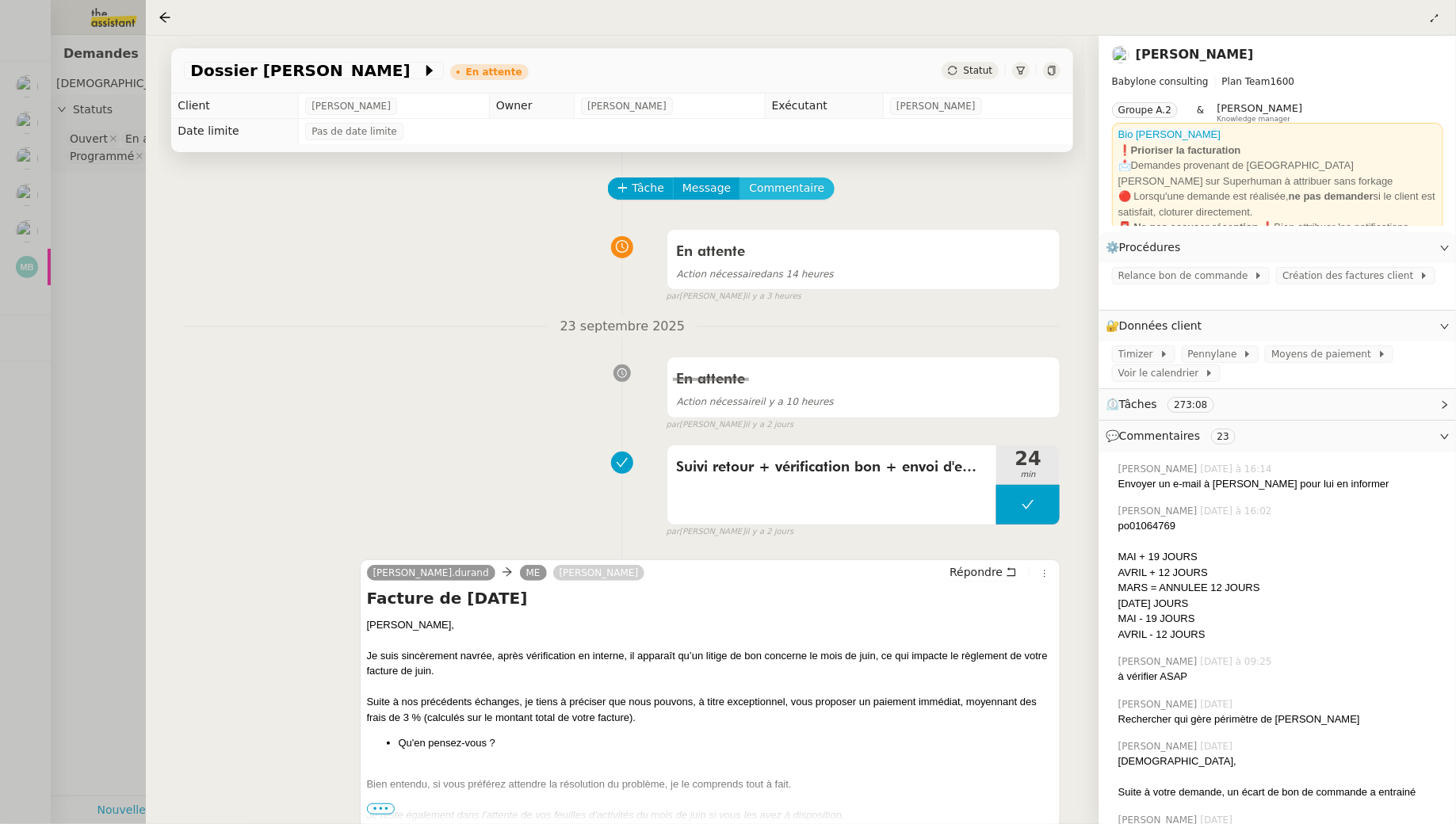
click at [803, 182] on span "Commentaire" at bounding box center [786, 188] width 75 height 18
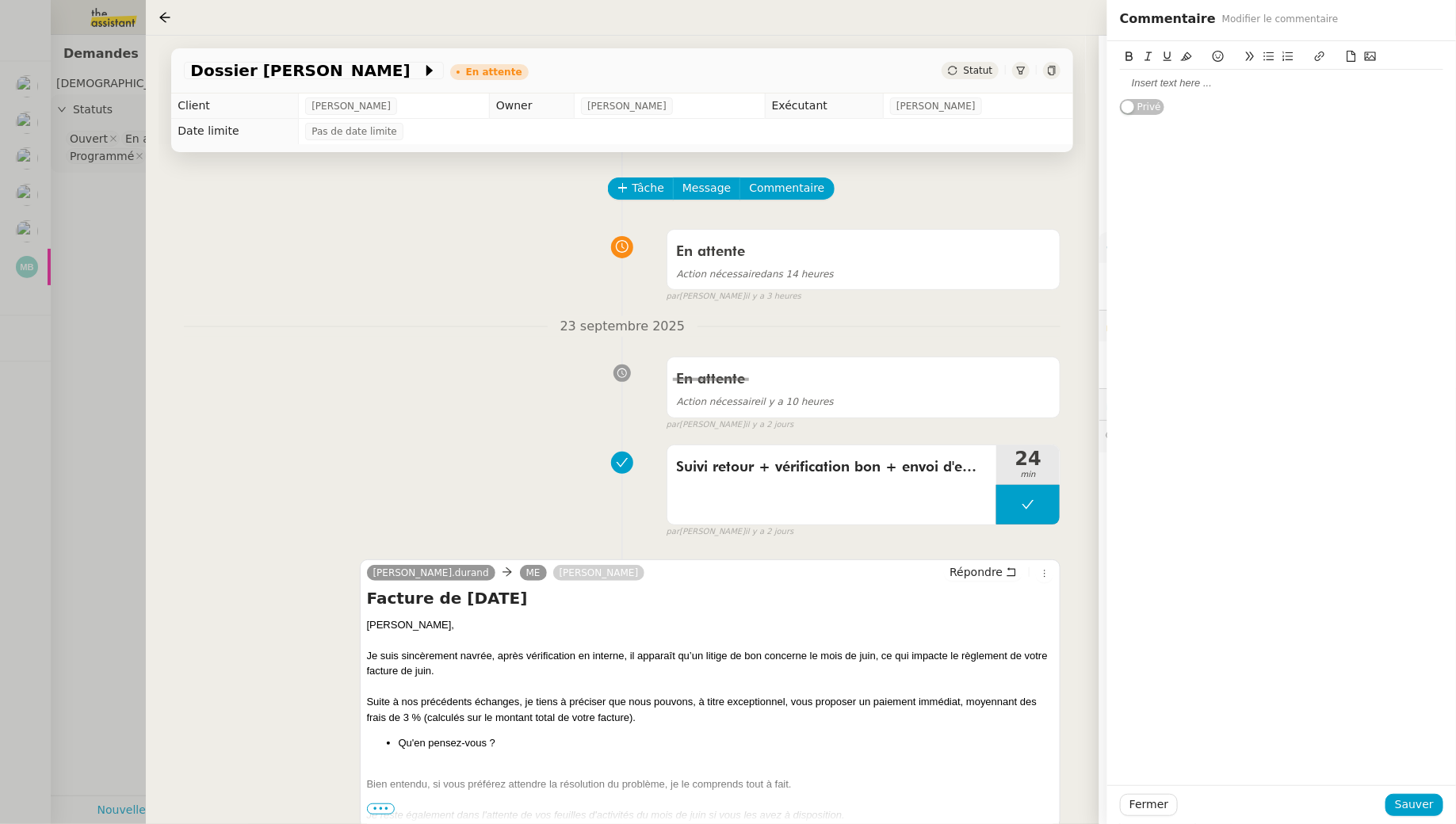
click at [1167, 95] on div at bounding box center [1281, 83] width 323 height 27
click at [1180, 112] on div "(en lien avec les bons de commande)" at bounding box center [1281, 112] width 323 height 14
click at [1392, 111] on div "(en lien avec le ticket "lister les bons de commande)" at bounding box center [1281, 112] width 323 height 14
click at [1396, 801] on button "Sauver" at bounding box center [1415, 805] width 58 height 22
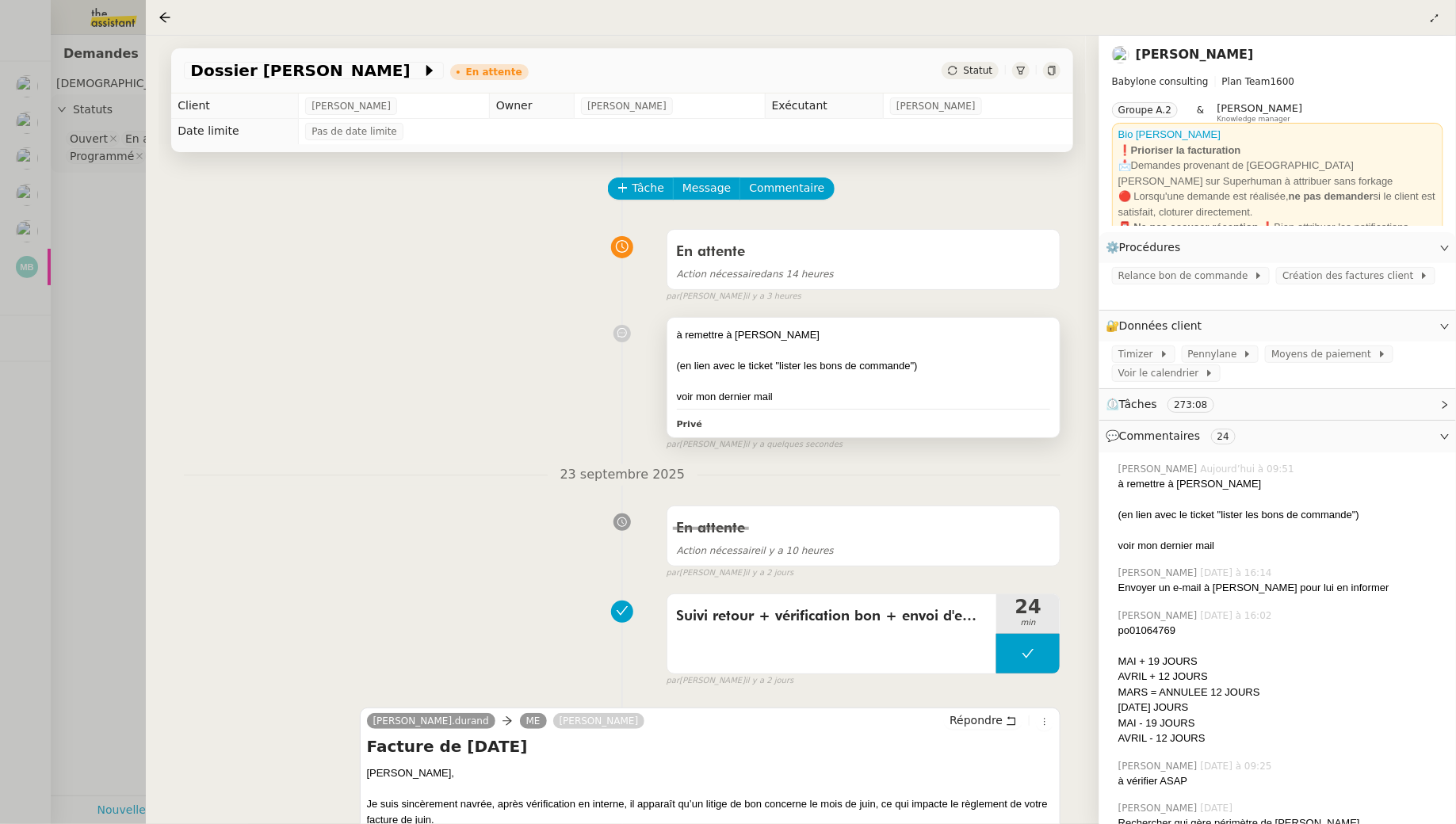
click at [846, 376] on div at bounding box center [864, 381] width 374 height 16
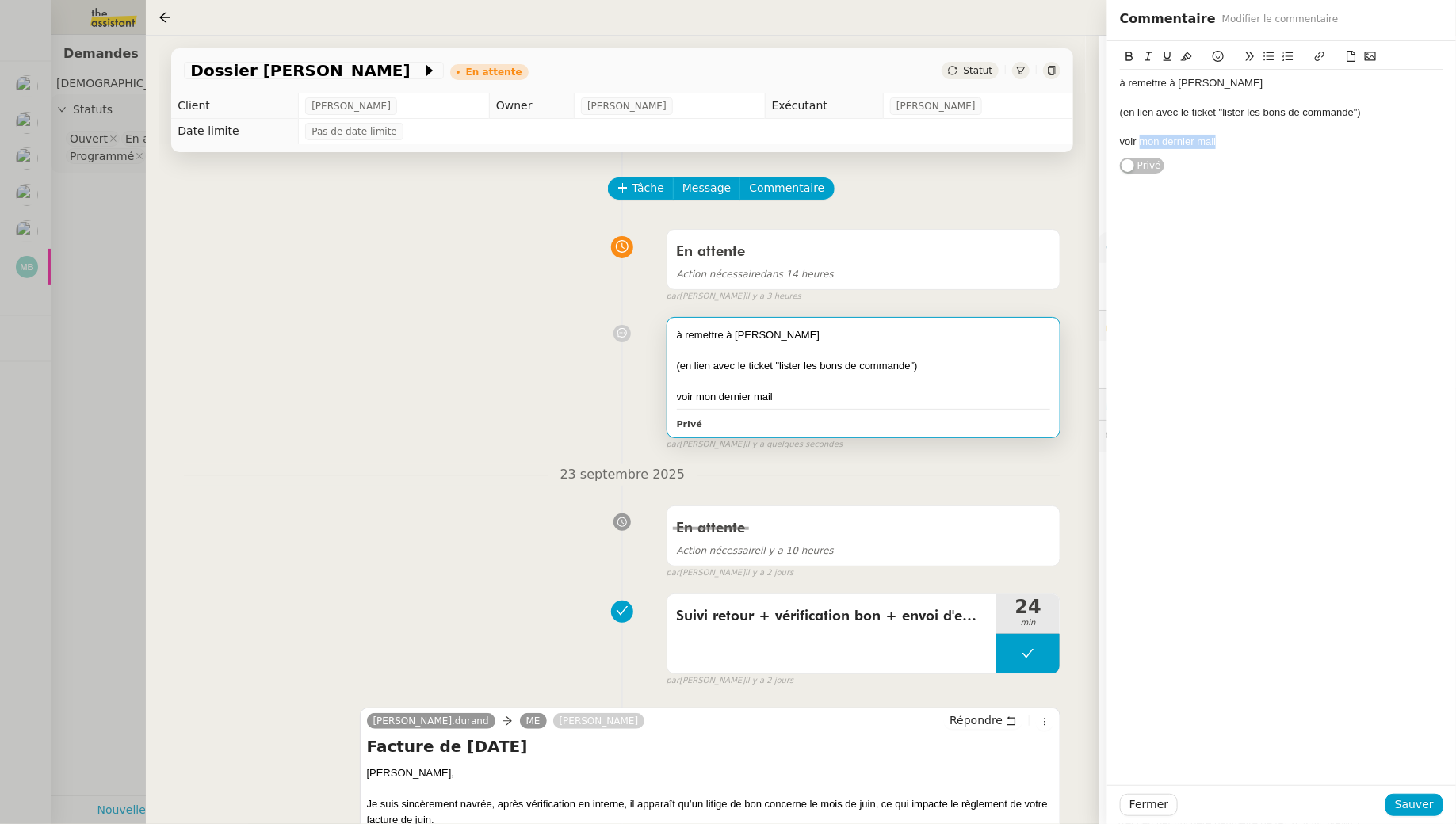
drag, startPoint x: 1245, startPoint y: 148, endPoint x: 1141, endPoint y: 147, distance: 104.0
click at [1141, 147] on div "voir mon dernier mail" at bounding box center [1281, 142] width 323 height 14
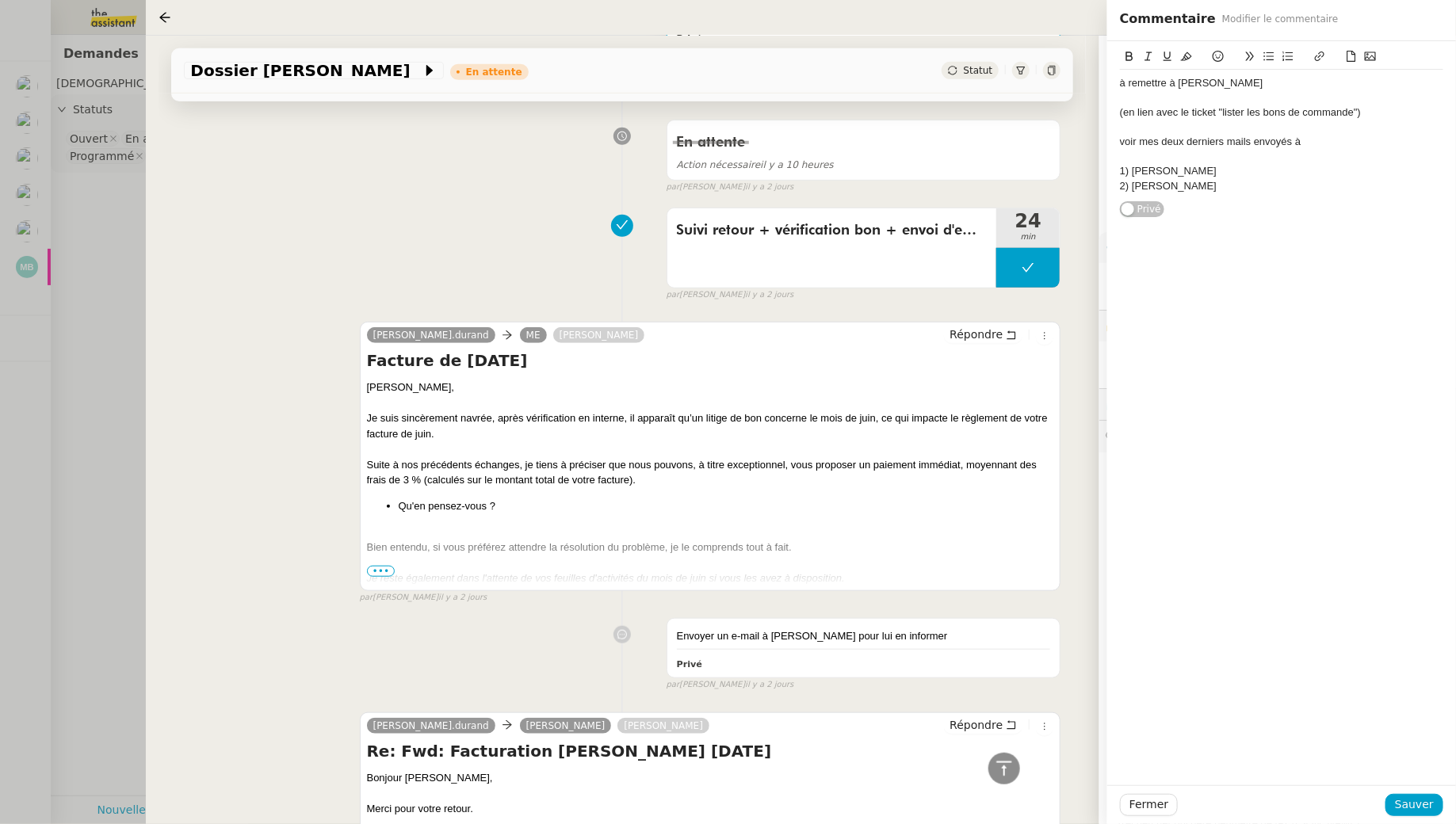
scroll to position [429, 0]
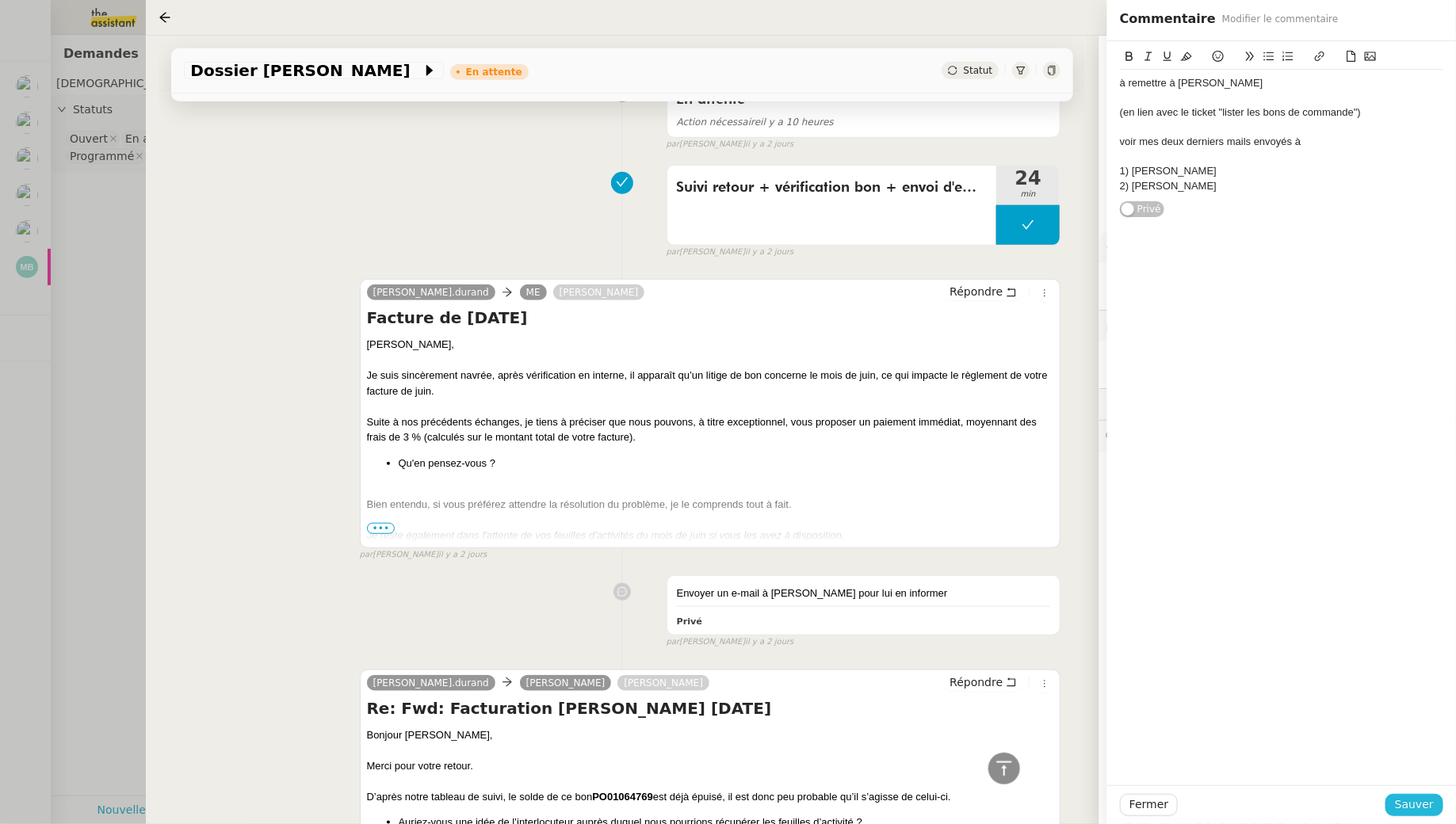
click at [1417, 802] on span "Sauver" at bounding box center [1414, 805] width 39 height 18
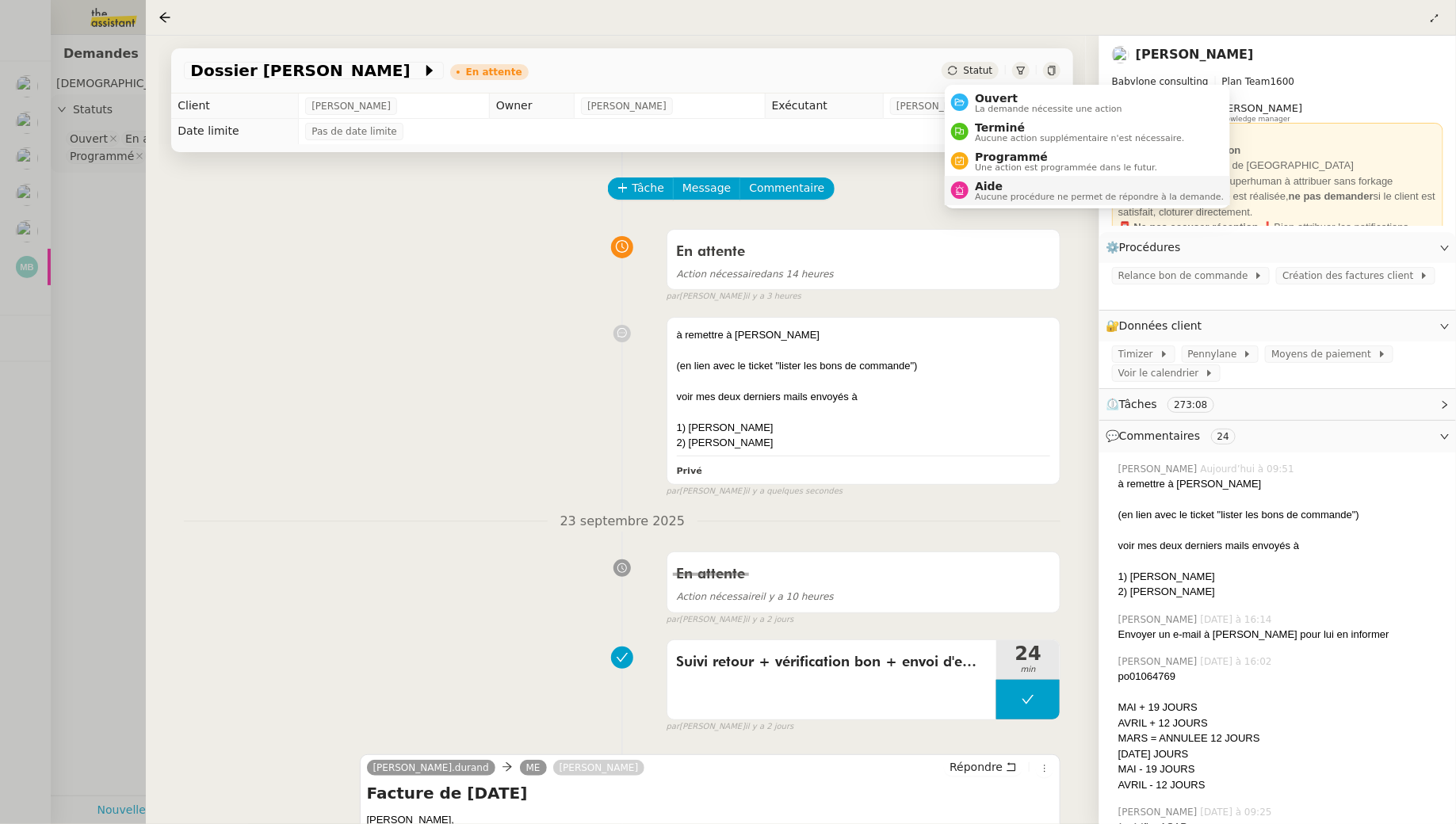
click at [994, 181] on span "Aide" at bounding box center [1099, 186] width 248 height 12
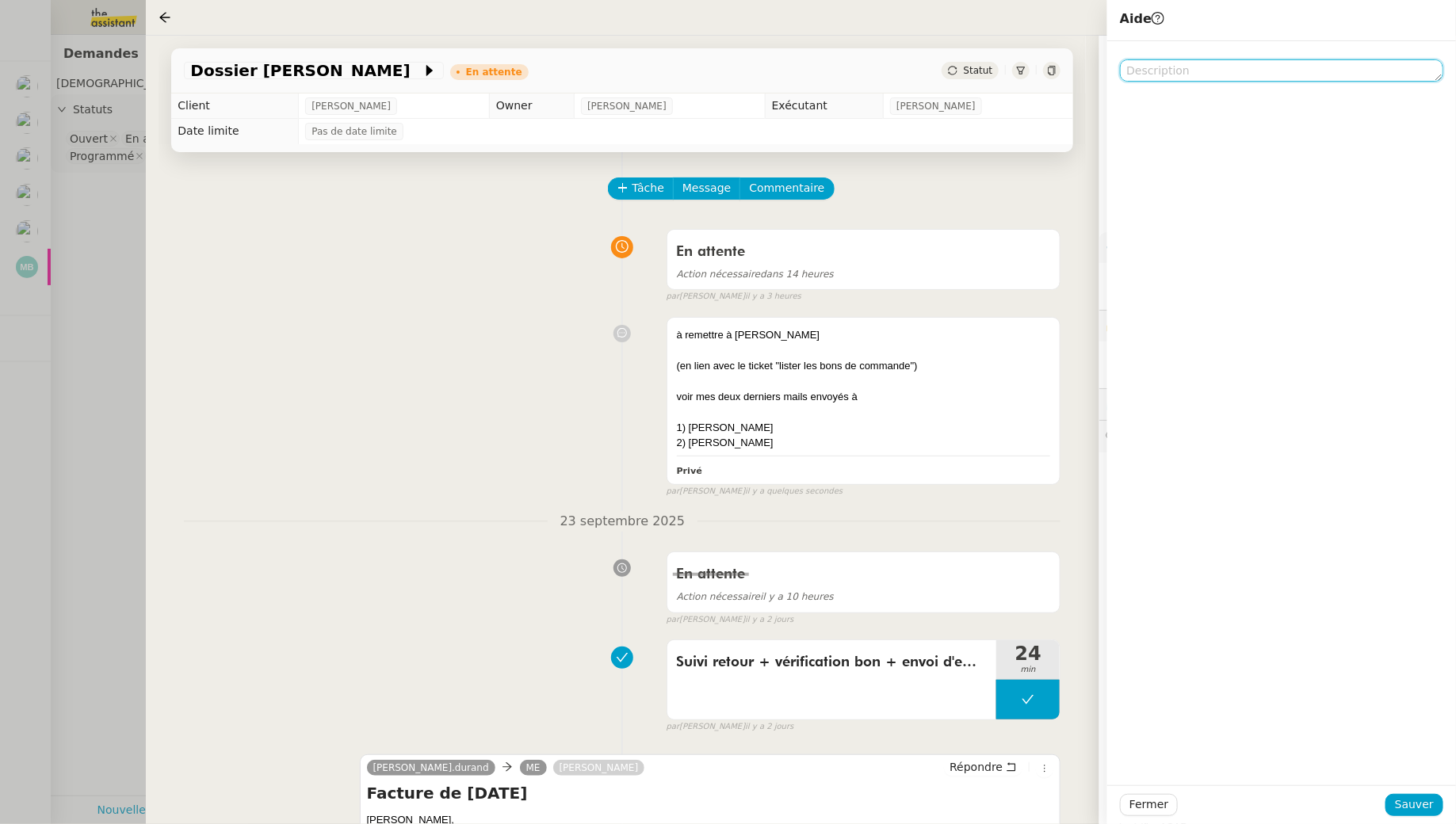
click at [1241, 72] on textarea at bounding box center [1281, 70] width 323 height 22
type textarea "pour @Marie"
click at [1406, 802] on span "Sauver" at bounding box center [1414, 805] width 39 height 18
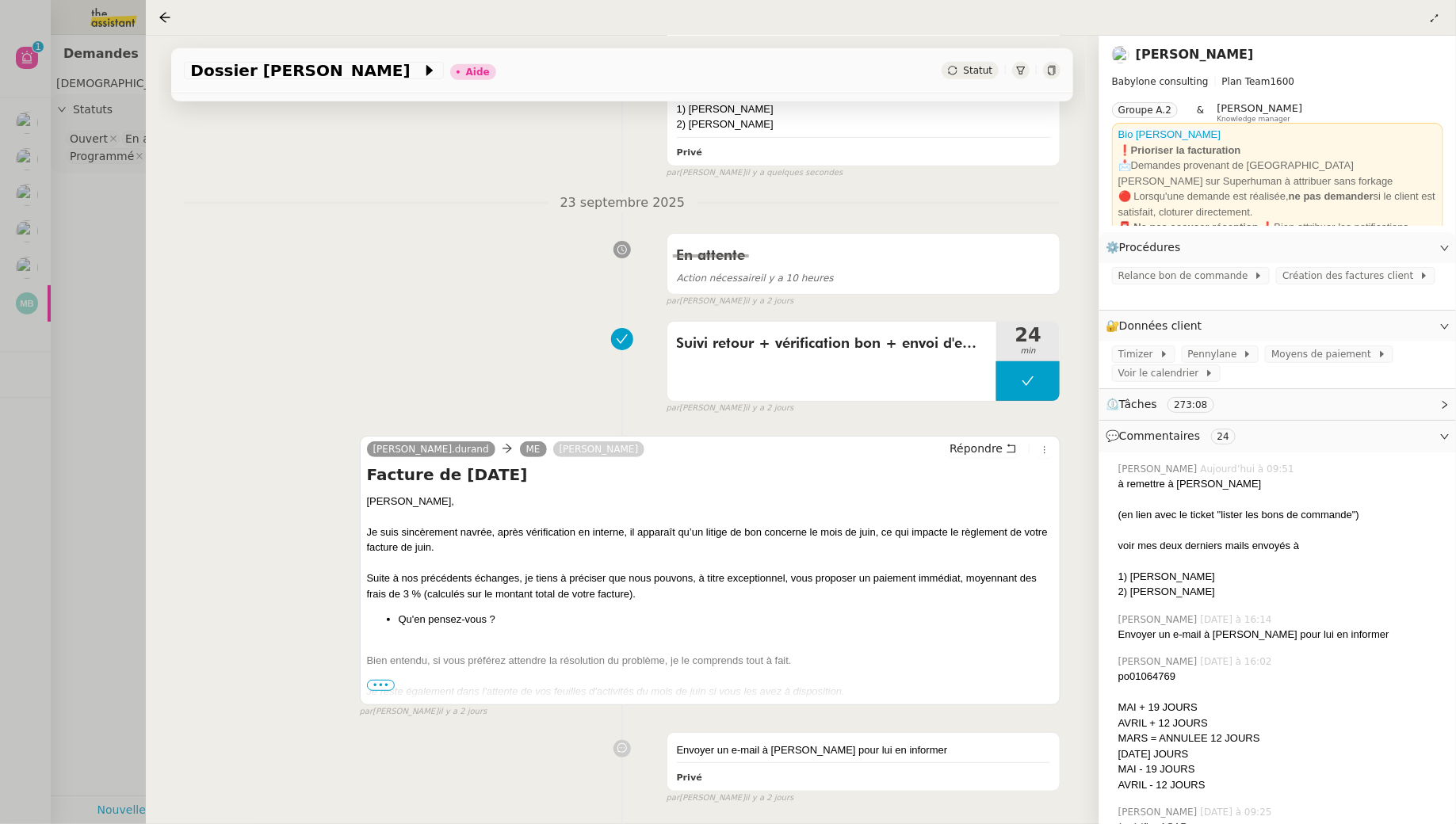
scroll to position [406, 0]
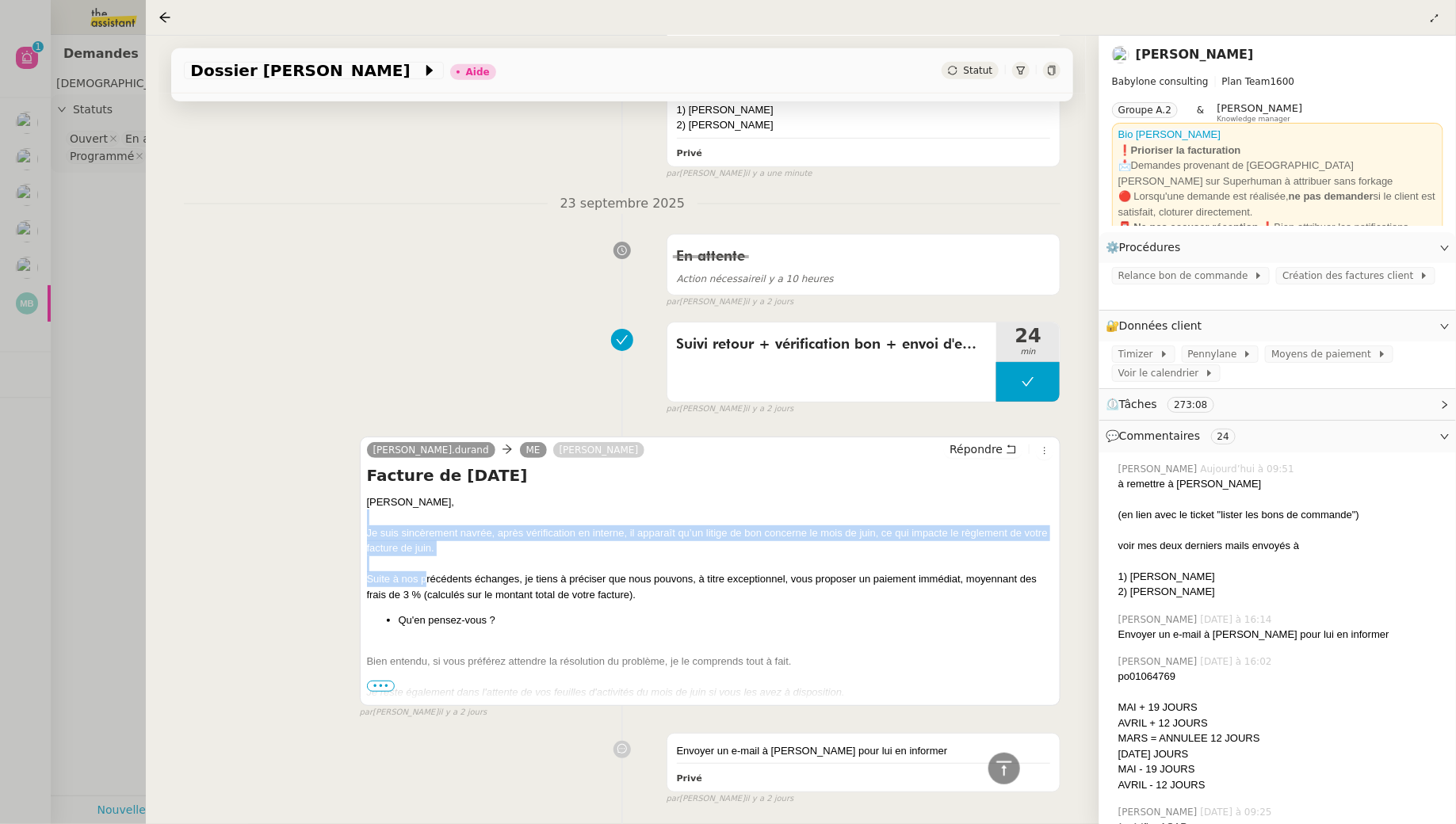
drag, startPoint x: 417, startPoint y: 511, endPoint x: 427, endPoint y: 572, distance: 61.8
click at [427, 572] on div "Bonjour Mohamed, Je suis sincèrement navrée, après vérification en interne, il …" at bounding box center [711, 676] width 687 height 363
click at [427, 572] on div "Suite à nos précédents échanges, je tiens à préciser que nous pouvons, à titre …" at bounding box center [711, 586] width 687 height 31
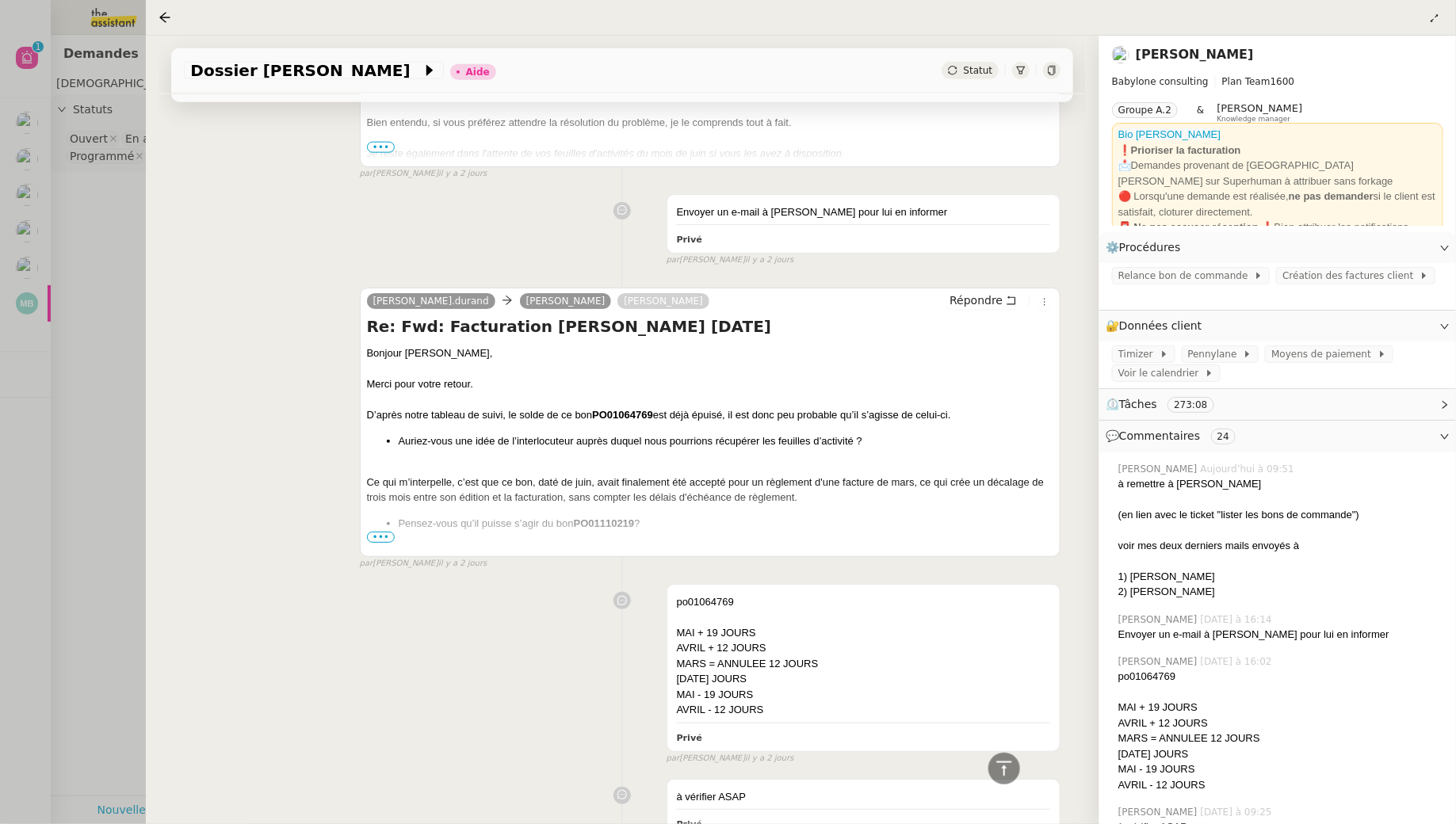
scroll to position [0, 0]
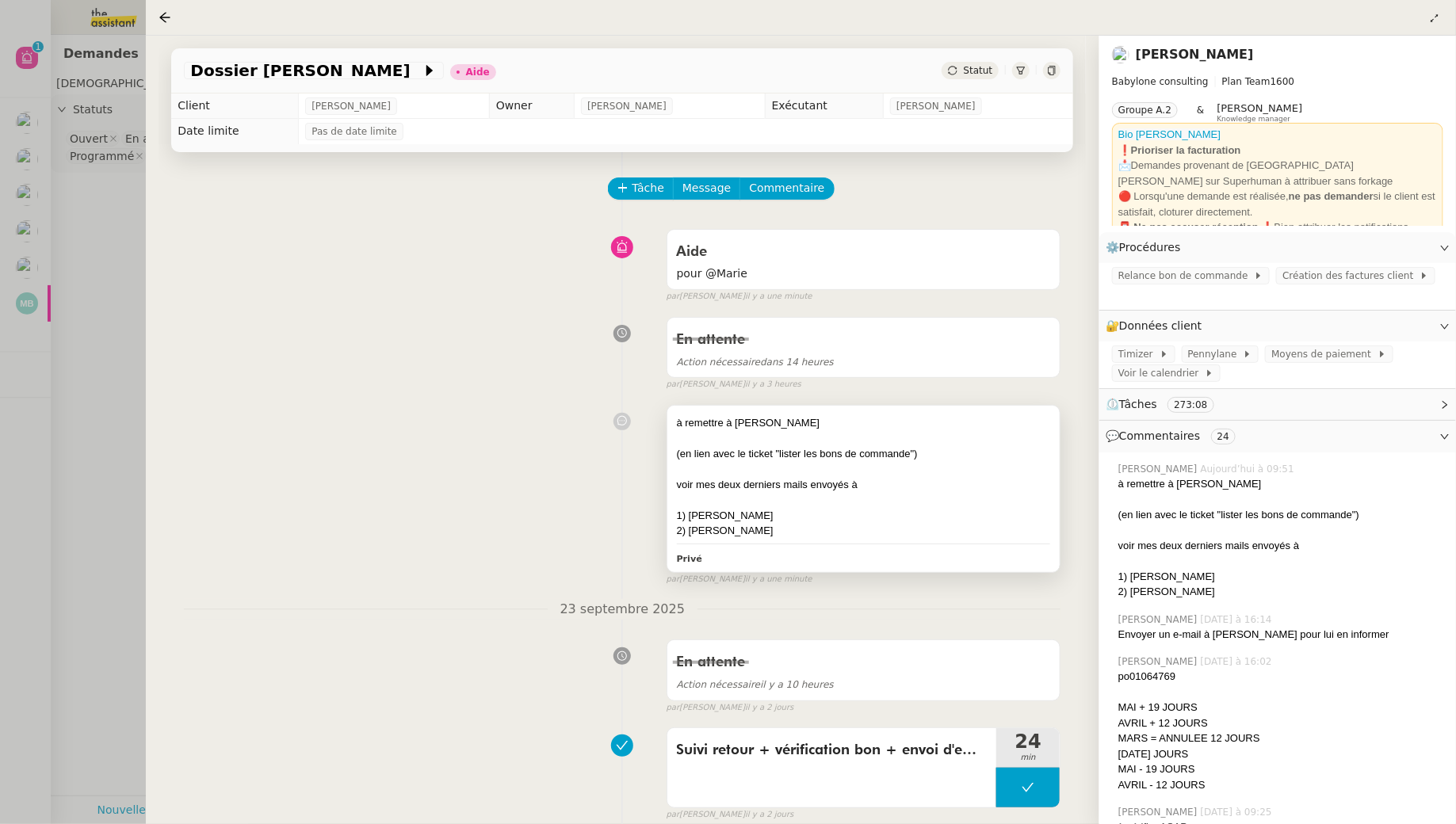
click at [789, 500] on div at bounding box center [864, 499] width 374 height 16
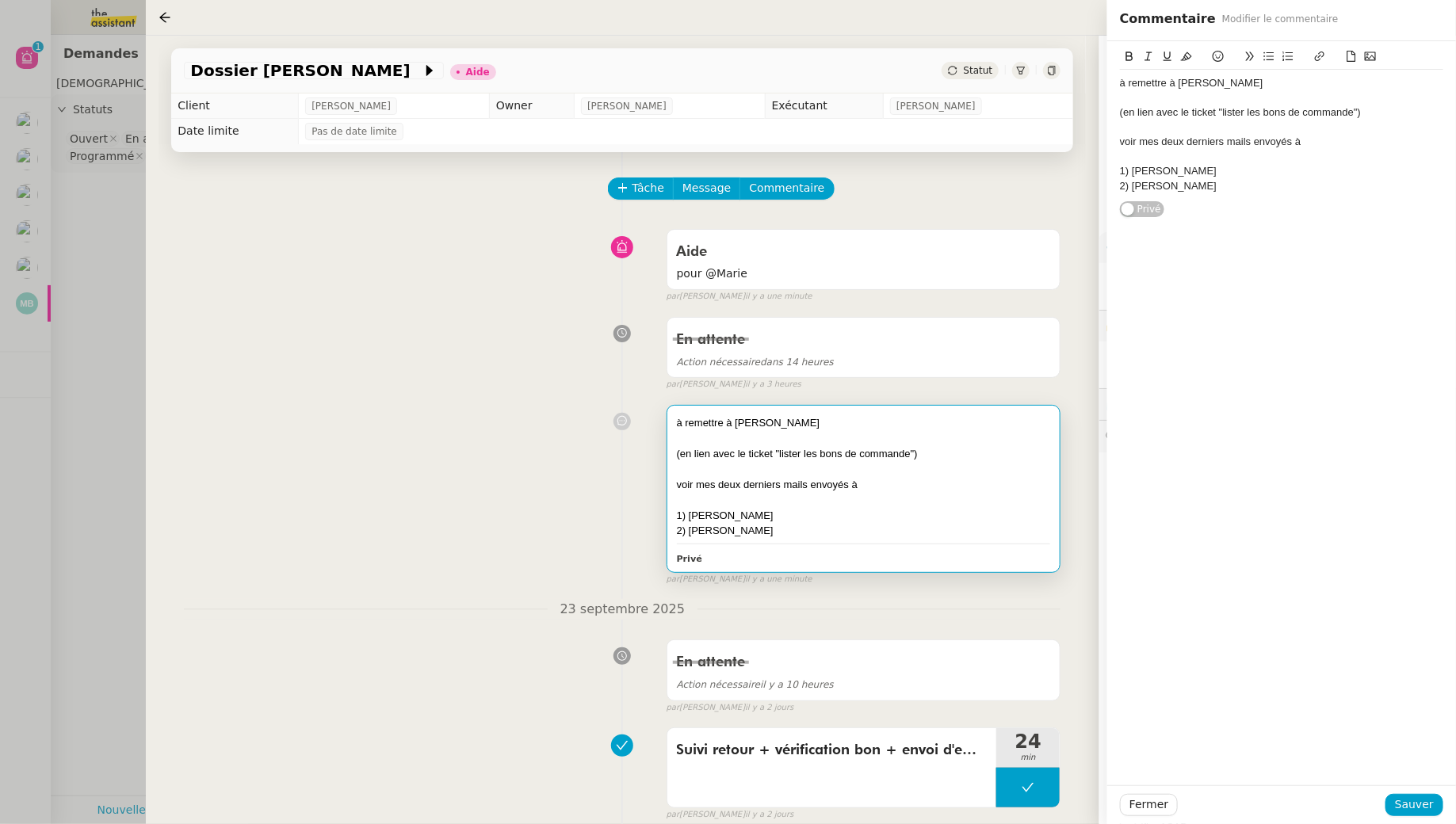
click at [1256, 185] on div "2) Vincent Mougey" at bounding box center [1281, 186] width 323 height 14
click at [1406, 808] on span "Sauver" at bounding box center [1414, 805] width 39 height 18
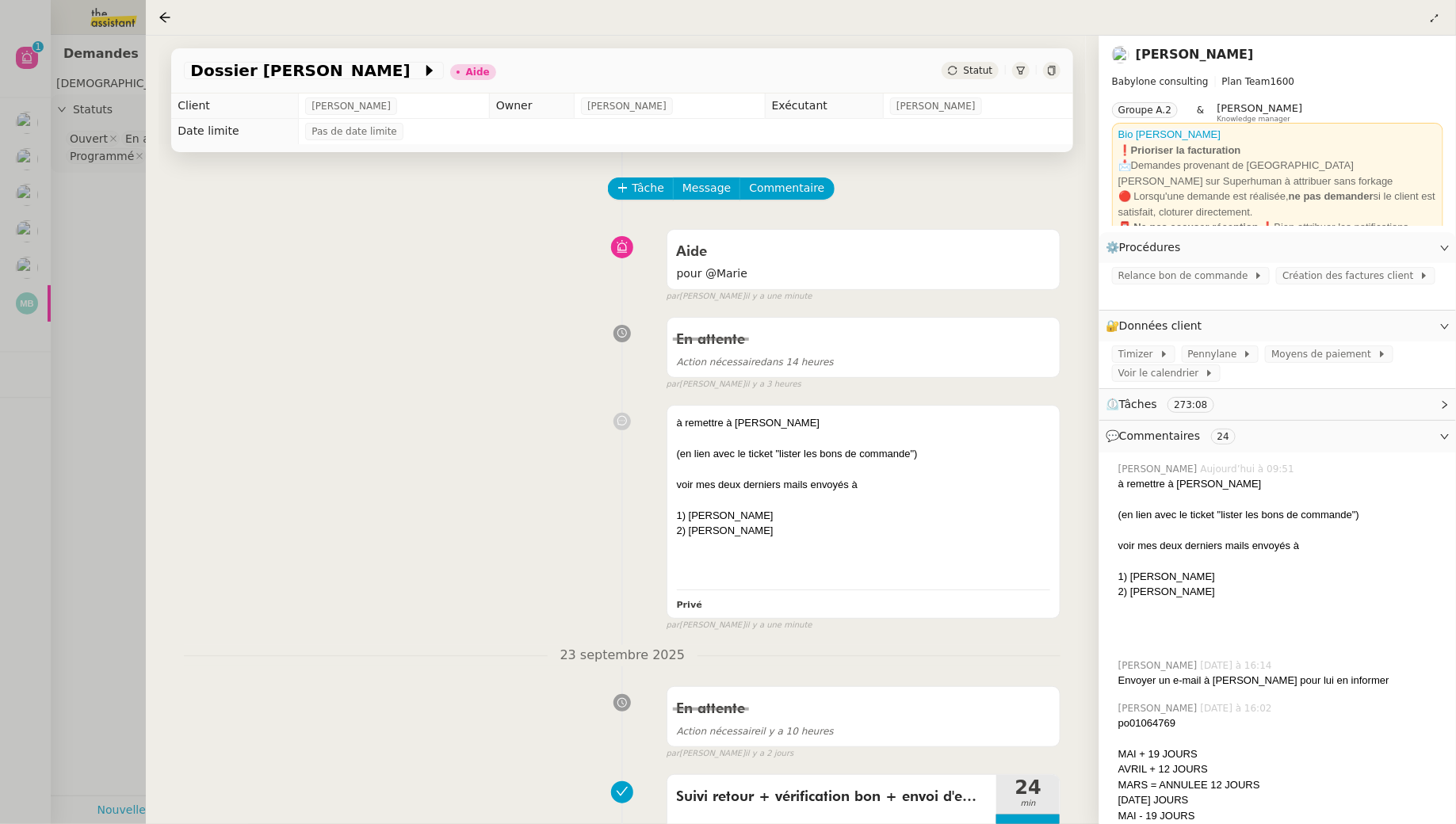
click at [123, 269] on div at bounding box center [728, 412] width 1456 height 824
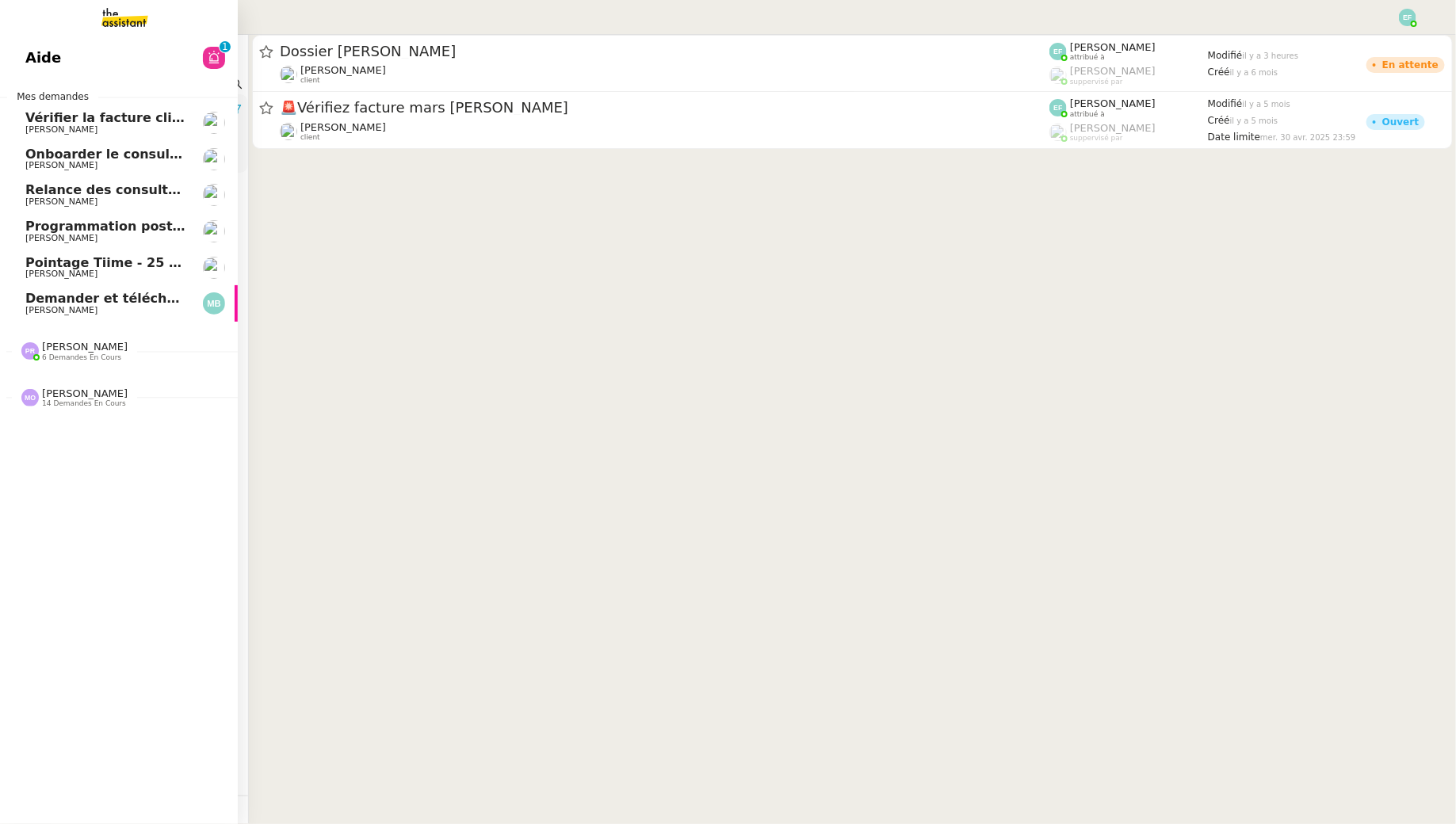
click at [77, 388] on span "[PERSON_NAME]" at bounding box center [84, 393] width 85 height 12
click at [94, 116] on span "Vérifier la facture client Accetal" at bounding box center [139, 118] width 227 height 15
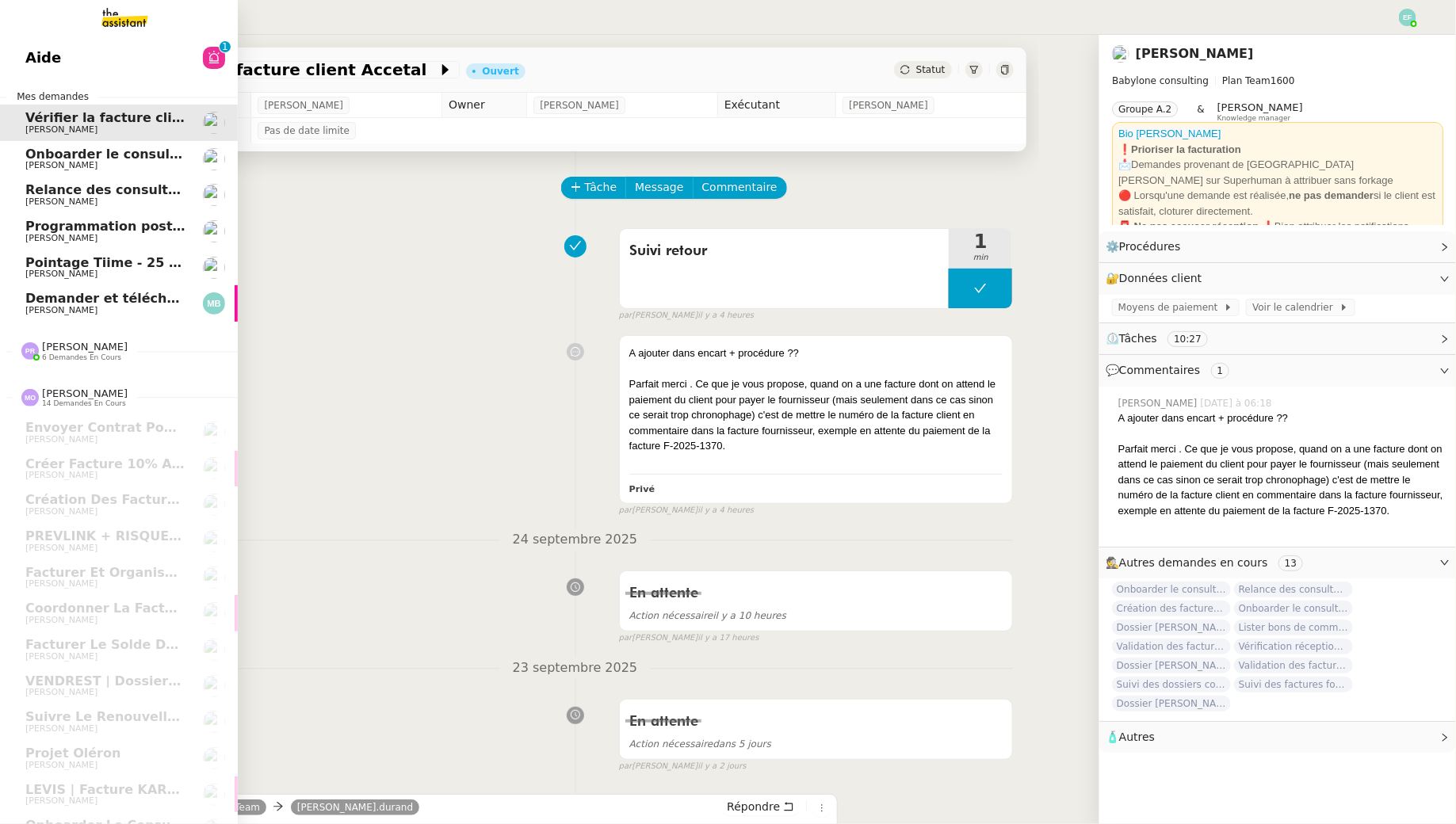
click at [101, 159] on span "Onboarder le consultant [PERSON_NAME]" at bounding box center [174, 154] width 297 height 15
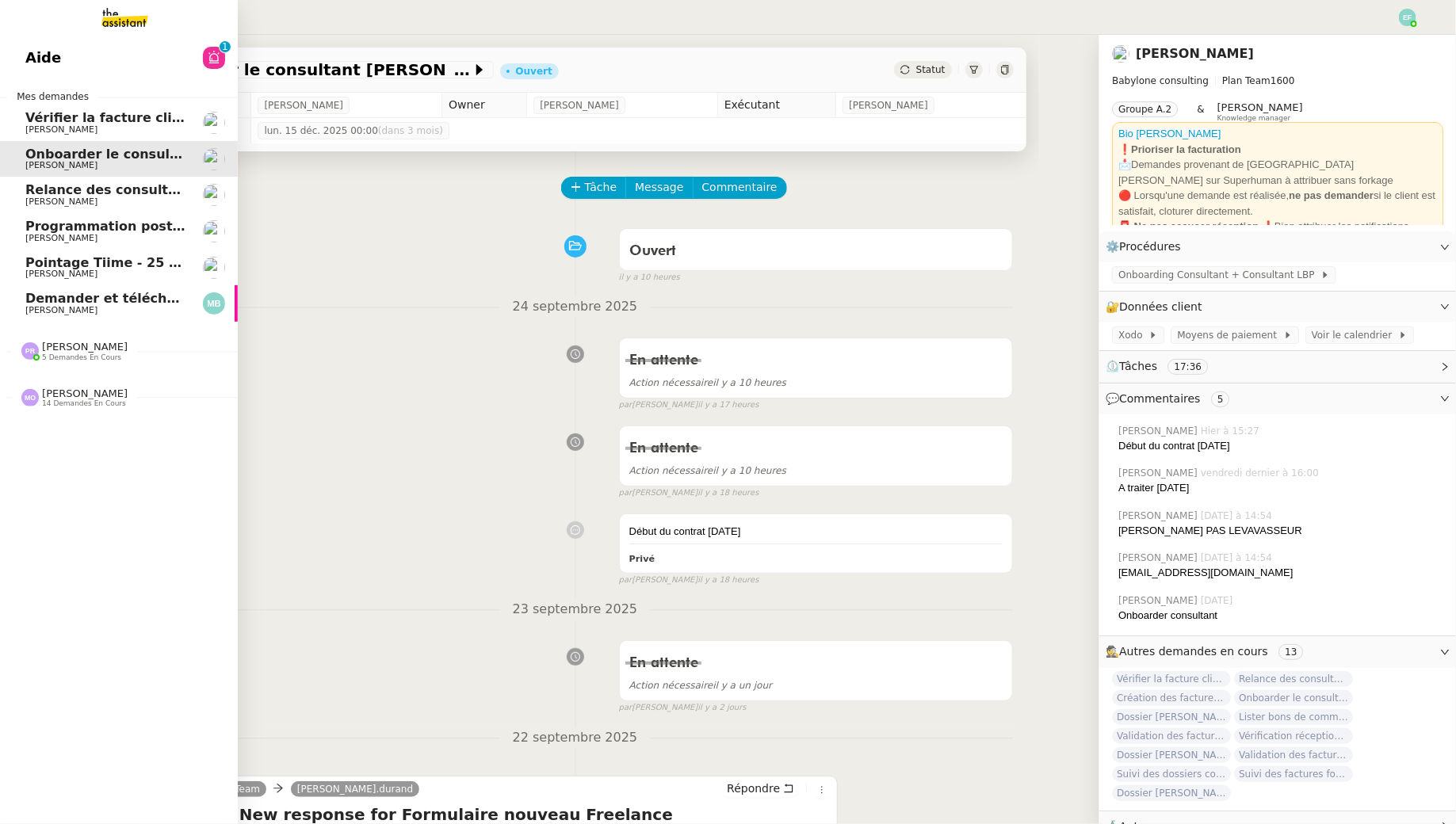
click at [41, 56] on span "Aide" at bounding box center [43, 57] width 36 height 24
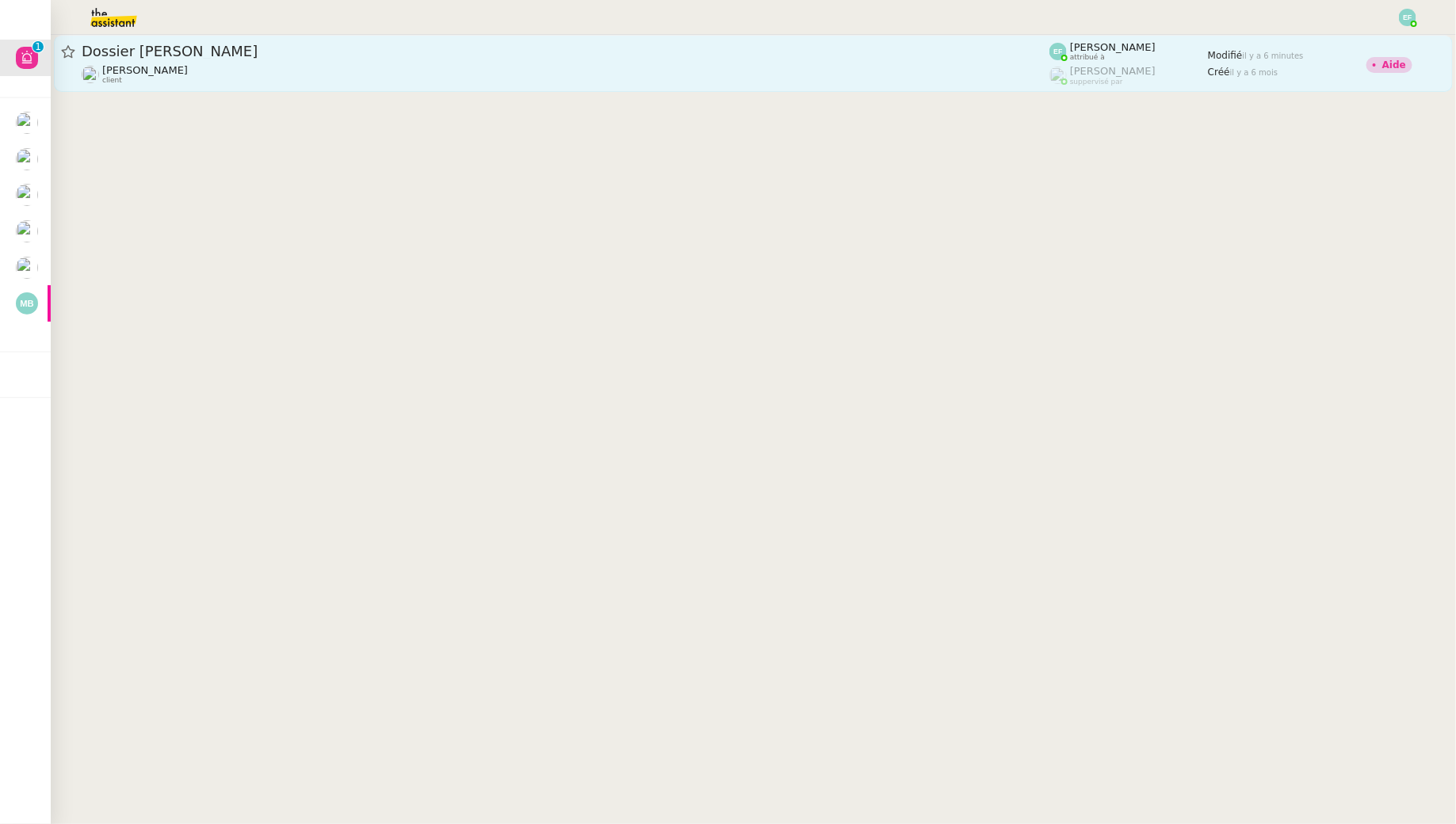
click at [468, 65] on div "Florent Seiler client" at bounding box center [566, 75] width 967 height 21
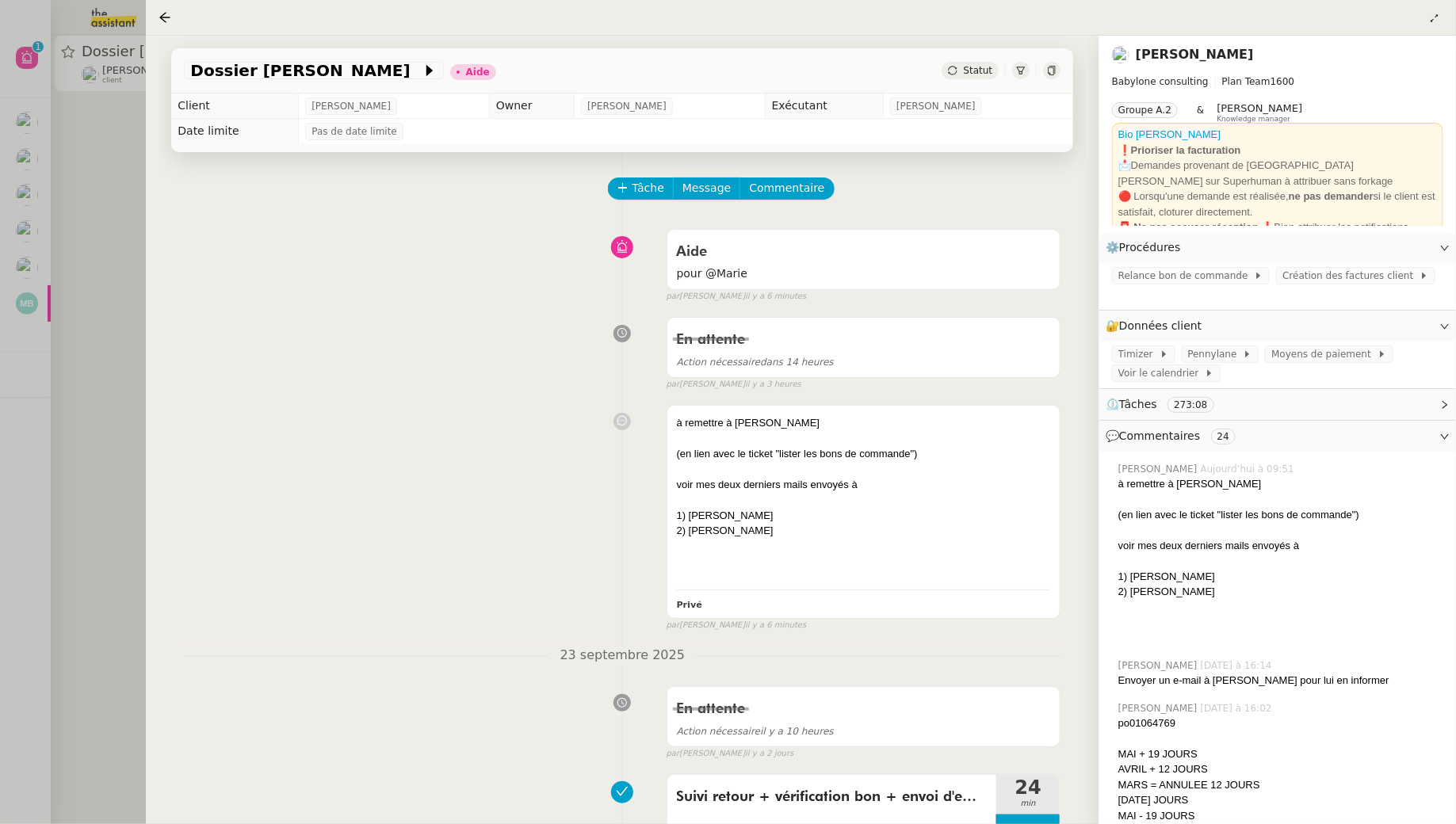
click at [93, 255] on div at bounding box center [728, 412] width 1456 height 824
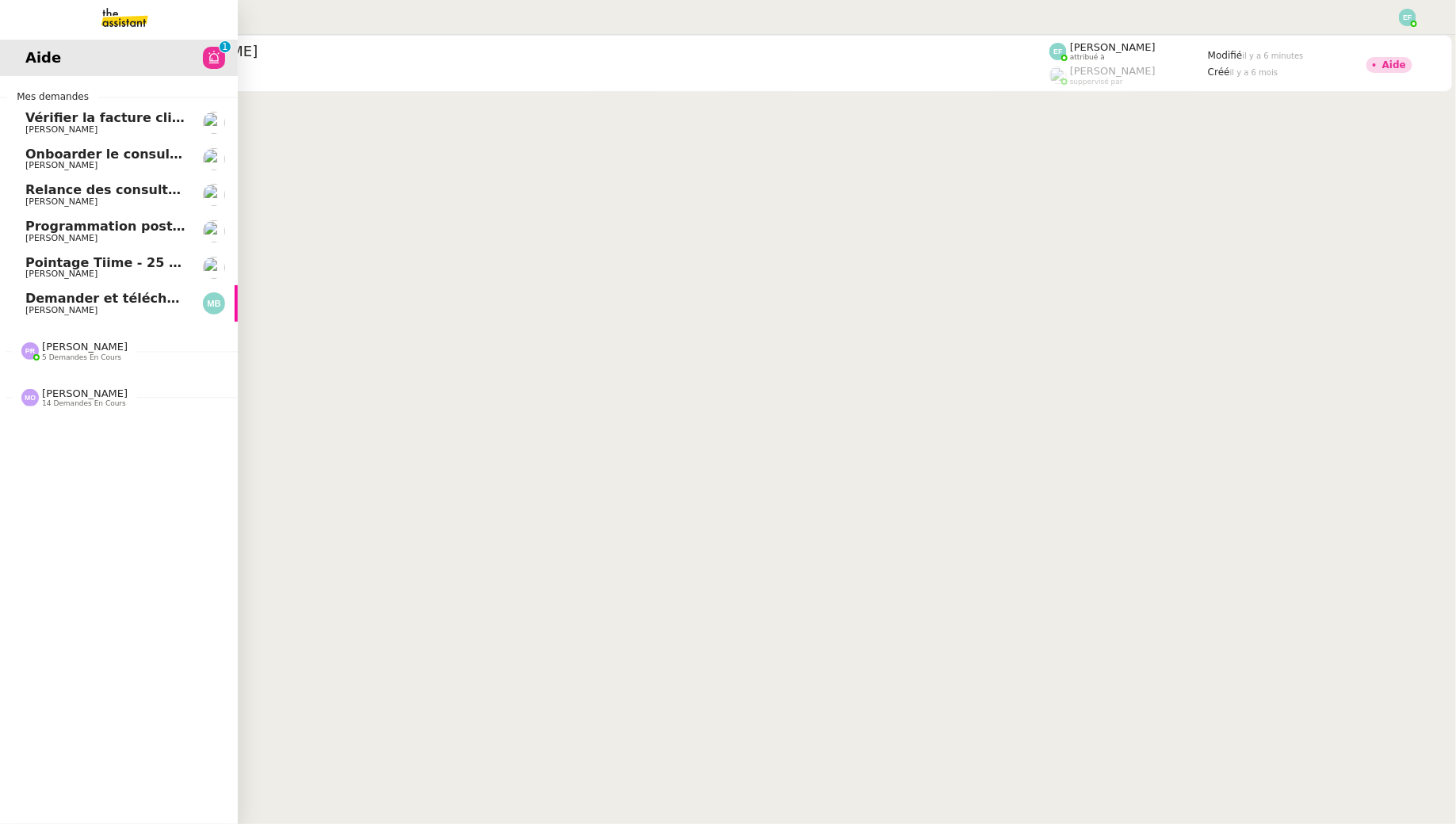
click at [121, 115] on span "Vérifier la facture client Accetal" at bounding box center [139, 118] width 227 height 15
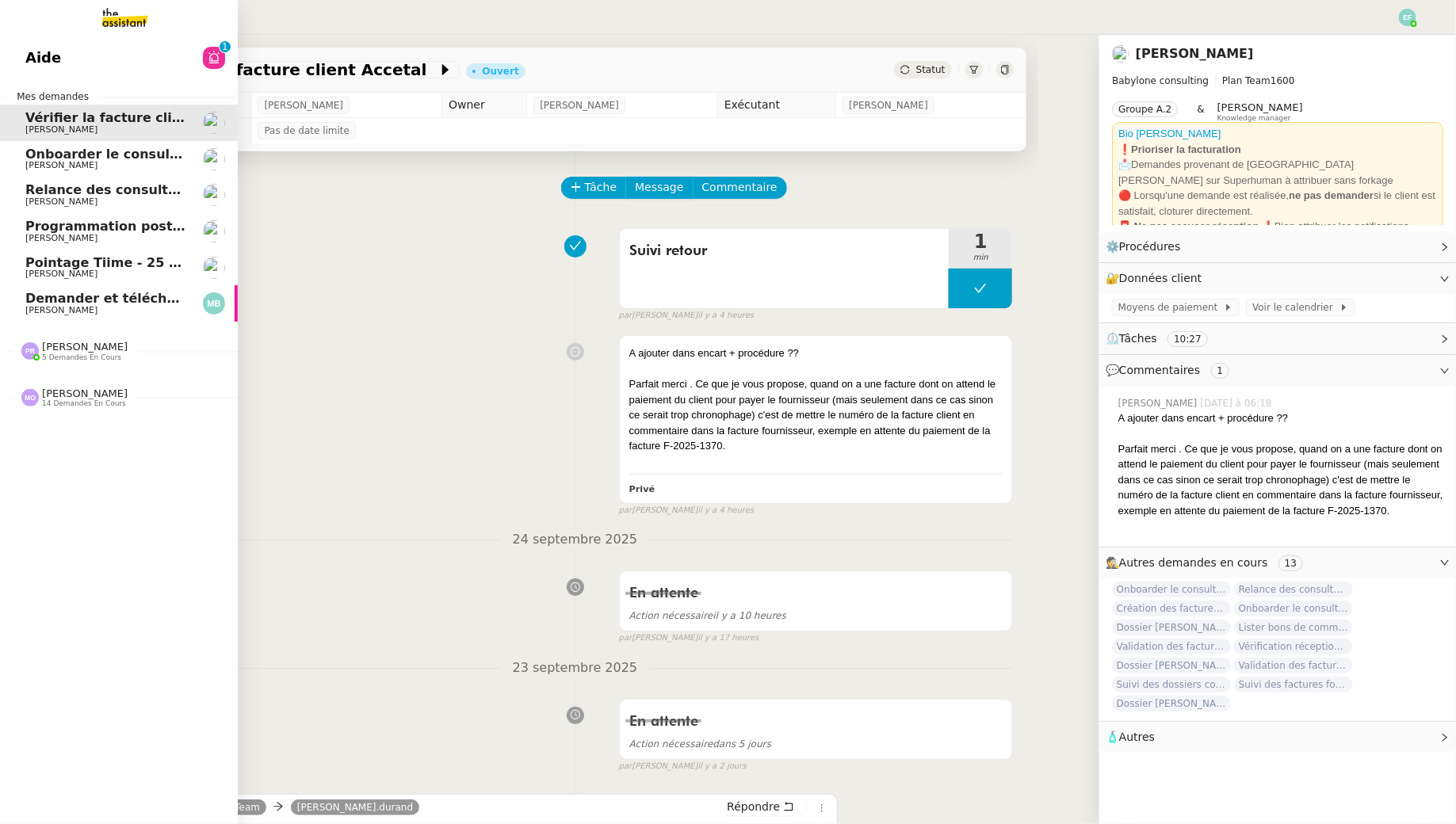
click at [51, 172] on link "Onboarder le consultant Georges Levasseur Florent Seiler" at bounding box center [118, 159] width 238 height 36
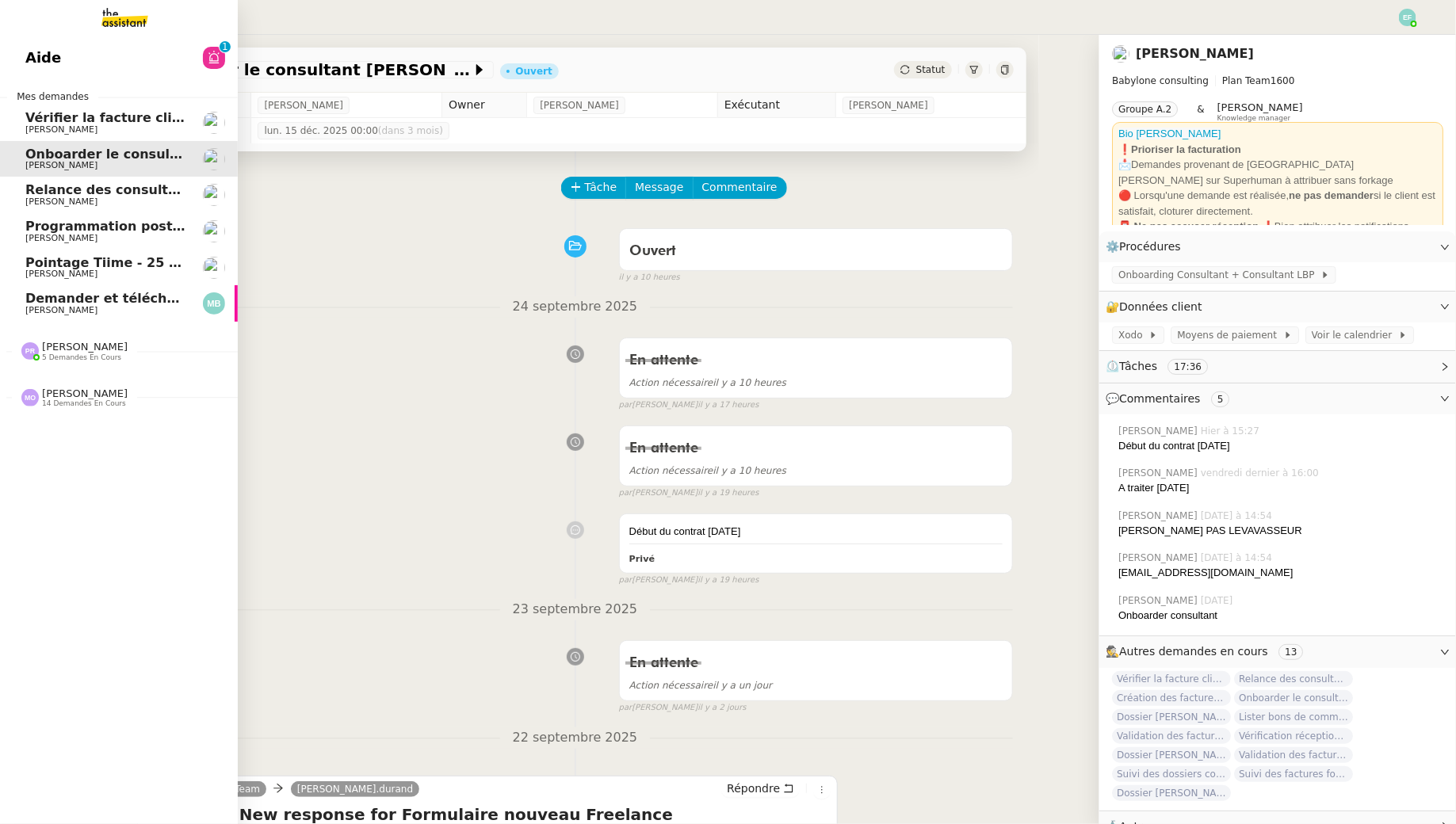
click at [82, 200] on span "[PERSON_NAME]" at bounding box center [105, 201] width 160 height 9
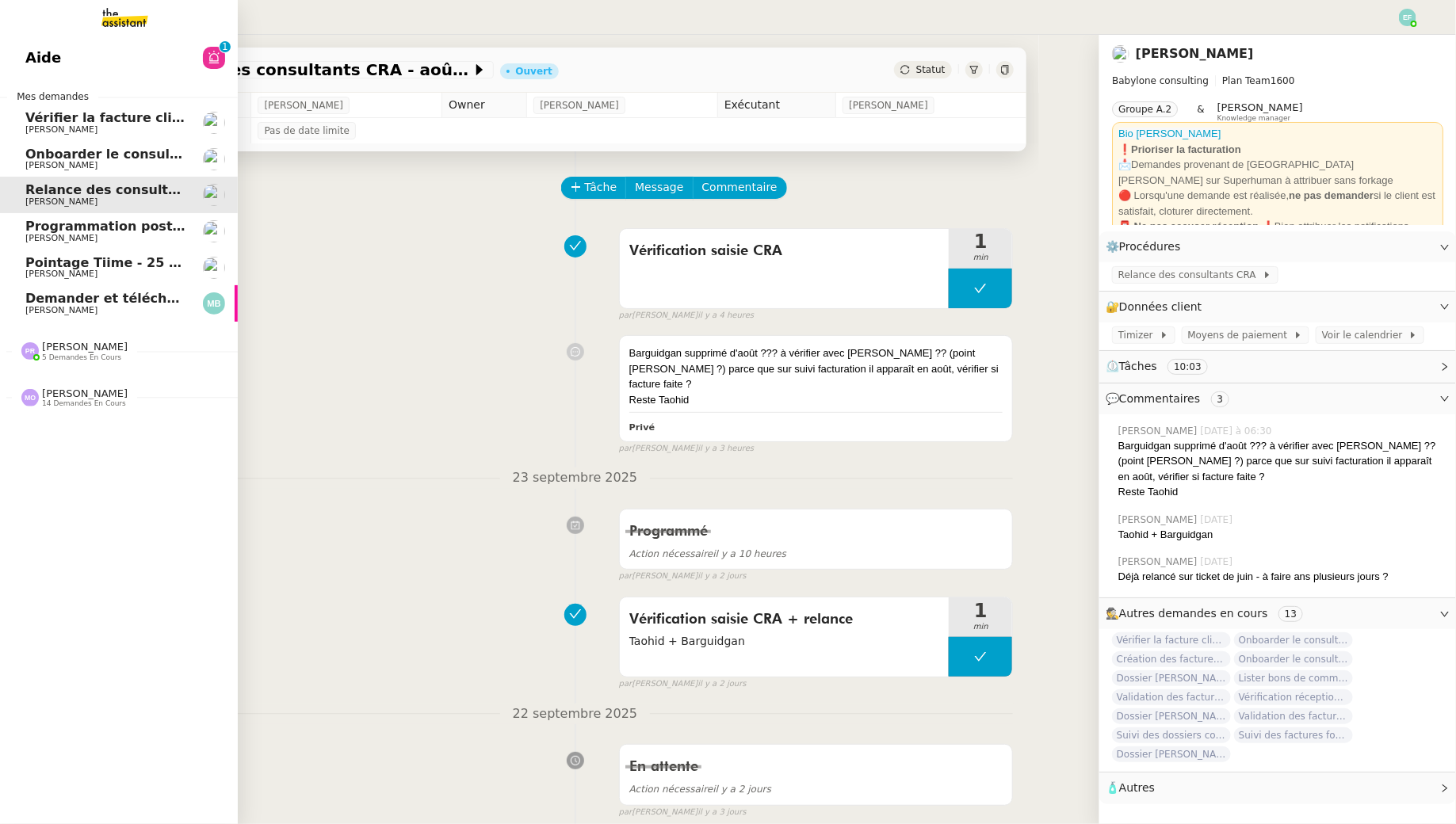
click at [50, 239] on span "[PERSON_NAME]" at bounding box center [61, 238] width 72 height 10
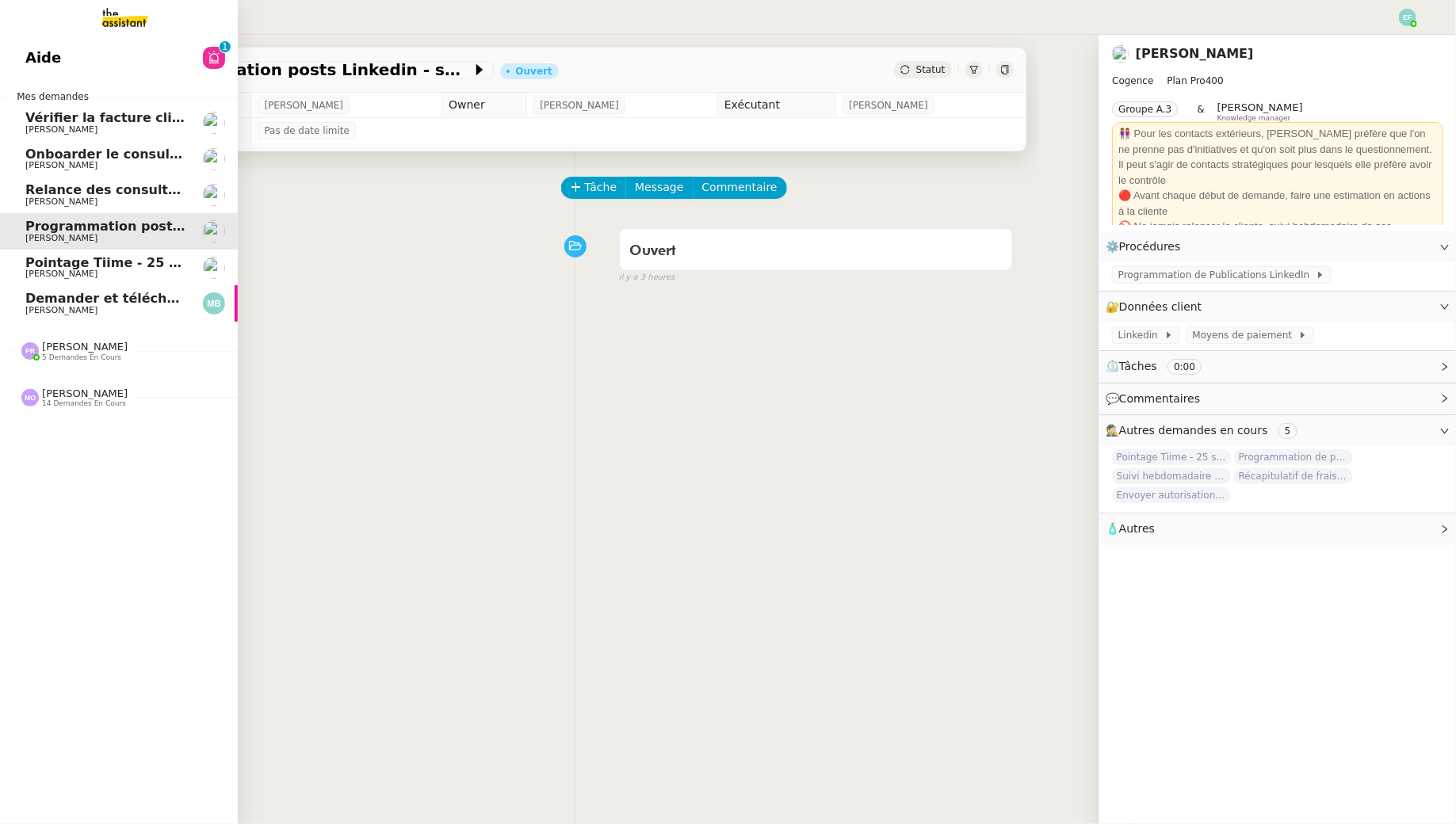
click at [89, 191] on span "Relance des consultants CRA - août 2025" at bounding box center [172, 190] width 293 height 15
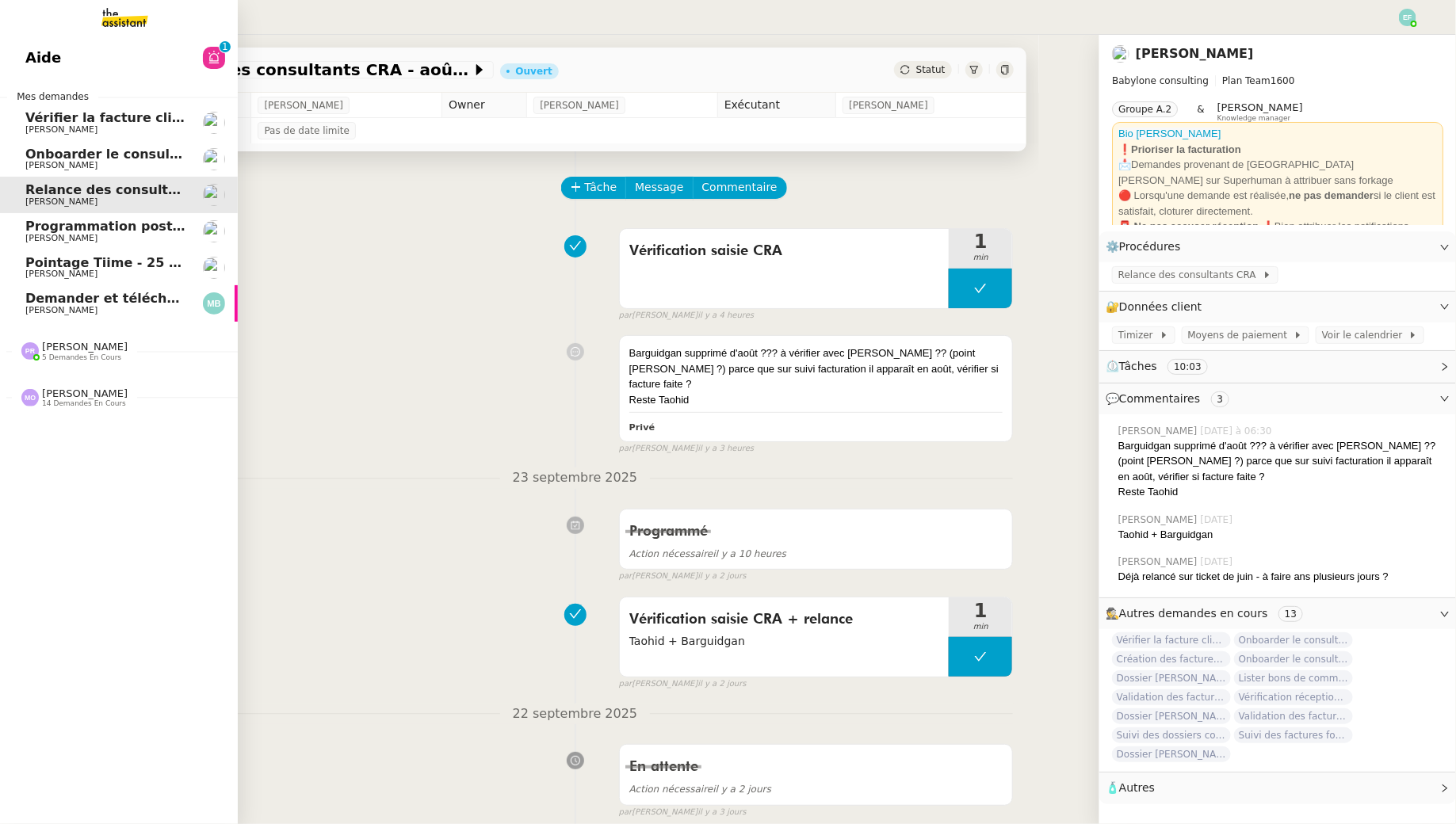
click at [89, 228] on span "Programmation posts Linkedin - septembre 2025" at bounding box center [200, 226] width 350 height 15
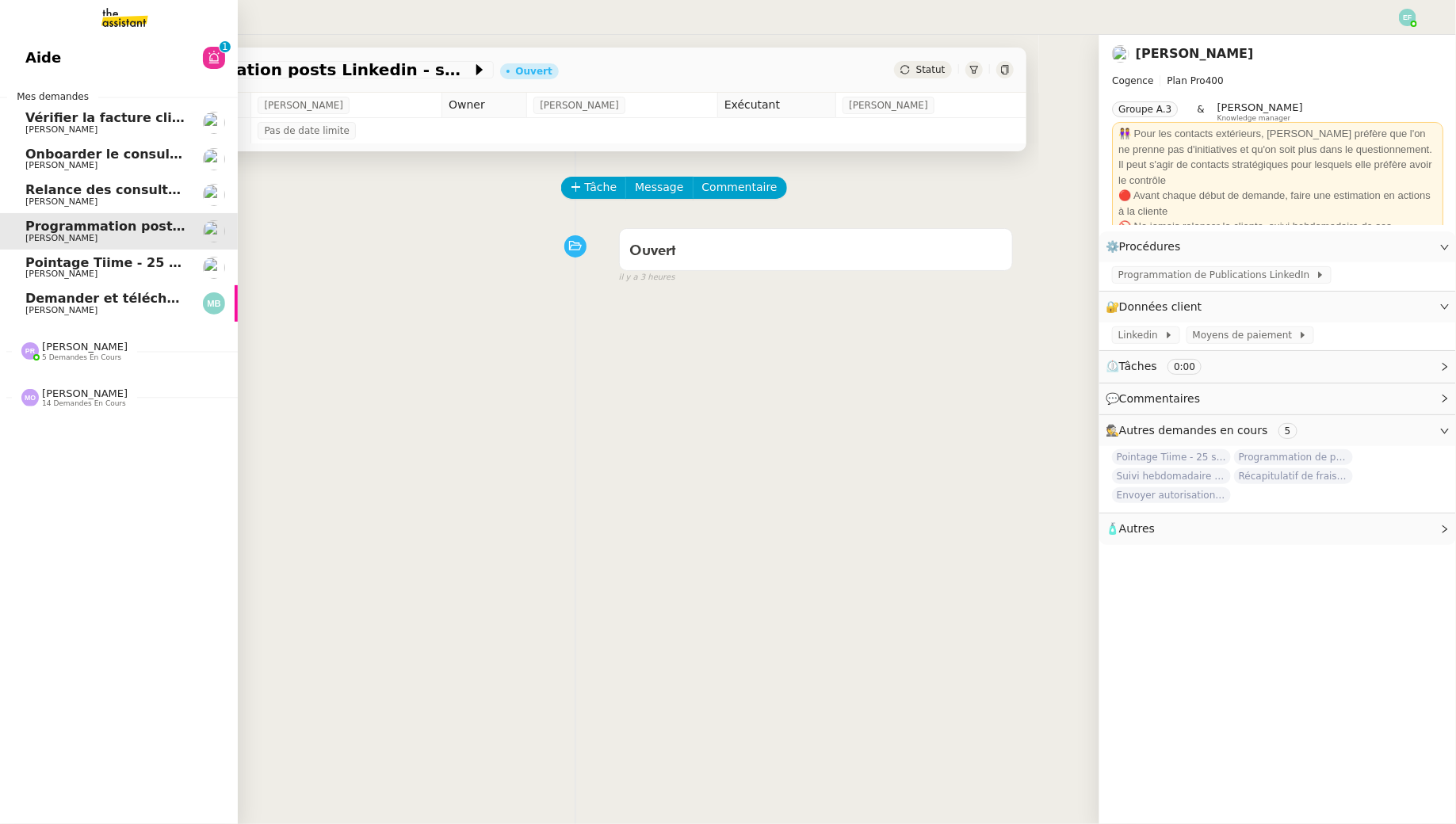
click at [36, 271] on span "[PERSON_NAME]" at bounding box center [61, 273] width 72 height 10
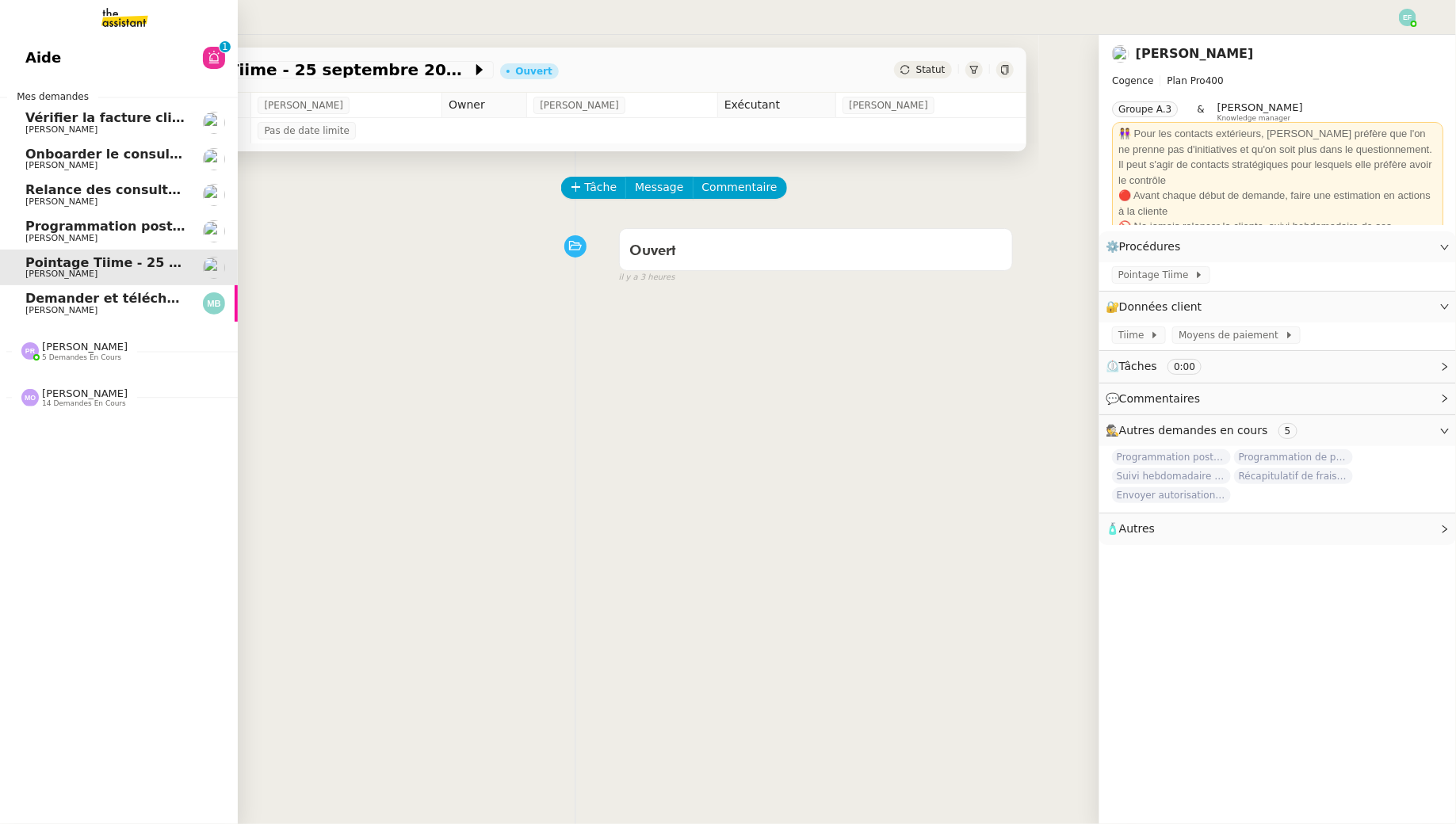
click at [87, 227] on span "Programmation posts Linkedin - septembre 2025" at bounding box center [200, 226] width 350 height 15
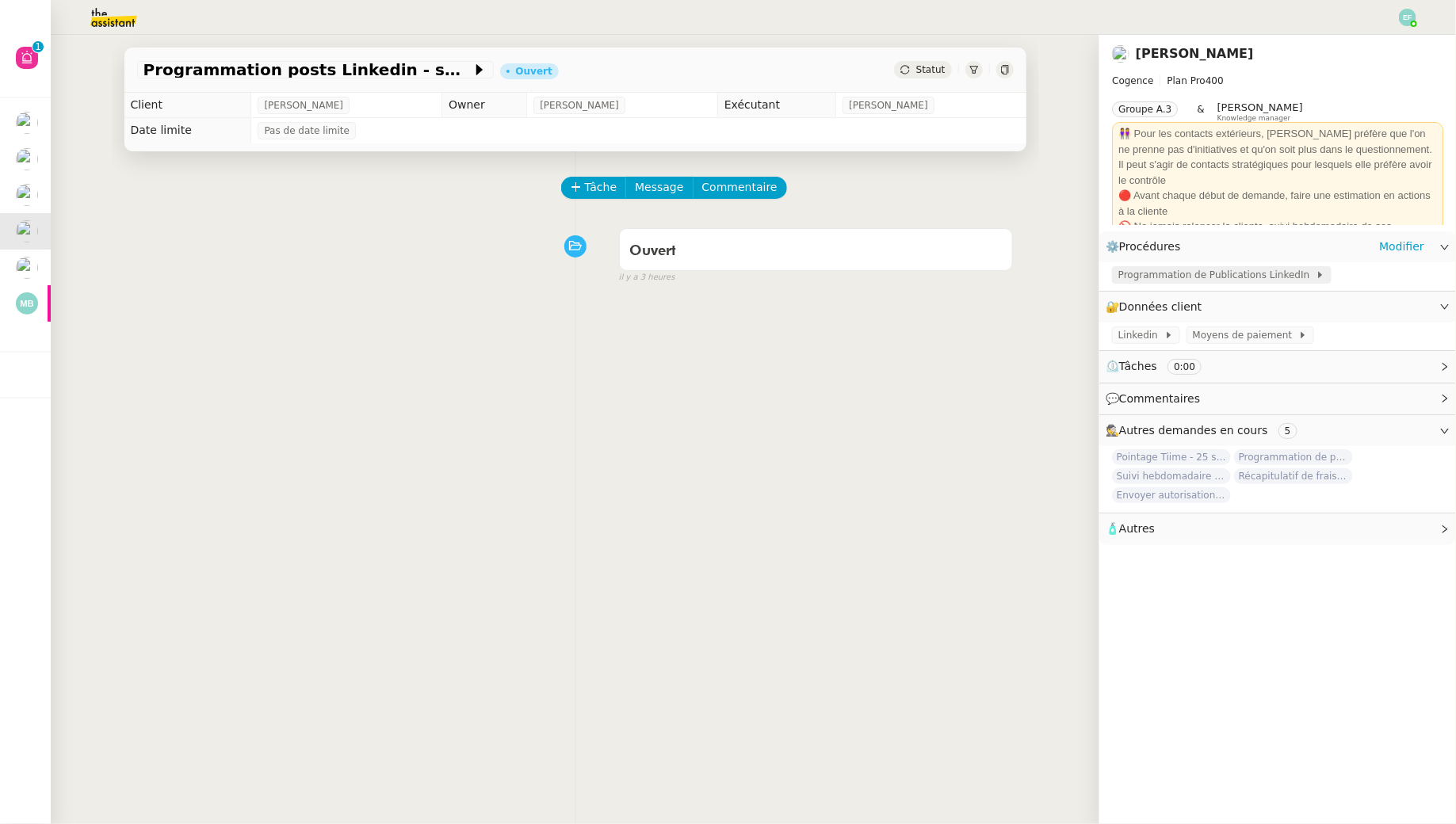
click at [1227, 278] on span "Programmation de Publications LinkedIn" at bounding box center [1217, 274] width 197 height 16
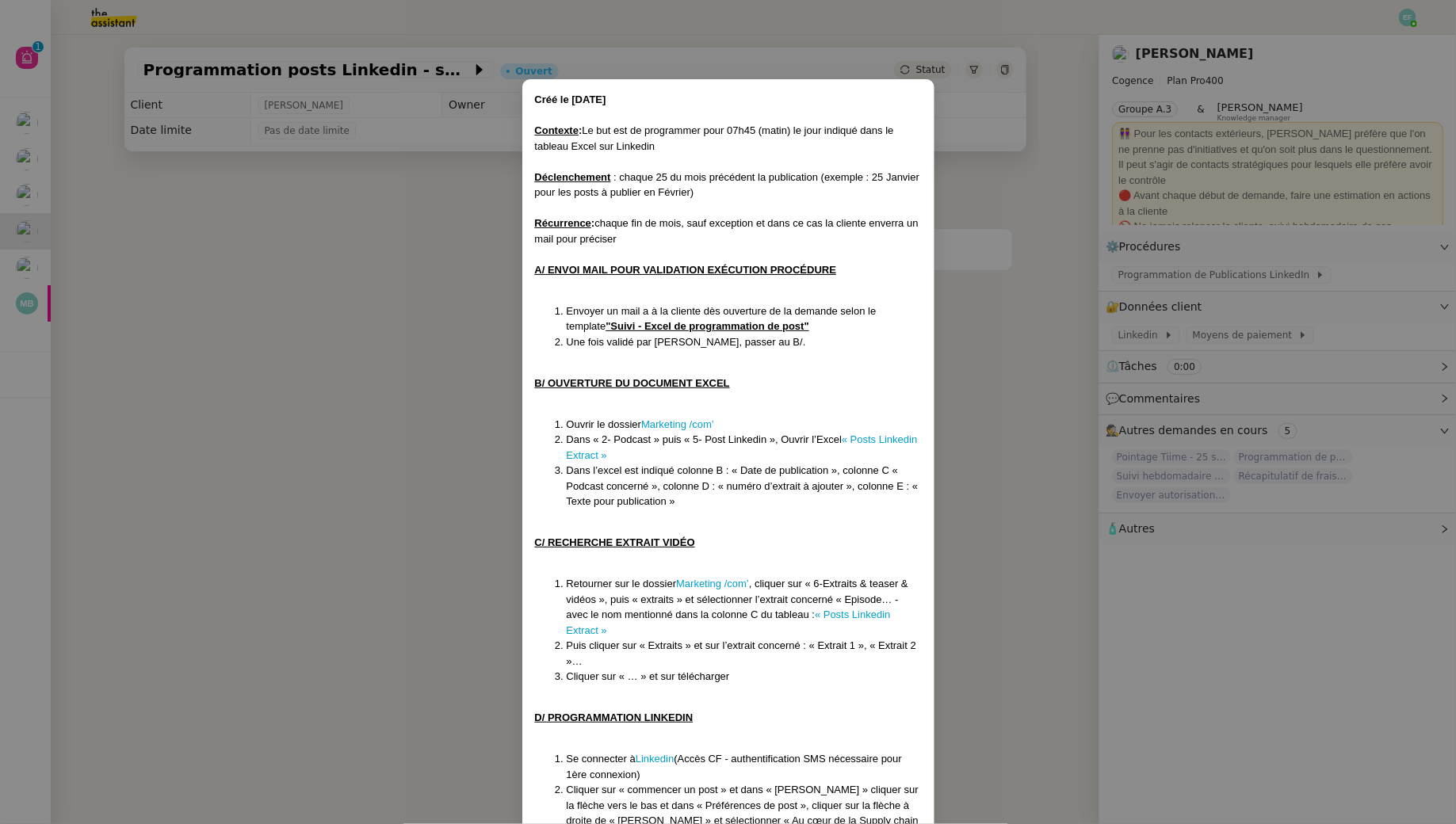
click at [400, 306] on nz-modal-container "Créé le 08/09/2025 Contexte : Le but est de programmer pour 07h45 (matin) le jo…" at bounding box center [728, 412] width 1456 height 824
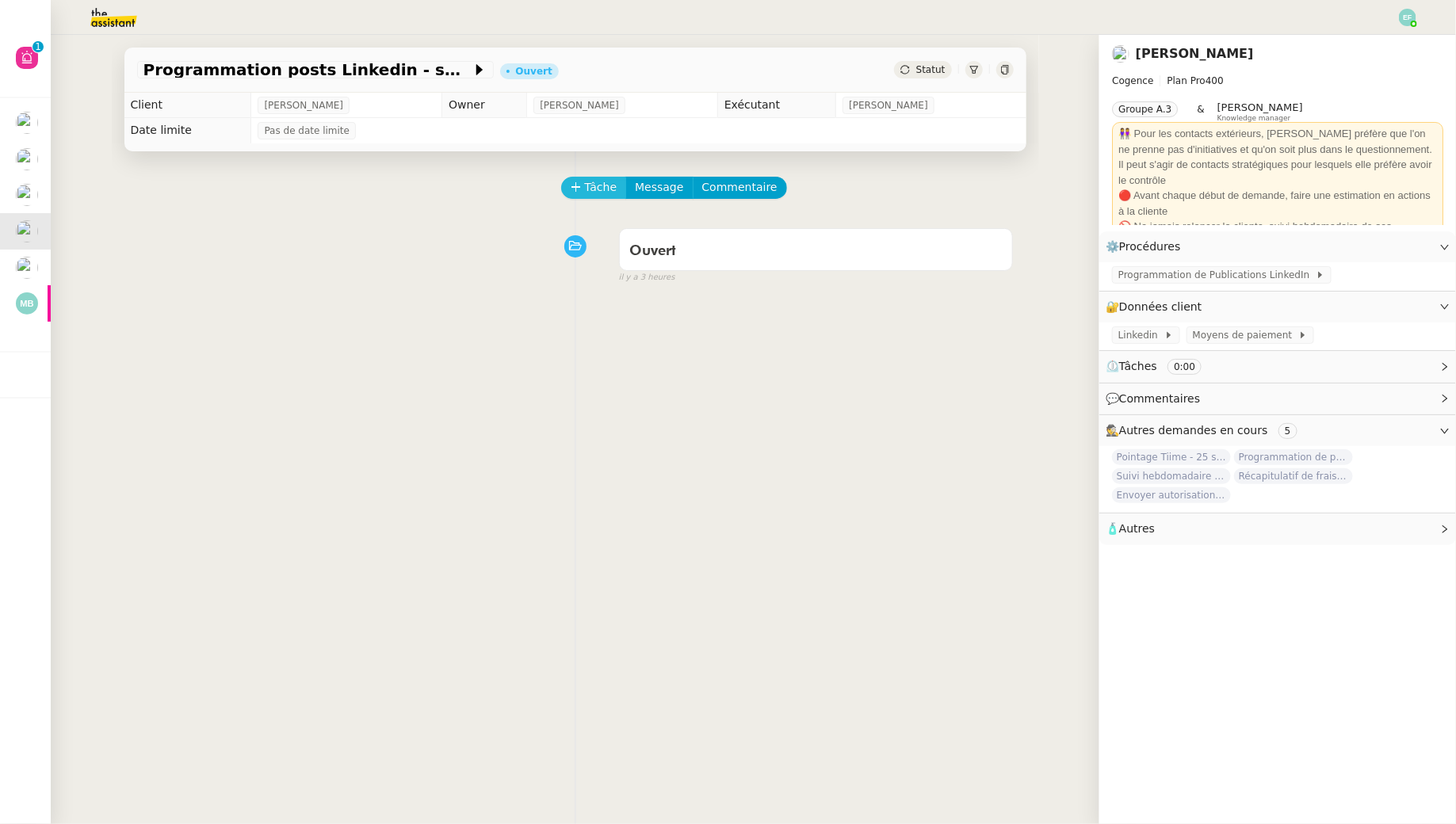
click at [604, 187] on span "Tâche" at bounding box center [600, 187] width 32 height 18
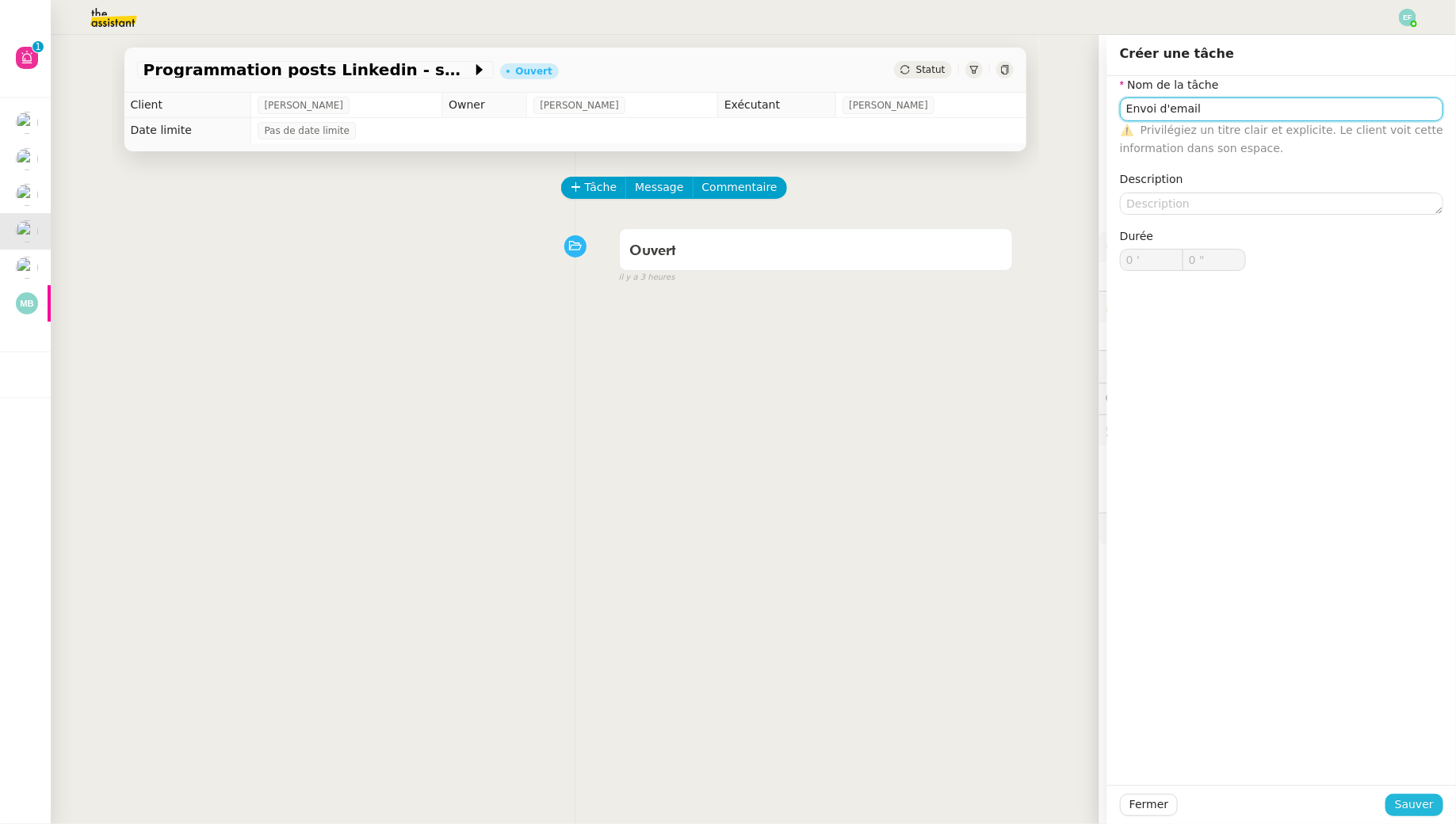
type input "Envoi d'email"
click at [1414, 802] on span "Sauver" at bounding box center [1414, 805] width 39 height 18
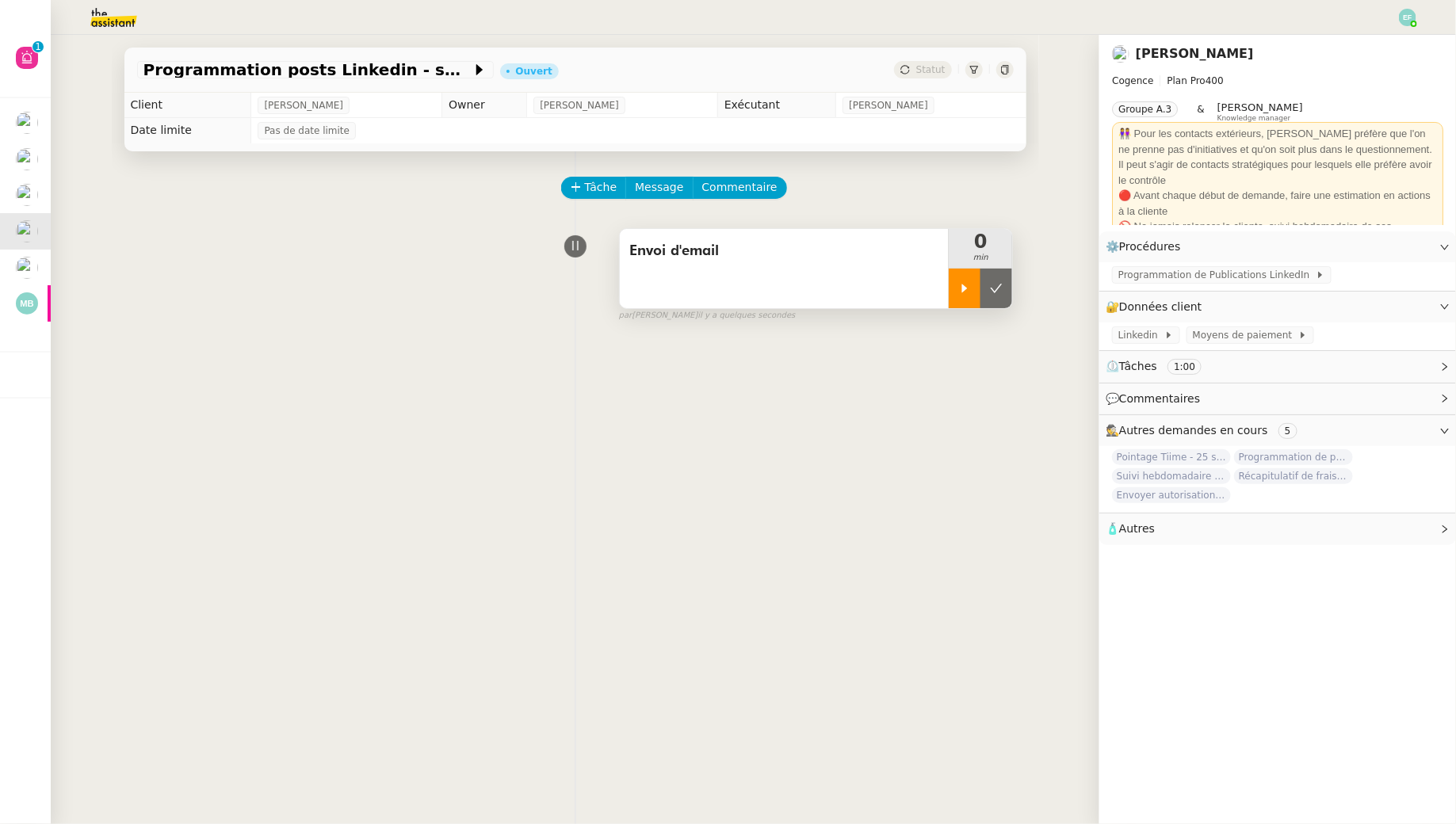
click at [963, 296] on div at bounding box center [964, 288] width 31 height 40
click at [1138, 276] on span "Programmation de Publications LinkedIn" at bounding box center [1217, 274] width 197 height 16
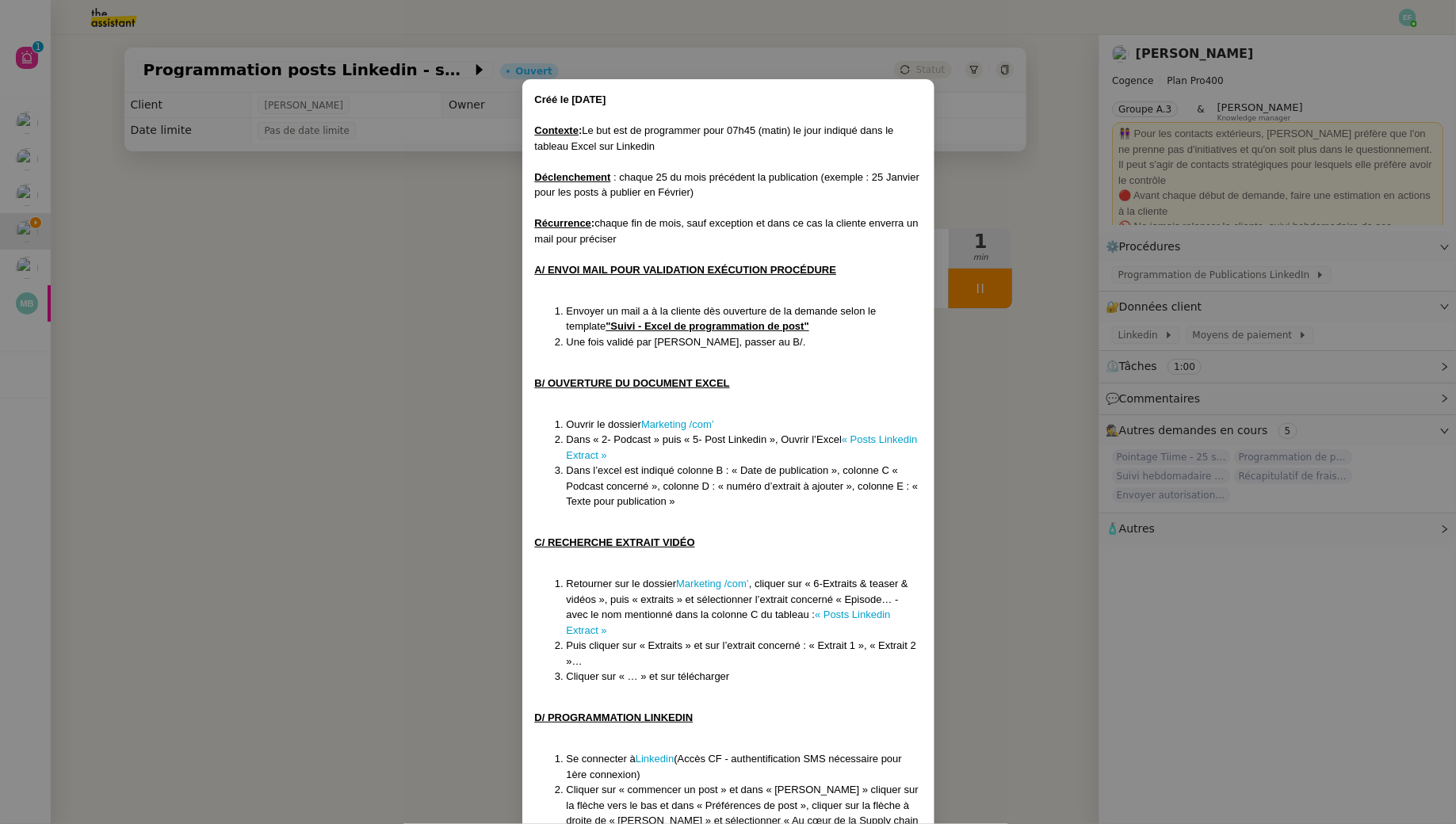
click at [417, 243] on nz-modal-container "Créé le 08/09/2025 Contexte : Le but est de programmer pour 07h45 (matin) le jo…" at bounding box center [728, 412] width 1456 height 824
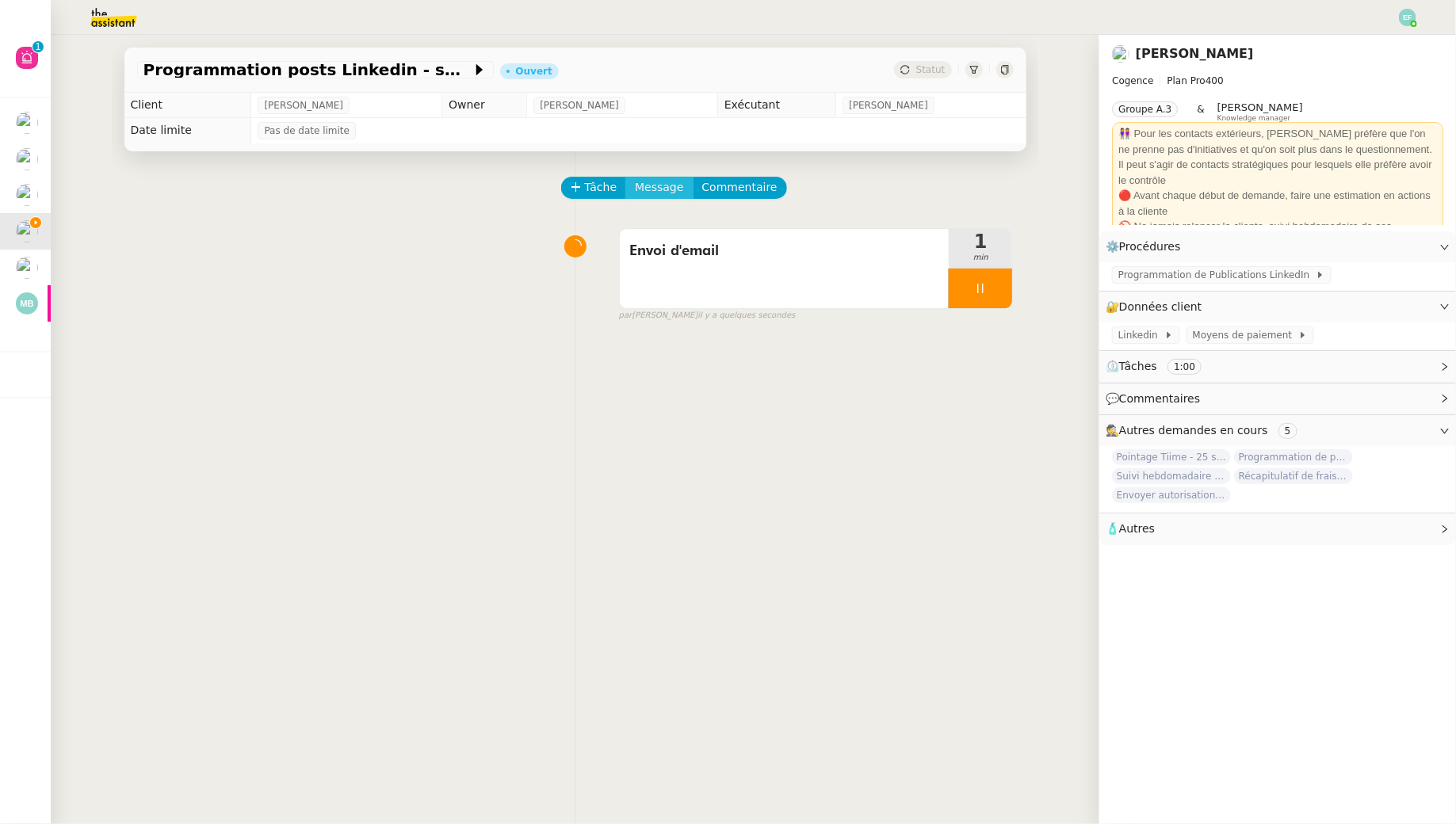
click at [639, 186] on span "Message" at bounding box center [658, 187] width 48 height 18
click at [652, 228] on link "Nouvelle conversation" at bounding box center [731, 234] width 198 height 31
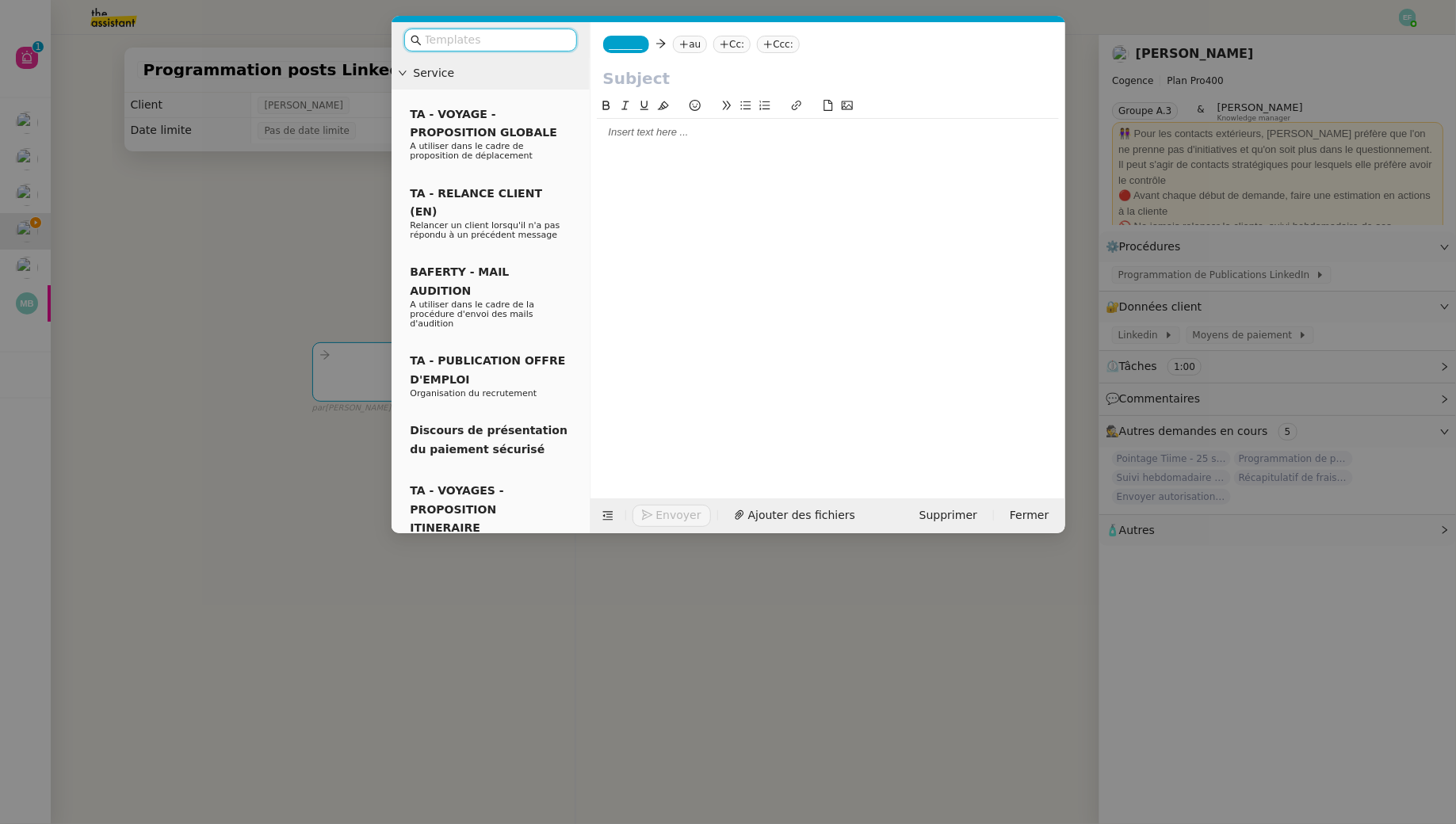
click at [555, 37] on input "text" at bounding box center [496, 40] width 142 height 18
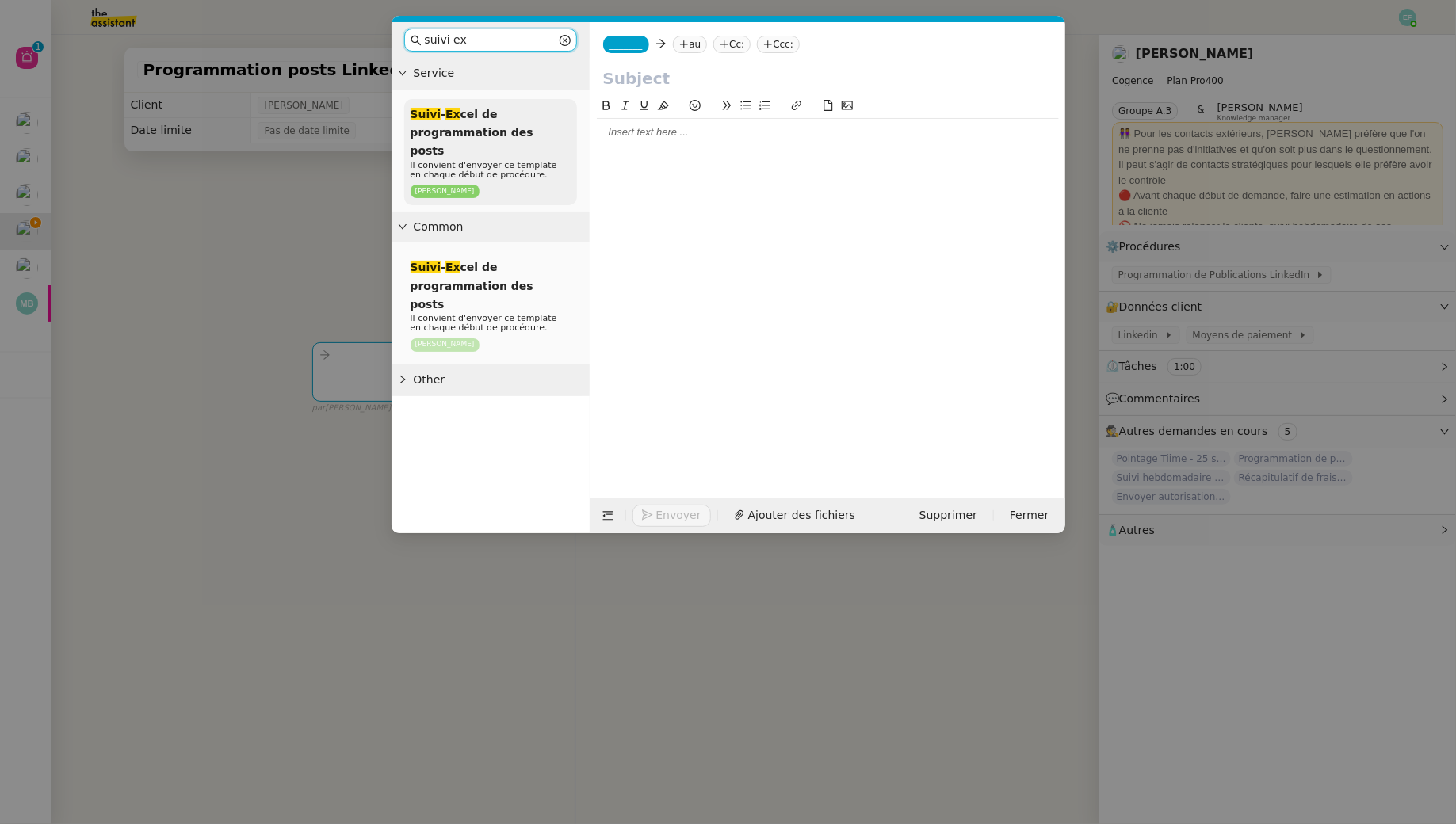
type input "suivi ex"
click at [533, 131] on span "Suivi - Ex cel de programmation des posts" at bounding box center [472, 133] width 123 height 50
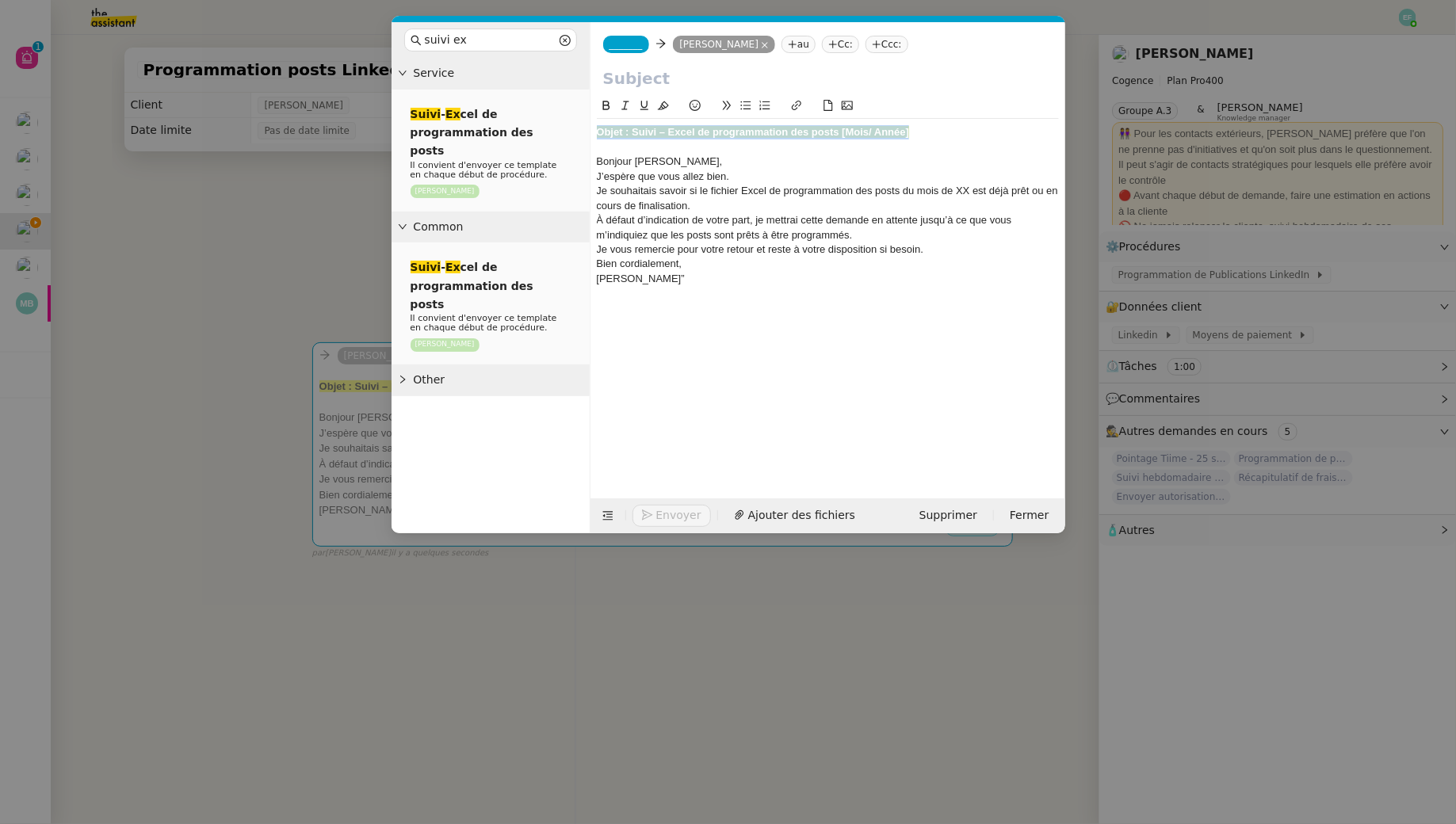
drag, startPoint x: 918, startPoint y: 133, endPoint x: 577, endPoint y: 133, distance: 341.0
click at [577, 132] on nz-layout "suivi ex Service Suivi - Ex cel de programmation des posts Il convient d'envoye…" at bounding box center [728, 277] width 673 height 511
click at [720, 70] on input "text" at bounding box center [827, 78] width 450 height 24
paste input "Objet : Suivi – Excel de programmation des posts [Mois/ Année]"
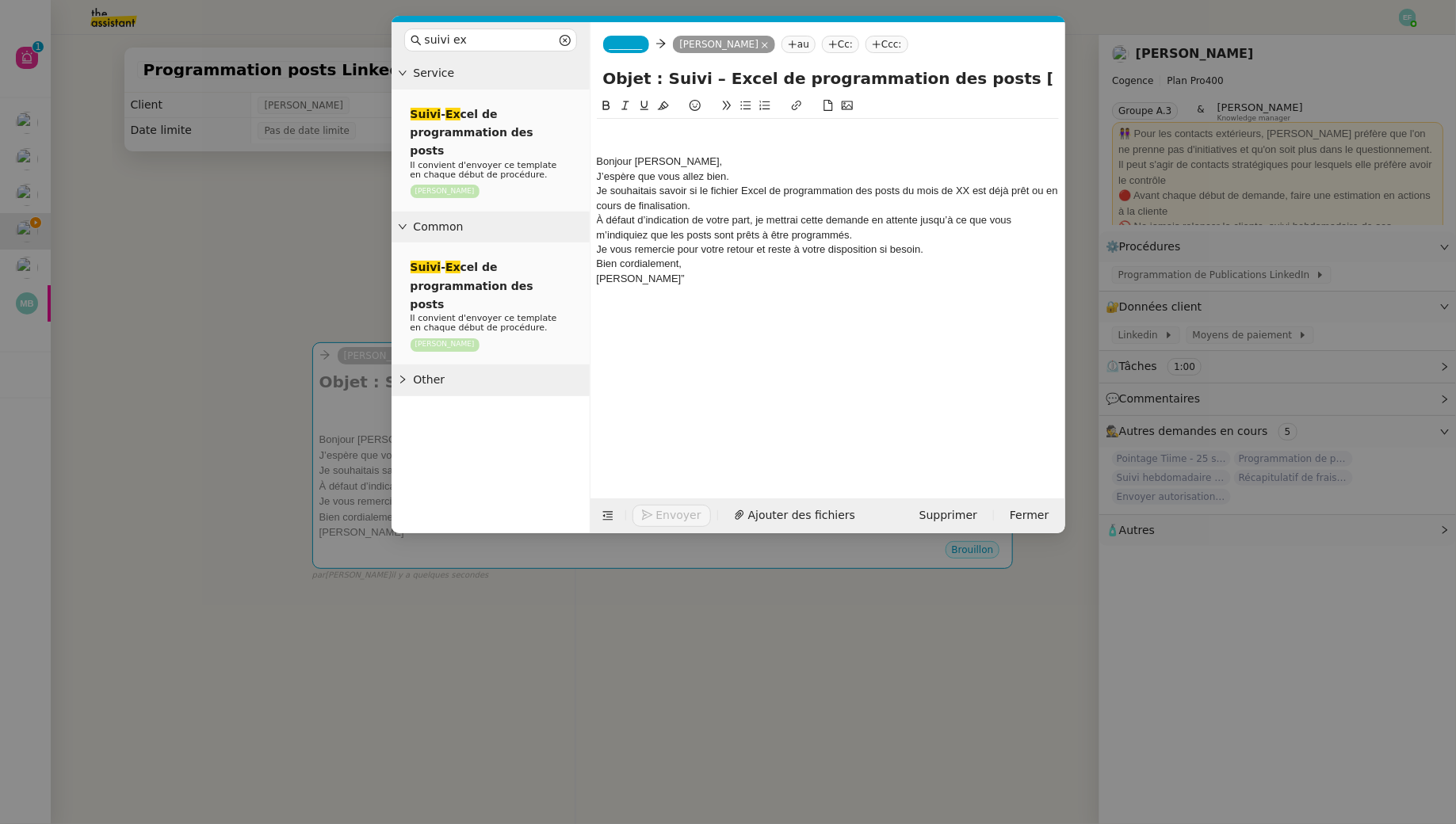
drag, startPoint x: 699, startPoint y: 80, endPoint x: 582, endPoint y: 65, distance: 118.0
click at [582, 65] on nz-layout "suivi ex Service Suivi - Ex cel de programmation des posts Il convient d'envoye…" at bounding box center [728, 277] width 673 height 511
click at [661, 79] on input "Objet : Suivi – Excel de programmation des posts [Mois/ Année]" at bounding box center [827, 78] width 450 height 24
drag, startPoint x: 657, startPoint y: 78, endPoint x: 571, endPoint y: 65, distance: 87.0
click at [571, 65] on nz-layout "suivi ex Service Suivi - Ex cel de programmation des posts Il convient d'envoye…" at bounding box center [728, 277] width 673 height 511
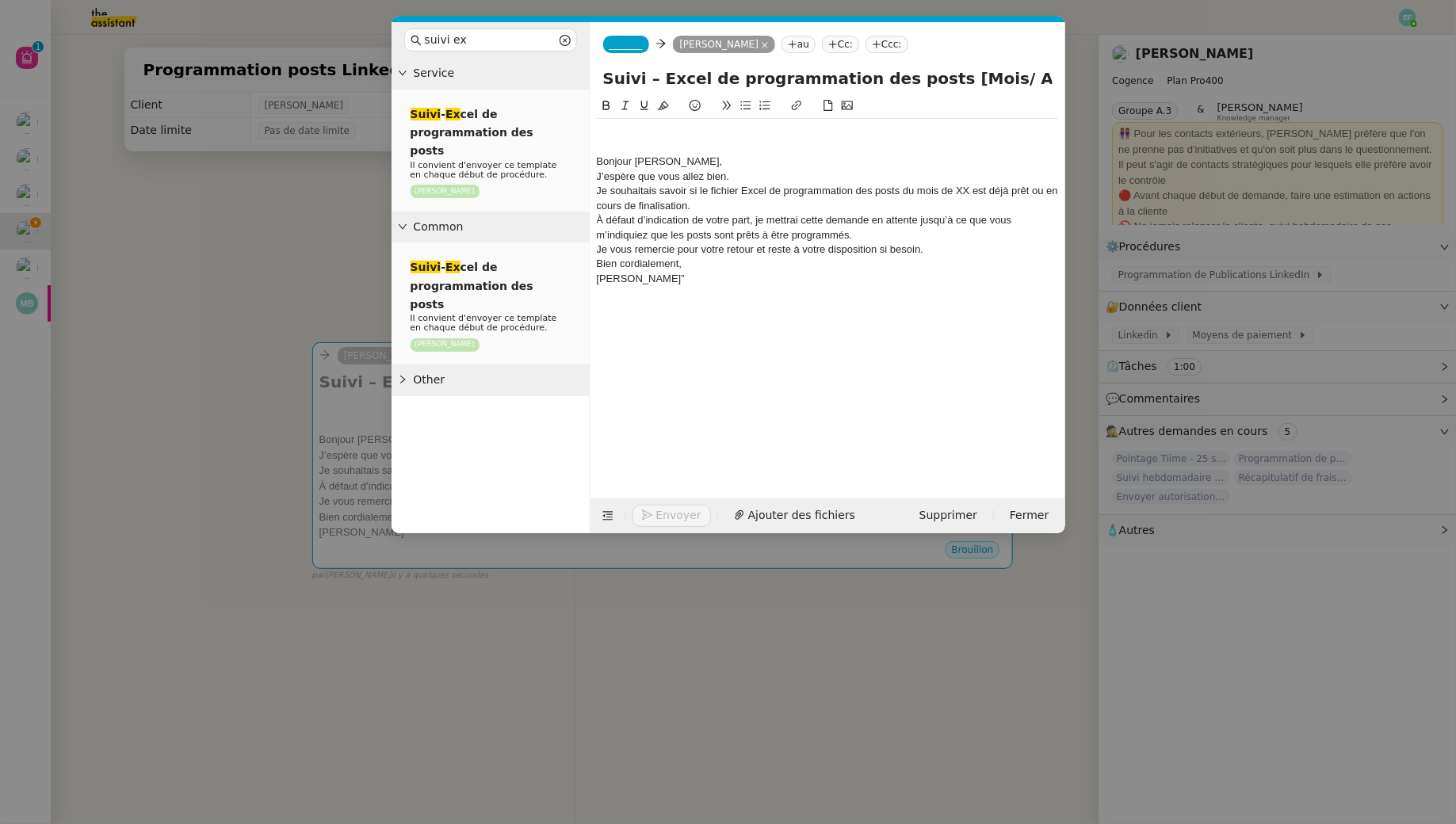
drag, startPoint x: 1016, startPoint y: 83, endPoint x: 918, endPoint y: 84, distance: 98.0
click at [918, 84] on input "Suivi – Excel de programmation des posts [Mois/ Année]" at bounding box center [827, 78] width 450 height 24
type input "Suivi – Excel de programmation des posts ]"
click at [317, 239] on nz-modal-container "suivi ex Service Suivi - Ex cel de programmation des posts Il convient d'envoye…" at bounding box center [728, 412] width 1456 height 824
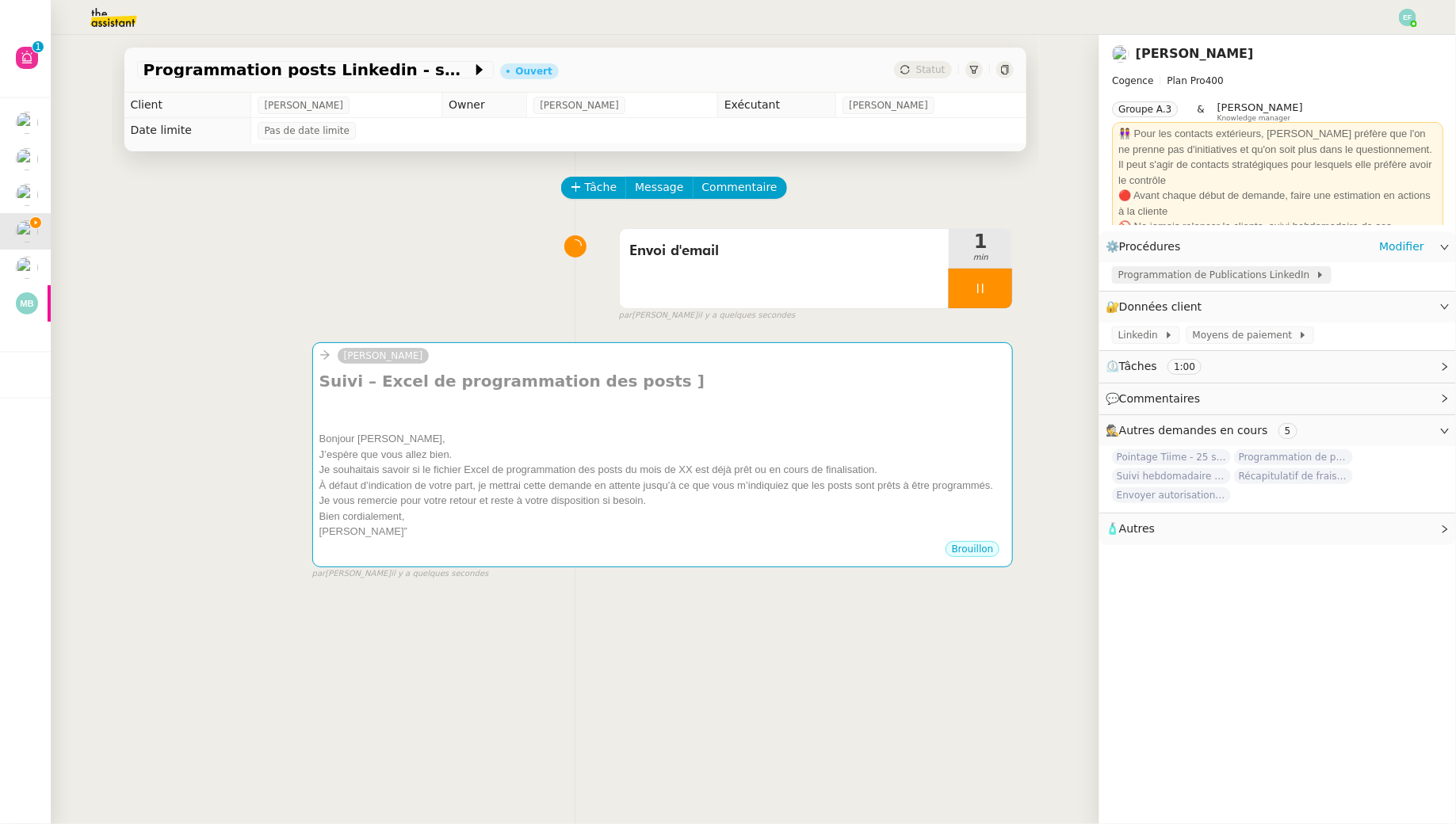
click at [1135, 270] on span "Programmation de Publications LinkedIn" at bounding box center [1217, 274] width 197 height 16
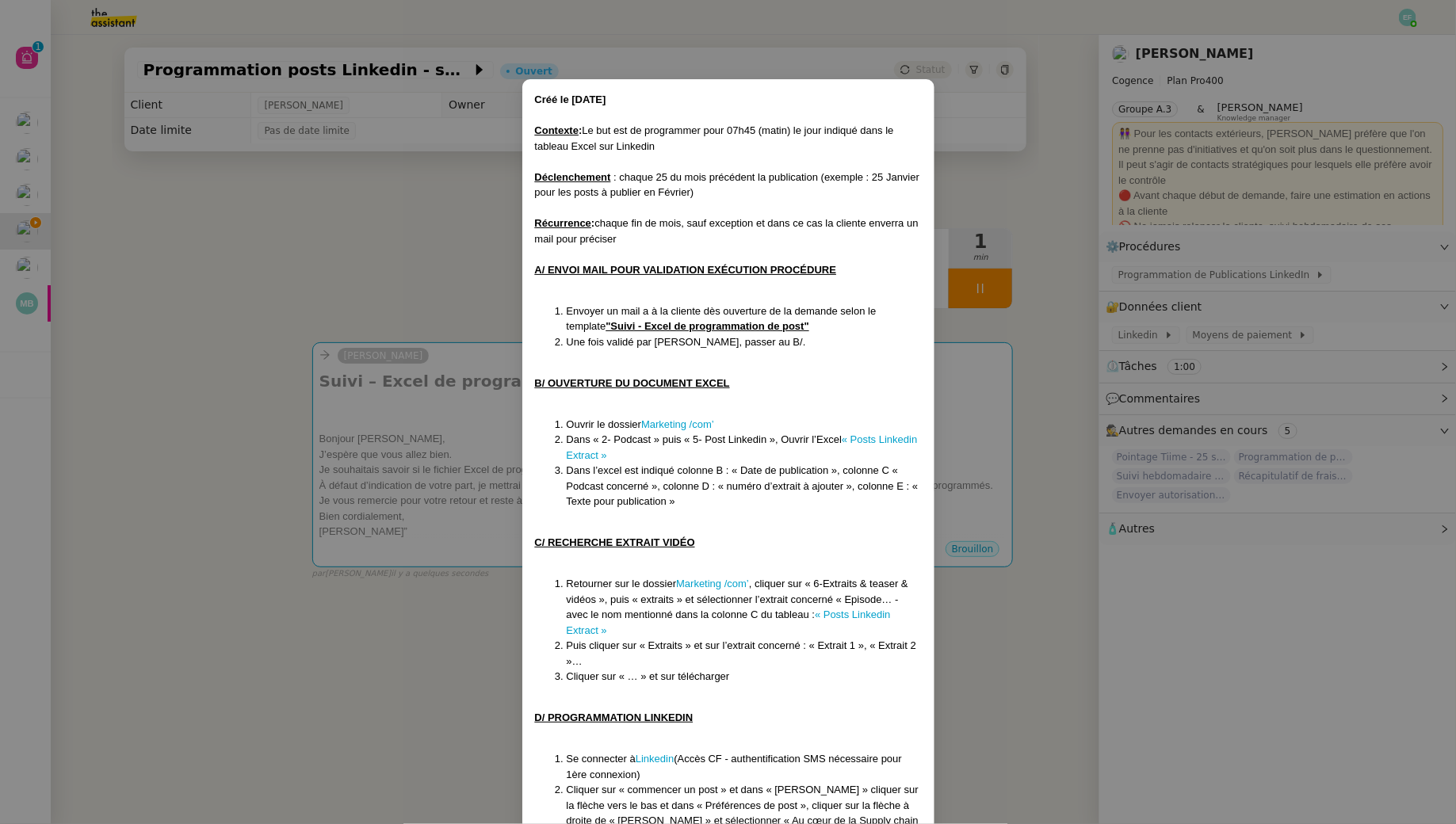
click at [475, 186] on nz-modal-container "Créé le 08/09/2025 Contexte : Le but est de programmer pour 07h45 (matin) le jo…" at bounding box center [728, 412] width 1456 height 824
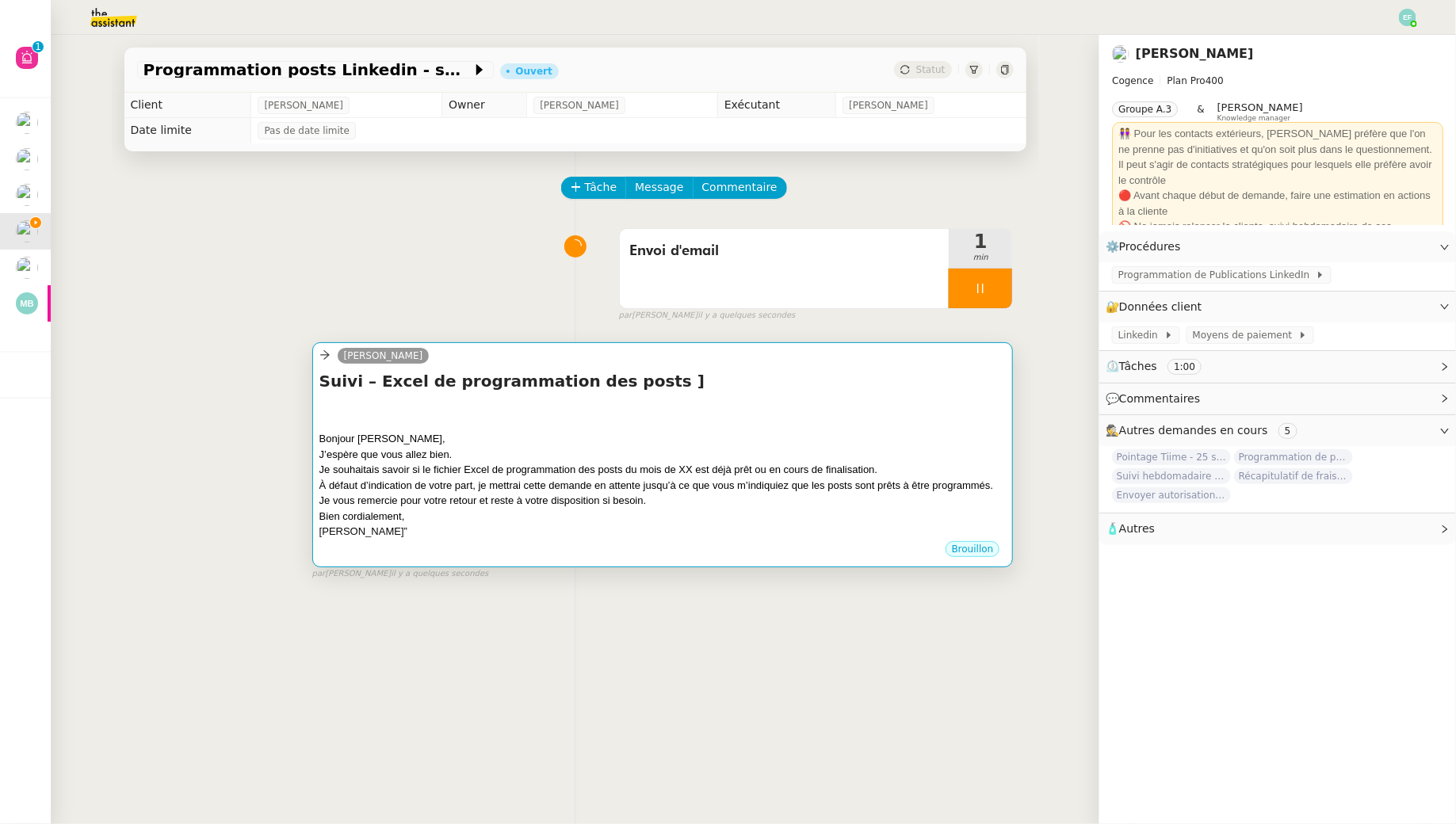
click at [473, 431] on div "Bonjour Juliette," at bounding box center [663, 439] width 687 height 16
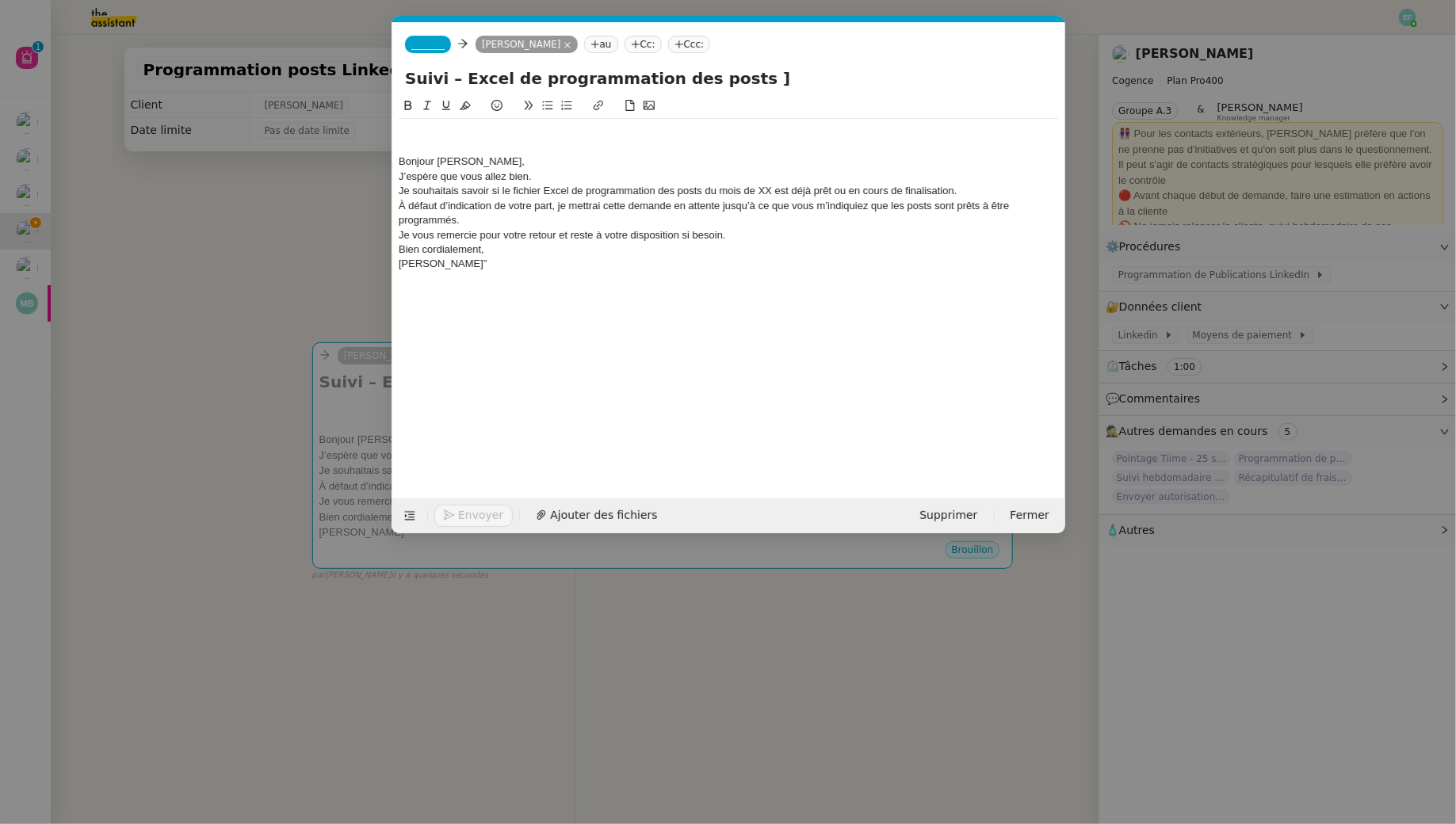
scroll to position [0, 70]
click at [760, 89] on input "Suivi – Excel de programmation des posts ]" at bounding box center [729, 78] width 648 height 24
type input "Suivi – Excel de programmation des posts"
click at [422, 48] on span "_______" at bounding box center [428, 44] width 33 height 11
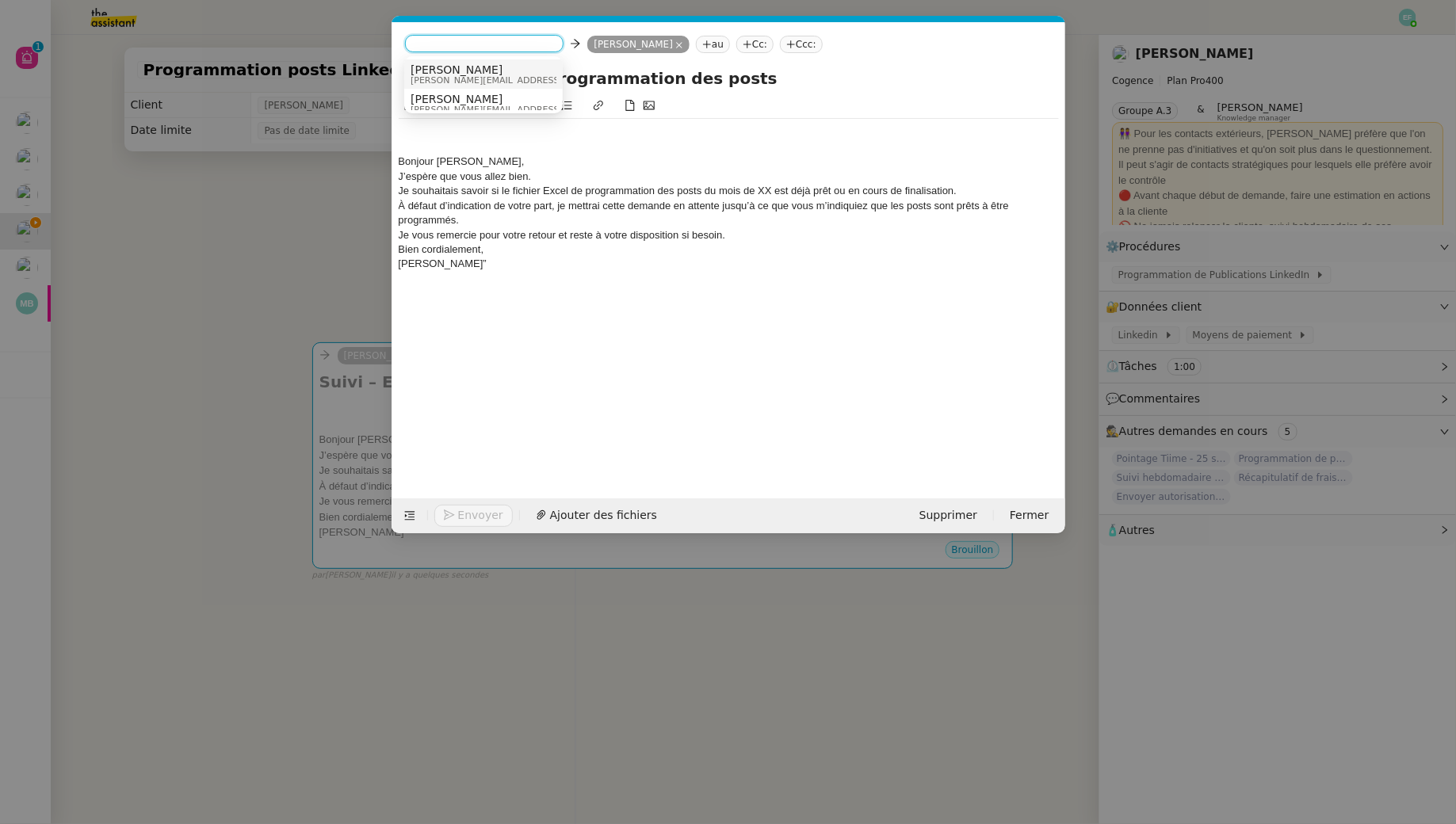
click at [495, 74] on span "Louise" at bounding box center [523, 70] width 225 height 12
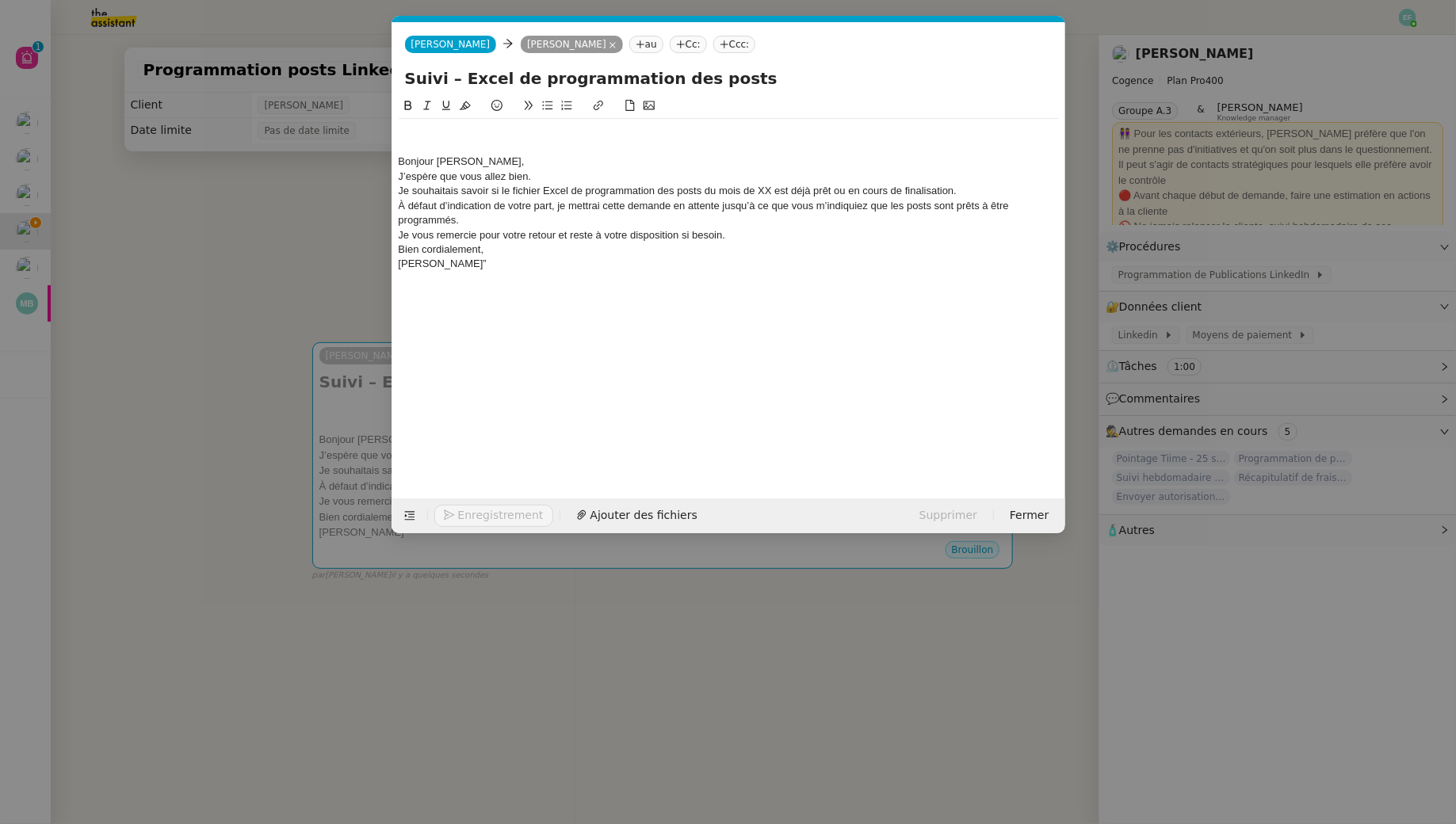
click at [297, 201] on nz-modal-container "suivi ex Service Suivi - Ex cel de programmation des posts Il convient d'envoye…" at bounding box center [728, 412] width 1456 height 824
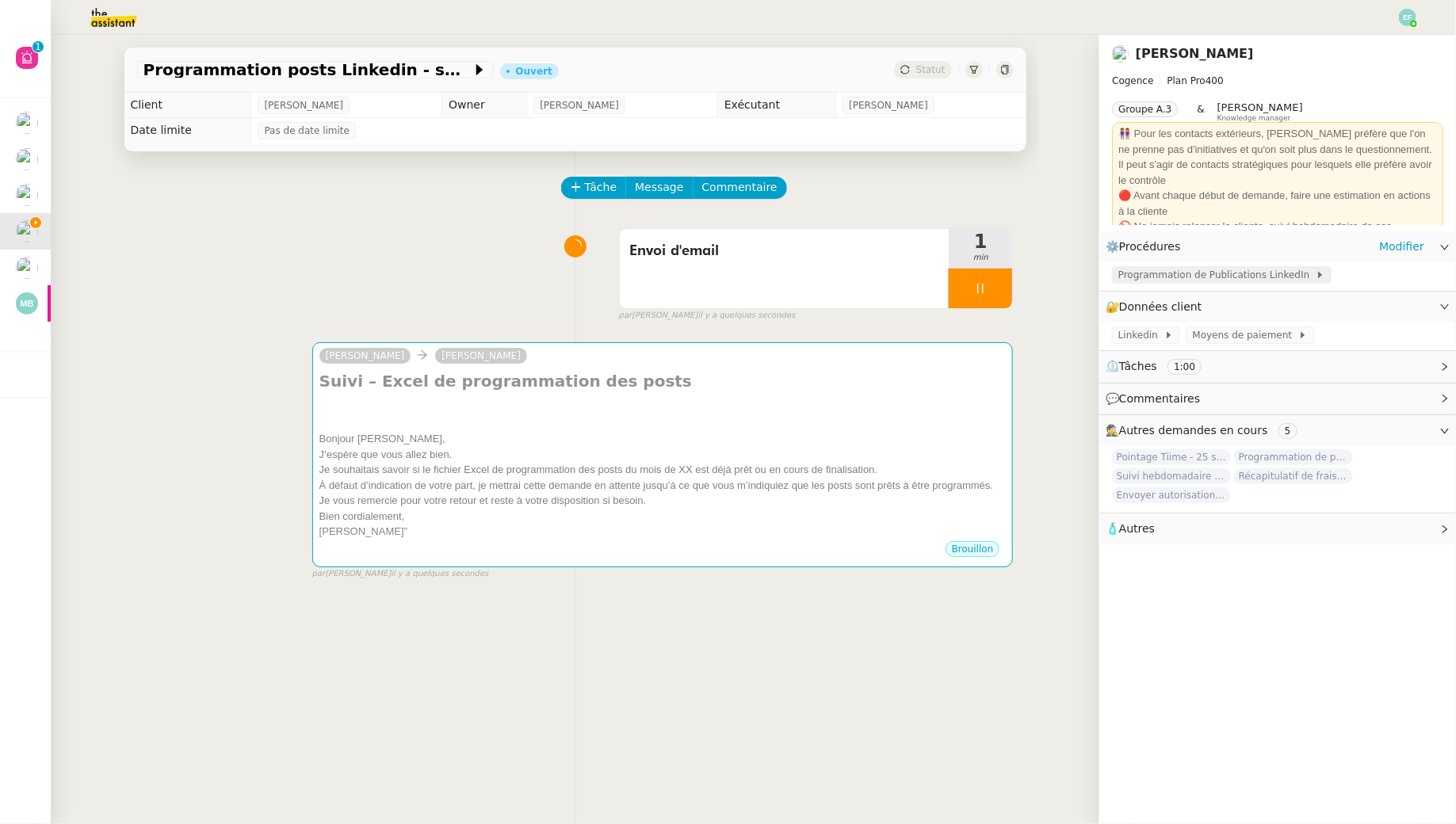
click at [1182, 277] on span "Programmation de Publications LinkedIn" at bounding box center [1217, 274] width 197 height 16
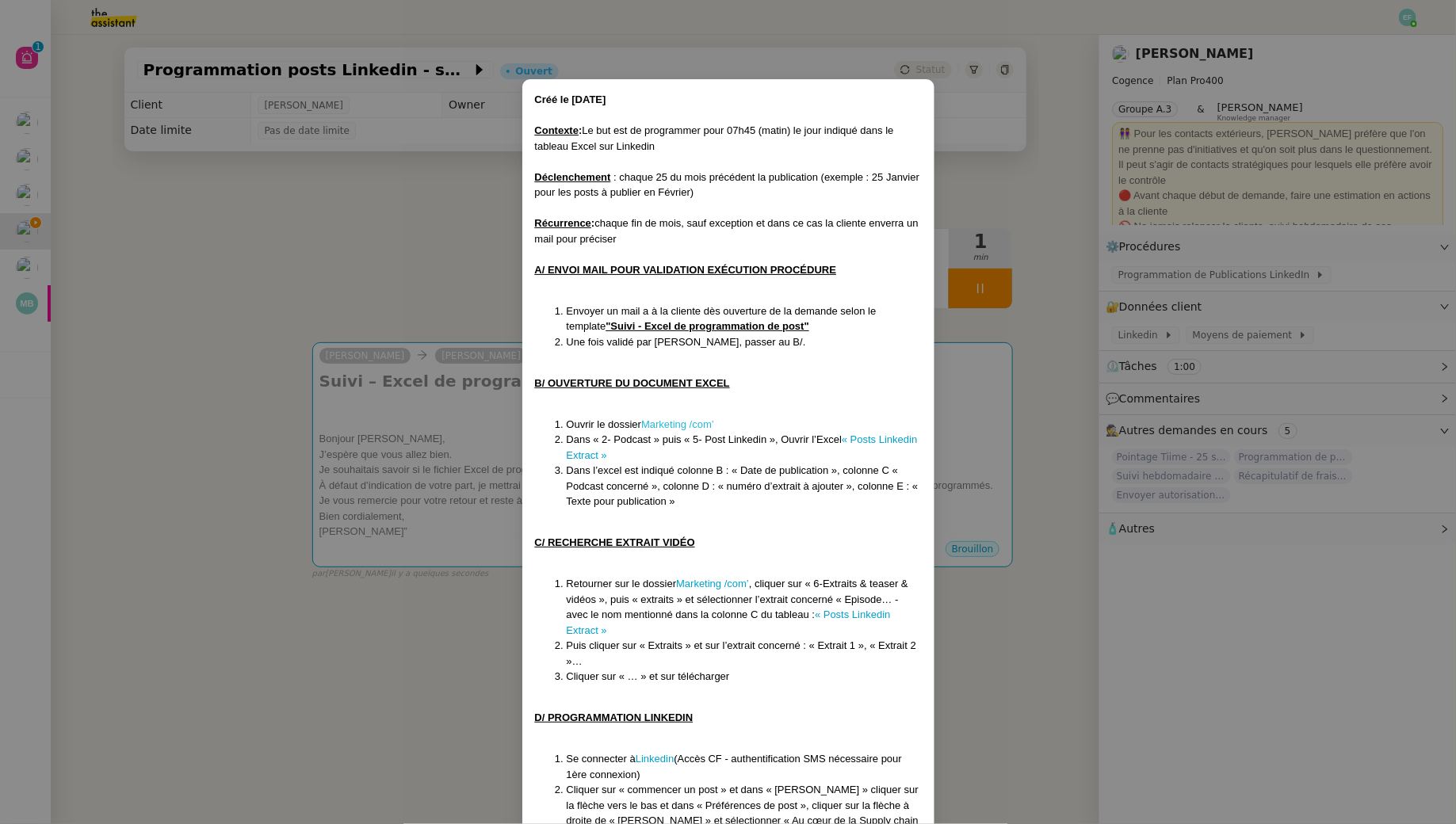
click at [688, 424] on link "Marketing /com’" at bounding box center [677, 424] width 73 height 12
click at [883, 434] on link "« Posts Linkedin Extract »" at bounding box center [742, 446] width 351 height 27
click at [364, 286] on nz-modal-container "Créé le 08/09/2025 Contexte : Le but est de programmer pour 07h45 (matin) le jo…" at bounding box center [728, 412] width 1456 height 824
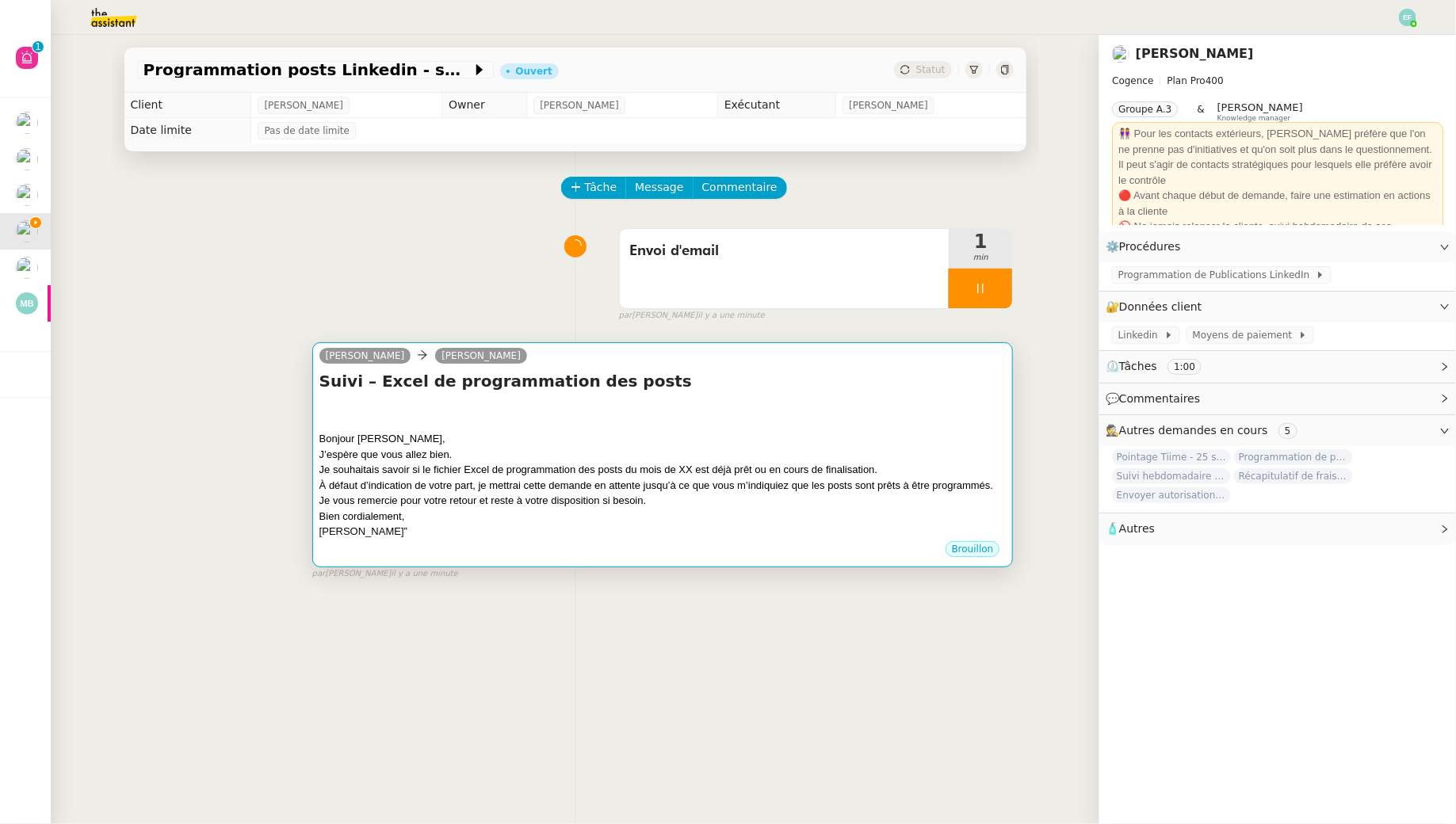
click at [584, 504] on div "Je vous remercie pour votre retour et reste à votre disposition si besoin." at bounding box center [663, 500] width 687 height 16
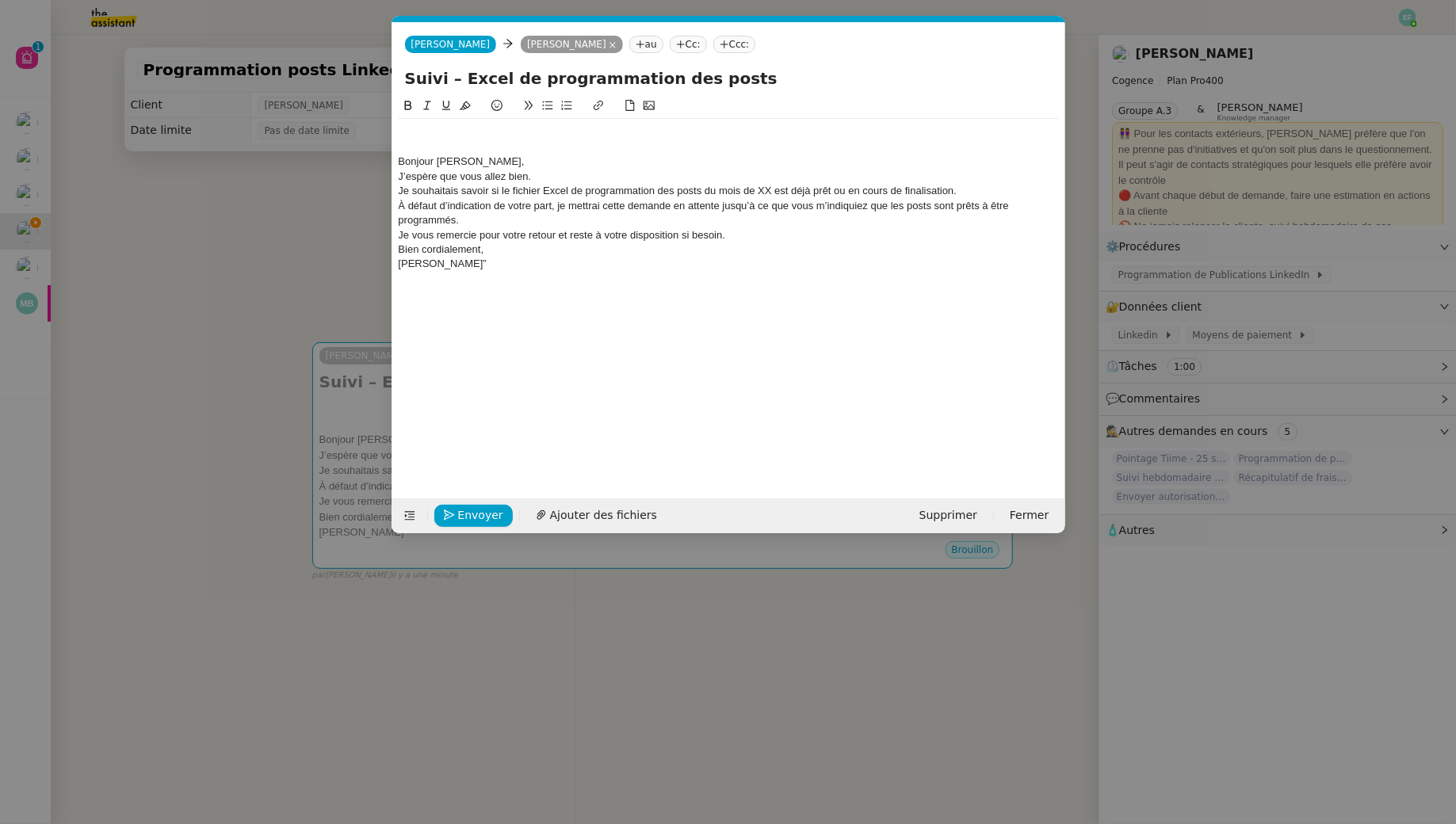
click at [764, 79] on input "Suivi – Excel de programmation des posts" at bounding box center [729, 78] width 648 height 24
type input "Suivi – Excel de programmation des posts octobre"
click at [401, 161] on div "Bonjour Juliette," at bounding box center [728, 161] width 660 height 14
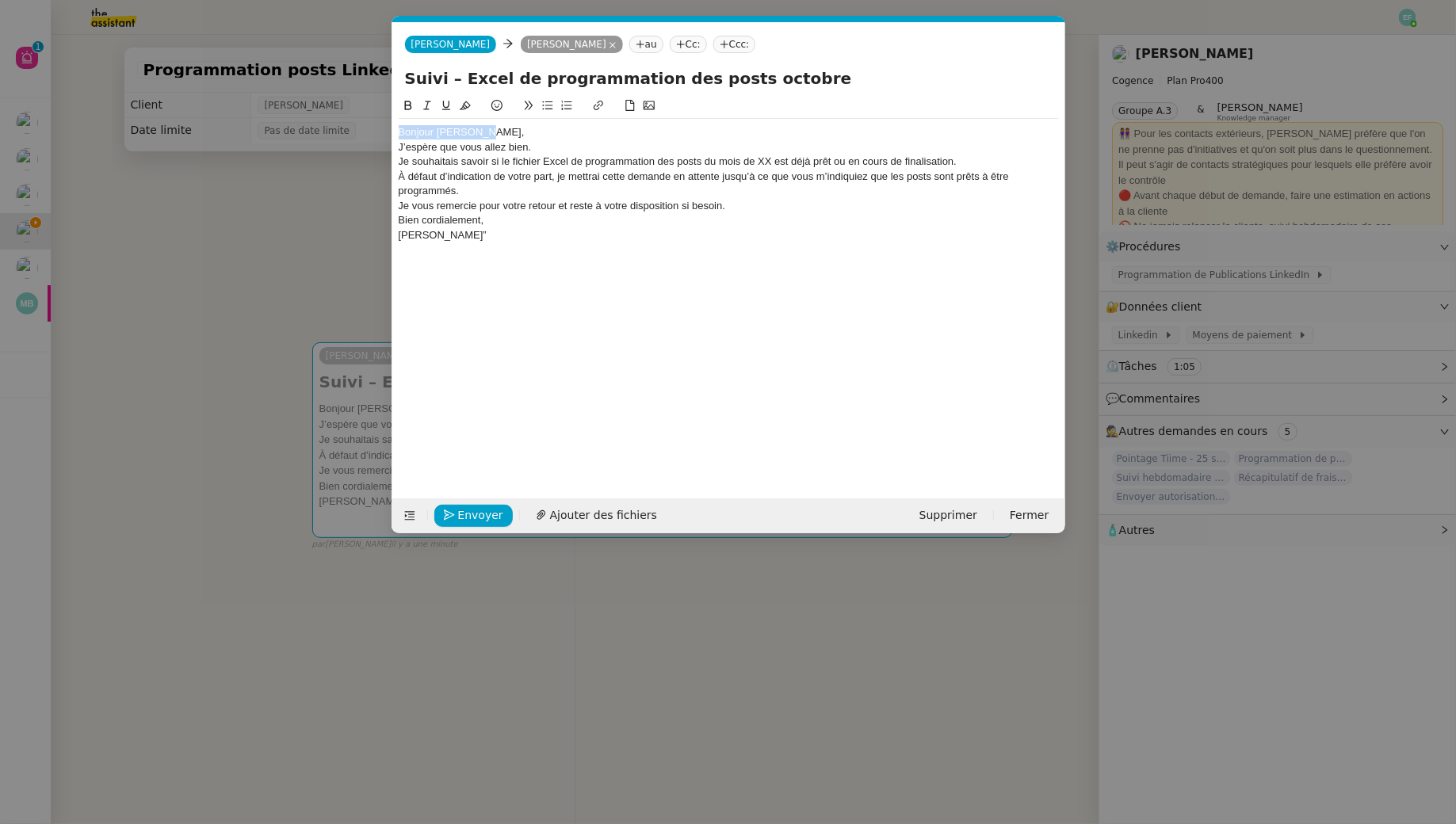
click at [485, 125] on div "Bonjour Juliette," at bounding box center [728, 132] width 660 height 14
click at [497, 128] on div "Bonjour Juliette," at bounding box center [728, 132] width 660 height 14
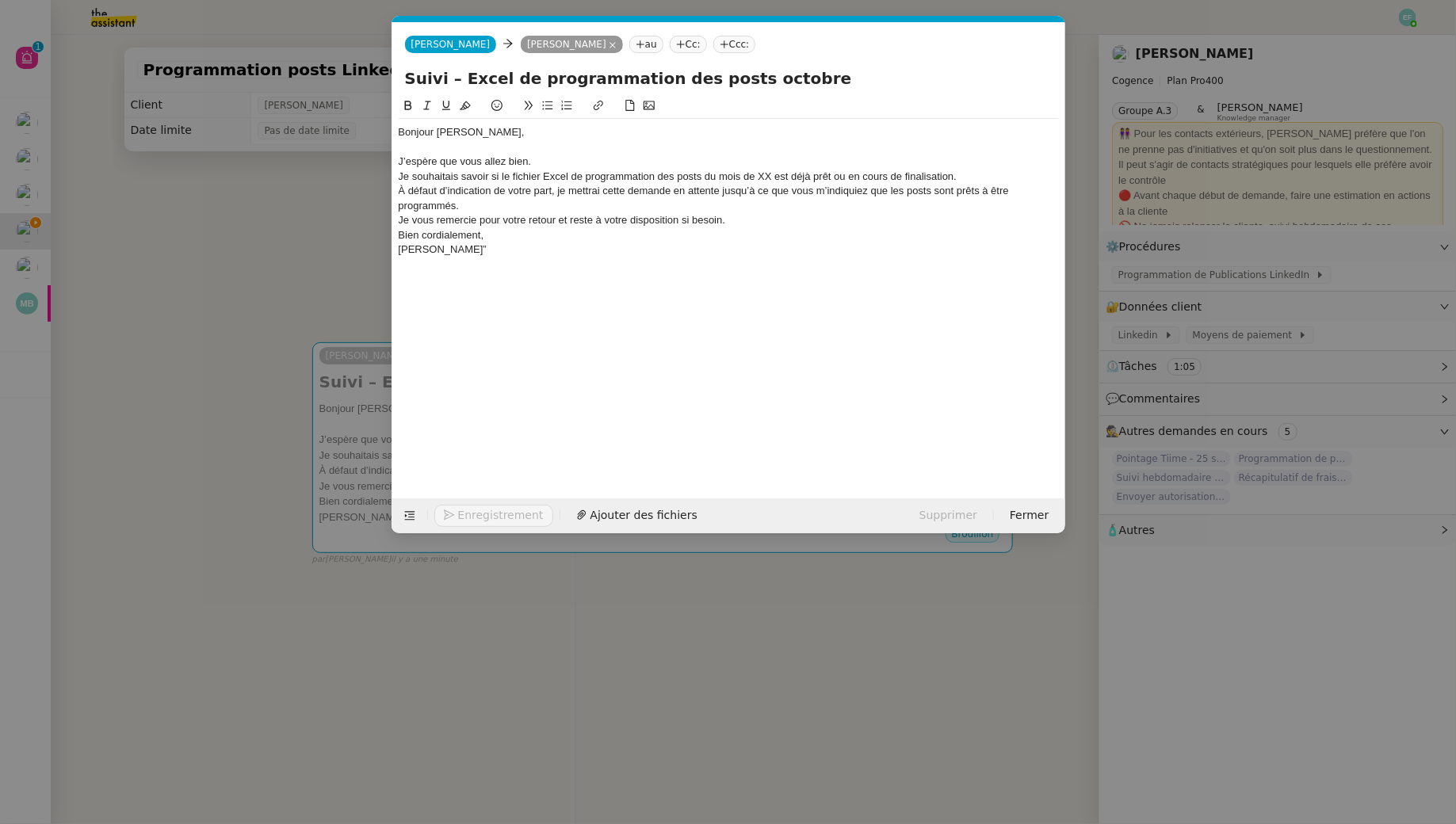
click at [575, 162] on div "J’espère que vous allez bien." at bounding box center [728, 161] width 660 height 14
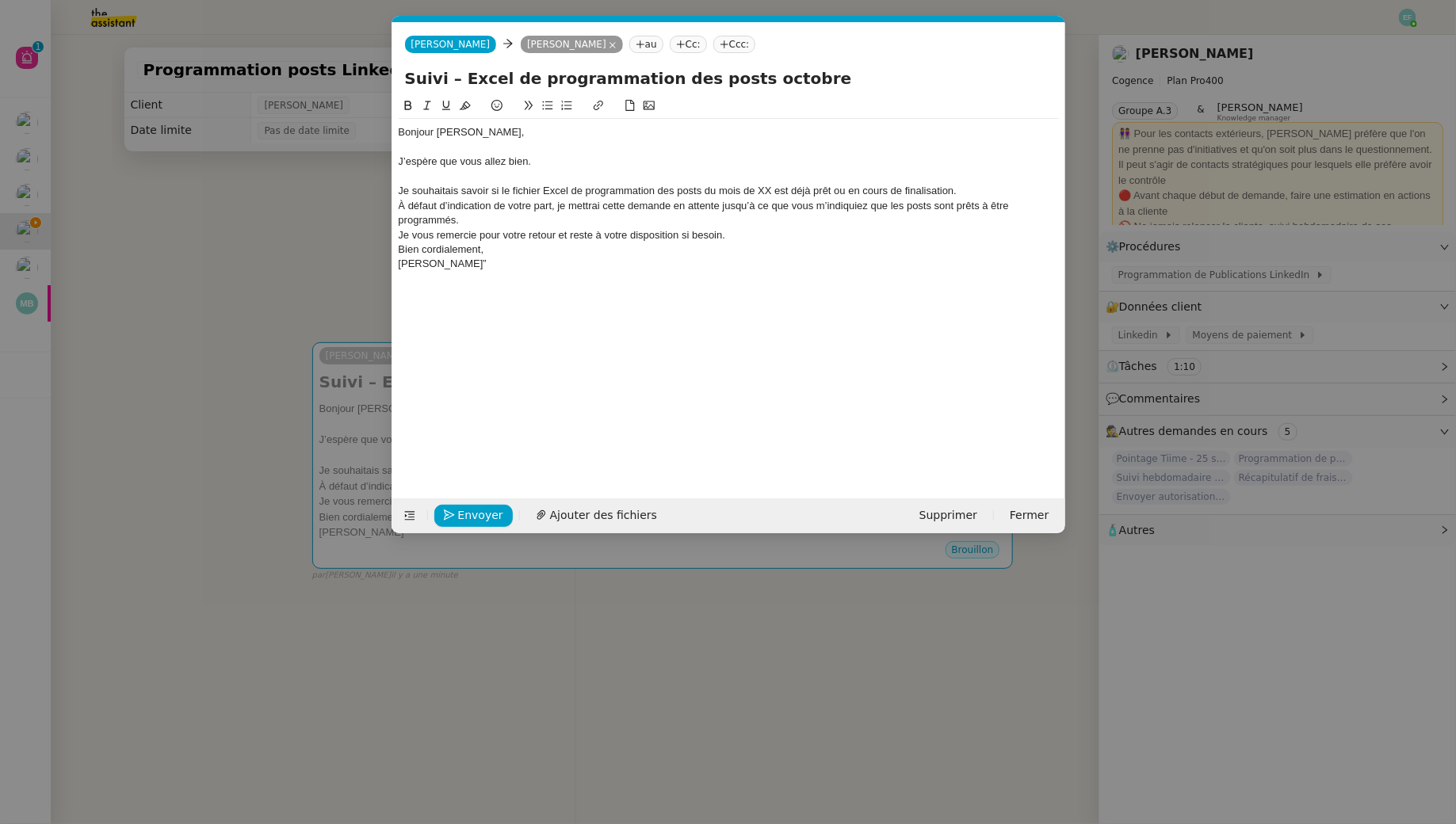
click at [759, 193] on div "Je souhaitais savoir si le fichier Excel de programmation des posts du mois de …" at bounding box center [728, 190] width 660 height 14
click at [767, 193] on div "Je souhaitais savoir si le fichier Excel de programmation des posts du mois de …" at bounding box center [728, 190] width 660 height 14
click at [1000, 190] on div "Je souhaitais savoir si le fichier Excel de programmation des posts du mois d'o…" at bounding box center [728, 190] width 660 height 14
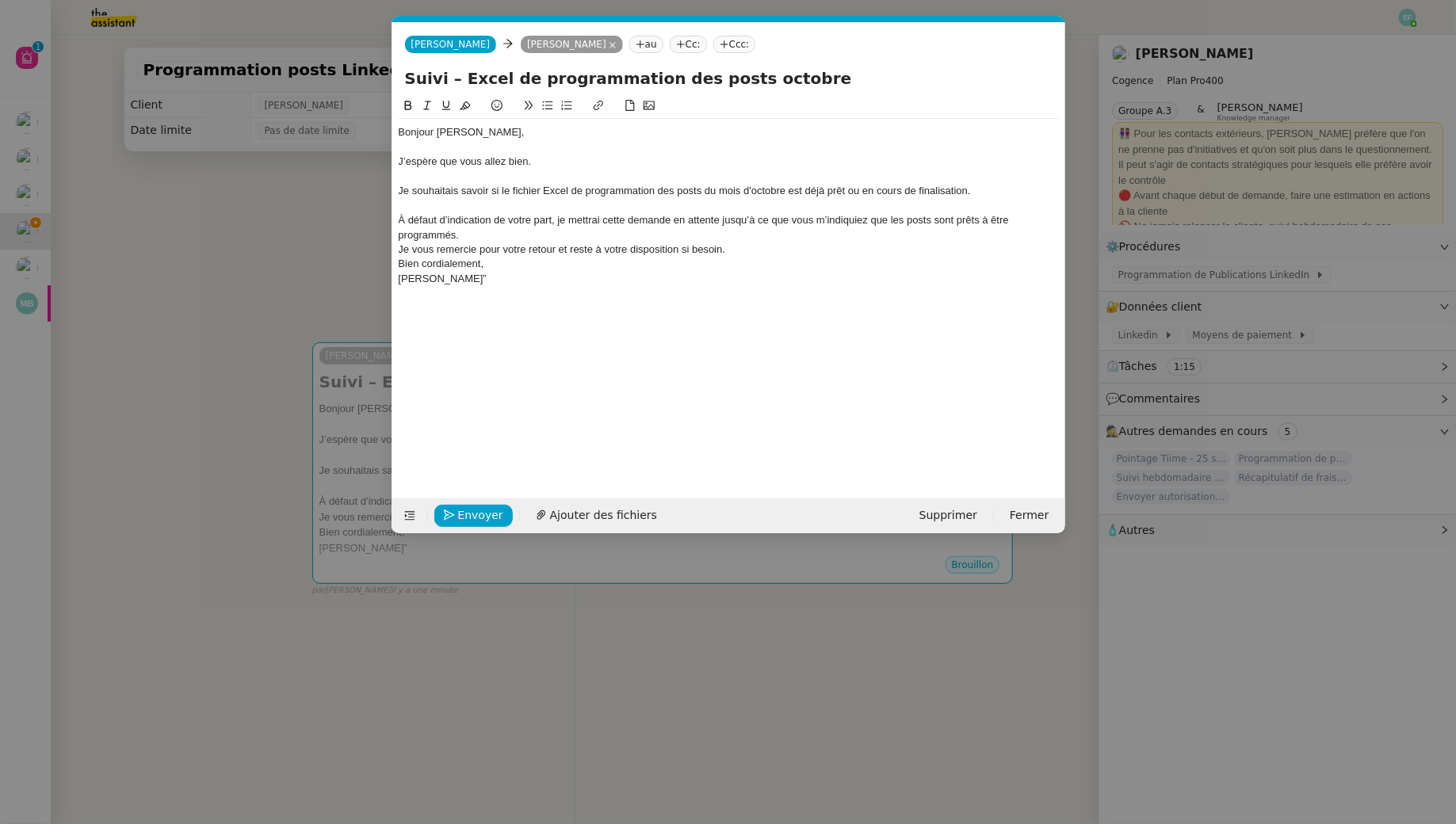
click at [499, 227] on div "À défaut d’indication de votre part, je mettrai cette demande en attente jusqu’…" at bounding box center [728, 227] width 660 height 29
click at [510, 234] on div "À défaut d’indication de votre part, je mettrai cette demande en attente jusqu’…" at bounding box center [728, 227] width 660 height 29
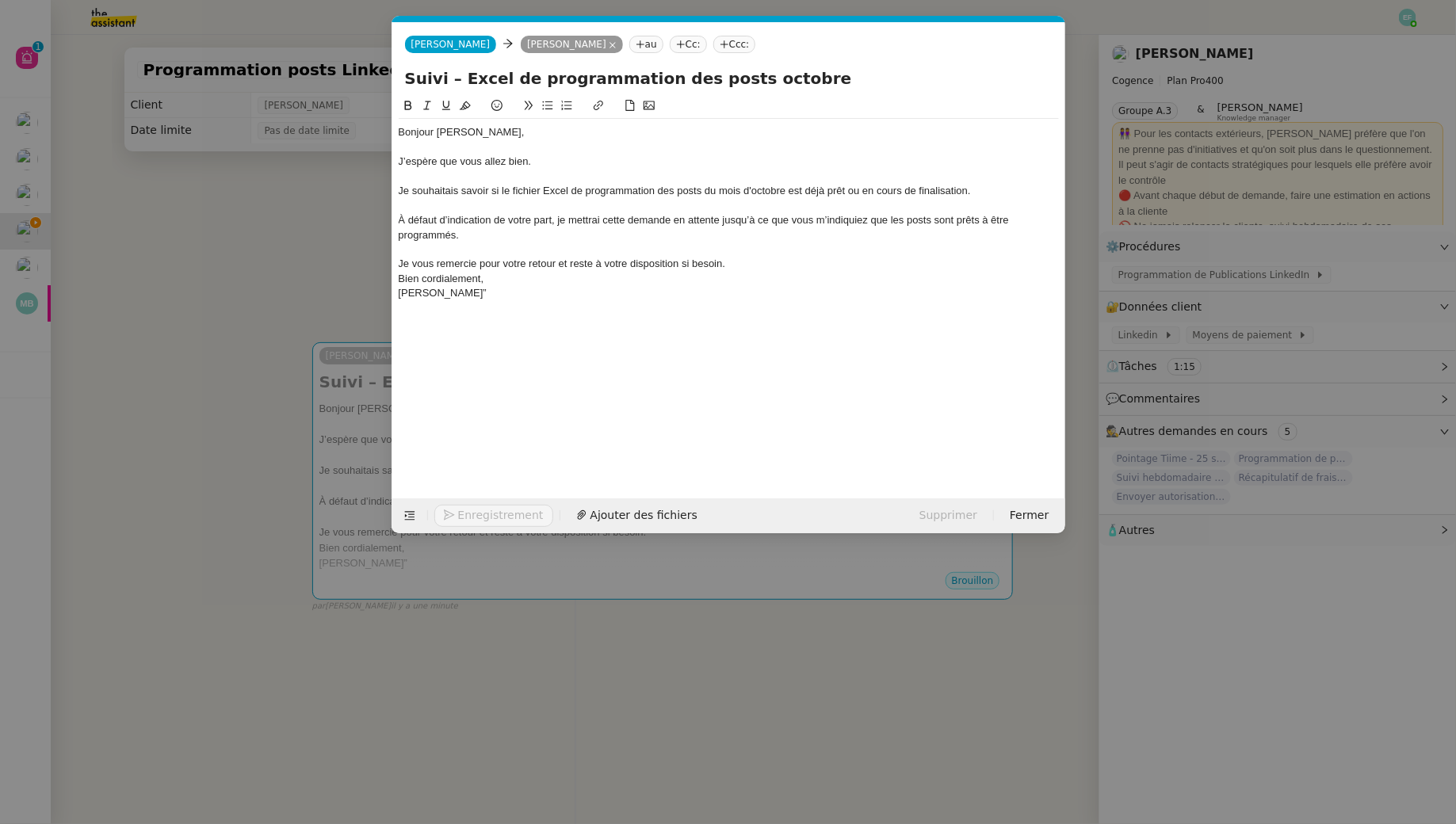
click at [738, 263] on div "Je vous remercie pour votre retour et reste à votre disposition si besoin." at bounding box center [728, 263] width 660 height 14
click at [497, 299] on div "Bien cordialement," at bounding box center [728, 292] width 660 height 14
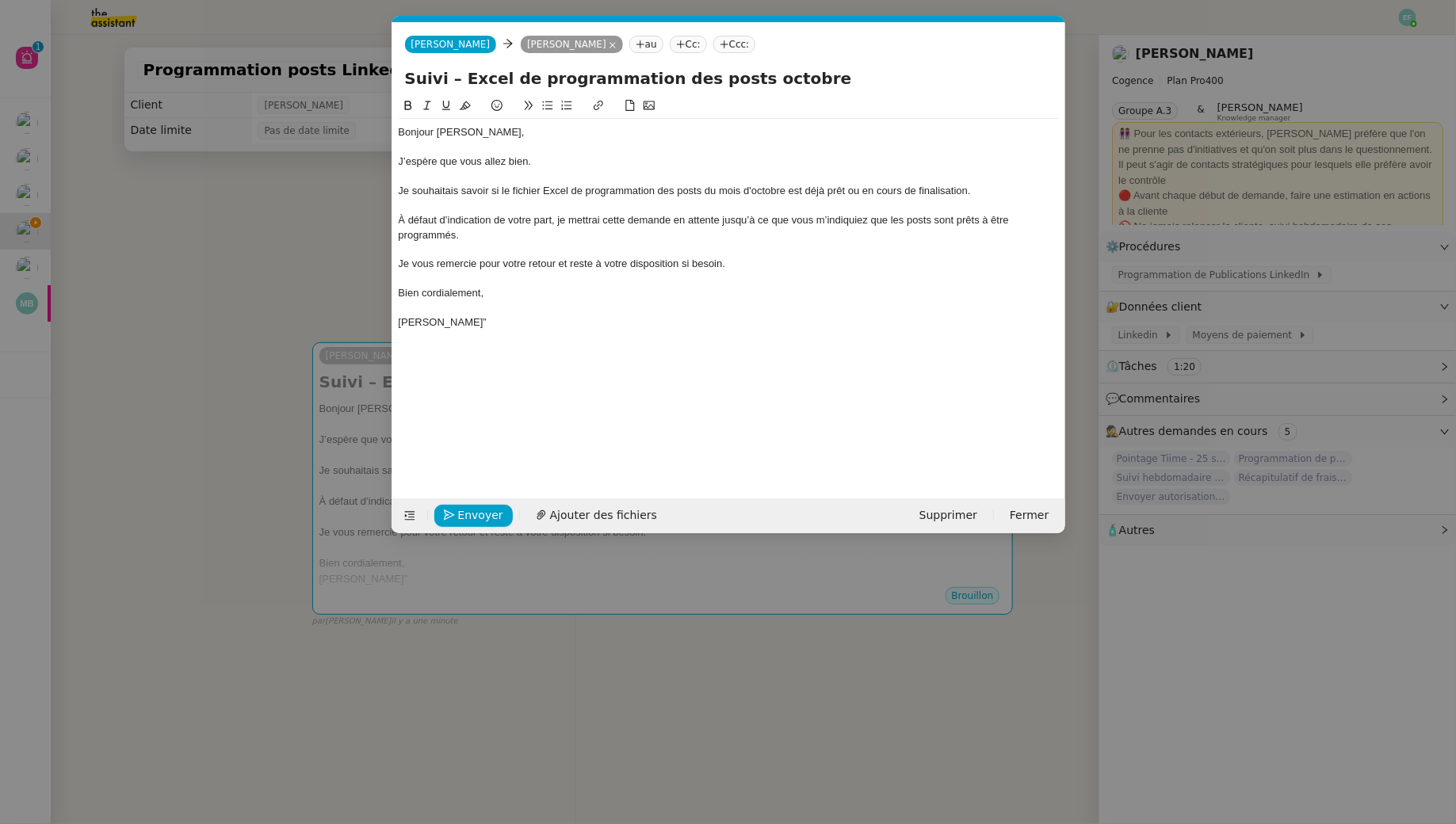
click at [463, 331] on div "Bonjour Juliette, J’espère que vous allez bien. Je souhaitais savoir si le fich…" at bounding box center [728, 228] width 660 height 217
click at [471, 511] on span "Envoyer" at bounding box center [480, 515] width 46 height 18
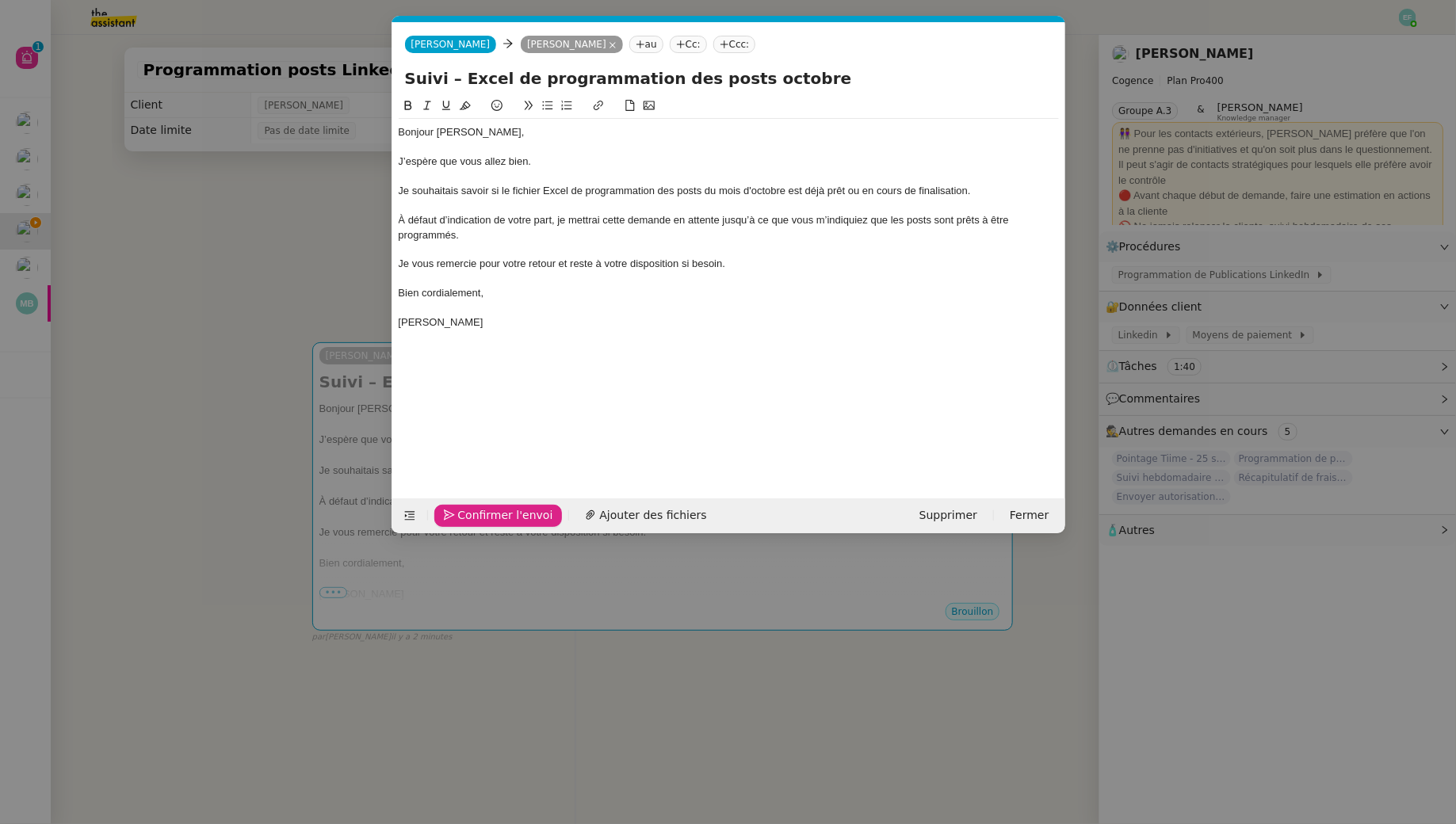
click at [471, 511] on span "Confirmer l'envoi" at bounding box center [505, 515] width 95 height 18
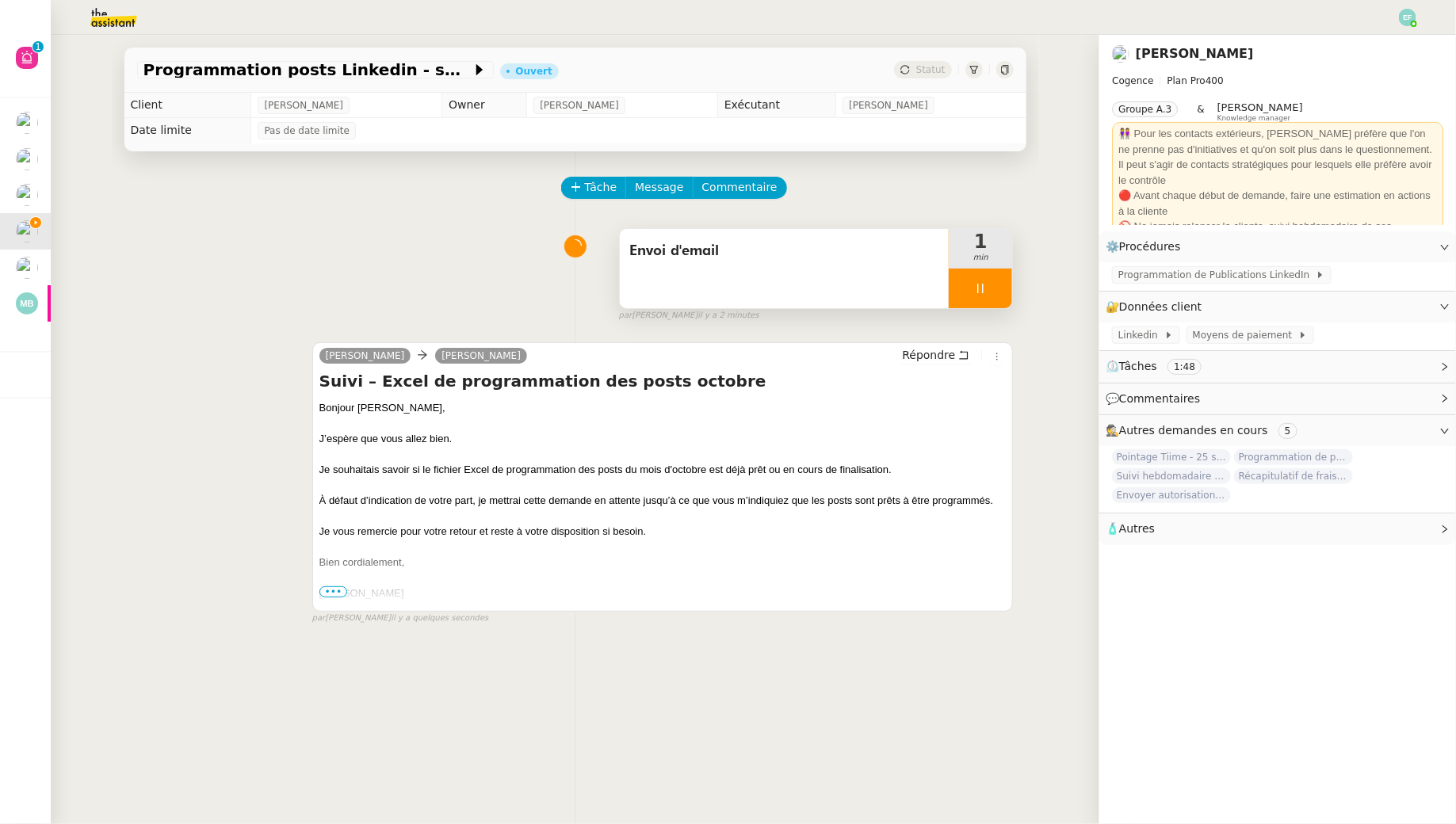
click at [995, 287] on div at bounding box center [980, 288] width 64 height 40
click at [998, 287] on icon at bounding box center [996, 288] width 12 height 12
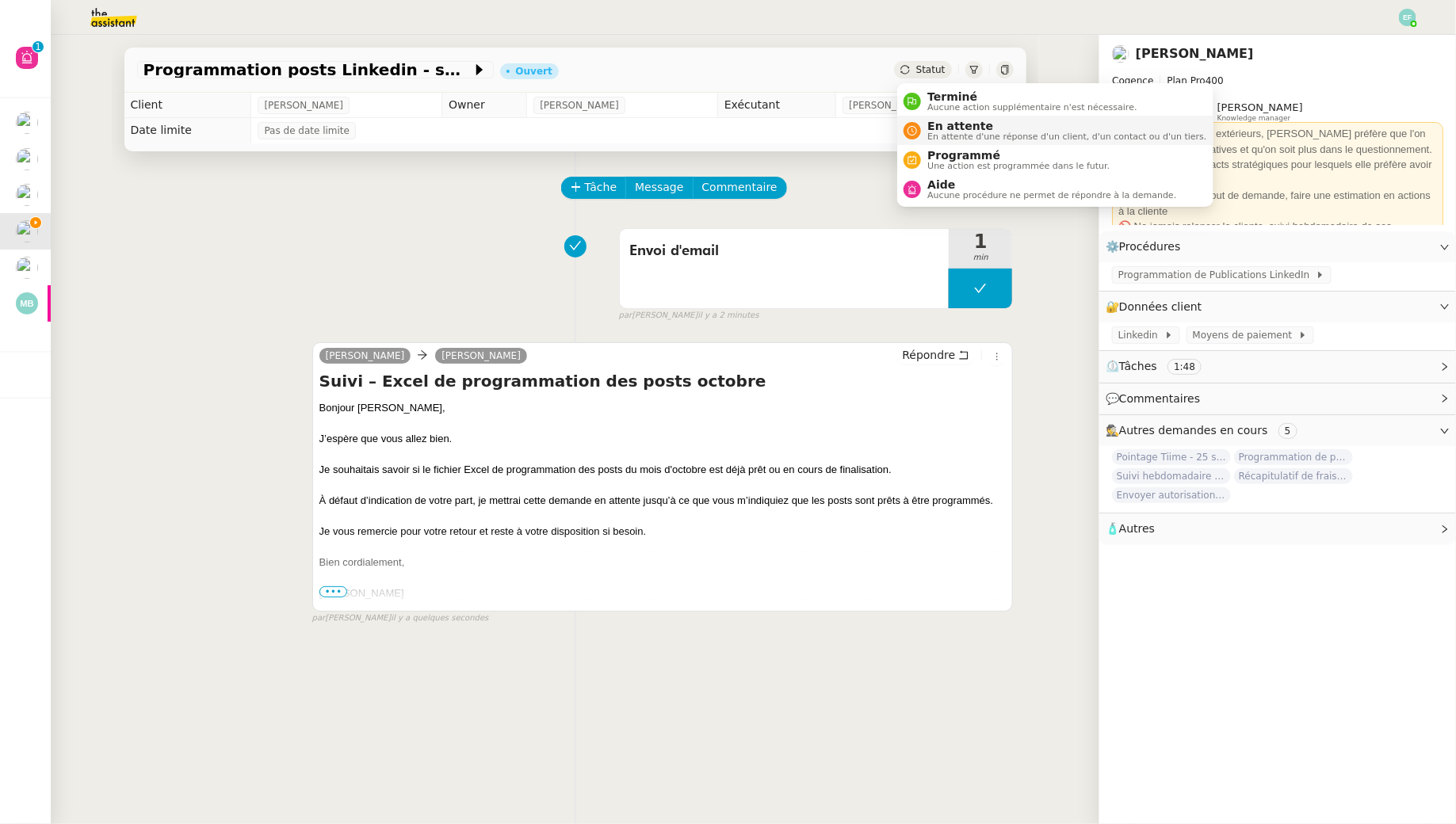
click at [938, 125] on span "En attente" at bounding box center [1066, 125] width 279 height 12
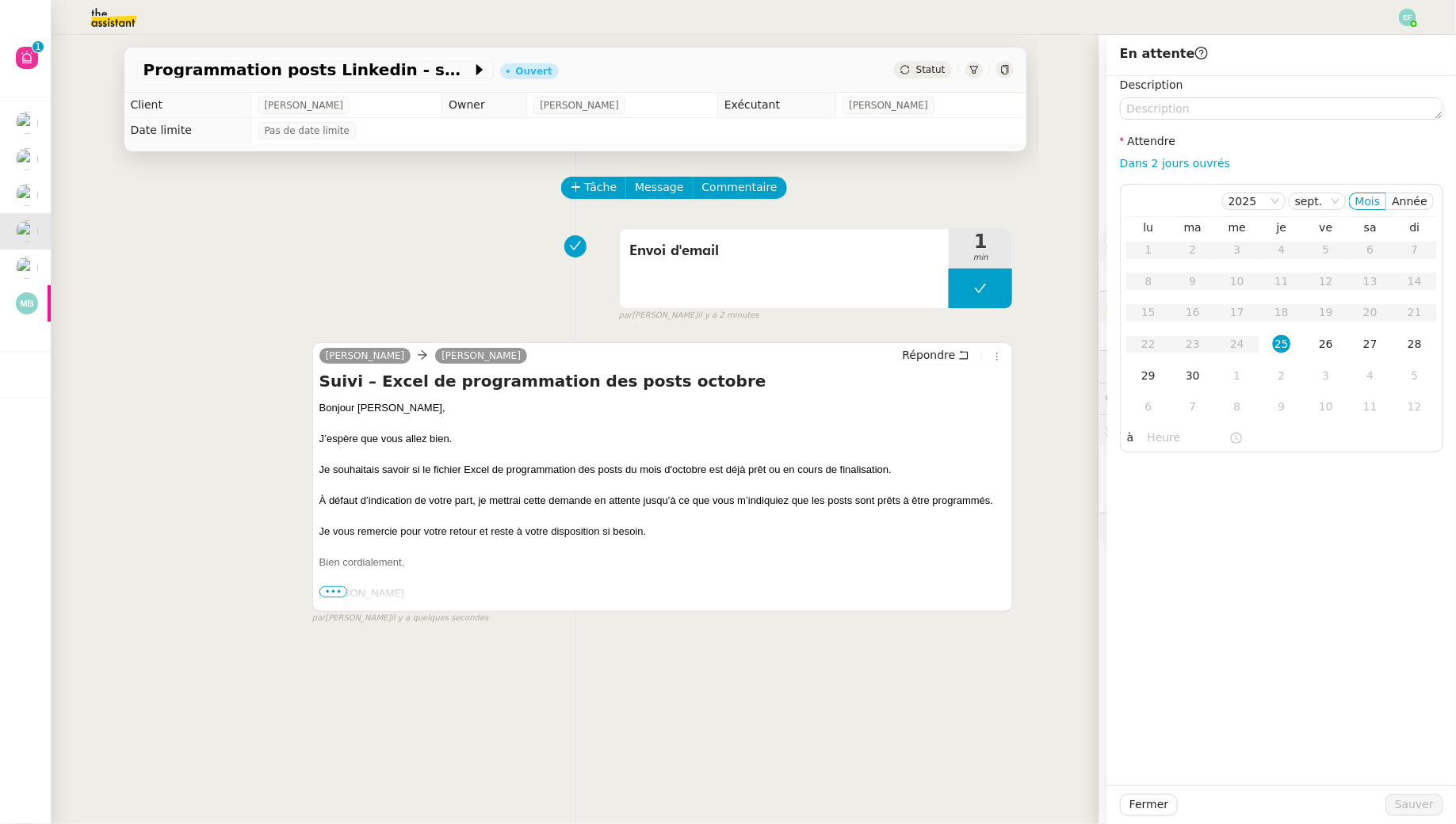
click at [436, 58] on div "Programmation posts Linkedin - septembre 2025 Ouvert Statut" at bounding box center [575, 70] width 902 height 46
click at [426, 80] on app-ticket-info-button "Programmation posts Linkedin - septembre 2025" at bounding box center [319, 70] width 363 height 19
click at [436, 75] on span "Programmation posts Linkedin - septembre 2025" at bounding box center [307, 70] width 328 height 16
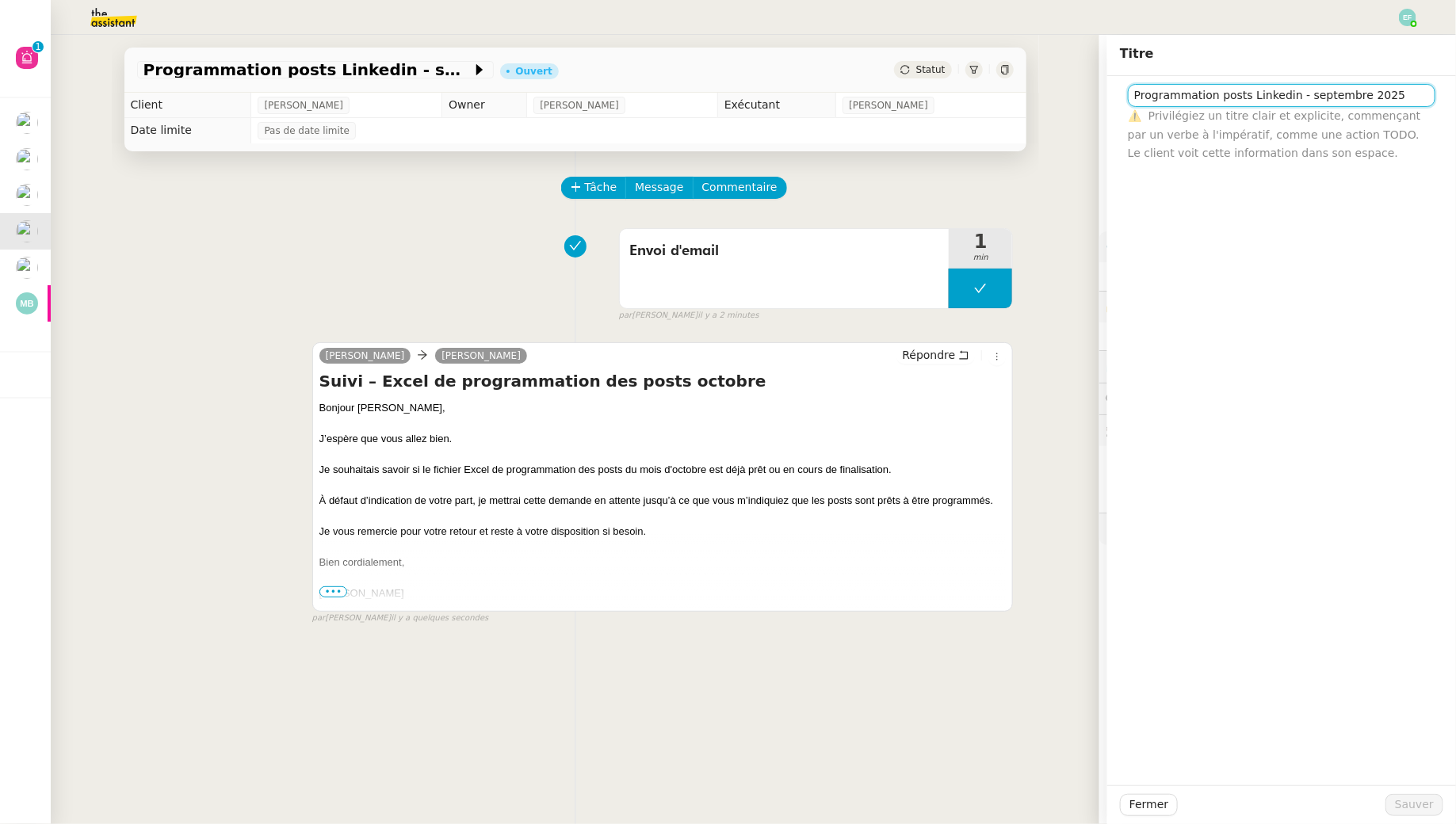
click at [1323, 100] on input "Programmation posts Linkedin - septembre 2025" at bounding box center [1281, 95] width 307 height 23
type input "Programmation posts Linkedin - octobre 2025"
click at [1415, 810] on span "Sauver" at bounding box center [1414, 805] width 39 height 18
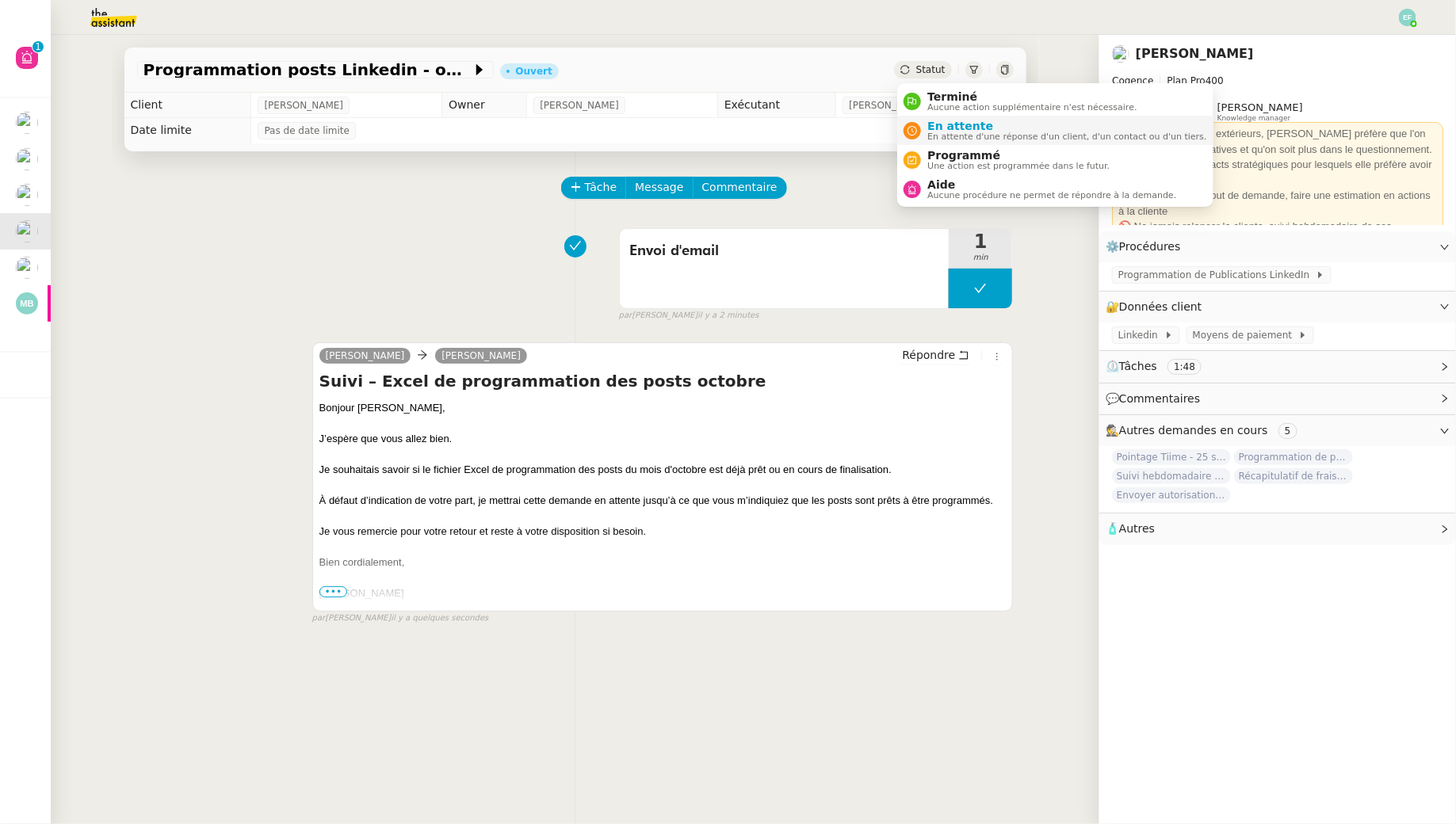
click at [940, 126] on span "En attente" at bounding box center [1066, 125] width 279 height 12
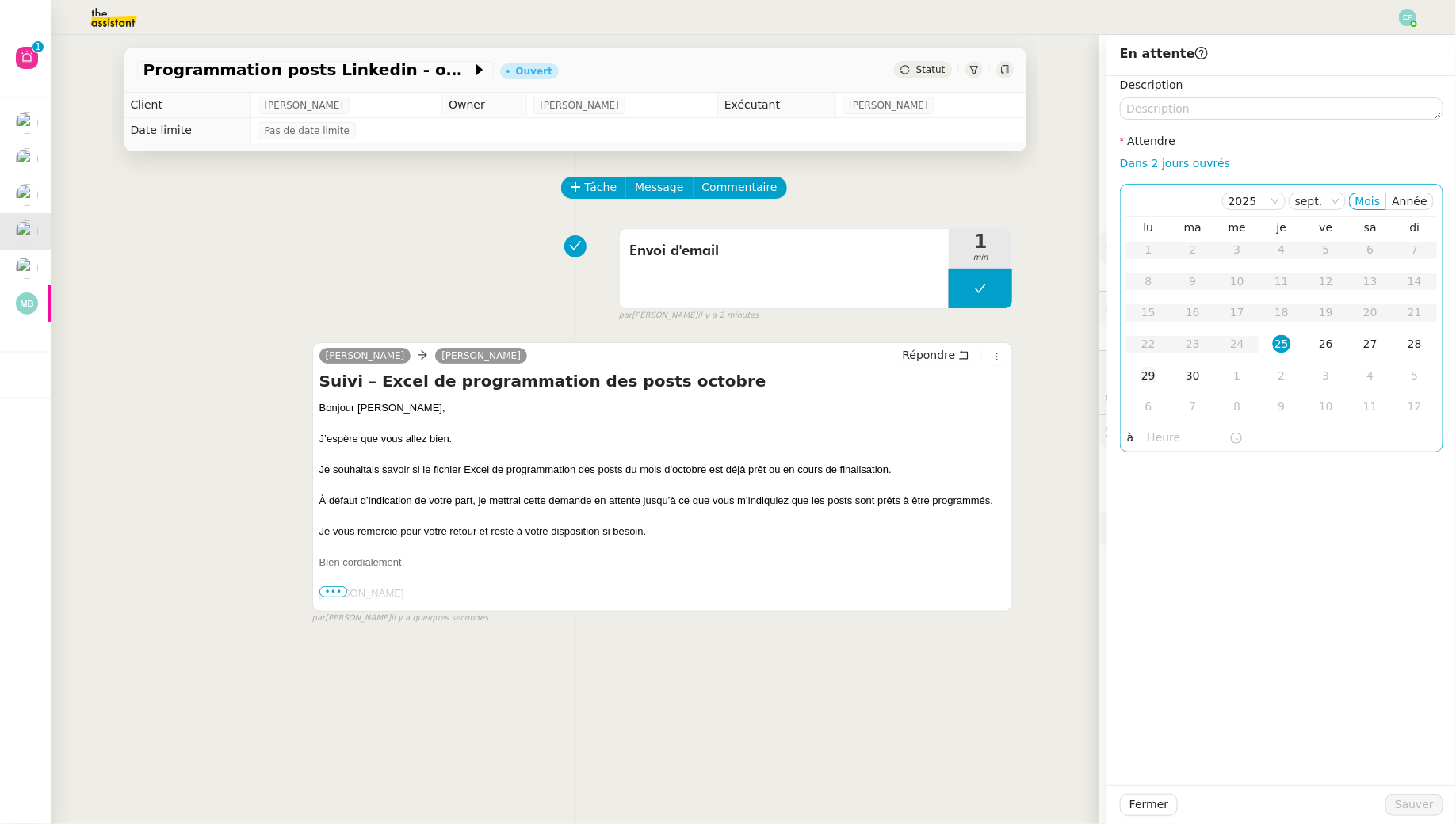
click at [1155, 373] on div "29" at bounding box center [1148, 375] width 17 height 17
click at [1403, 800] on span "Sauver" at bounding box center [1414, 805] width 39 height 18
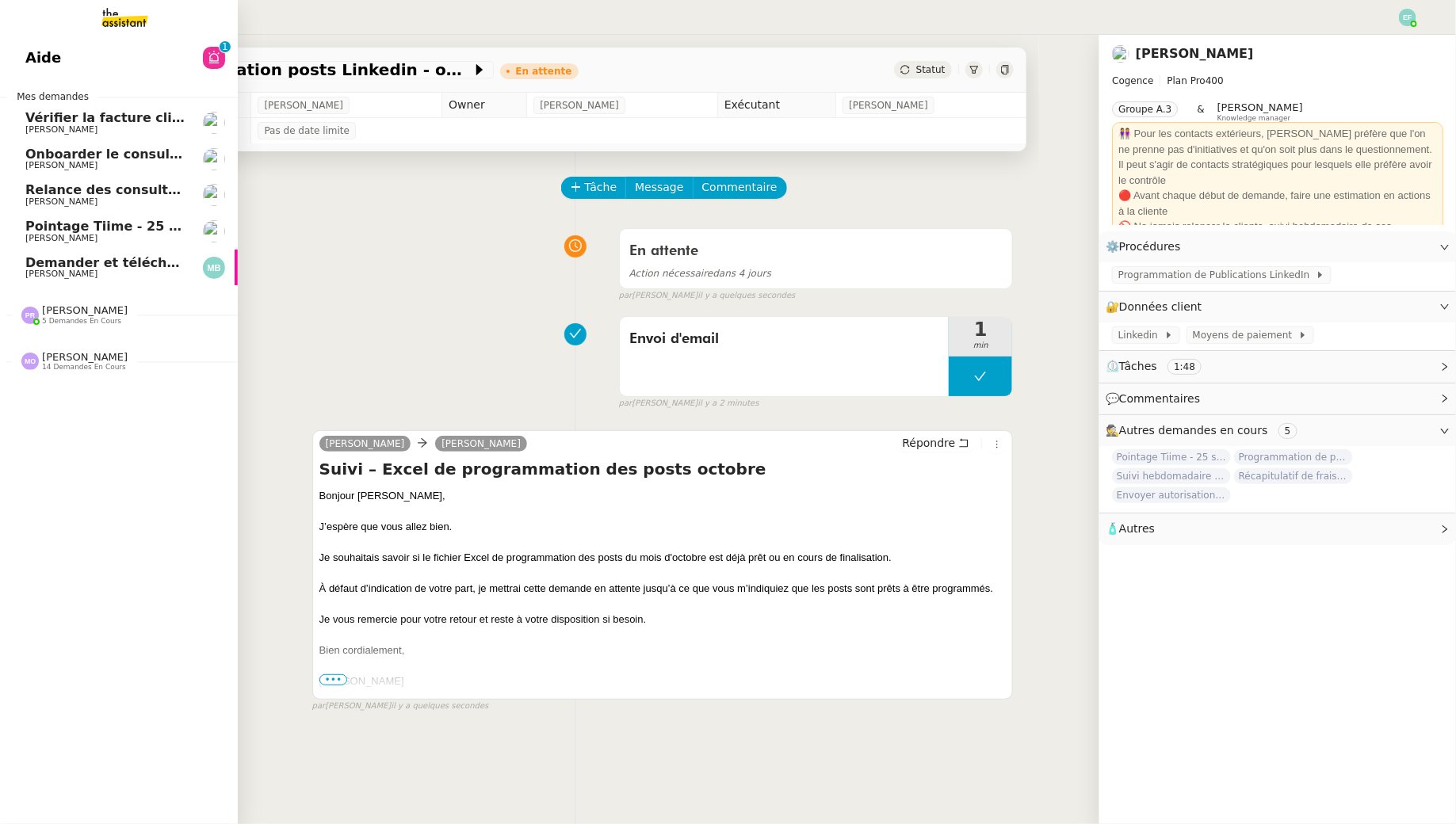
click at [42, 257] on span "Demander et télécharger les factures pour Qonto" at bounding box center [202, 263] width 354 height 15
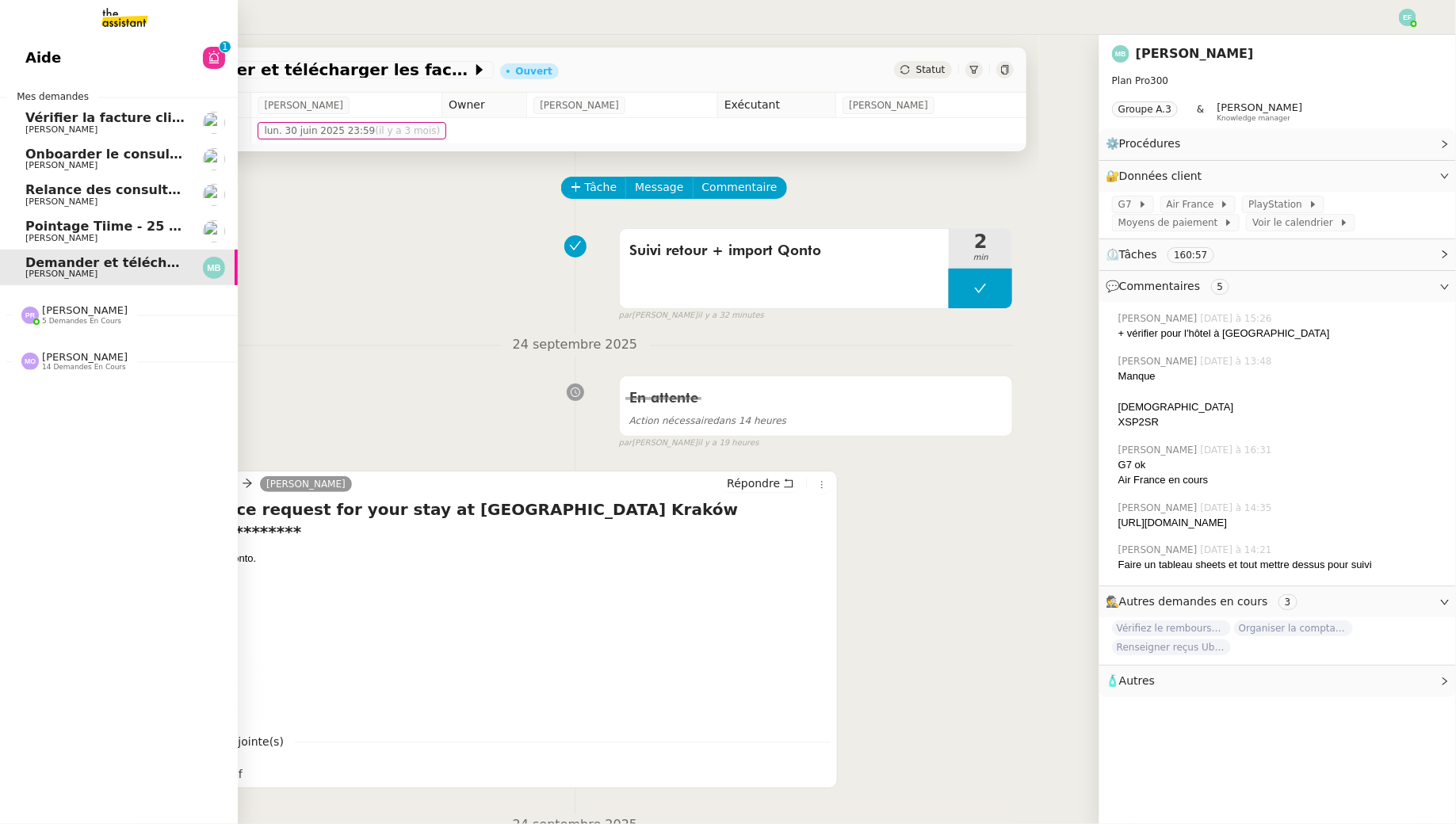
click at [22, 226] on link "Pointage Tiime - 25 septembre 2025 Juliette Rihal" at bounding box center [118, 231] width 238 height 36
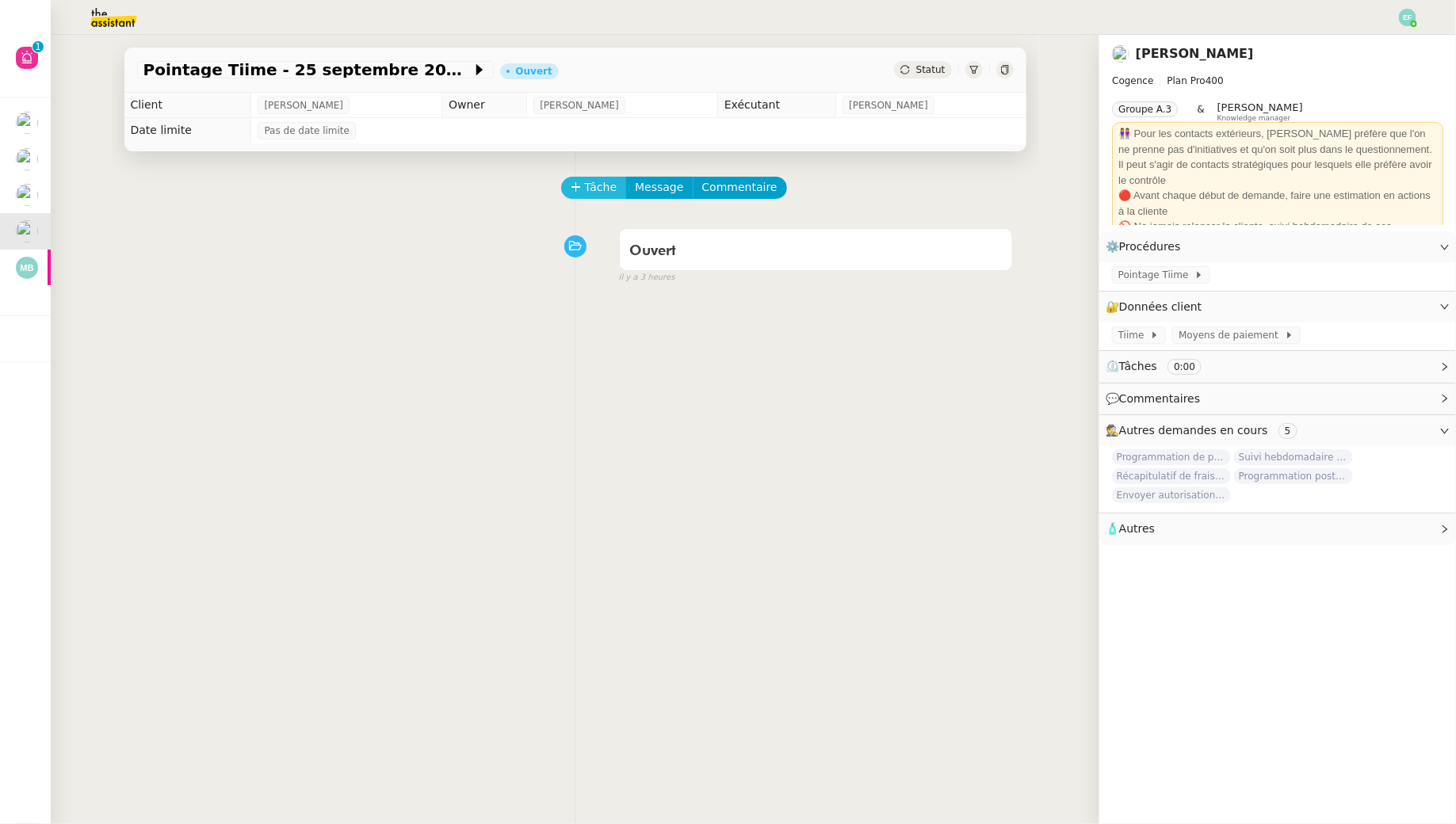
click at [598, 195] on span "Tâche" at bounding box center [600, 187] width 32 height 18
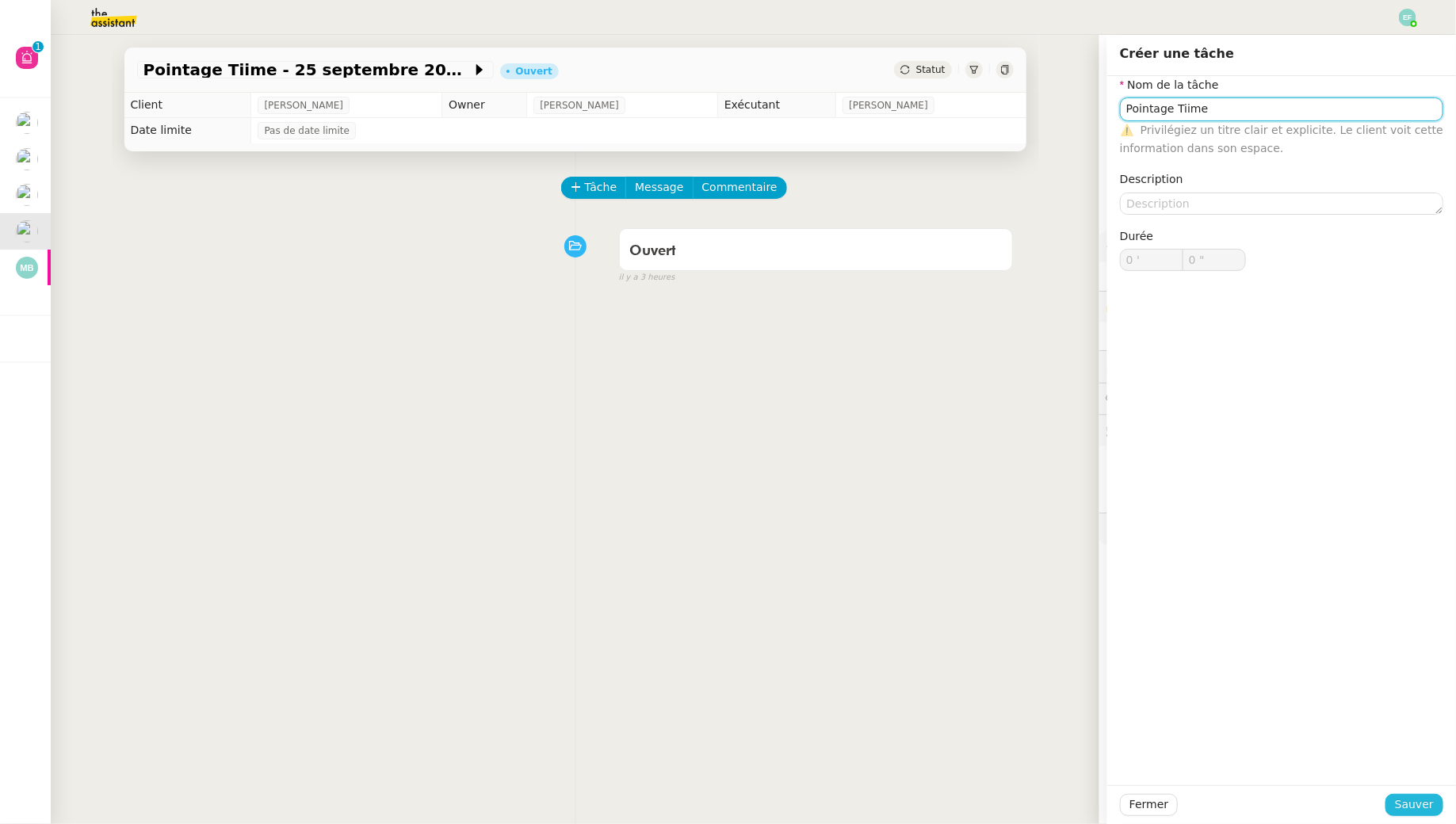
type input "Pointage Tiime"
click at [1433, 799] on span "Sauver" at bounding box center [1414, 805] width 39 height 18
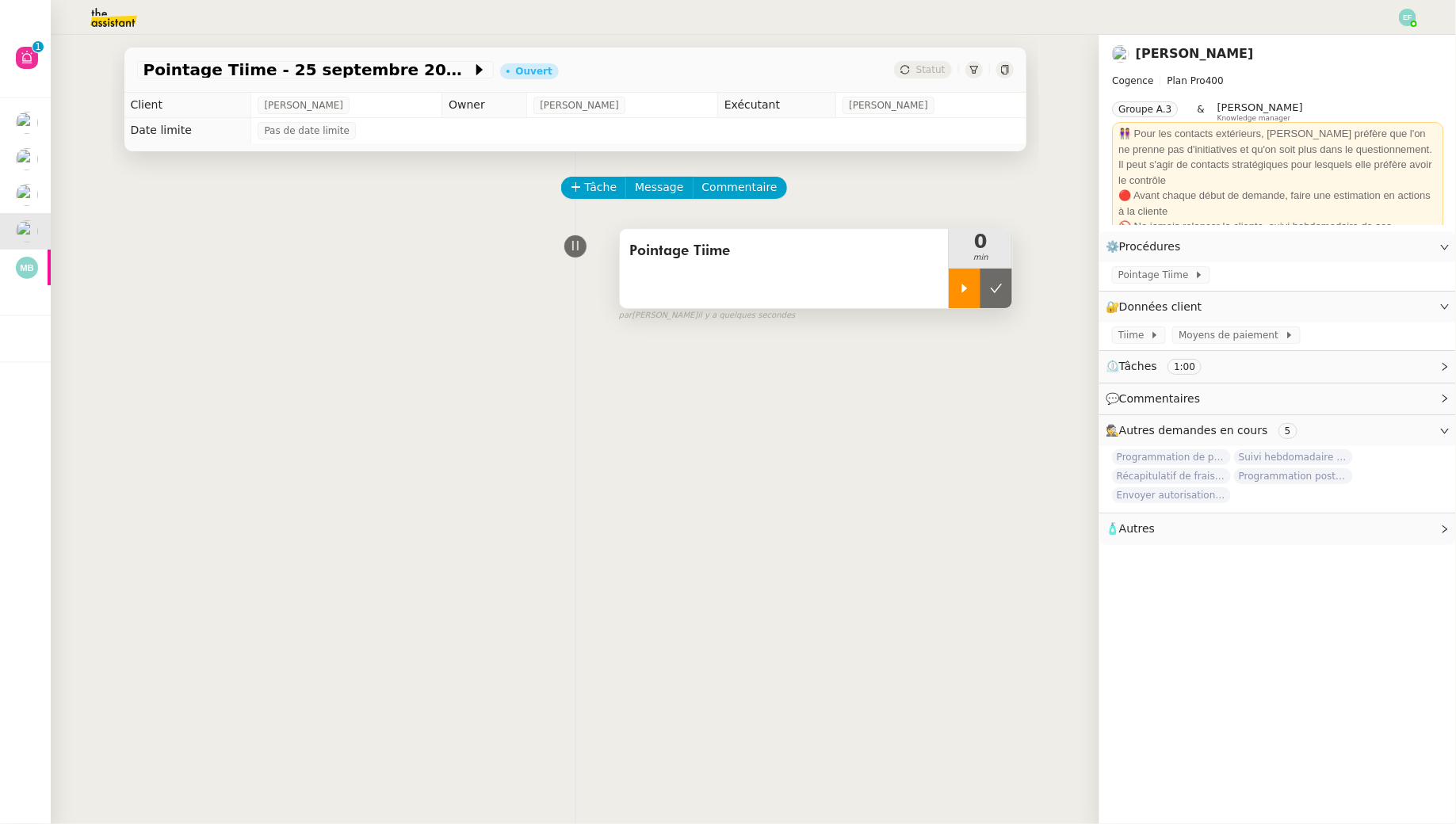
click at [957, 279] on div at bounding box center [964, 288] width 31 height 40
click at [1412, 17] on img at bounding box center [1407, 17] width 17 height 17
click at [1389, 44] on li "Suivi" at bounding box center [1364, 45] width 103 height 22
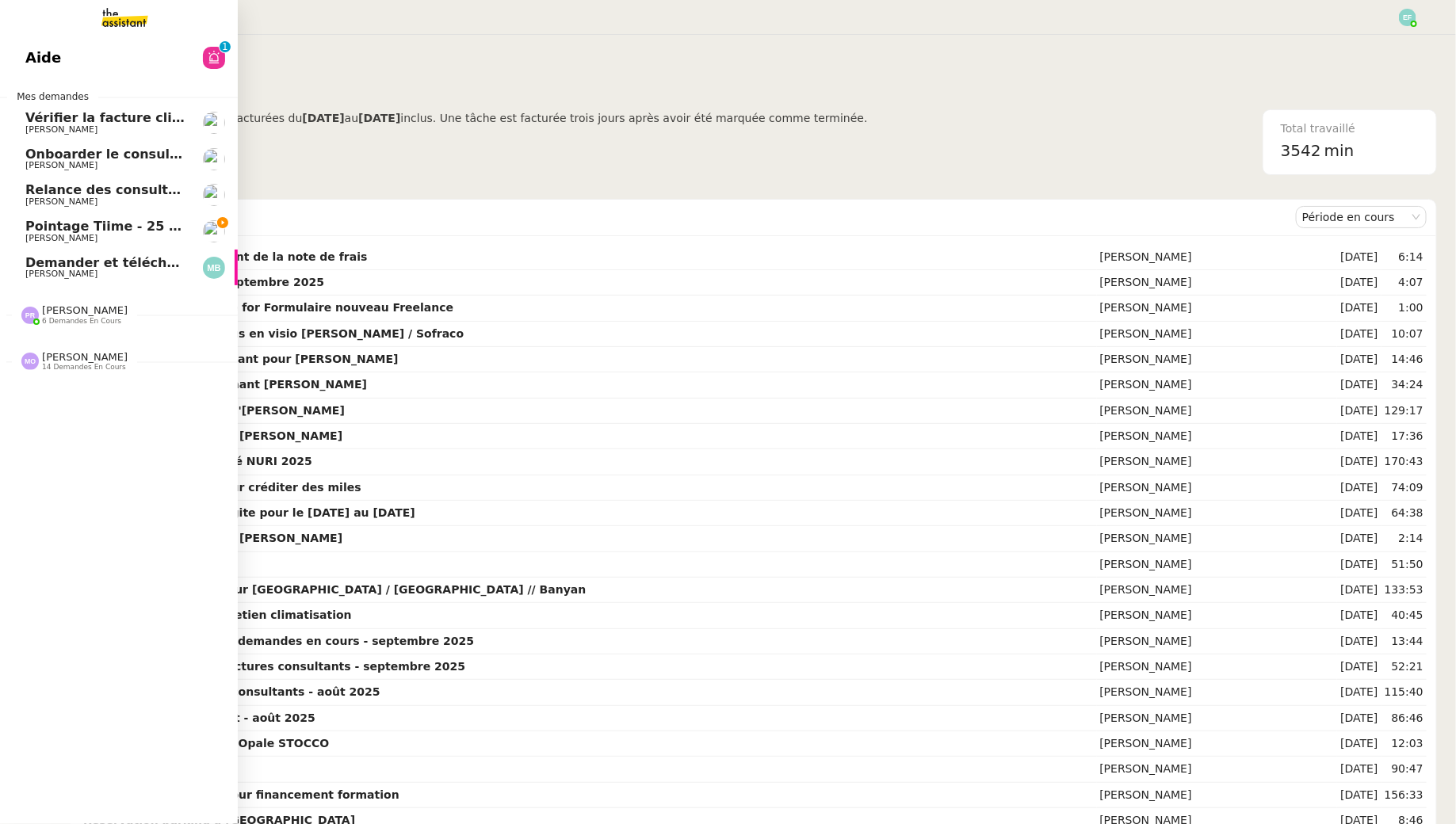
click at [49, 239] on span "[PERSON_NAME]" at bounding box center [61, 238] width 72 height 10
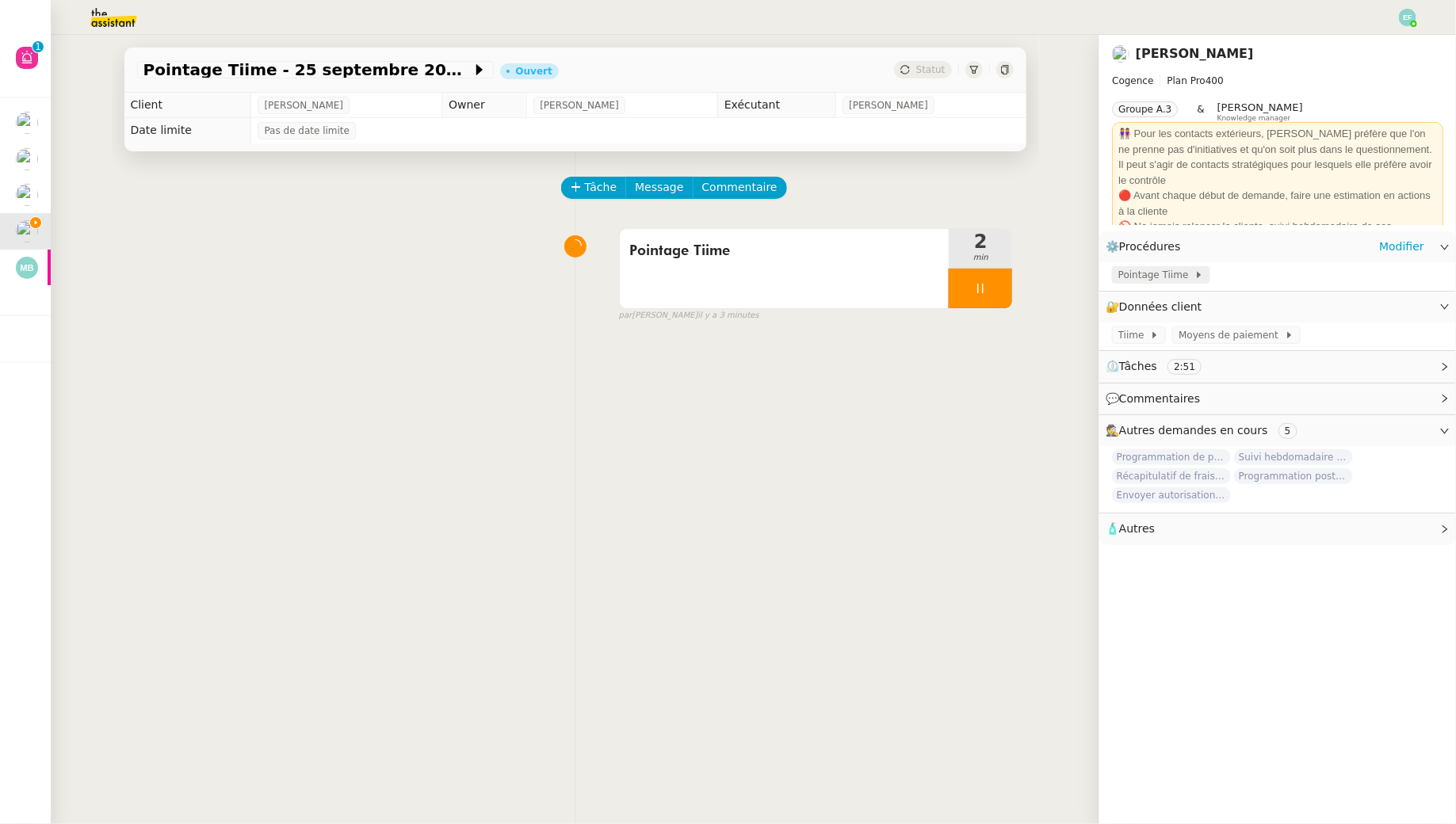
click at [1128, 280] on span "Pointage Tiime" at bounding box center [1156, 274] width 76 height 16
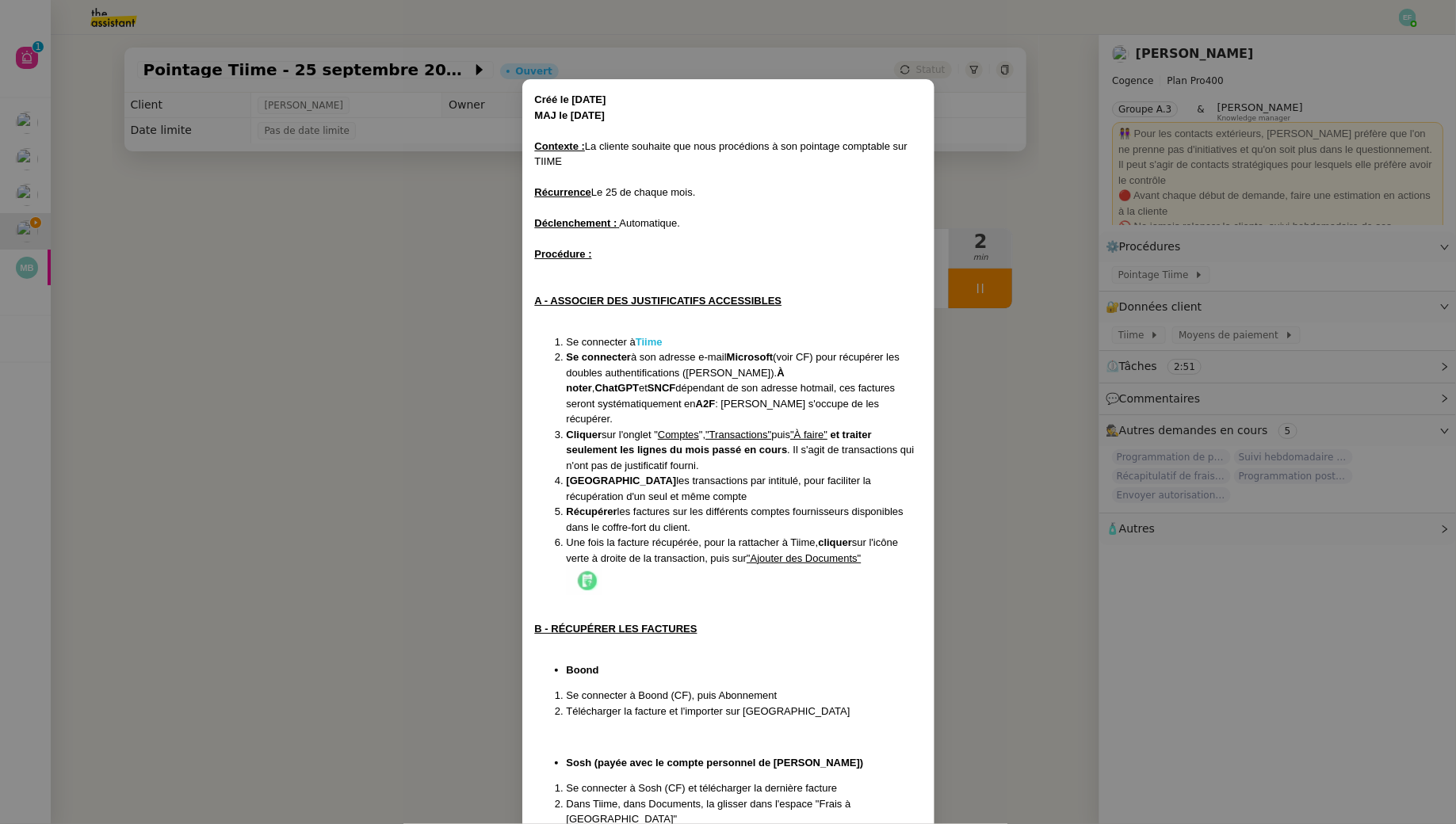
click at [657, 340] on strong "Tiime" at bounding box center [648, 342] width 27 height 12
click at [425, 335] on nz-modal-container "Créé le 23/12/24 MAJ le 01/09/2025 Contexte : La cliente souhaite que nous proc…" at bounding box center [728, 412] width 1456 height 824
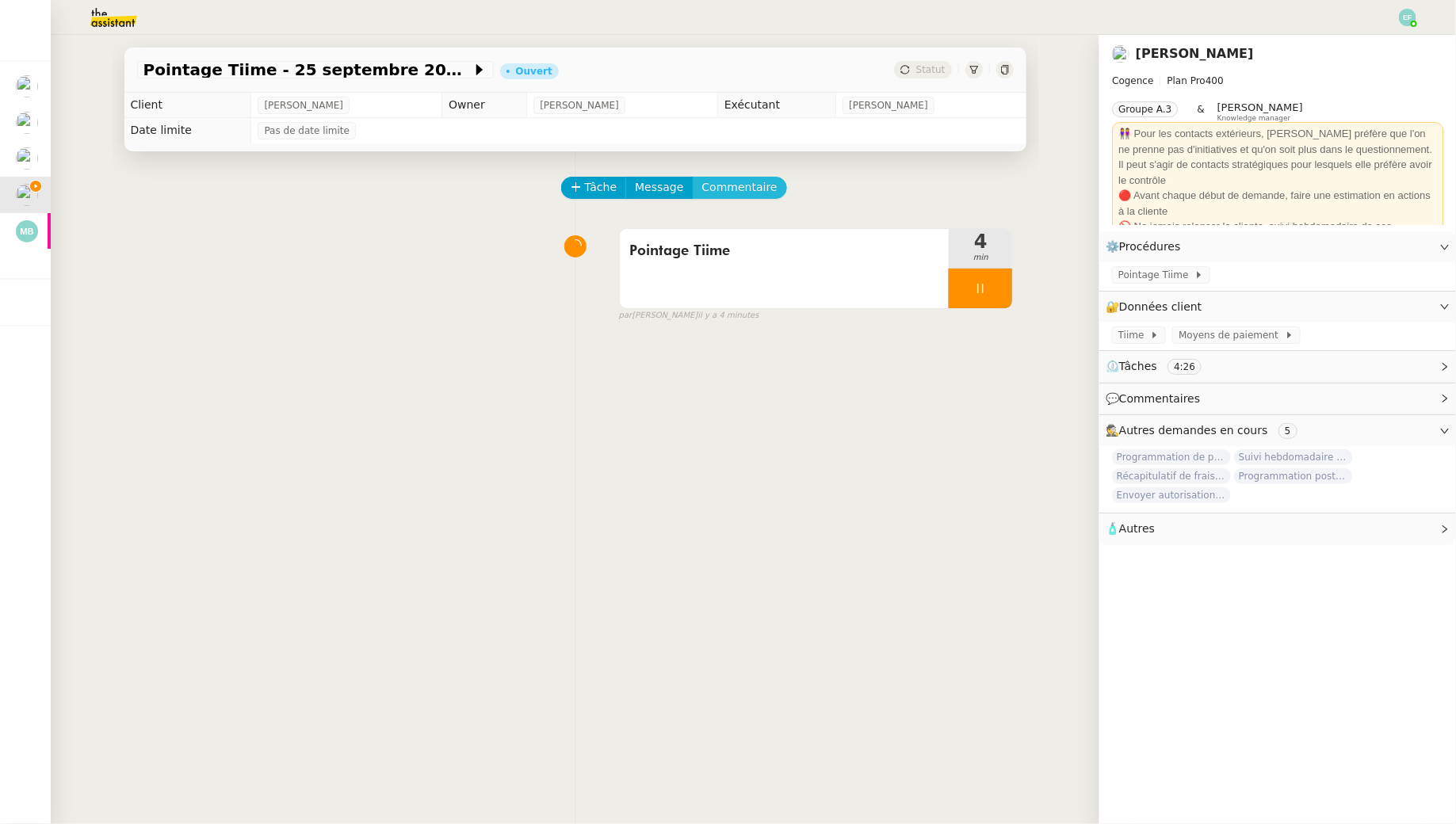
click at [730, 193] on span "Commentaire" at bounding box center [740, 187] width 75 height 18
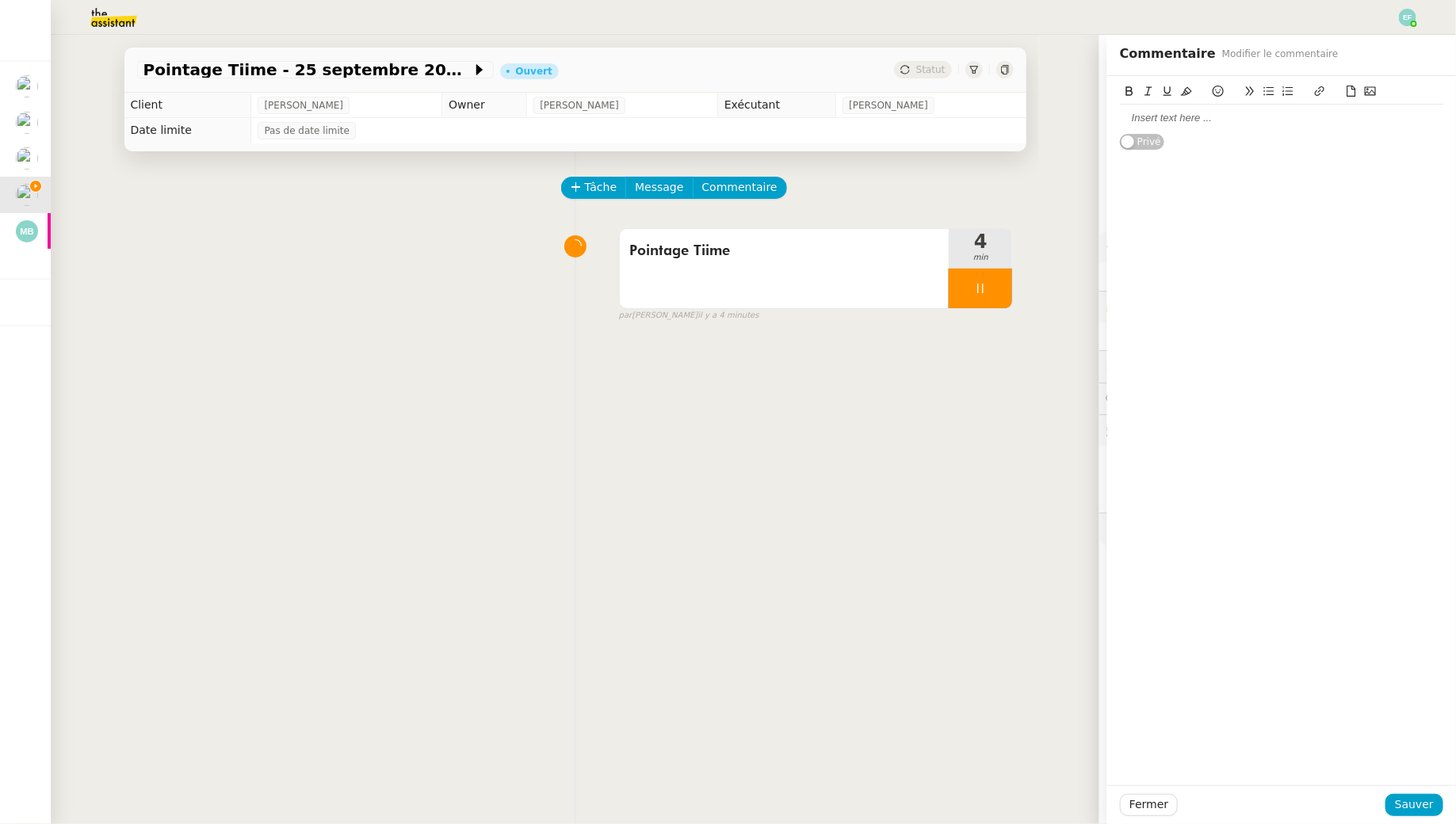
click at [1217, 137] on div "Privé" at bounding box center [1281, 113] width 323 height 75
click at [1210, 128] on div at bounding box center [1281, 118] width 323 height 27
click at [1419, 808] on span "Sauver" at bounding box center [1414, 805] width 39 height 18
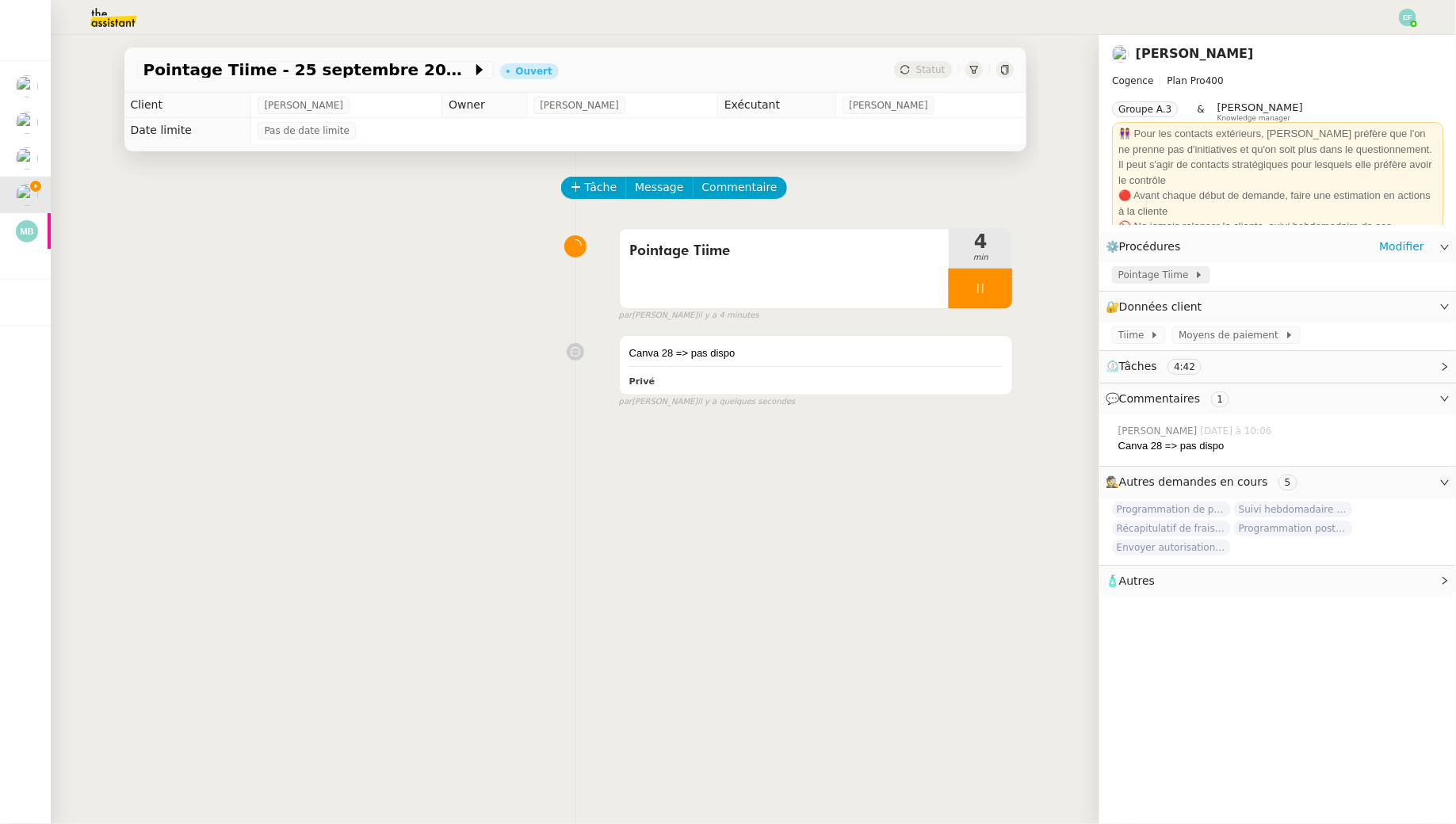
click at [1138, 280] on span "Pointage Tiime" at bounding box center [1156, 274] width 76 height 16
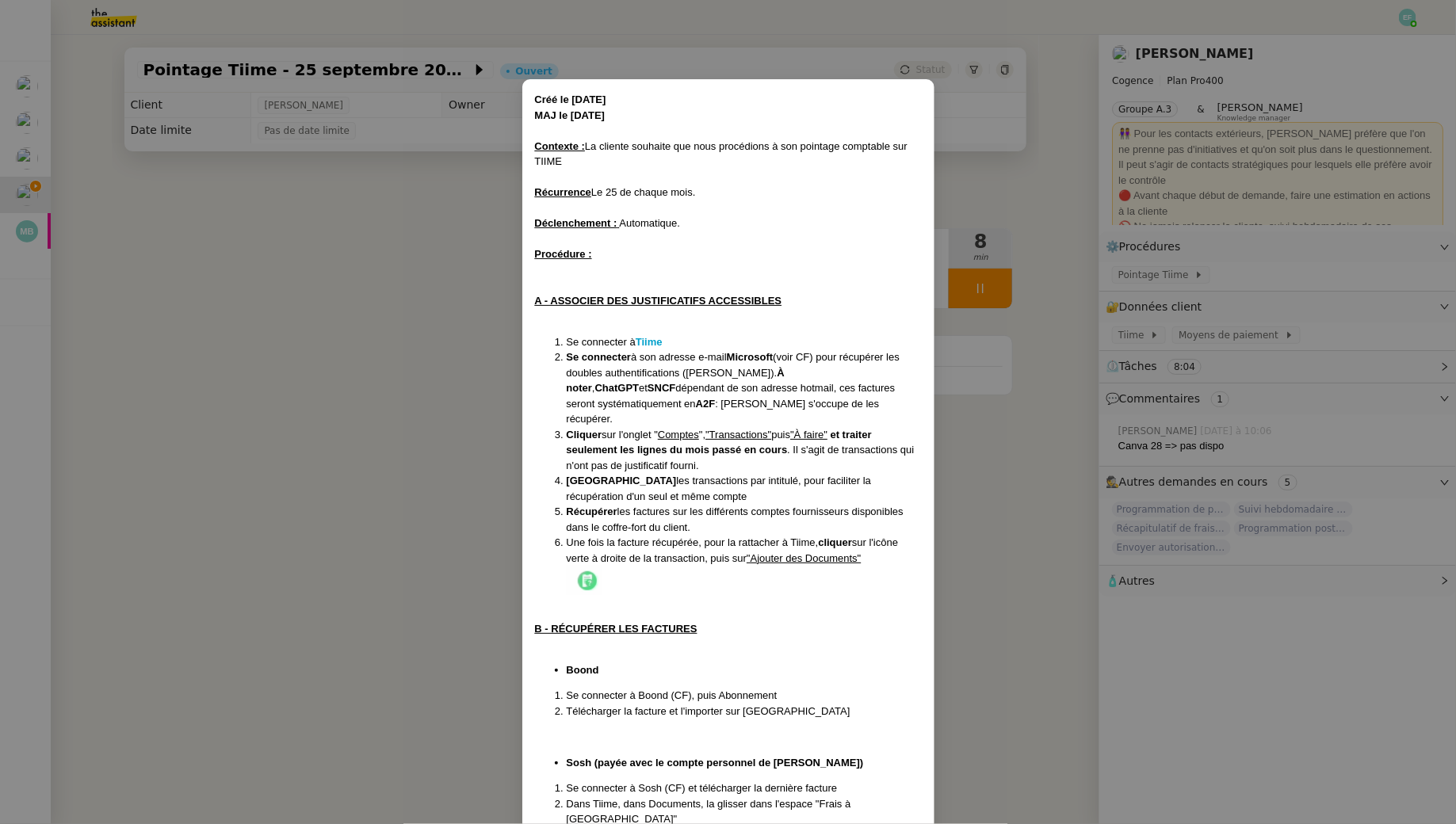
click at [1020, 392] on nz-modal-container "Créé le 23/12/24 MAJ le 01/09/2025 Contexte : La cliente souhaite que nous proc…" at bounding box center [728, 412] width 1456 height 824
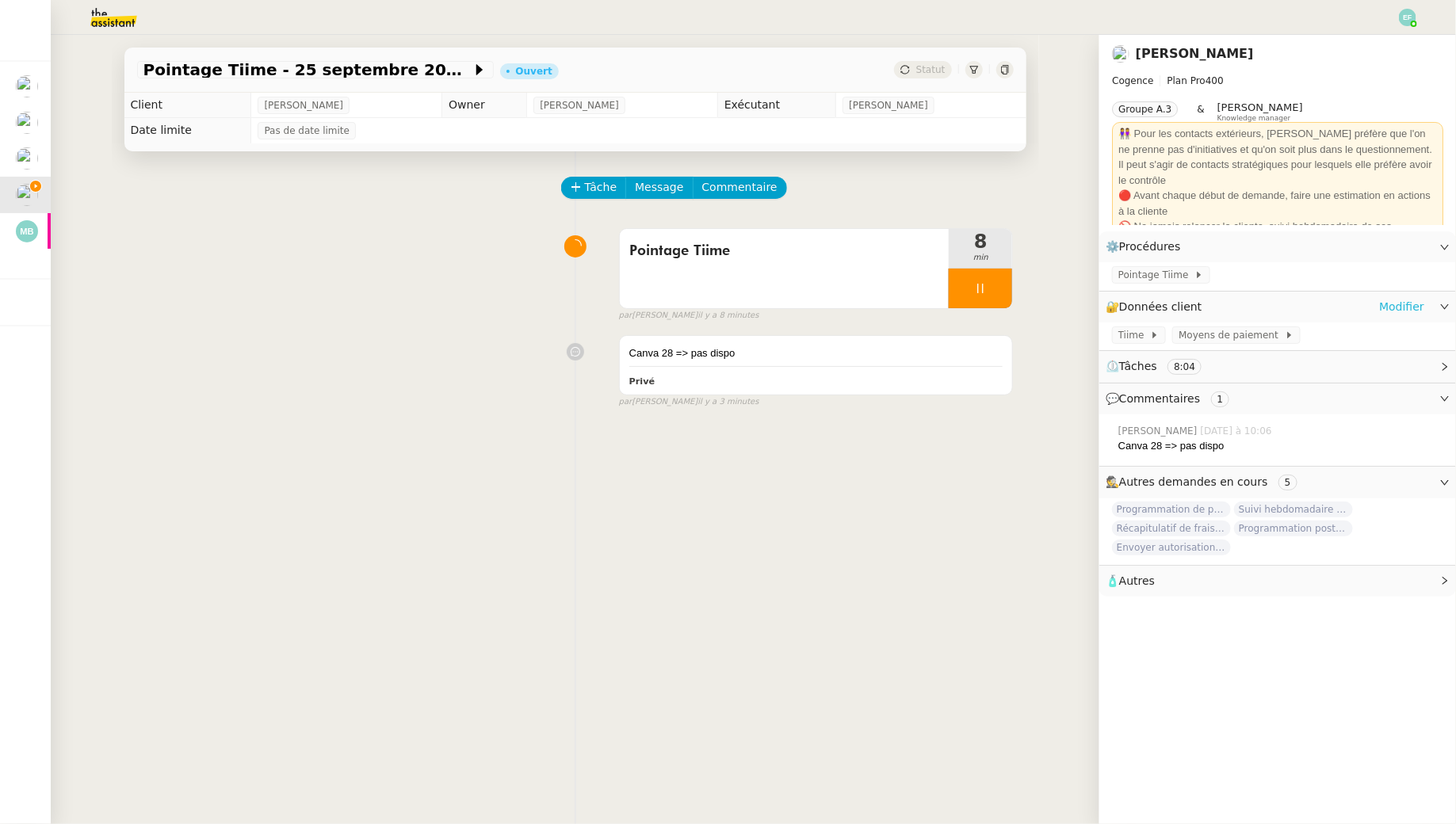
click at [1412, 301] on link "Modifier" at bounding box center [1401, 307] width 46 height 18
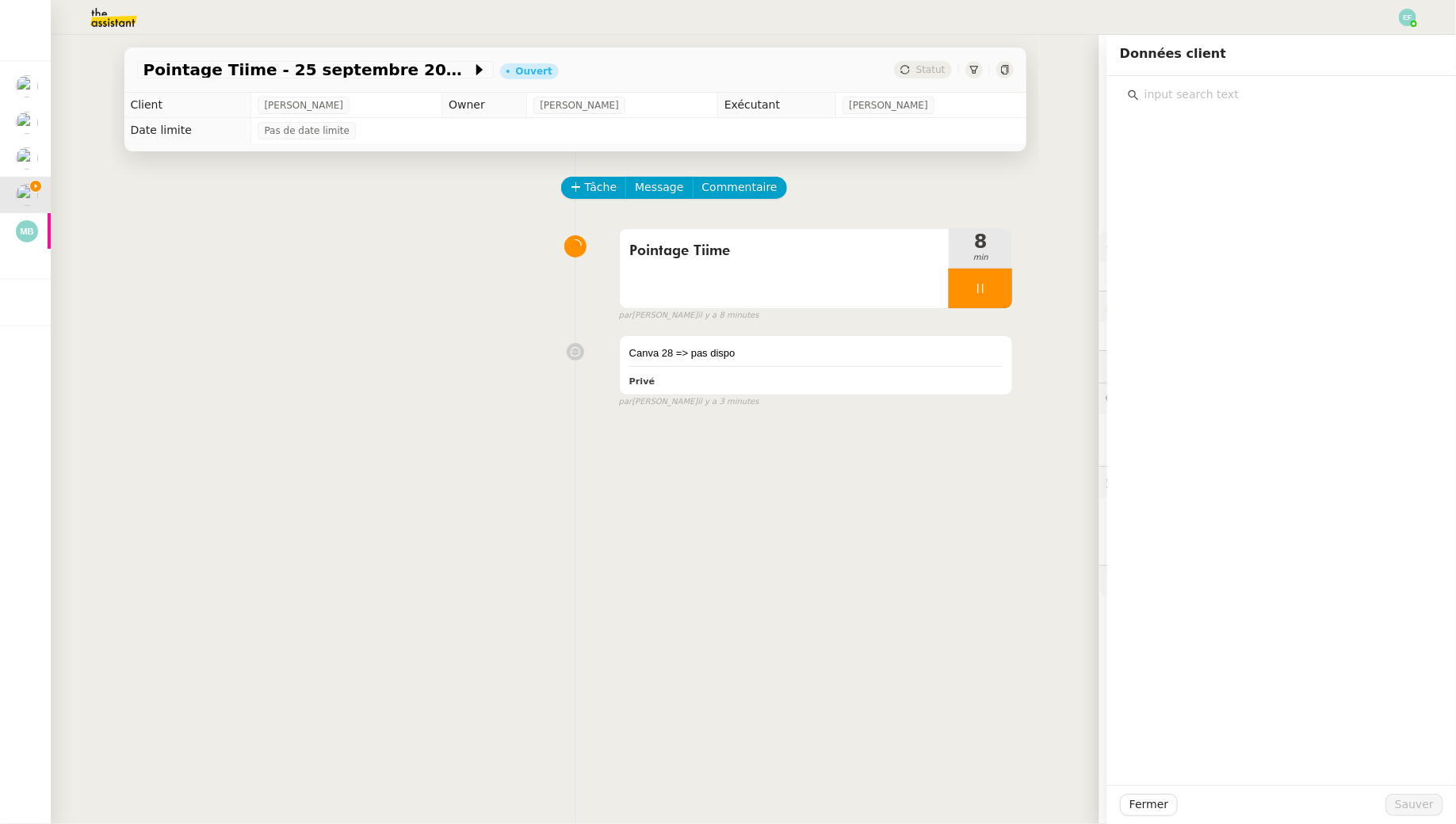
click at [1157, 87] on input "text" at bounding box center [1287, 94] width 297 height 22
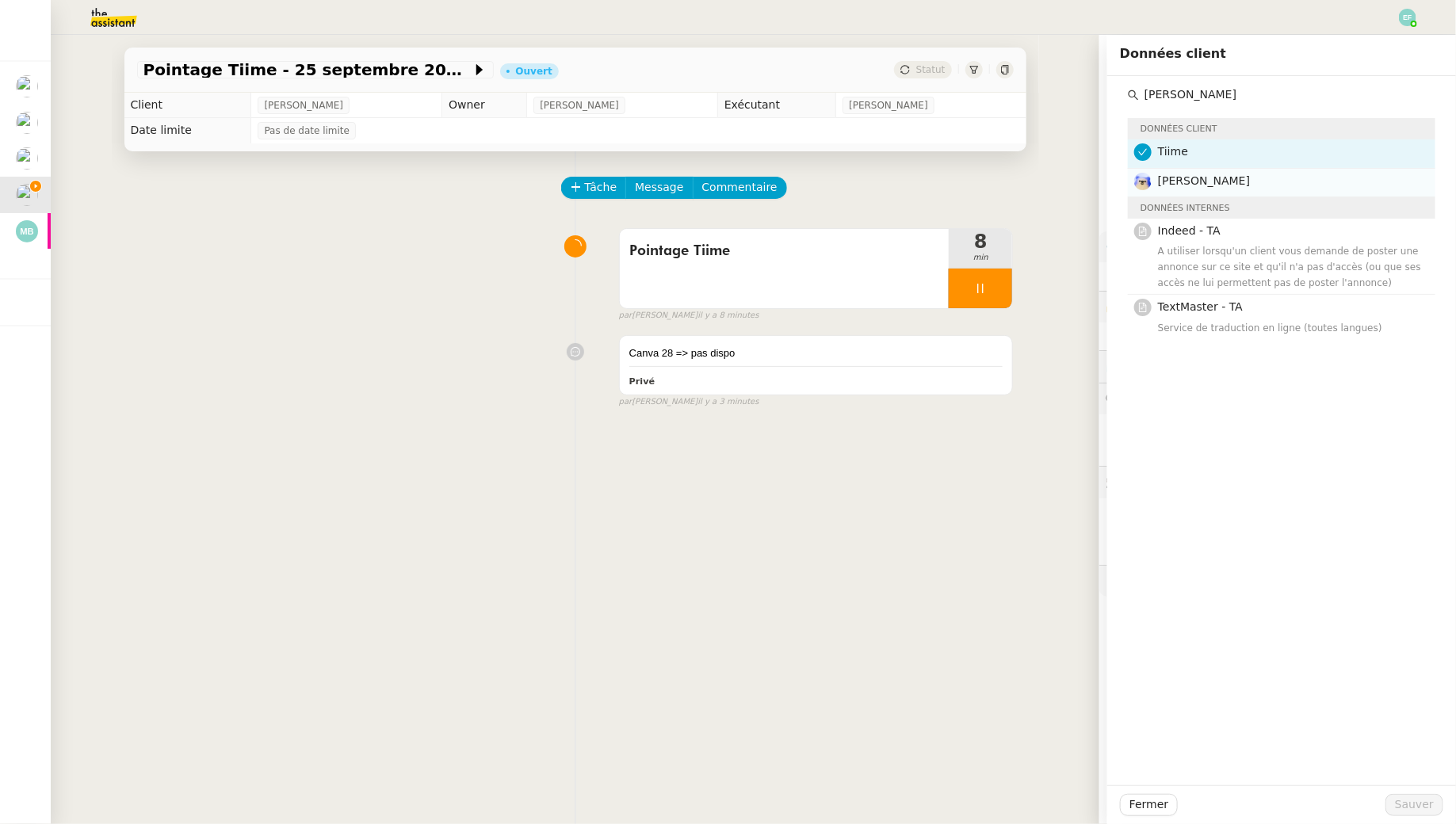
type input "alan"
click at [1191, 187] on h4 "Alan" at bounding box center [1291, 181] width 268 height 18
click at [1397, 797] on button "Sauver" at bounding box center [1415, 805] width 58 height 22
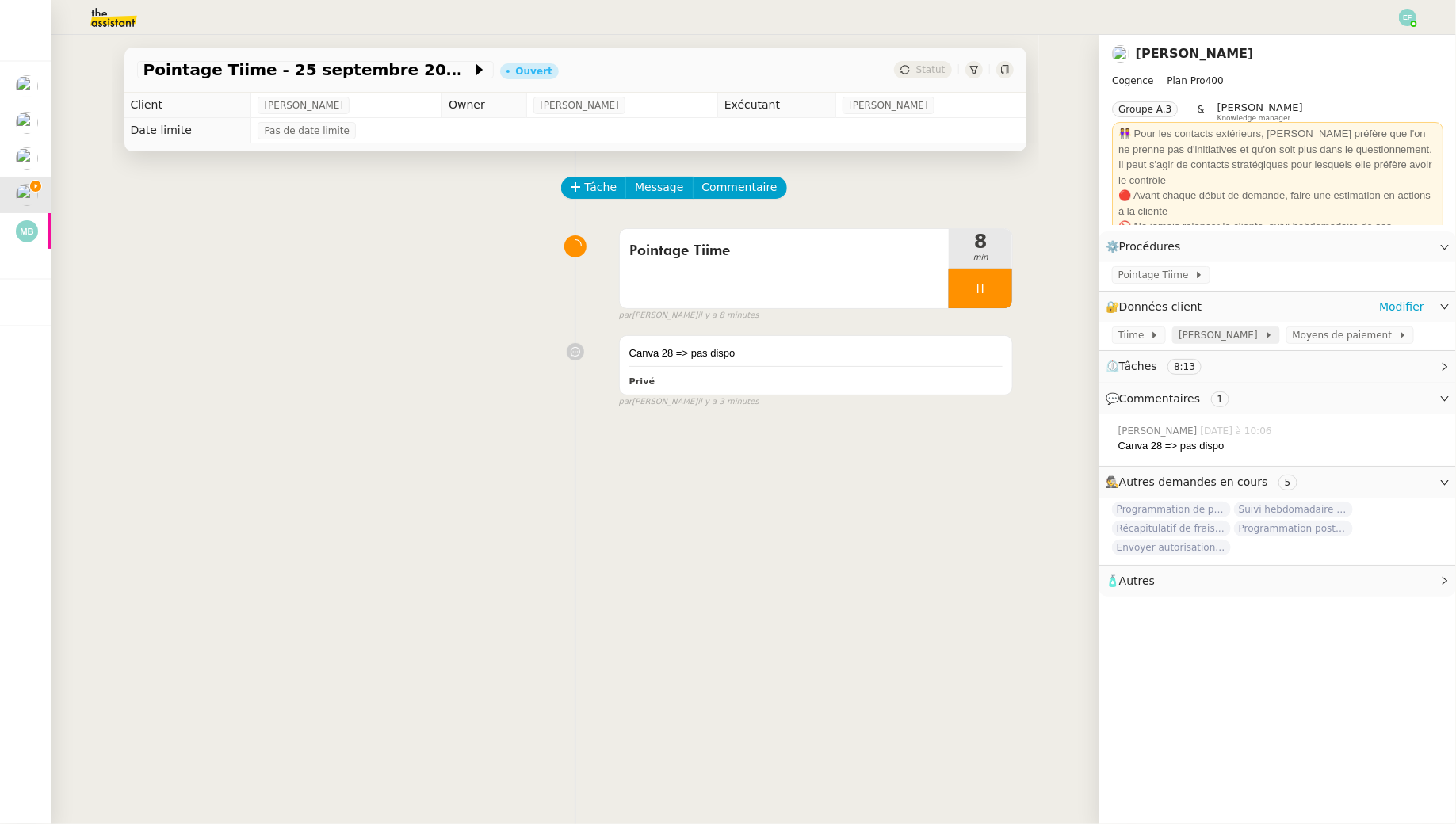
click at [1191, 336] on span "Alan" at bounding box center [1221, 335] width 84 height 16
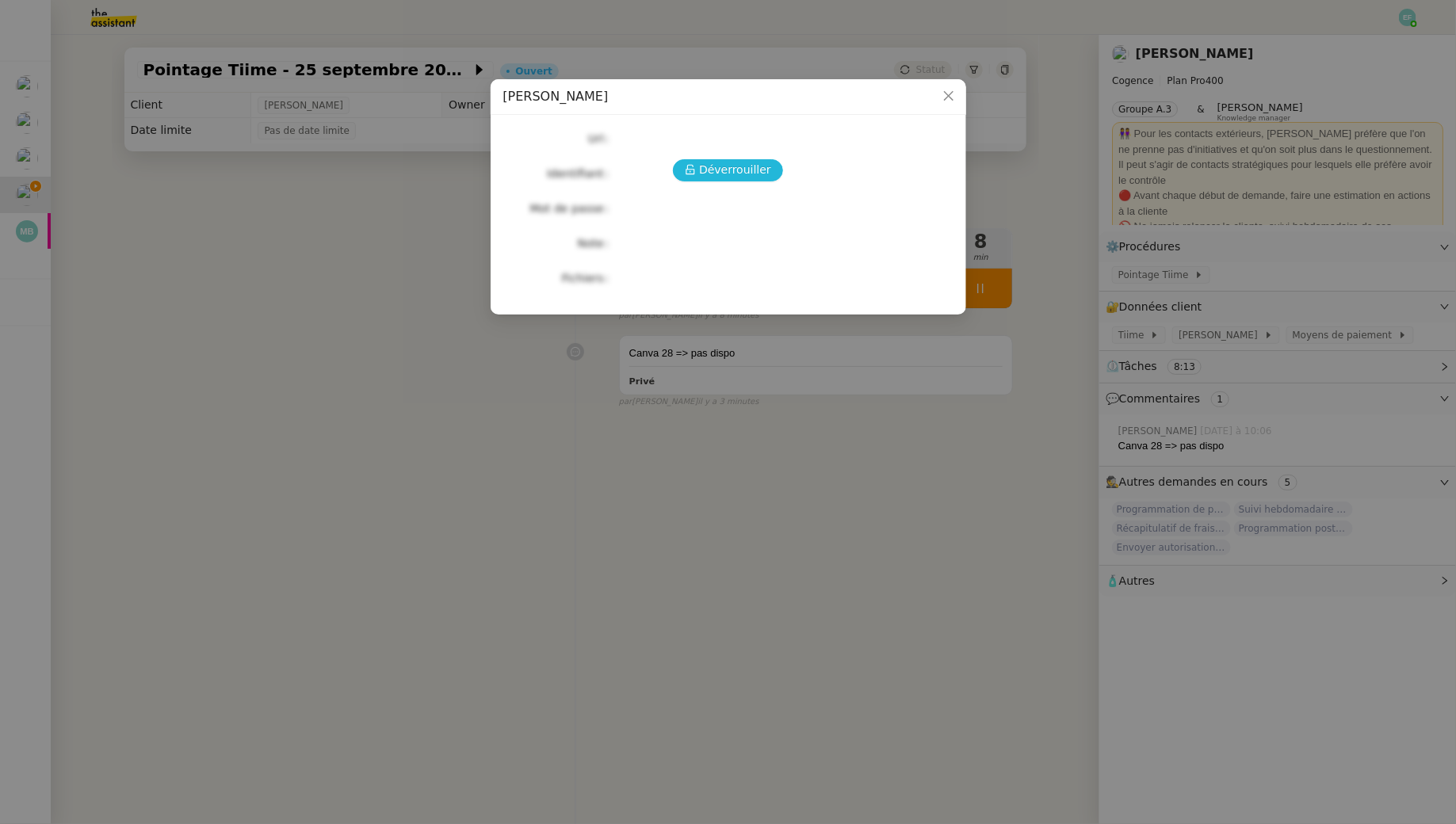
click at [721, 162] on span "Déverrouiller" at bounding box center [735, 170] width 72 height 18
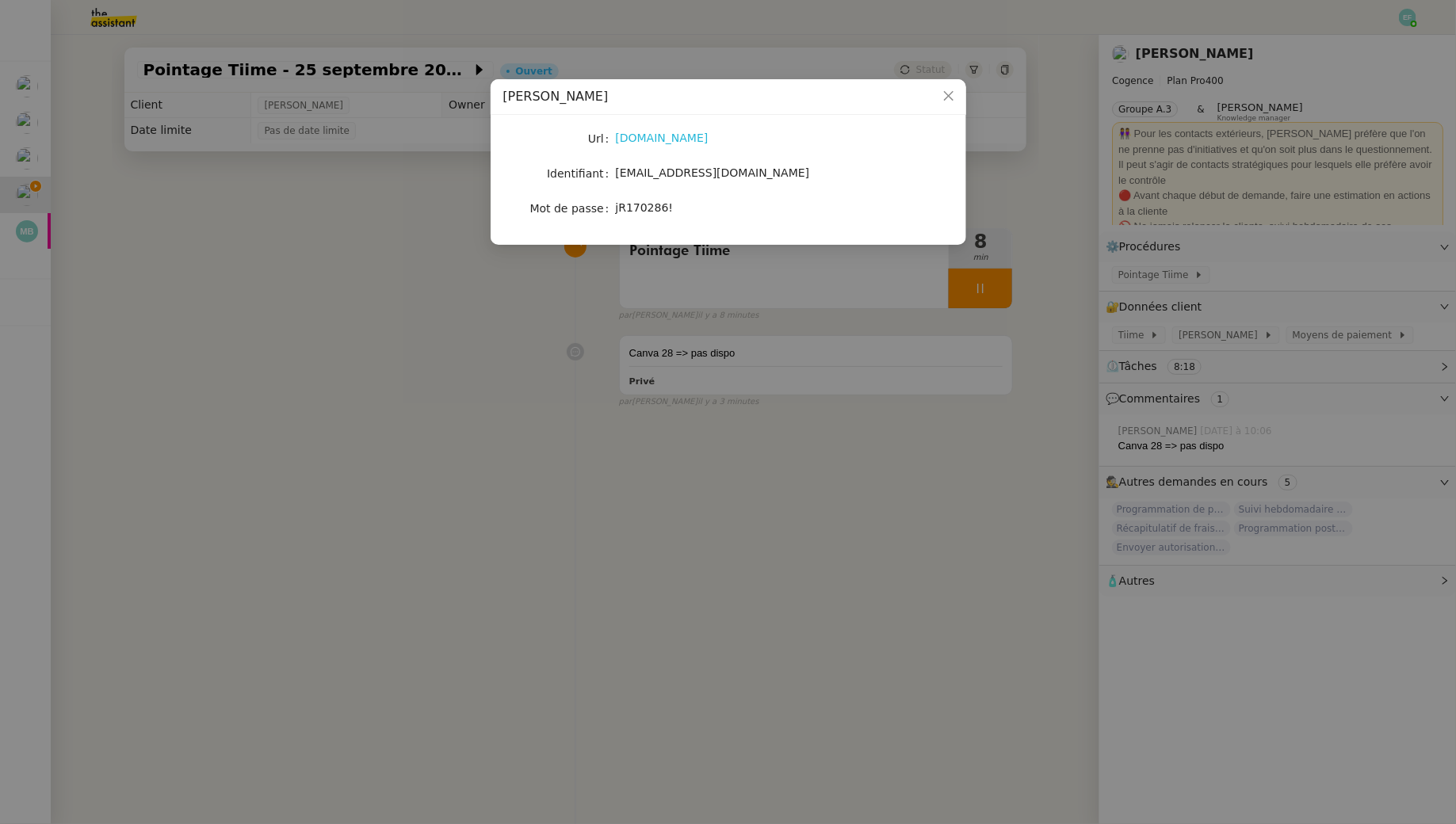
click at [654, 136] on link "alan.com" at bounding box center [662, 137] width 93 height 12
click at [637, 169] on span "rihal.juliette@gmail.com" at bounding box center [712, 172] width 194 height 12
copy span "rihal.juliette@gmail.com"
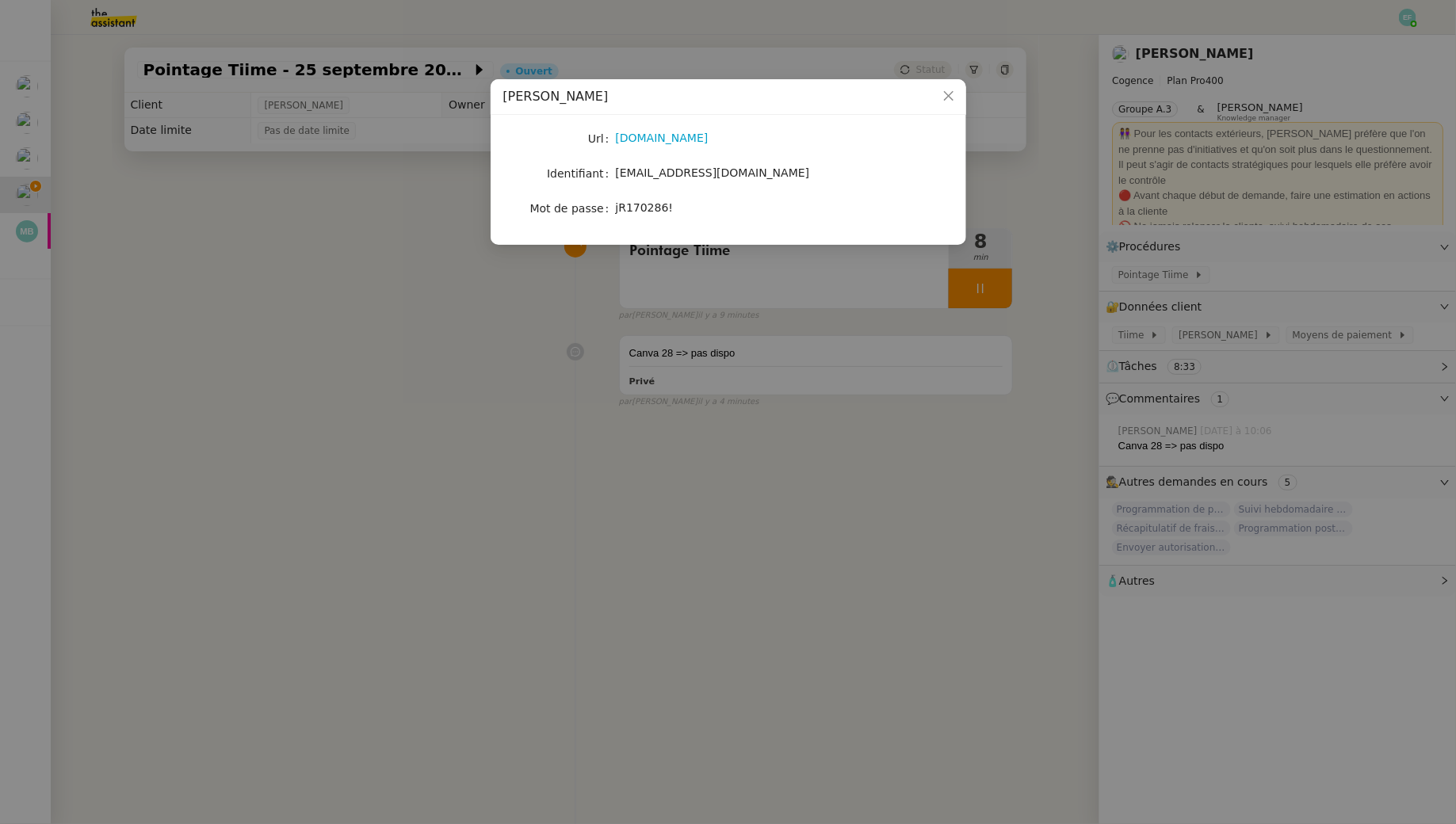
click at [655, 207] on span "jR170286!" at bounding box center [644, 207] width 58 height 12
copy span "jR170286!"
click at [355, 205] on nz-modal-container "Alan Url alan.com Identifiant rihal.juliette@gmail.com Mot de passe jR170286!" at bounding box center [728, 412] width 1456 height 824
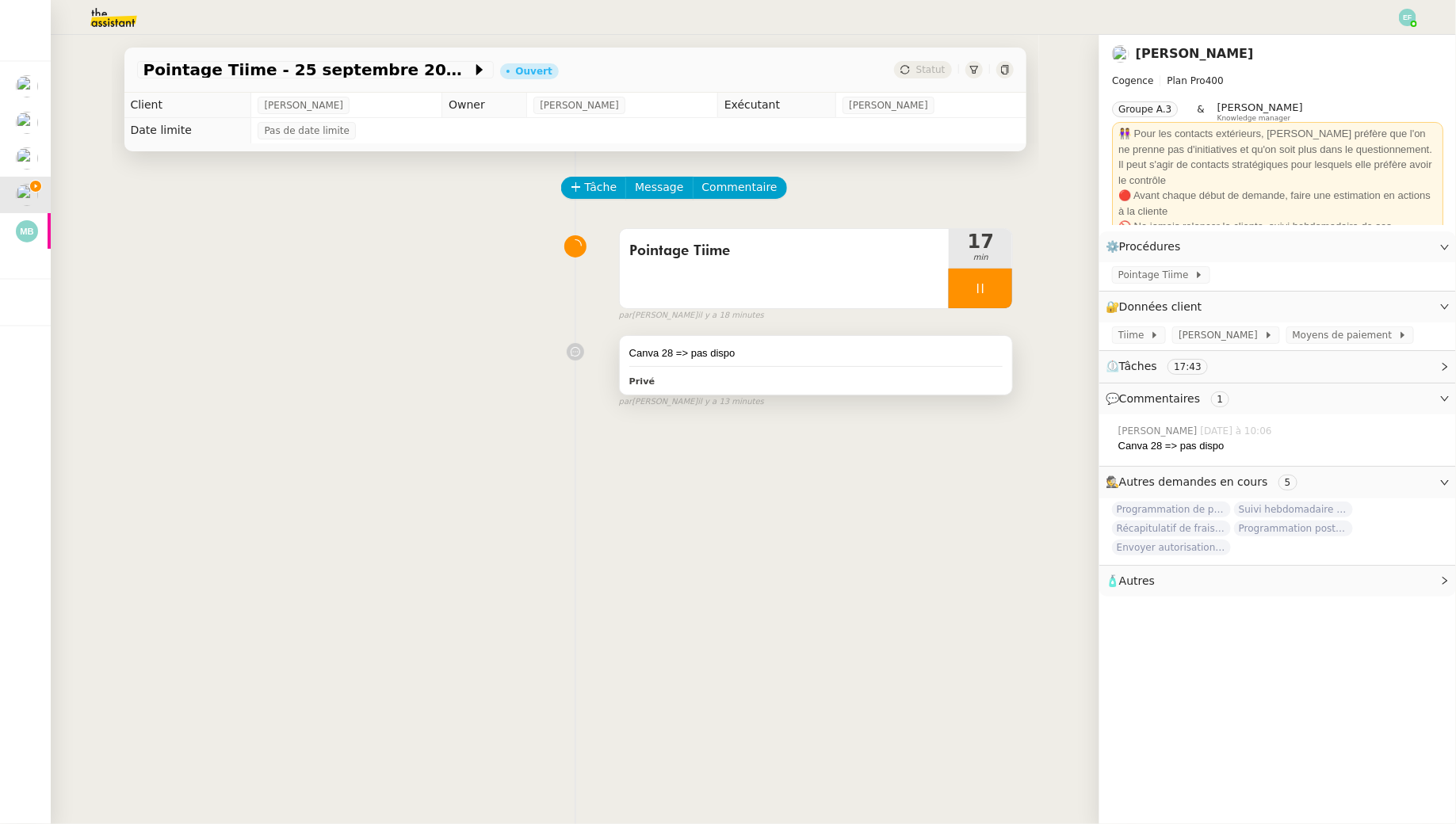
click at [776, 363] on div "Canva 28 => pas dispo Privé" at bounding box center [816, 365] width 393 height 59
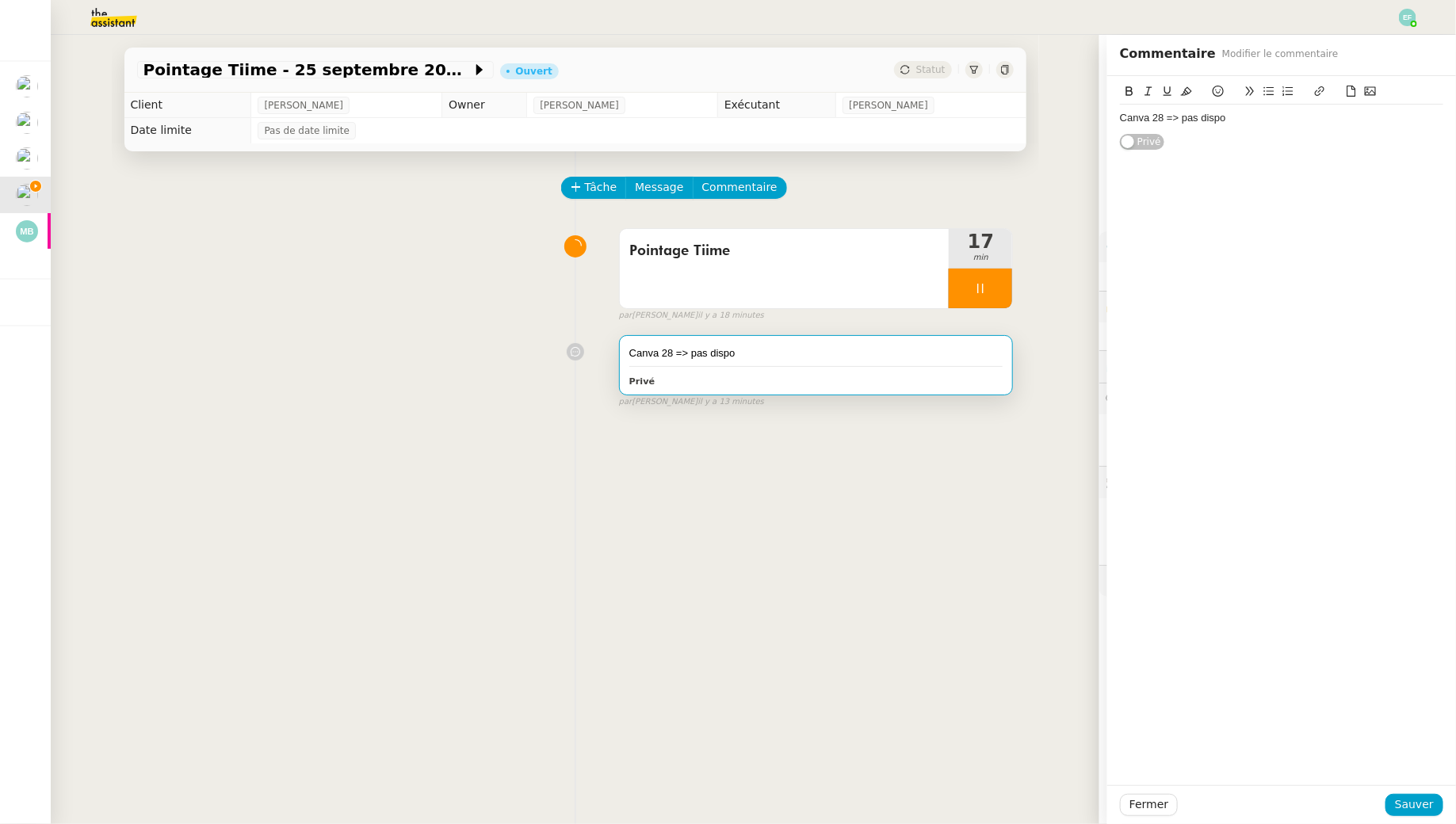
click at [1298, 128] on div "Canva 28 => pas dispo" at bounding box center [1281, 118] width 323 height 27
click at [1426, 794] on button "Sauver" at bounding box center [1415, 805] width 58 height 22
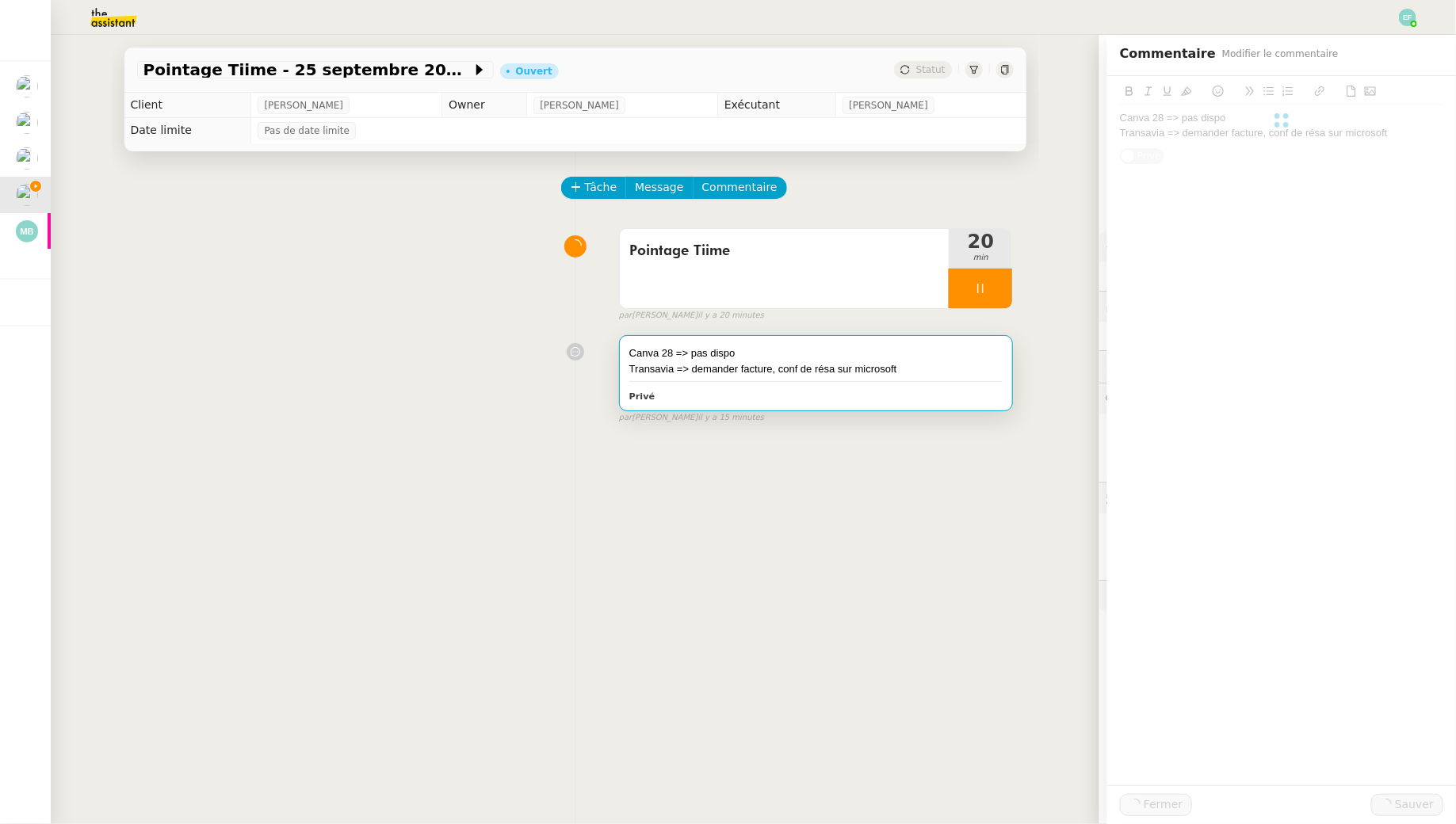
click at [1422, 817] on div "Fermer Sauver" at bounding box center [1281, 804] width 349 height 39
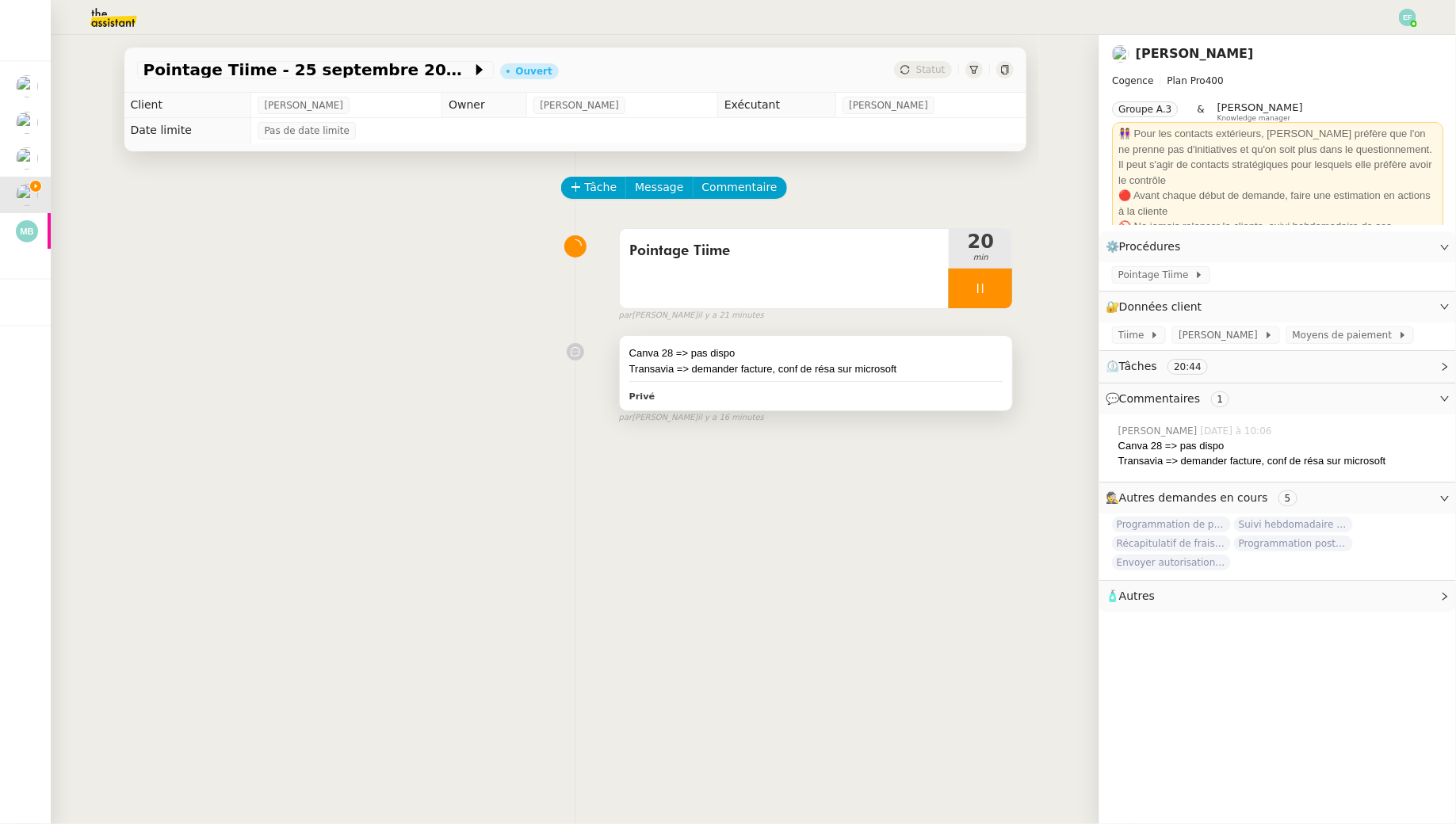
click at [733, 363] on div "Transavia => demander facture, conf de résa sur microsoft" at bounding box center [817, 369] width 374 height 16
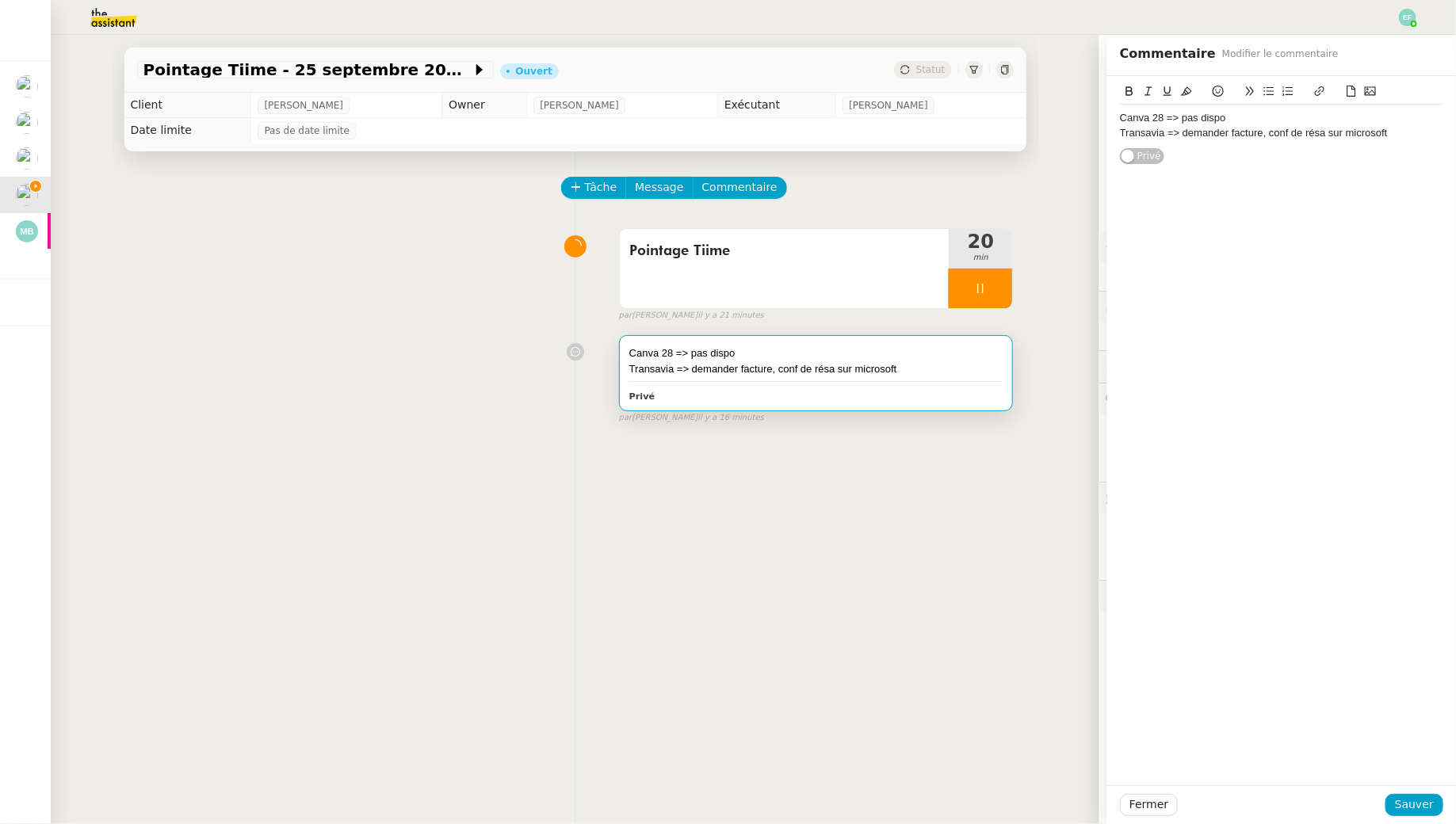
click at [1396, 134] on div "Transavia => demander facture, conf de résa sur microsoft" at bounding box center [1281, 133] width 323 height 14
click at [1425, 807] on span "Sauver" at bounding box center [1414, 805] width 39 height 18
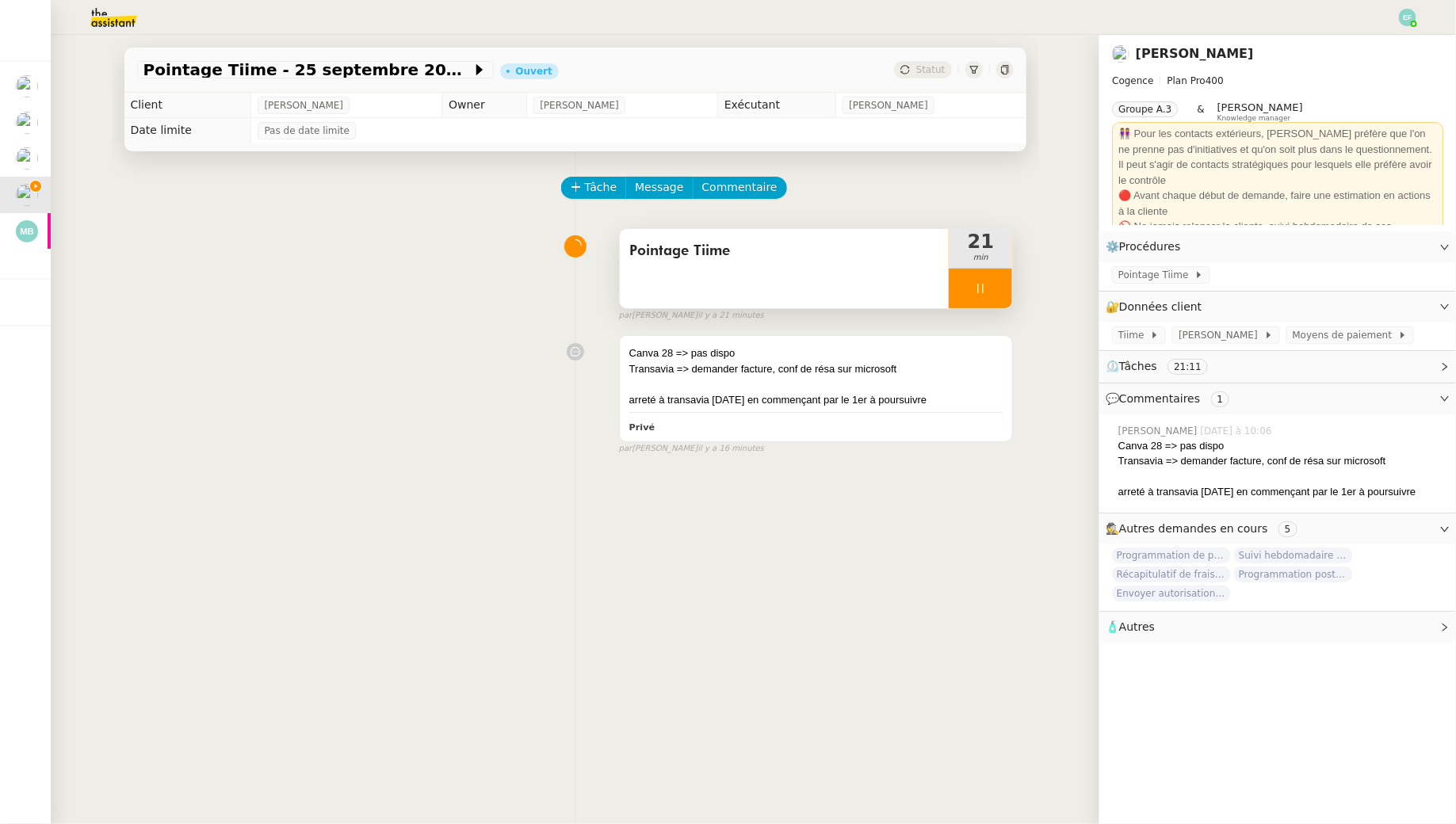
click at [979, 304] on div at bounding box center [980, 288] width 64 height 40
click at [1005, 296] on button at bounding box center [996, 288] width 31 height 40
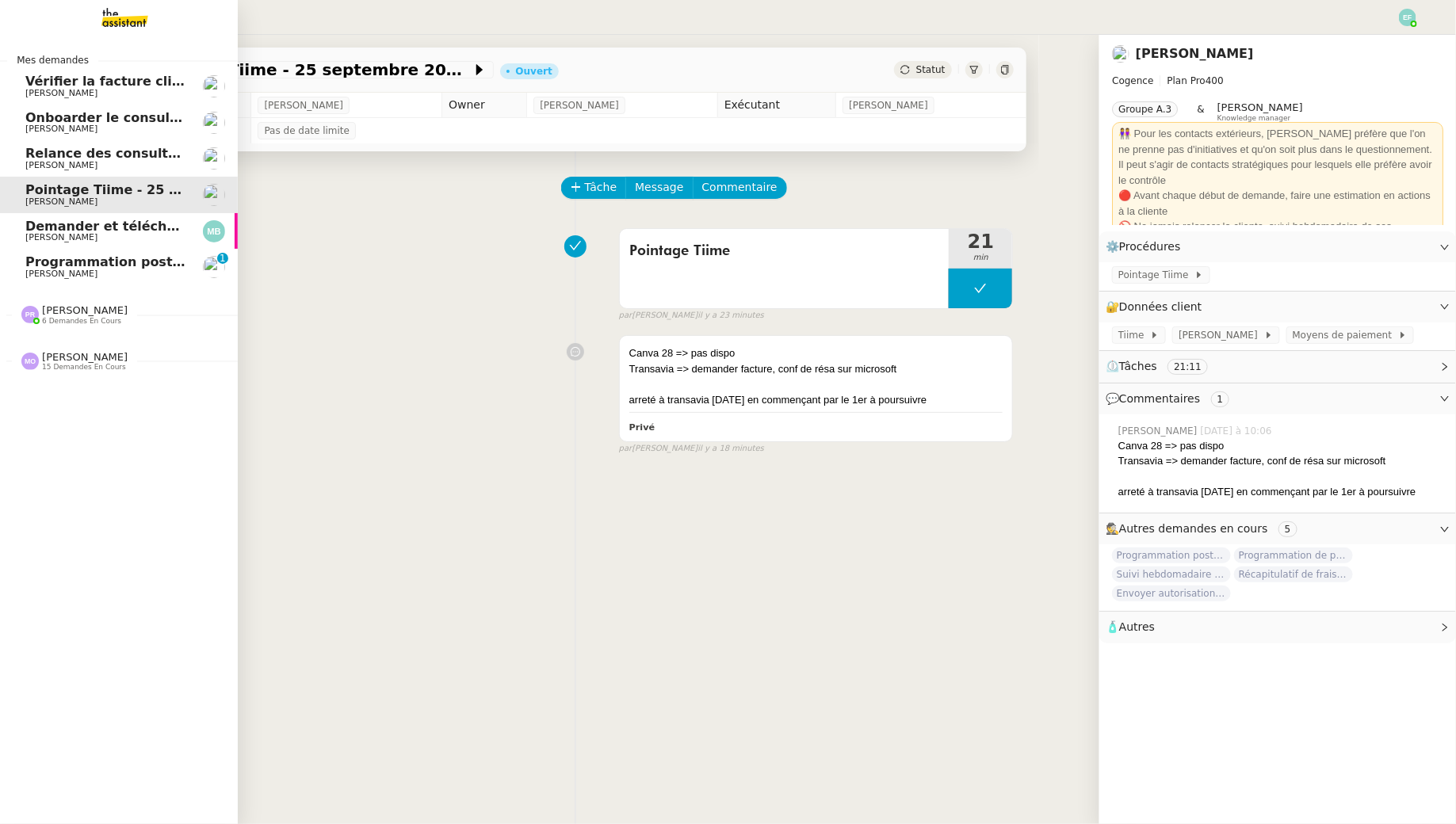
click at [30, 267] on span "Programmation posts Linkedin - octobre 2025" at bounding box center [190, 262] width 328 height 15
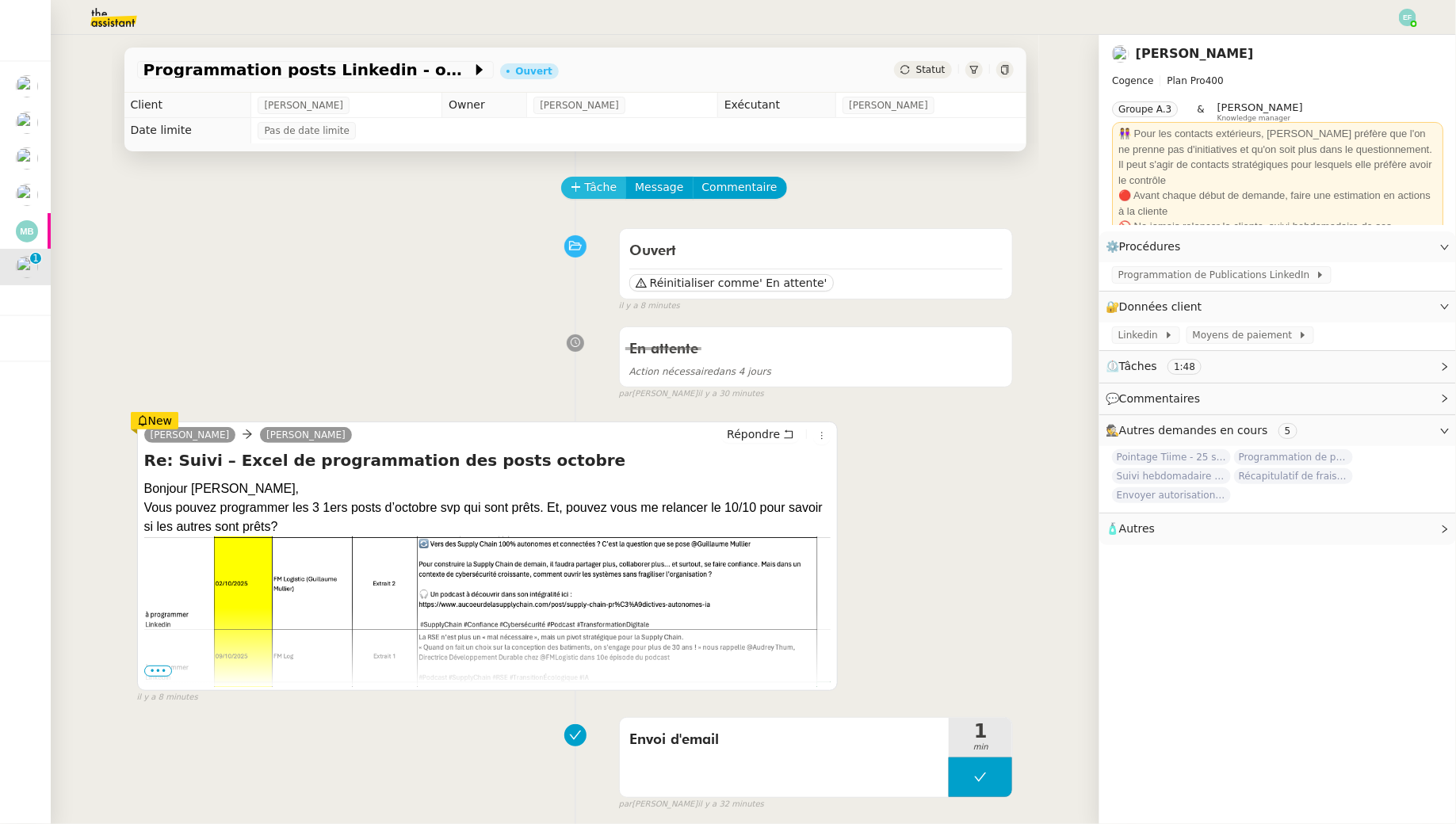
click at [608, 197] on button "Tâche" at bounding box center [593, 187] width 65 height 22
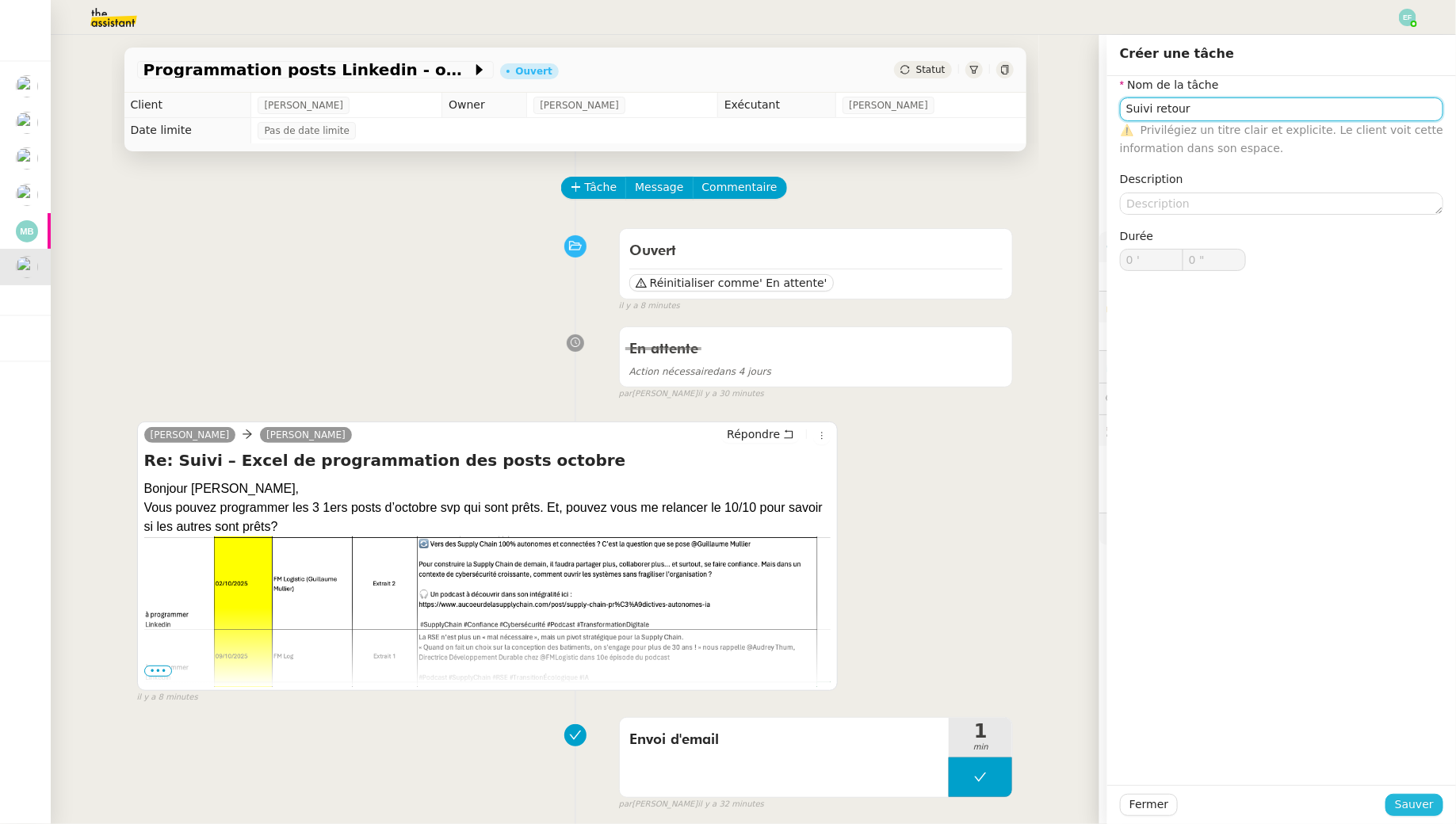
type input "Suivi retour"
click at [1410, 808] on span "Sauver" at bounding box center [1414, 805] width 39 height 18
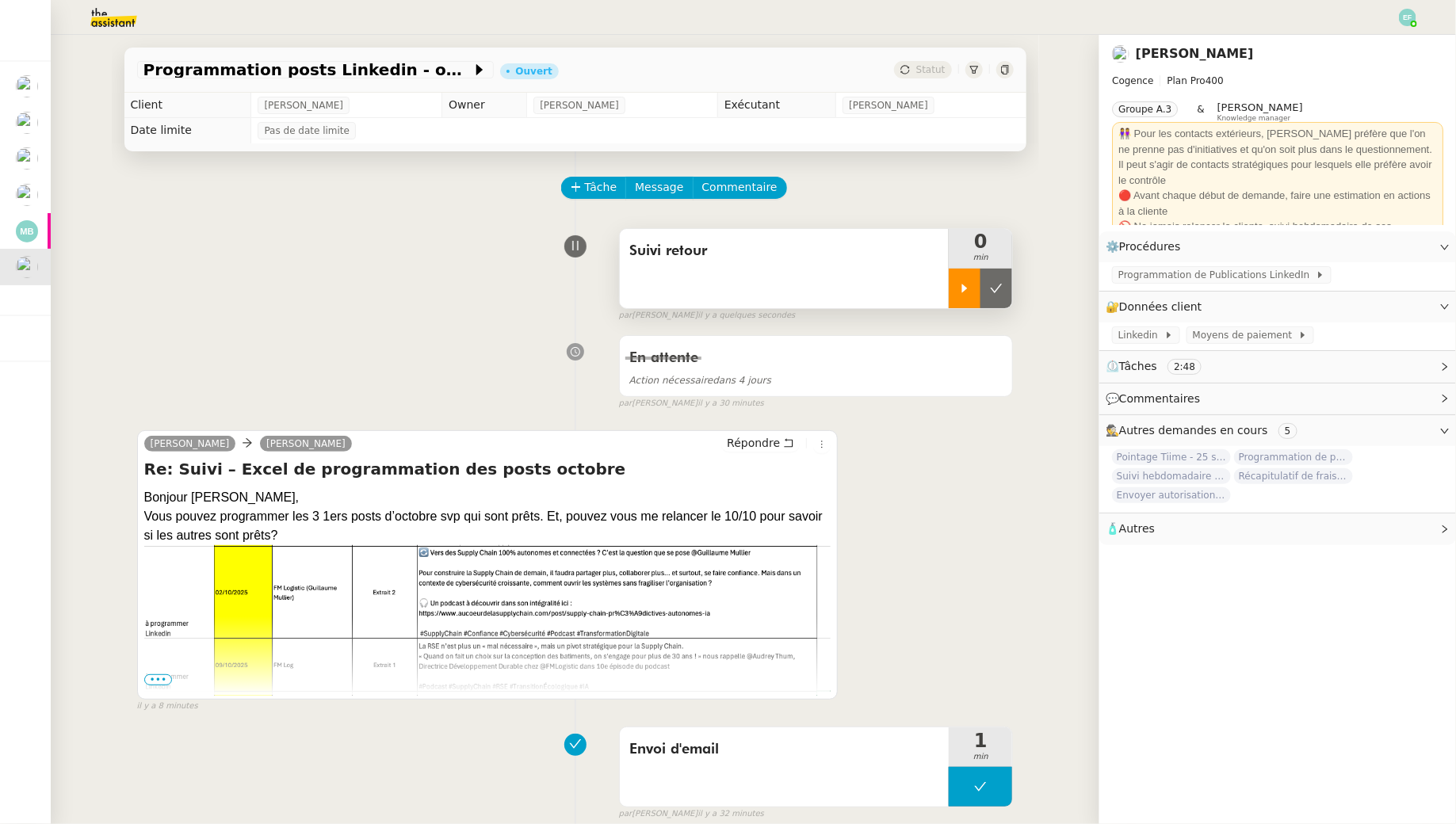
click at [958, 280] on div at bounding box center [964, 288] width 31 height 40
click at [607, 196] on span "Tâche" at bounding box center [600, 187] width 32 height 18
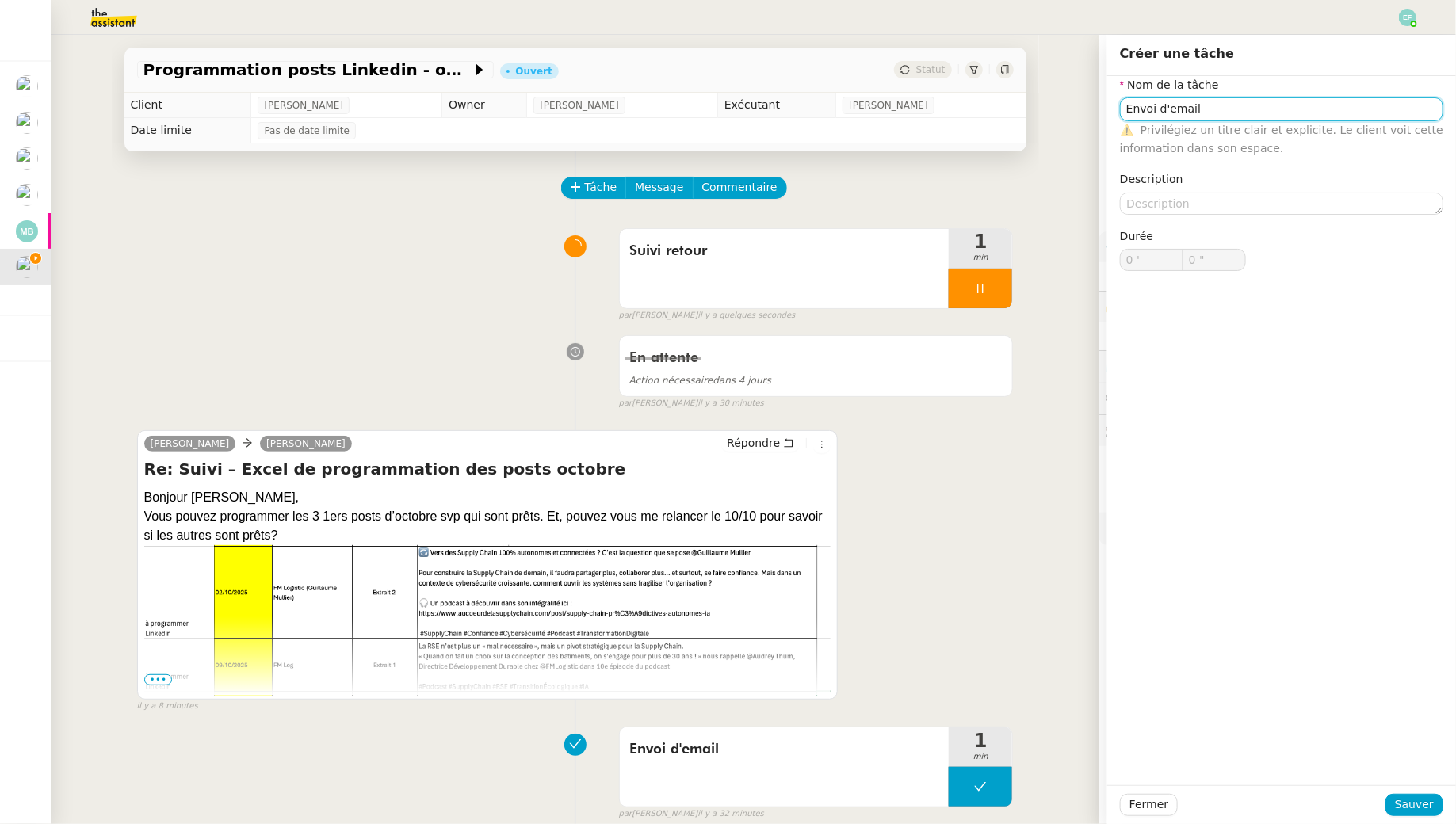
type input "Envoi d'email"
click at [1409, 818] on div "Fermer Sauver" at bounding box center [1281, 804] width 349 height 39
click at [1405, 811] on span "Sauver" at bounding box center [1414, 805] width 39 height 18
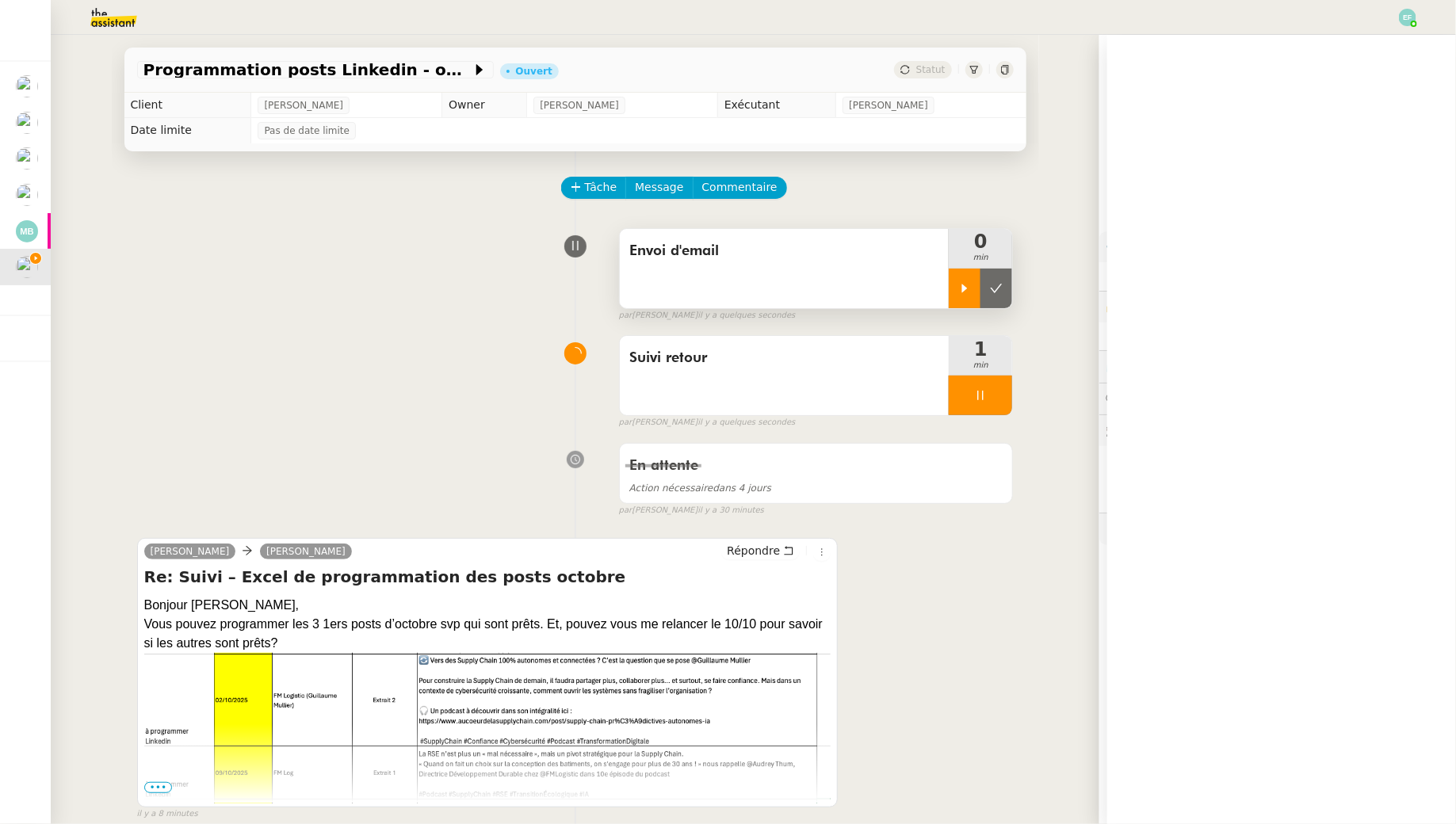
click at [968, 284] on icon at bounding box center [964, 288] width 12 height 12
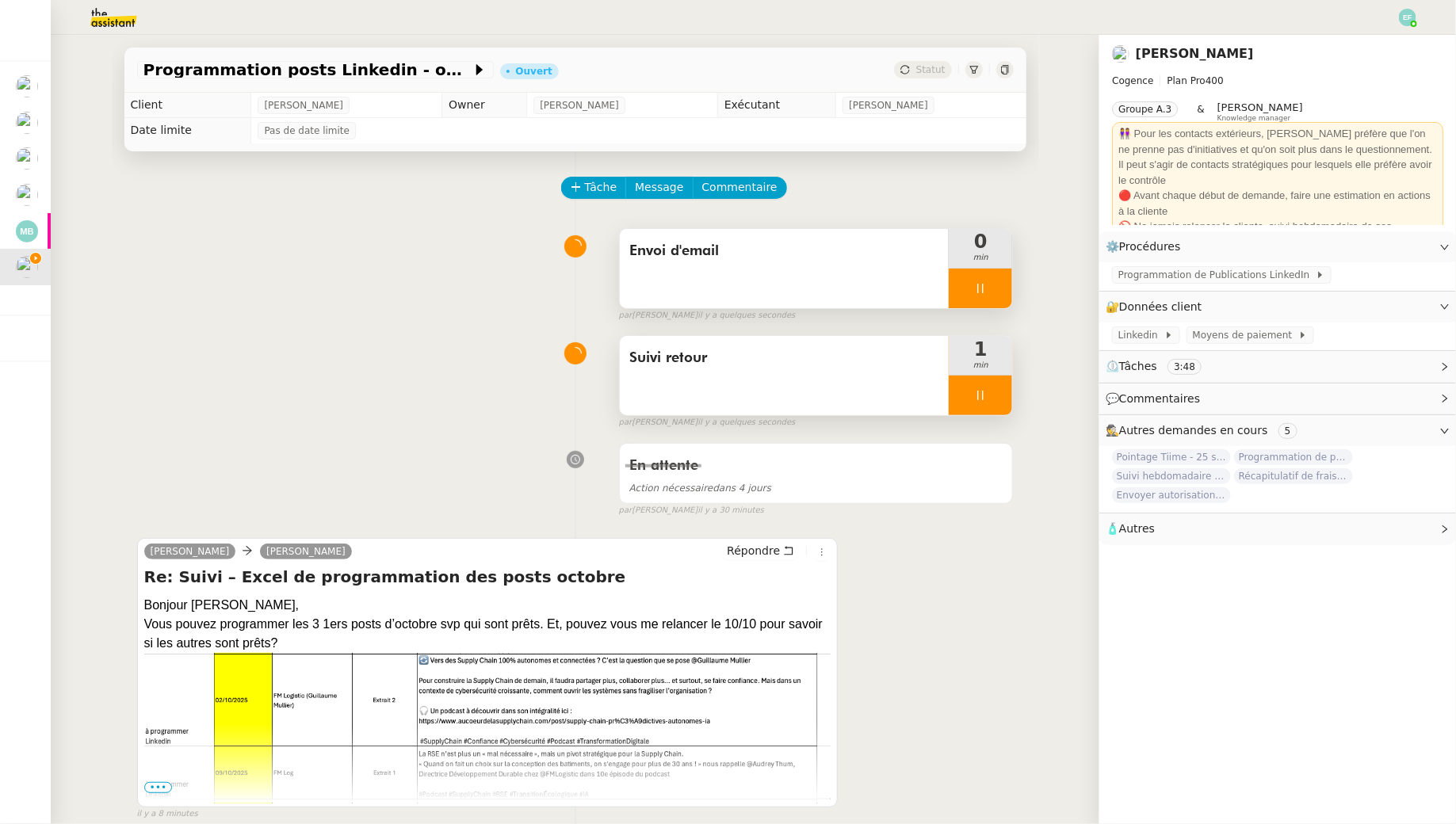
click at [985, 385] on div at bounding box center [980, 396] width 64 height 40
click at [996, 393] on icon at bounding box center [996, 395] width 12 height 12
click at [793, 547] on icon at bounding box center [788, 551] width 9 height 9
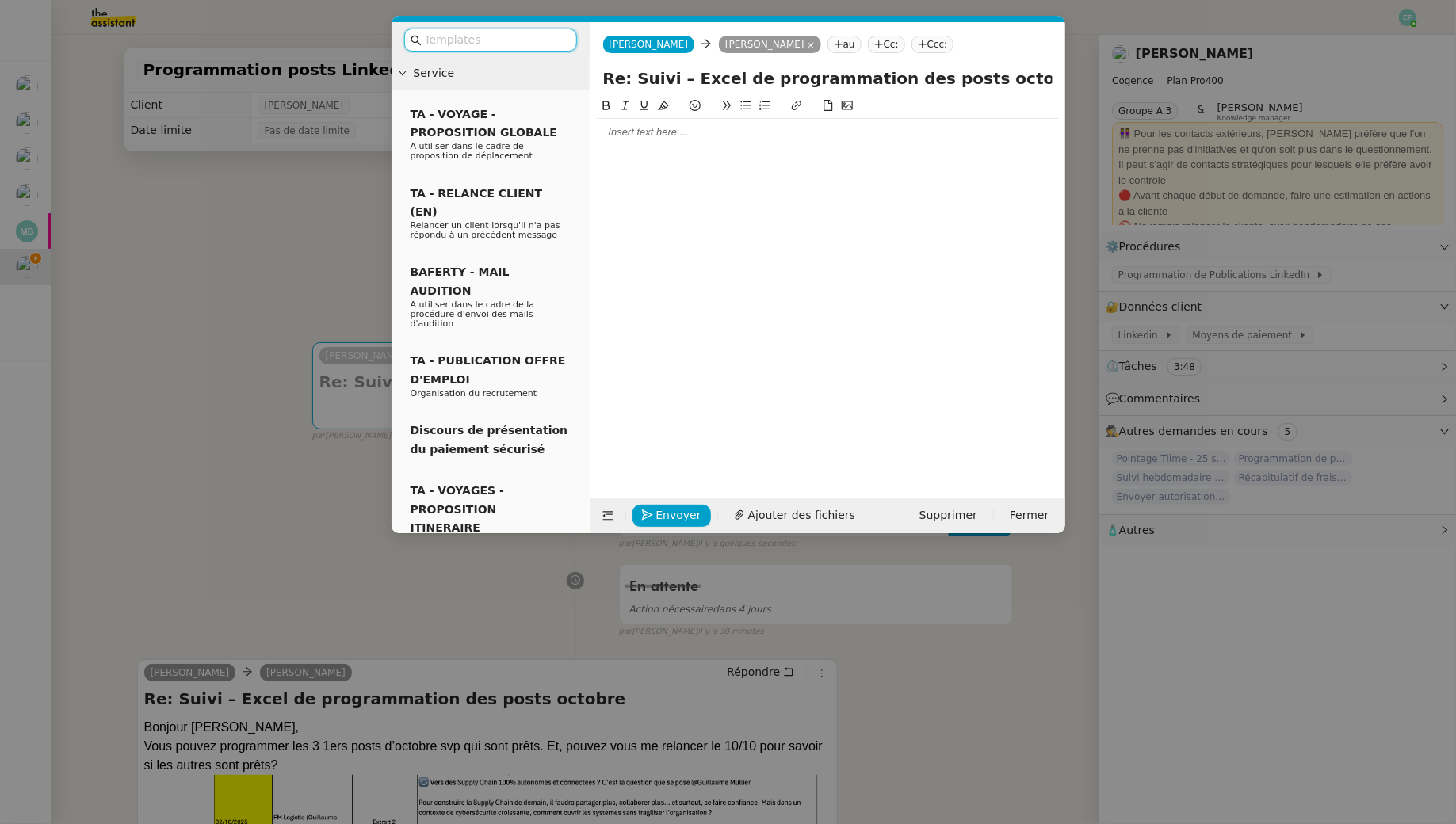
click at [665, 128] on div at bounding box center [827, 132] width 462 height 14
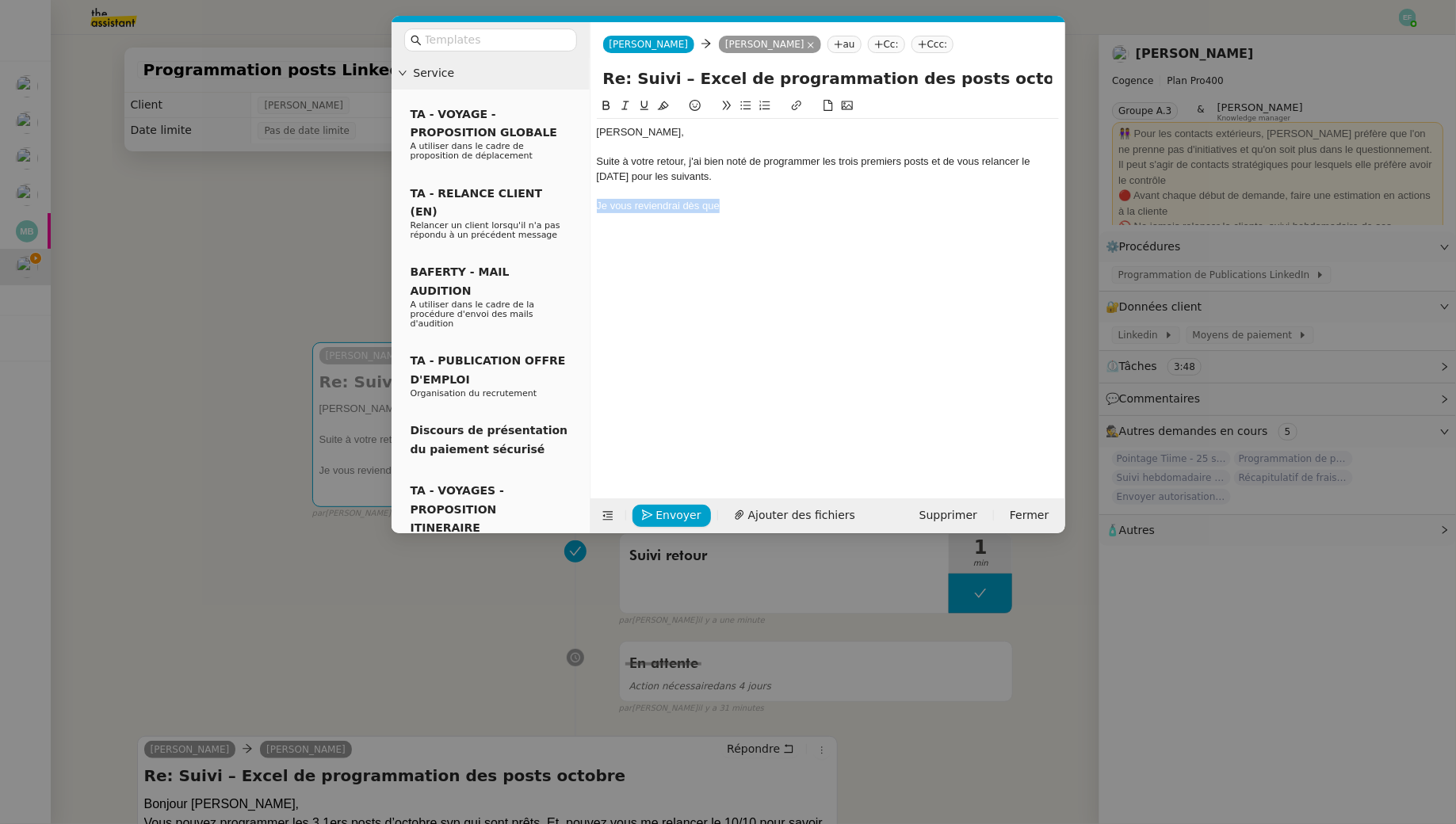
drag, startPoint x: 730, startPoint y: 210, endPoint x: 587, endPoint y: 205, distance: 143.1
click at [587, 205] on nz-layout "Service TA - VOYAGE - PROPOSITION GLOBALE A utiliser dans le cadre de propositi…" at bounding box center [728, 277] width 673 height 511
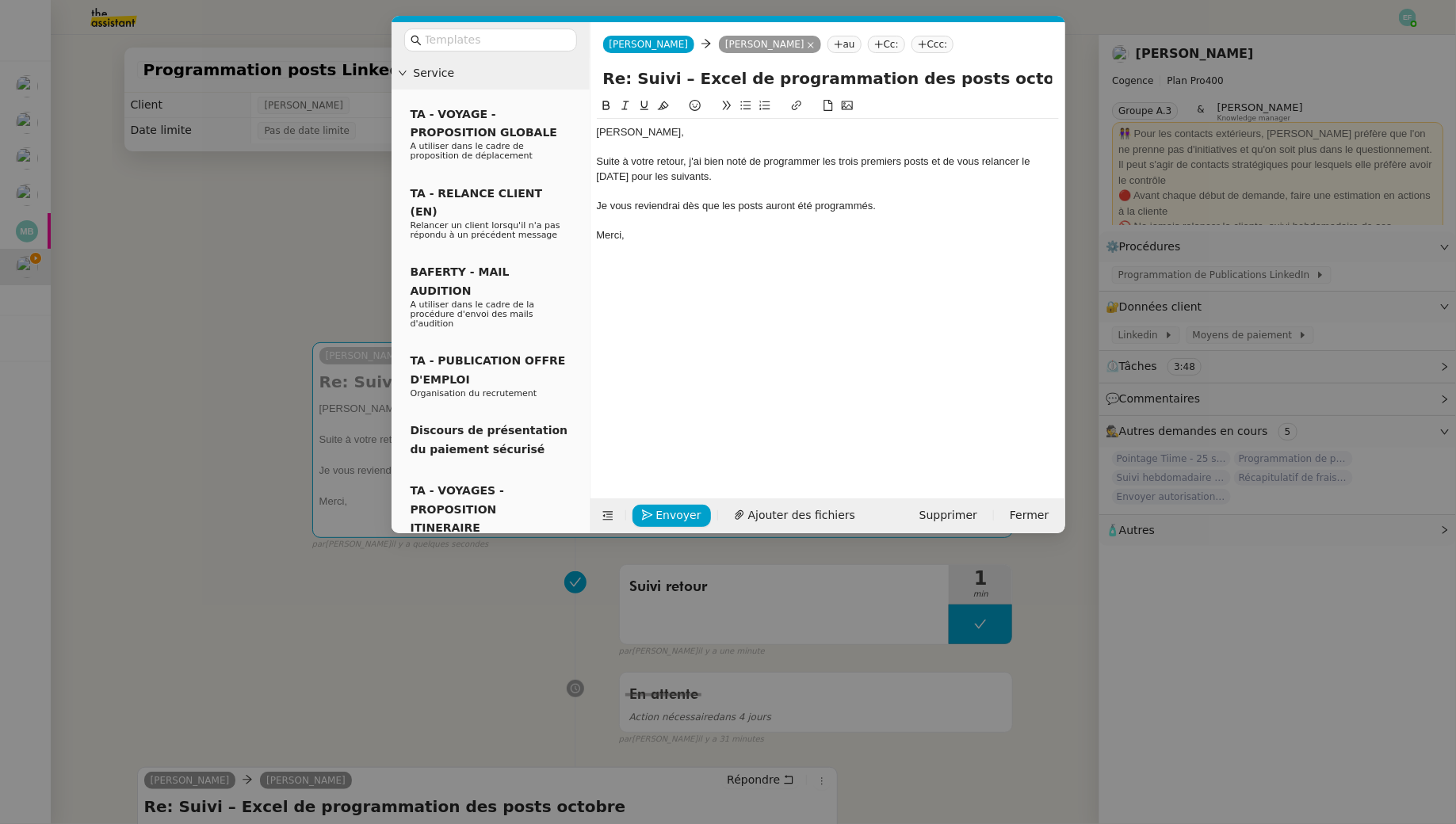
click at [729, 199] on div "Je vous reviendrai dès que les posts auront été programmés." at bounding box center [827, 205] width 462 height 14
click at [622, 107] on icon at bounding box center [624, 105] width 11 height 11
click at [671, 255] on div "Juliette, Suite à votre retour, j'ai bien noté de programmer les trois premiers…" at bounding box center [827, 285] width 462 height 377
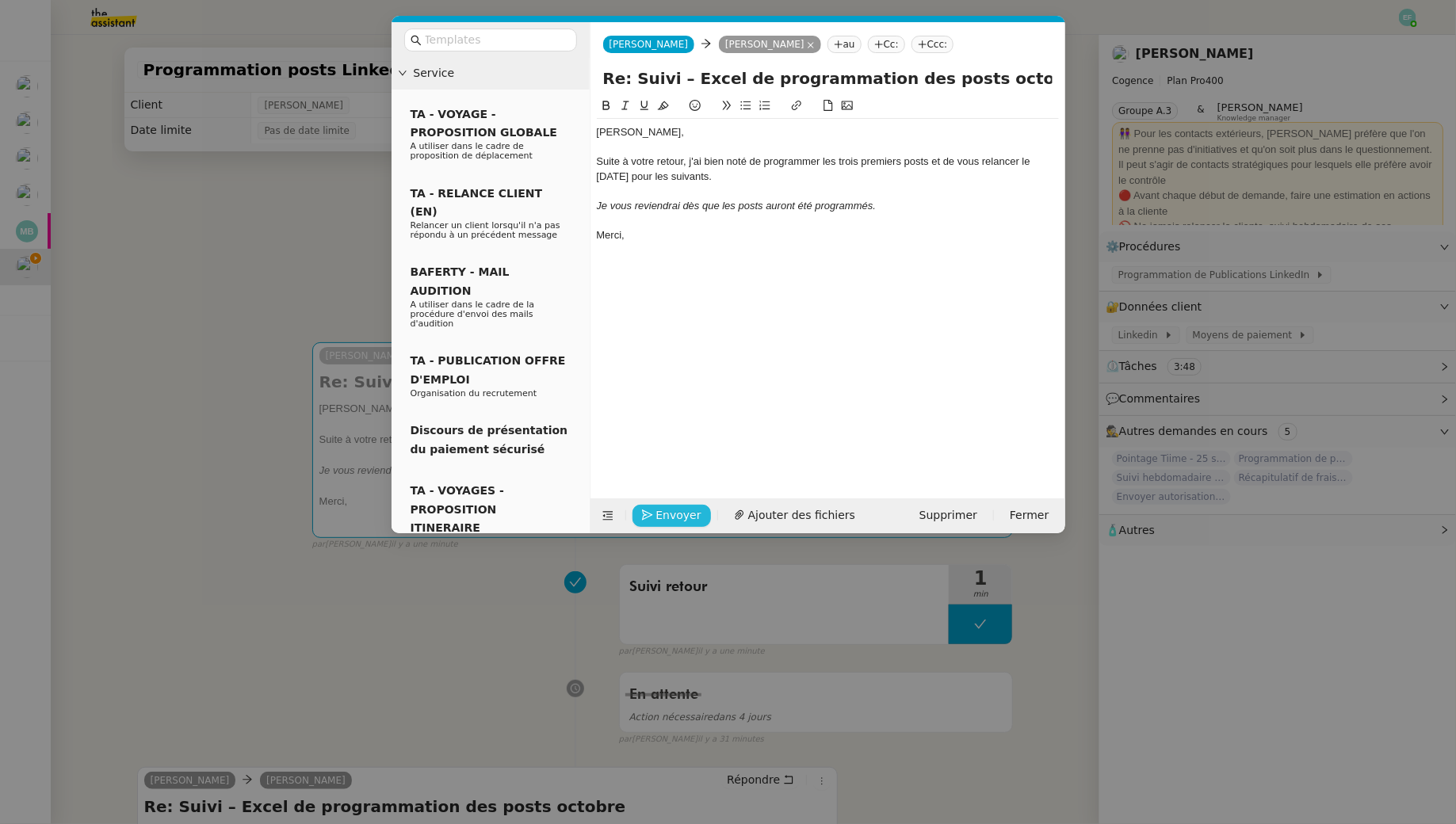
click at [687, 518] on span "Envoyer" at bounding box center [678, 515] width 46 height 18
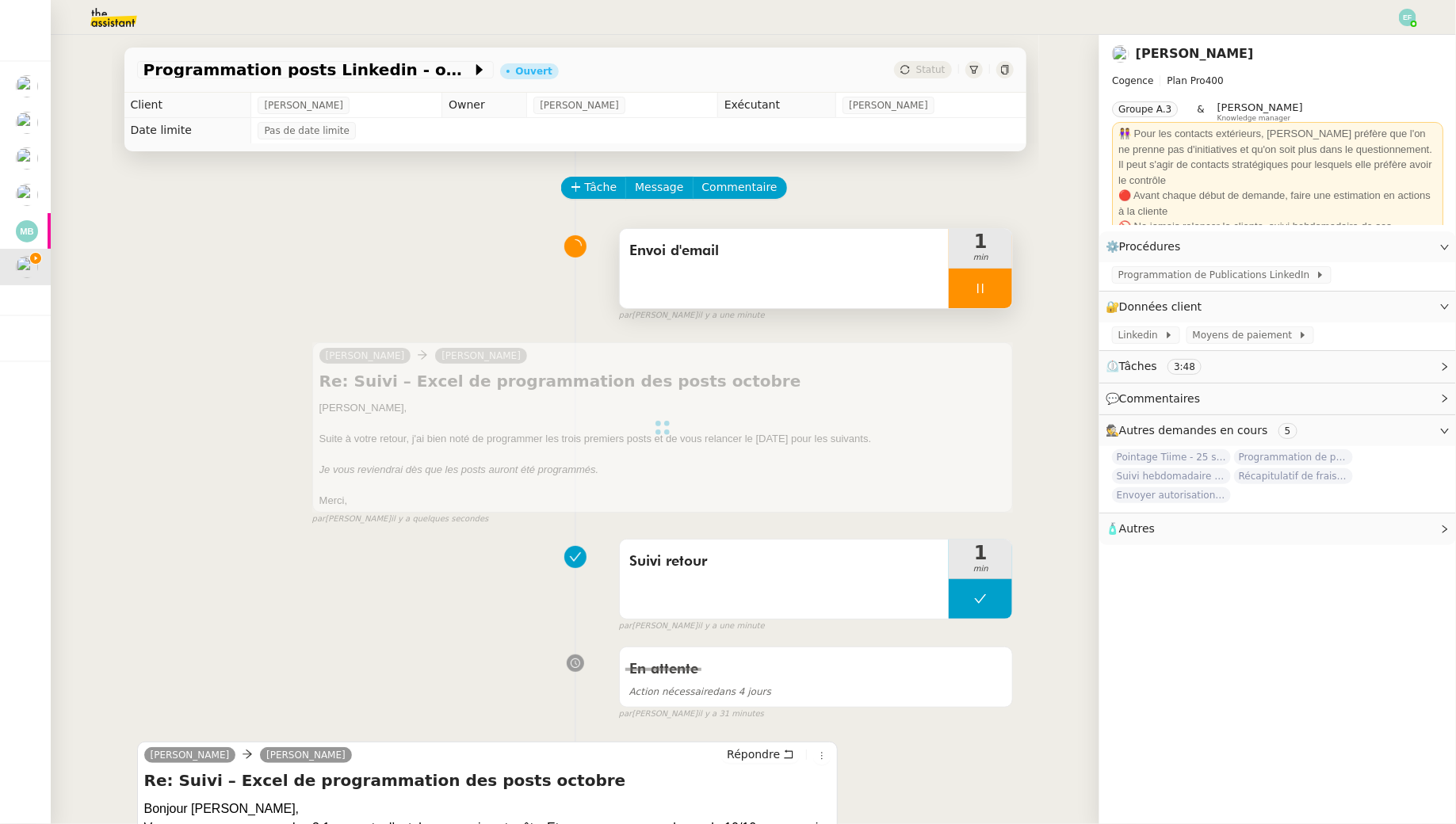
click at [981, 303] on div at bounding box center [980, 288] width 64 height 40
click at [998, 283] on icon at bounding box center [996, 288] width 12 height 12
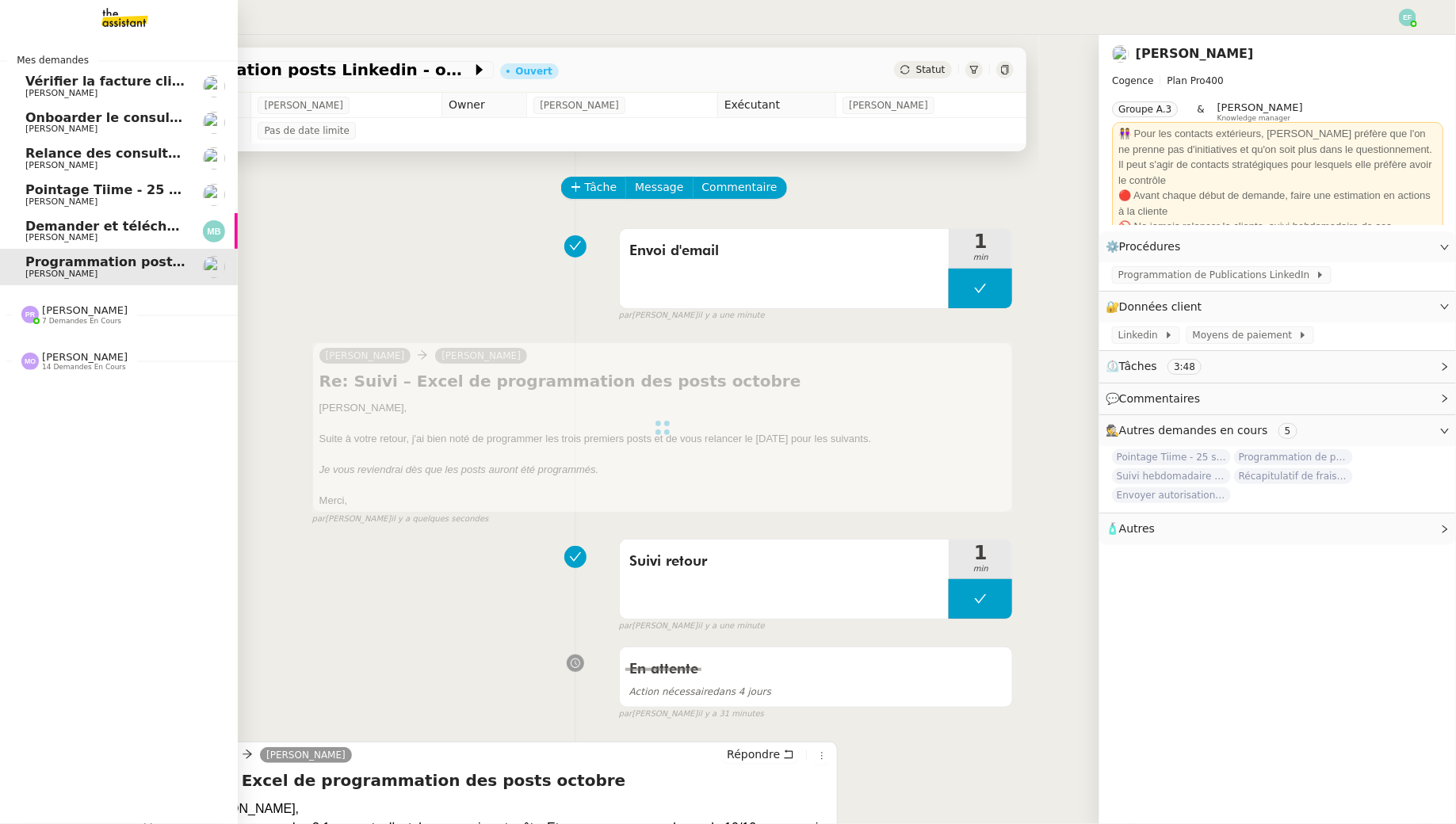
click at [22, 231] on link "Demander et télécharger les factures pour Qonto [PERSON_NAME]" at bounding box center [118, 231] width 238 height 36
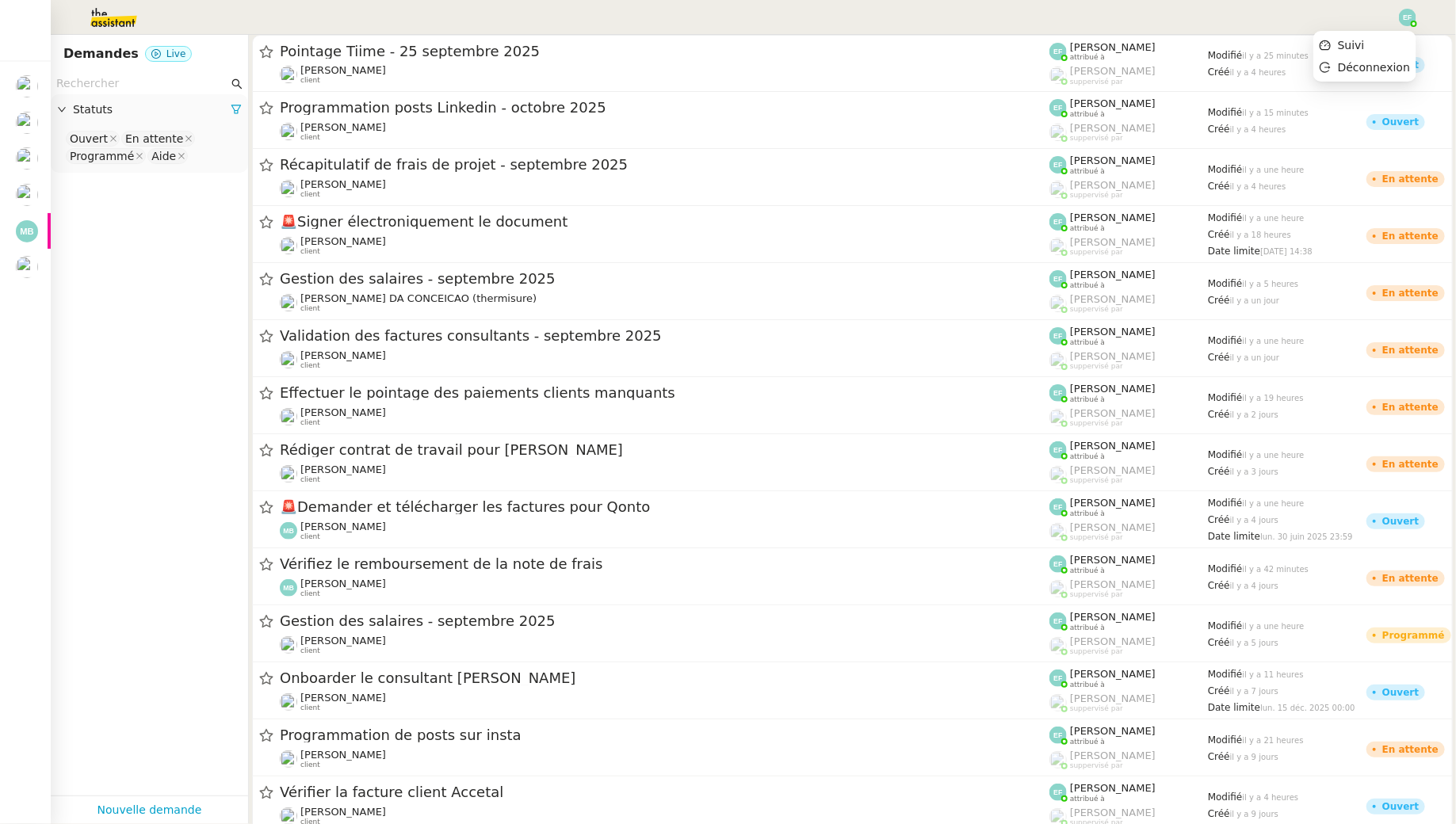
click at [1412, 16] on img at bounding box center [1407, 17] width 17 height 17
click at [1386, 48] on li "Suivi" at bounding box center [1364, 45] width 103 height 22
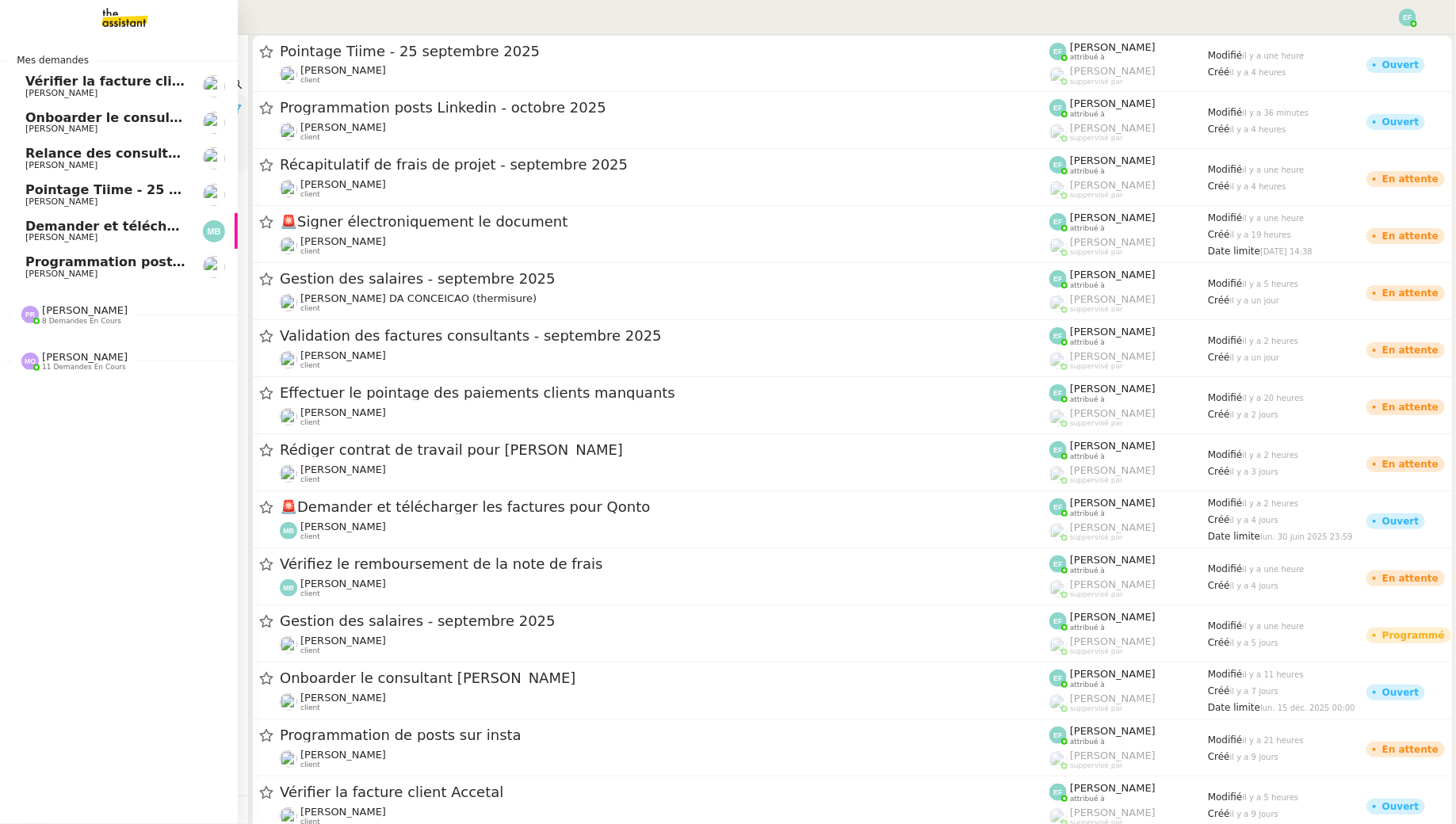
click at [38, 240] on span "[PERSON_NAME]" at bounding box center [61, 237] width 72 height 10
